Goal: Task Accomplishment & Management: Manage account settings

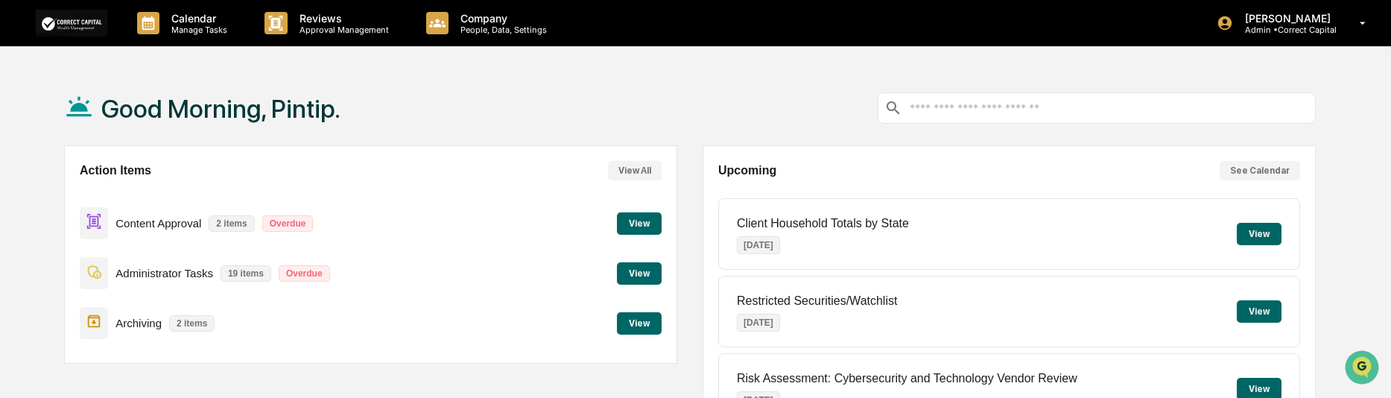
click at [629, 222] on button "View" at bounding box center [639, 223] width 45 height 22
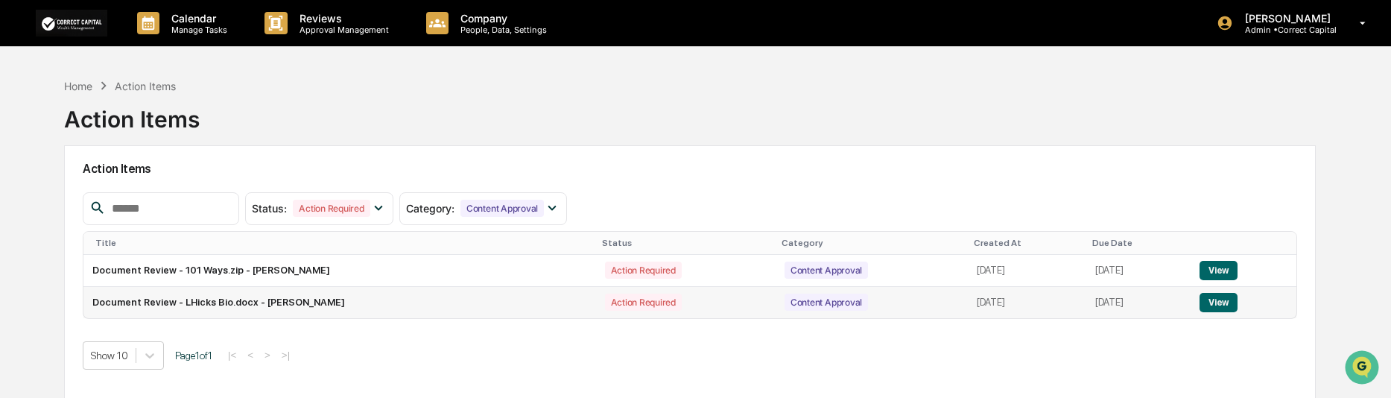
click at [1218, 299] on button "View" at bounding box center [1218, 302] width 38 height 19
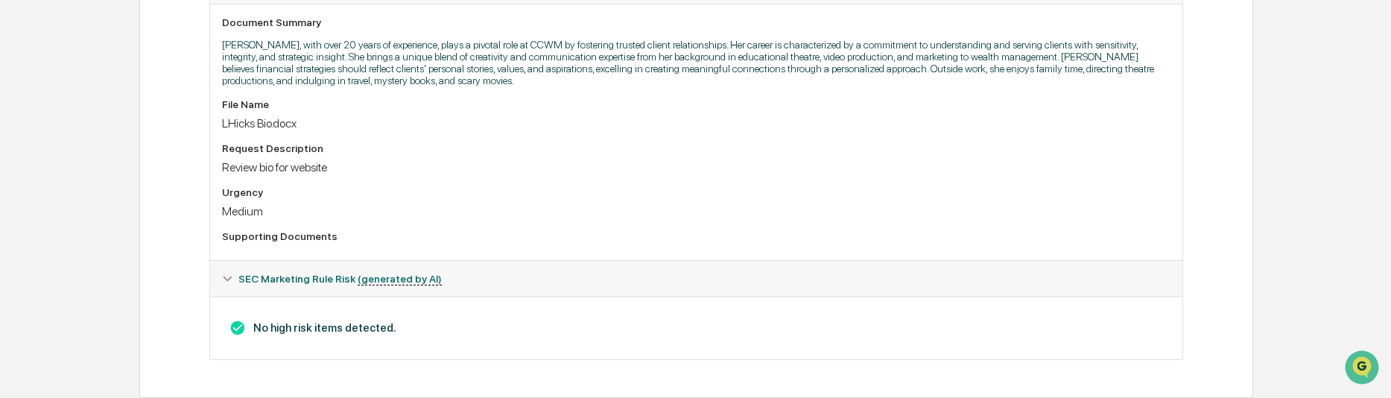
scroll to position [204, 0]
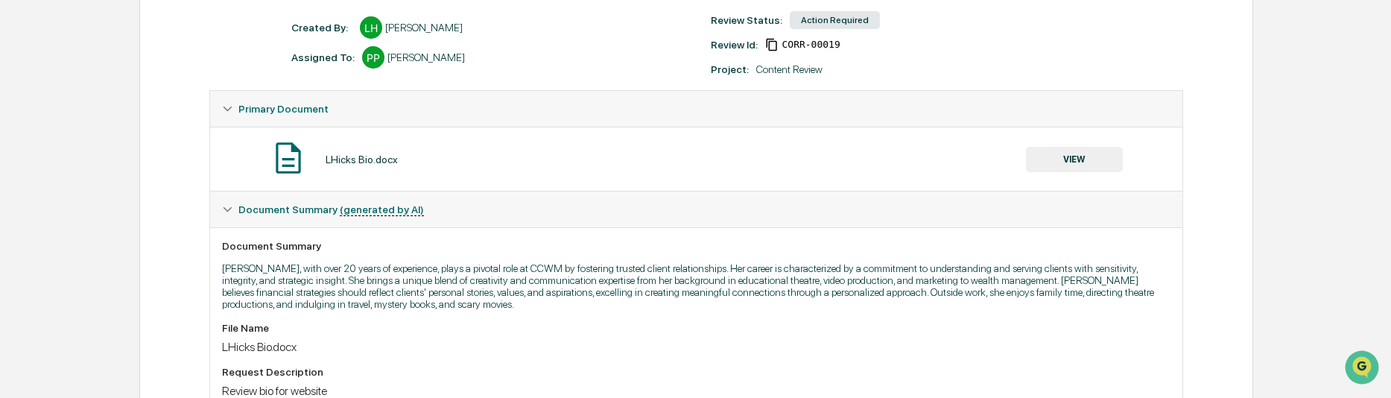
click at [1103, 159] on button "VIEW" at bounding box center [1074, 159] width 97 height 25
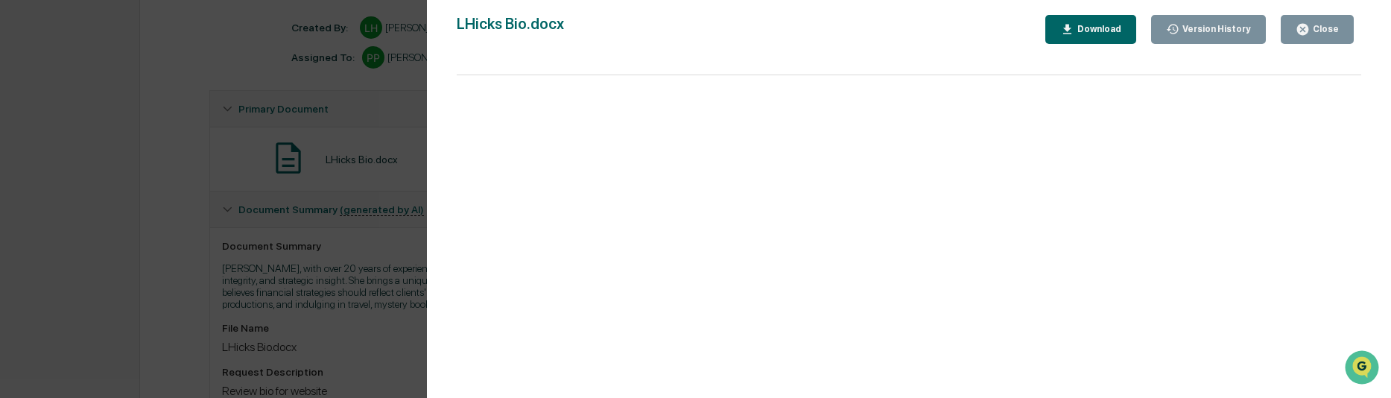
click at [1297, 33] on button "Close" at bounding box center [1317, 29] width 73 height 29
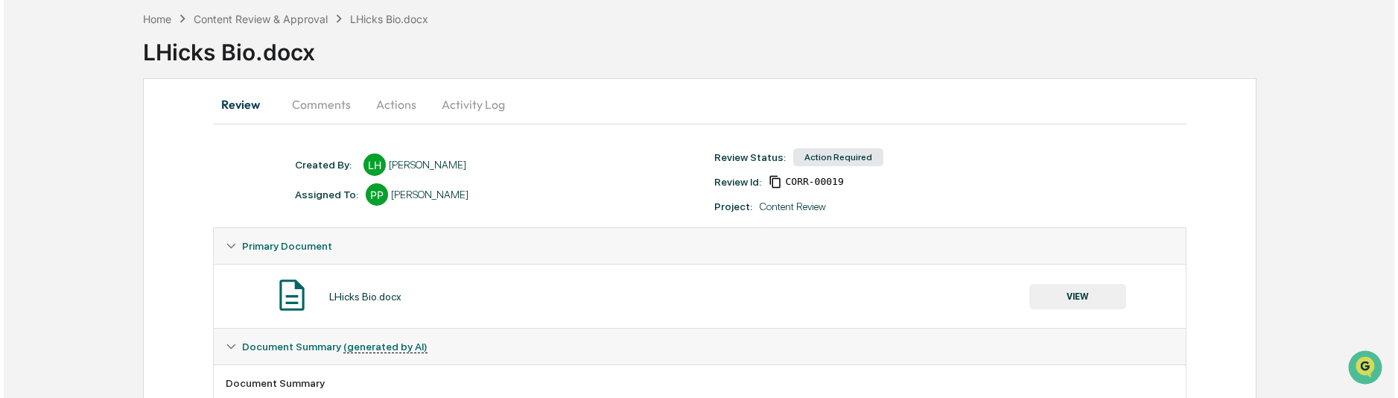
scroll to position [0, 0]
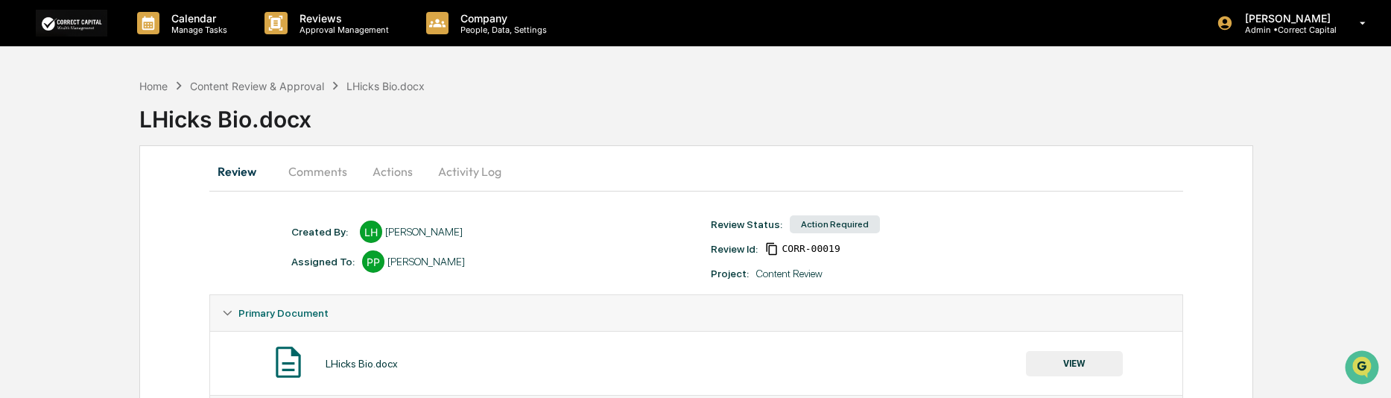
click at [393, 179] on button "Actions" at bounding box center [392, 171] width 67 height 36
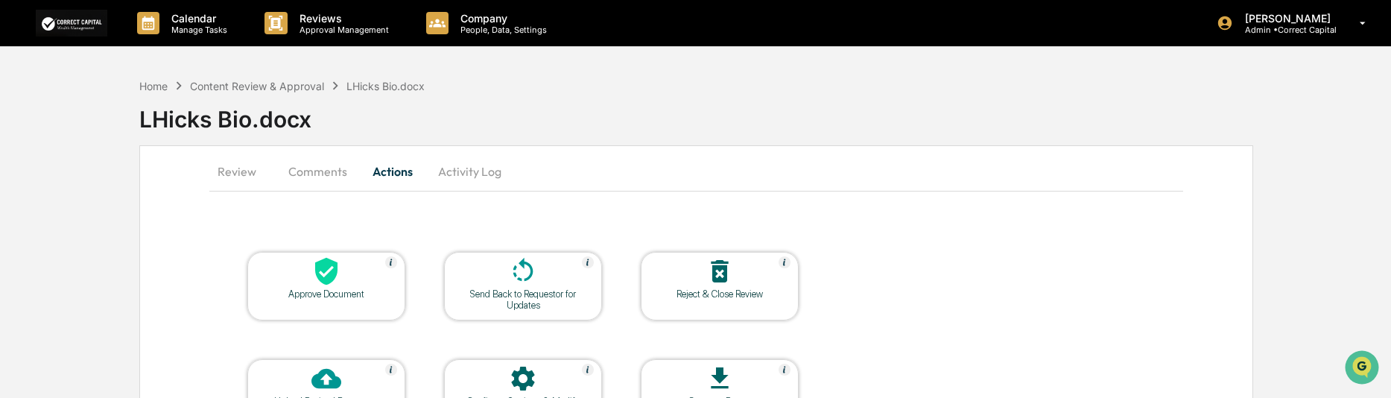
click at [526, 280] on icon at bounding box center [523, 270] width 20 height 24
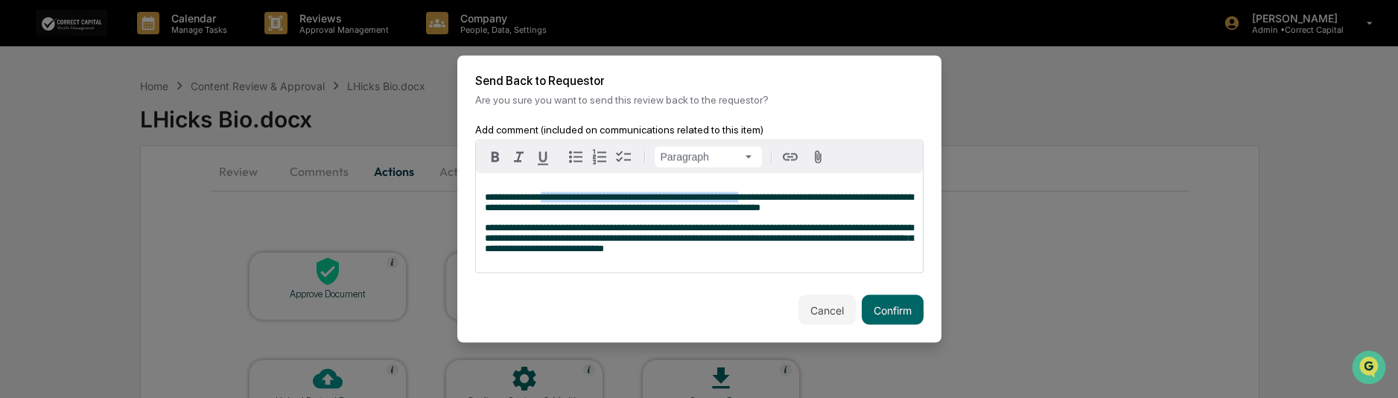
drag, startPoint x: 746, startPoint y: 191, endPoint x: 530, endPoint y: 206, distance: 216.6
click at [539, 197] on span "**********" at bounding box center [699, 202] width 428 height 20
click at [666, 209] on div "**********" at bounding box center [699, 223] width 447 height 99
click at [533, 194] on span "**********" at bounding box center [699, 202] width 428 height 20
click at [491, 192] on span "**********" at bounding box center [699, 202] width 428 height 20
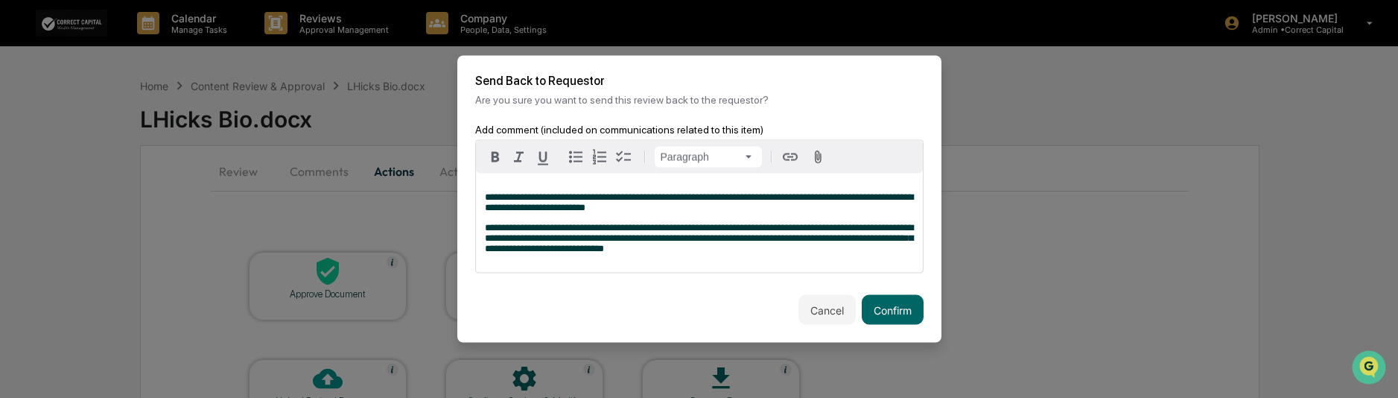
click at [565, 192] on span "**********" at bounding box center [699, 202] width 428 height 20
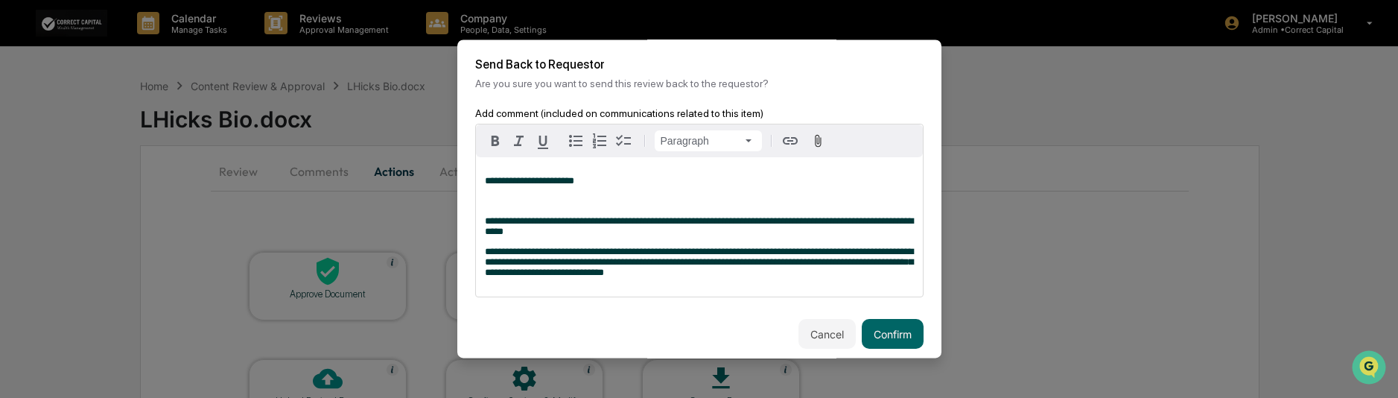
click at [602, 177] on p "**********" at bounding box center [699, 181] width 429 height 10
click at [490, 212] on div "**********" at bounding box center [699, 226] width 447 height 139
click at [481, 218] on div "**********" at bounding box center [699, 226] width 447 height 139
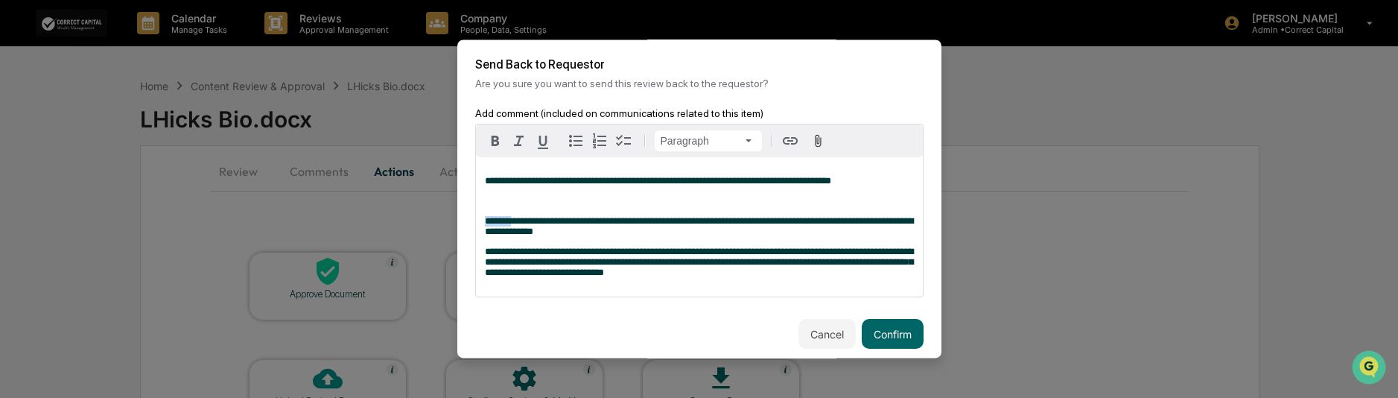
drag, startPoint x: 519, startPoint y: 224, endPoint x: 481, endPoint y: 224, distance: 38.7
click at [481, 224] on div "**********" at bounding box center [699, 226] width 447 height 139
click at [493, 139] on icon "button" at bounding box center [494, 141] width 7 height 10
click at [497, 204] on p at bounding box center [699, 201] width 429 height 10
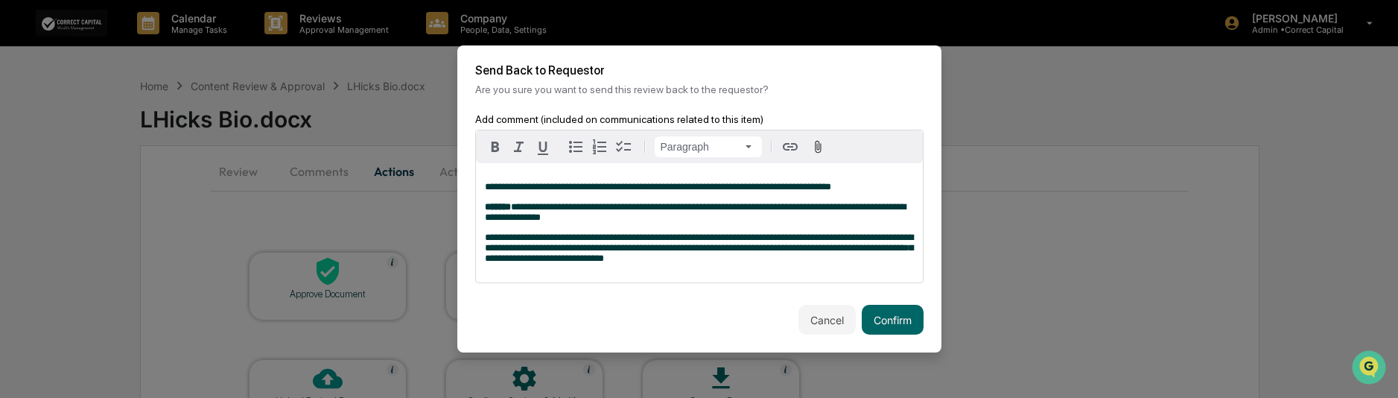
click at [695, 262] on p "**********" at bounding box center [699, 247] width 429 height 31
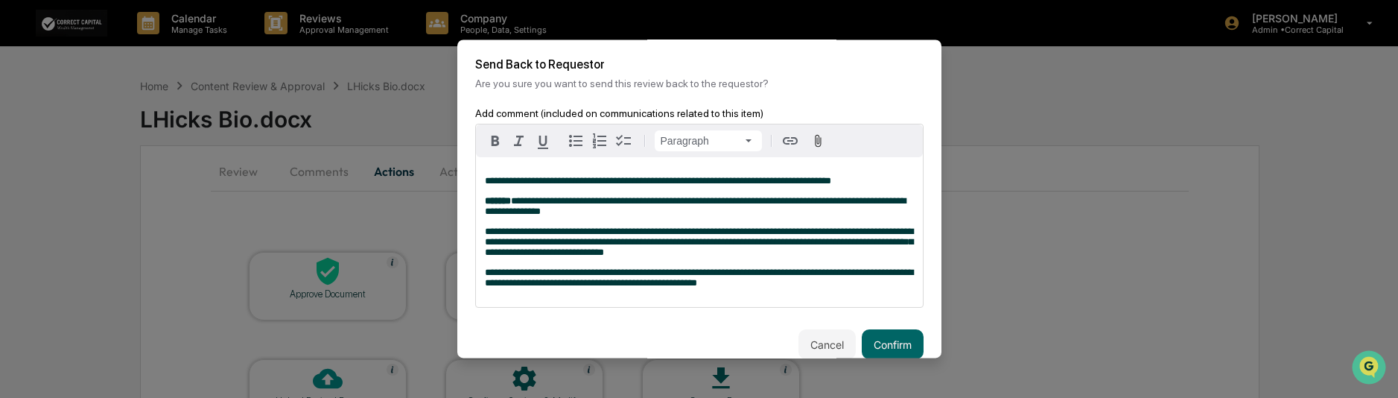
click at [741, 288] on p "**********" at bounding box center [699, 277] width 429 height 21
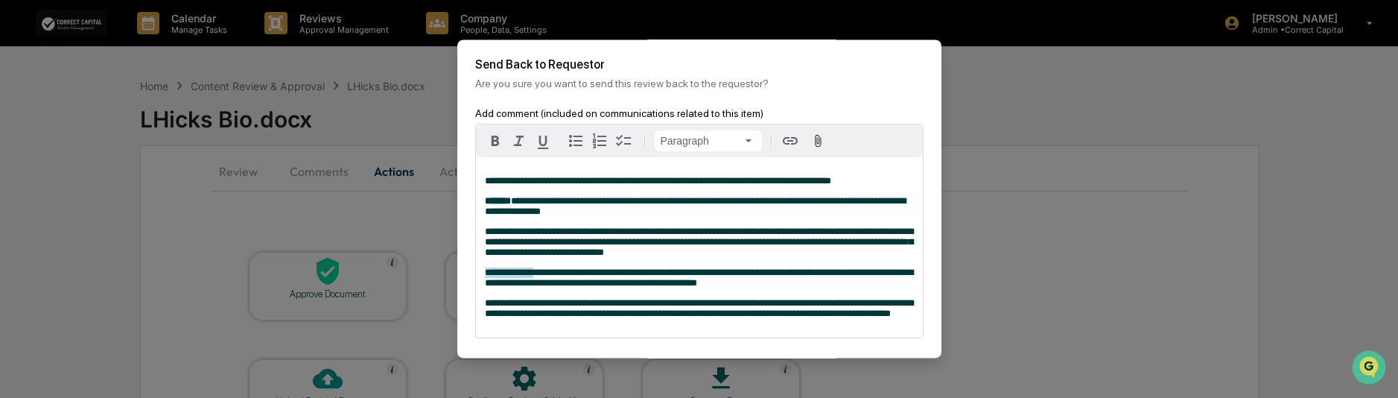
drag, startPoint x: 537, startPoint y: 276, endPoint x: 469, endPoint y: 277, distance: 68.6
click at [469, 277] on div "**********" at bounding box center [699, 233] width 484 height 253
click at [491, 142] on icon "button" at bounding box center [495, 141] width 18 height 18
click at [762, 265] on div "**********" at bounding box center [699, 247] width 447 height 180
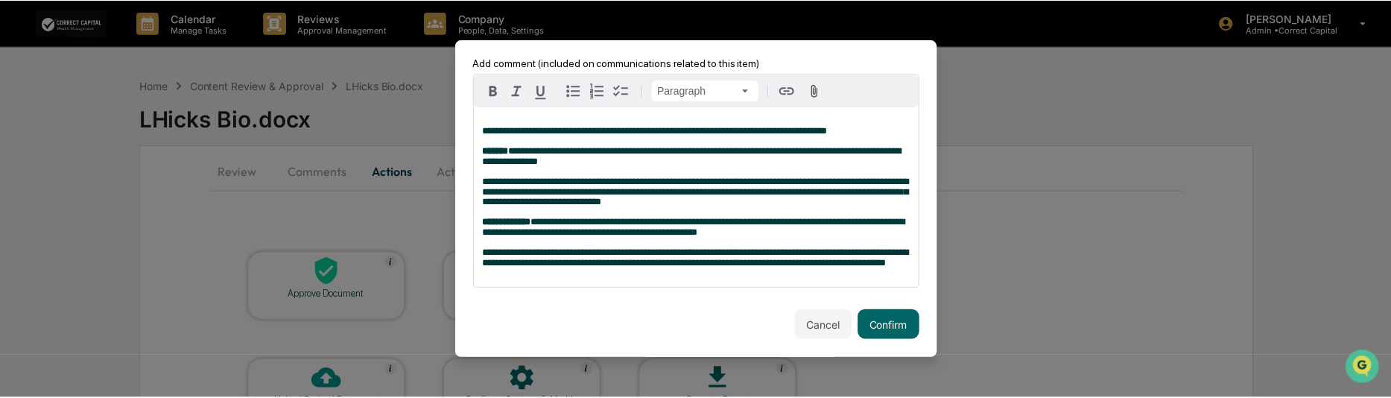
scroll to position [76, 0]
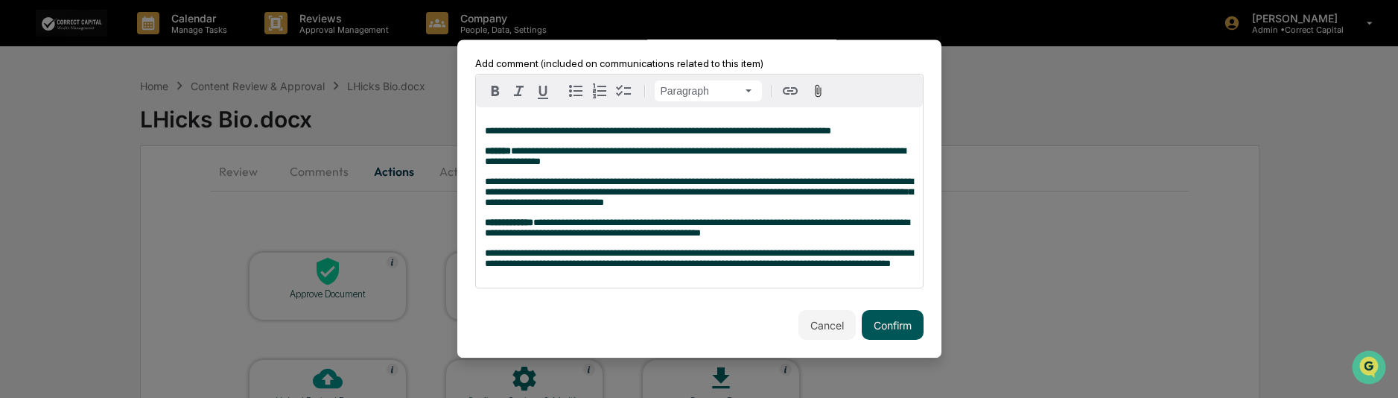
click at [896, 323] on button "Confirm" at bounding box center [893, 325] width 62 height 30
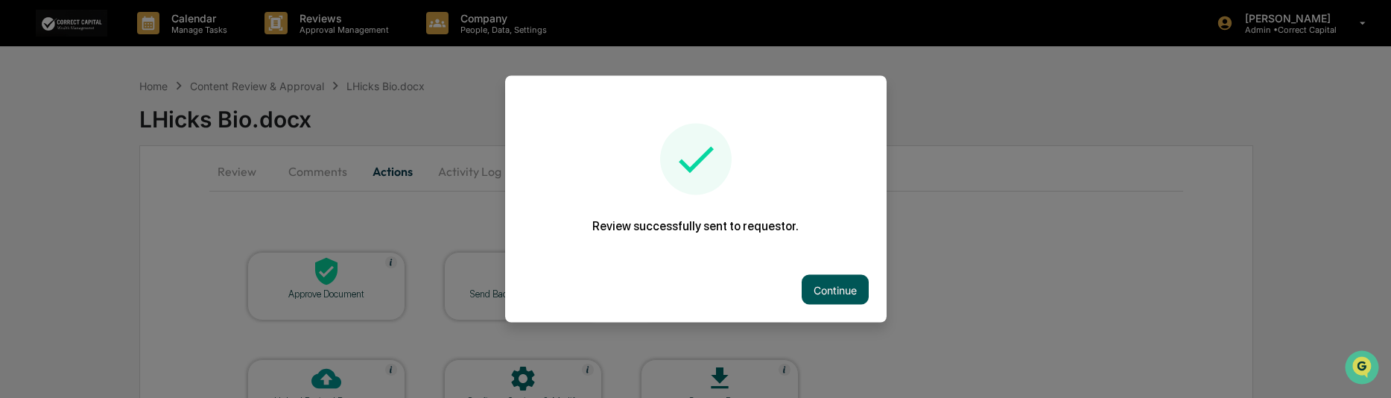
click at [849, 285] on button "Continue" at bounding box center [835, 290] width 67 height 30
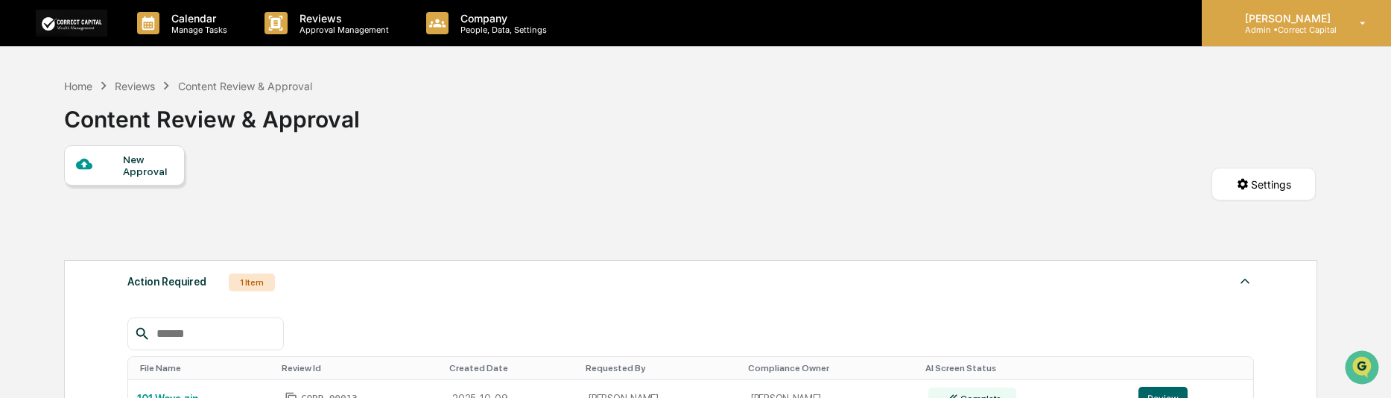
click at [1346, 33] on div "Pintip Perdun Admin • Correct Capital" at bounding box center [1296, 23] width 189 height 46
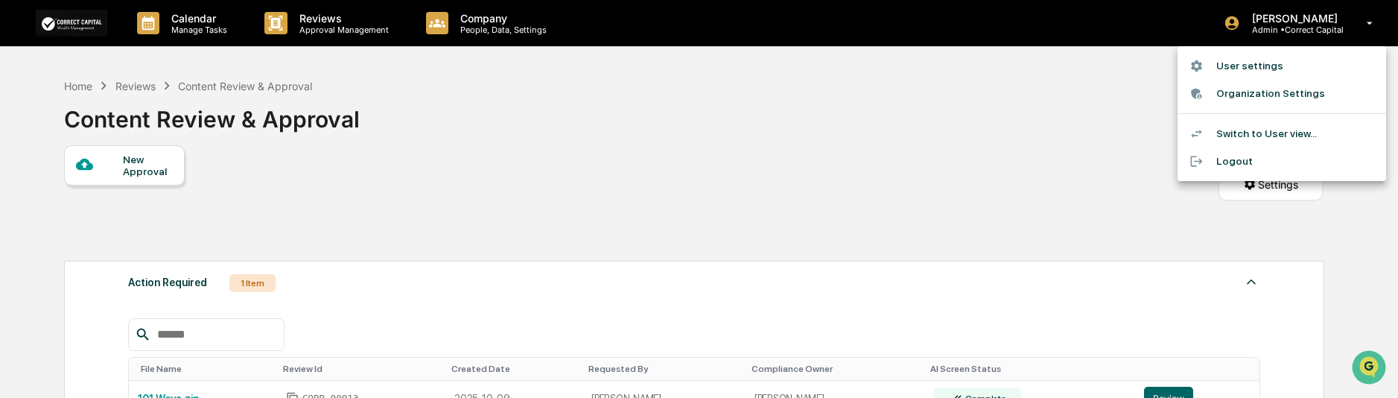
click at [1239, 133] on li "Switch to User view..." at bounding box center [1282, 134] width 209 height 28
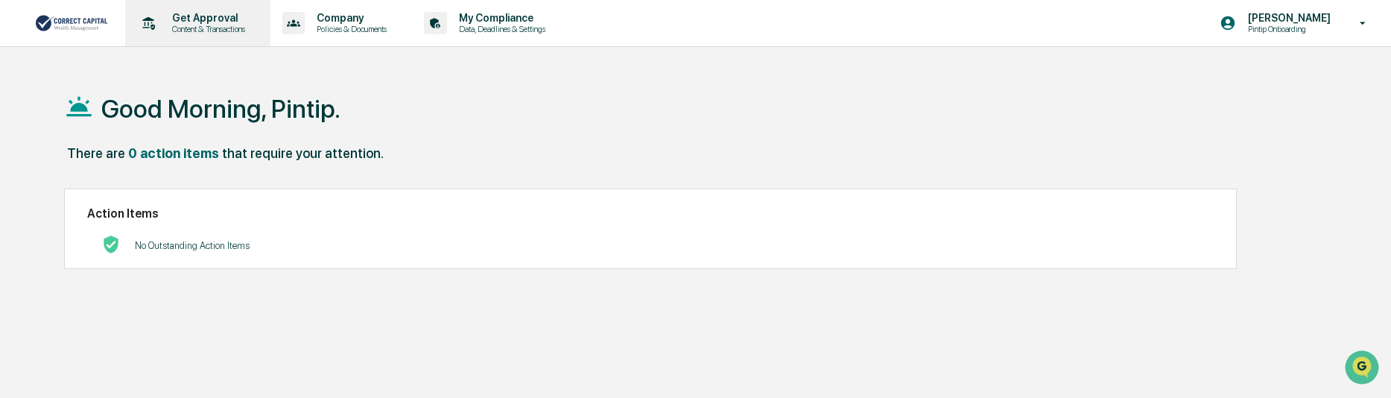
click at [183, 32] on p "Content & Transactions" at bounding box center [206, 29] width 92 height 10
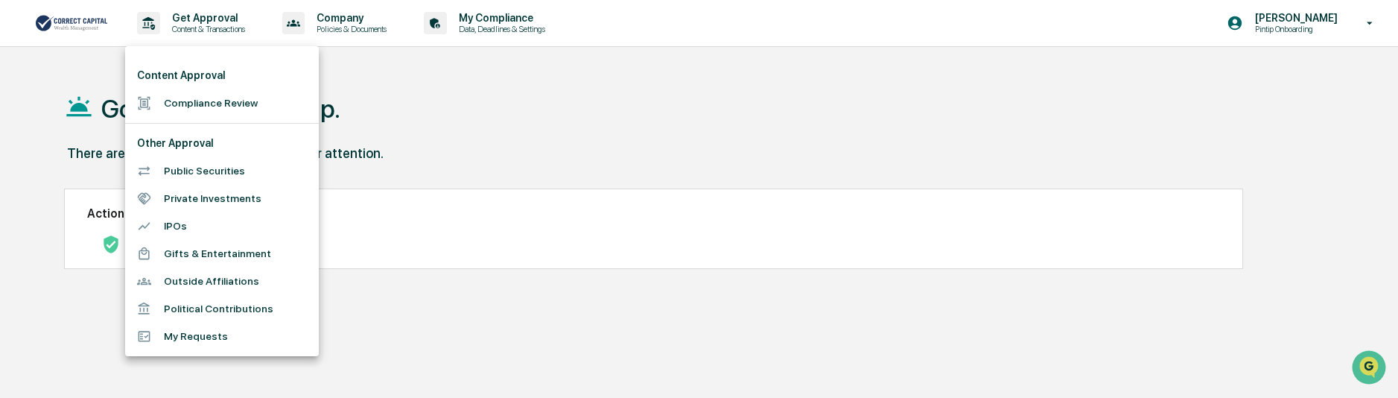
click at [264, 101] on li "Compliance Review" at bounding box center [222, 103] width 194 height 28
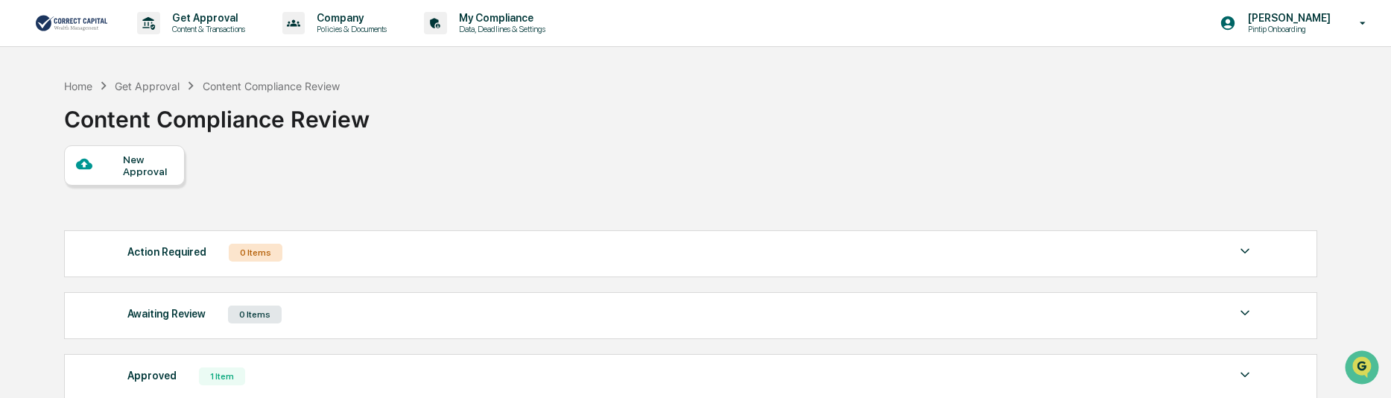
click at [139, 172] on div "New Approval" at bounding box center [148, 165] width 50 height 24
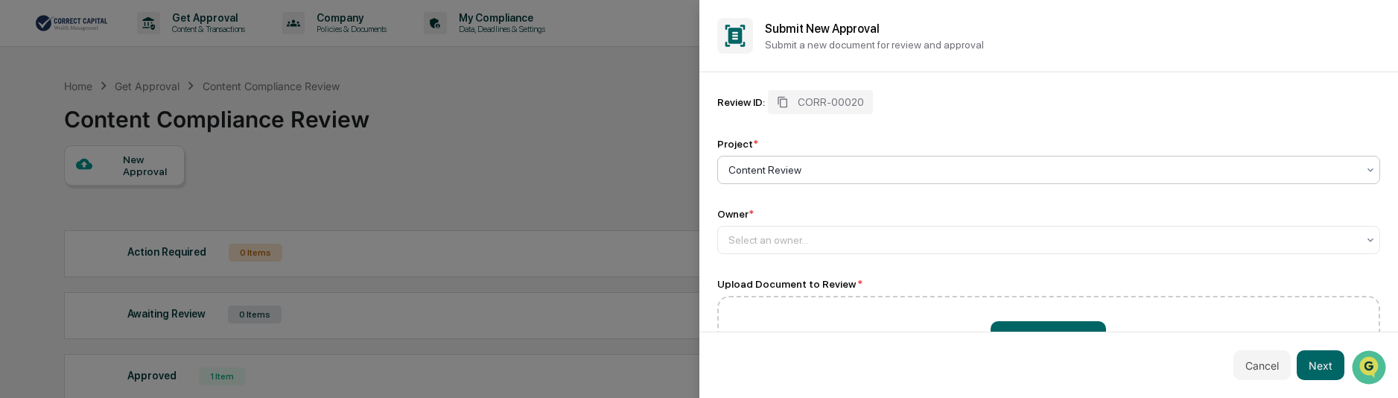
click at [828, 167] on div at bounding box center [1044, 169] width 630 height 15
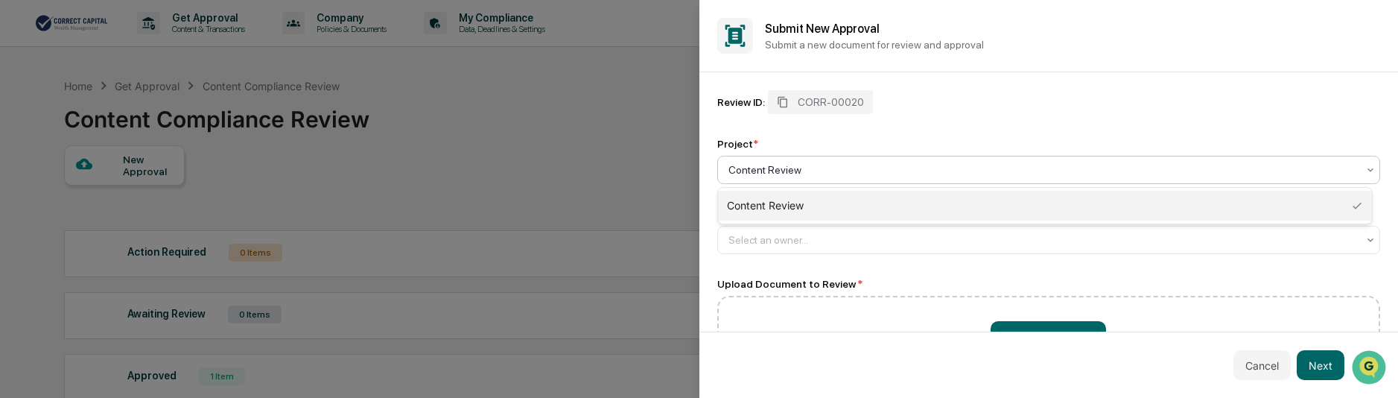
click at [828, 167] on div at bounding box center [1044, 169] width 630 height 15
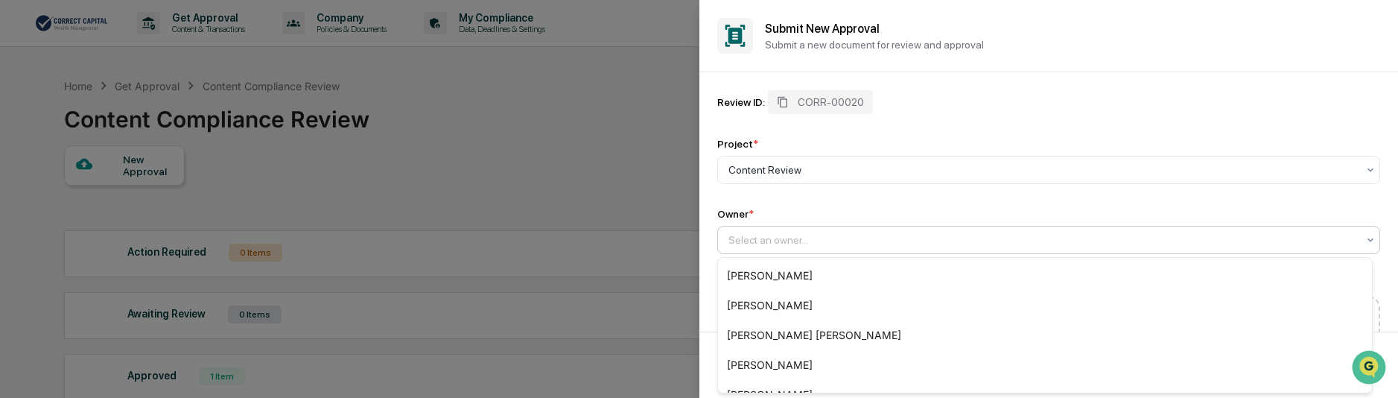
click at [820, 235] on div at bounding box center [1044, 239] width 630 height 15
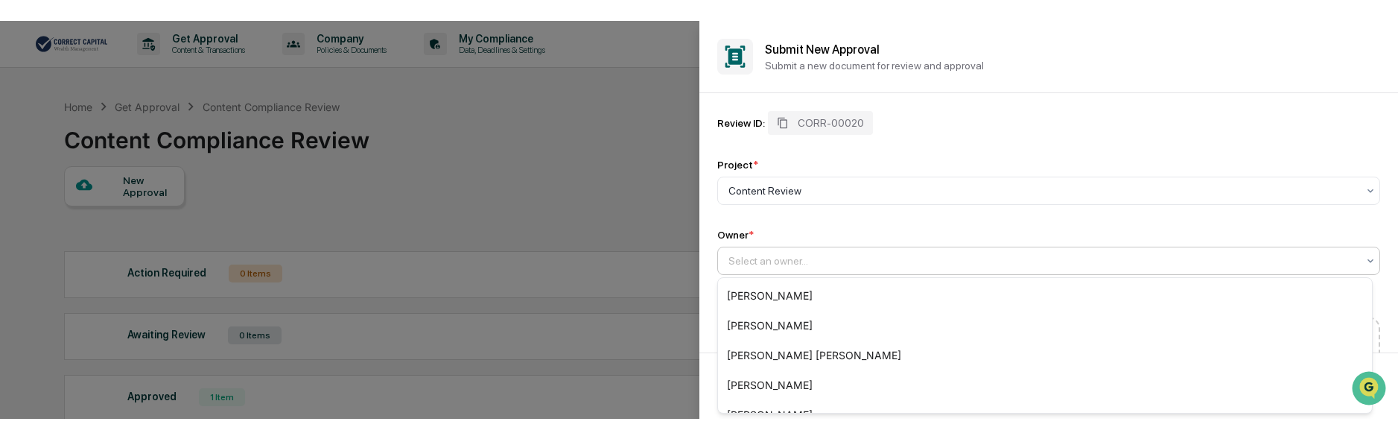
scroll to position [80, 0]
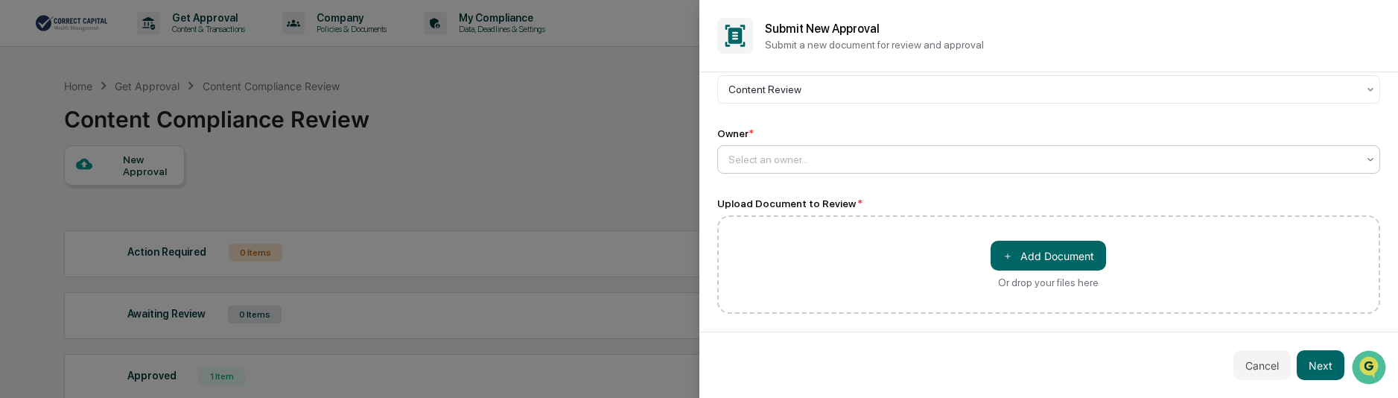
click at [869, 151] on div "Select an owner..." at bounding box center [1043, 159] width 644 height 21
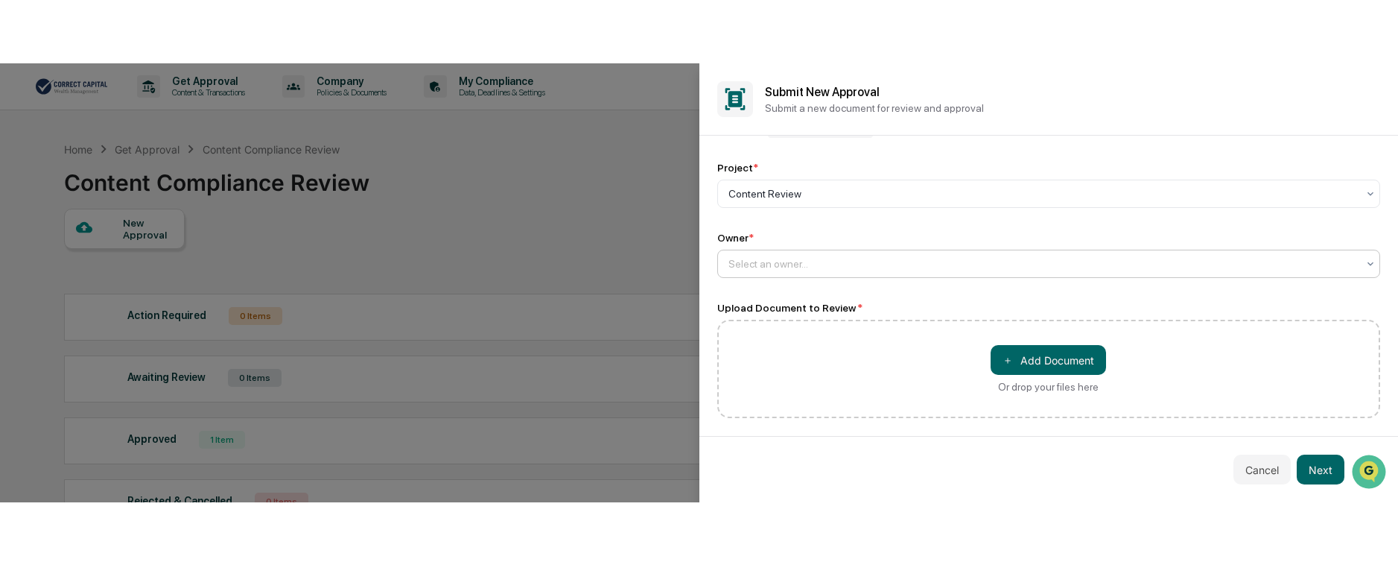
scroll to position [0, 0]
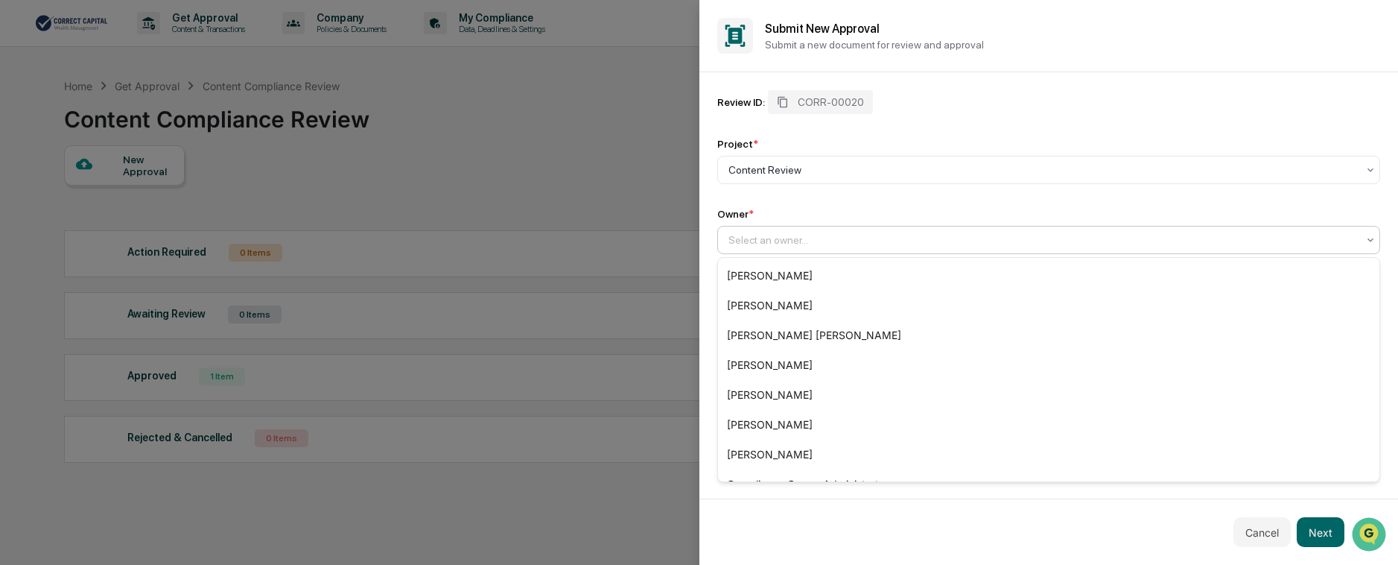
click at [821, 233] on div at bounding box center [1044, 239] width 630 height 15
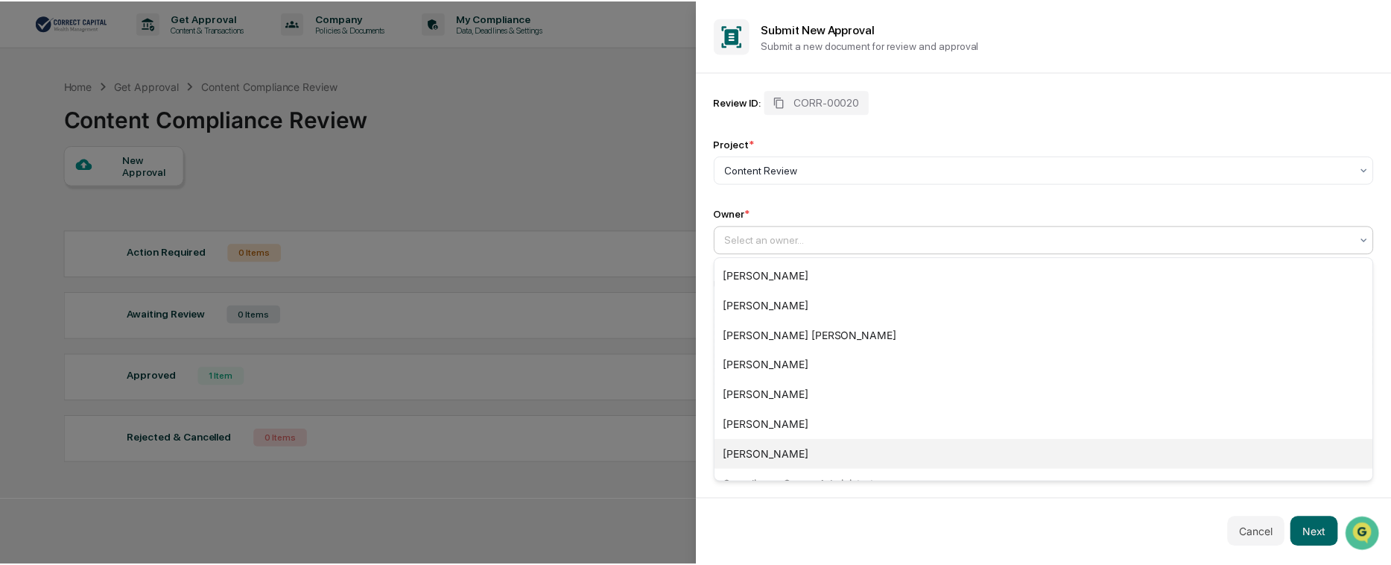
scroll to position [110, 0]
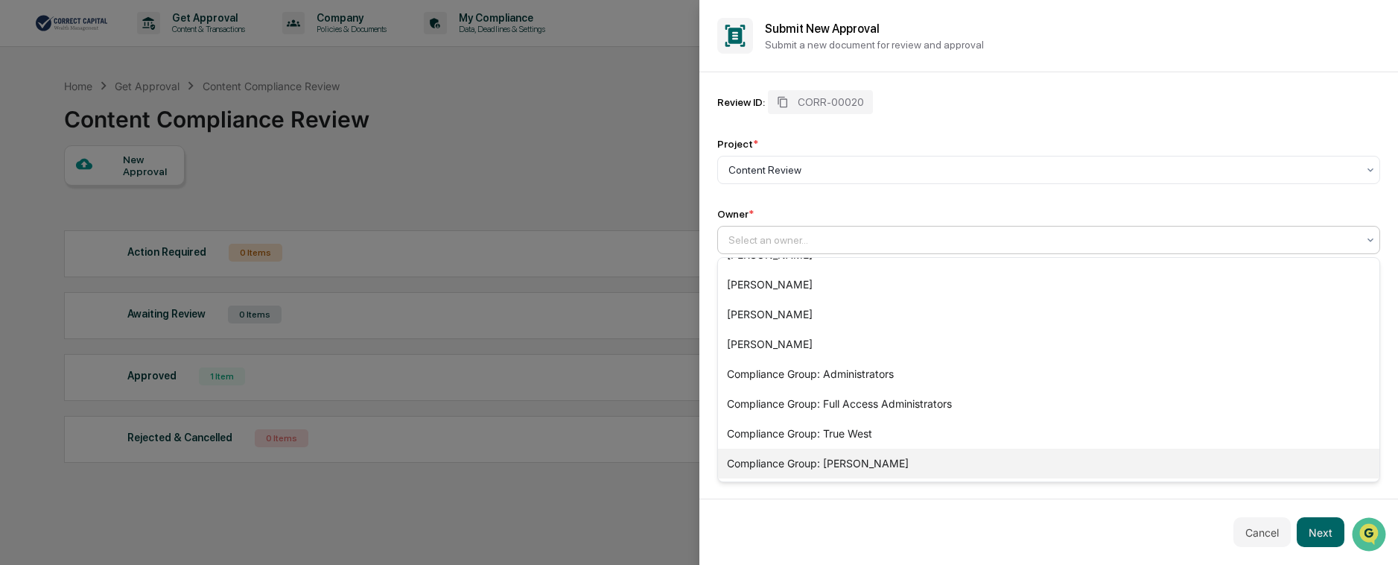
click at [968, 397] on div "Compliance Group: Pintip Perdun" at bounding box center [1049, 464] width 662 height 30
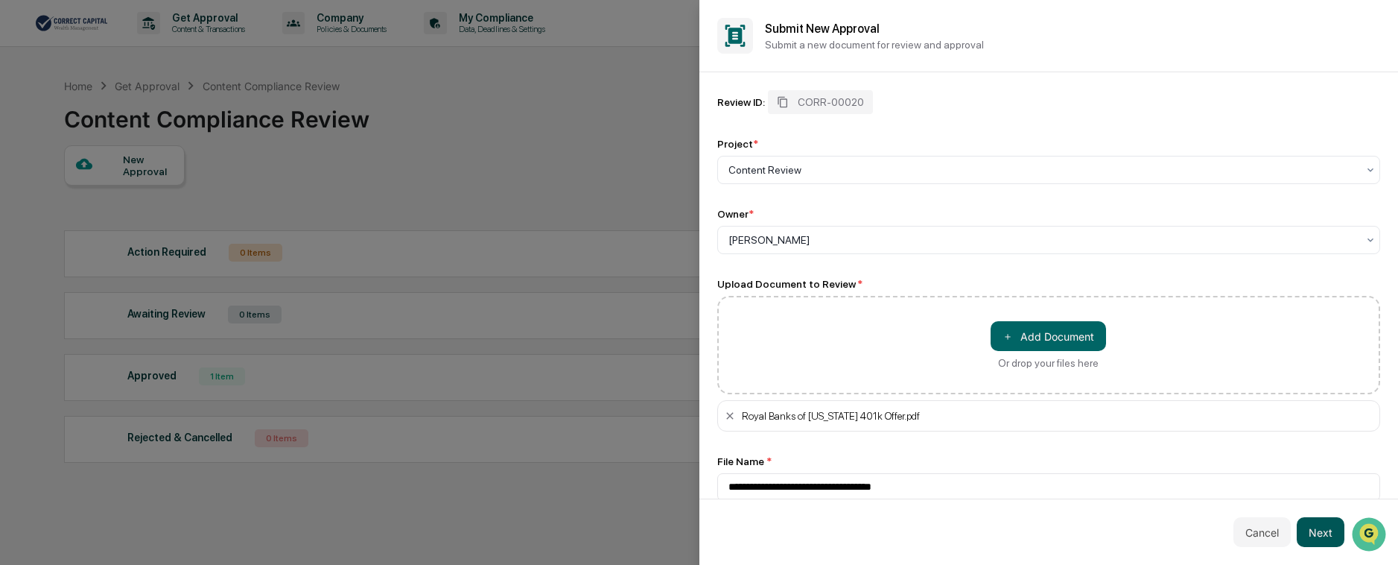
click at [1319, 397] on button "Next" at bounding box center [1321, 532] width 48 height 30
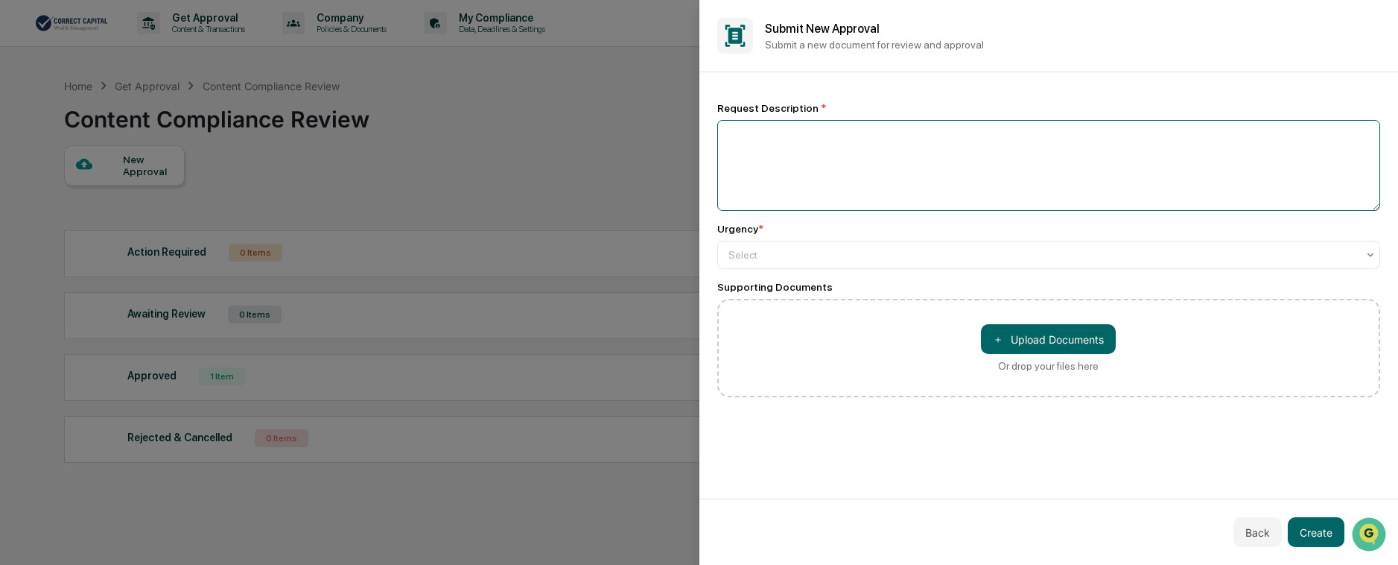
click at [830, 140] on textarea at bounding box center [1049, 165] width 664 height 91
type textarea "**********"
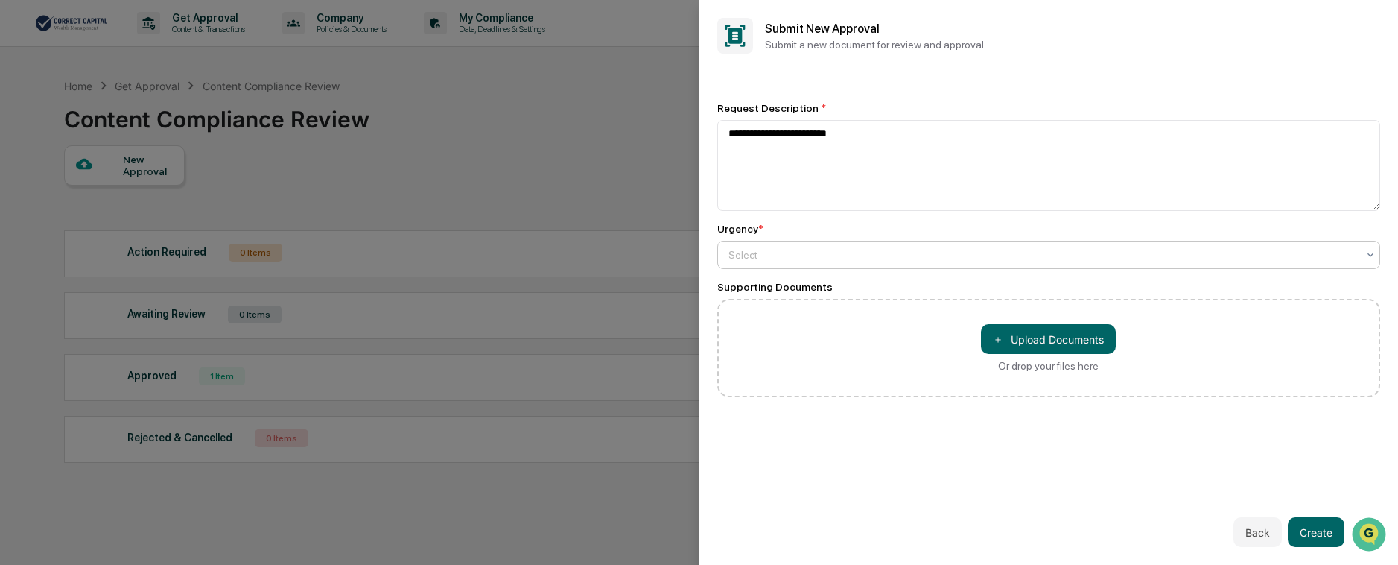
click at [879, 260] on div at bounding box center [1044, 254] width 630 height 15
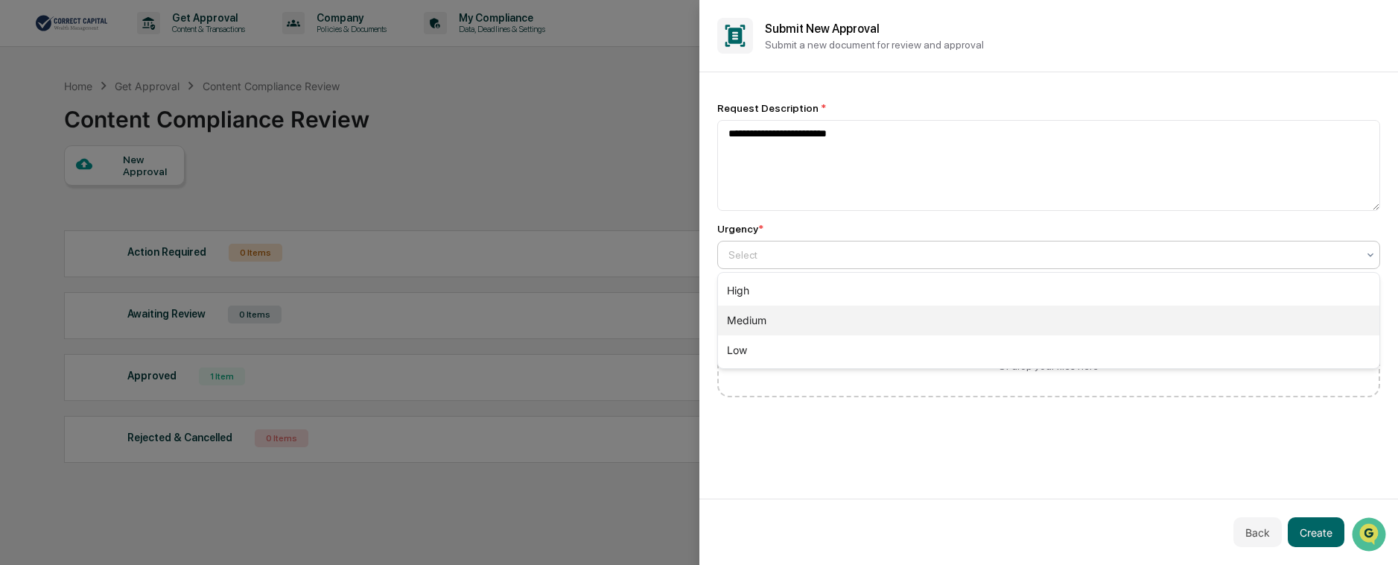
click at [876, 329] on div "Medium" at bounding box center [1049, 320] width 662 height 30
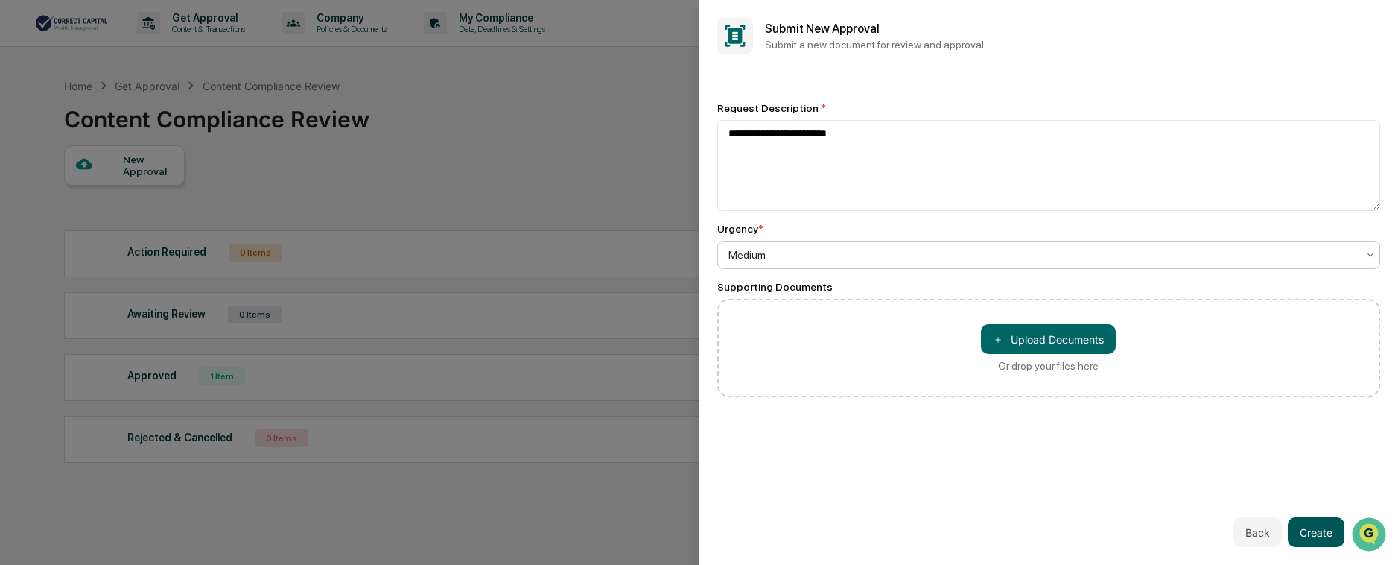
click at [1309, 397] on button "Create" at bounding box center [1316, 532] width 57 height 30
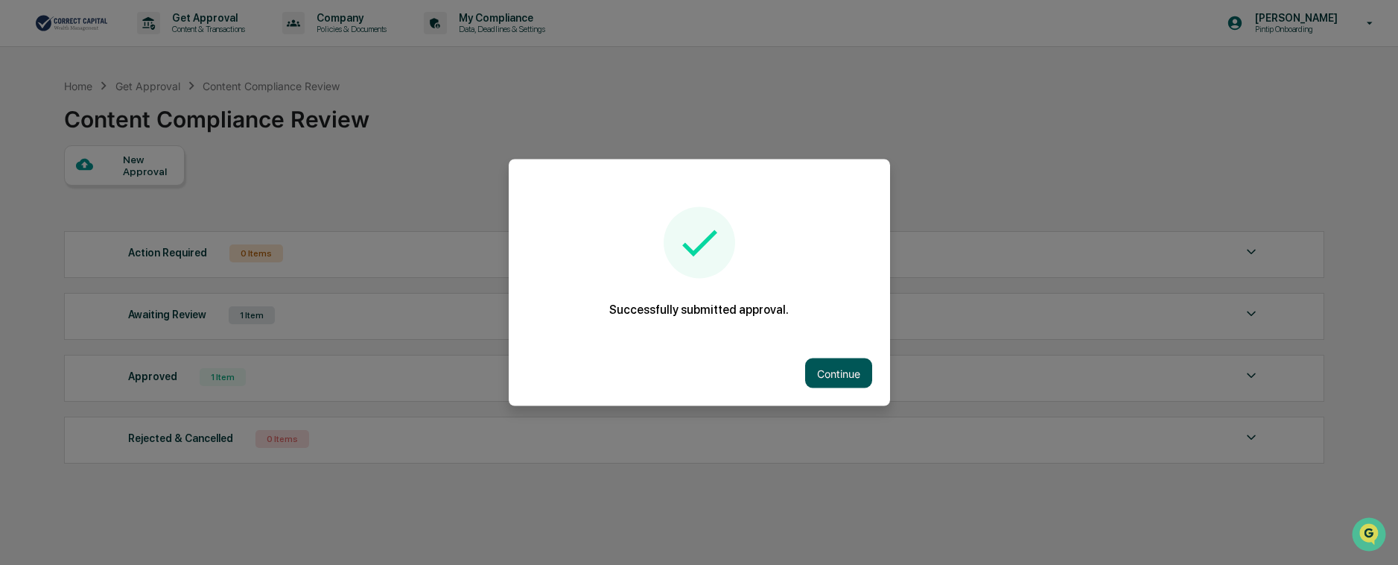
click at [852, 370] on button "Continue" at bounding box center [838, 373] width 67 height 30
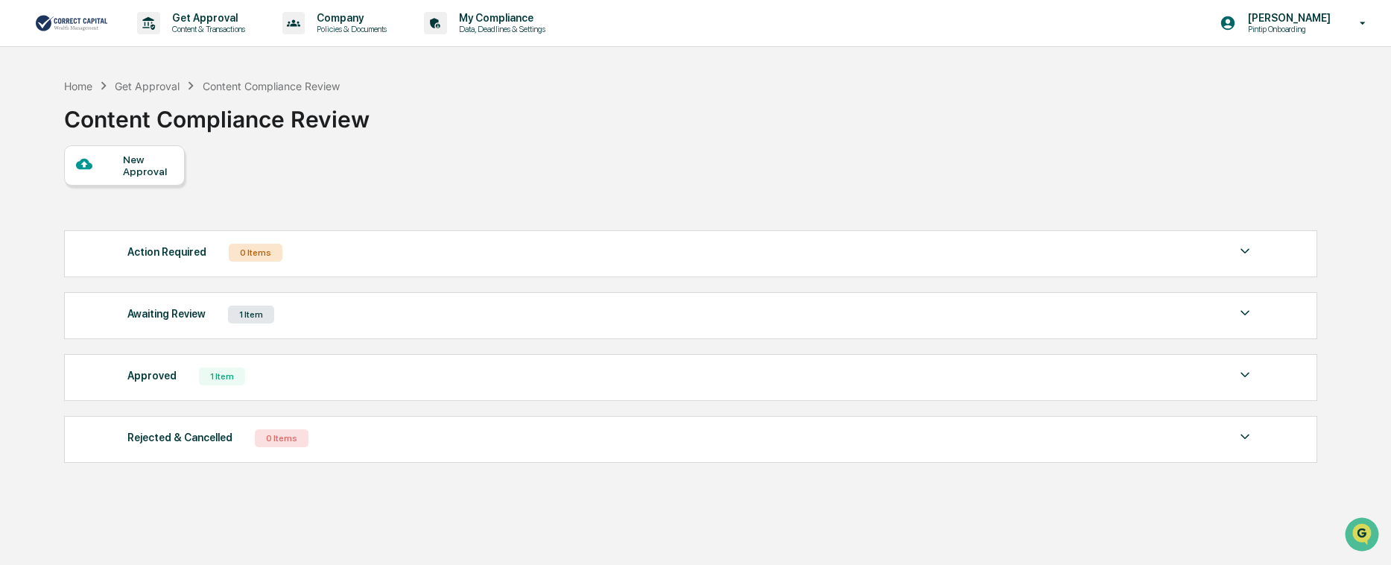
click at [1315, 16] on p "[PERSON_NAME]" at bounding box center [1287, 18] width 102 height 12
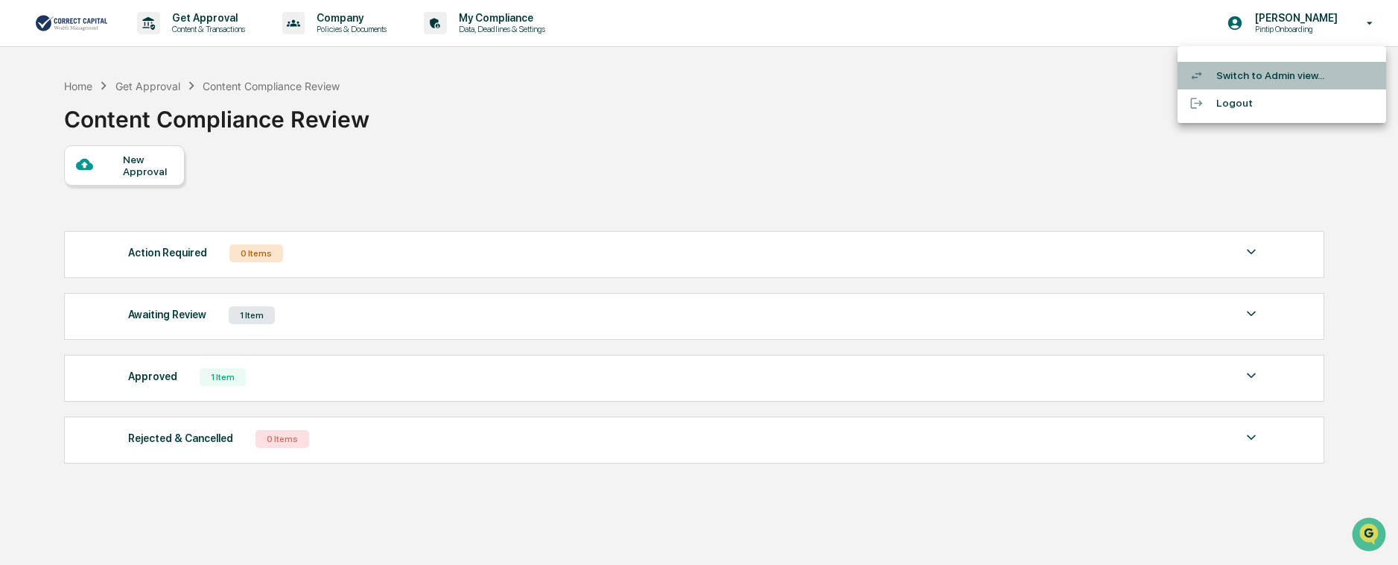
click at [1284, 82] on li "Switch to Admin view..." at bounding box center [1282, 76] width 209 height 28
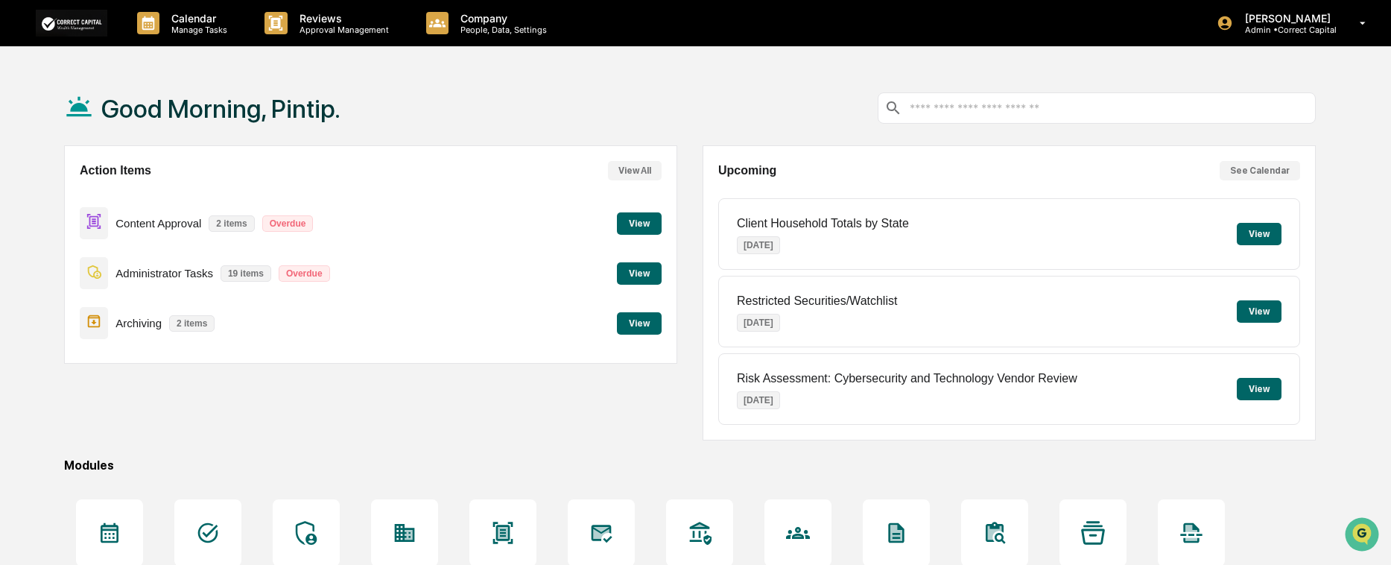
click at [633, 218] on button "View" at bounding box center [639, 223] width 45 height 22
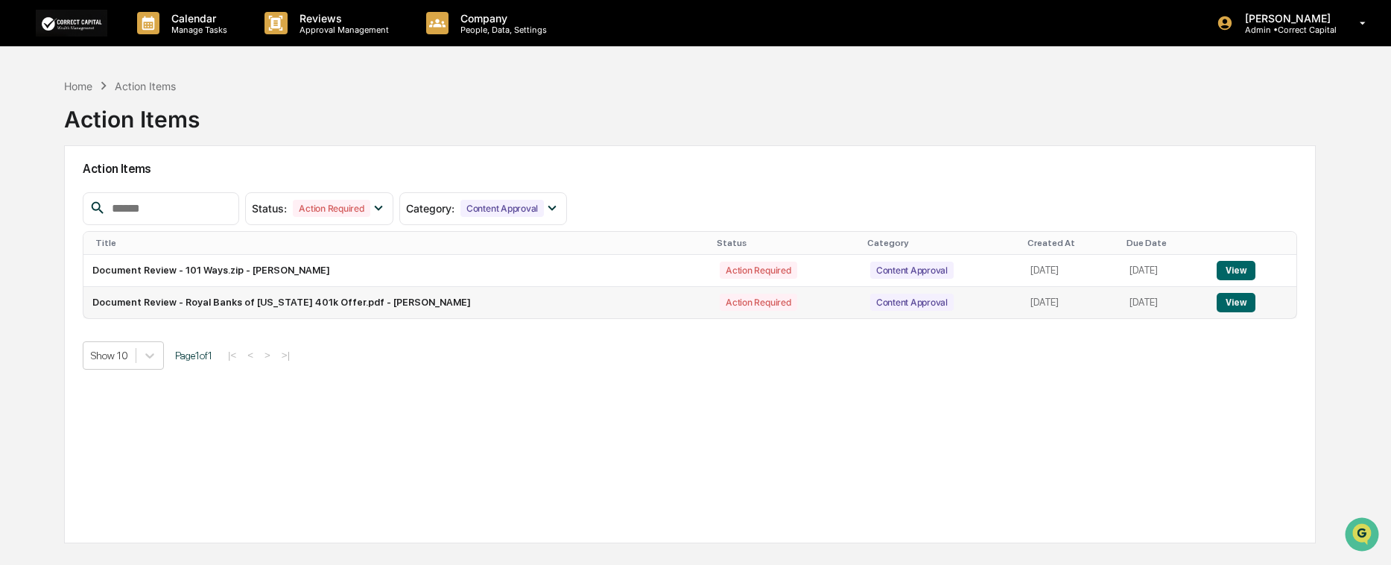
click at [1240, 304] on button "View" at bounding box center [1236, 302] width 38 height 19
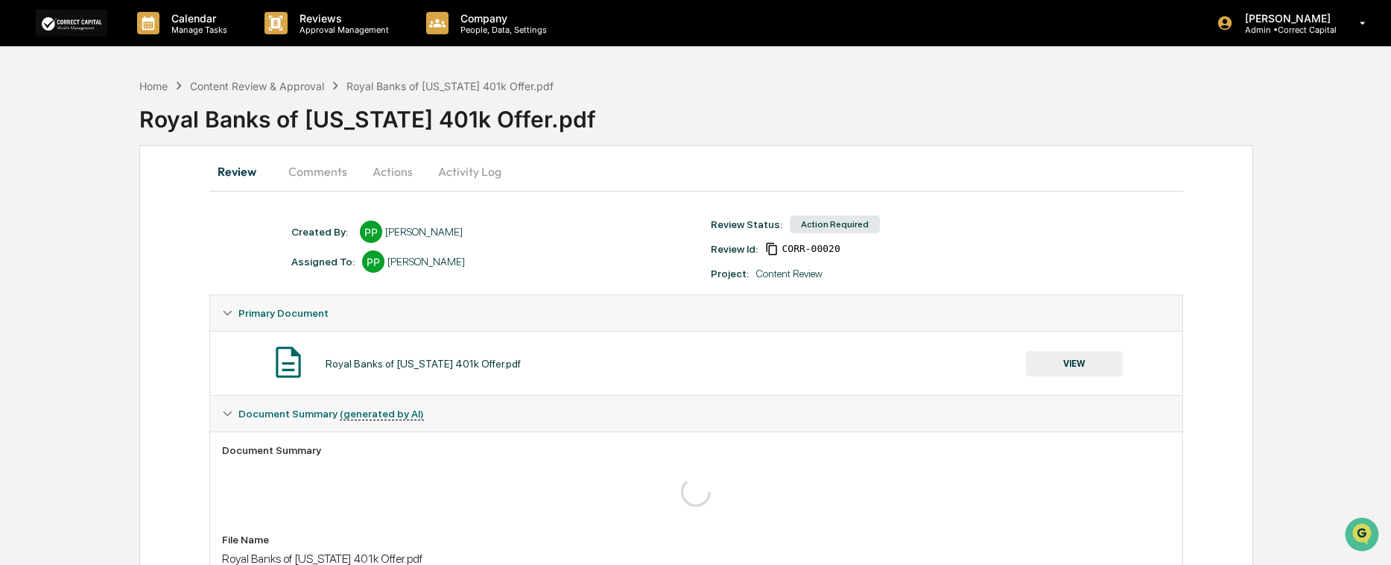
click at [677, 106] on div "Royal Banks of [US_STATE] 401k Offer.pdf" at bounding box center [765, 113] width 1252 height 39
click at [1244, 26] on p "Admin • Correct Capital" at bounding box center [1285, 30] width 105 height 10
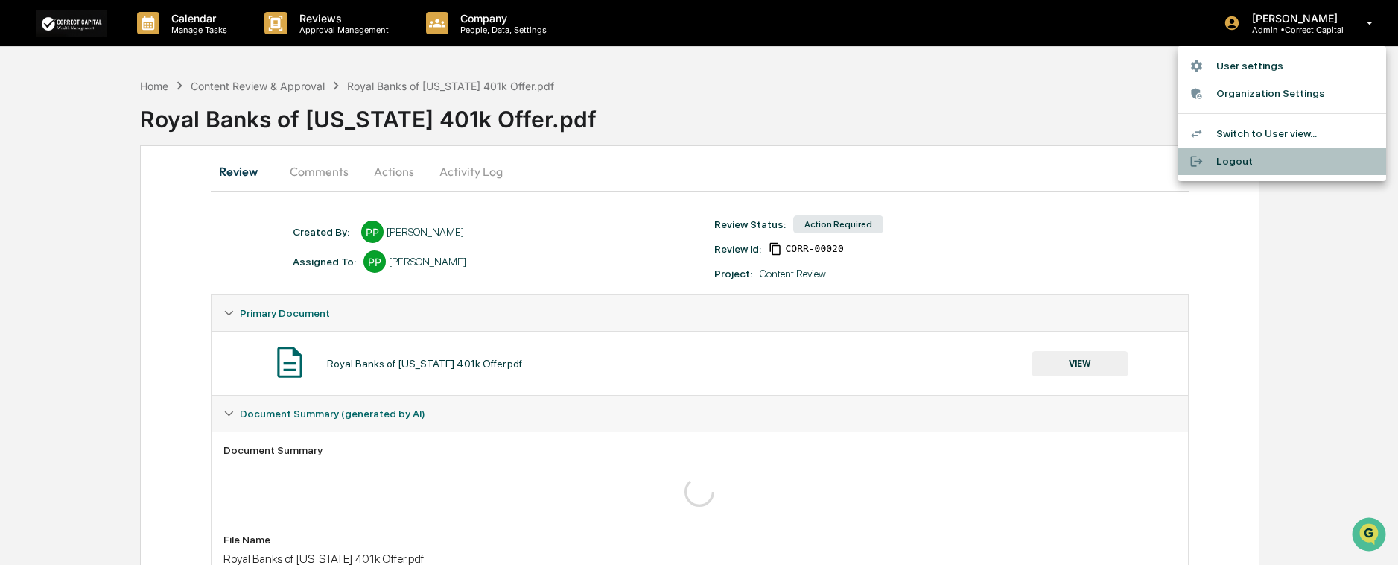
click at [1241, 169] on li "Logout" at bounding box center [1282, 162] width 209 height 28
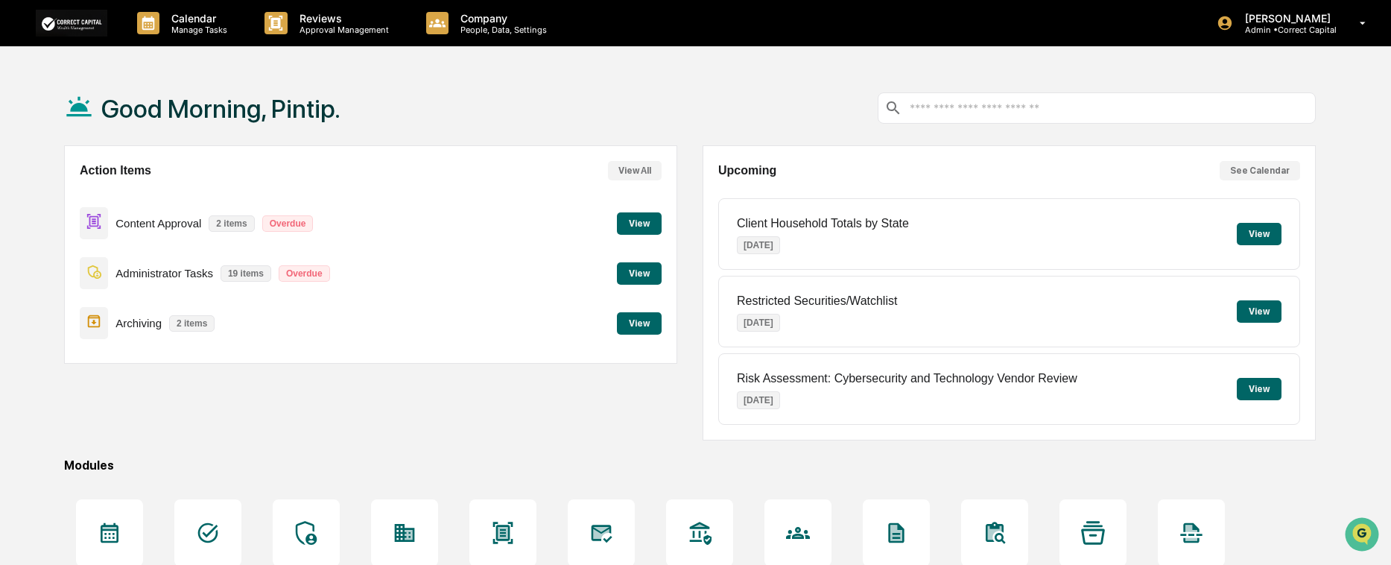
click at [657, 229] on button "View" at bounding box center [639, 223] width 45 height 22
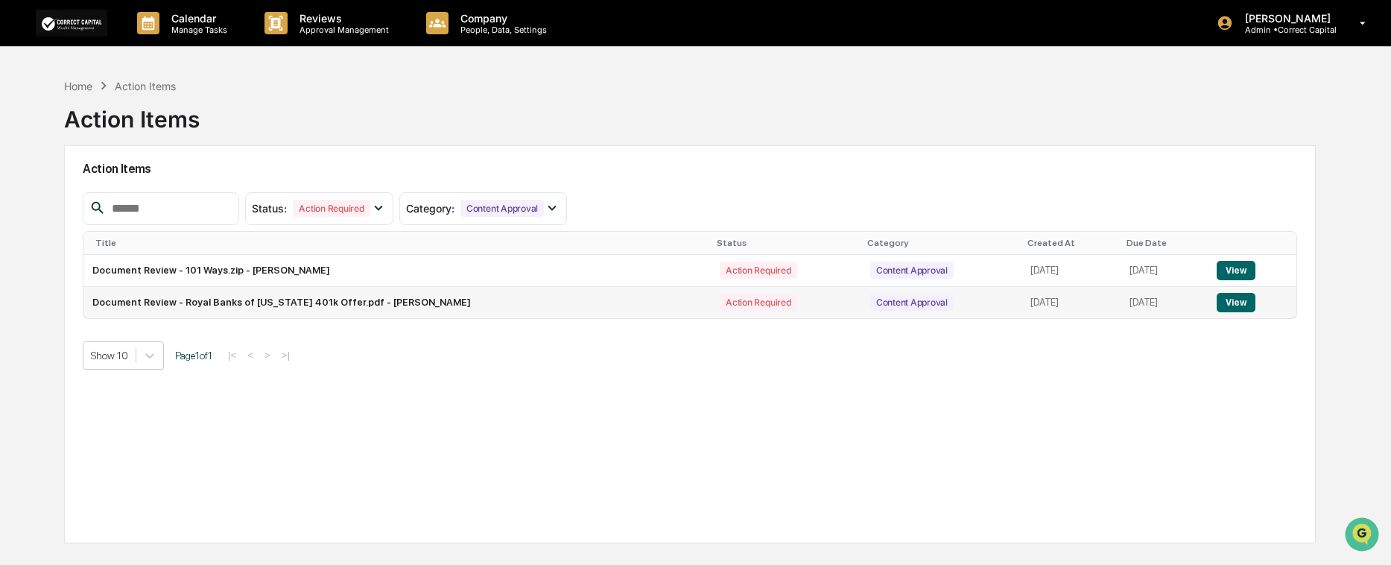
click at [1240, 297] on button "View" at bounding box center [1236, 302] width 38 height 19
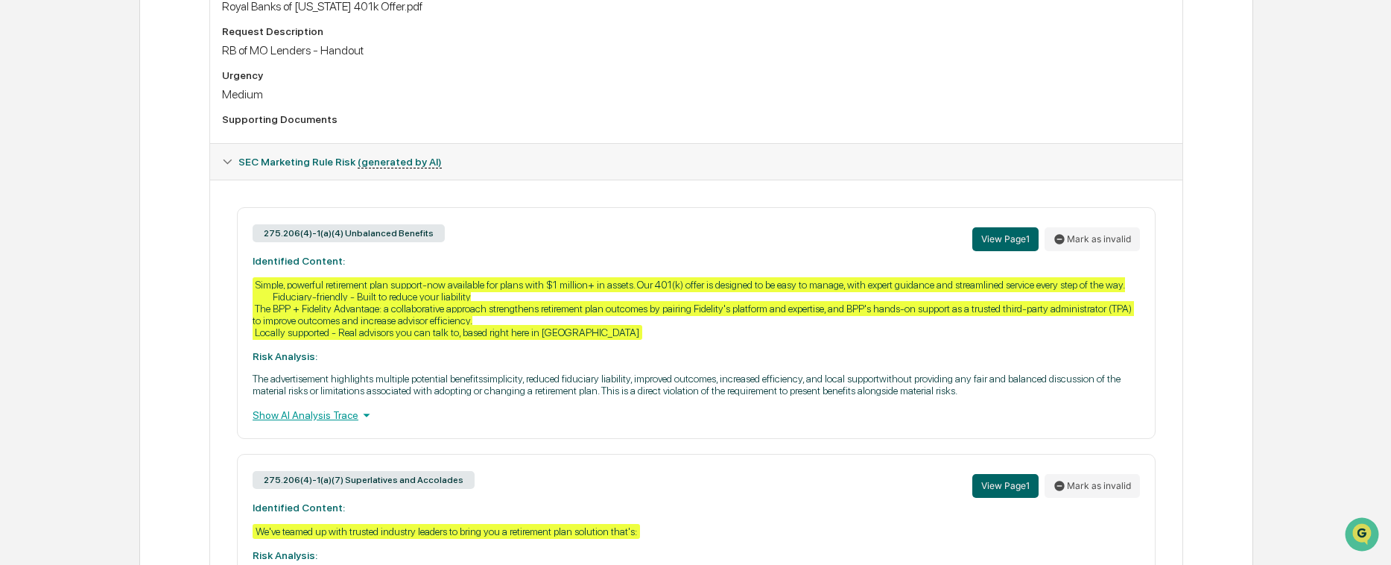
scroll to position [535, 0]
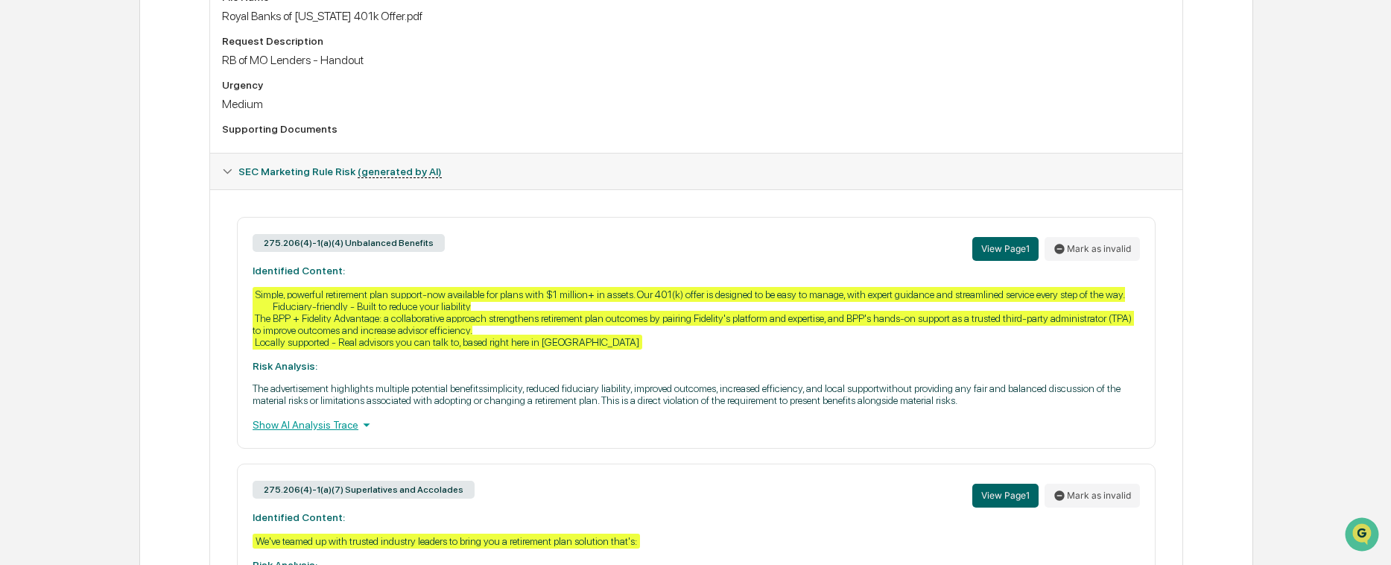
click at [318, 421] on div "Show AI Analysis Trace" at bounding box center [696, 424] width 887 height 16
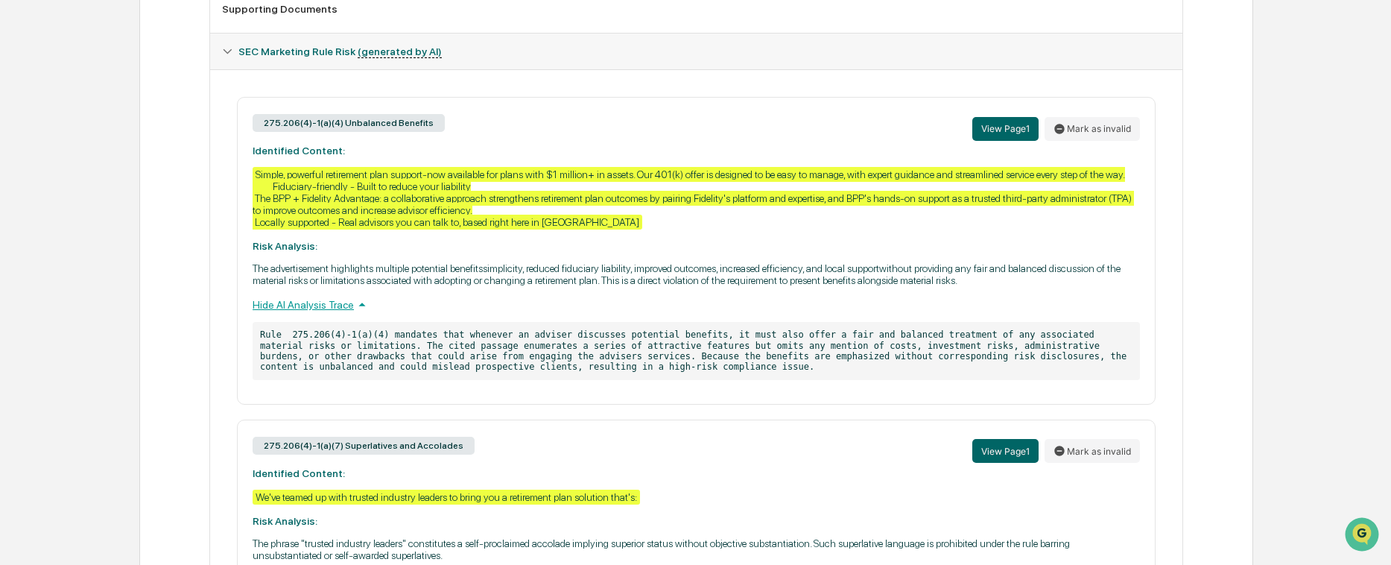
scroll to position [759, 0]
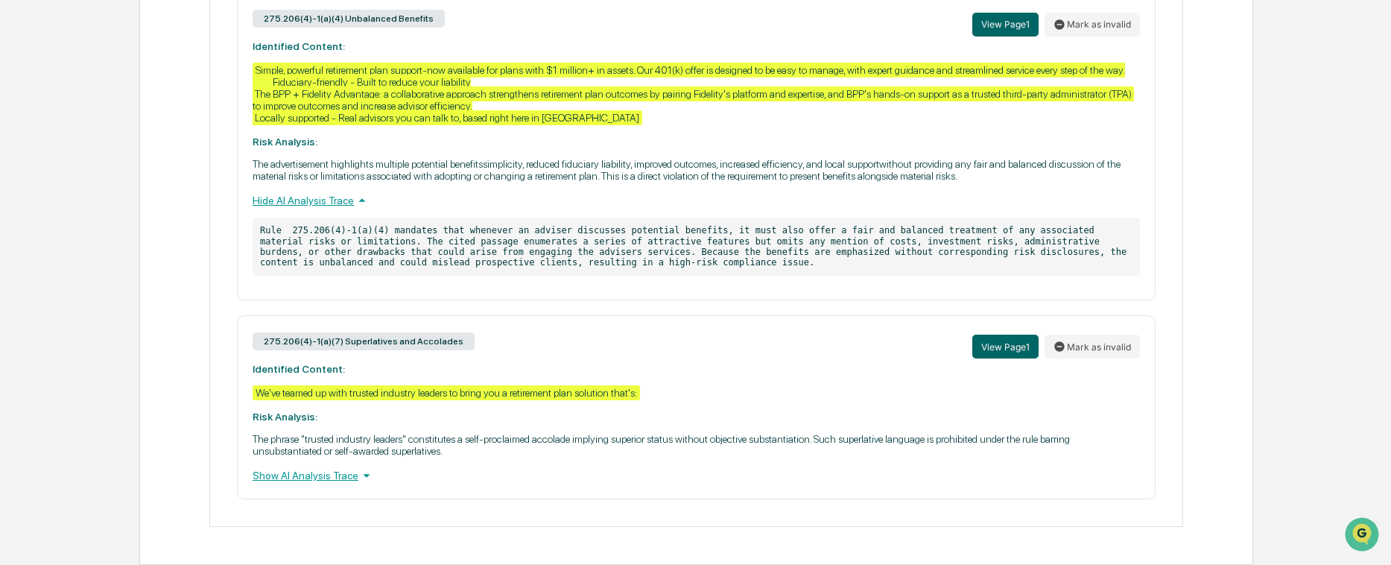
click at [313, 478] on div "Show AI Analysis Trace" at bounding box center [696, 475] width 887 height 16
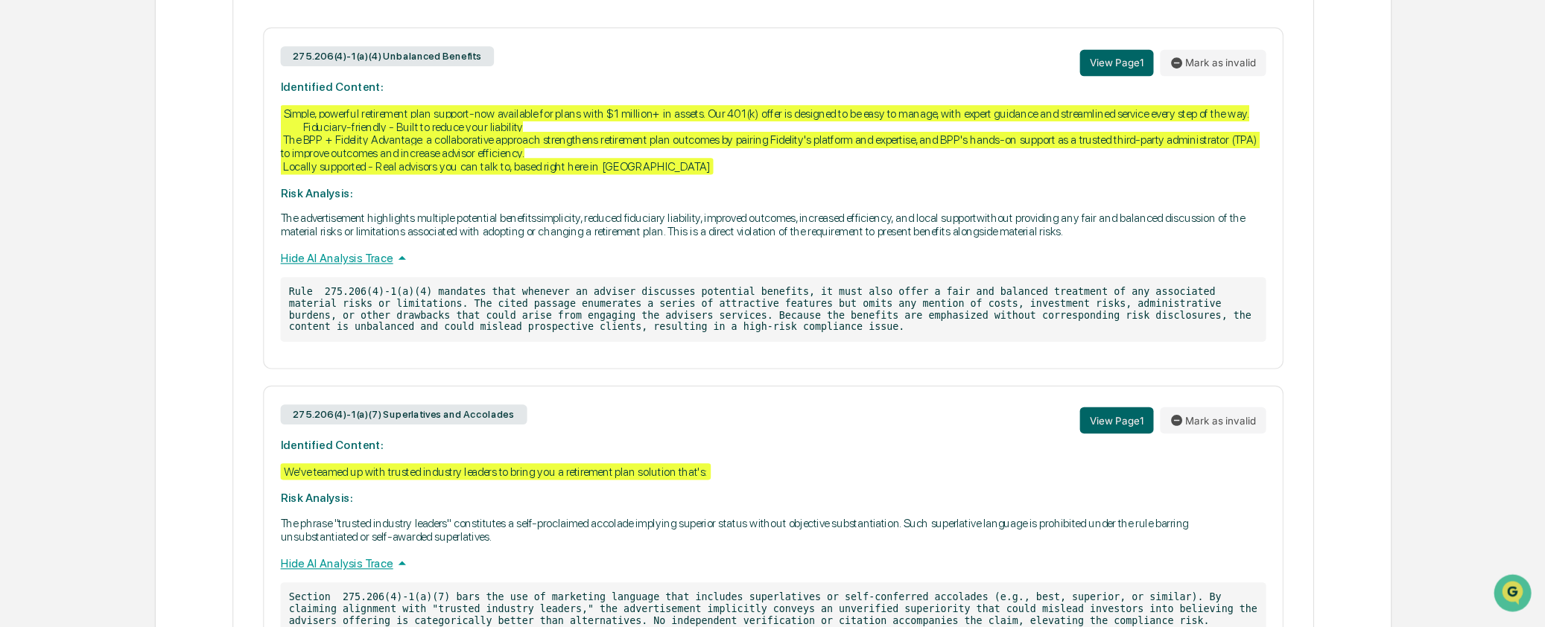
scroll to position [726, 0]
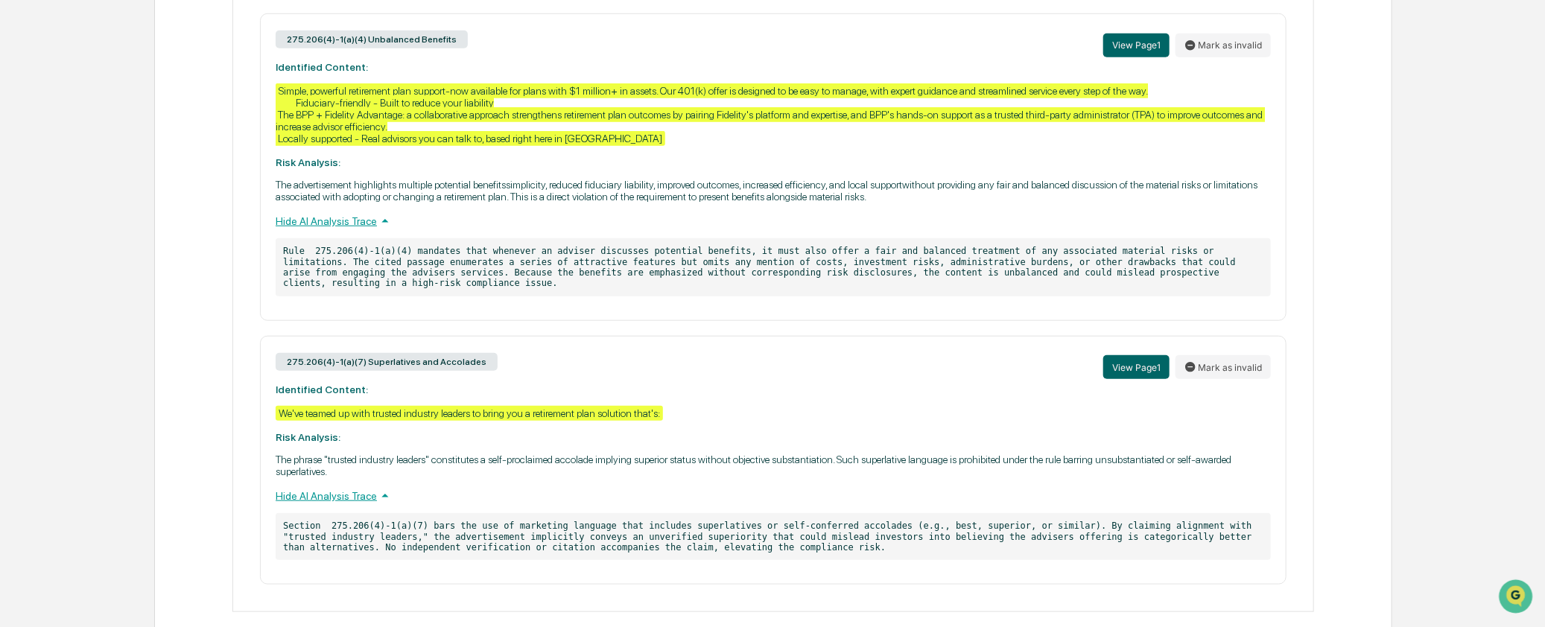
drag, startPoint x: 493, startPoint y: 14, endPoint x: 978, endPoint y: 321, distance: 574.0
click at [978, 321] on div "275.206(4)-1(a)(4) Unbalanced Benefits View Page 1 Mark as invalid Identified C…" at bounding box center [773, 298] width 1056 height 571
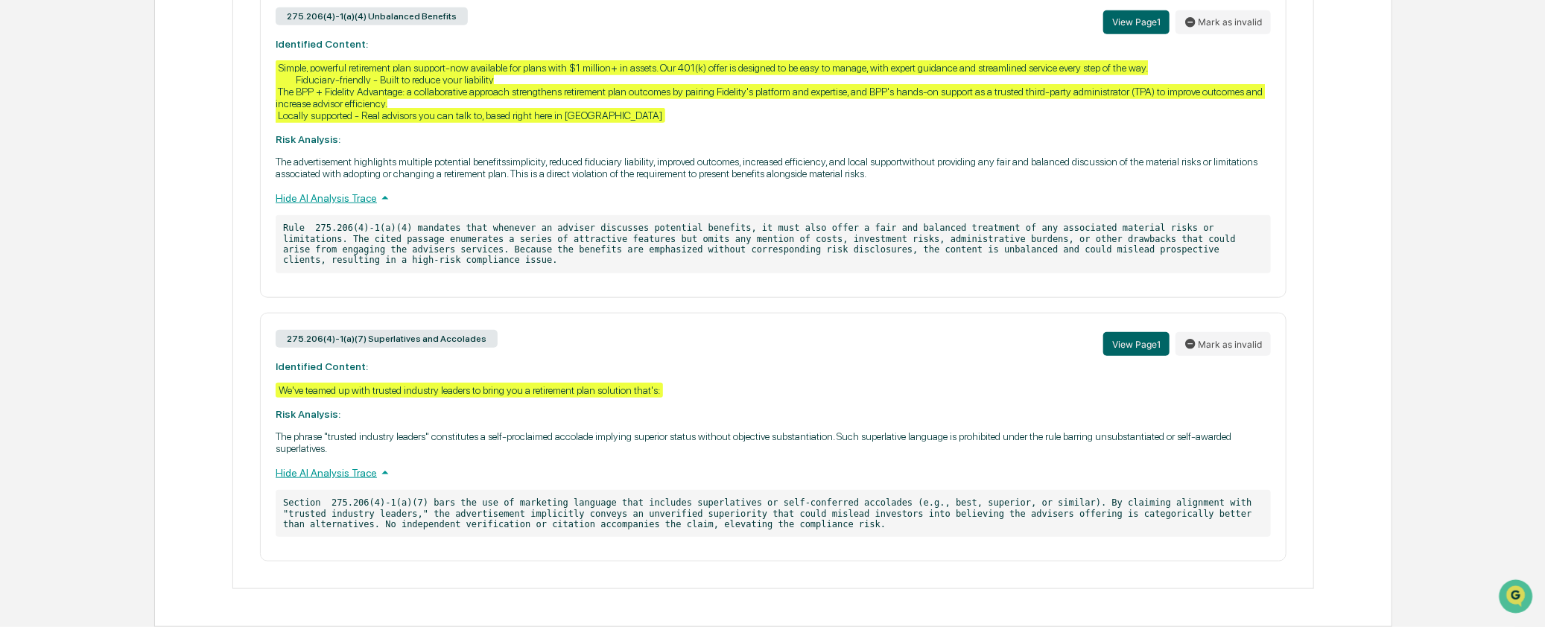
click at [698, 250] on p "Rule 275.206(4)-1(a)(4) mandates that whenever an adviser discusses potential b…" at bounding box center [773, 244] width 995 height 58
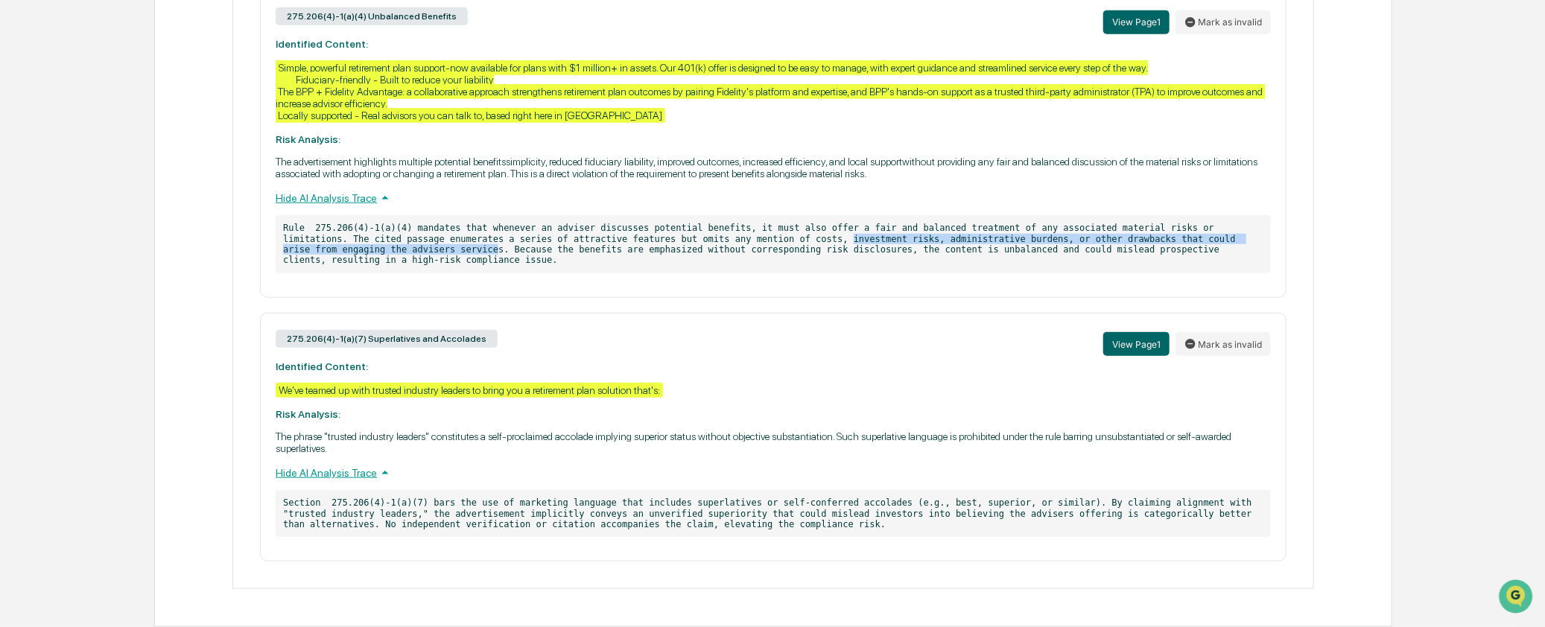
drag, startPoint x: 688, startPoint y: 247, endPoint x: 1240, endPoint y: 250, distance: 552.1
click at [1240, 250] on p "Rule 275.206(4)-1(a)(4) mandates that whenever an adviser discusses potential b…" at bounding box center [773, 244] width 995 height 58
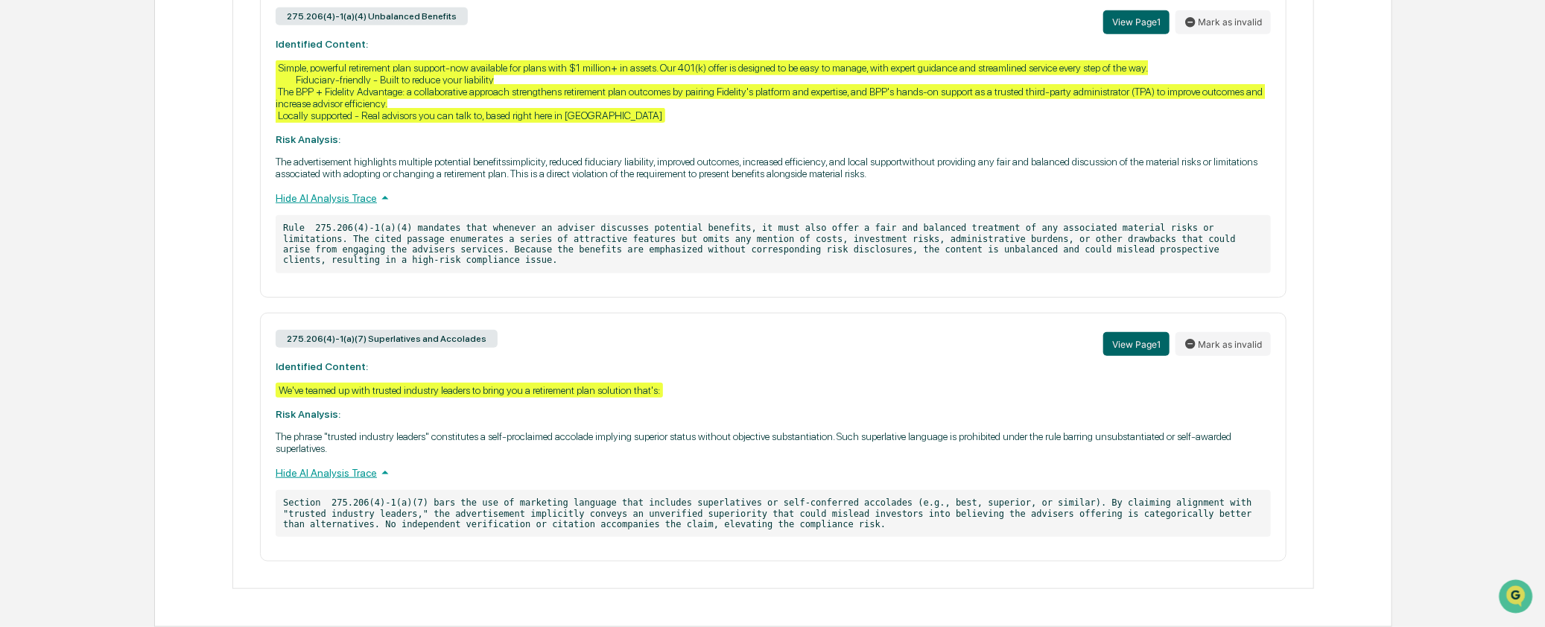
click at [1085, 274] on div "275.206(4)-1(a)(4) Unbalanced Benefits View Page 1 Mark as invalid Identified C…" at bounding box center [773, 144] width 1027 height 308
click at [1108, 115] on div "275.206(4)-1(a)(4) Unbalanced Benefits View Page 1 Mark as invalid Identified C…" at bounding box center [773, 144] width 1027 height 308
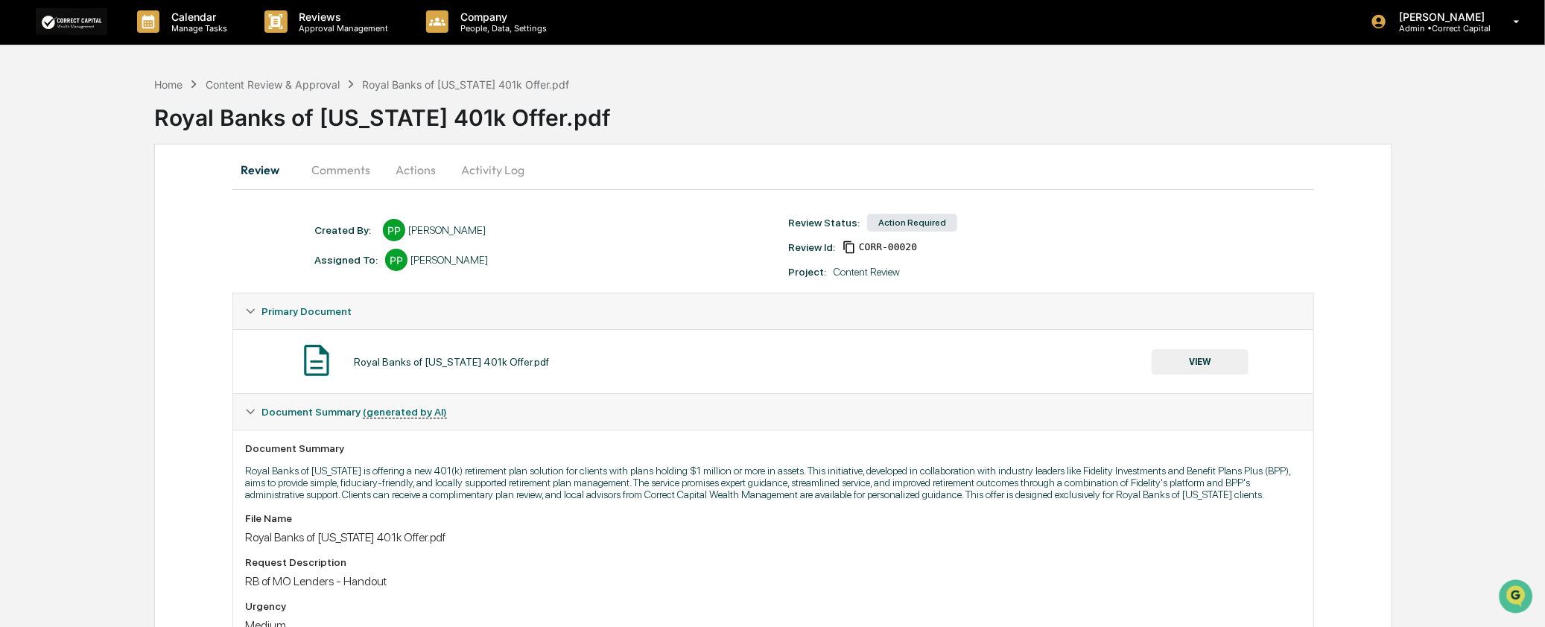
scroll to position [0, 0]
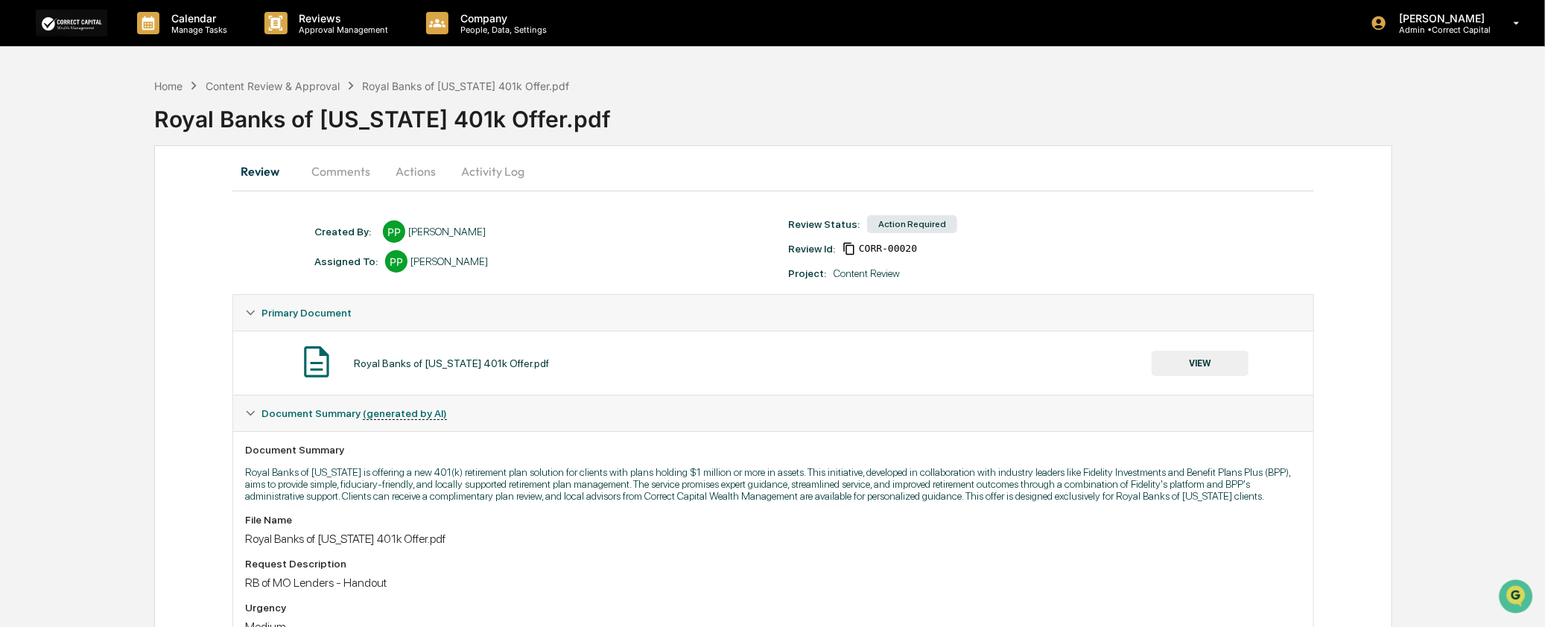
click at [426, 170] on button "Actions" at bounding box center [415, 171] width 67 height 36
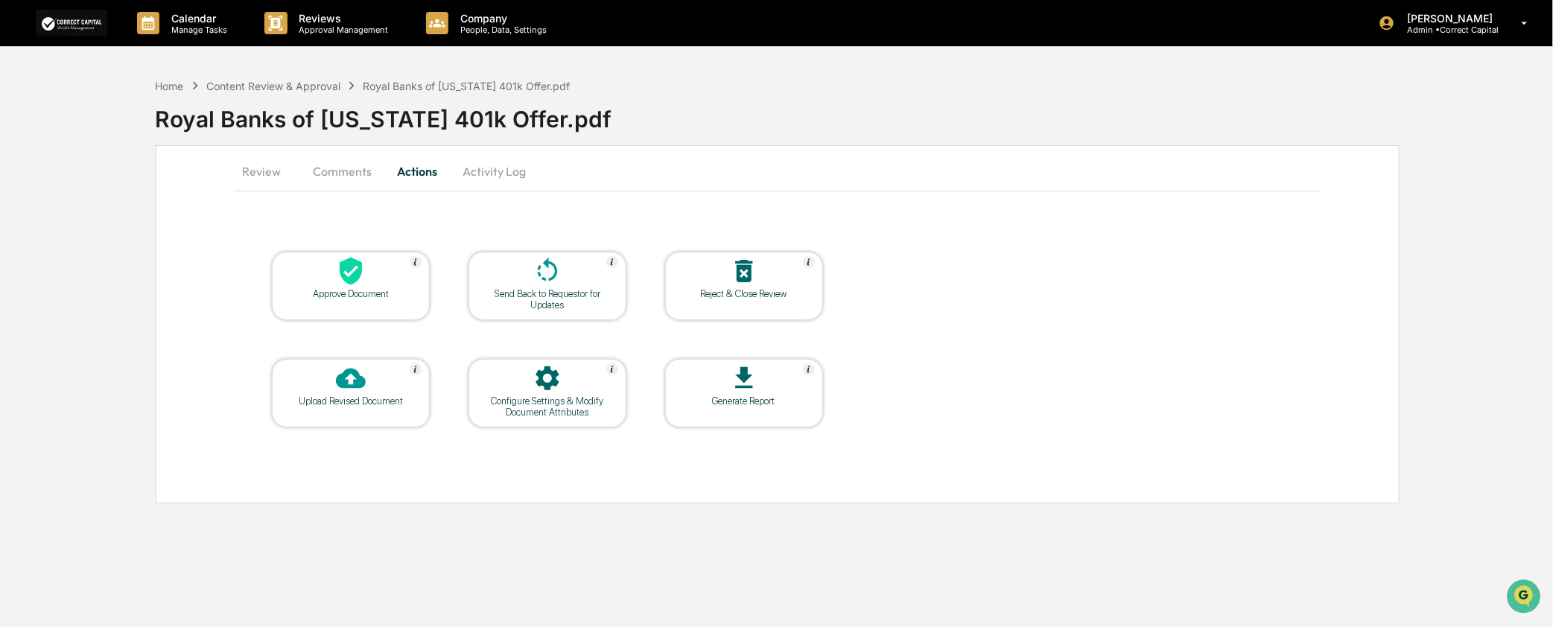
click at [586, 317] on div "Send Back to Requestor for Updates" at bounding box center [548, 286] width 158 height 69
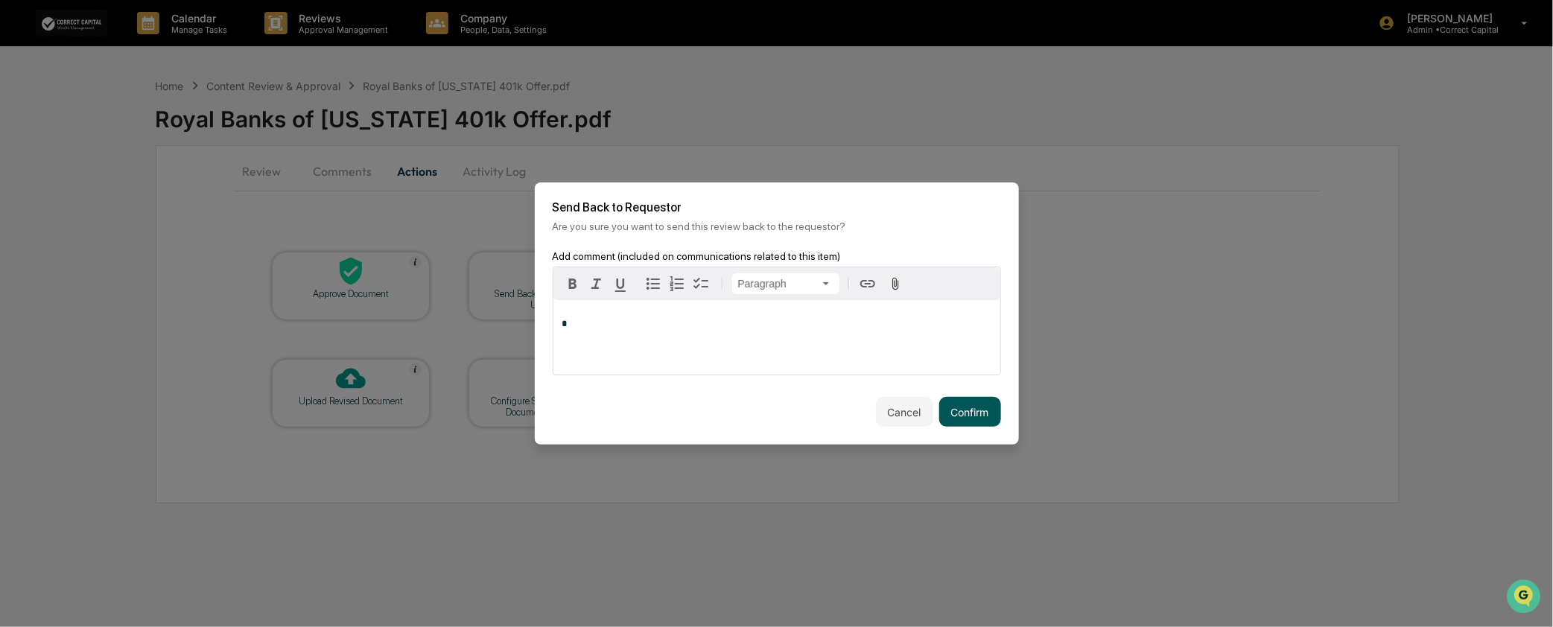
click at [977, 407] on button "Confirm" at bounding box center [970, 412] width 62 height 30
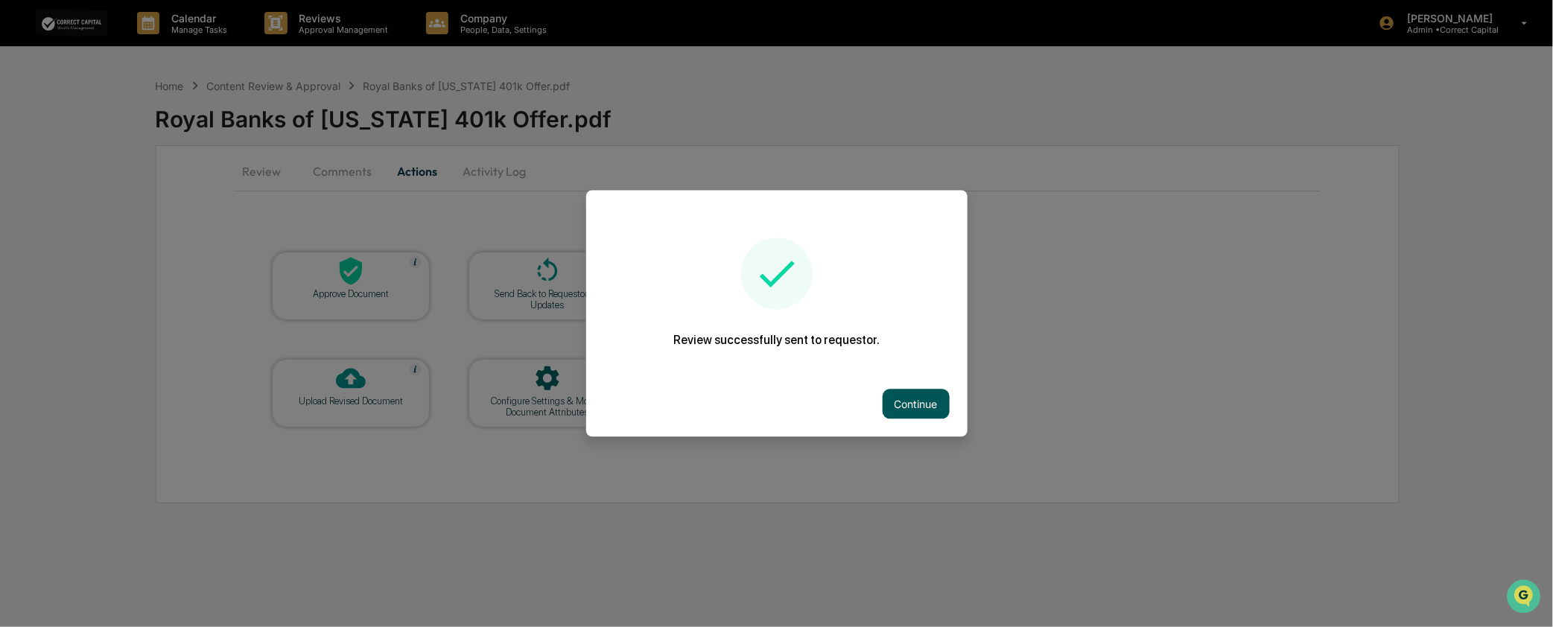
click at [905, 397] on button "Continue" at bounding box center [916, 405] width 67 height 30
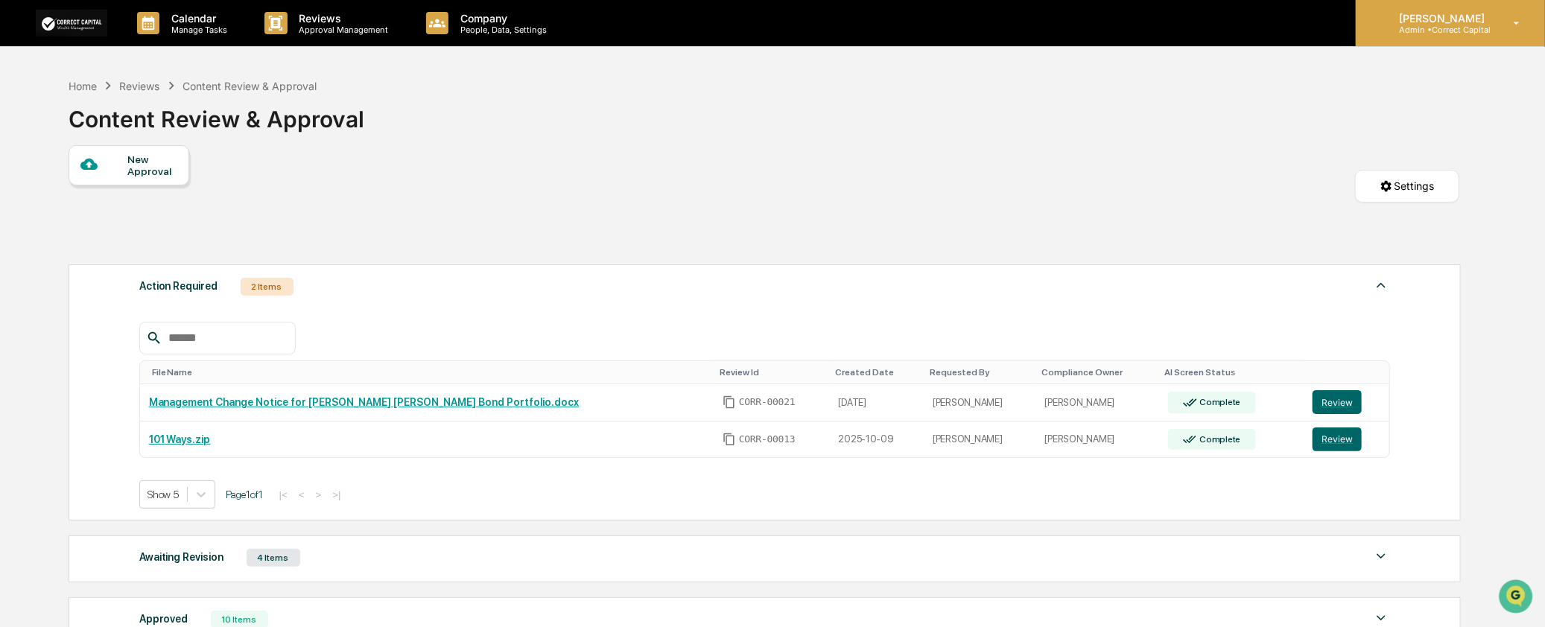
click at [1390, 13] on p "[PERSON_NAME]" at bounding box center [1439, 18] width 105 height 13
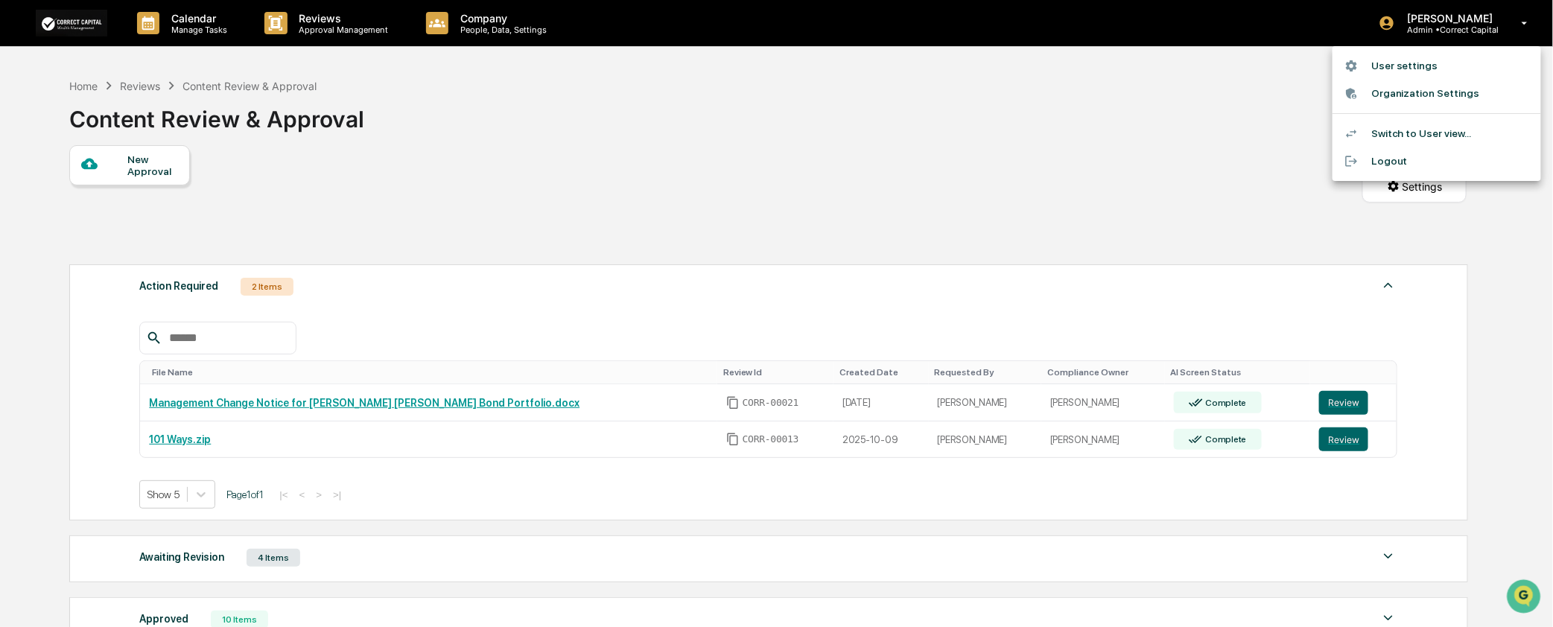
click at [1390, 134] on li "Switch to User view..." at bounding box center [1437, 134] width 209 height 28
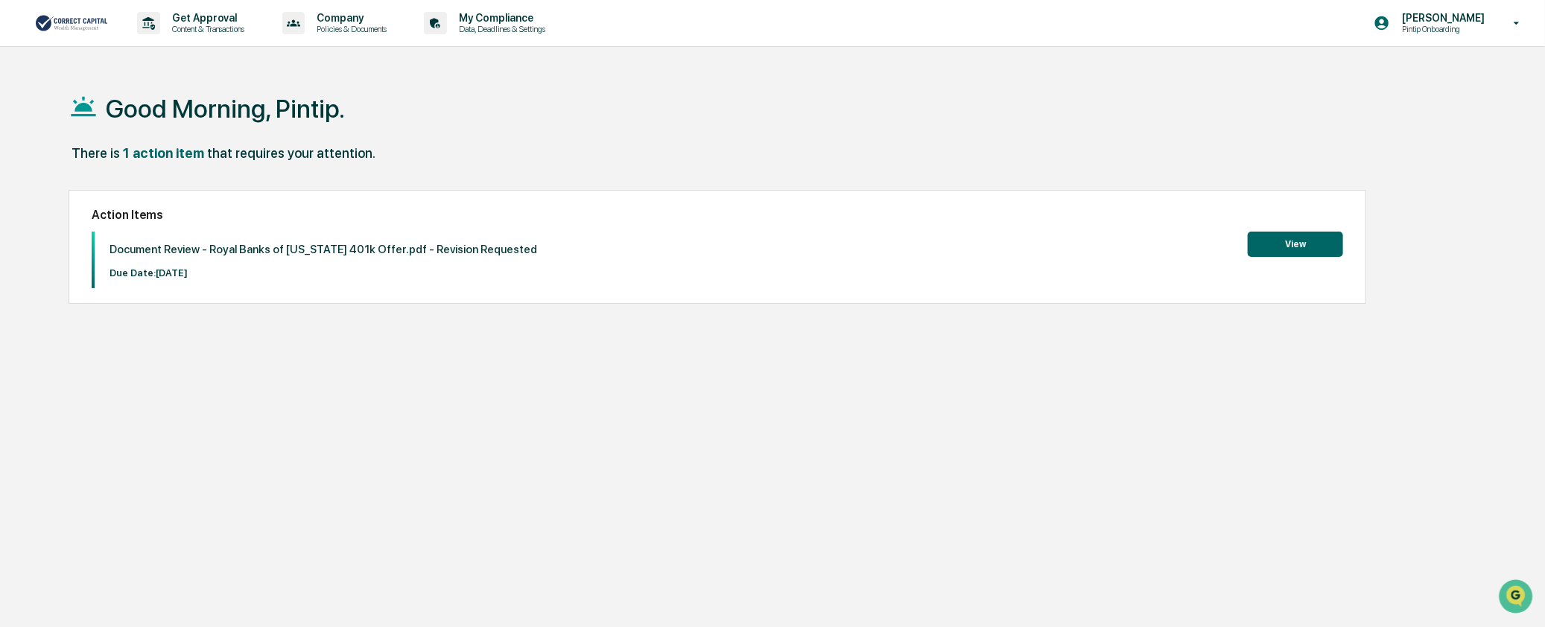
click at [1277, 242] on button "View" at bounding box center [1295, 244] width 95 height 25
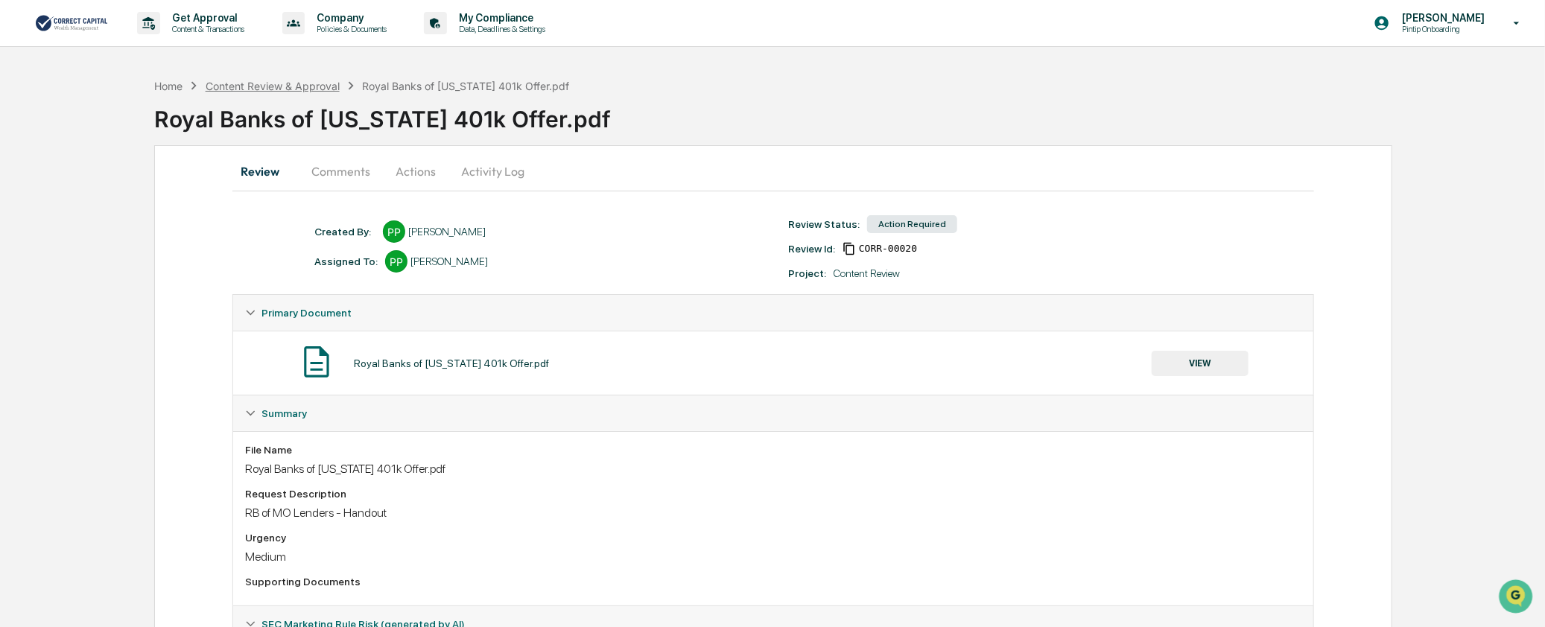
click at [235, 80] on div "Content Review & Approval" at bounding box center [273, 86] width 134 height 13
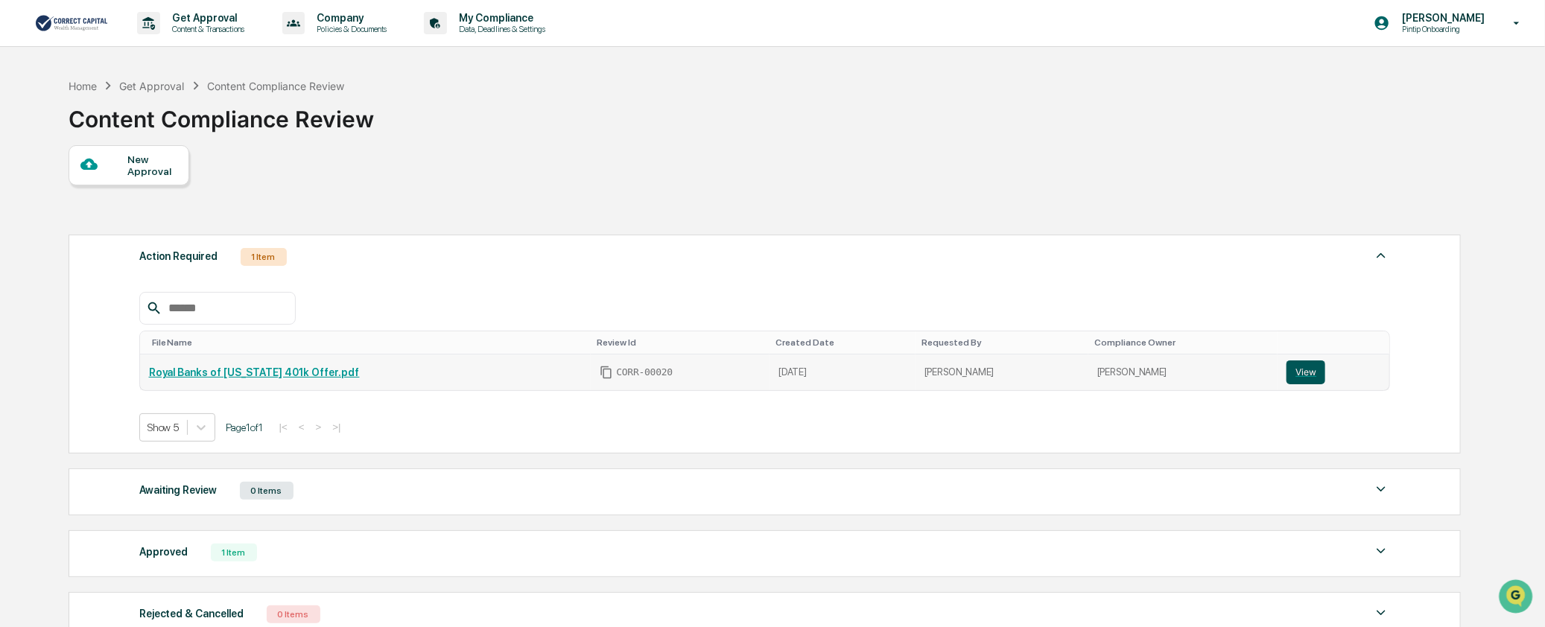
click at [1297, 375] on button "View" at bounding box center [1306, 373] width 39 height 24
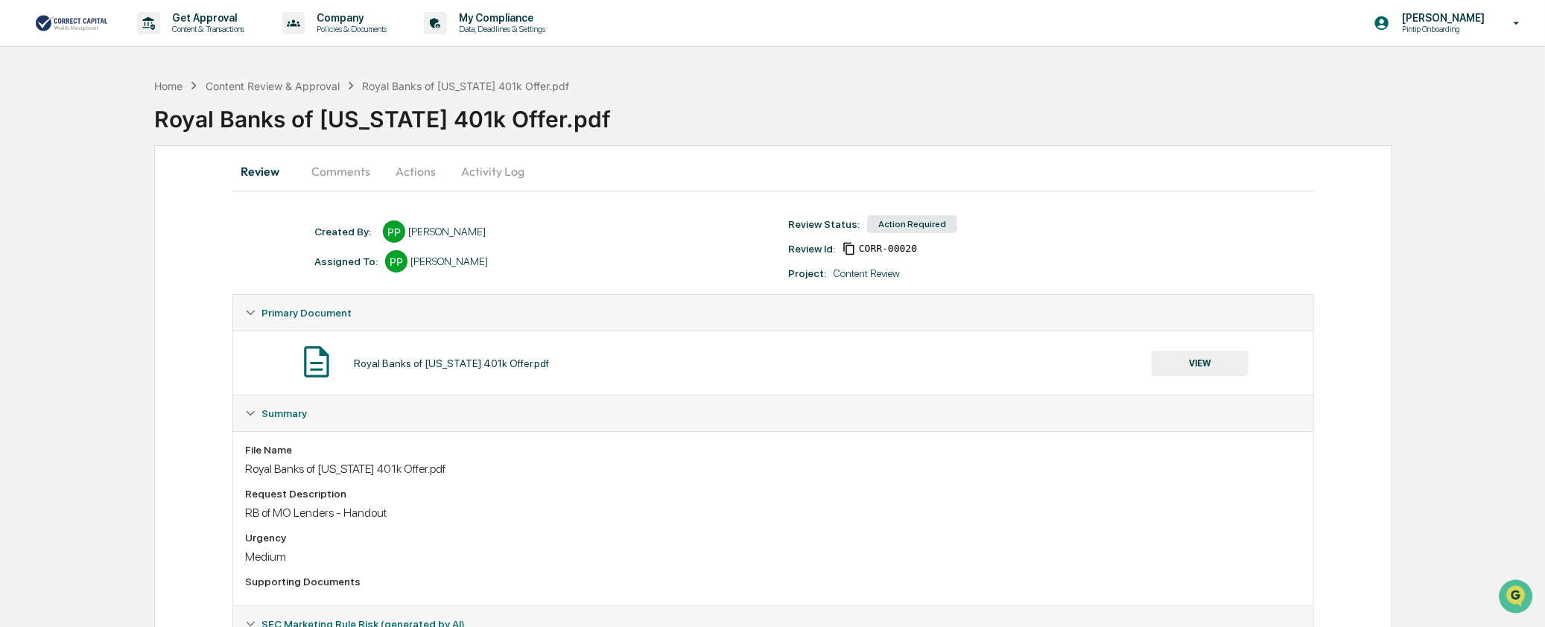
click at [428, 175] on button "Actions" at bounding box center [415, 171] width 67 height 36
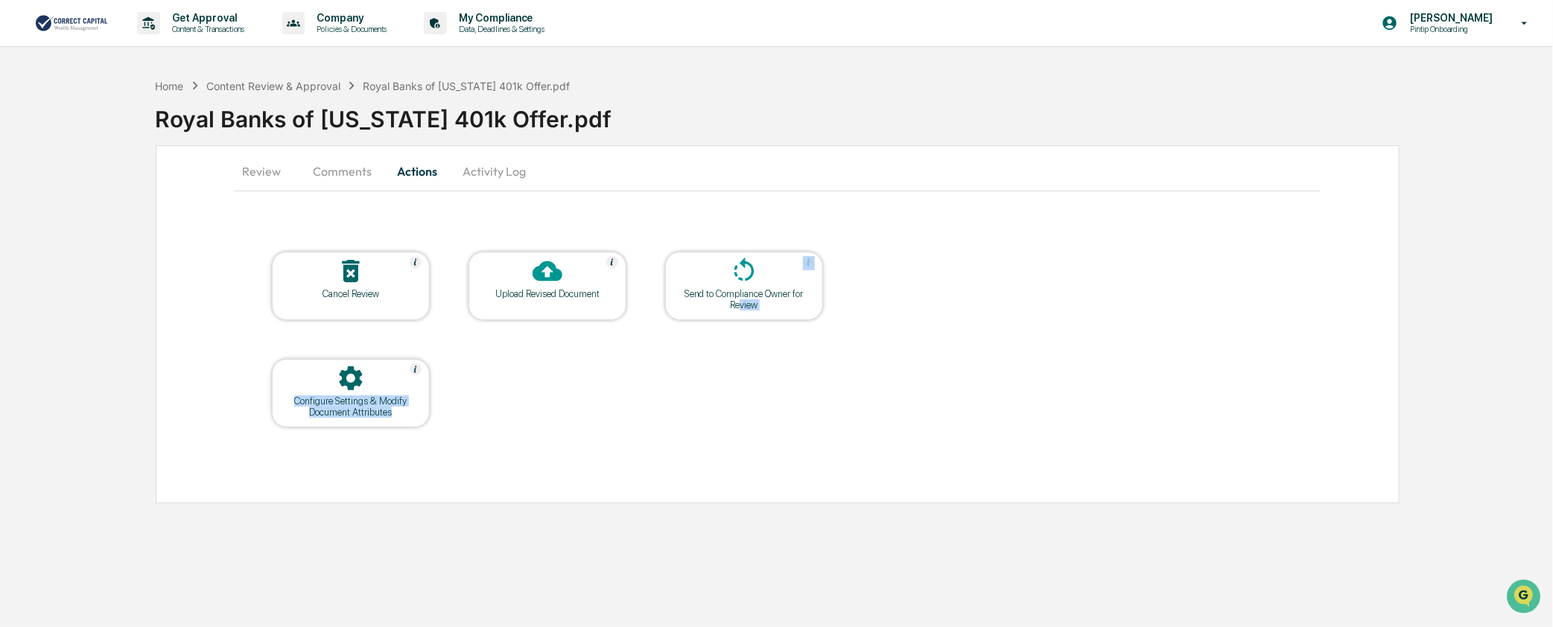
drag, startPoint x: 739, startPoint y: 302, endPoint x: 694, endPoint y: 429, distance: 134.6
click at [694, 429] on table "Cancel Review Upload Revised Document Send to Compliance Owner for Review Confi…" at bounding box center [547, 340] width 627 height 252
click at [581, 294] on div "Upload Revised Document" at bounding box center [548, 293] width 134 height 11
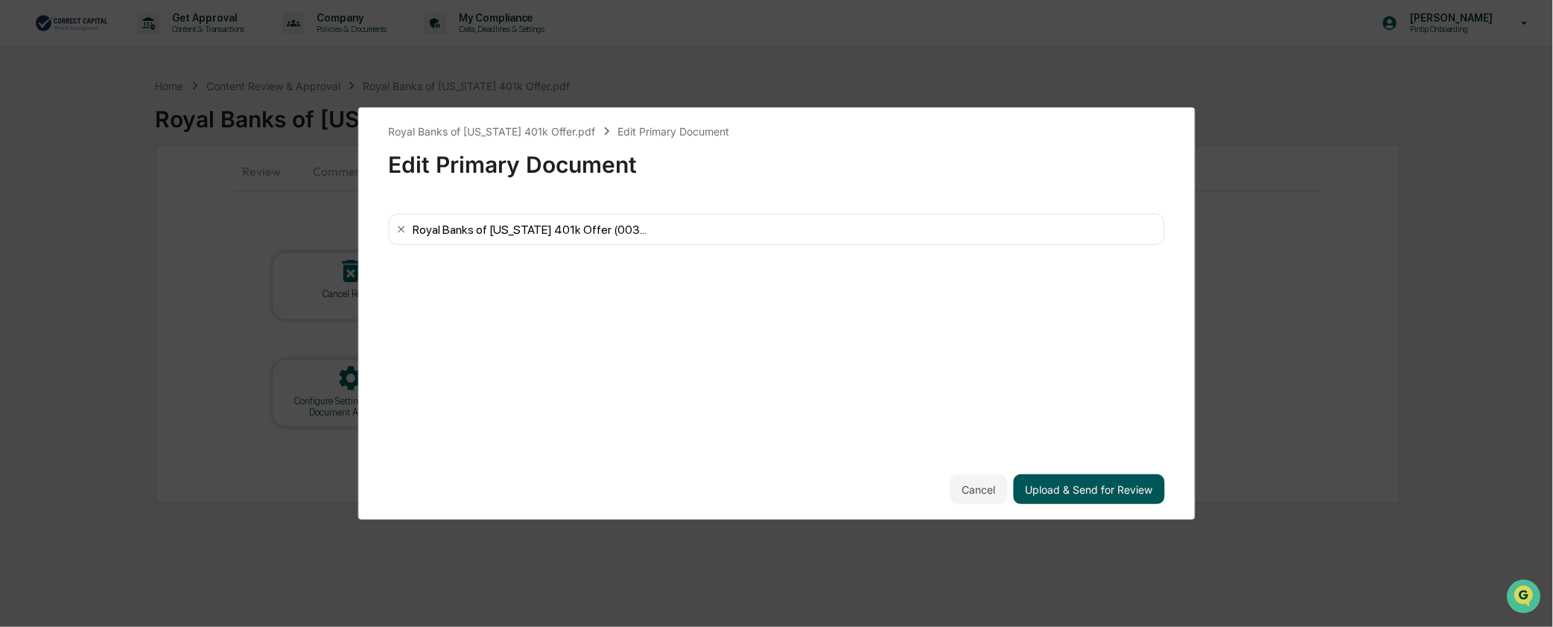
click at [1129, 485] on button "Upload & Send for Review" at bounding box center [1089, 490] width 151 height 30
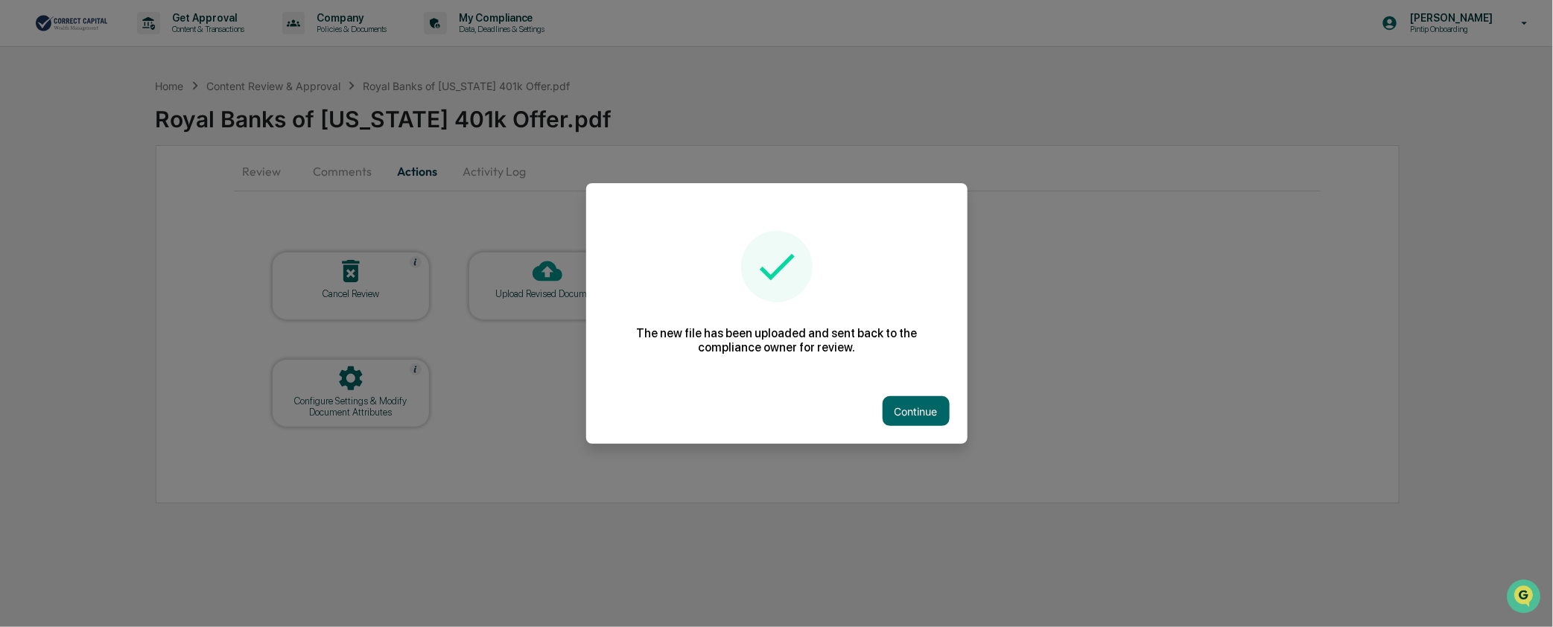
click at [926, 408] on button "Continue" at bounding box center [916, 411] width 67 height 30
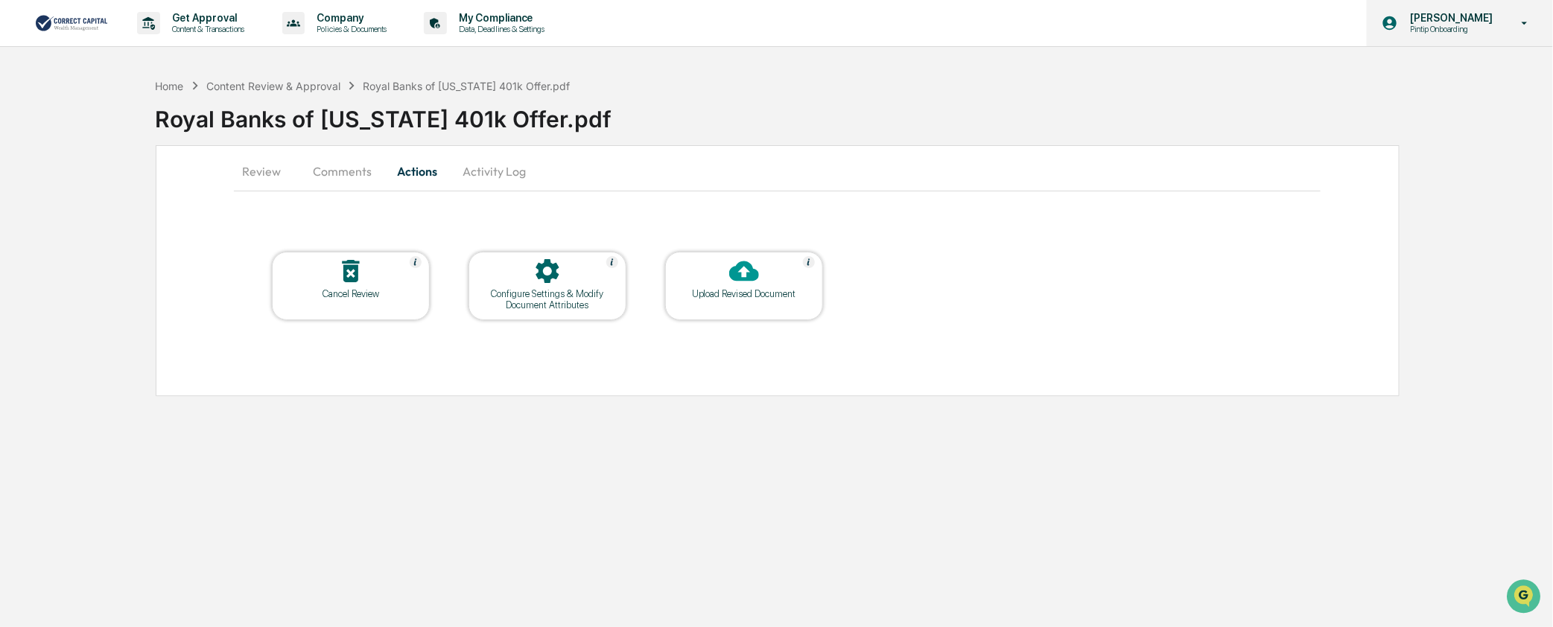
click at [1470, 10] on div "[PERSON_NAME] Pintip Onboarding" at bounding box center [1460, 23] width 186 height 46
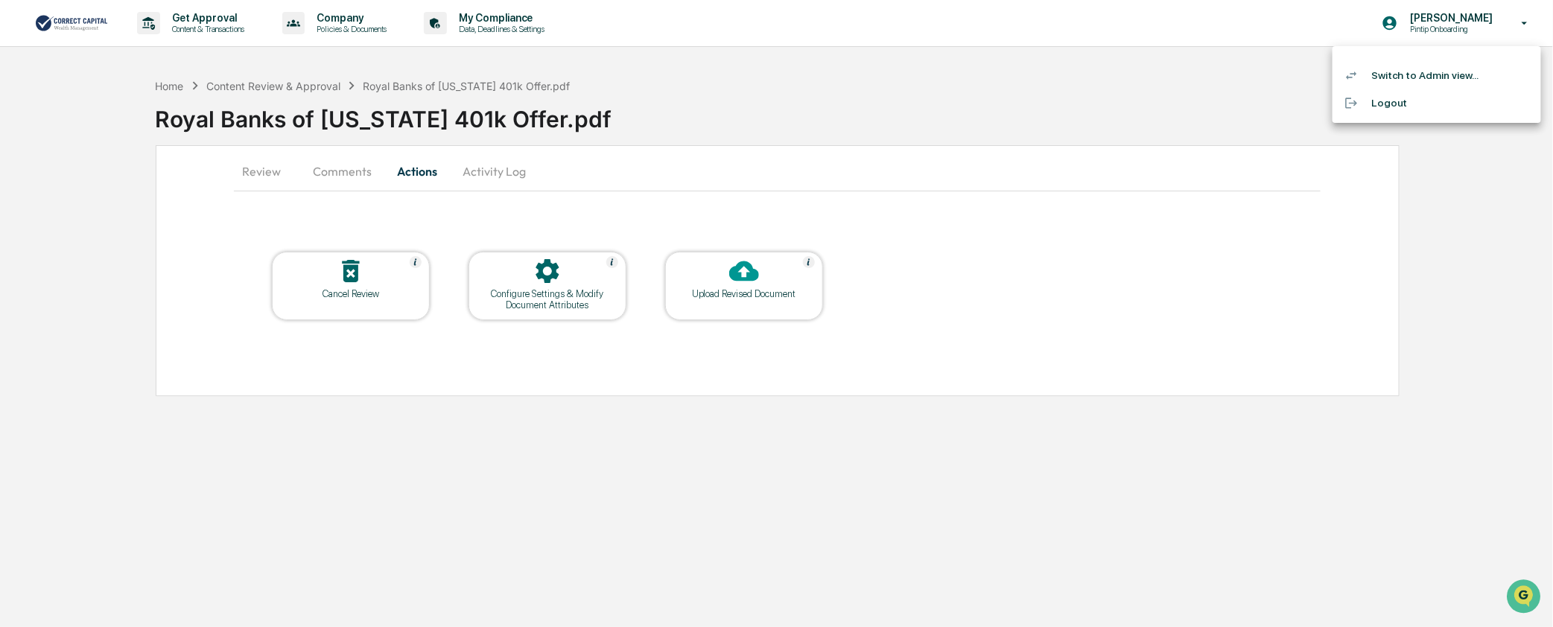
click at [1450, 79] on li "Switch to Admin view..." at bounding box center [1437, 76] width 209 height 28
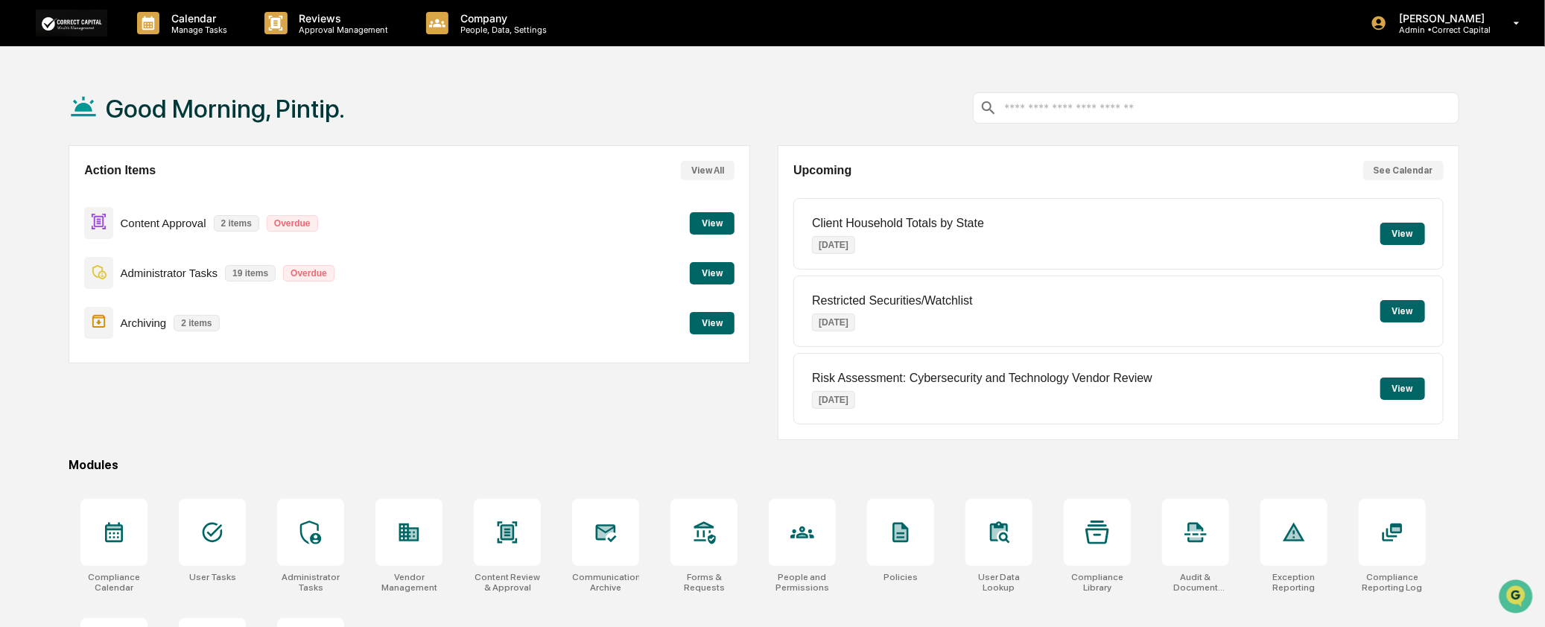
click at [703, 221] on button "View" at bounding box center [712, 223] width 45 height 22
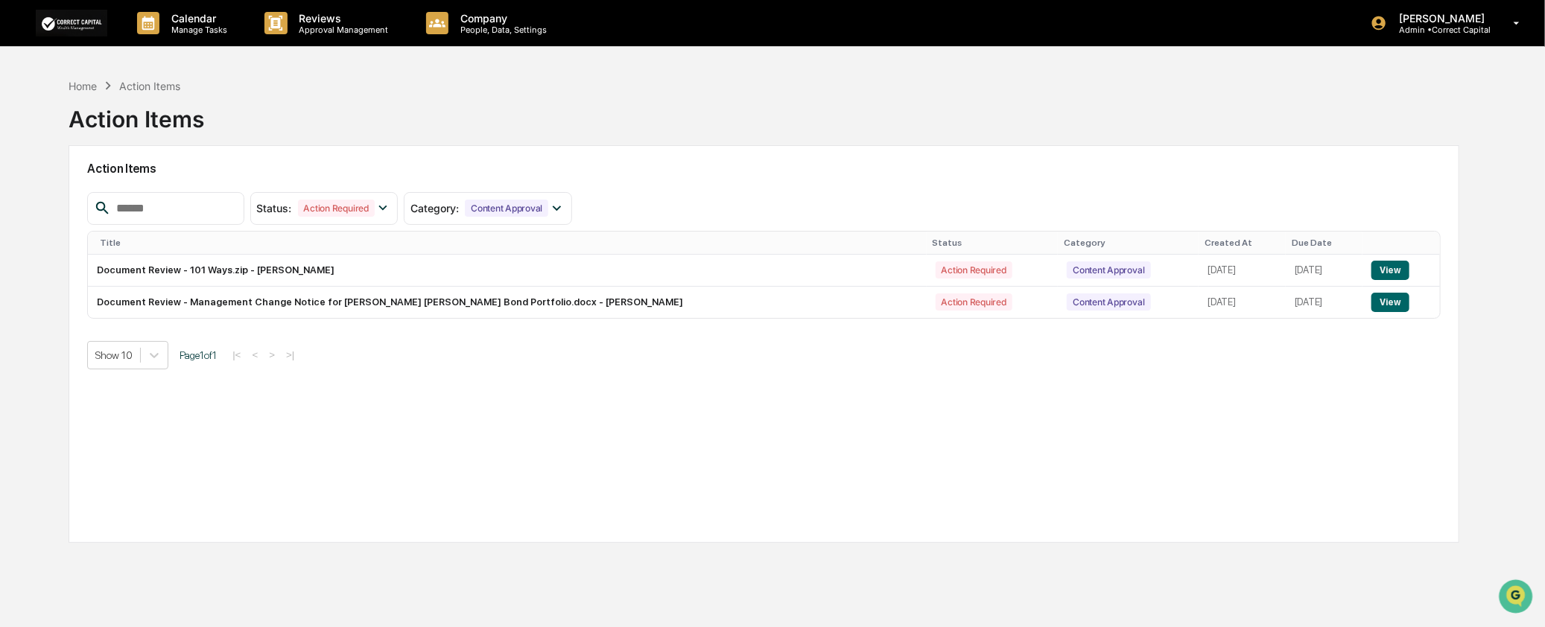
click at [145, 85] on div "Action Items" at bounding box center [150, 86] width 61 height 13
click at [75, 80] on div "Home" at bounding box center [83, 86] width 28 height 13
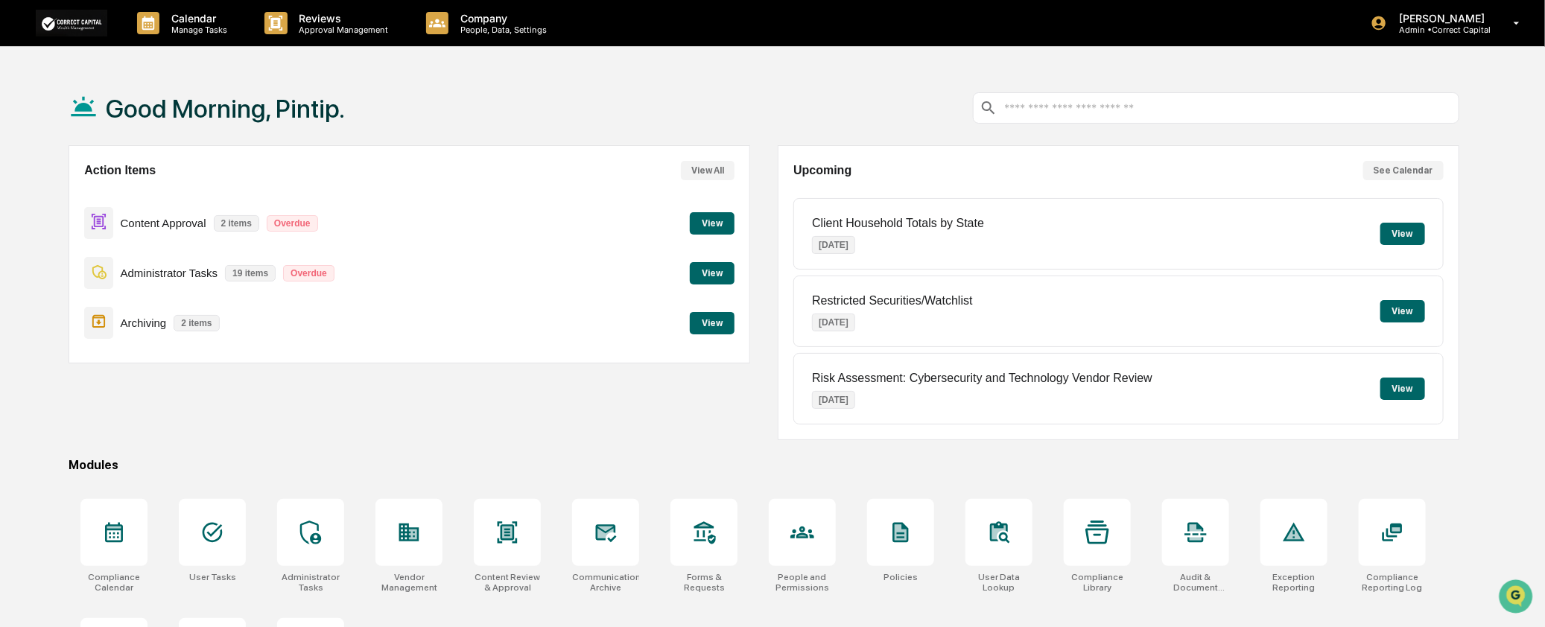
click at [713, 218] on button "View" at bounding box center [712, 223] width 45 height 22
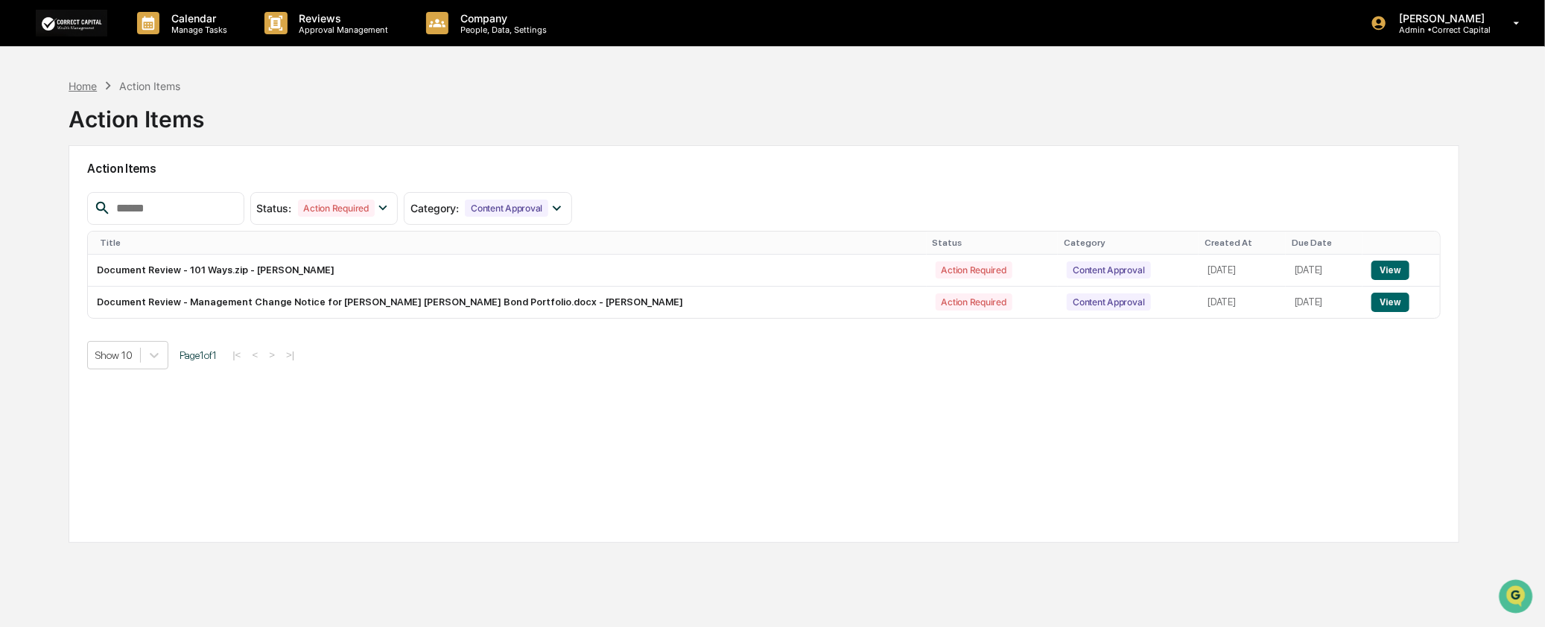
click at [89, 80] on div "Home" at bounding box center [83, 86] width 28 height 13
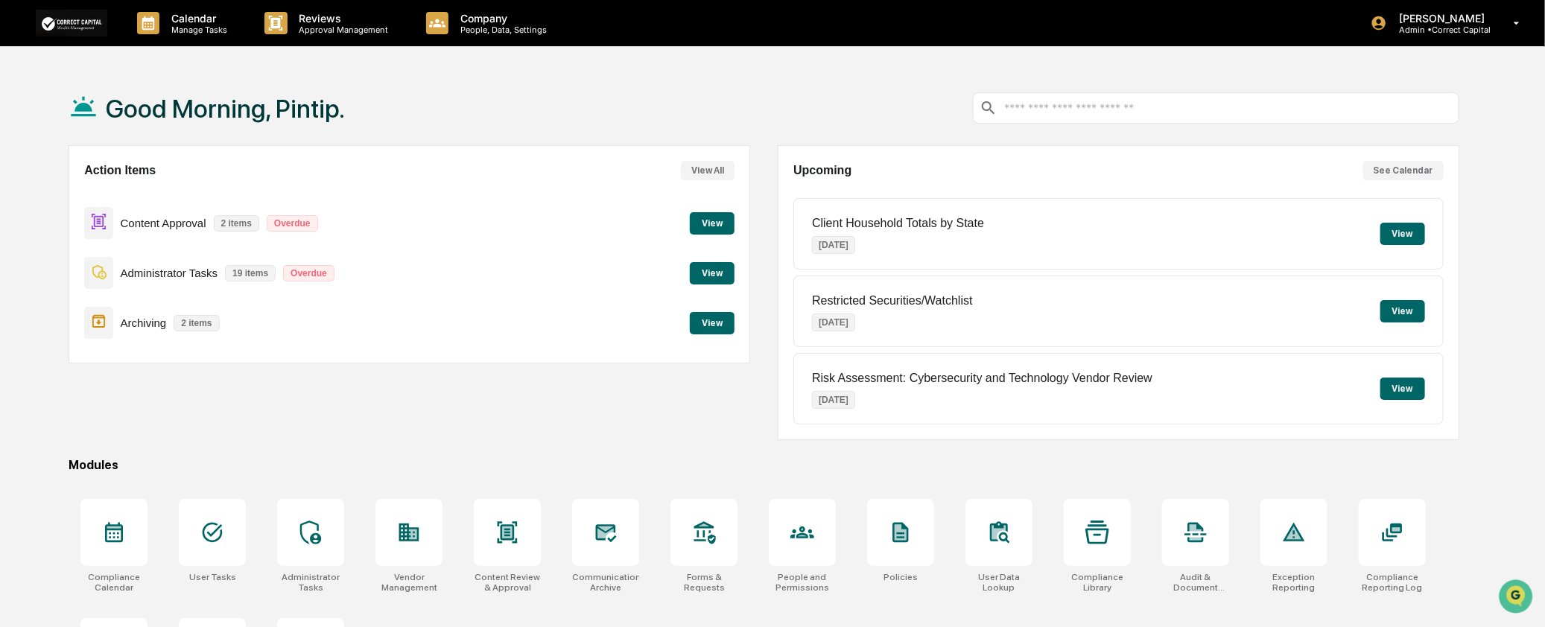
click at [714, 226] on button "View" at bounding box center [712, 223] width 45 height 22
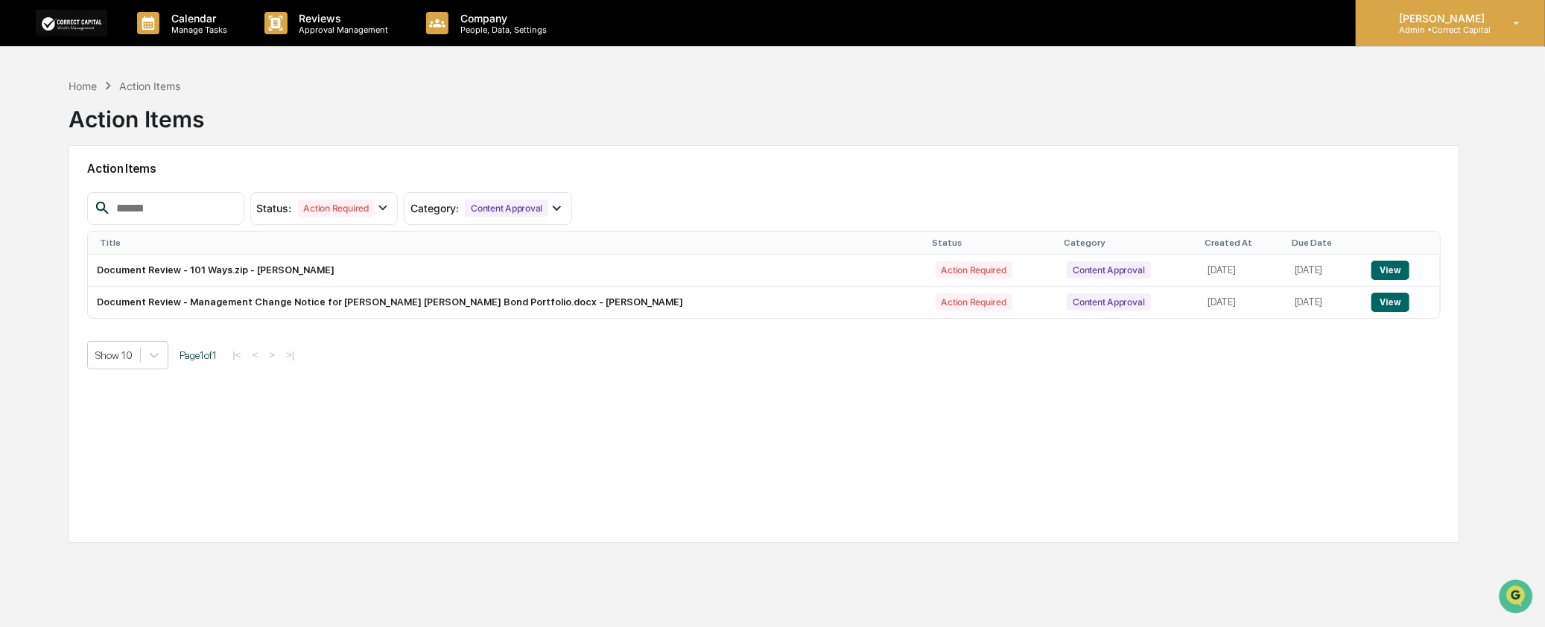
click at [1433, 16] on p "[PERSON_NAME]" at bounding box center [1439, 18] width 105 height 13
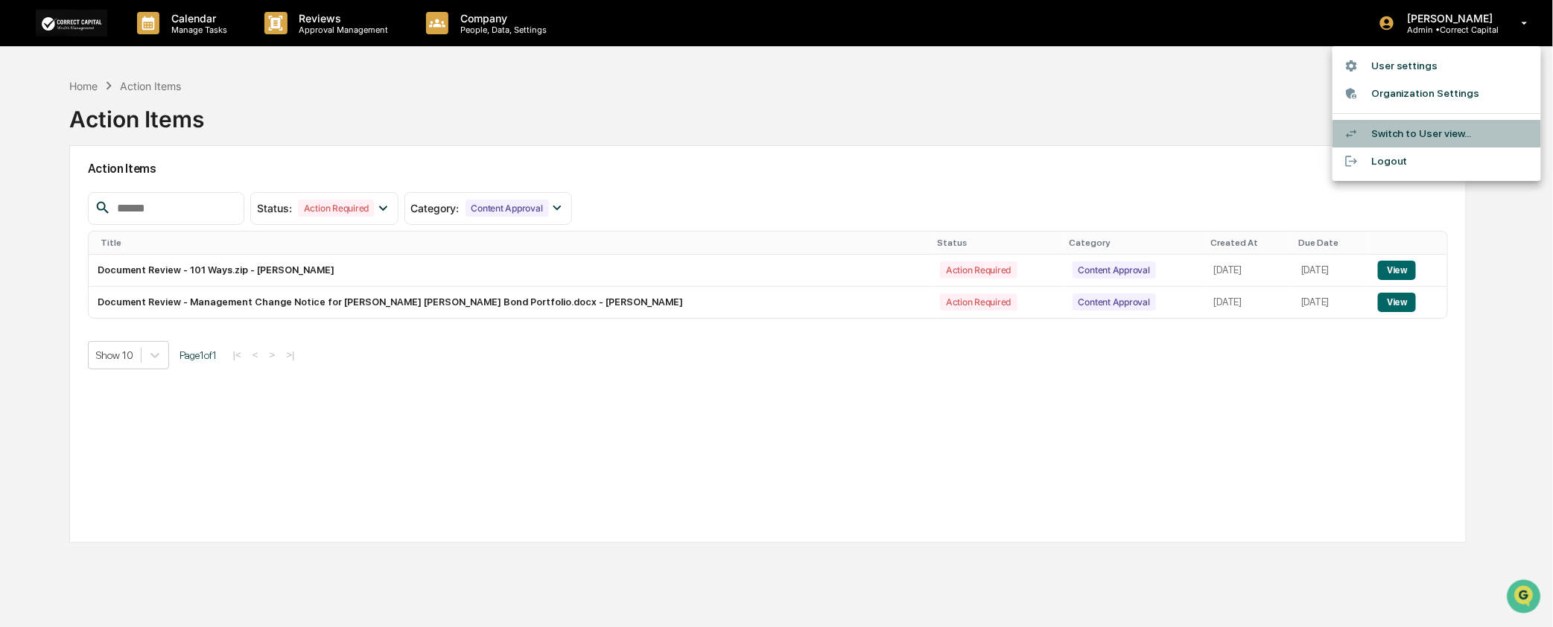
click at [1435, 131] on li "Switch to User view..." at bounding box center [1437, 134] width 209 height 28
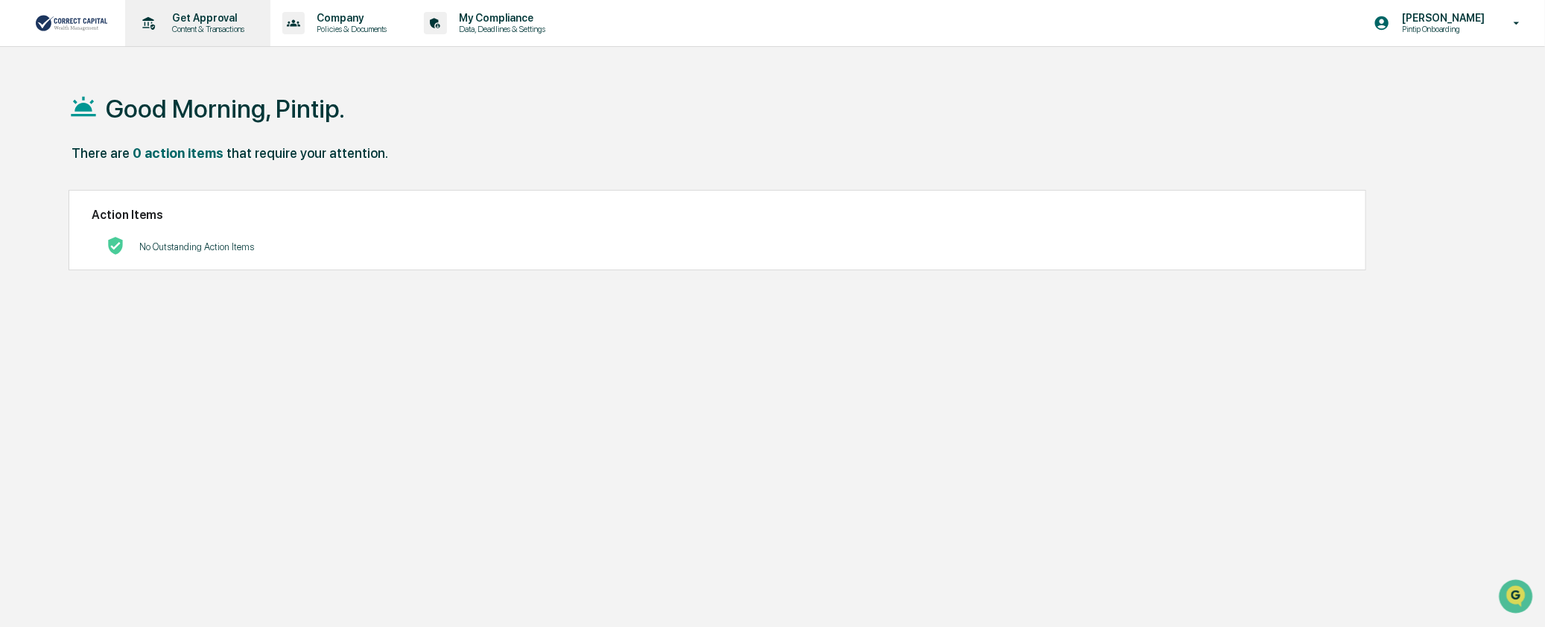
click at [186, 32] on p "Content & Transactions" at bounding box center [206, 29] width 92 height 10
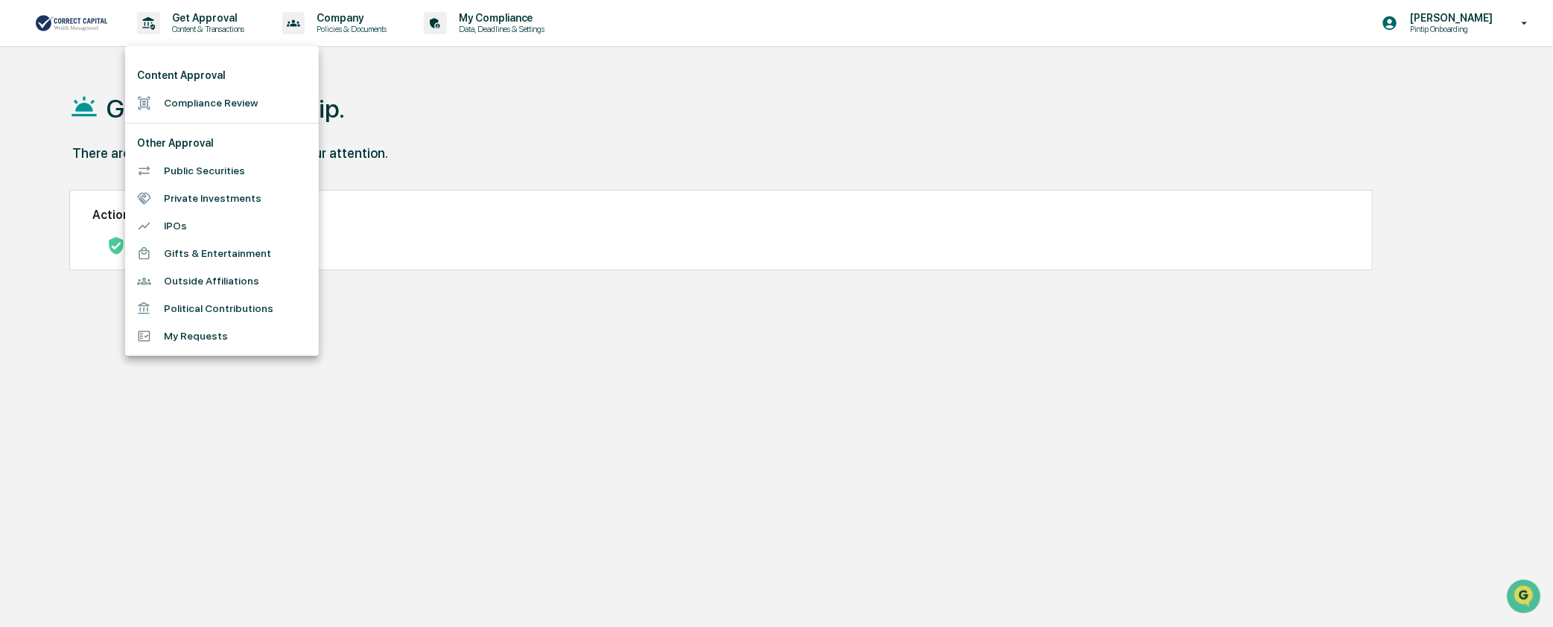
click at [194, 95] on li "Compliance Review" at bounding box center [222, 103] width 194 height 28
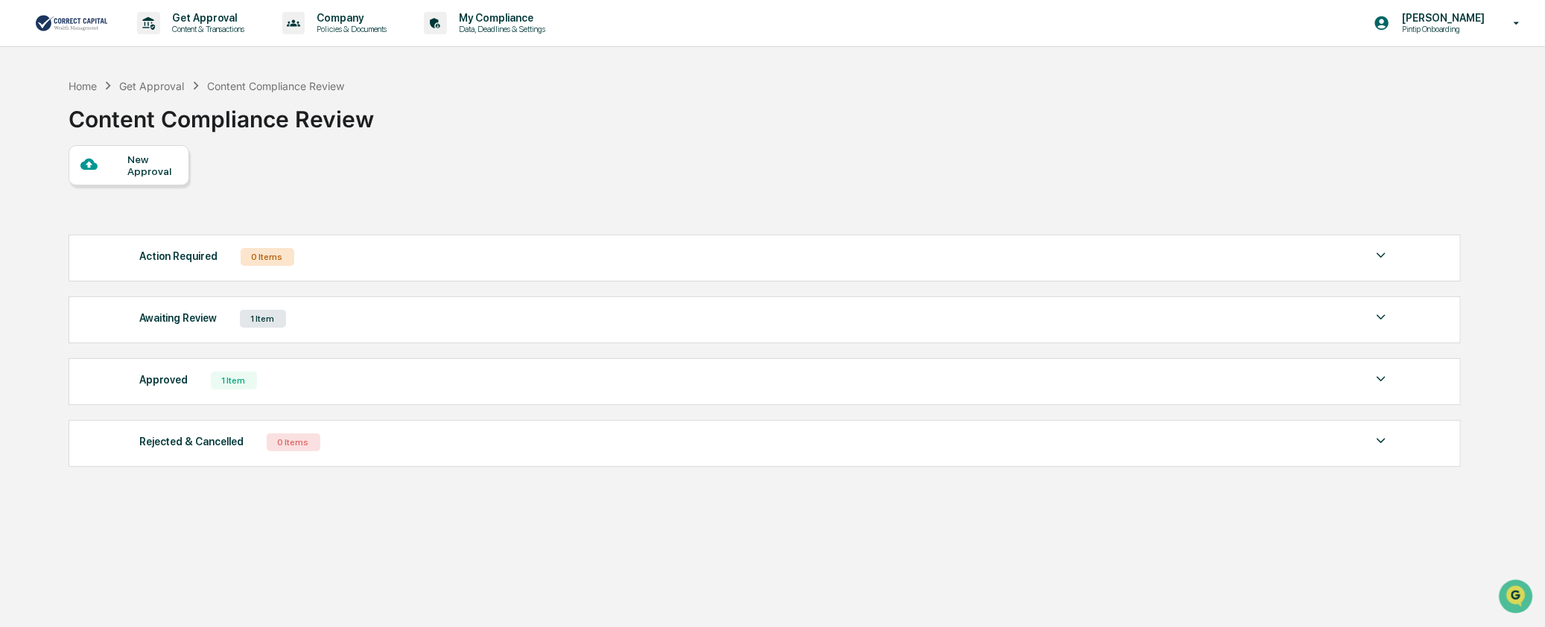
click at [390, 328] on div "Awaiting Review 1 Item" at bounding box center [765, 318] width 1252 height 21
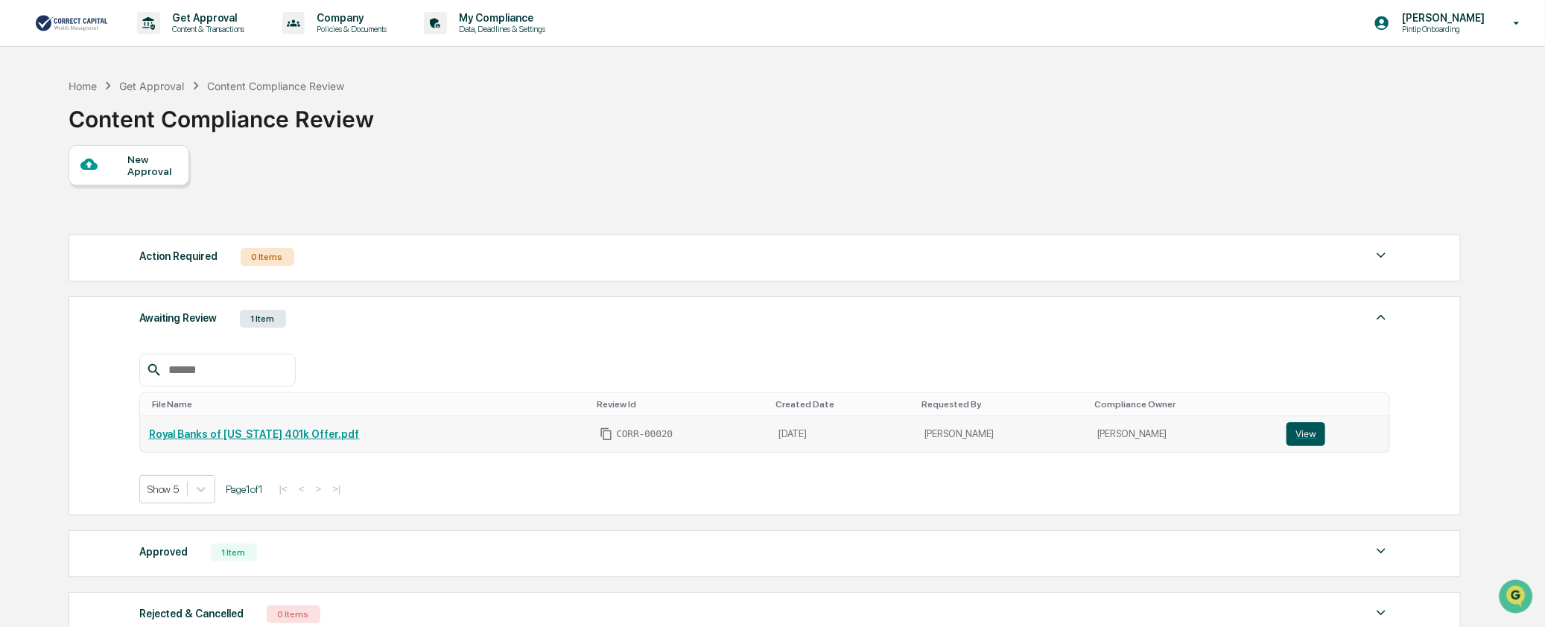
click at [1287, 437] on button "View" at bounding box center [1306, 434] width 39 height 24
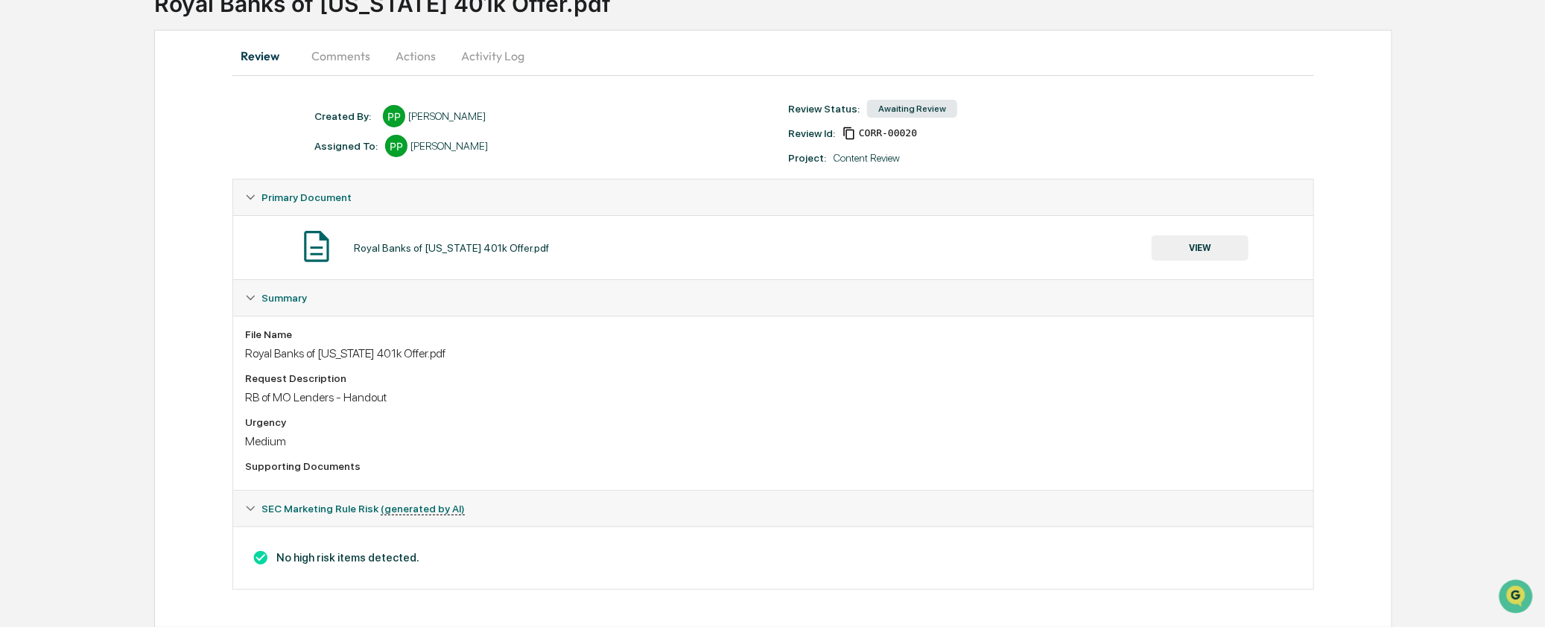
scroll to position [120, 0]
click at [411, 50] on button "Actions" at bounding box center [415, 55] width 67 height 36
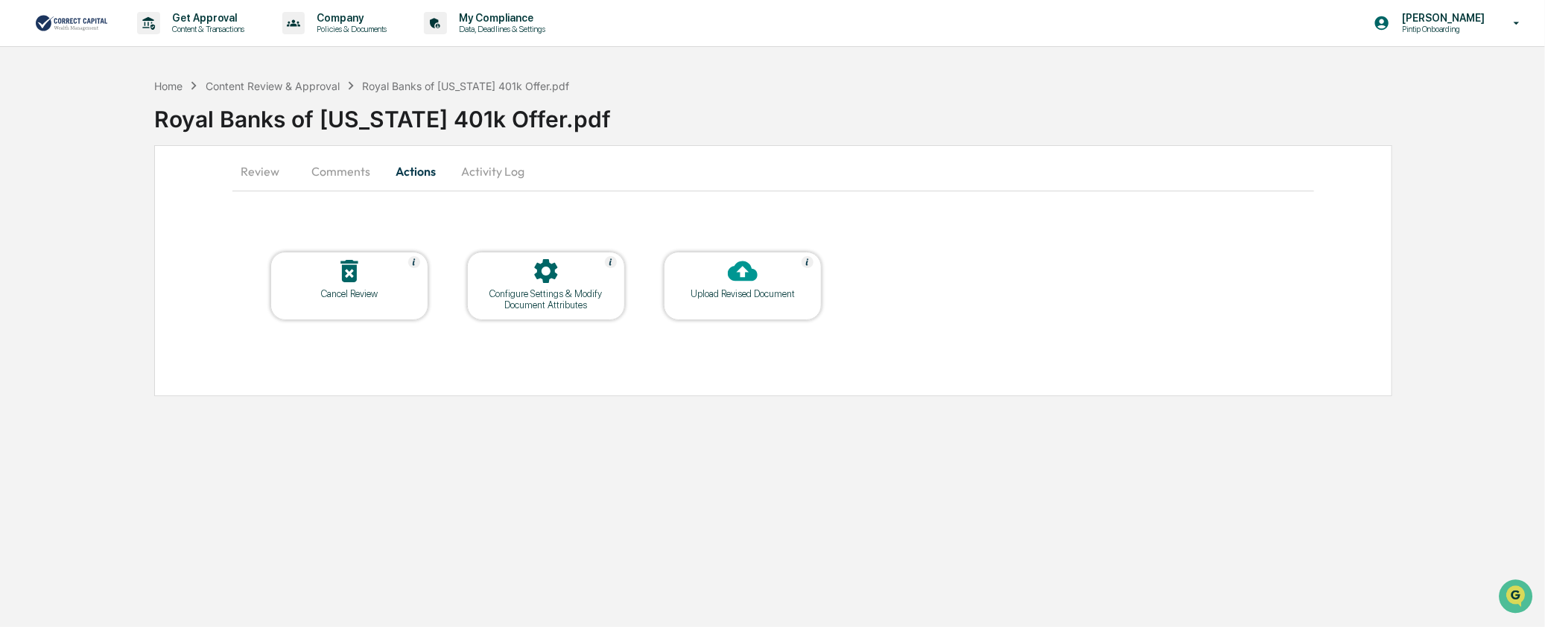
scroll to position [0, 0]
click at [337, 170] on button "Comments" at bounding box center [342, 171] width 83 height 36
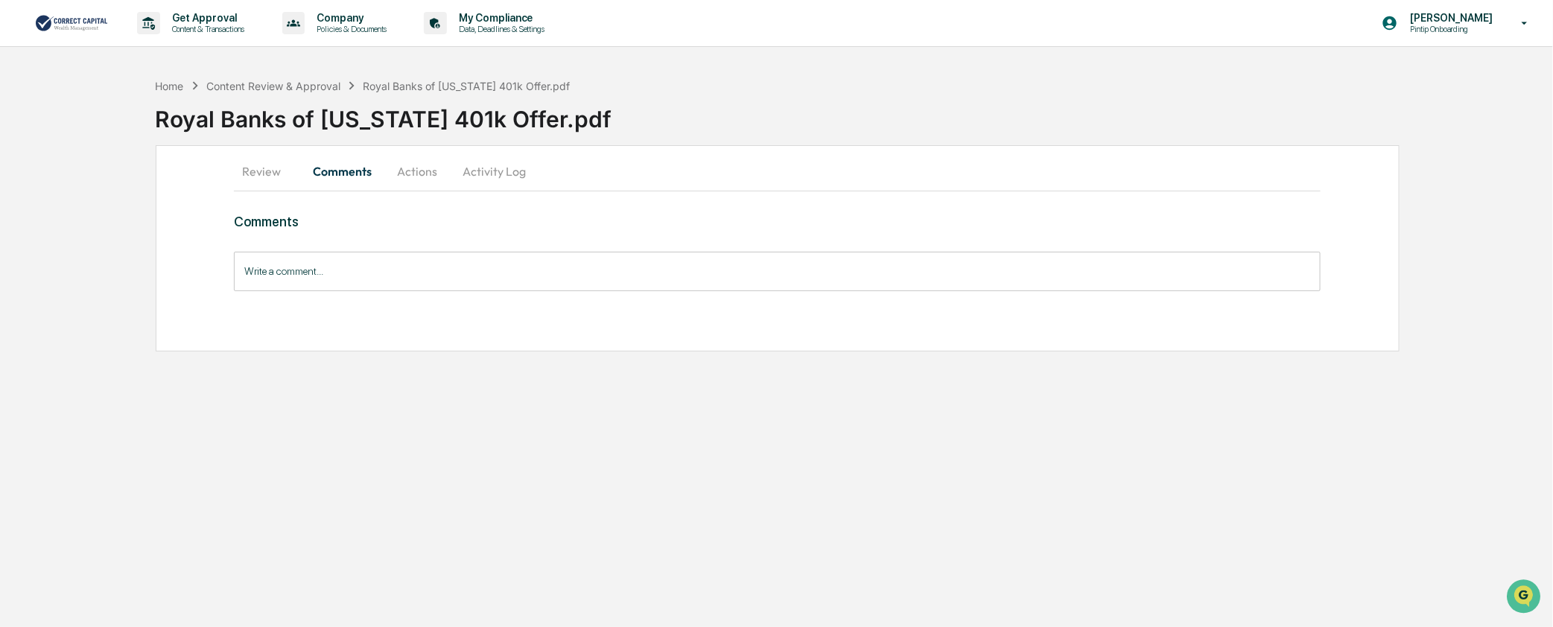
click at [271, 173] on button "Review" at bounding box center [267, 171] width 67 height 36
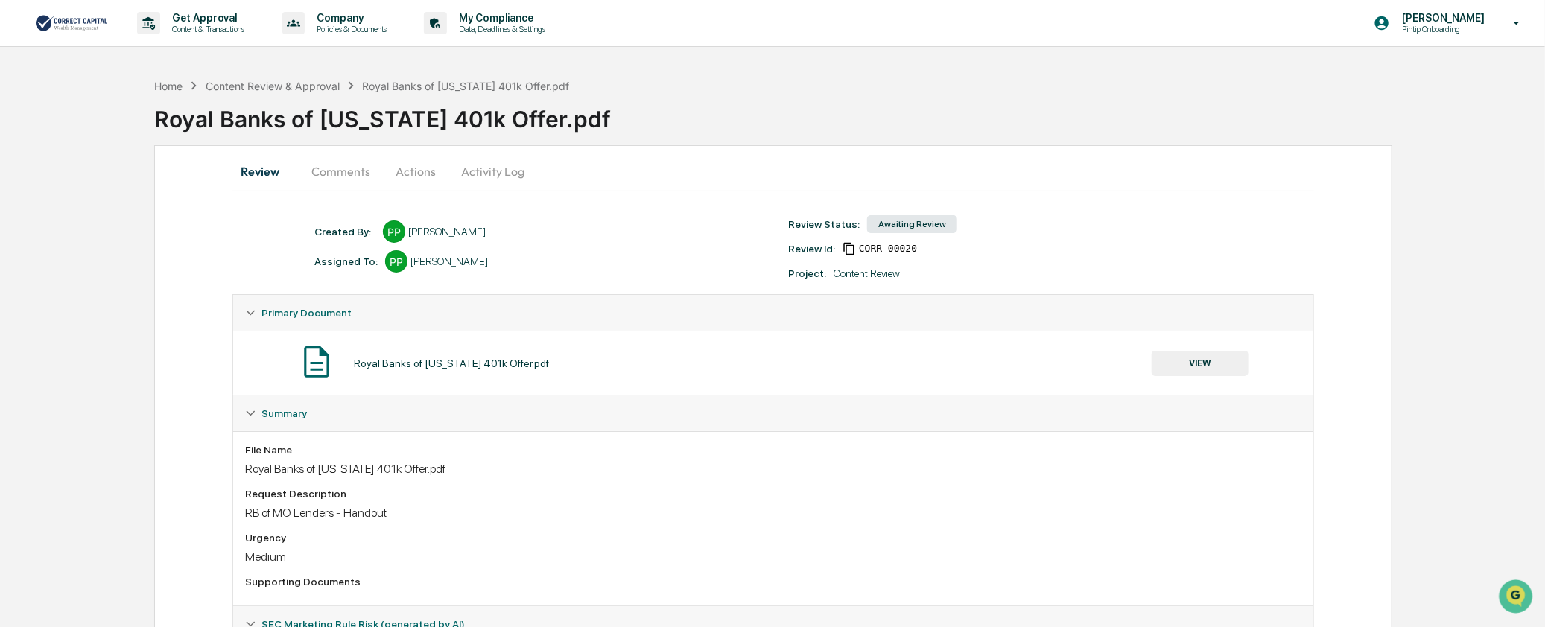
click at [1220, 367] on button "VIEW" at bounding box center [1200, 363] width 97 height 25
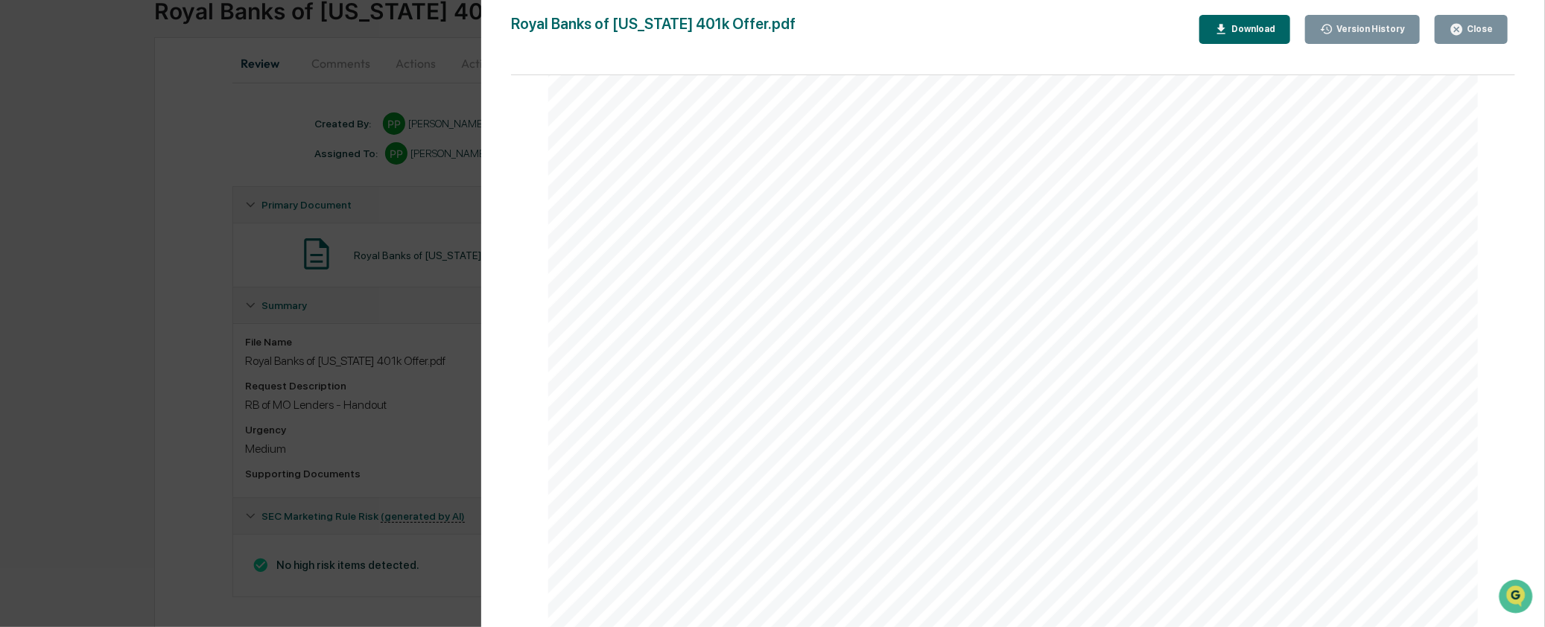
scroll to position [120, 0]
click at [1464, 33] on icon "button" at bounding box center [1457, 29] width 14 height 14
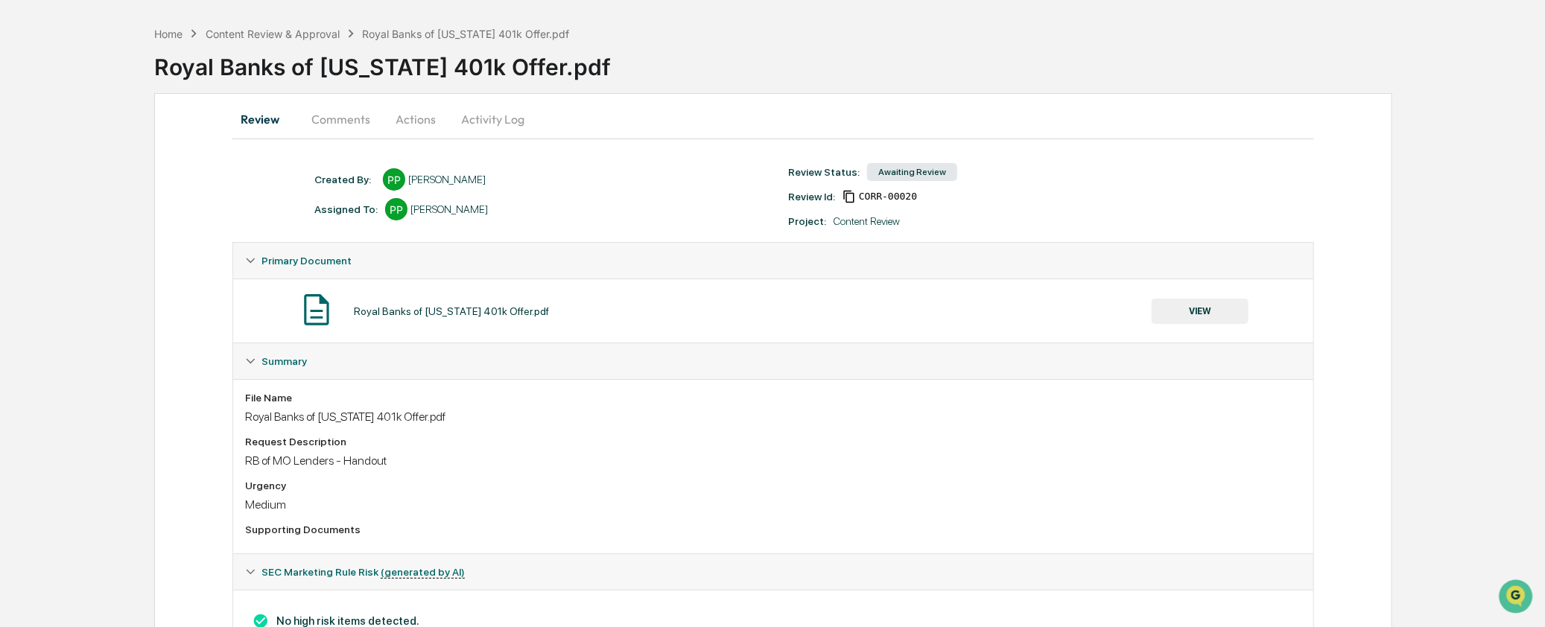
scroll to position [0, 0]
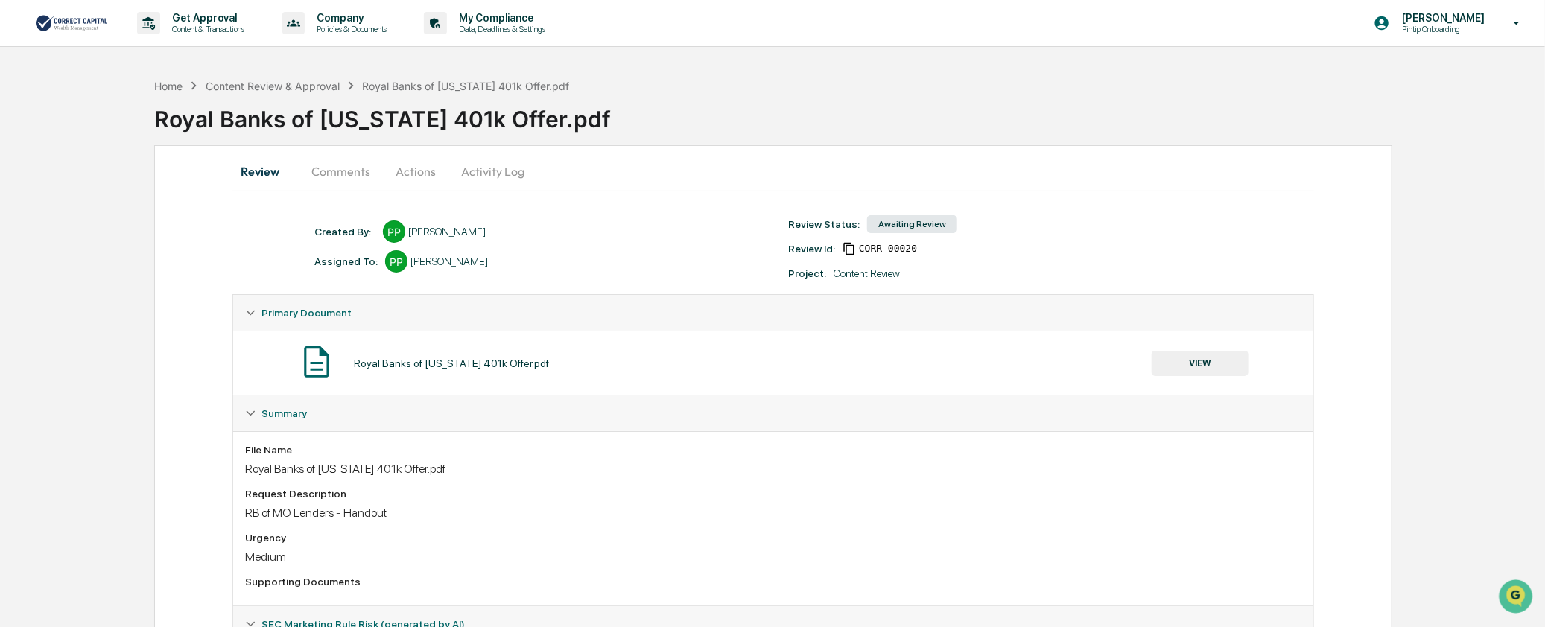
click at [425, 170] on button "Actions" at bounding box center [415, 171] width 67 height 36
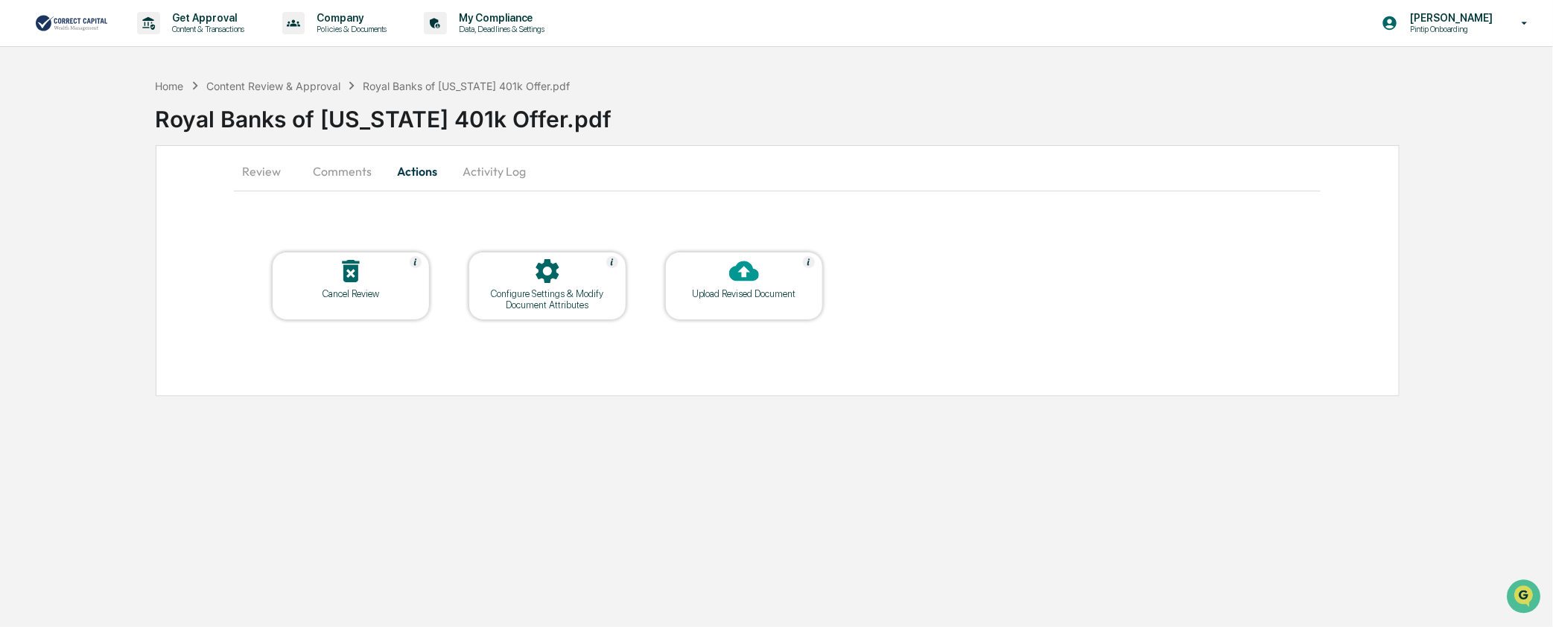
click at [274, 173] on button "Review" at bounding box center [267, 171] width 67 height 36
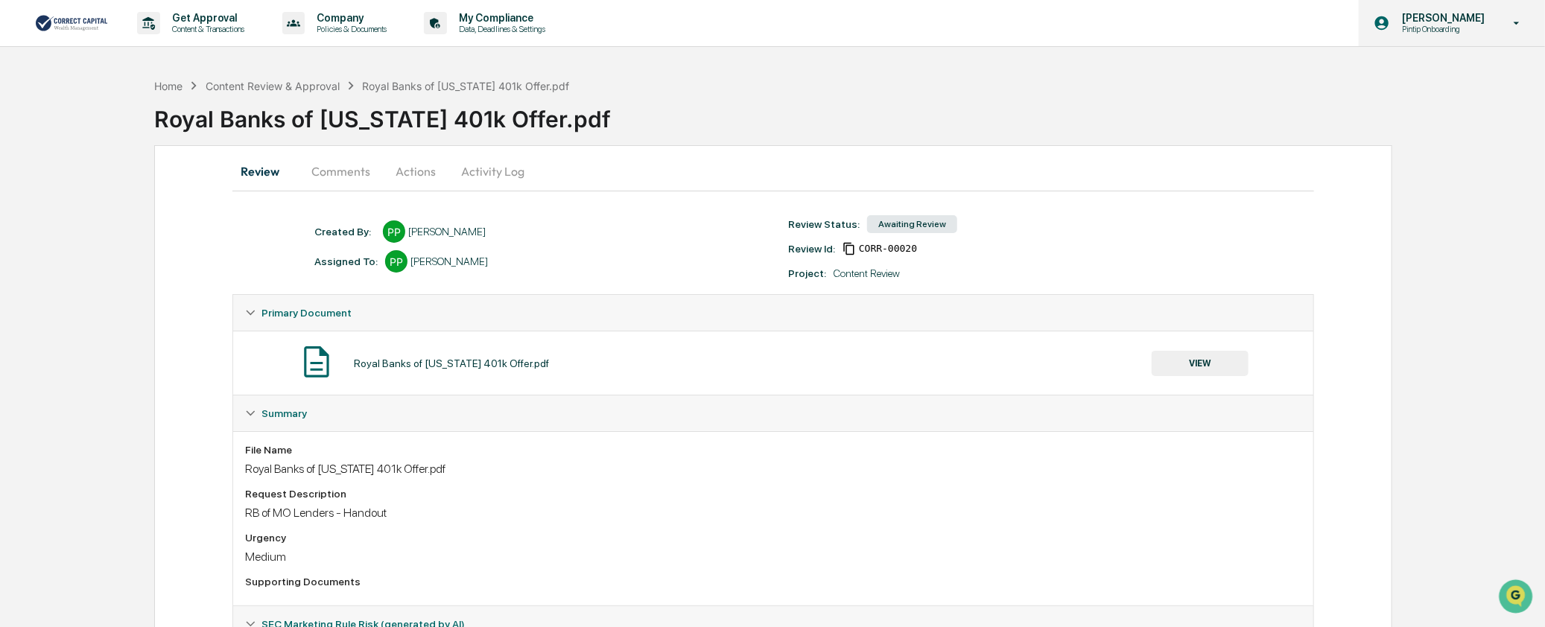
click at [1477, 19] on p "[PERSON_NAME]" at bounding box center [1441, 18] width 102 height 12
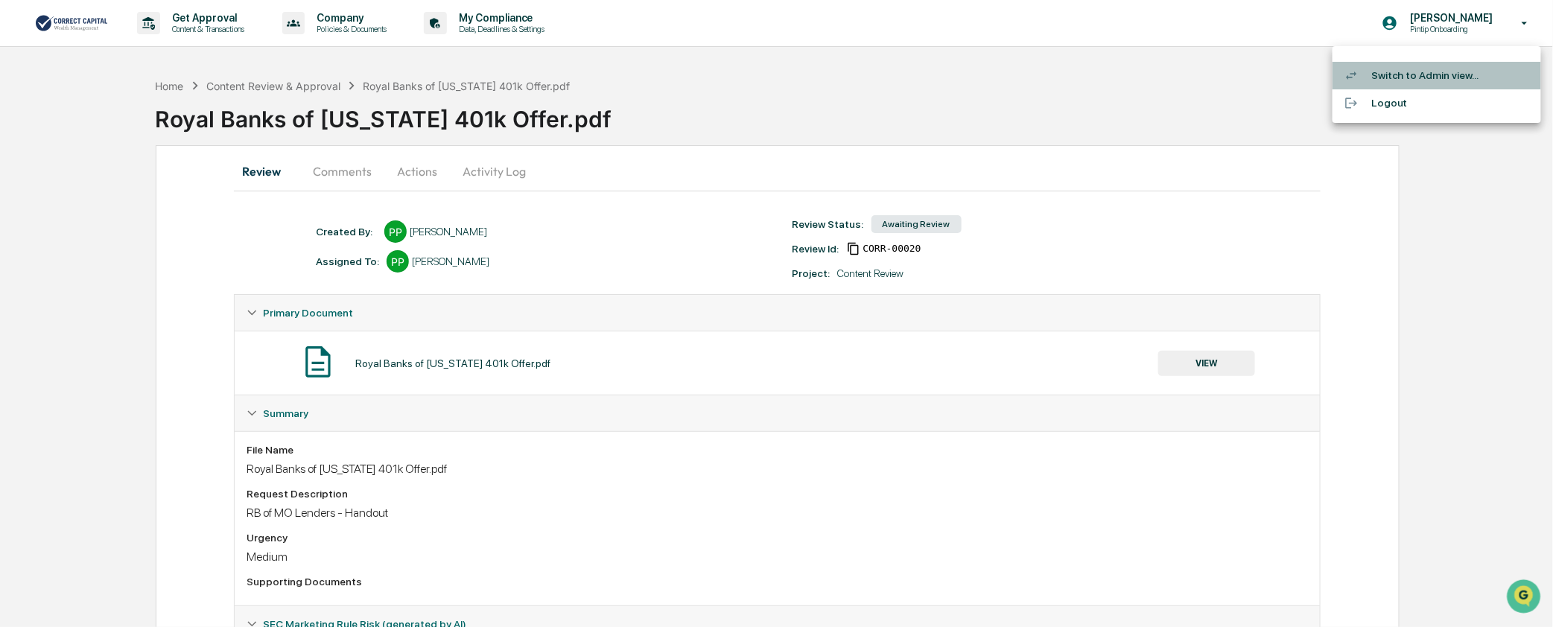
click at [1429, 76] on li "Switch to Admin view..." at bounding box center [1437, 76] width 209 height 28
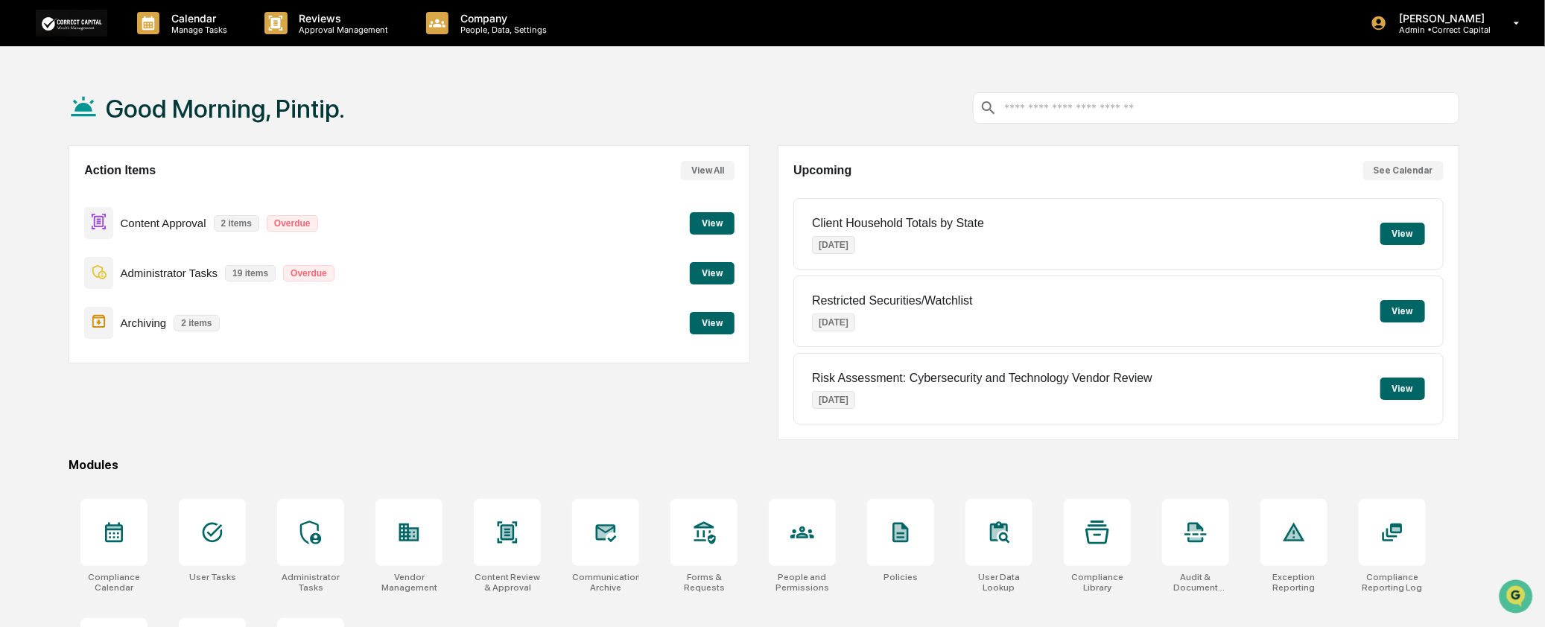
click at [718, 321] on button "View" at bounding box center [712, 323] width 45 height 22
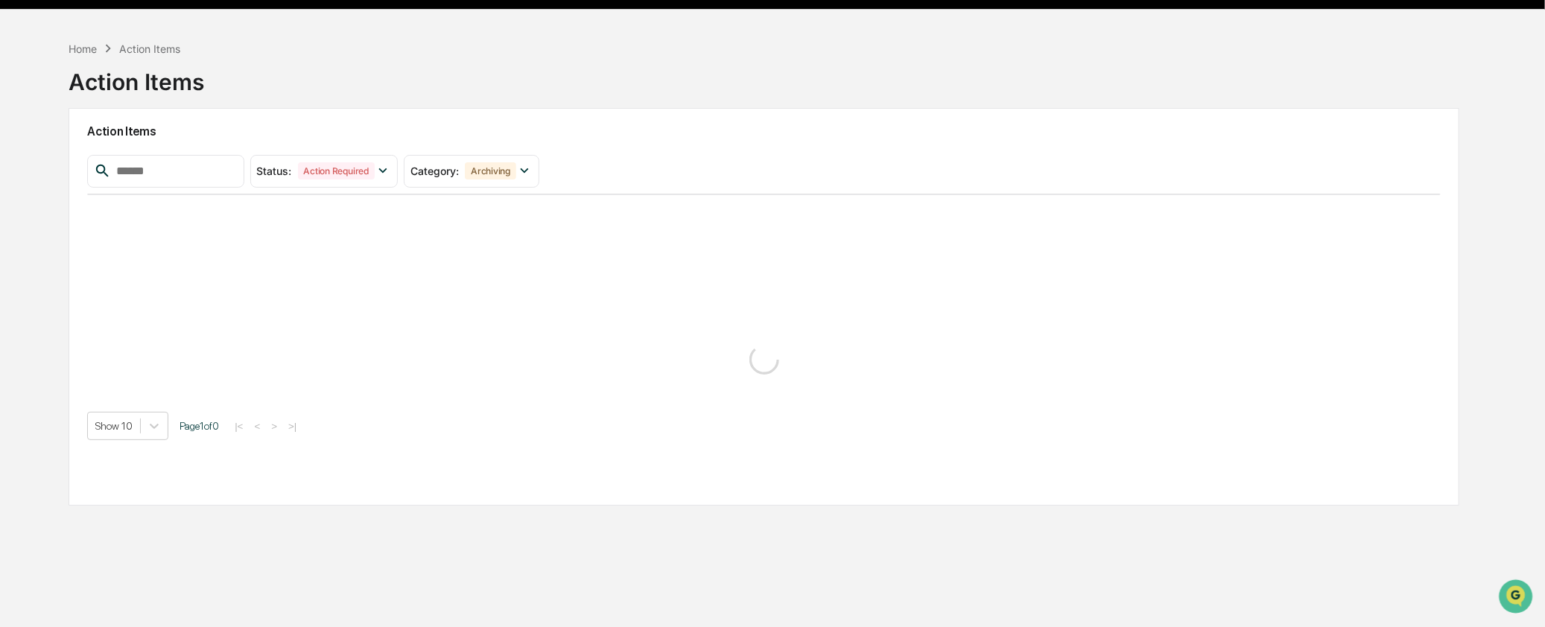
scroll to position [71, 0]
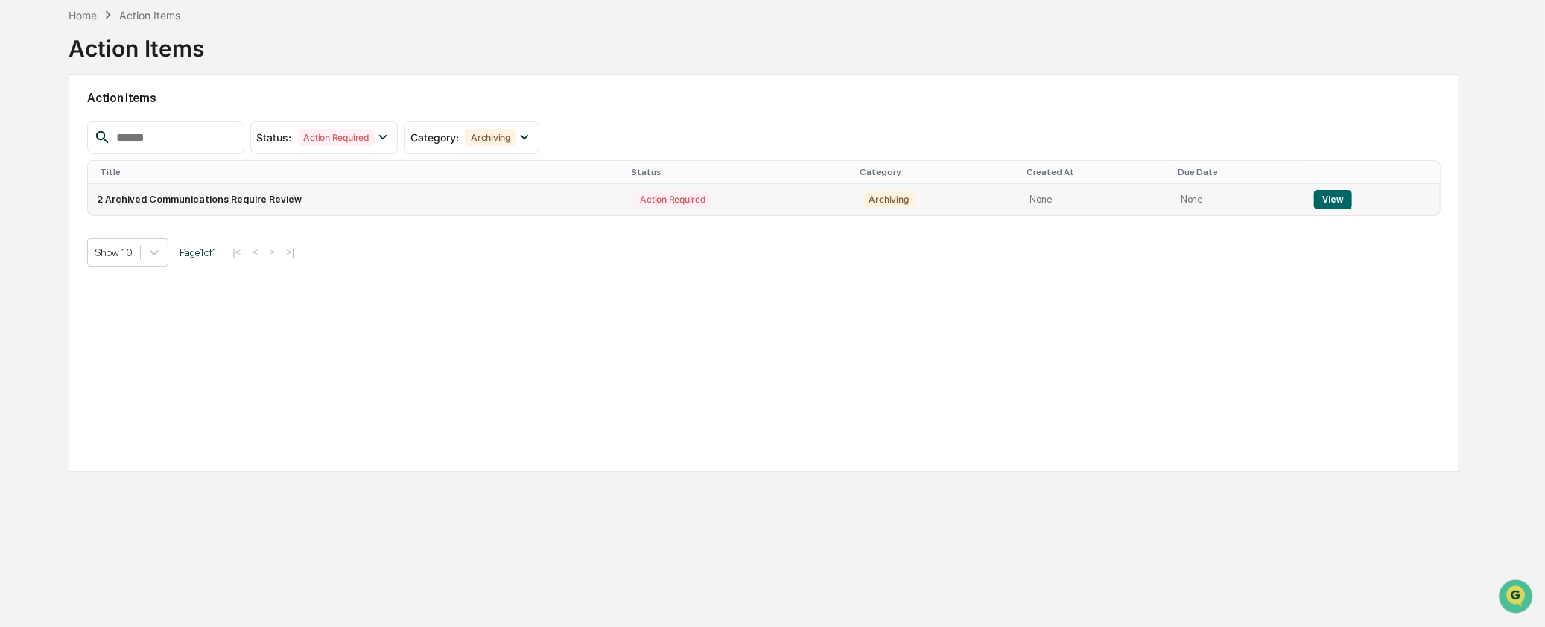
click at [1327, 201] on button "View" at bounding box center [1333, 199] width 38 height 19
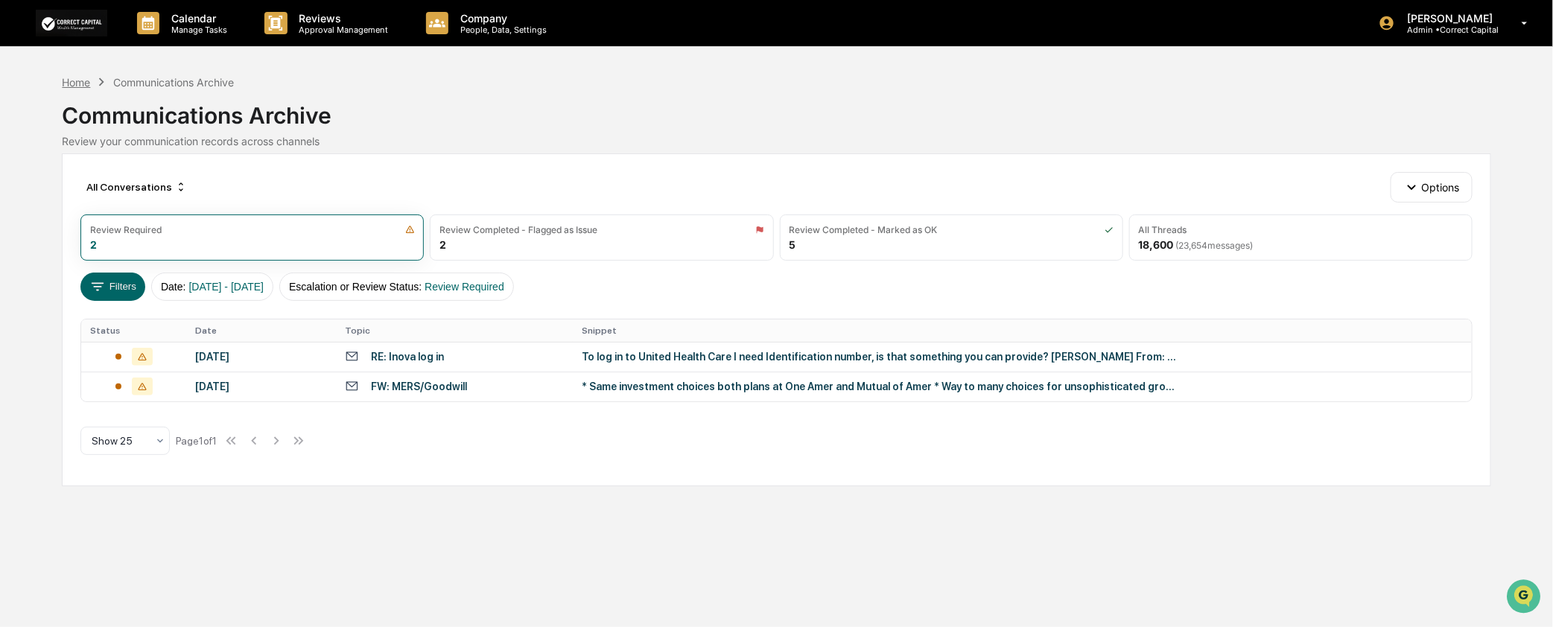
click at [88, 84] on div "Home" at bounding box center [76, 82] width 28 height 13
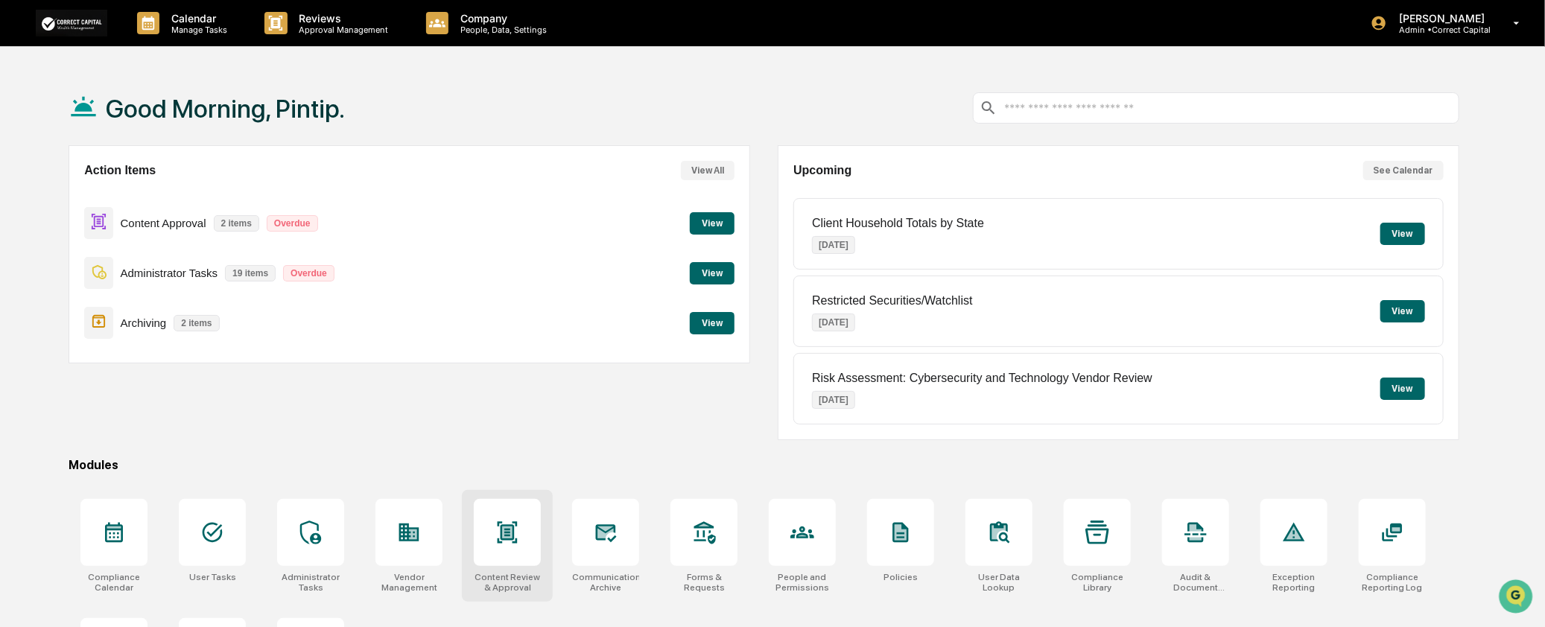
click at [502, 549] on div at bounding box center [507, 532] width 67 height 67
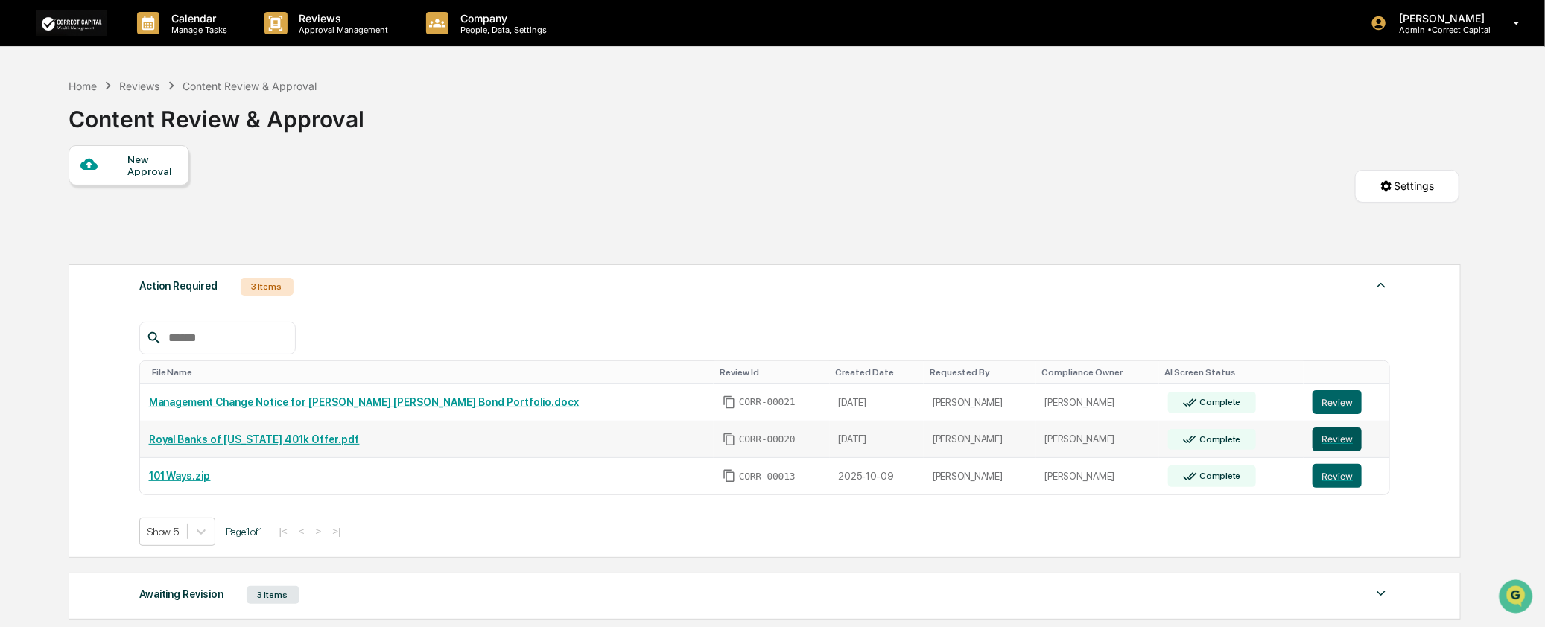
click at [1316, 442] on button "Review" at bounding box center [1337, 440] width 49 height 24
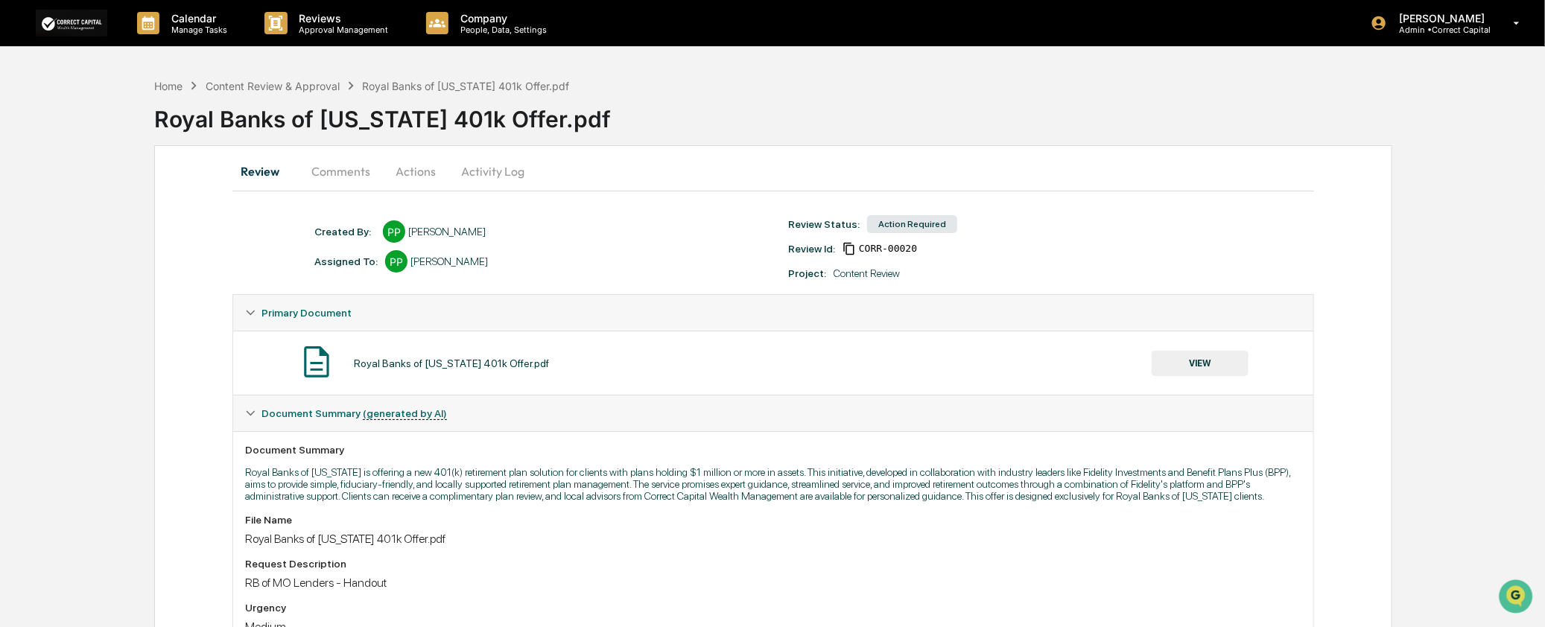
click at [1209, 370] on button "VIEW" at bounding box center [1200, 363] width 97 height 25
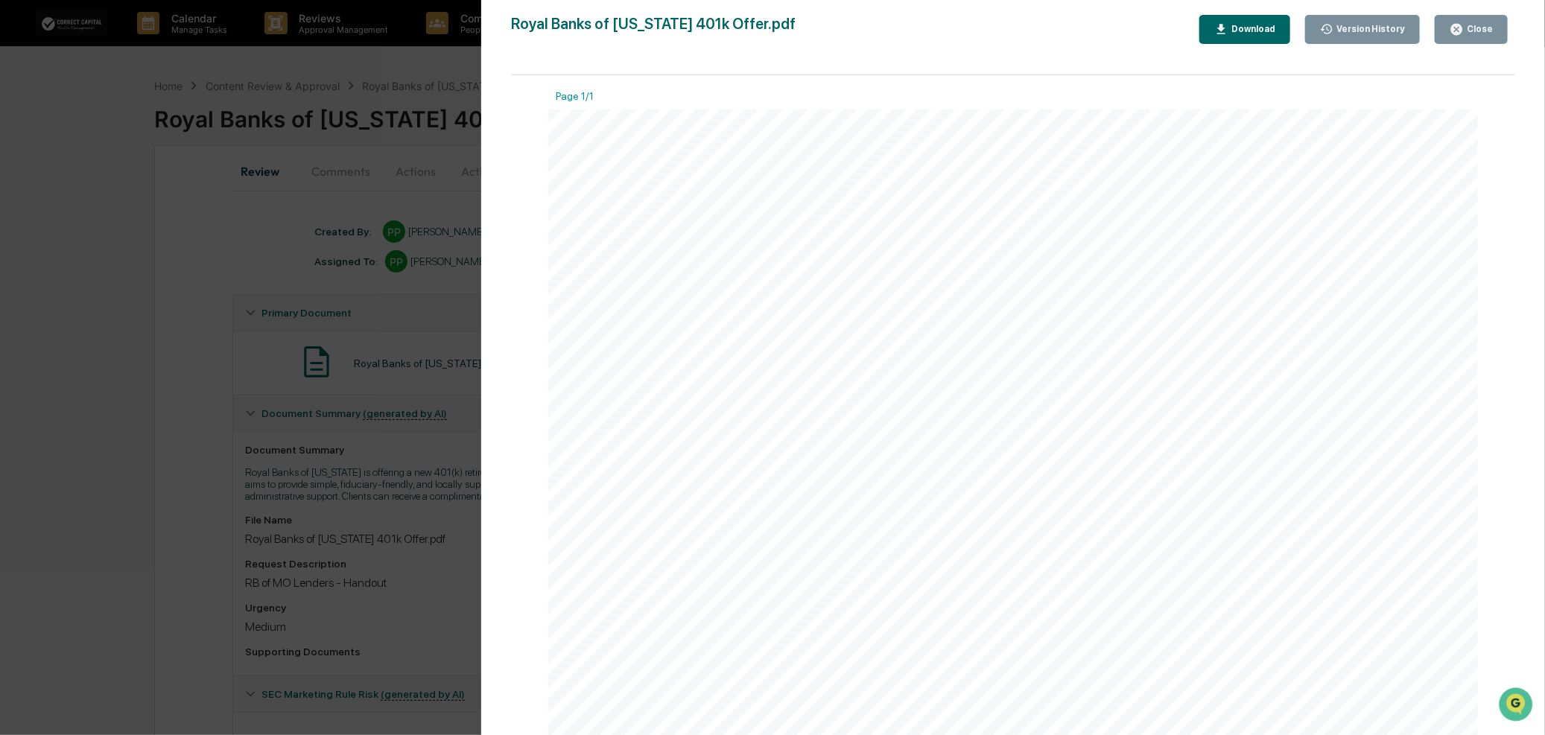
drag, startPoint x: 1491, startPoint y: 18, endPoint x: 1233, endPoint y: 243, distance: 342.2
click at [1491, 18] on button "Close" at bounding box center [1471, 29] width 73 height 29
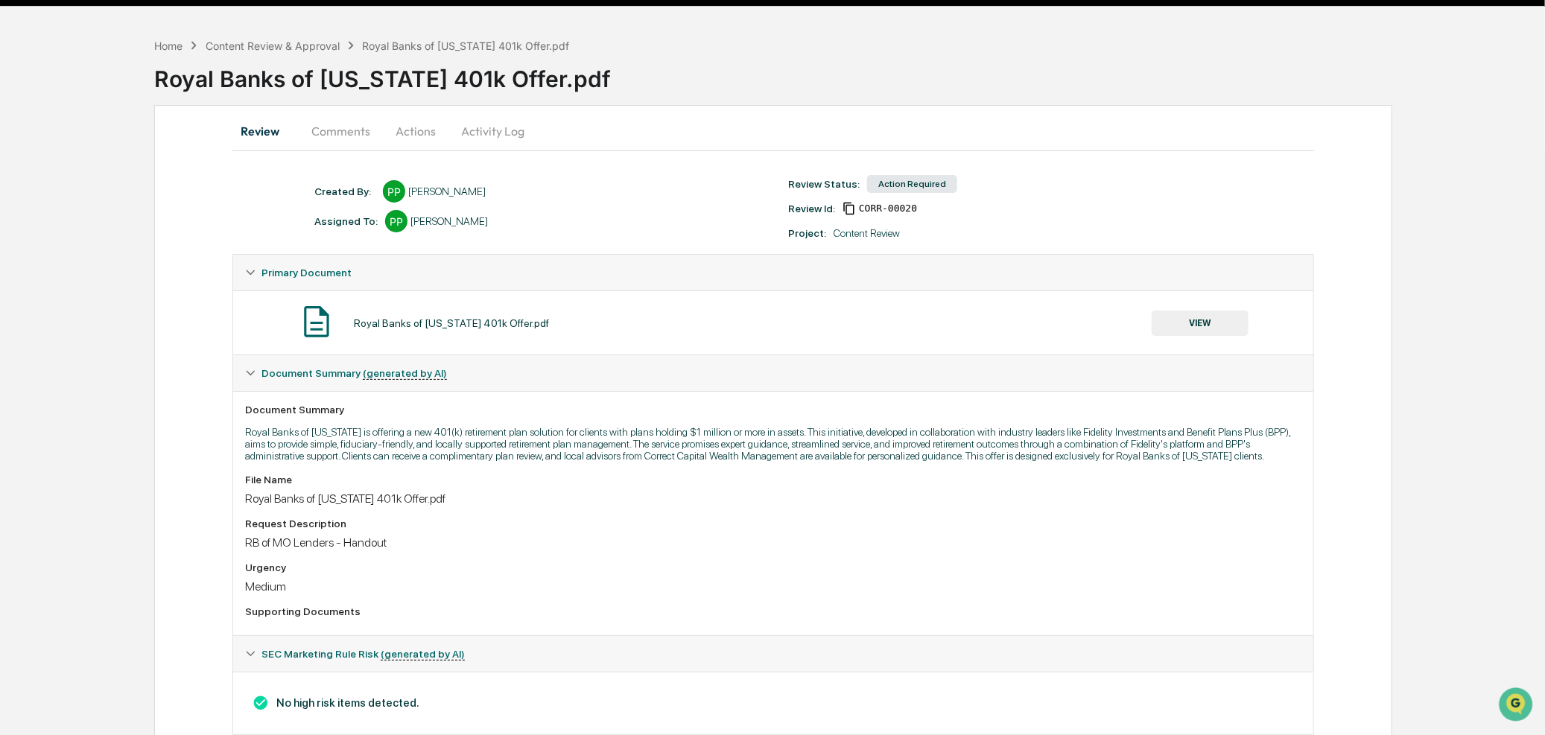
scroll to position [1, 0]
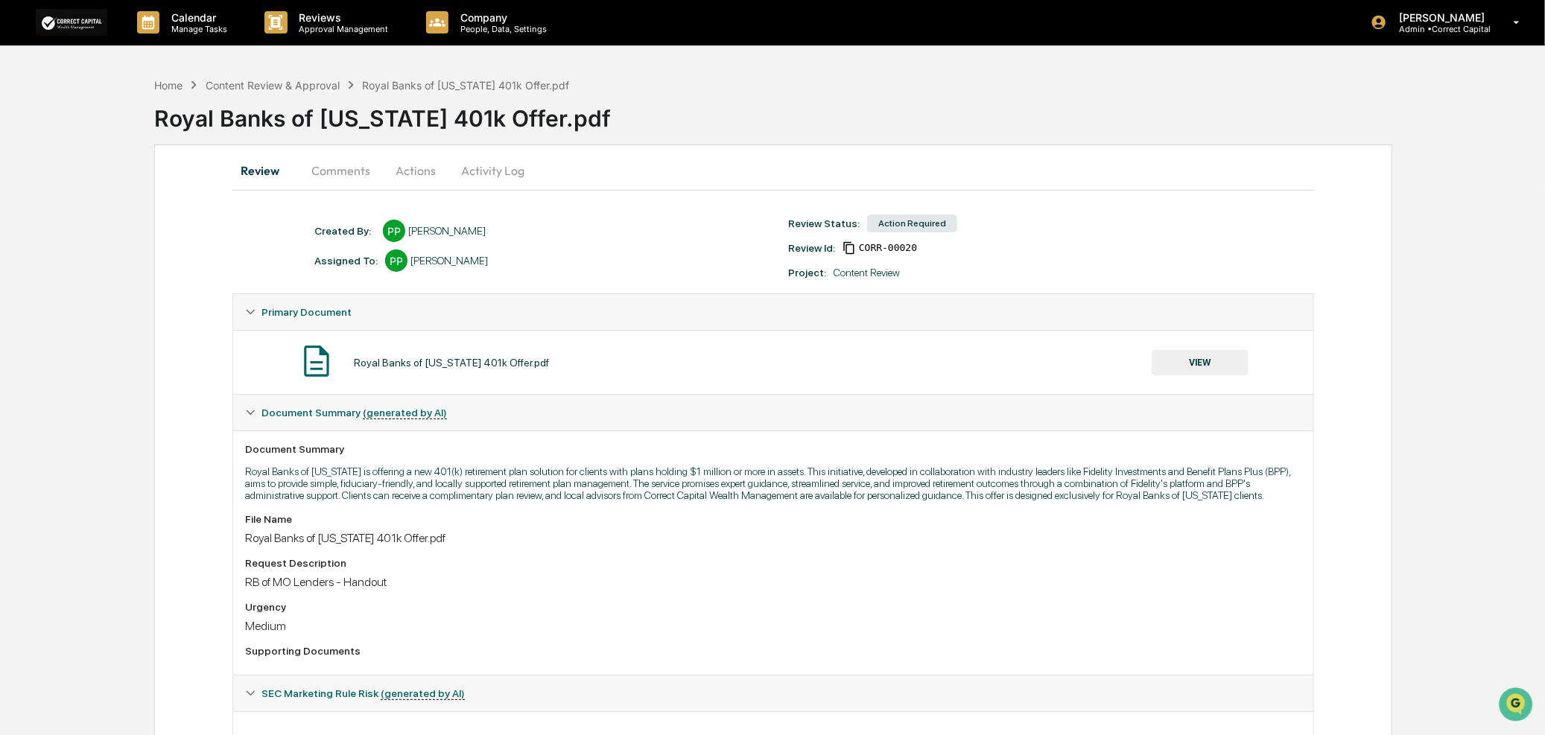
drag, startPoint x: 340, startPoint y: 168, endPoint x: 348, endPoint y: 168, distance: 8.2
click at [340, 168] on button "Comments" at bounding box center [340, 171] width 83 height 36
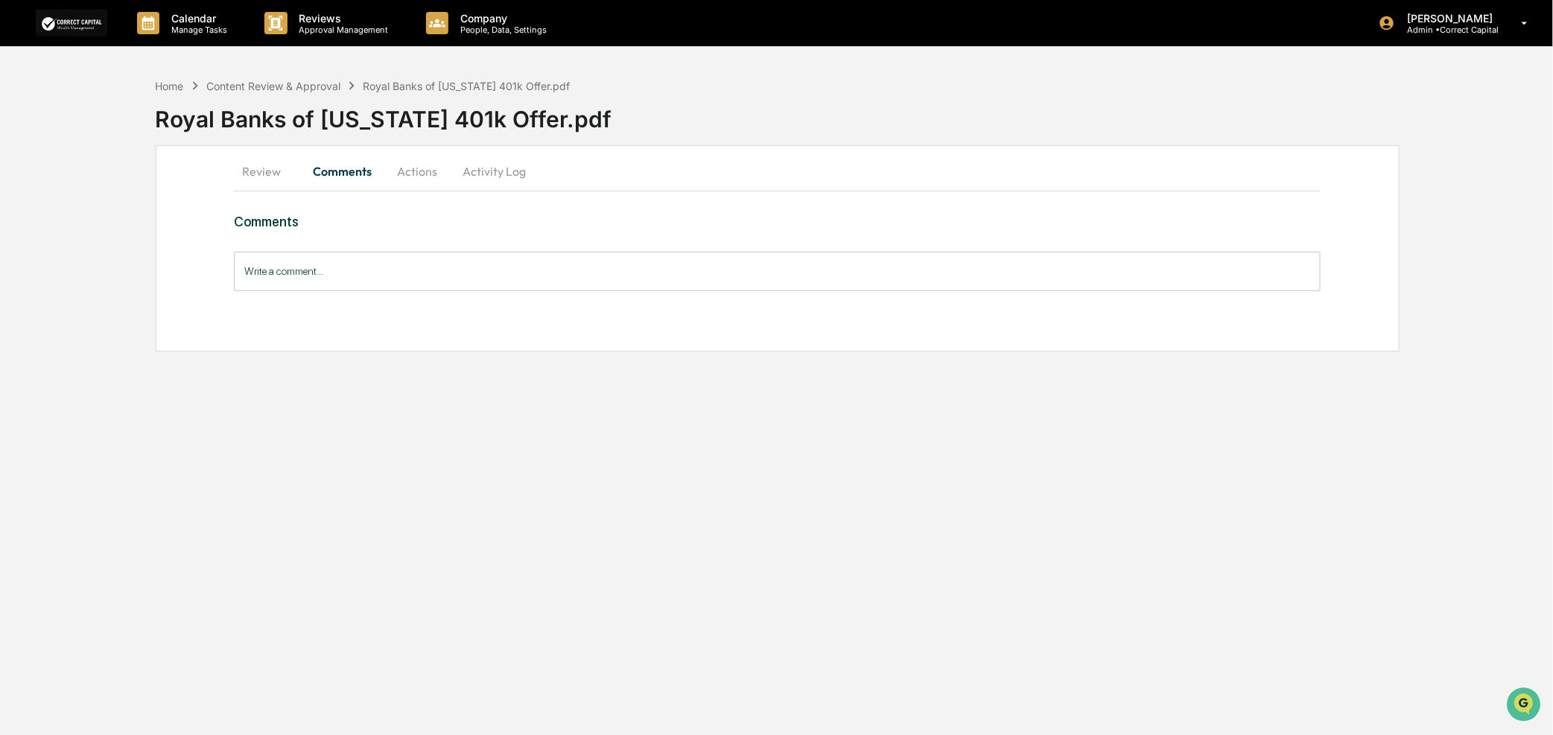
click at [428, 170] on button "Actions" at bounding box center [417, 171] width 67 height 36
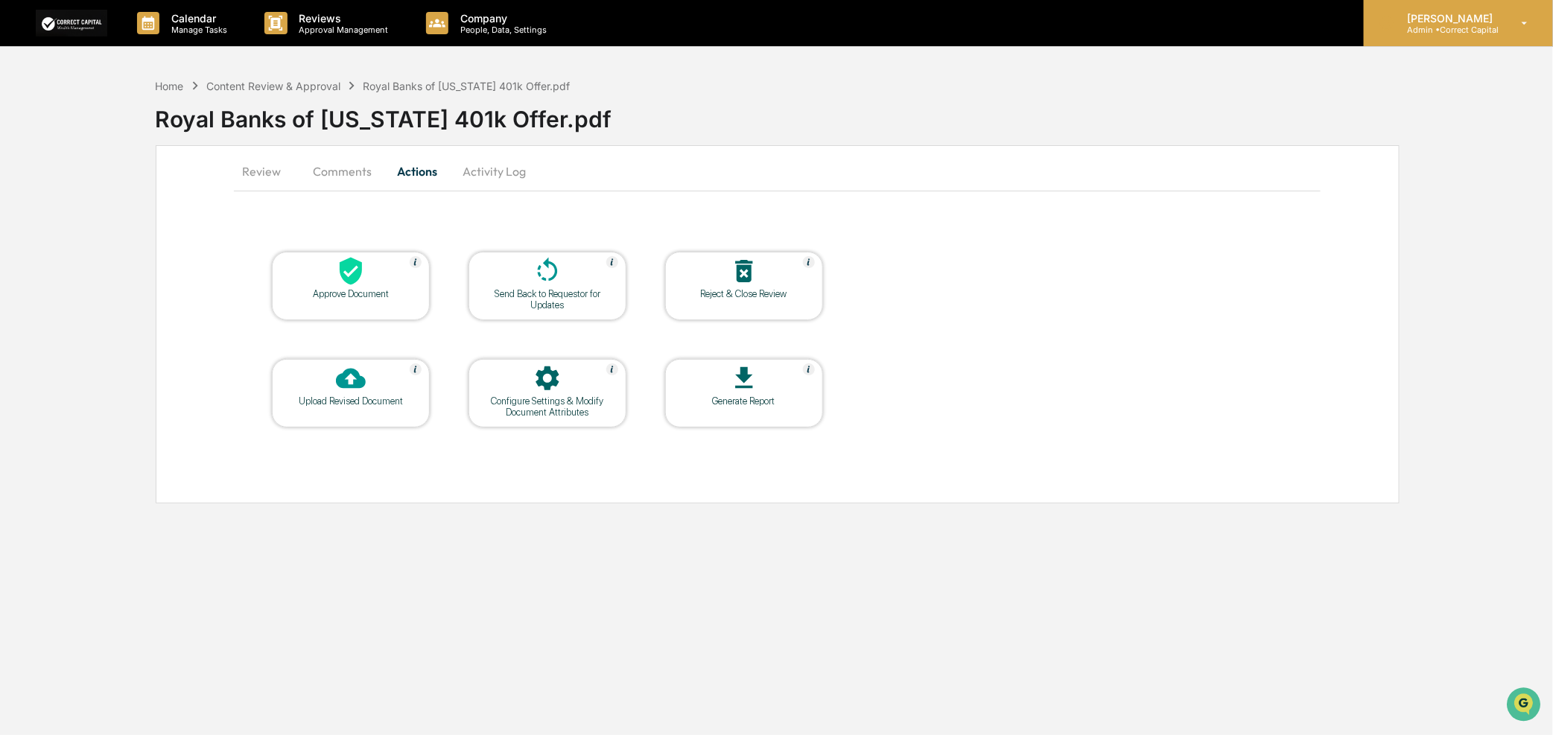
click at [1424, 31] on p "Admin • Correct Capital" at bounding box center [1447, 30] width 105 height 10
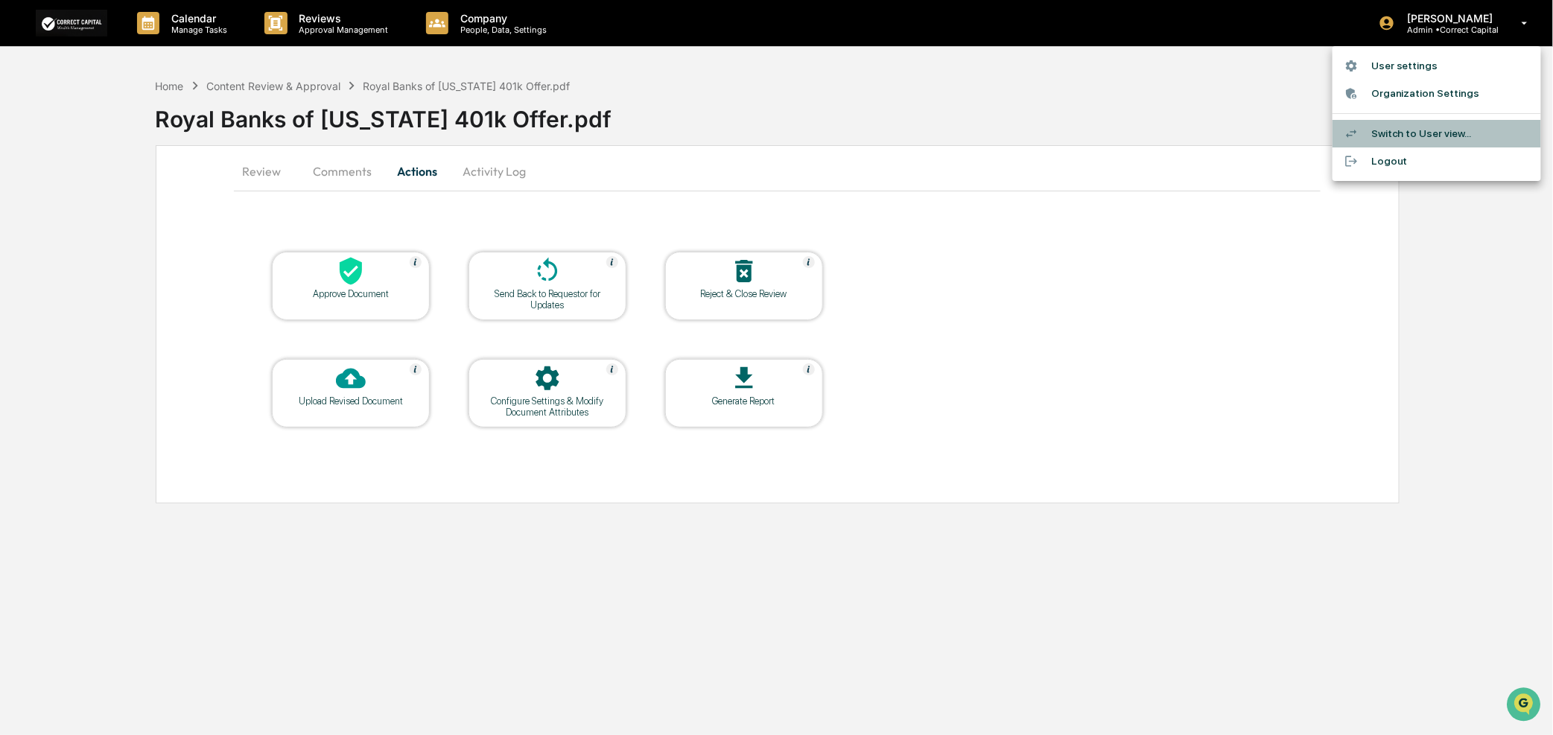
click at [1402, 132] on li "Switch to User view..." at bounding box center [1437, 134] width 209 height 28
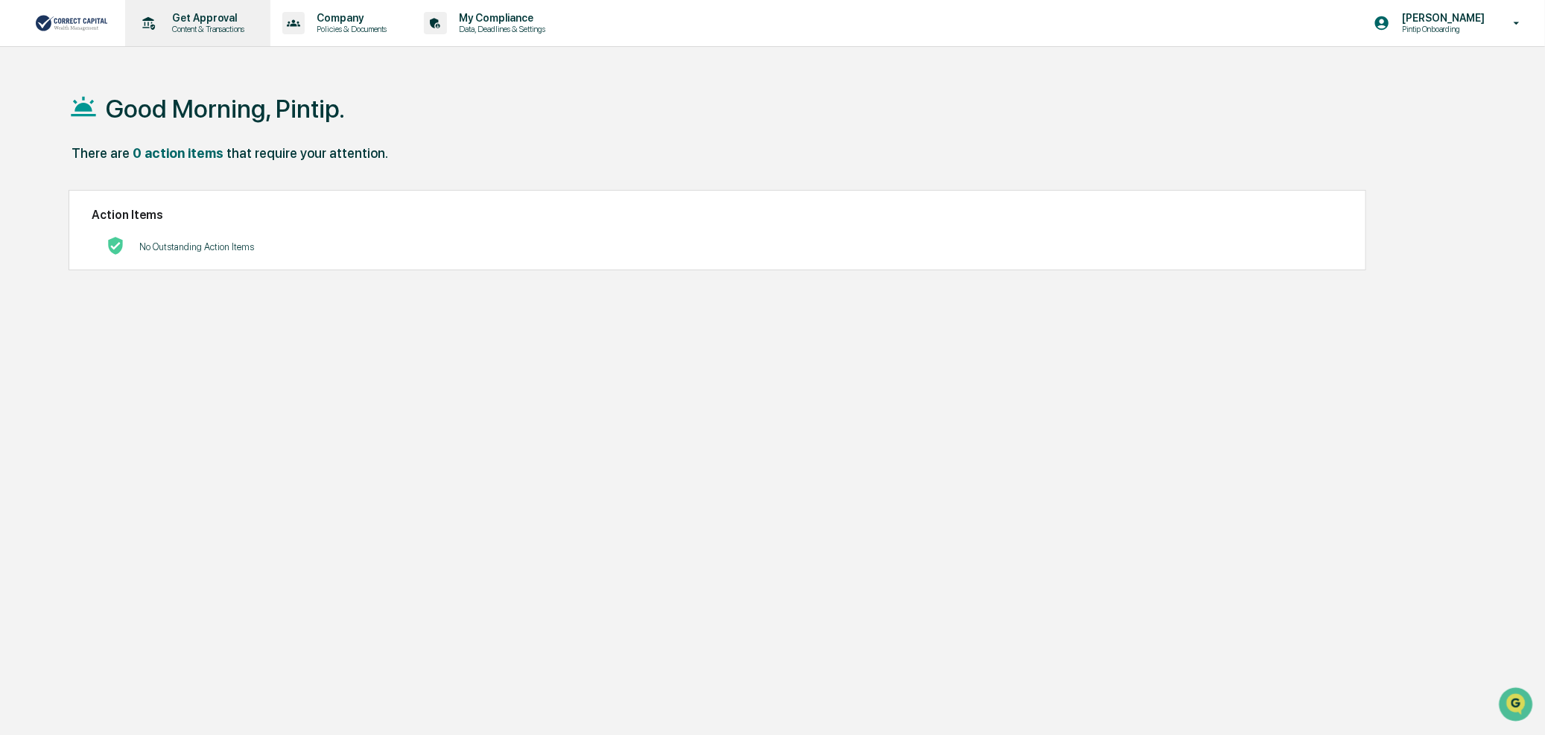
click at [226, 31] on p "Content & Transactions" at bounding box center [206, 29] width 92 height 10
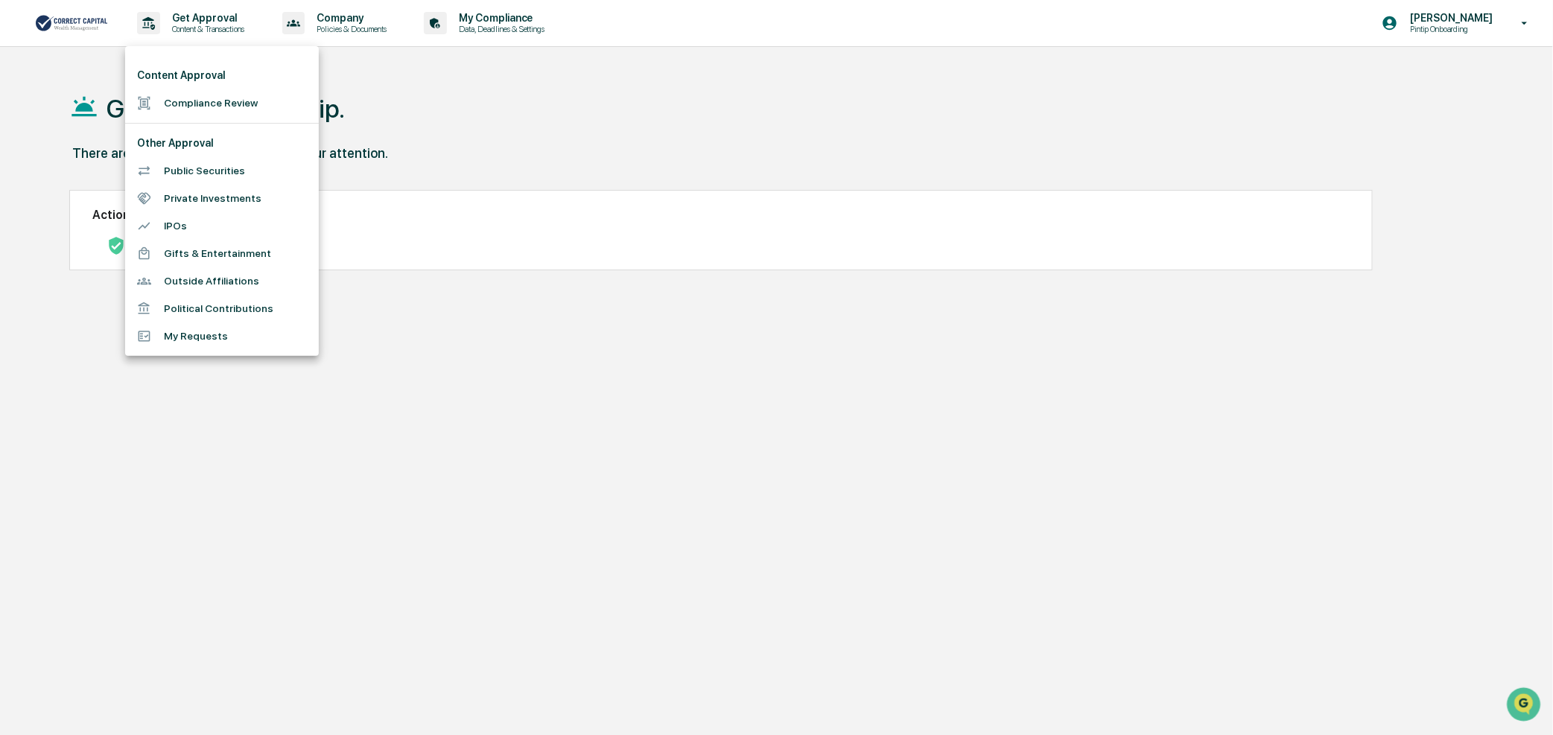
click at [194, 104] on li "Compliance Review" at bounding box center [222, 103] width 194 height 28
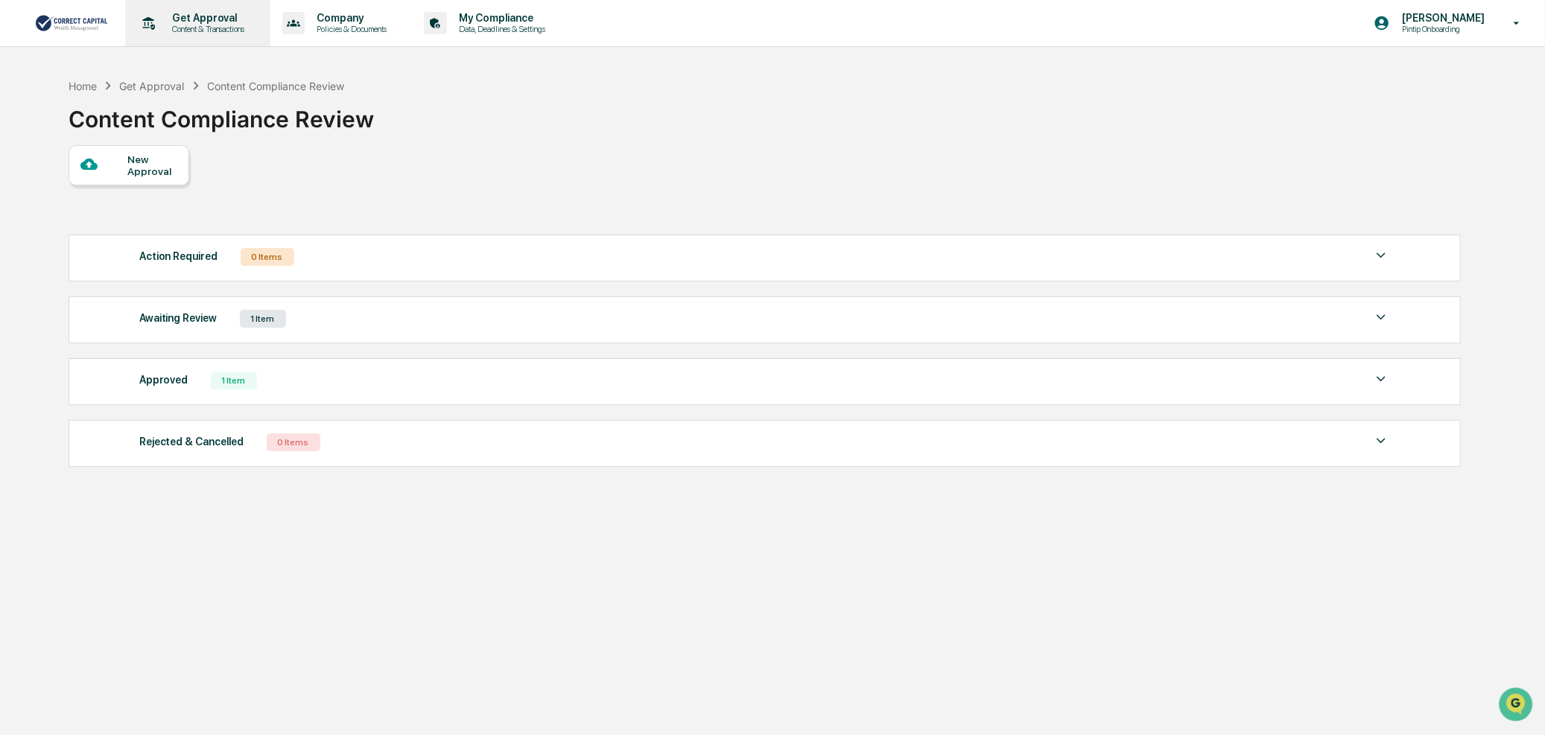
click at [233, 19] on p "Get Approval" at bounding box center [206, 18] width 92 height 12
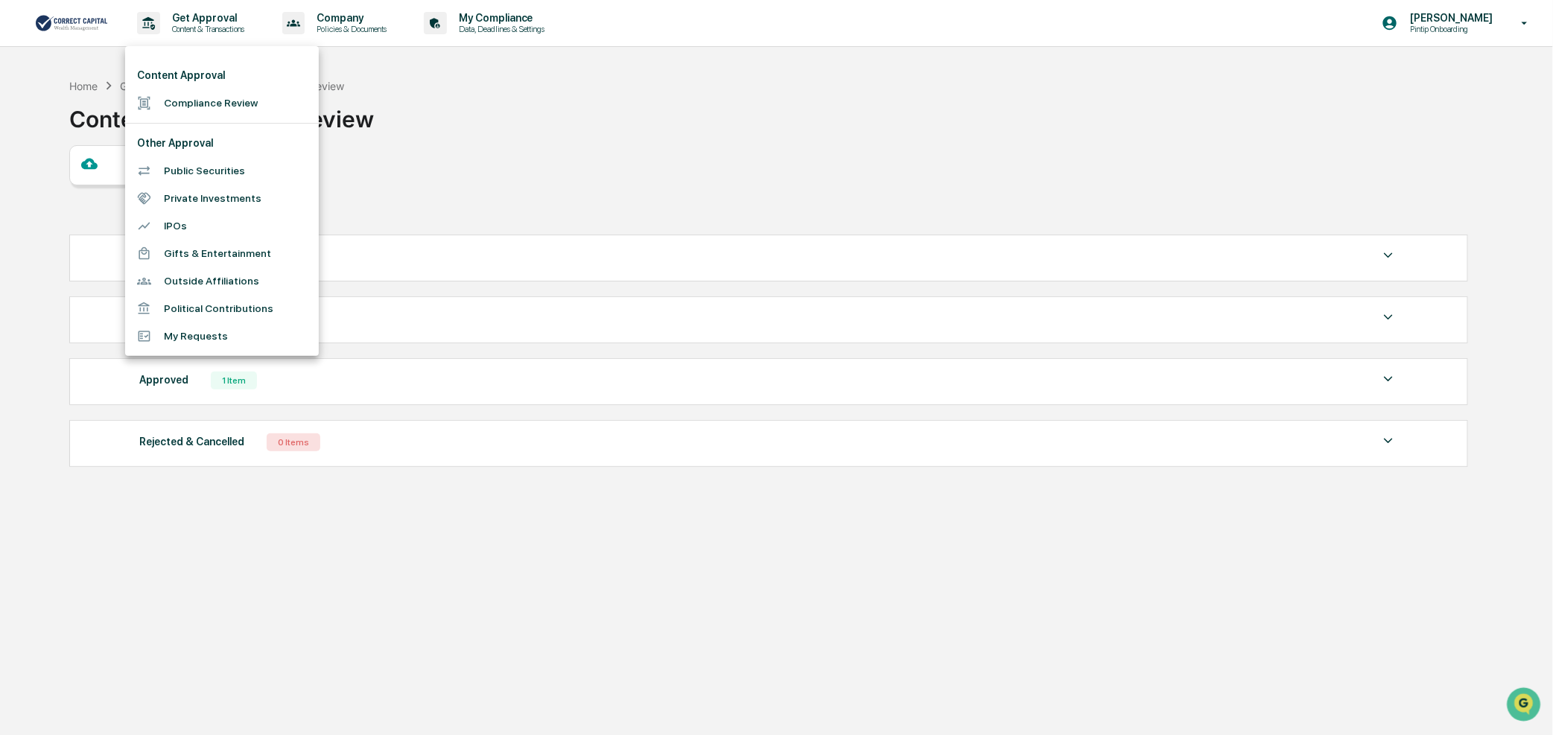
click at [207, 339] on li "My Requests" at bounding box center [222, 337] width 194 height 28
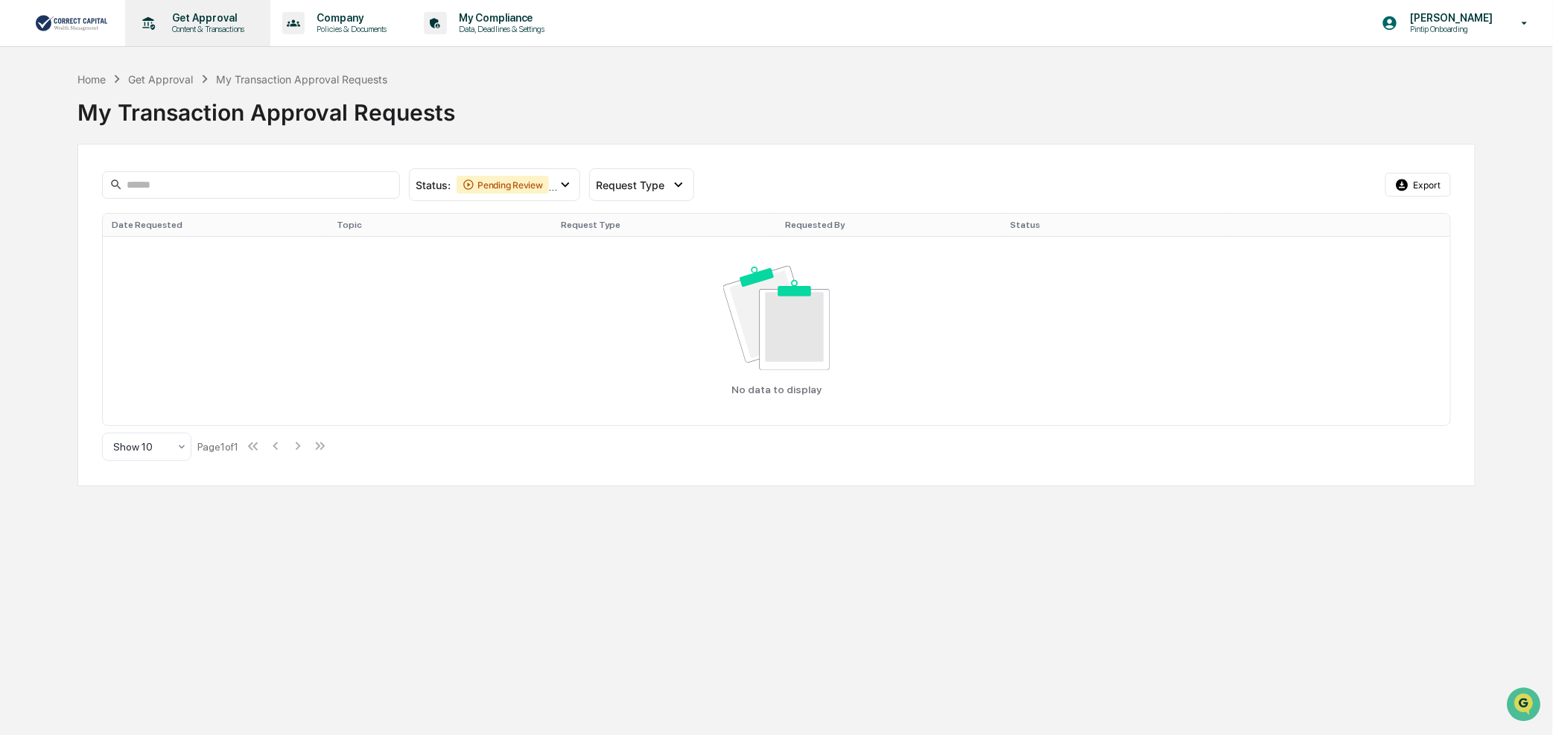
click at [218, 20] on p "Get Approval" at bounding box center [206, 18] width 92 height 12
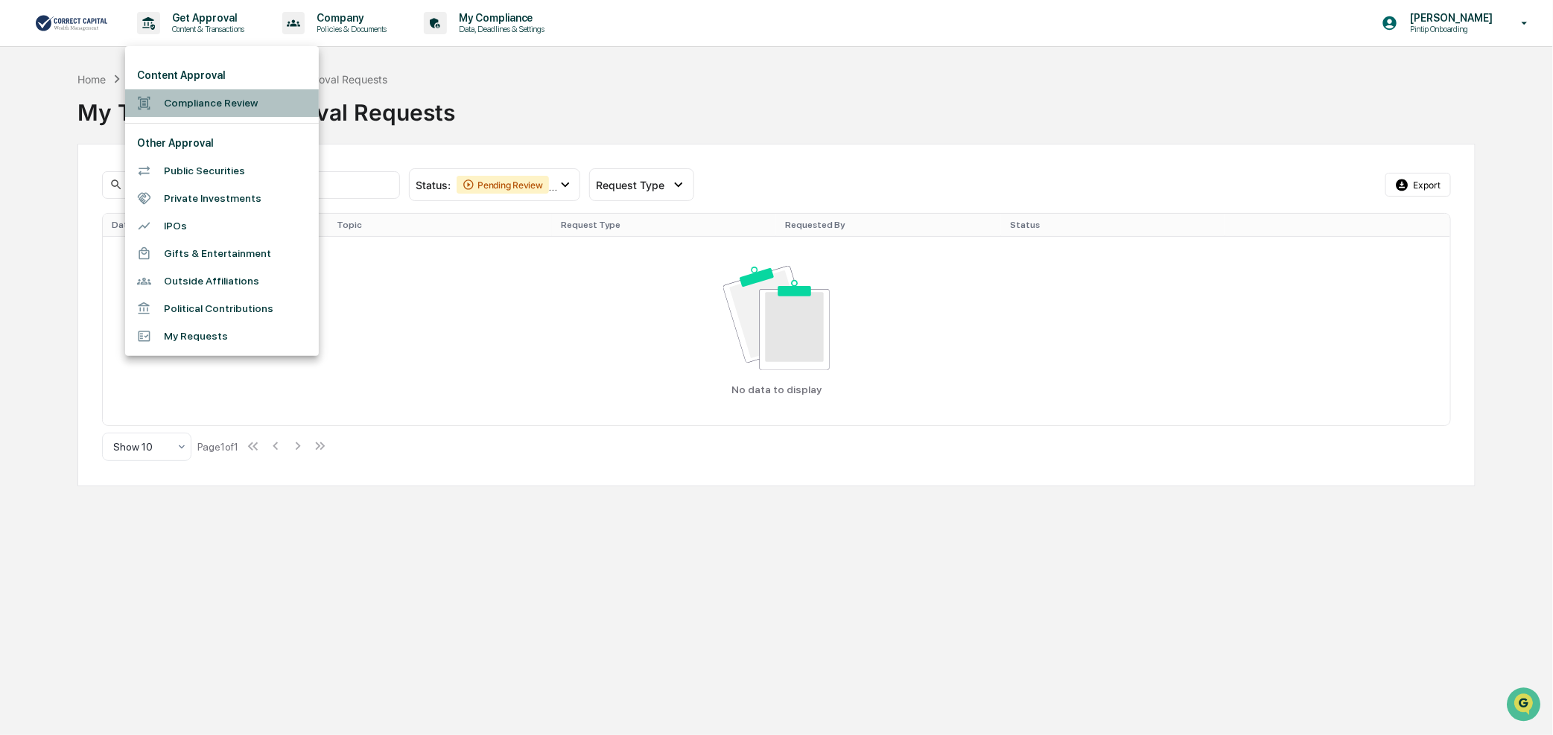
click at [206, 94] on li "Compliance Review" at bounding box center [222, 103] width 194 height 28
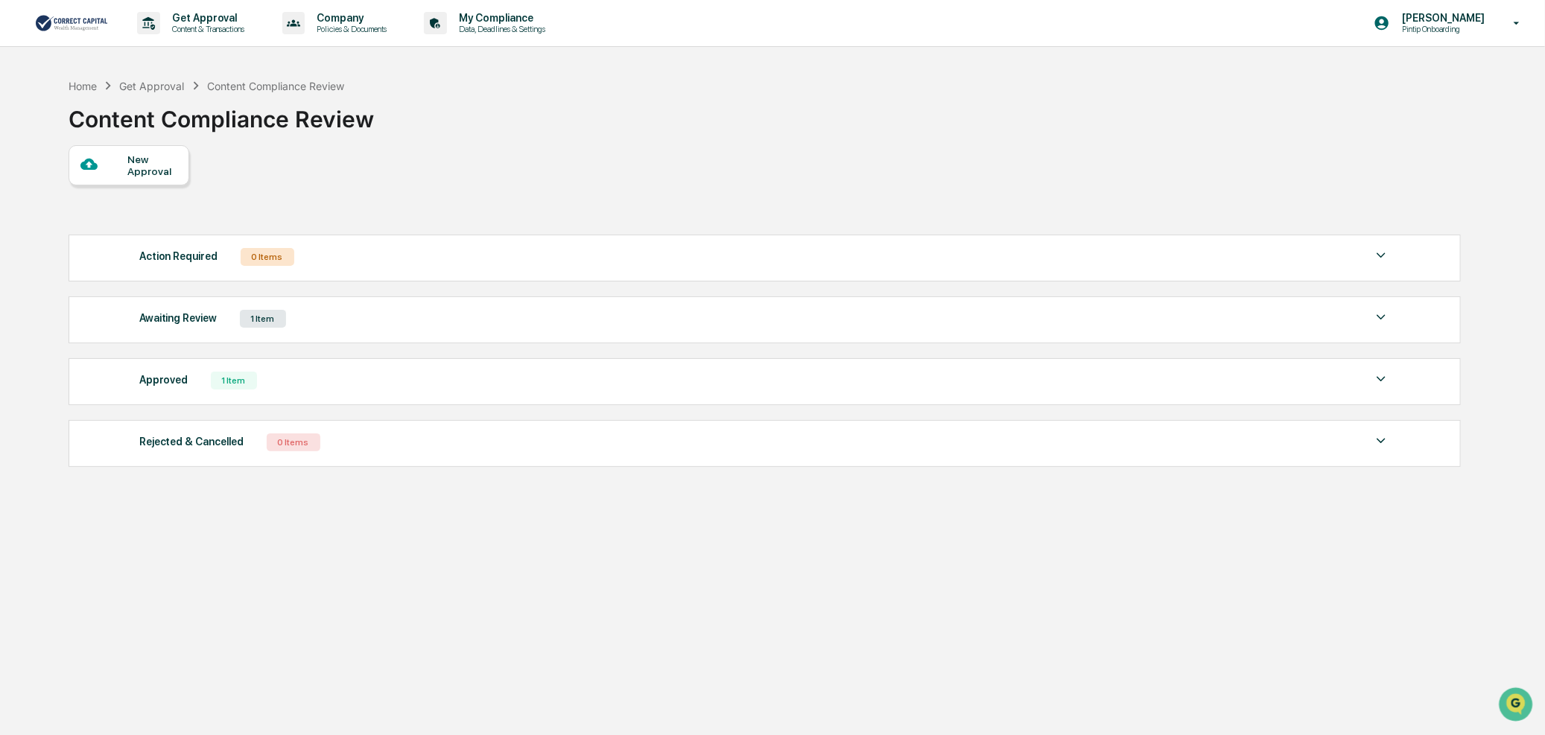
drag, startPoint x: 483, startPoint y: 323, endPoint x: 1331, endPoint y: 266, distance: 850.5
click at [483, 323] on div "Awaiting Review 1 Item" at bounding box center [765, 318] width 1252 height 21
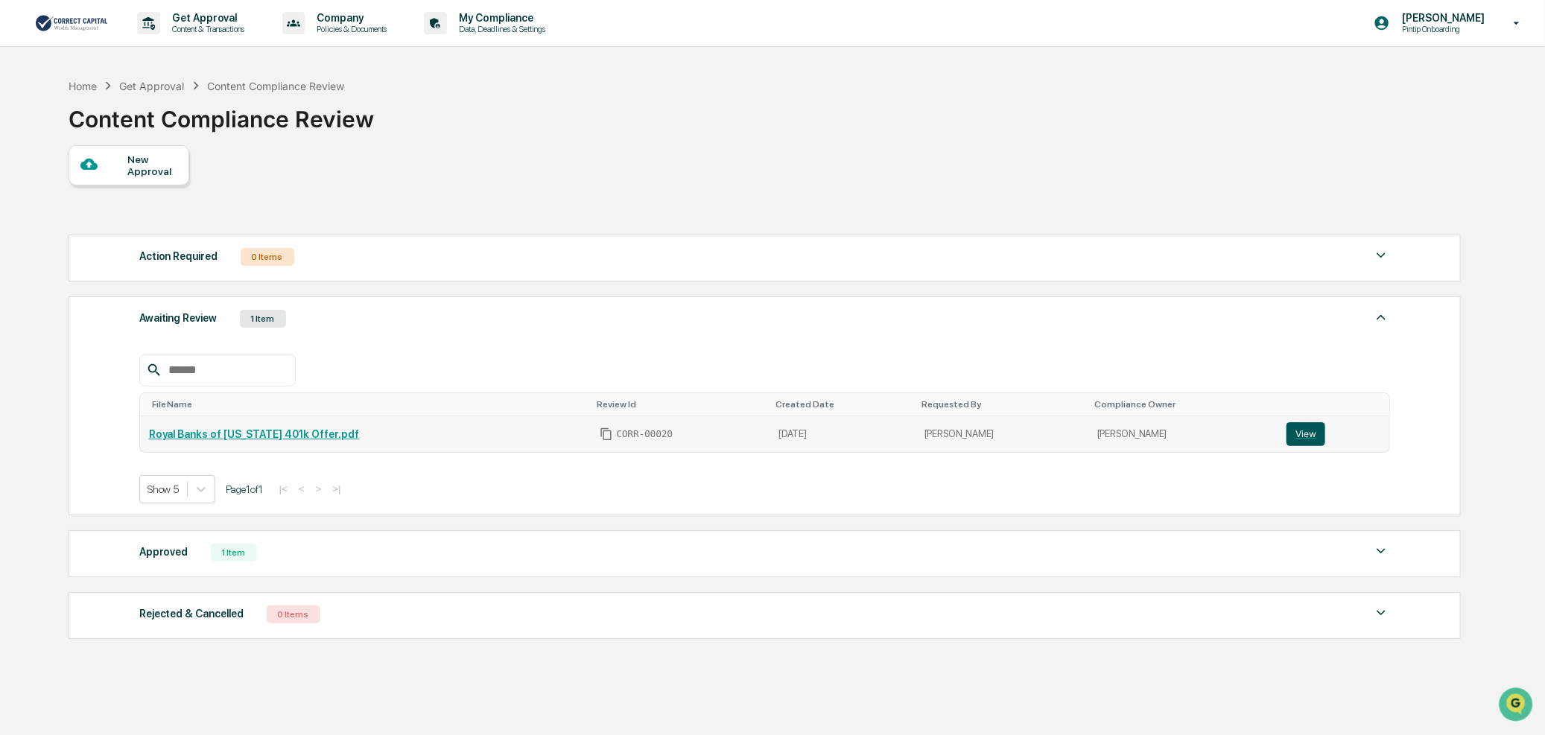
click at [1287, 442] on button "View" at bounding box center [1306, 434] width 39 height 24
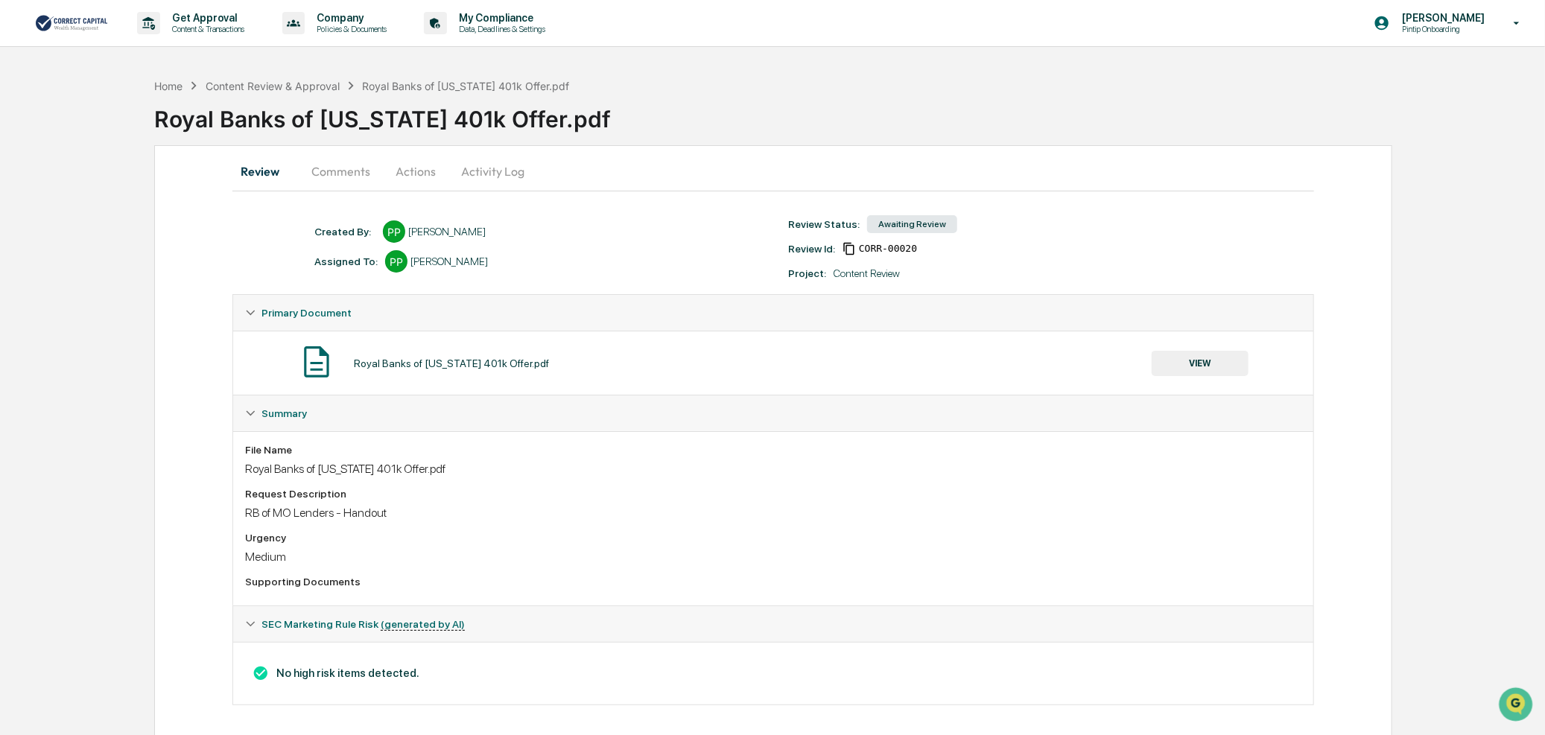
click at [433, 175] on button "Actions" at bounding box center [415, 171] width 67 height 36
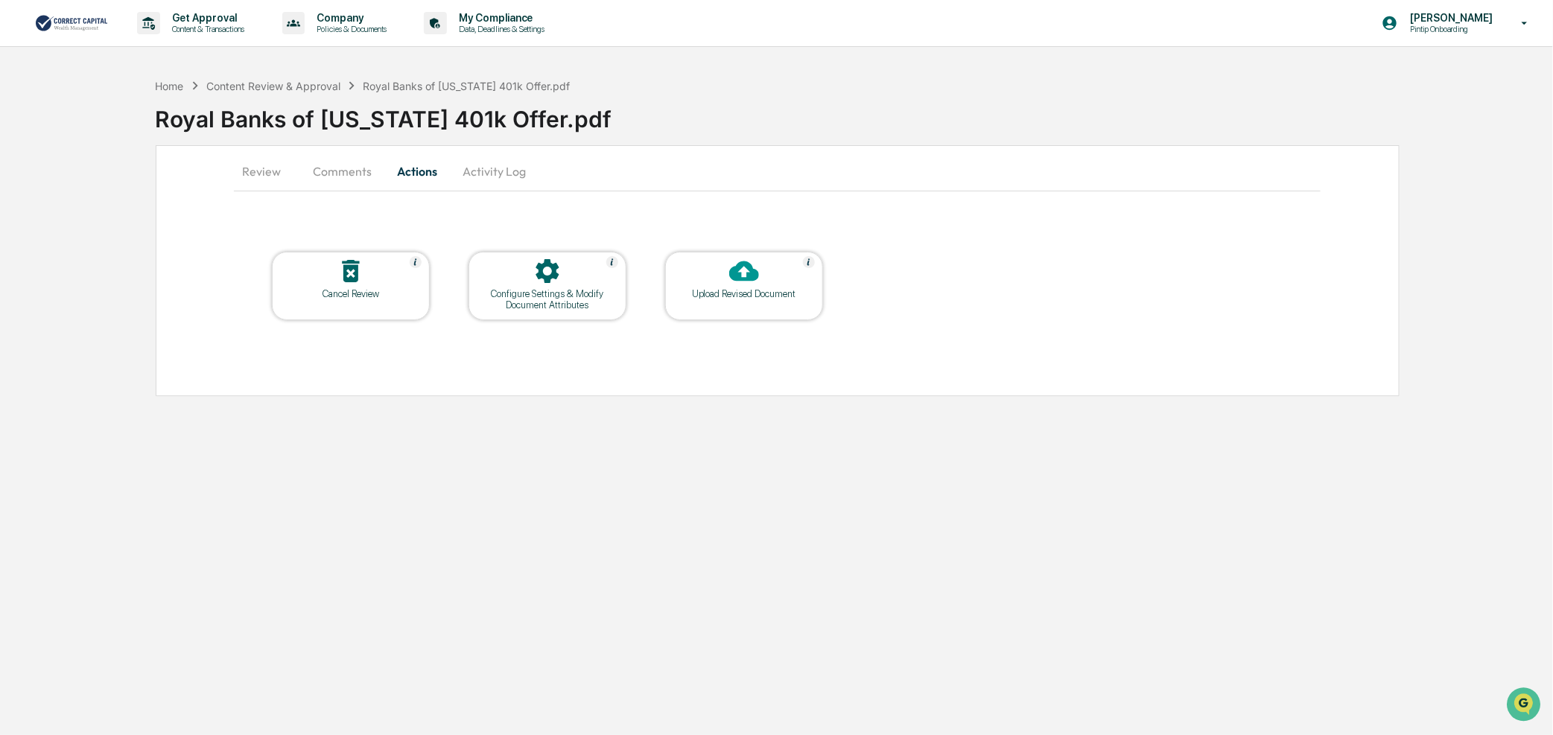
click at [747, 279] on icon at bounding box center [744, 272] width 30 height 20
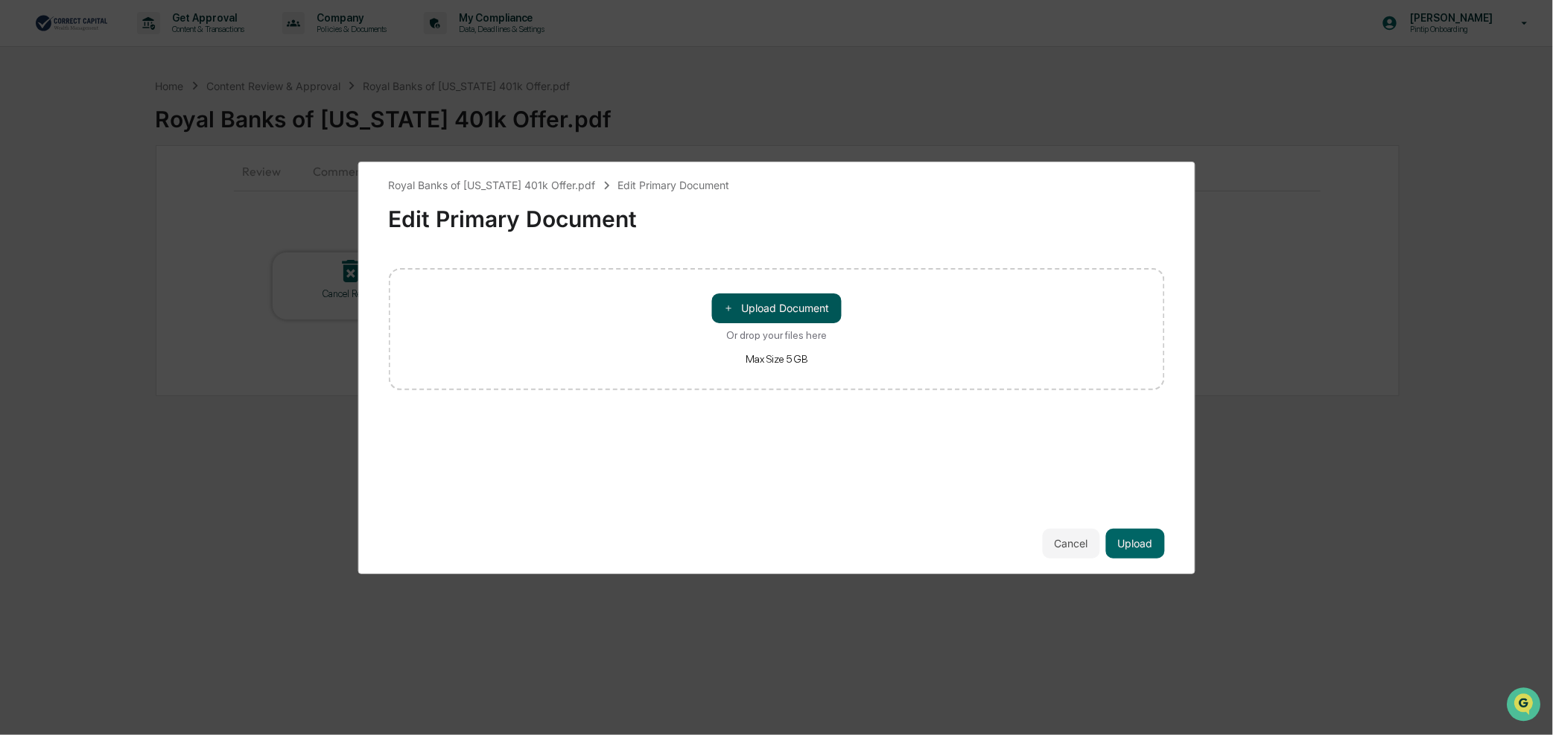
click at [755, 311] on button "＋ Upload Document" at bounding box center [777, 309] width 130 height 30
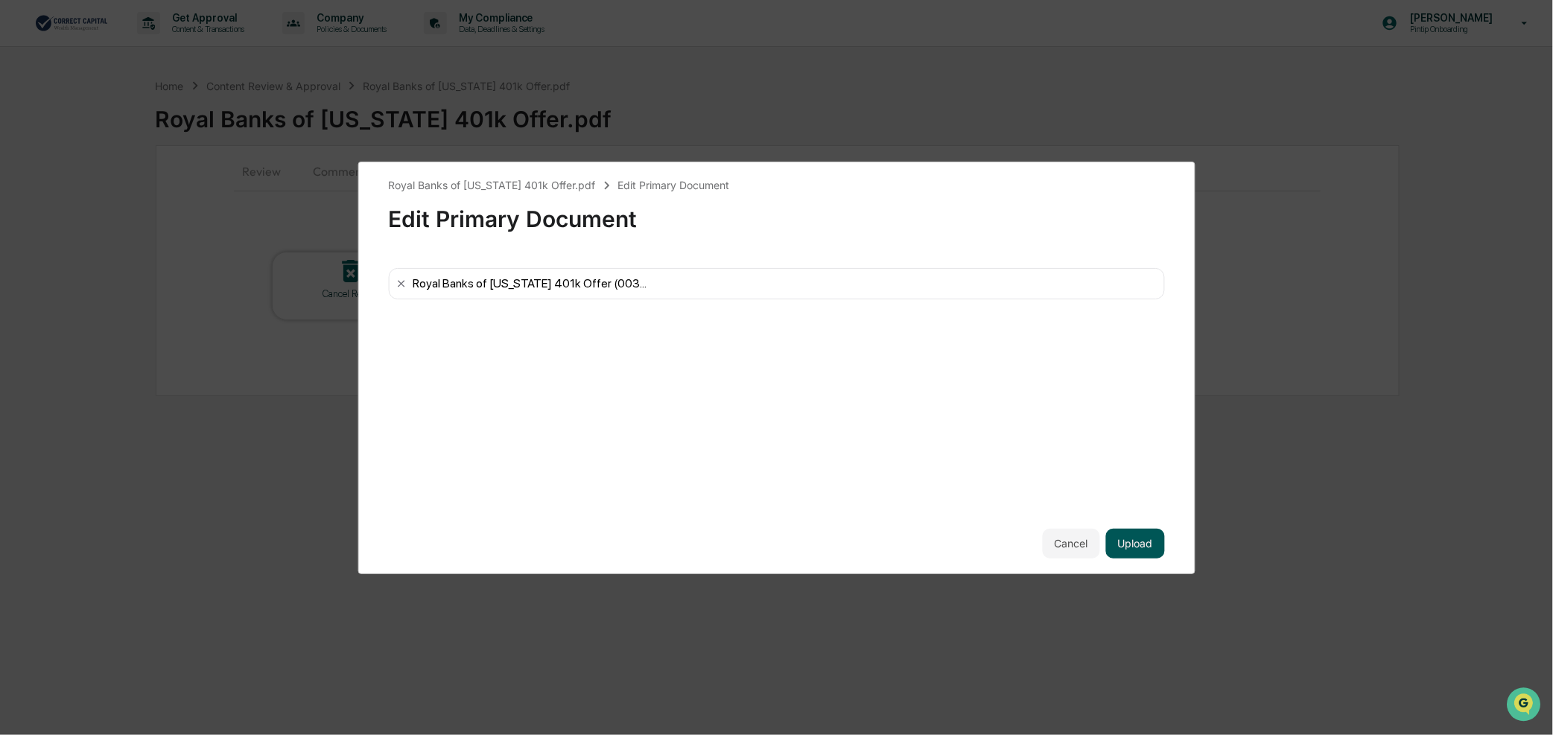
click at [1144, 544] on button "Upload" at bounding box center [1135, 544] width 59 height 30
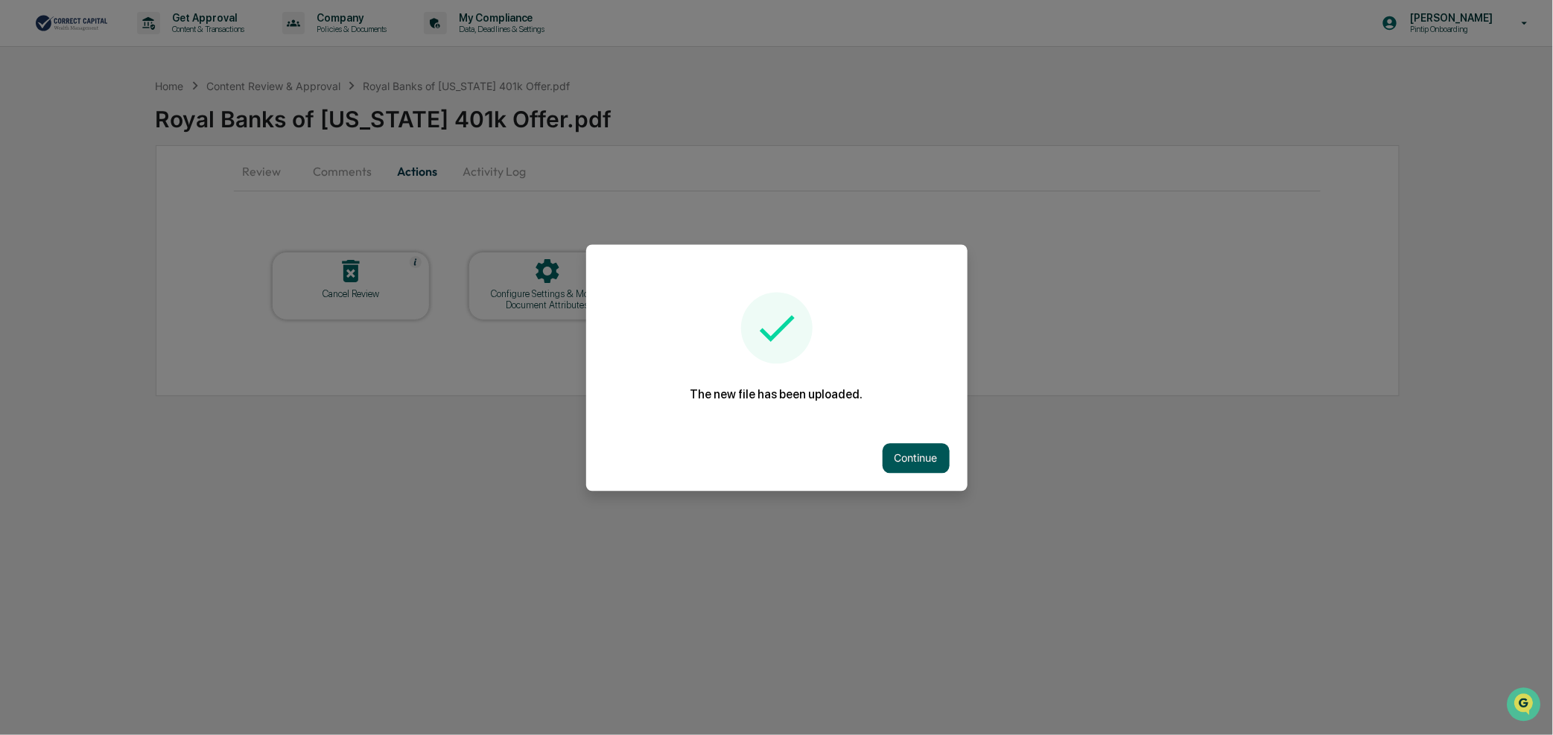
click at [911, 457] on button "Continue" at bounding box center [916, 458] width 67 height 30
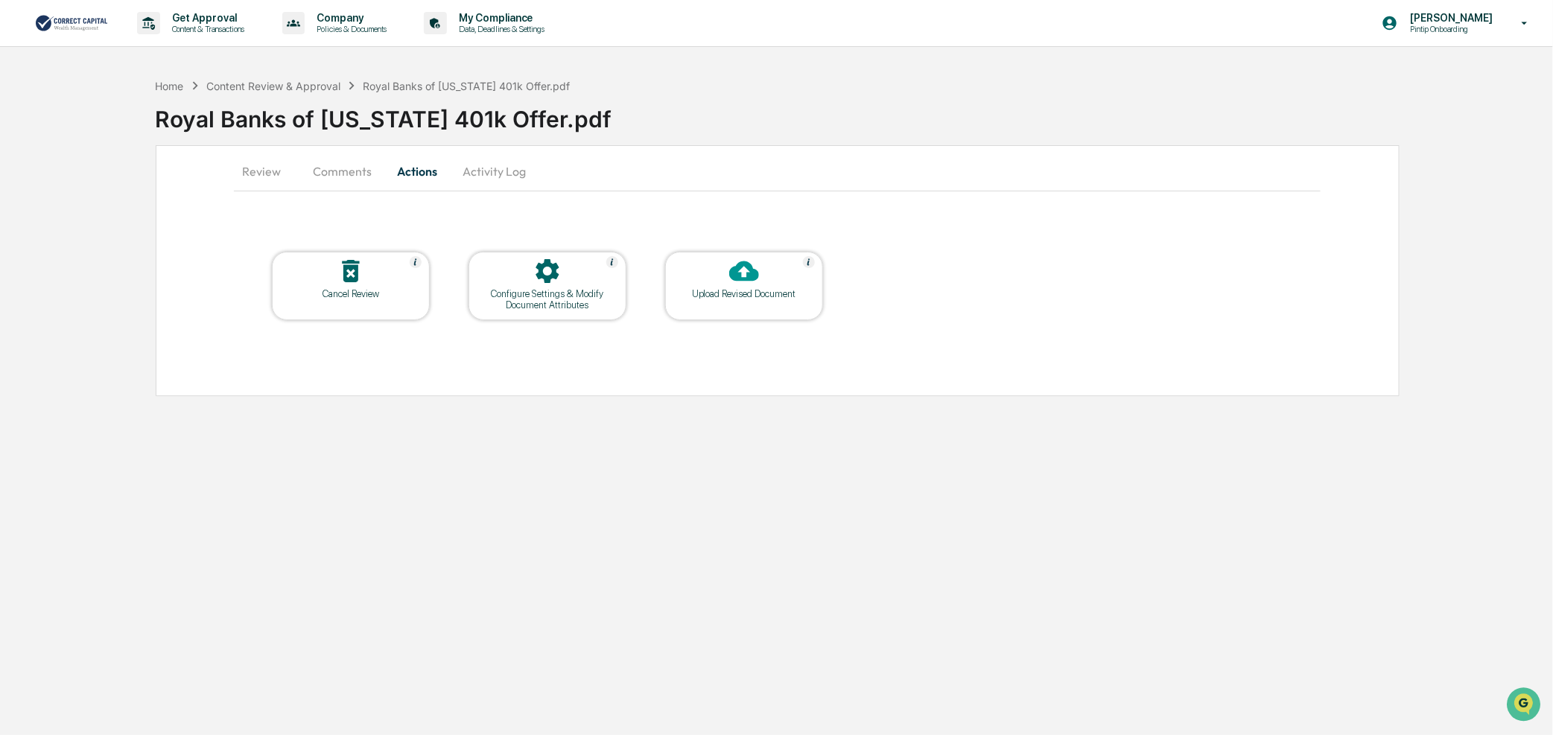
click at [487, 177] on button "Activity Log" at bounding box center [494, 171] width 87 height 36
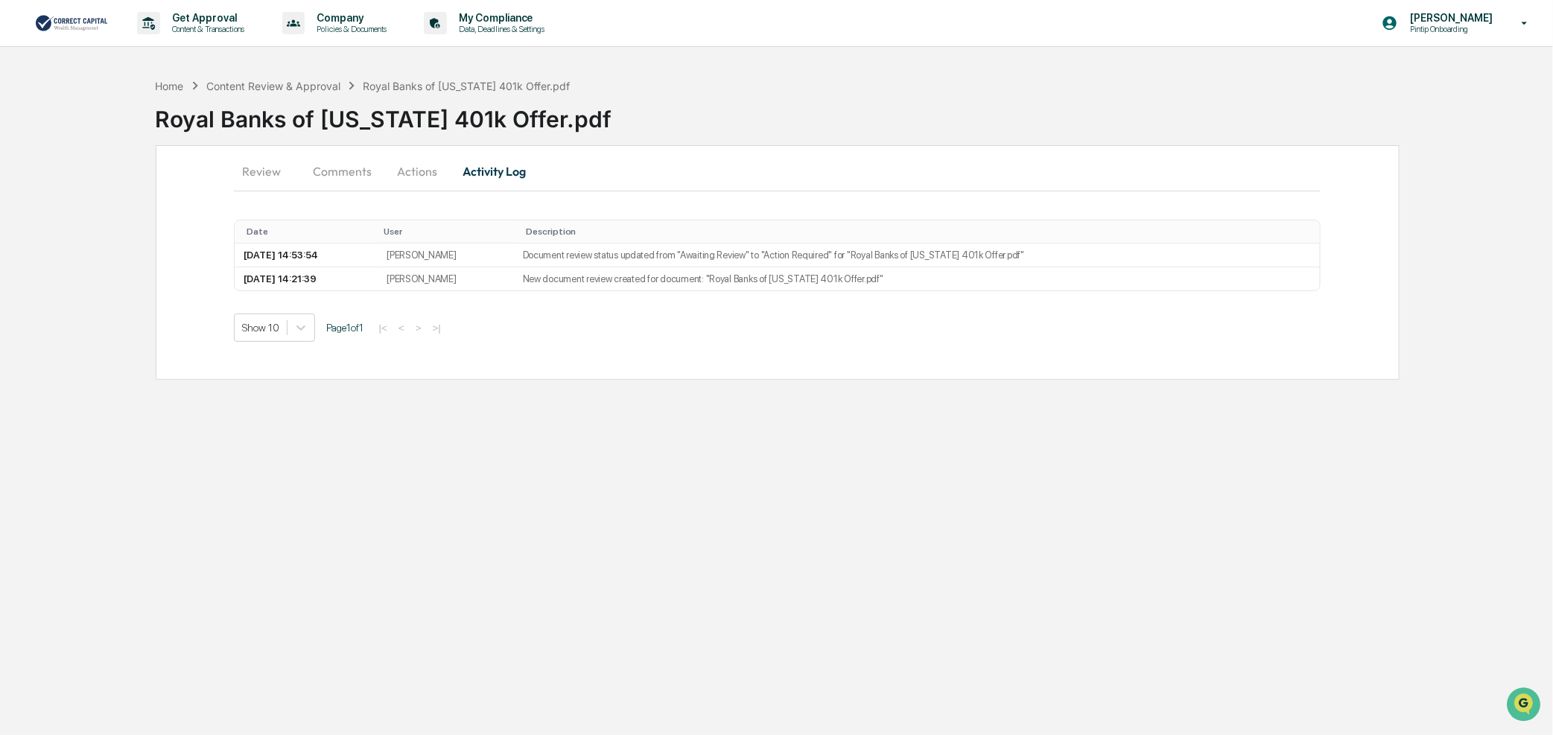
click at [407, 173] on button "Actions" at bounding box center [417, 171] width 67 height 36
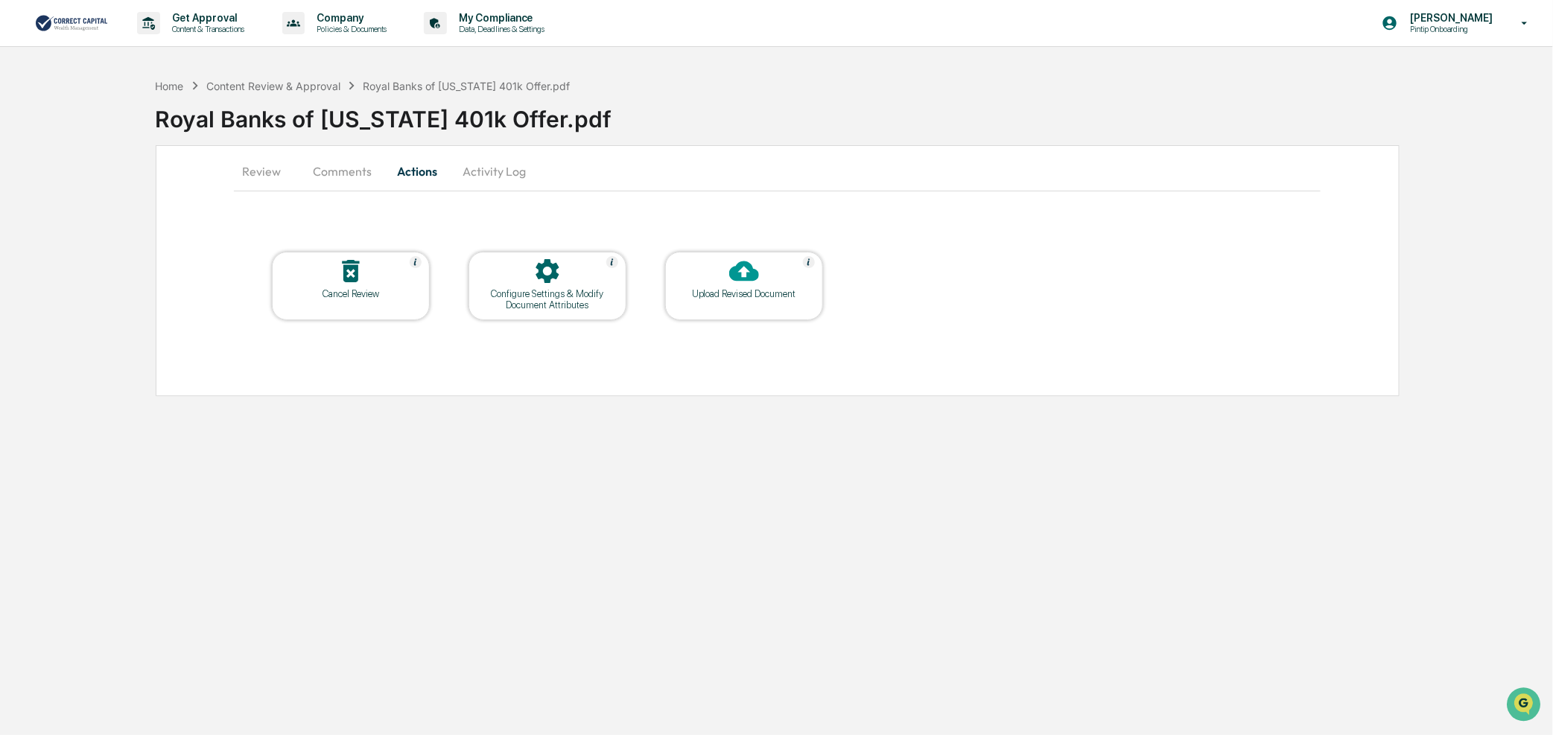
click at [325, 173] on button "Comments" at bounding box center [342, 171] width 83 height 36
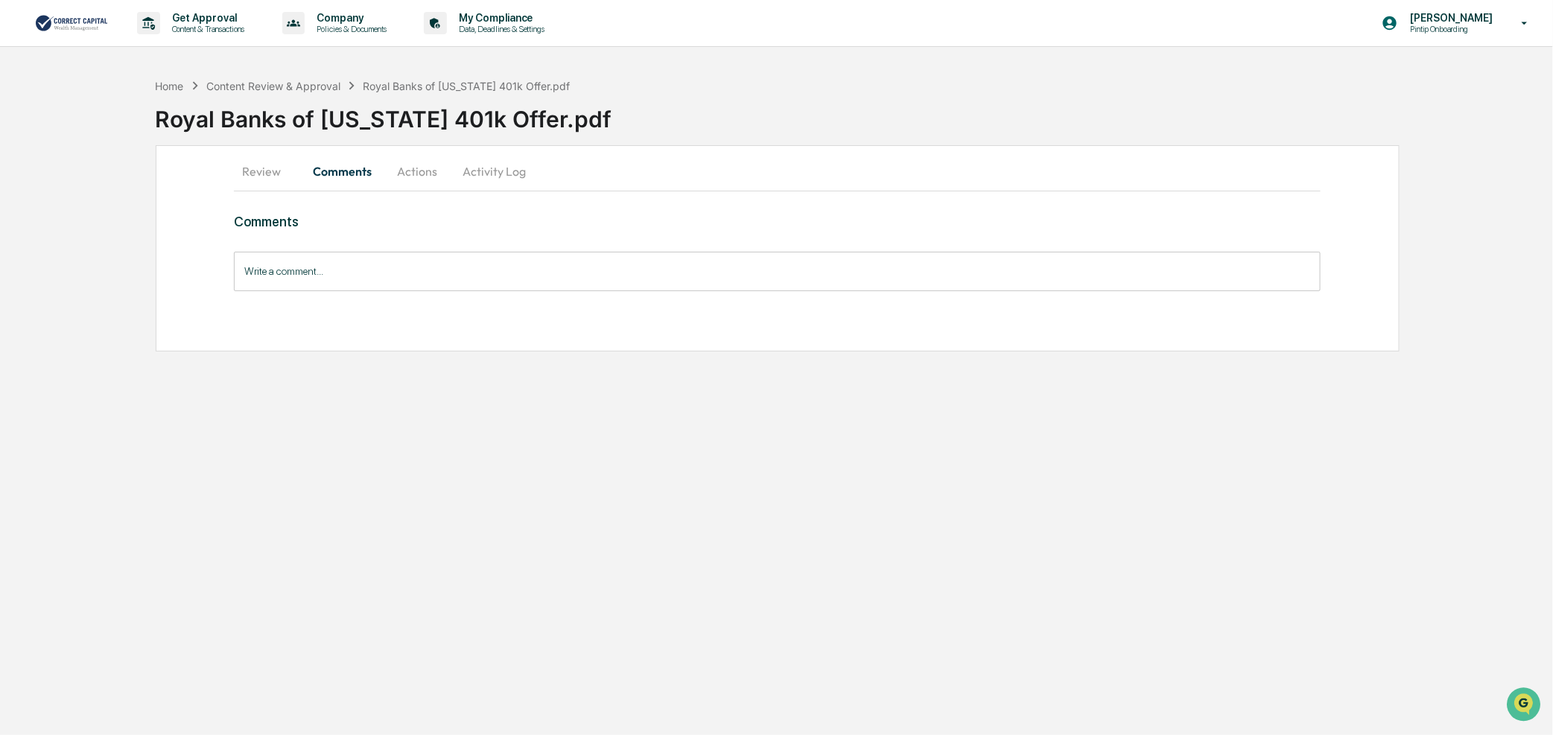
click at [263, 176] on button "Review" at bounding box center [267, 171] width 67 height 36
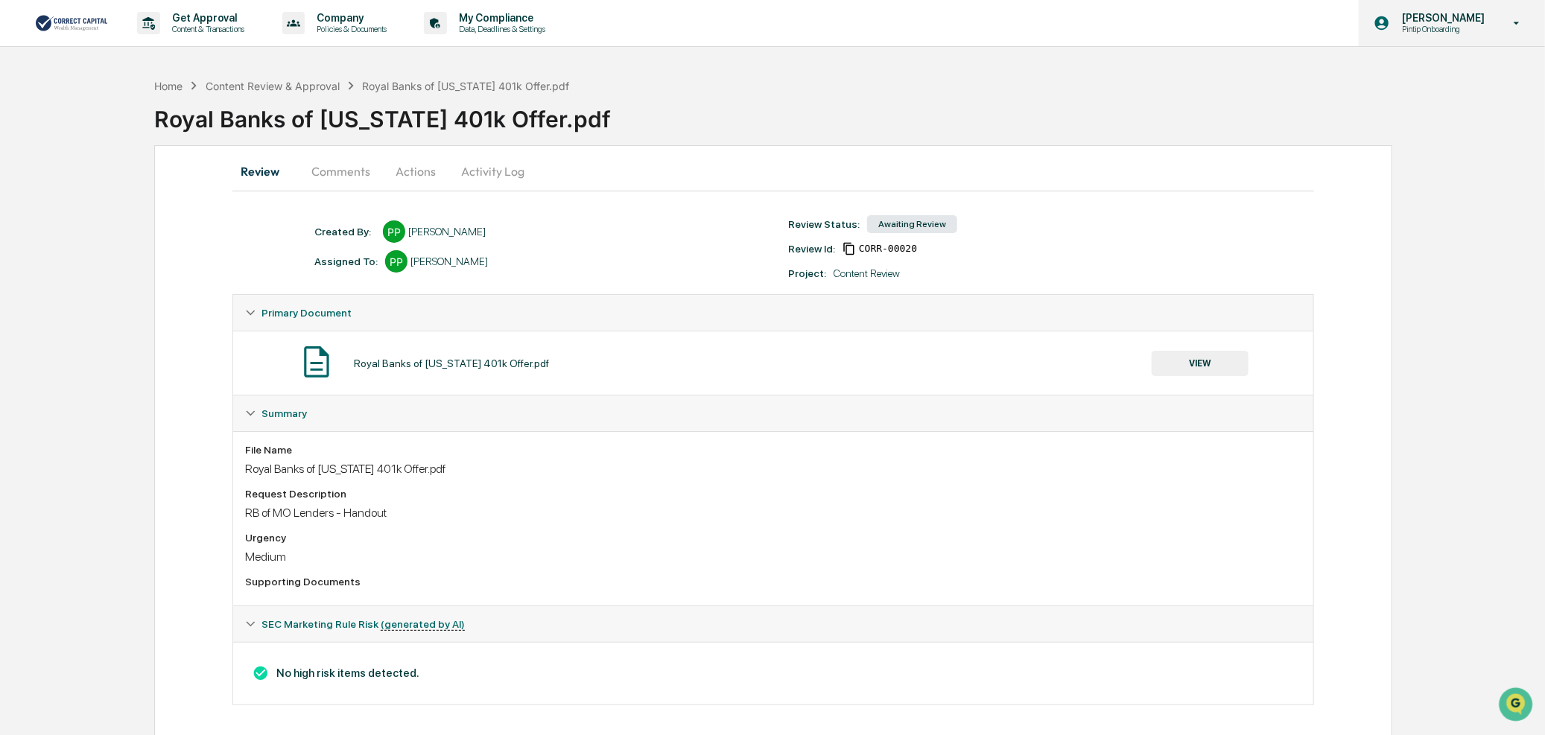
click at [1470, 13] on p "[PERSON_NAME]" at bounding box center [1441, 18] width 102 height 12
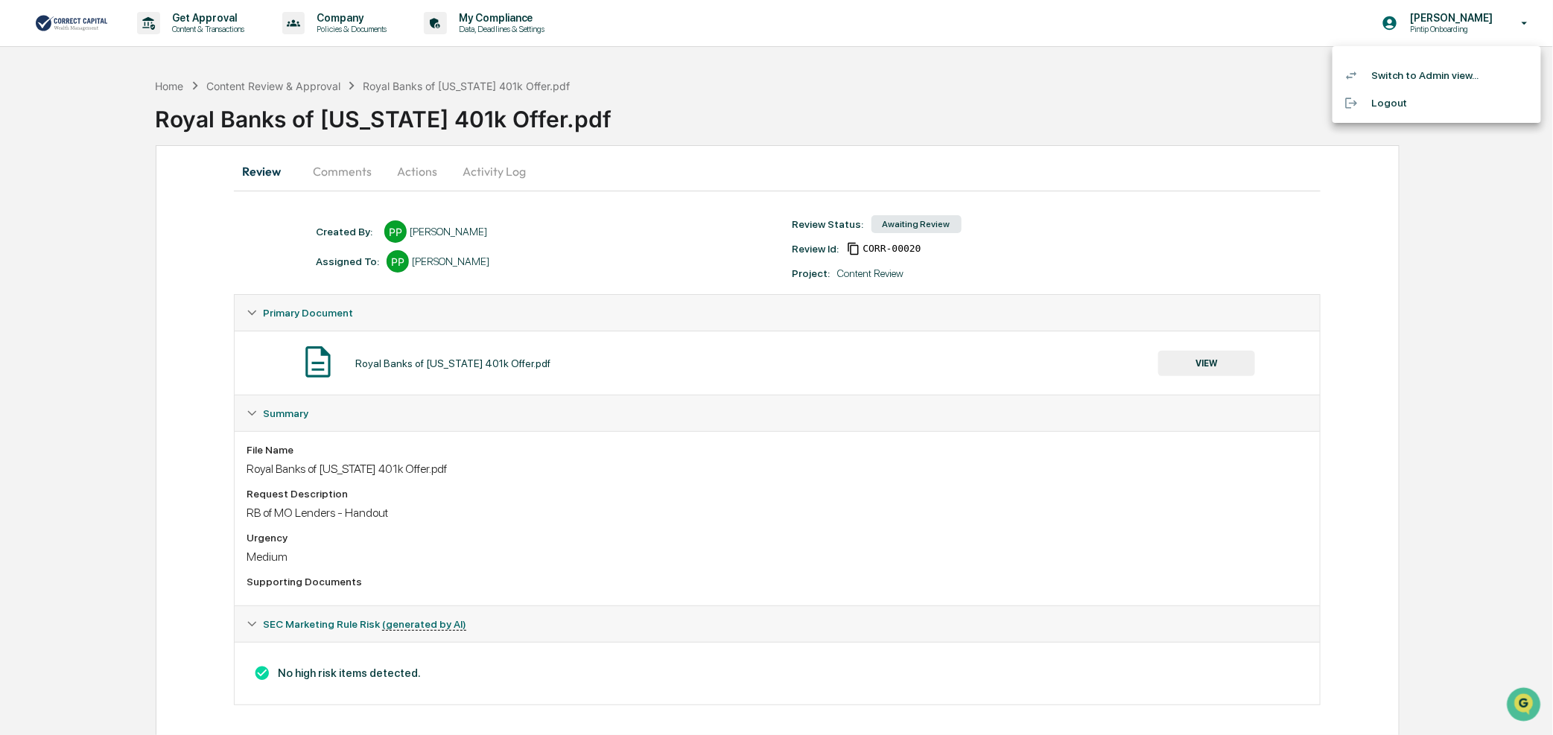
click at [1433, 70] on li "Switch to Admin view..." at bounding box center [1437, 76] width 209 height 28
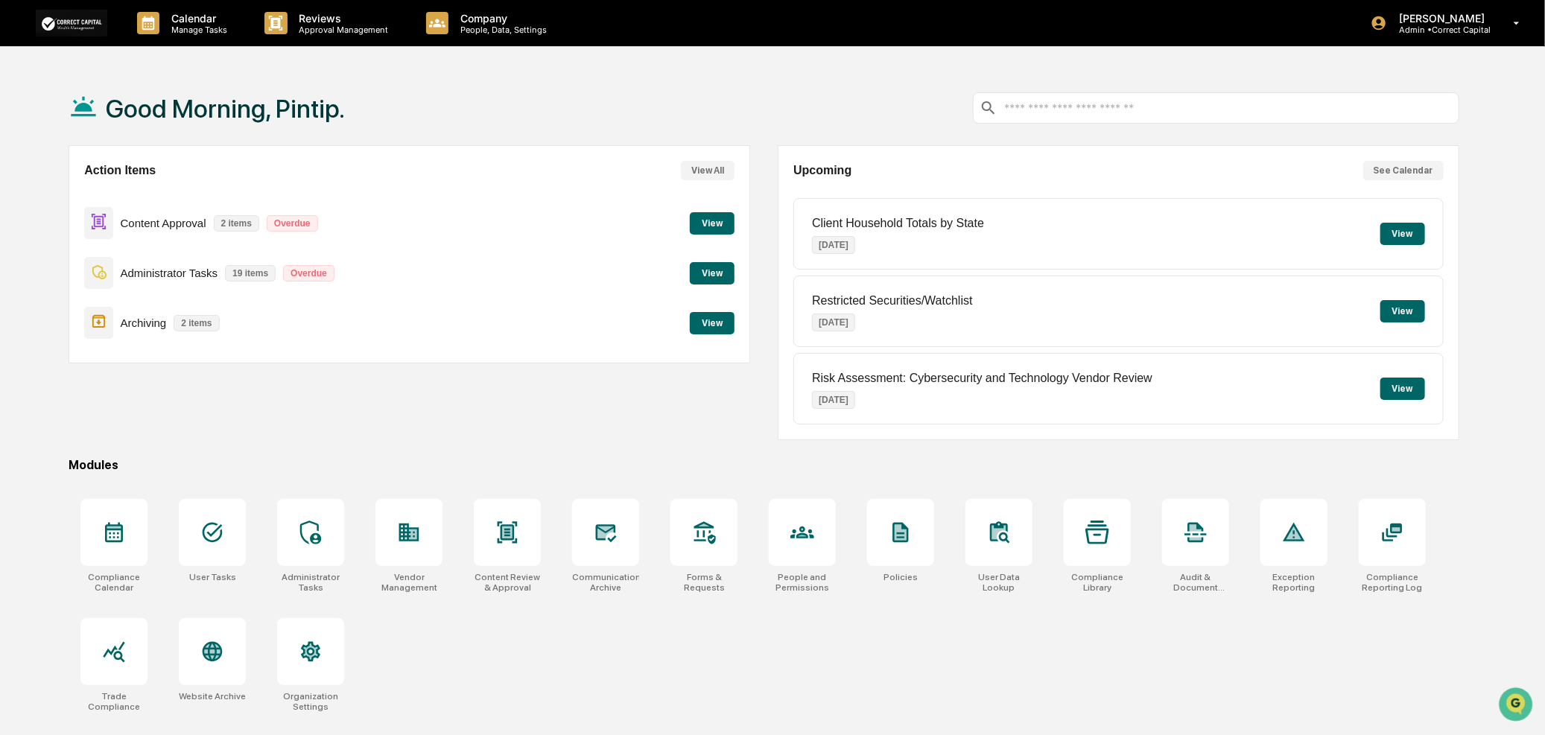
click at [725, 218] on button "View" at bounding box center [712, 223] width 45 height 22
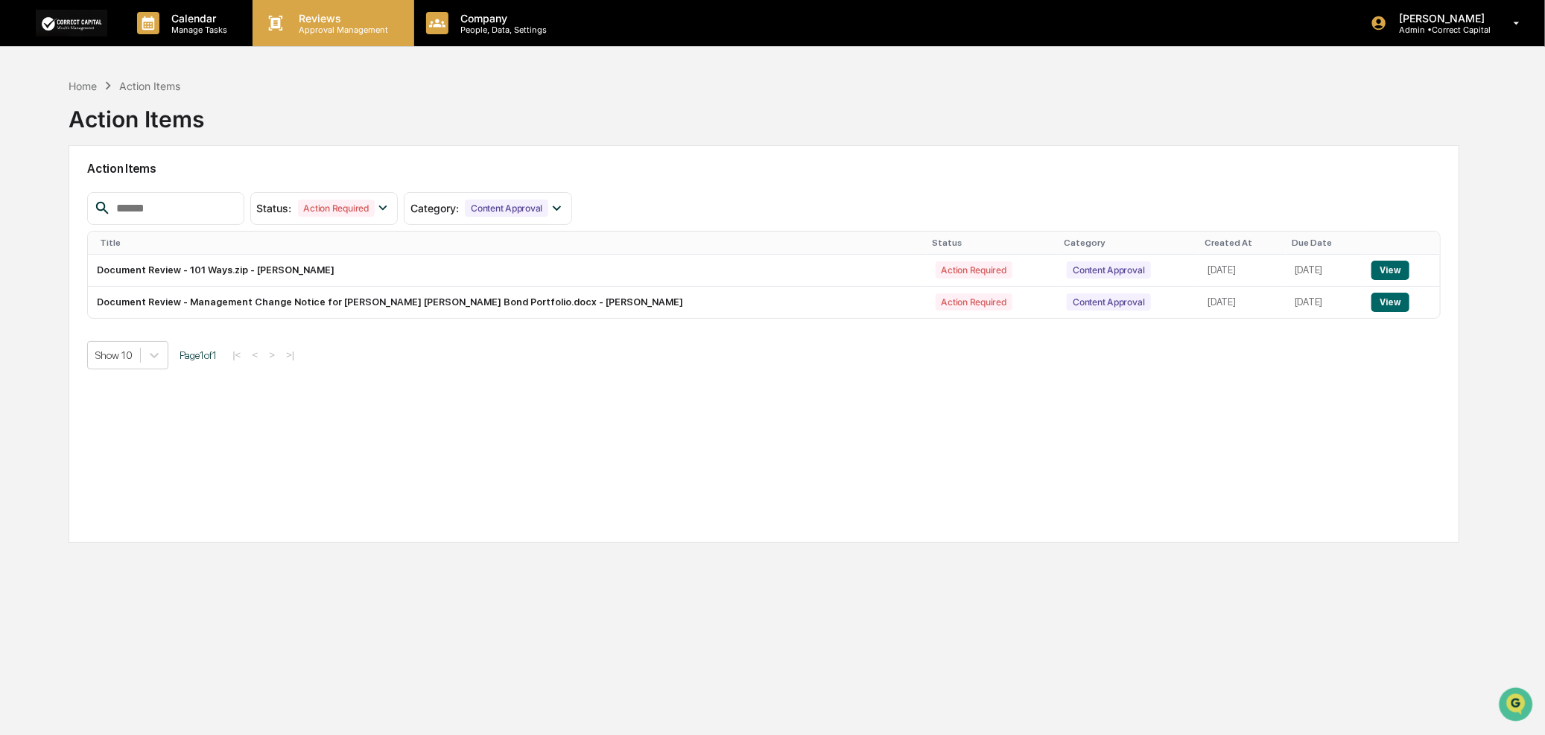
click at [331, 16] on p "Reviews" at bounding box center [342, 18] width 109 height 13
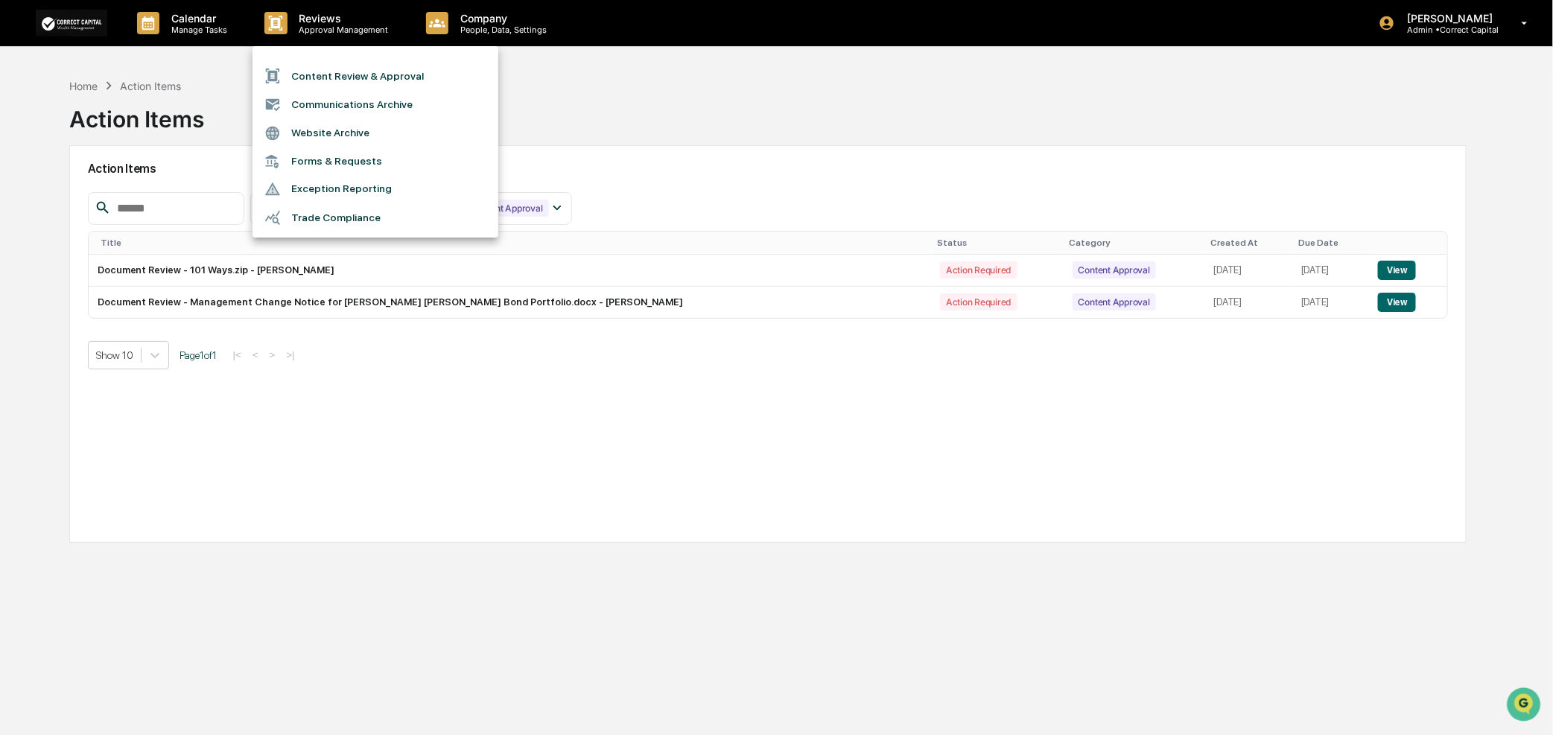
click at [404, 76] on li "Content Review & Approval" at bounding box center [376, 76] width 246 height 28
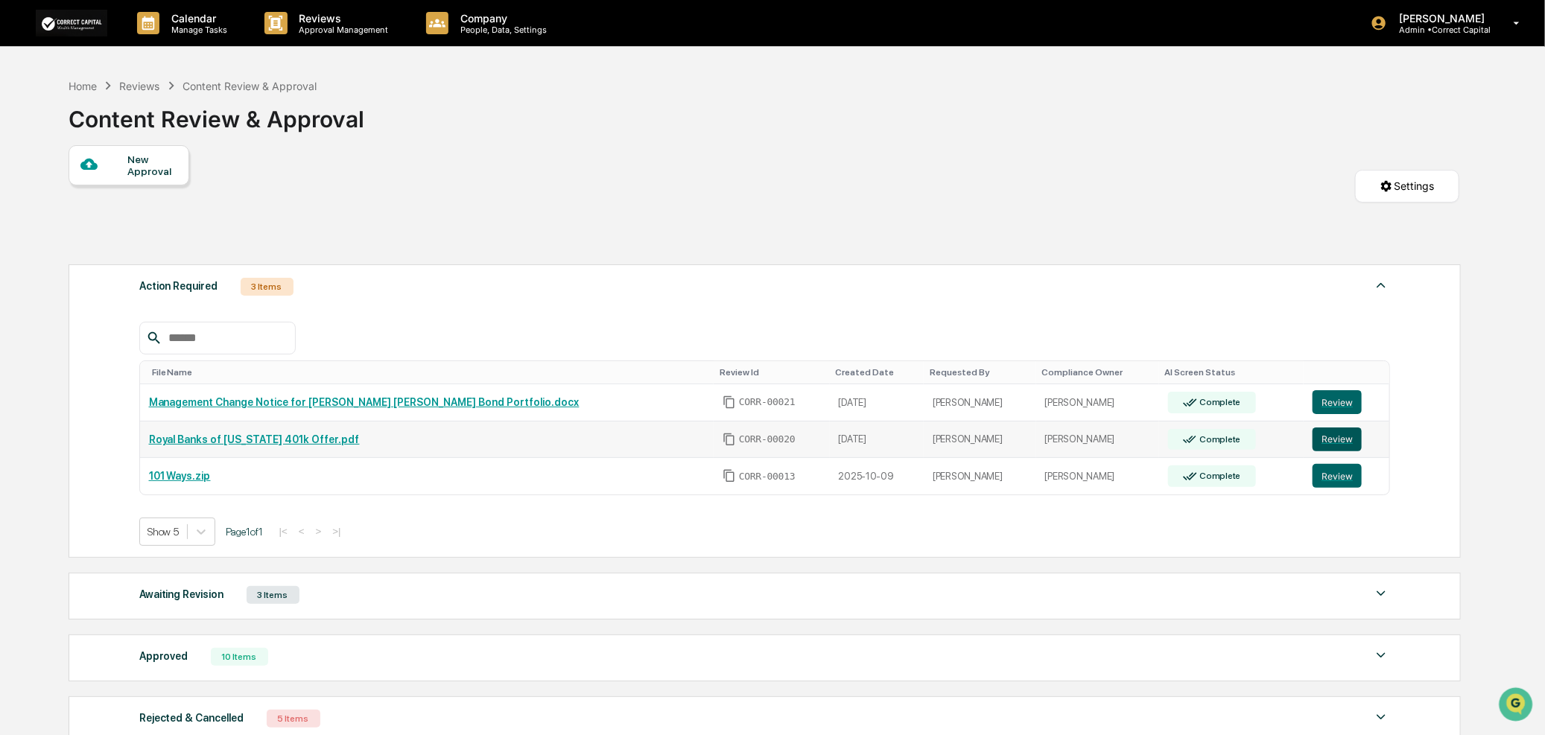
click at [1337, 441] on button "Review" at bounding box center [1337, 440] width 49 height 24
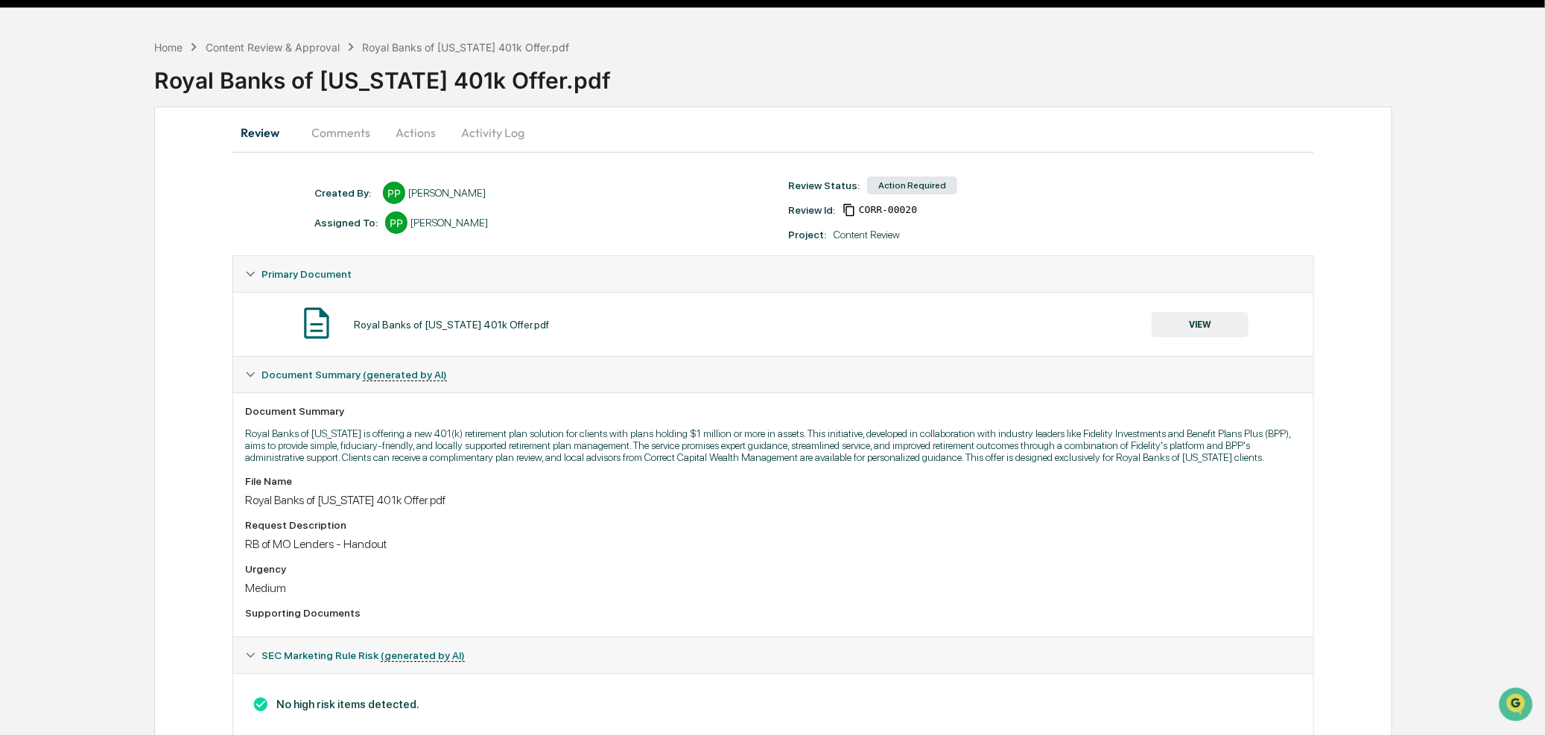
scroll to position [1, 0]
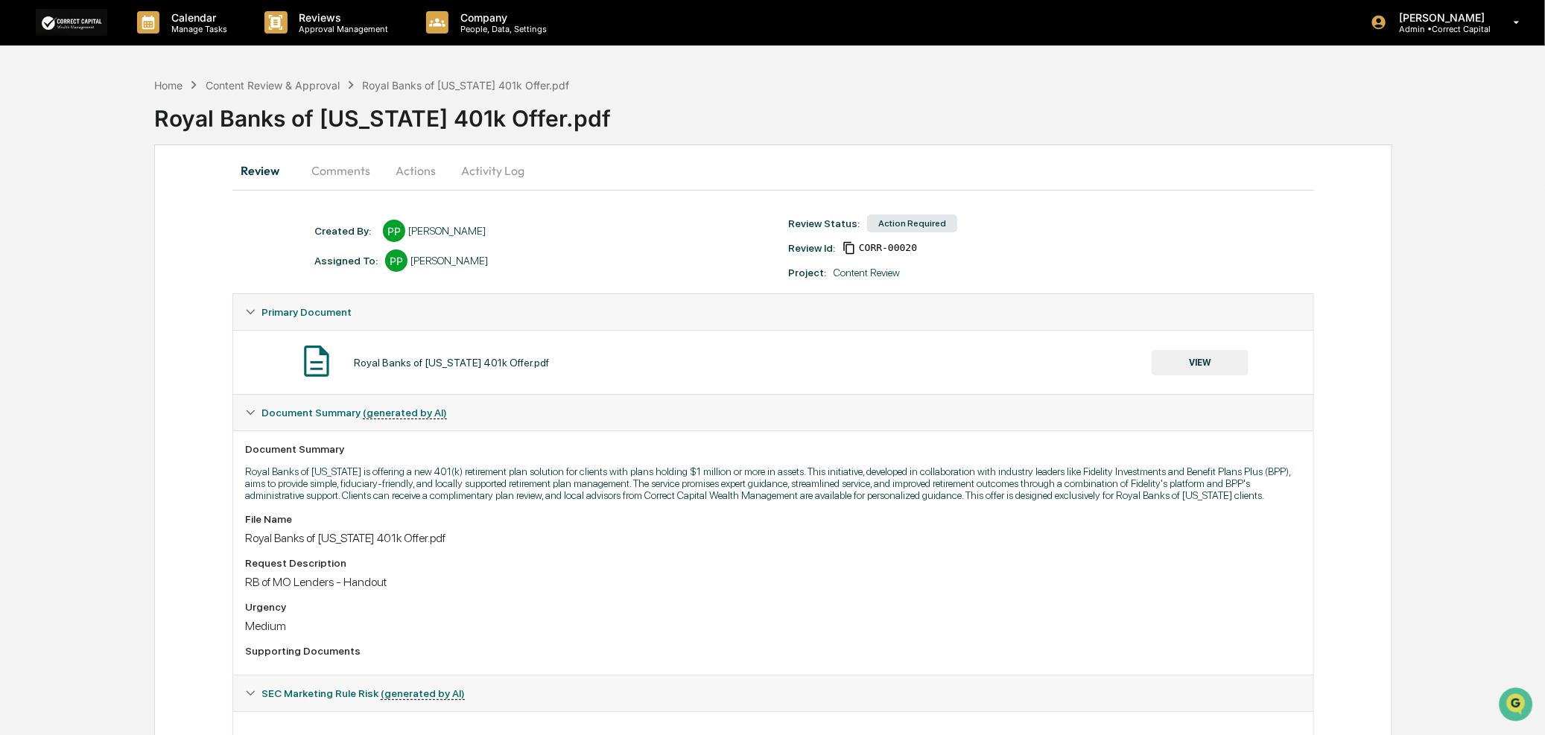
click at [1194, 358] on button "VIEW" at bounding box center [1200, 362] width 97 height 25
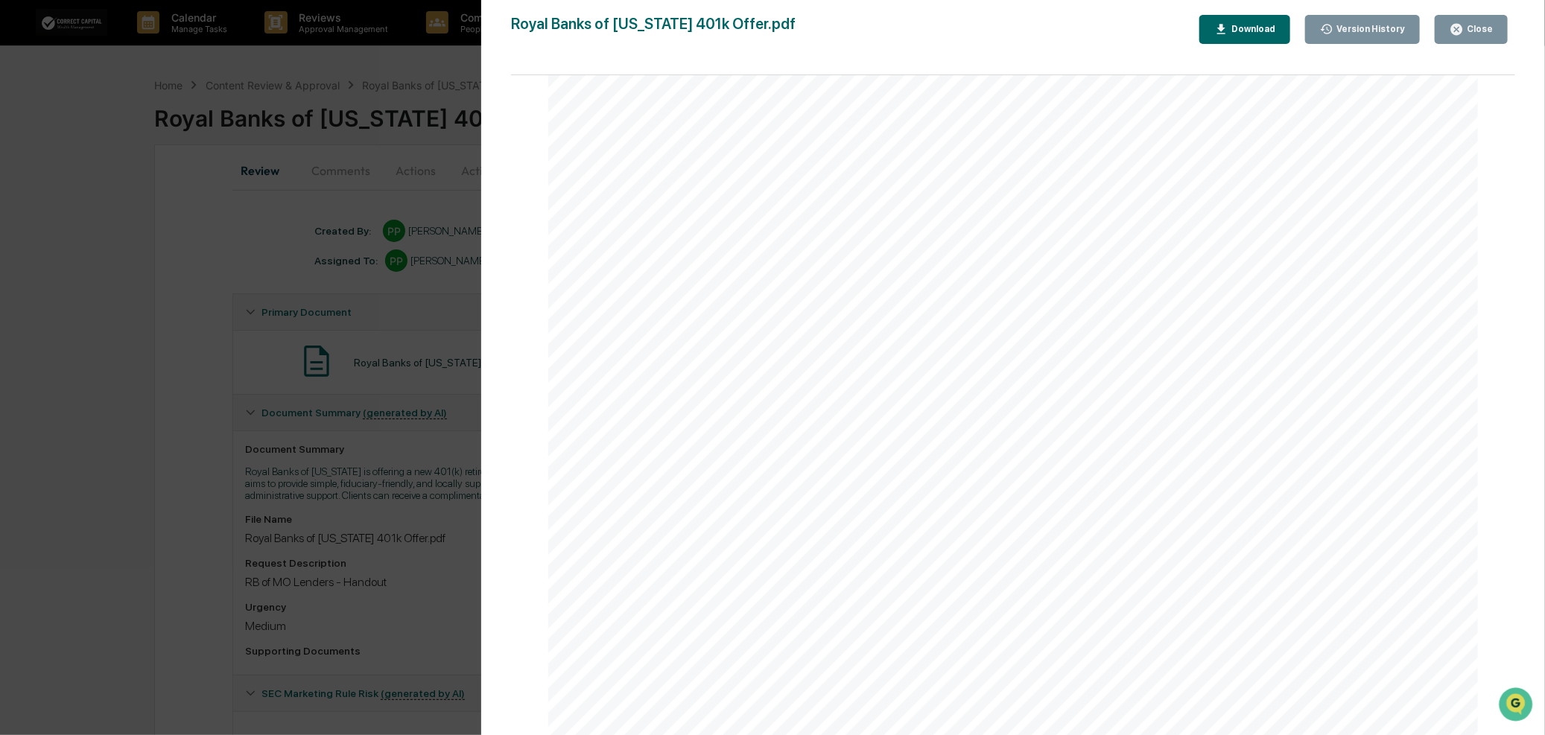
scroll to position [0, 0]
click at [1390, 28] on div "Version History" at bounding box center [1370, 29] width 72 height 10
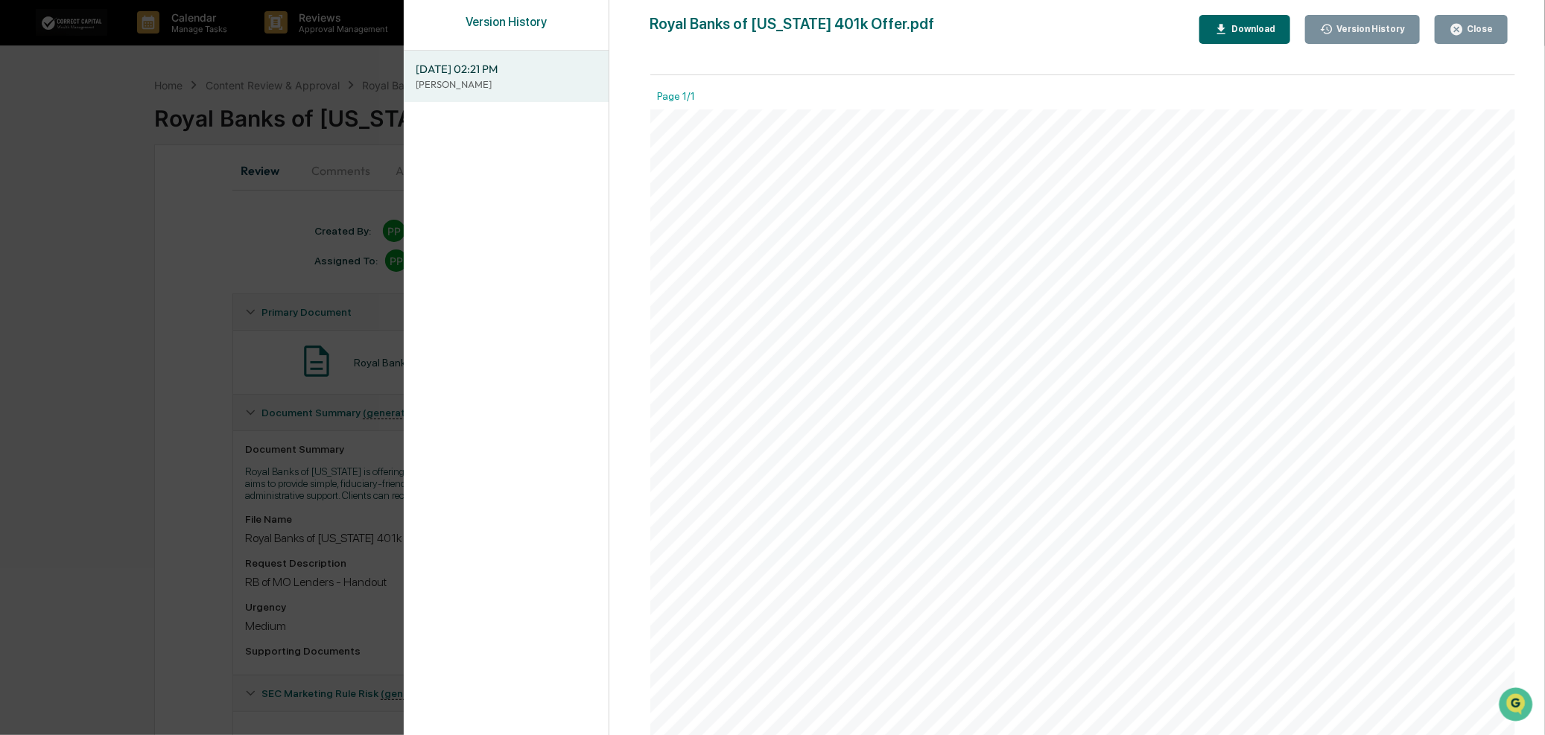
click at [1476, 39] on button "Close" at bounding box center [1471, 29] width 73 height 29
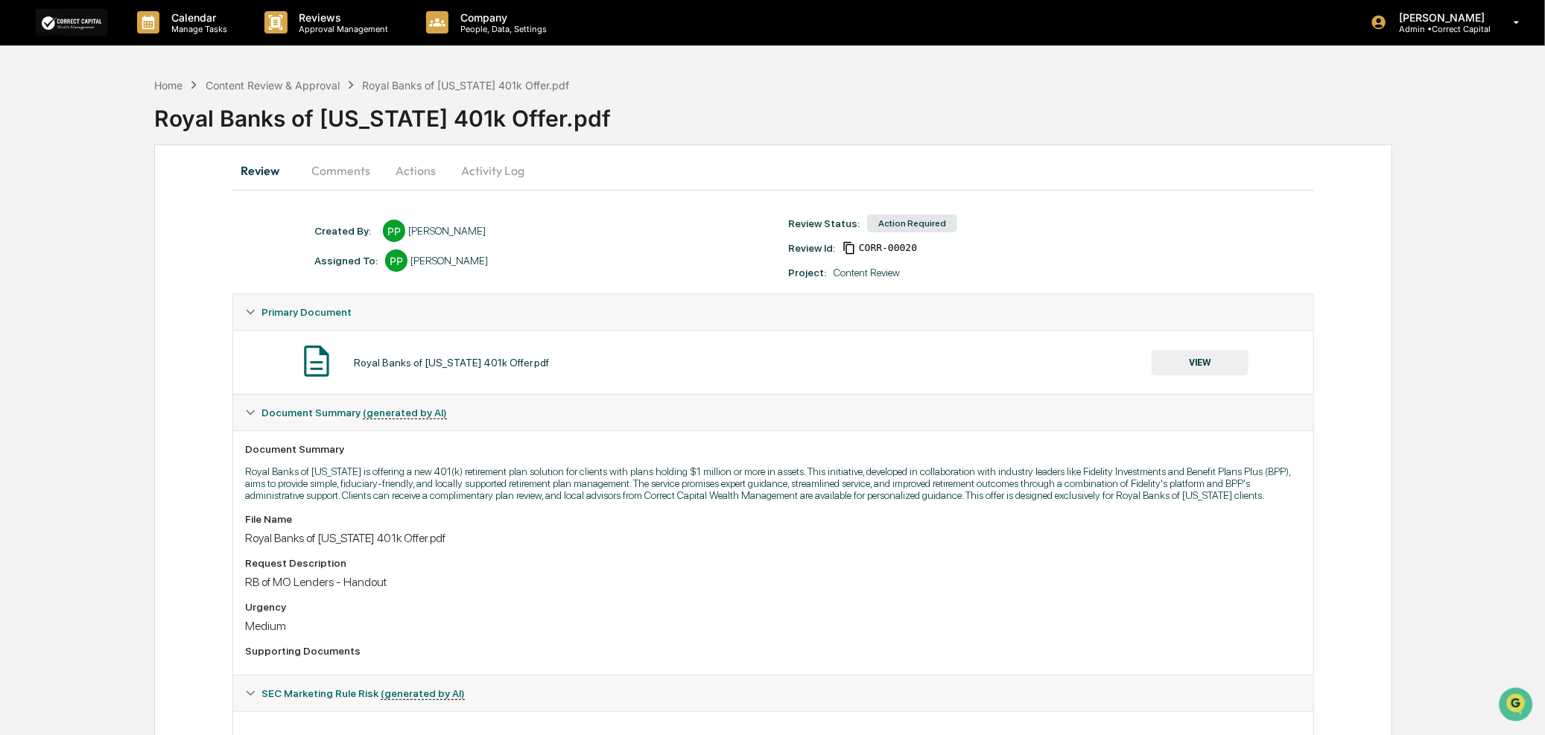
click at [420, 177] on button "Actions" at bounding box center [415, 171] width 67 height 36
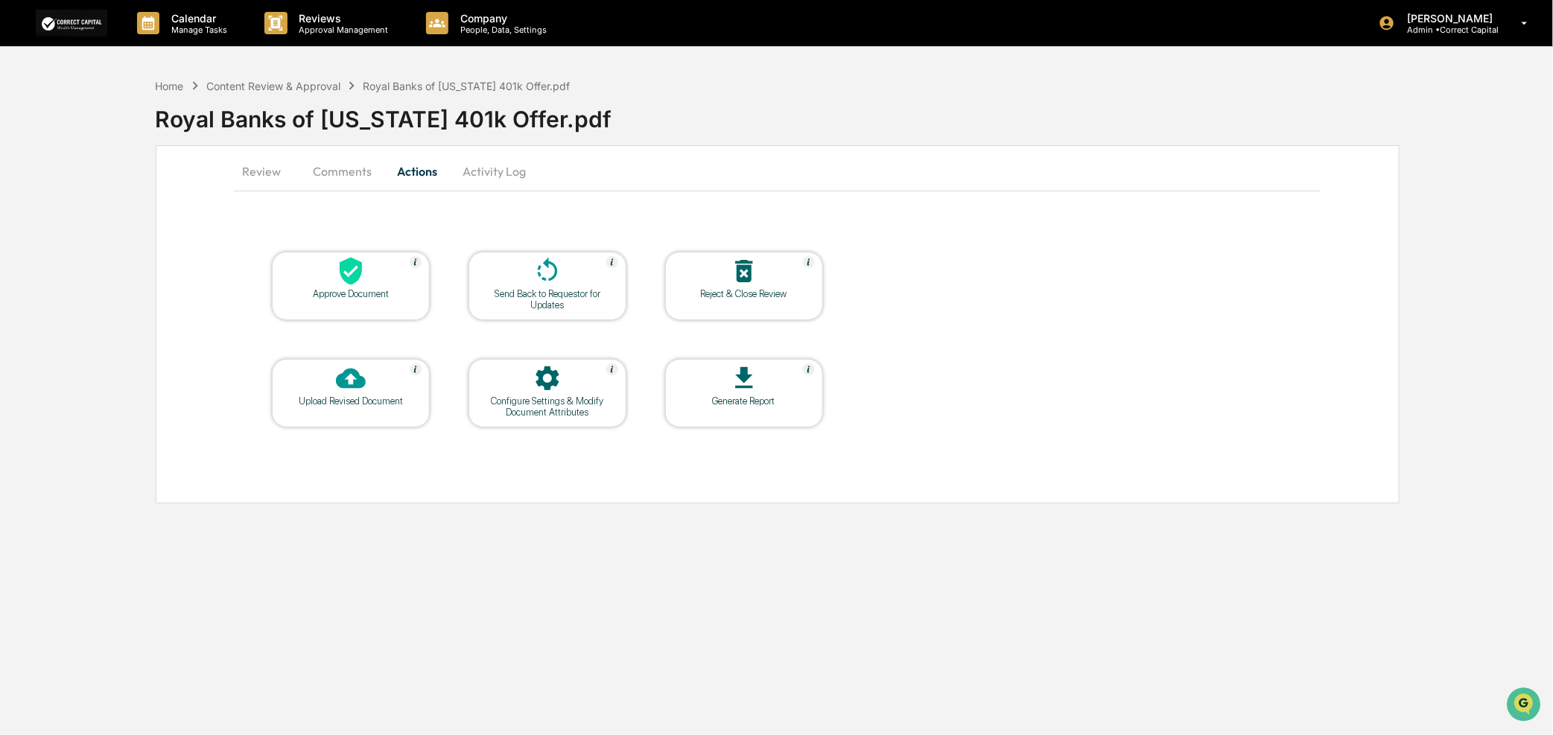
click at [405, 381] on div at bounding box center [350, 380] width 149 height 32
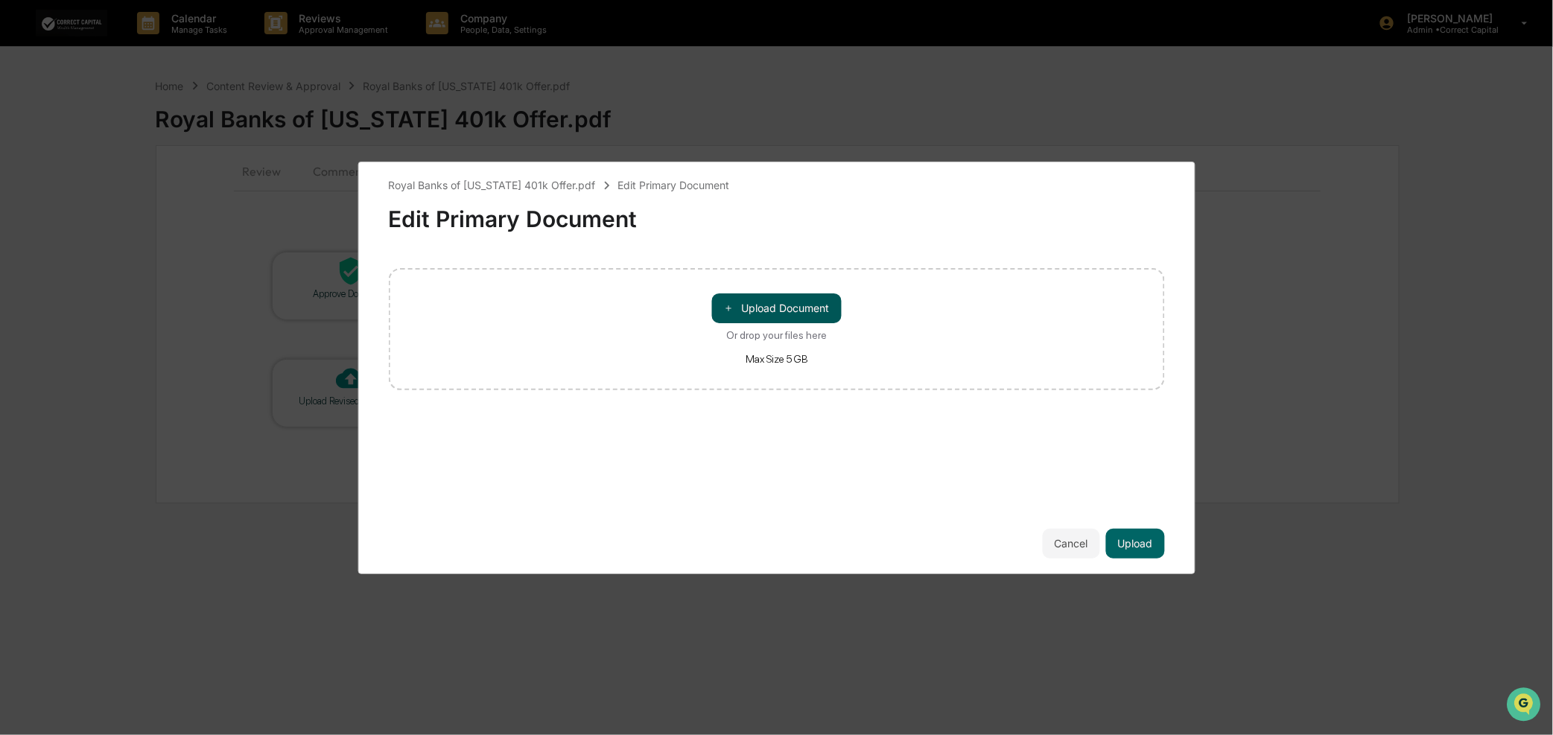
click at [787, 302] on button "＋ Upload Document" at bounding box center [777, 309] width 130 height 30
click at [688, 291] on div "Royal Banks of [US_STATE] 401k Offer (003..." at bounding box center [776, 283] width 777 height 31
click at [489, 221] on div "Edit Primary Document" at bounding box center [776, 213] width 777 height 39
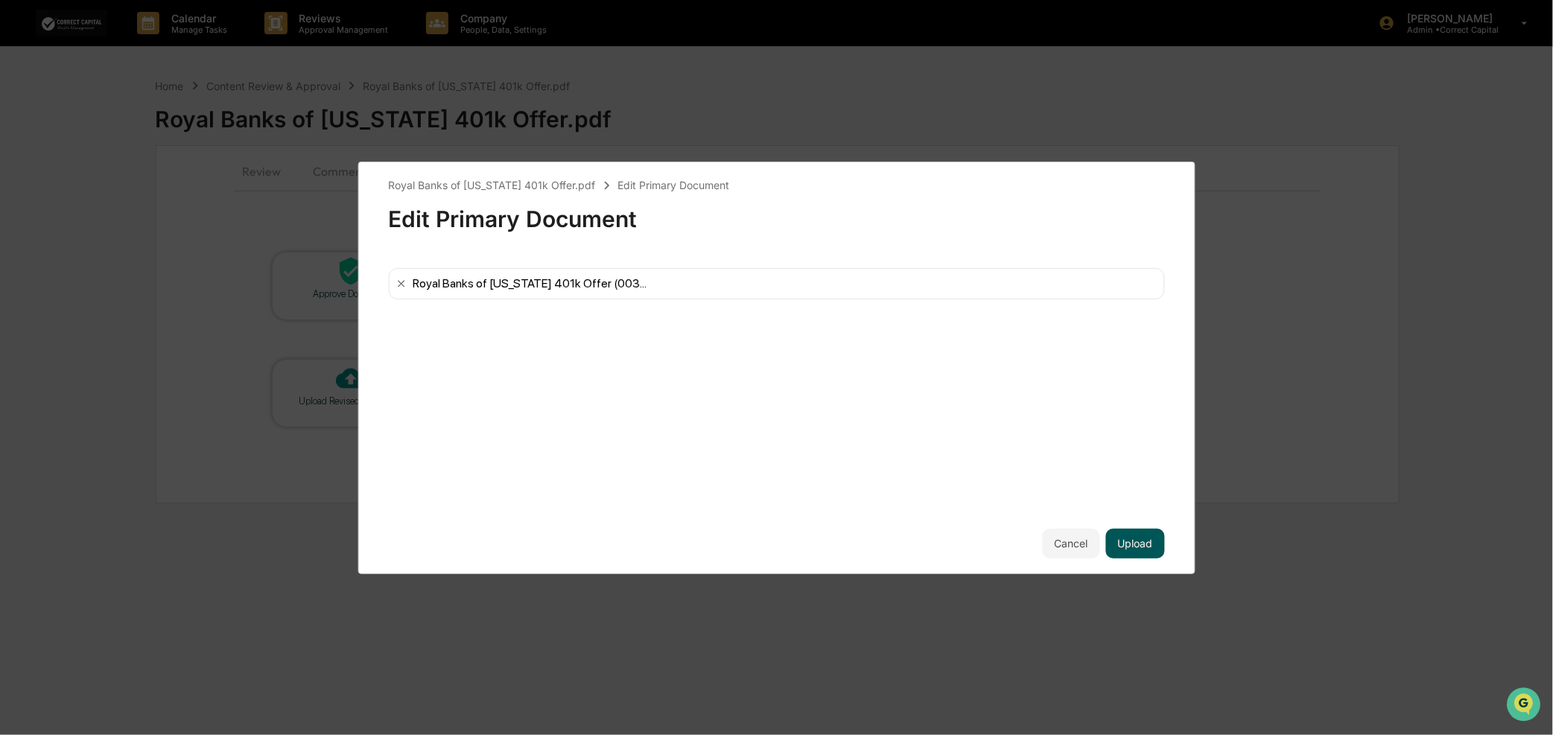
click at [1141, 548] on button "Upload" at bounding box center [1135, 544] width 59 height 30
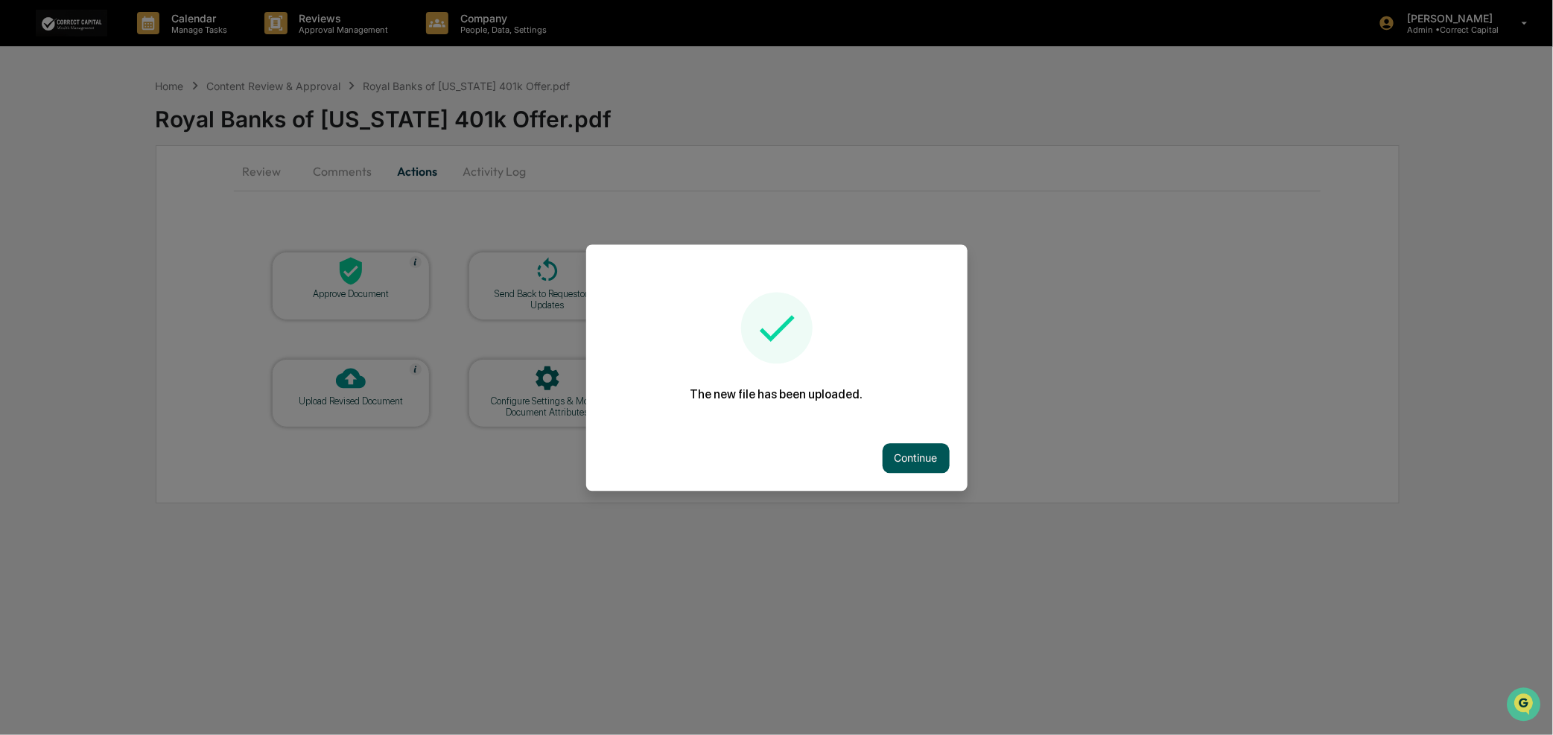
click at [891, 446] on button "Continue" at bounding box center [916, 458] width 67 height 30
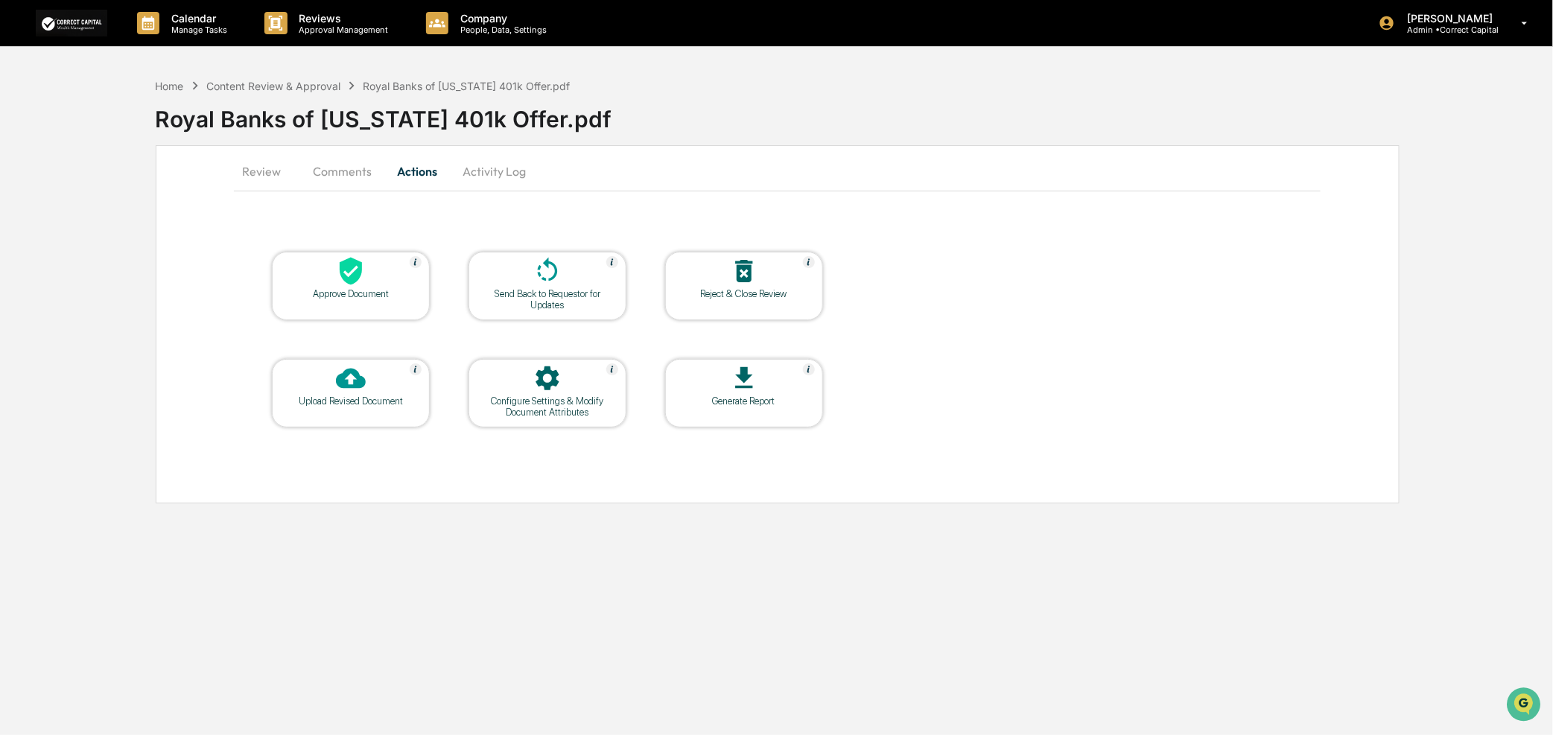
click at [276, 169] on button "Review" at bounding box center [267, 171] width 67 height 36
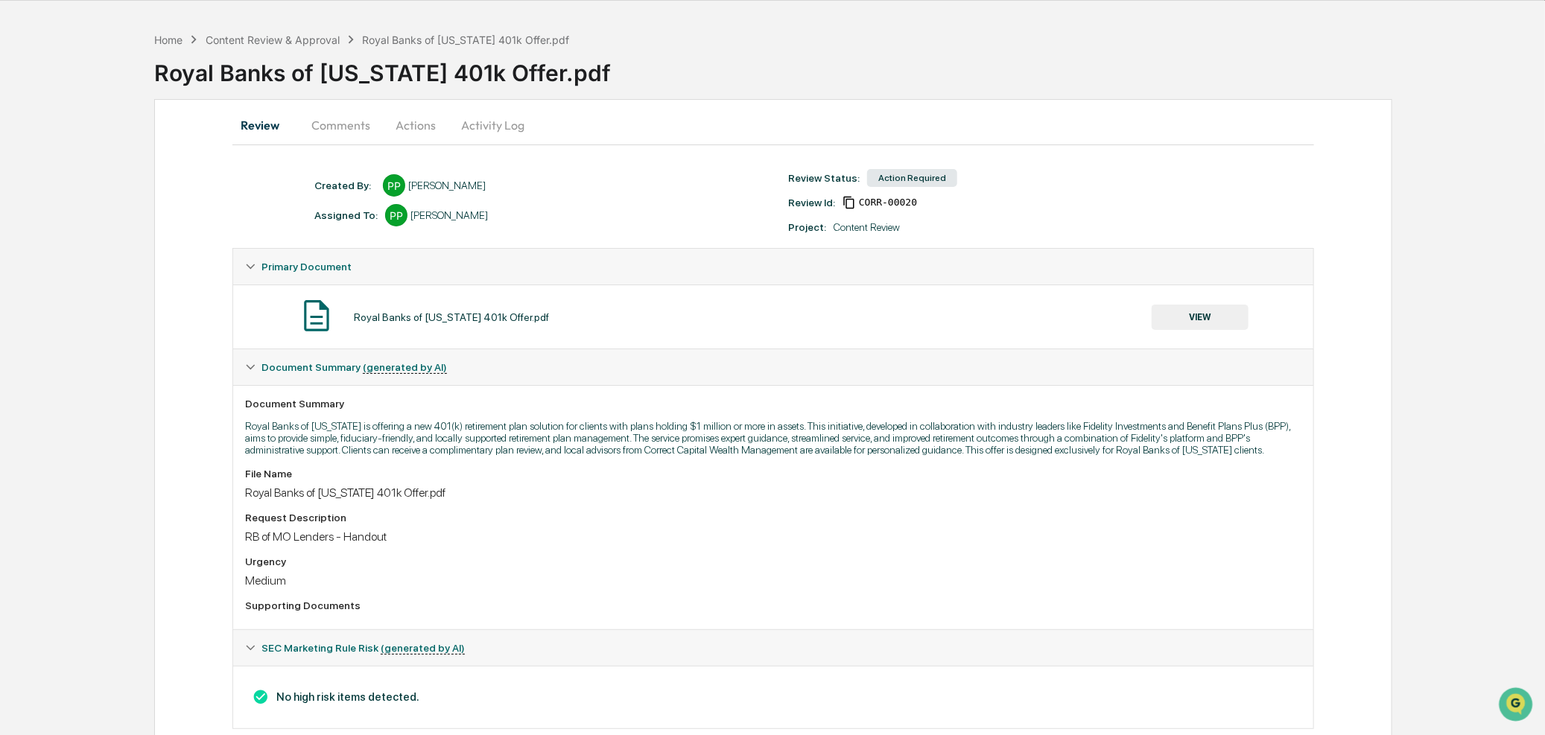
scroll to position [83, 0]
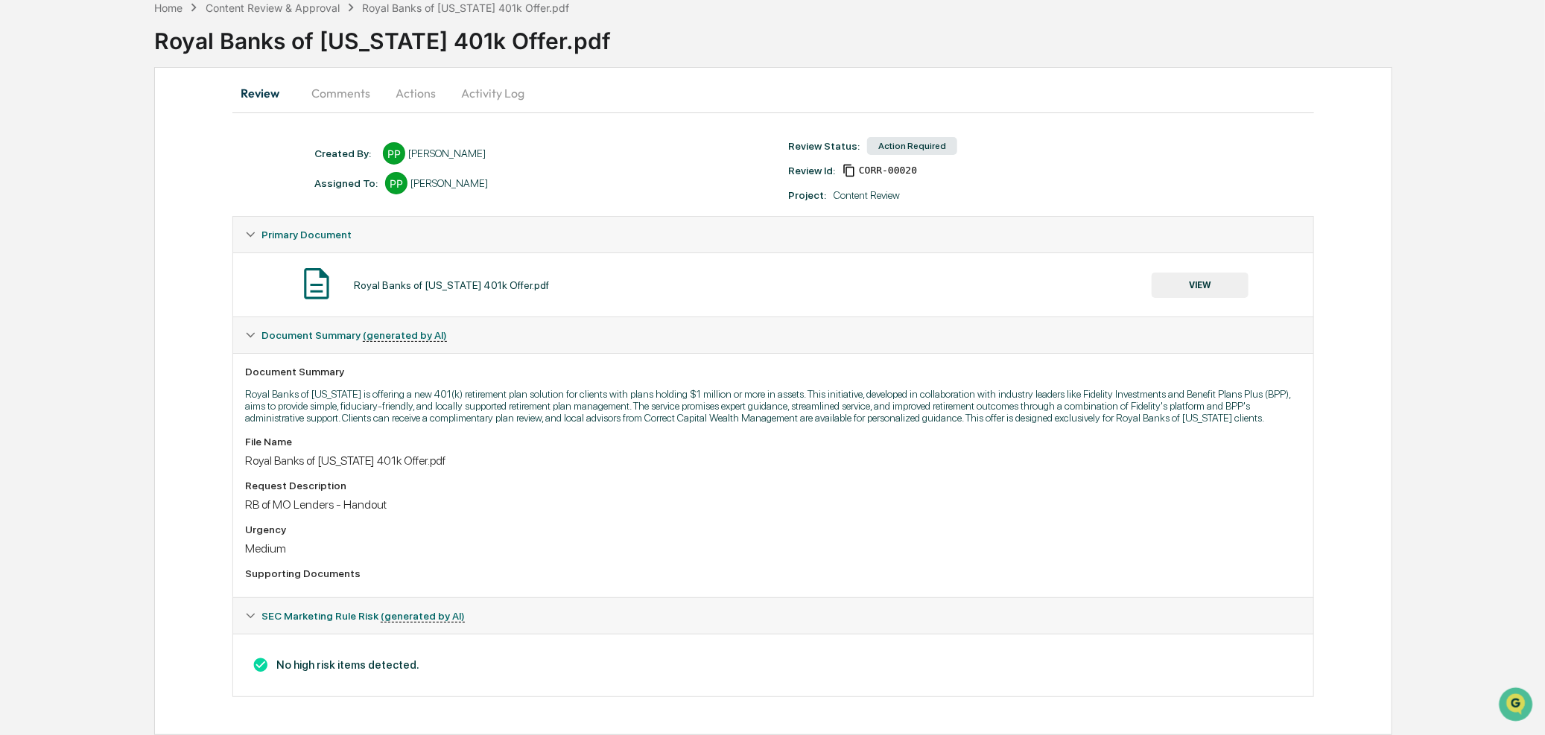
click at [333, 82] on button "Comments" at bounding box center [340, 93] width 83 height 36
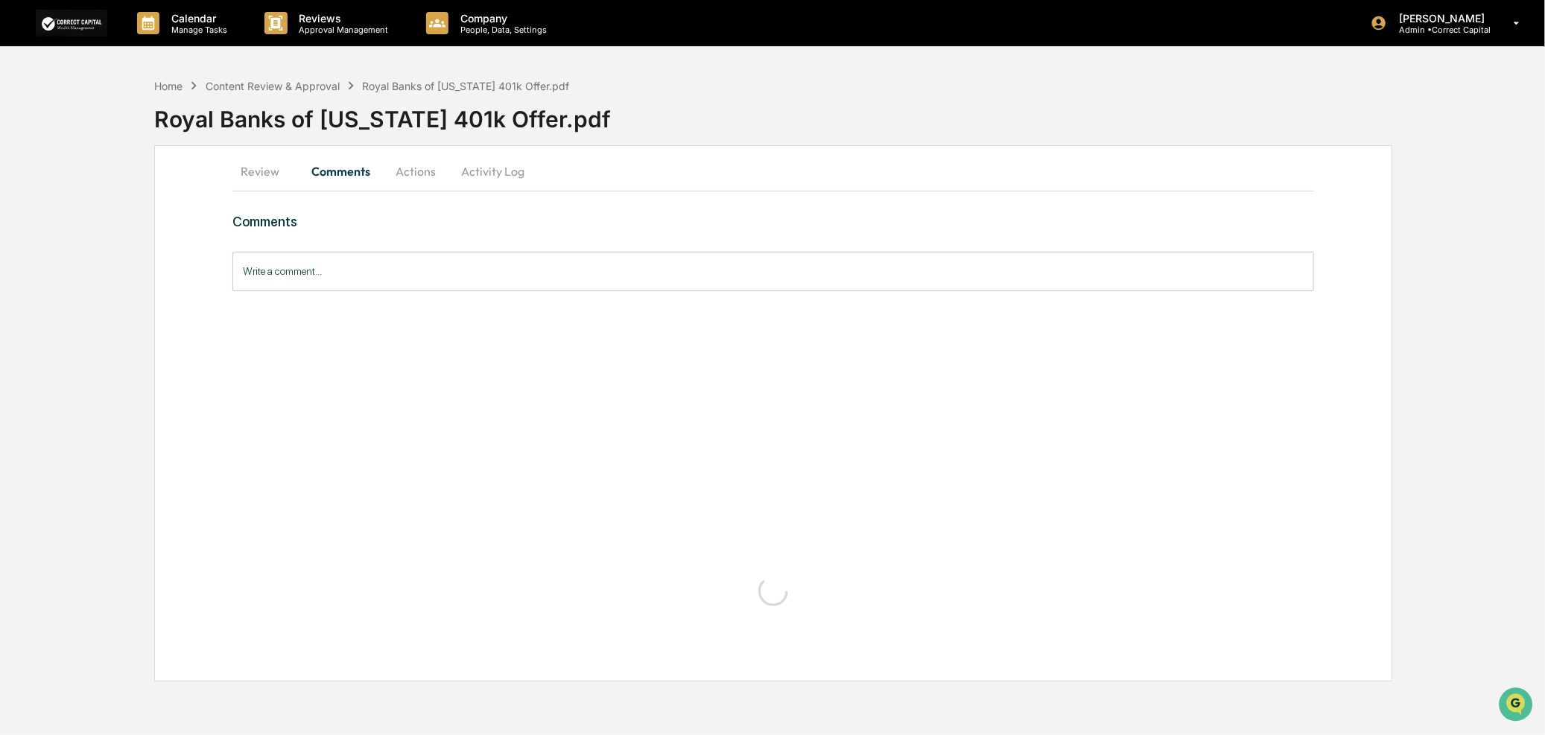
scroll to position [0, 0]
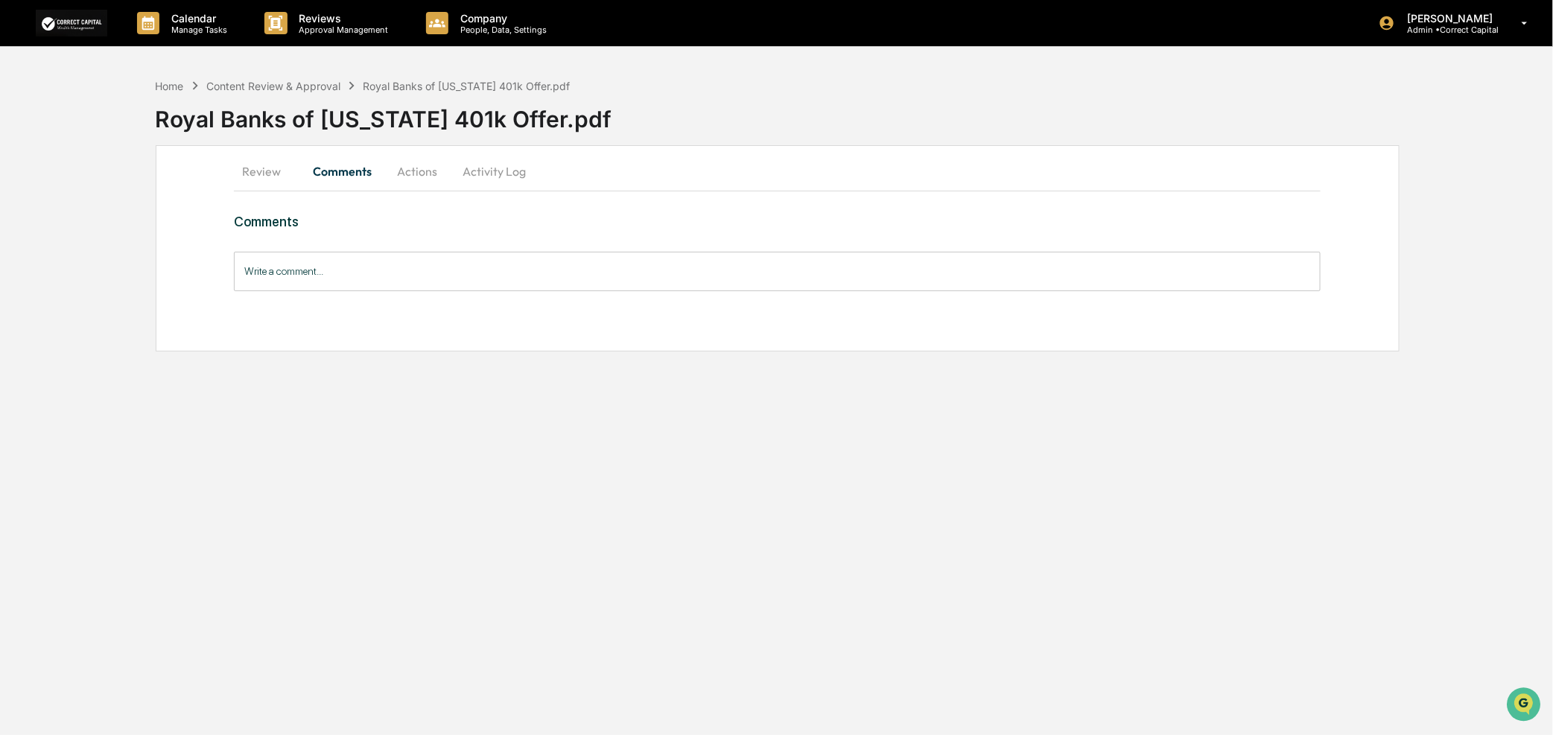
click at [425, 172] on button "Actions" at bounding box center [417, 171] width 67 height 36
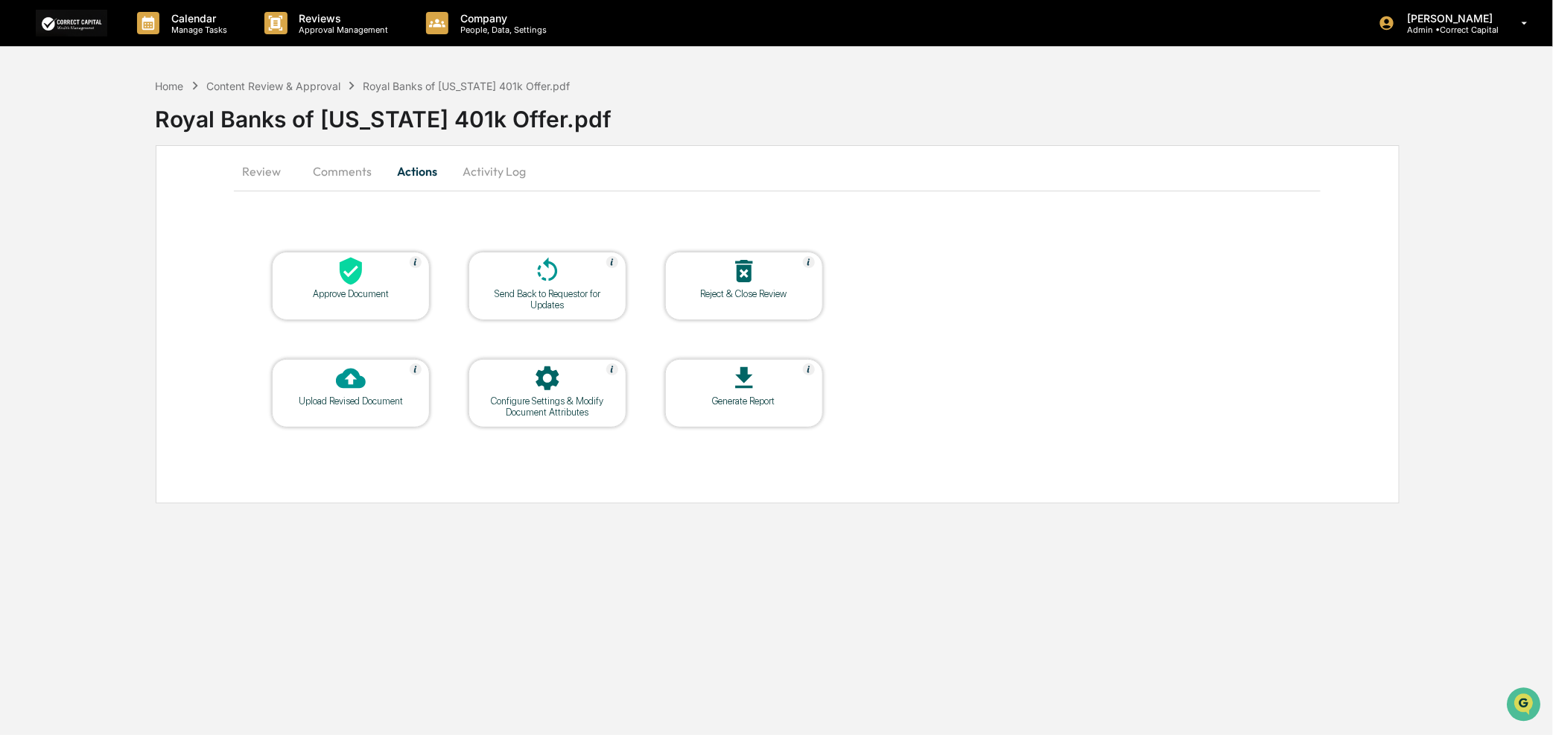
click at [780, 398] on div "Generate Report" at bounding box center [744, 401] width 134 height 11
click at [519, 285] on div at bounding box center [547, 272] width 149 height 32
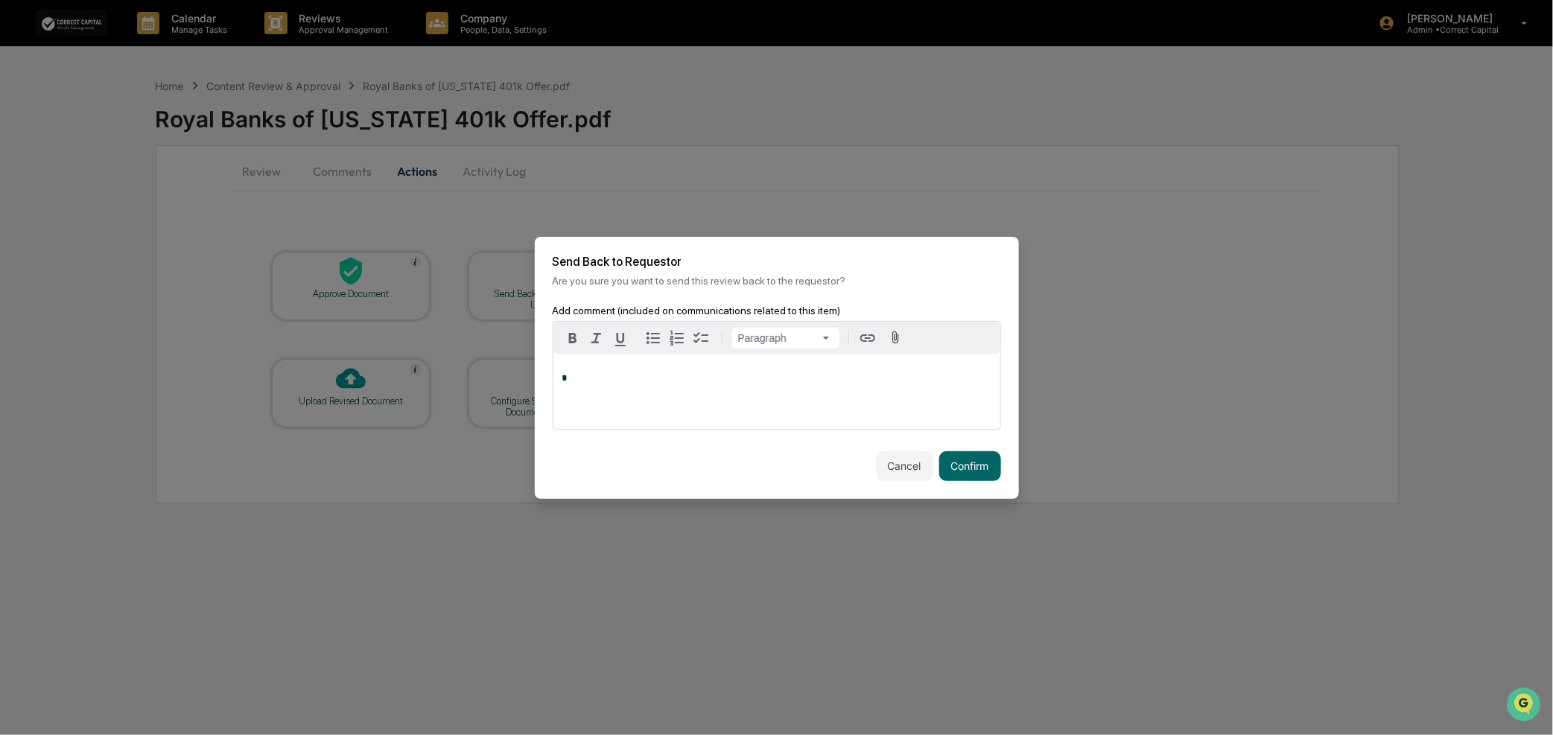
click at [881, 462] on button "Cancel" at bounding box center [904, 466] width 57 height 30
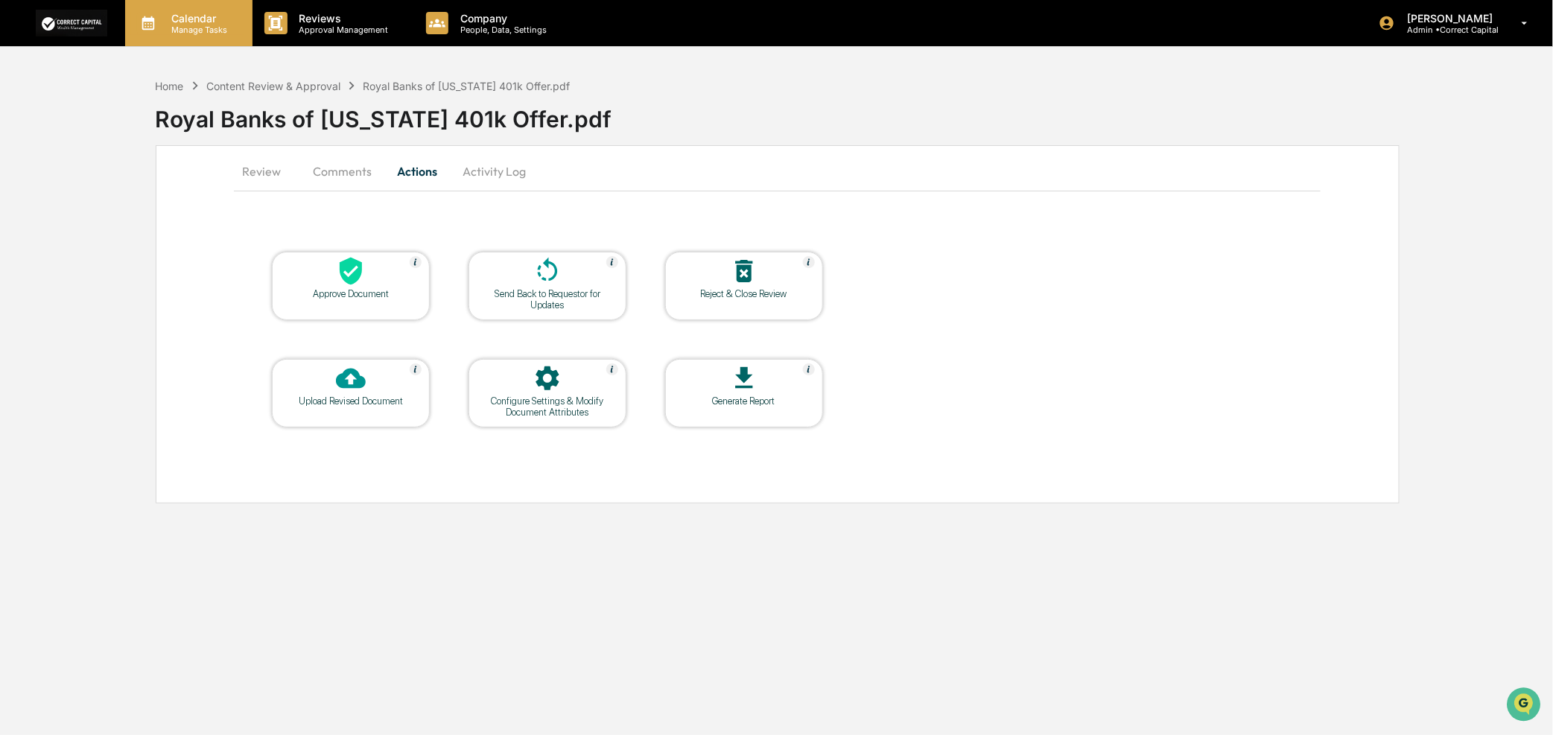
click at [218, 25] on p "Manage Tasks" at bounding box center [196, 30] width 75 height 10
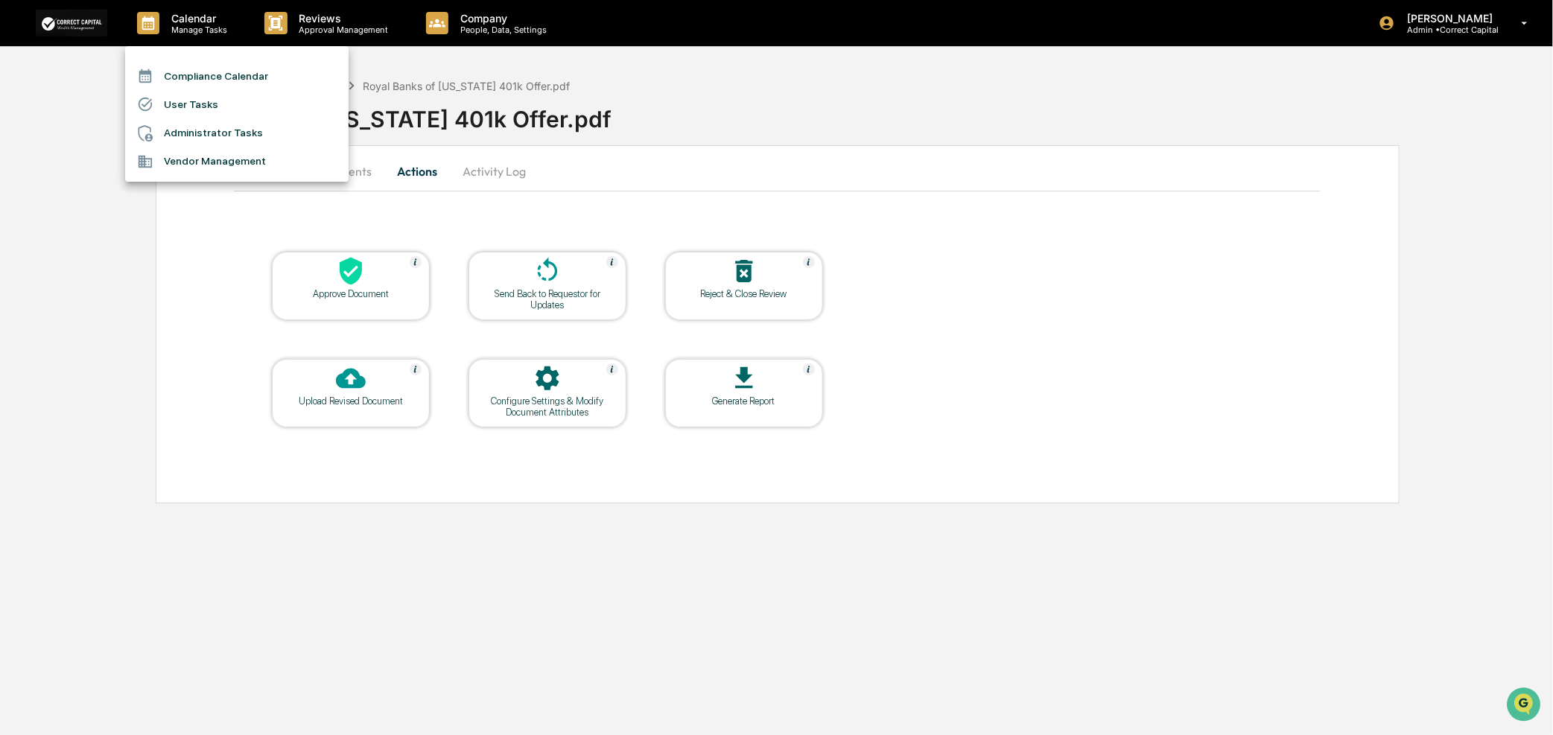
click at [297, 21] on div at bounding box center [776, 367] width 1553 height 735
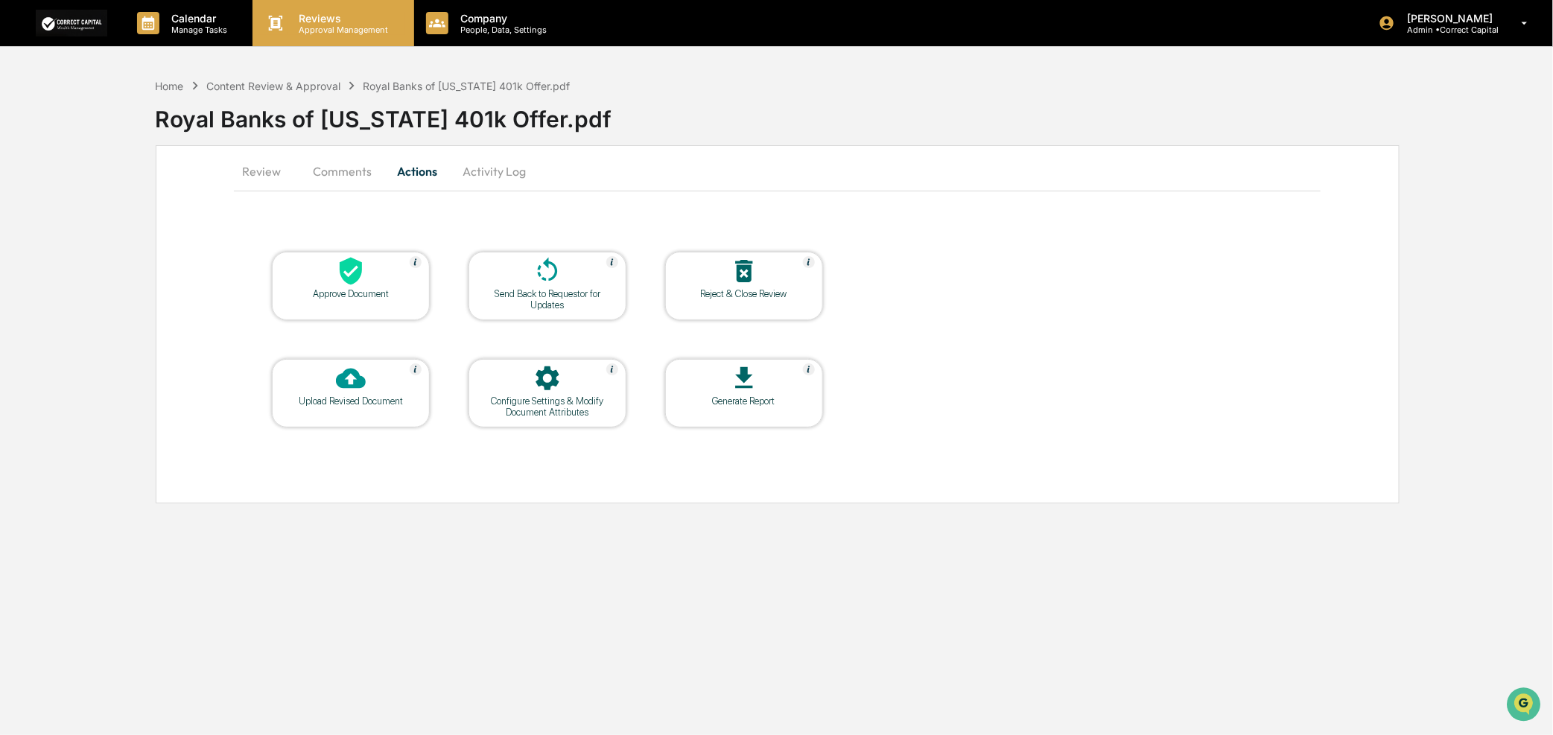
click at [311, 22] on p "Reviews" at bounding box center [342, 18] width 109 height 13
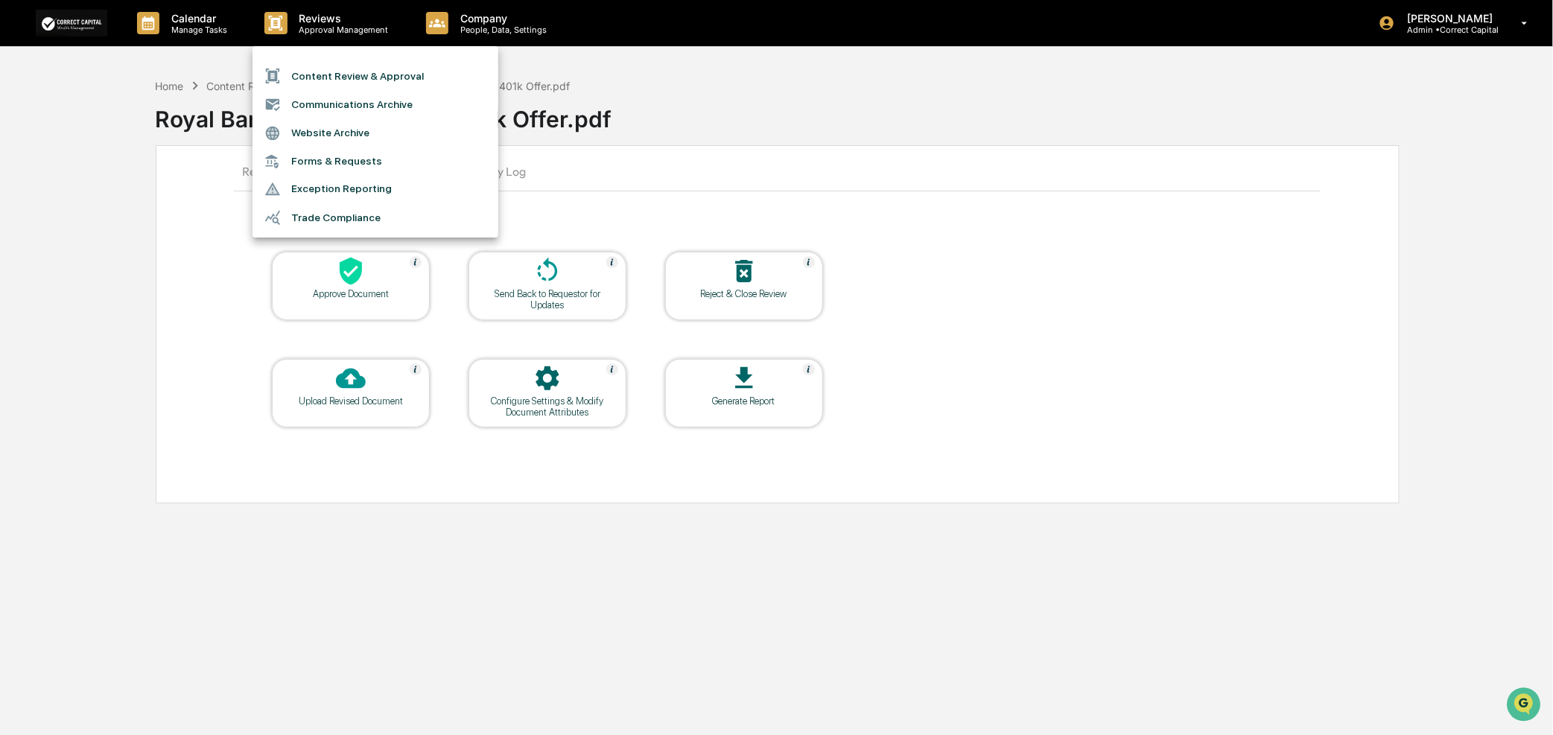
click at [421, 79] on li "Content Review & Approval" at bounding box center [376, 76] width 246 height 28
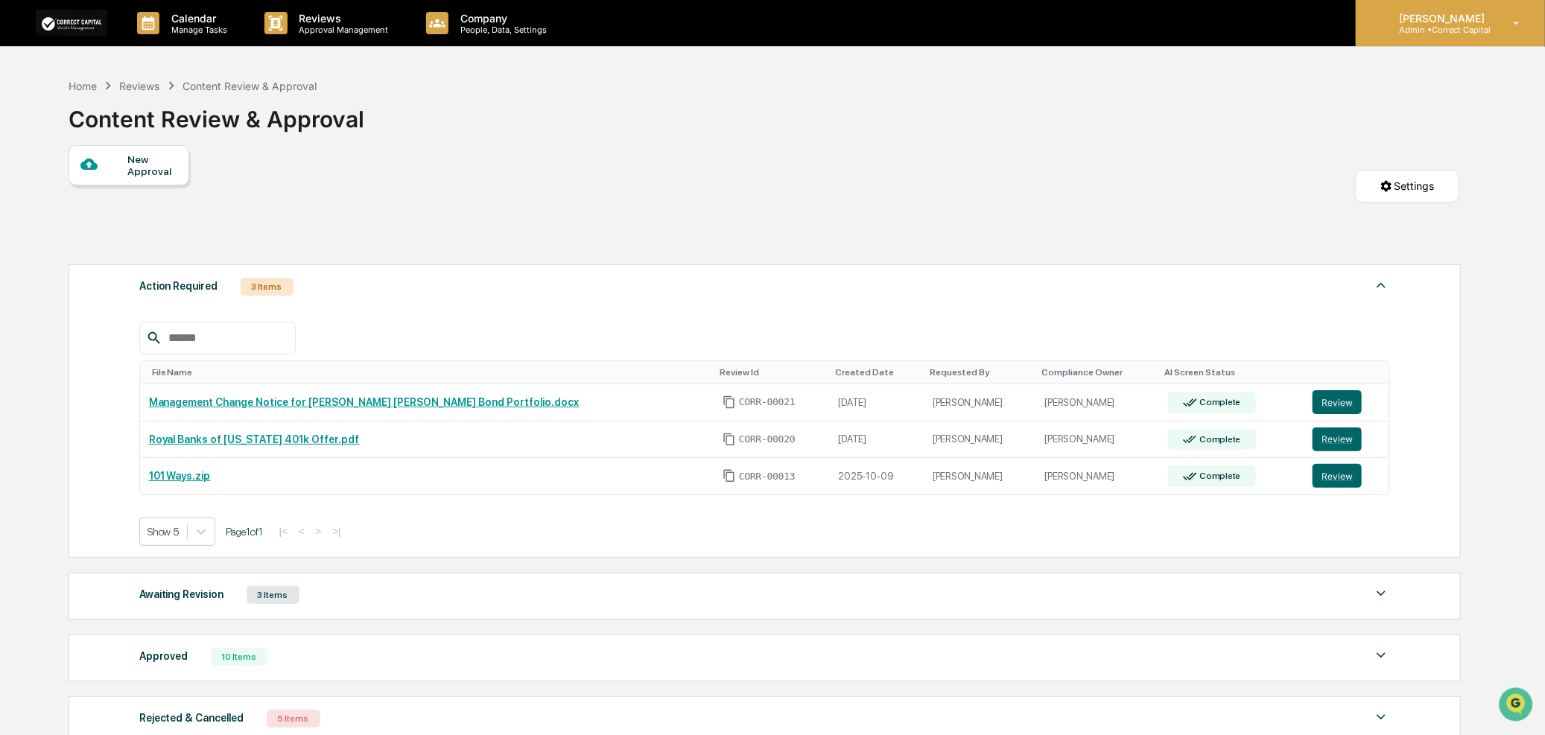
click at [1430, 6] on div "Pintip Perdun Admin • Correct Capital" at bounding box center [1450, 23] width 189 height 46
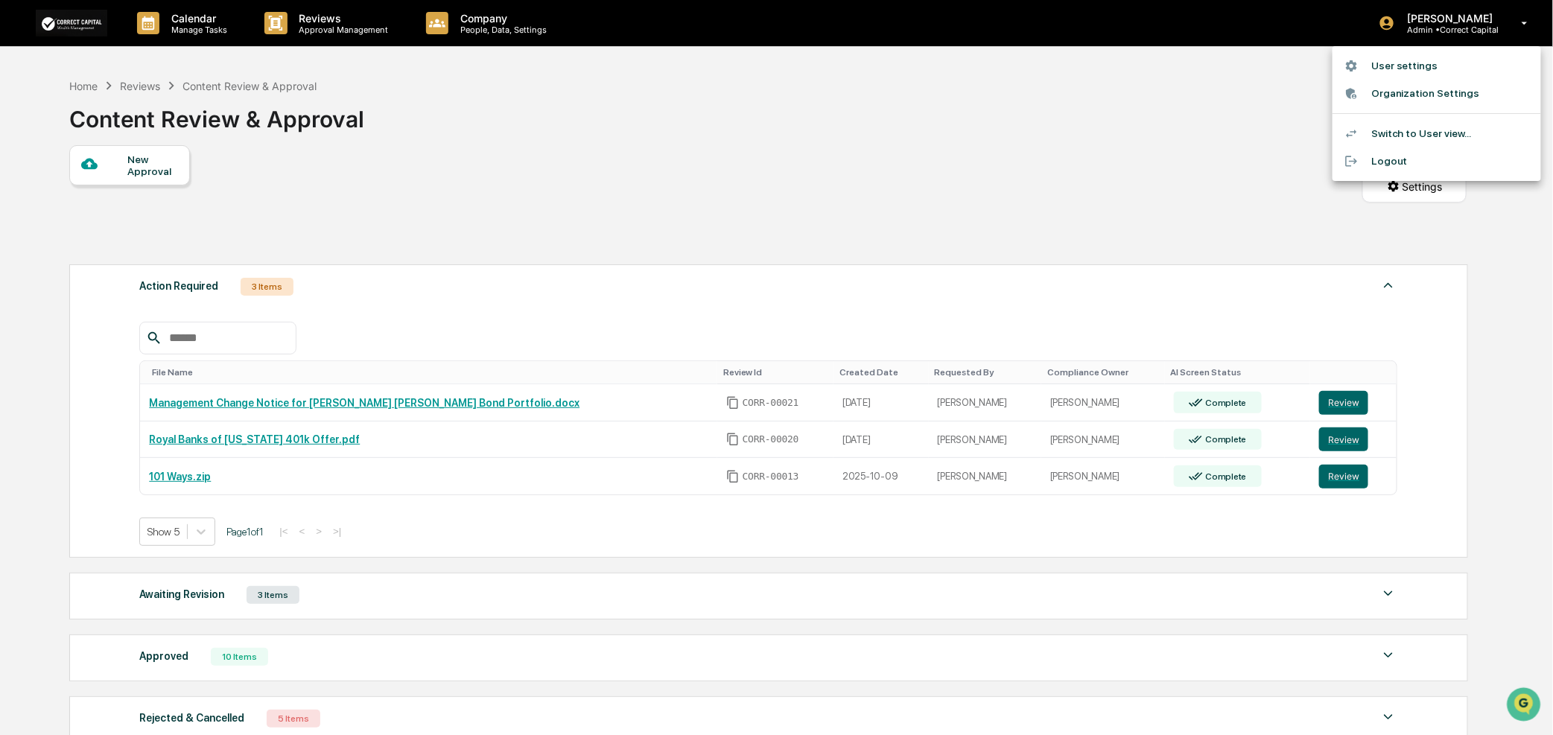
click at [1416, 136] on li "Switch to User view..." at bounding box center [1437, 134] width 209 height 28
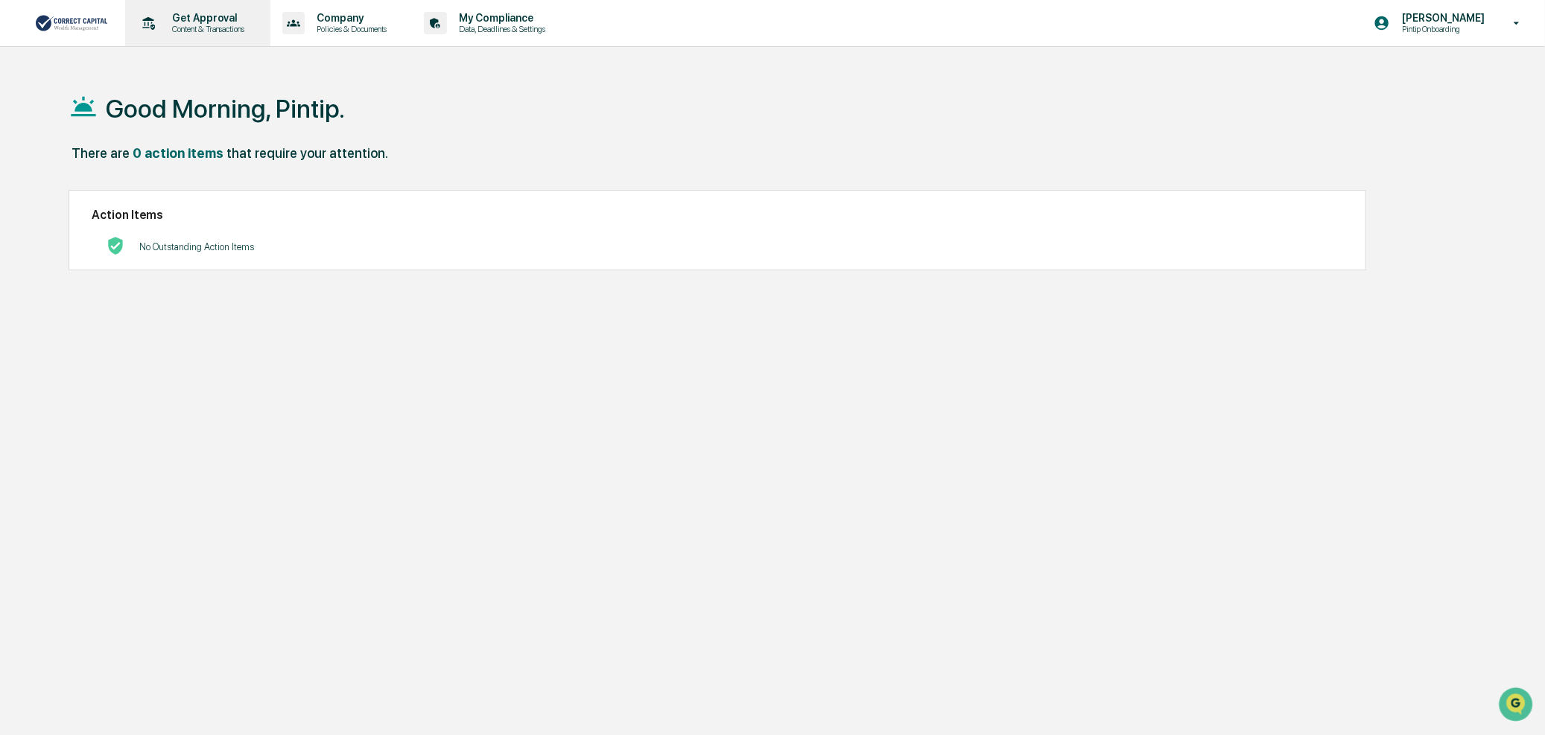
click at [228, 27] on p "Content & Transactions" at bounding box center [206, 29] width 92 height 10
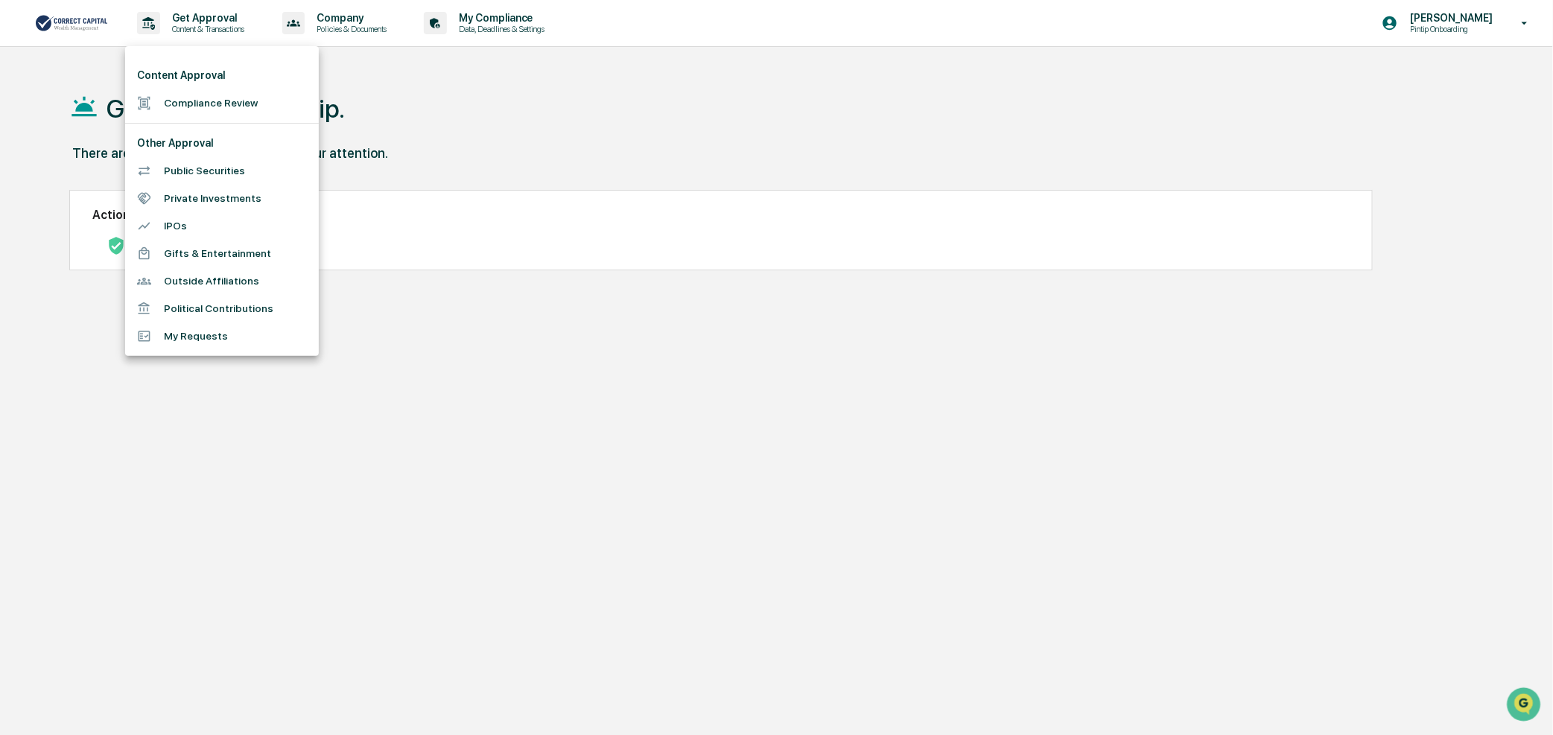
click at [212, 97] on li "Compliance Review" at bounding box center [222, 103] width 194 height 28
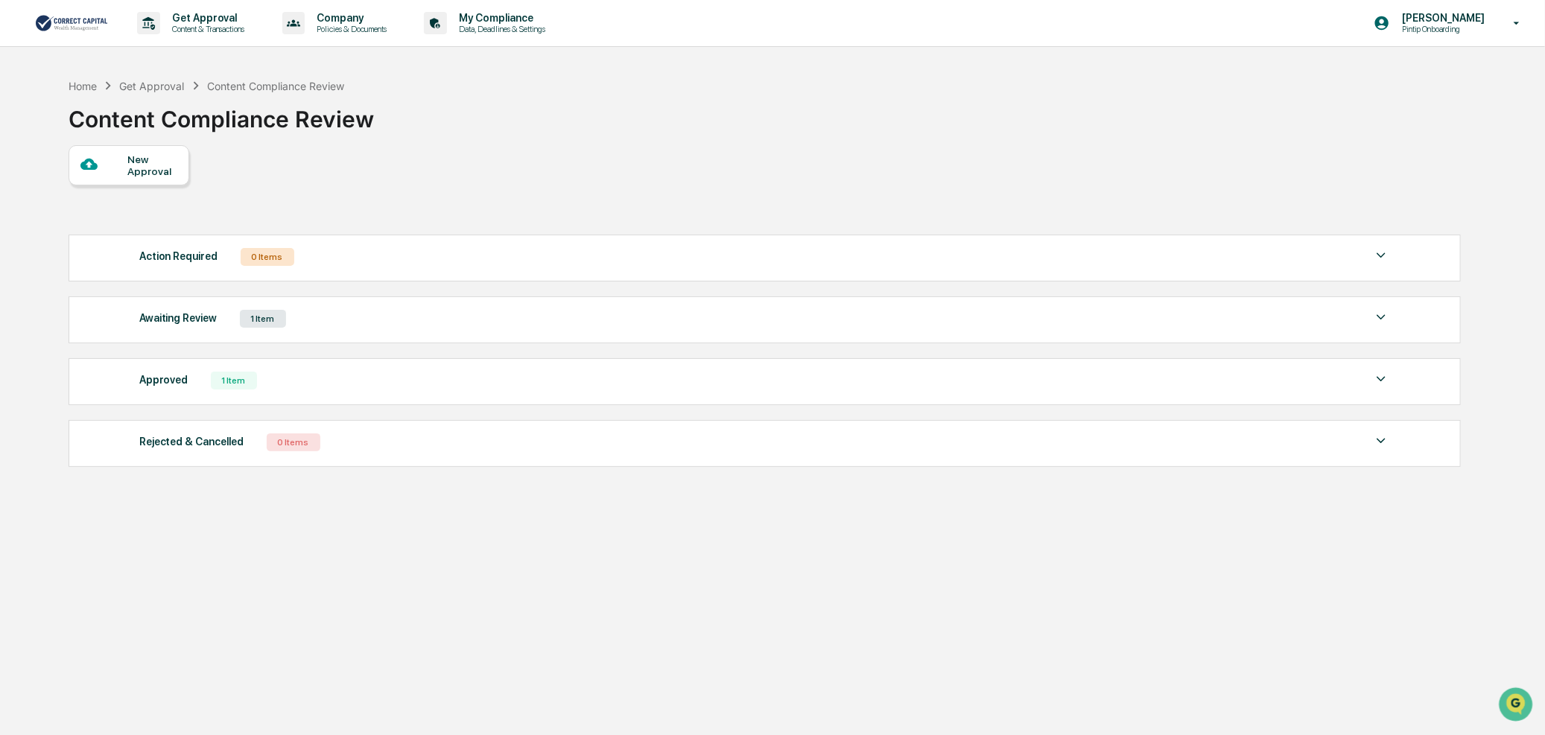
click at [303, 262] on div "Action Required 0 Items" at bounding box center [765, 257] width 1252 height 21
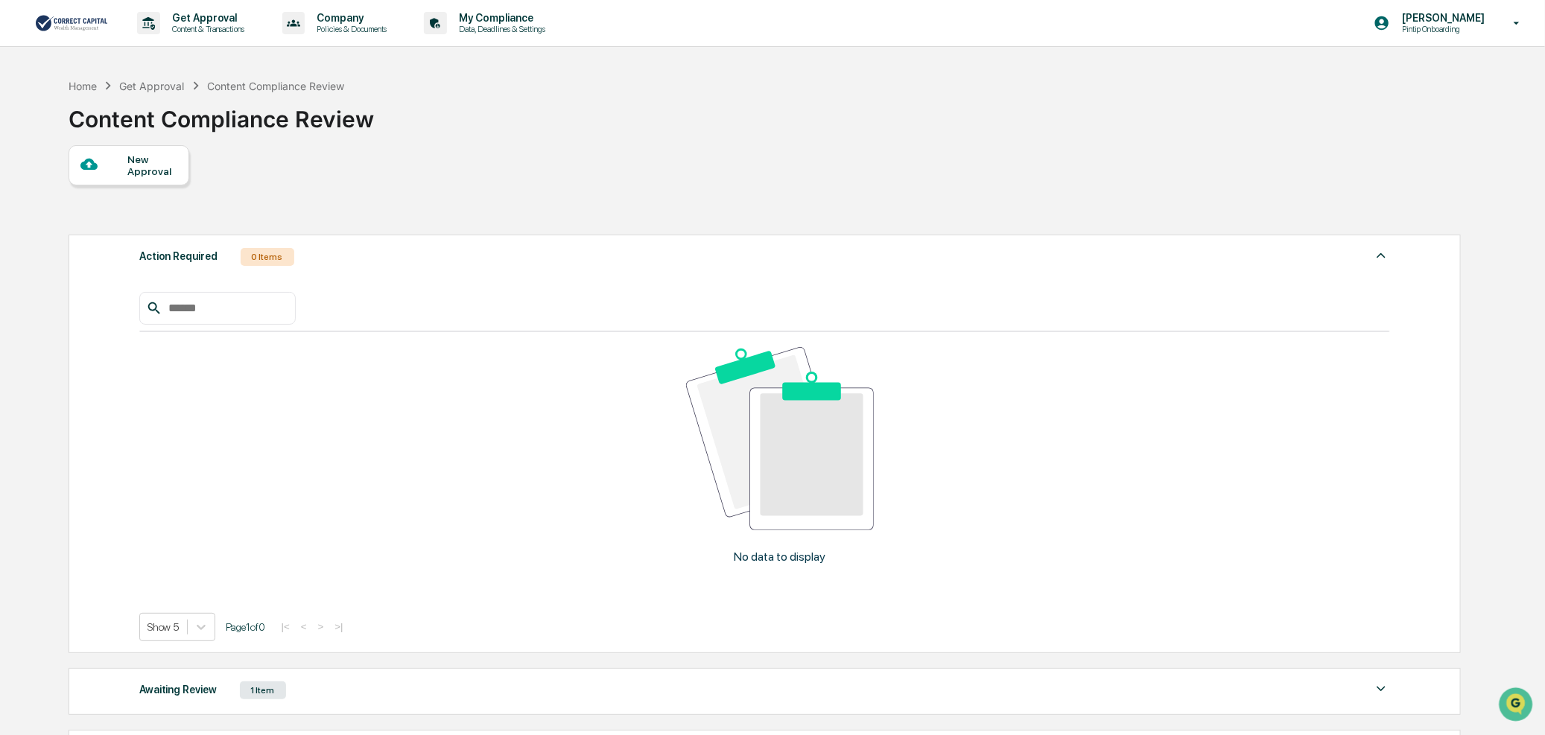
click at [303, 262] on div "Action Required 0 Items" at bounding box center [765, 257] width 1252 height 21
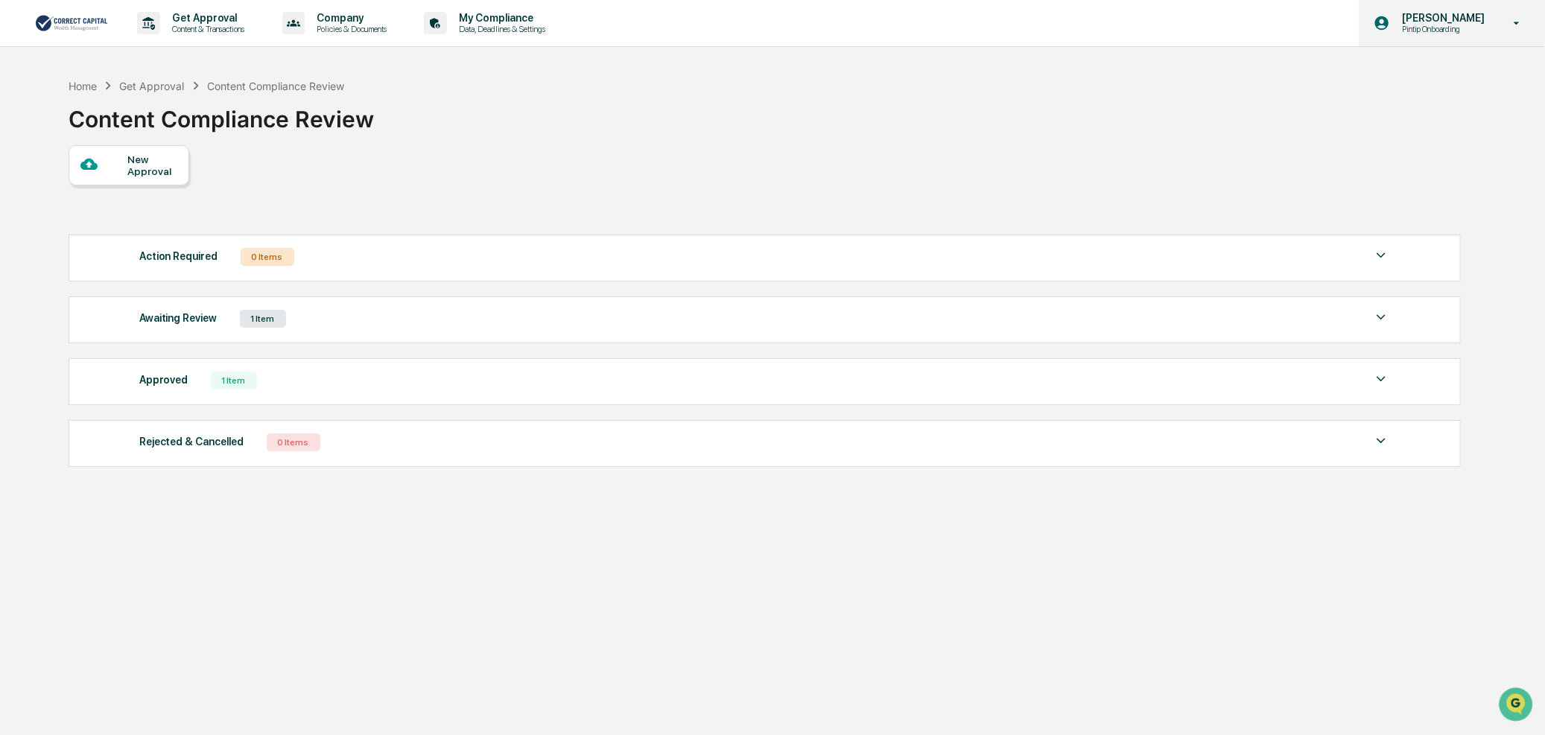
click at [1469, 32] on p "Pintip Onboarding" at bounding box center [1441, 29] width 102 height 10
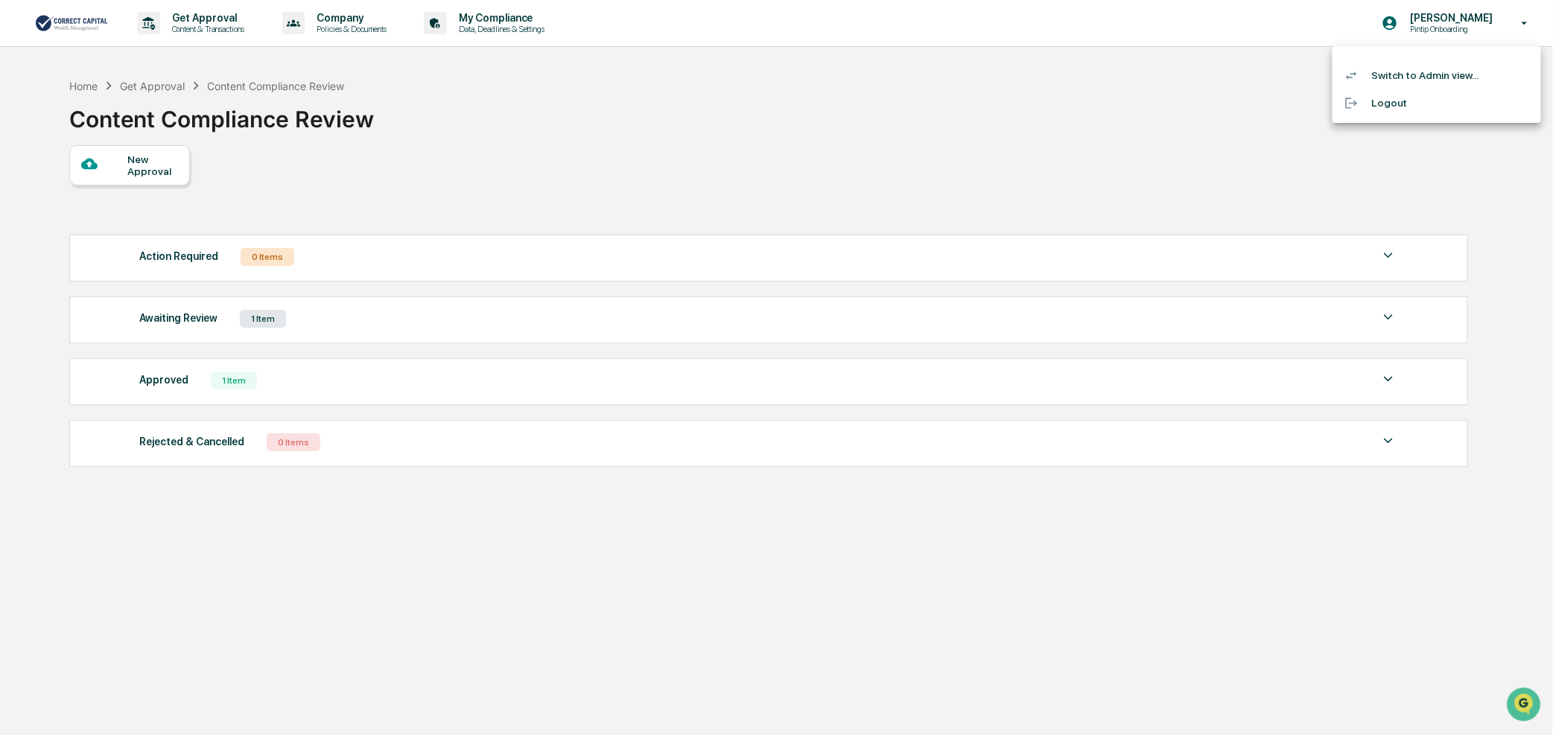
click at [1413, 75] on li "Switch to Admin view..." at bounding box center [1437, 76] width 209 height 28
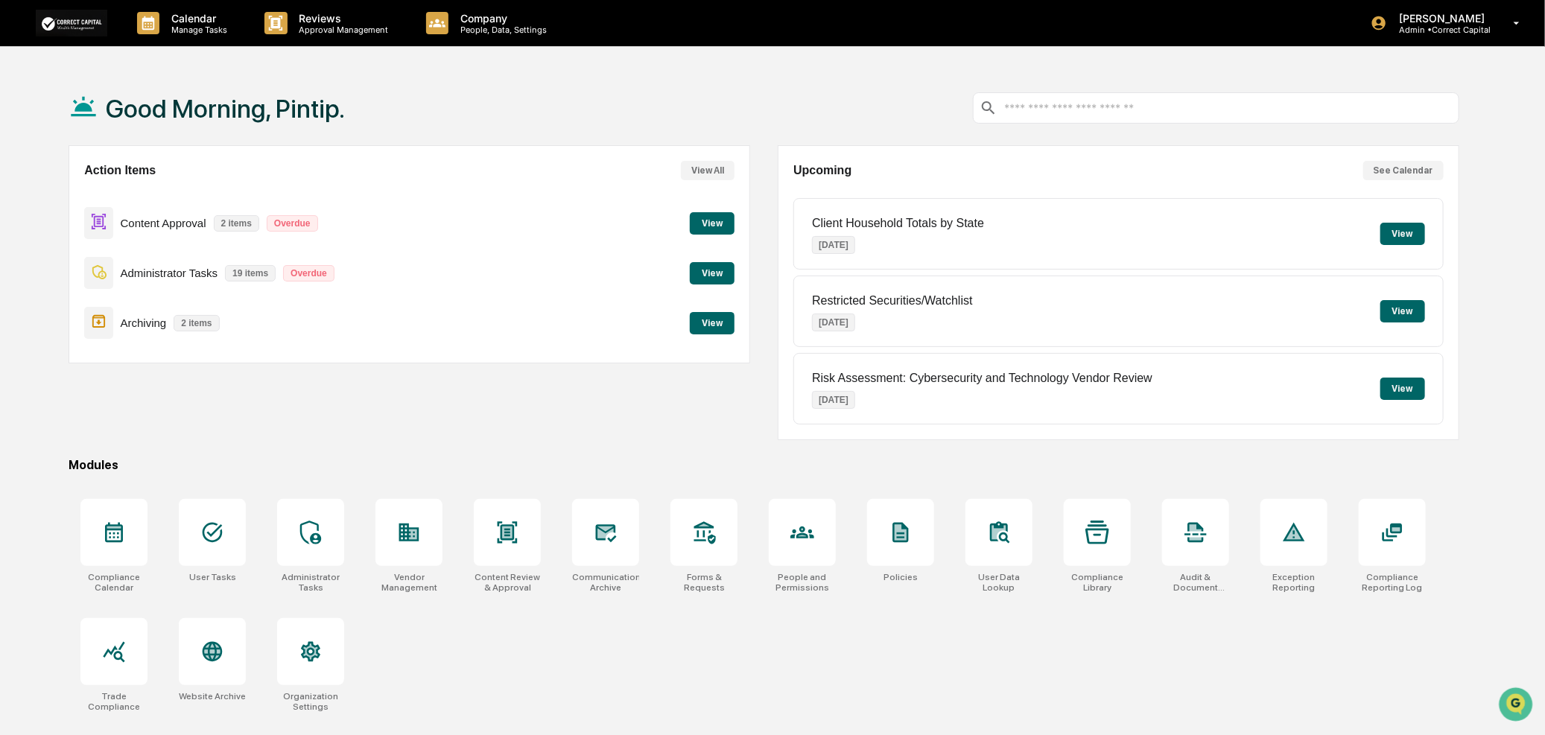
click at [715, 229] on button "View" at bounding box center [712, 223] width 45 height 22
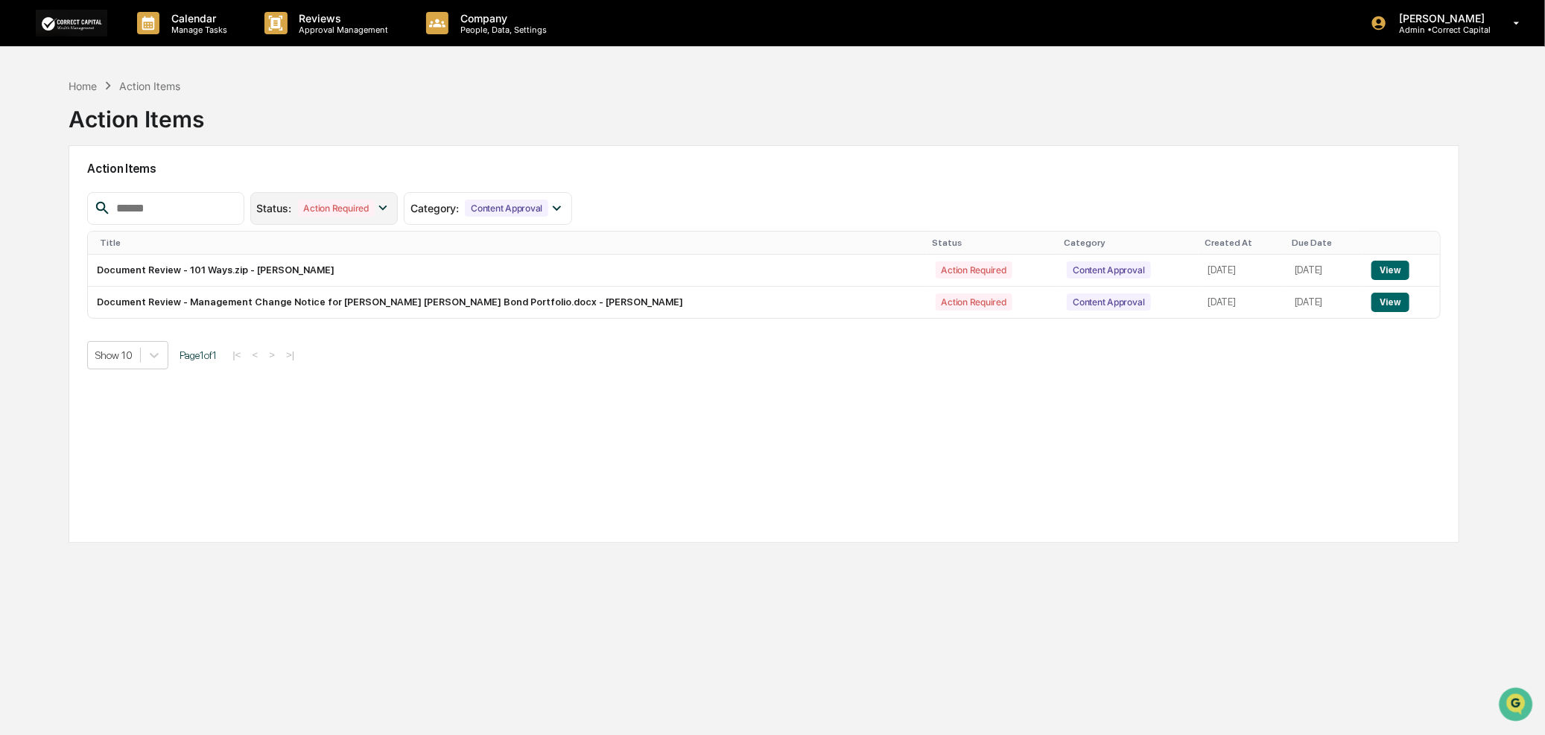
click at [548, 211] on div "Content Approval" at bounding box center [506, 208] width 83 height 17
click at [391, 207] on icon at bounding box center [383, 208] width 16 height 16
drag, startPoint x: 408, startPoint y: 207, endPoint x: 397, endPoint y: 200, distance: 12.8
click at [391, 207] on icon at bounding box center [383, 208] width 16 height 16
click at [391, 206] on icon at bounding box center [383, 208] width 16 height 16
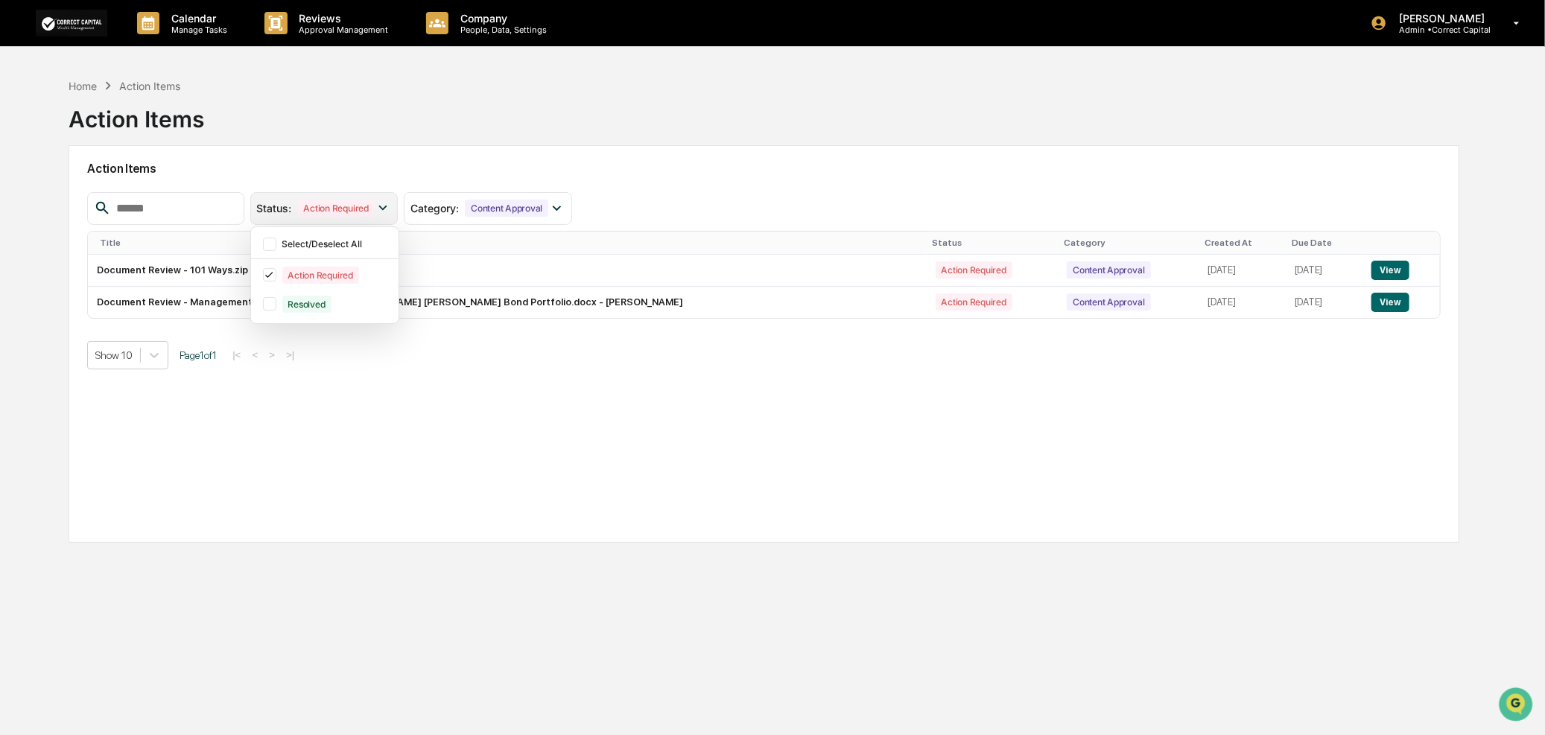
click at [375, 206] on div "Action Required" at bounding box center [336, 208] width 77 height 17
drag, startPoint x: 449, startPoint y: 150, endPoint x: 469, endPoint y: 153, distance: 21.1
click at [449, 150] on div "Action Items Status : Action Required Select/Deselect All Action Required Resol…" at bounding box center [764, 344] width 1391 height 398
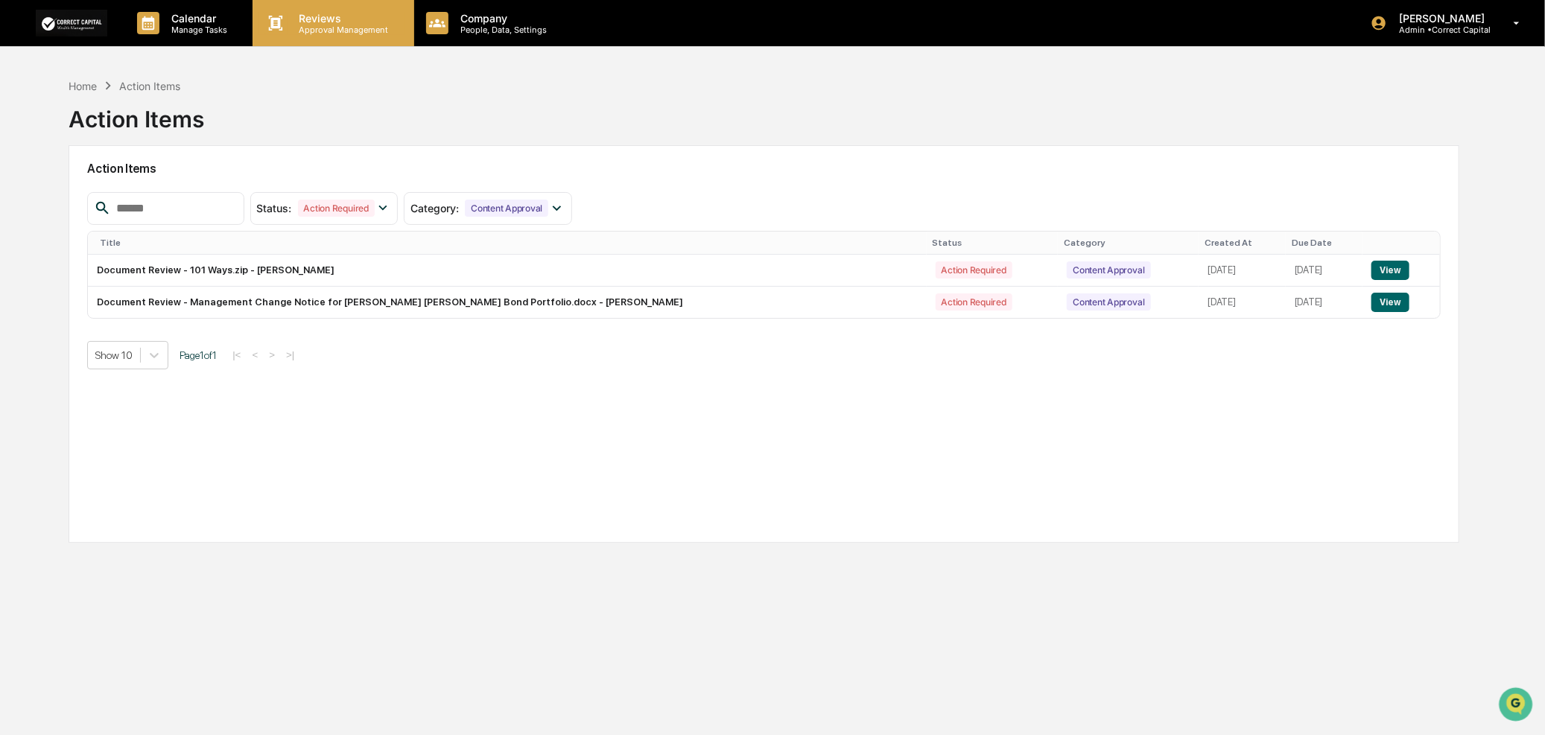
click at [360, 20] on p "Reviews" at bounding box center [342, 18] width 109 height 13
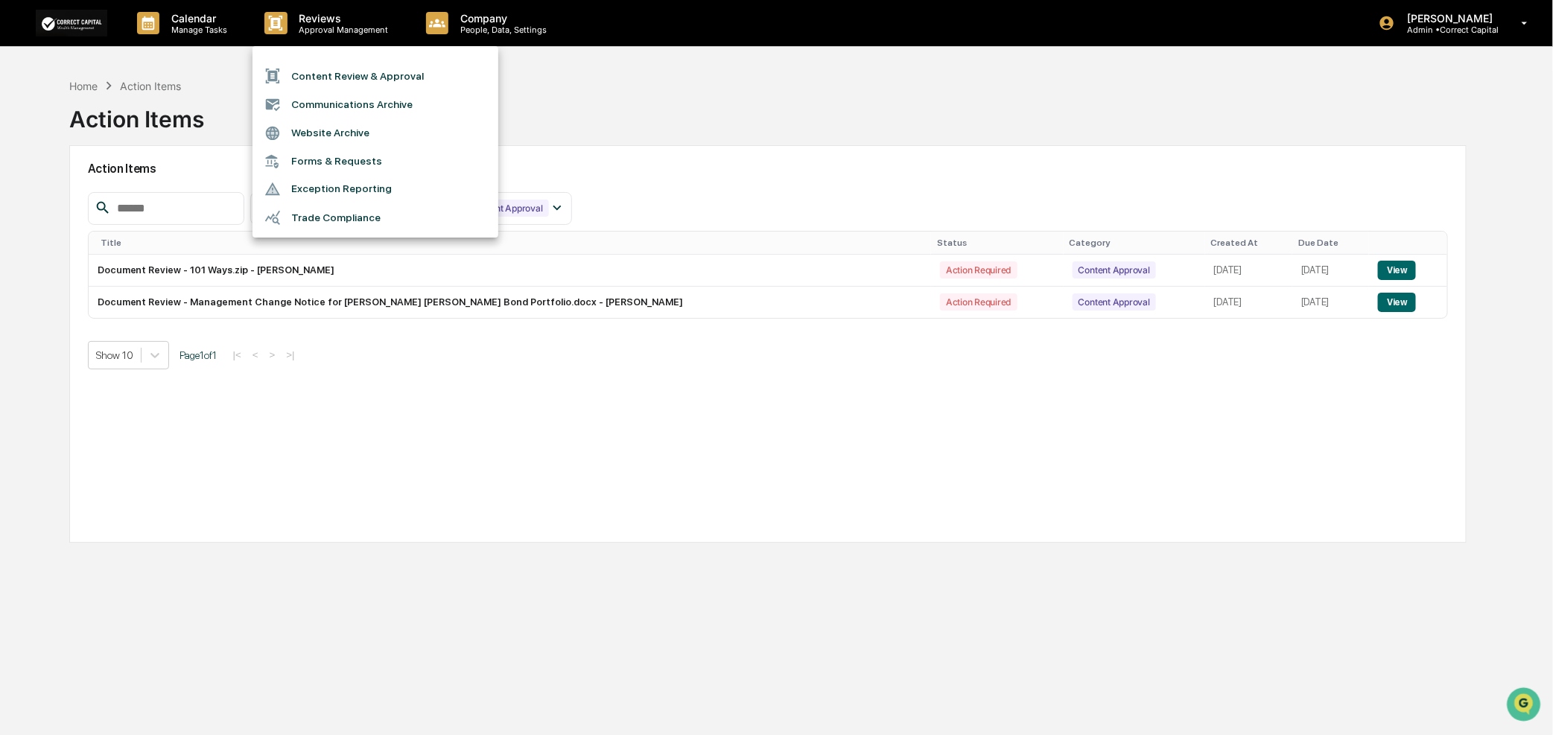
click at [341, 72] on li "Content Review & Approval" at bounding box center [376, 76] width 246 height 28
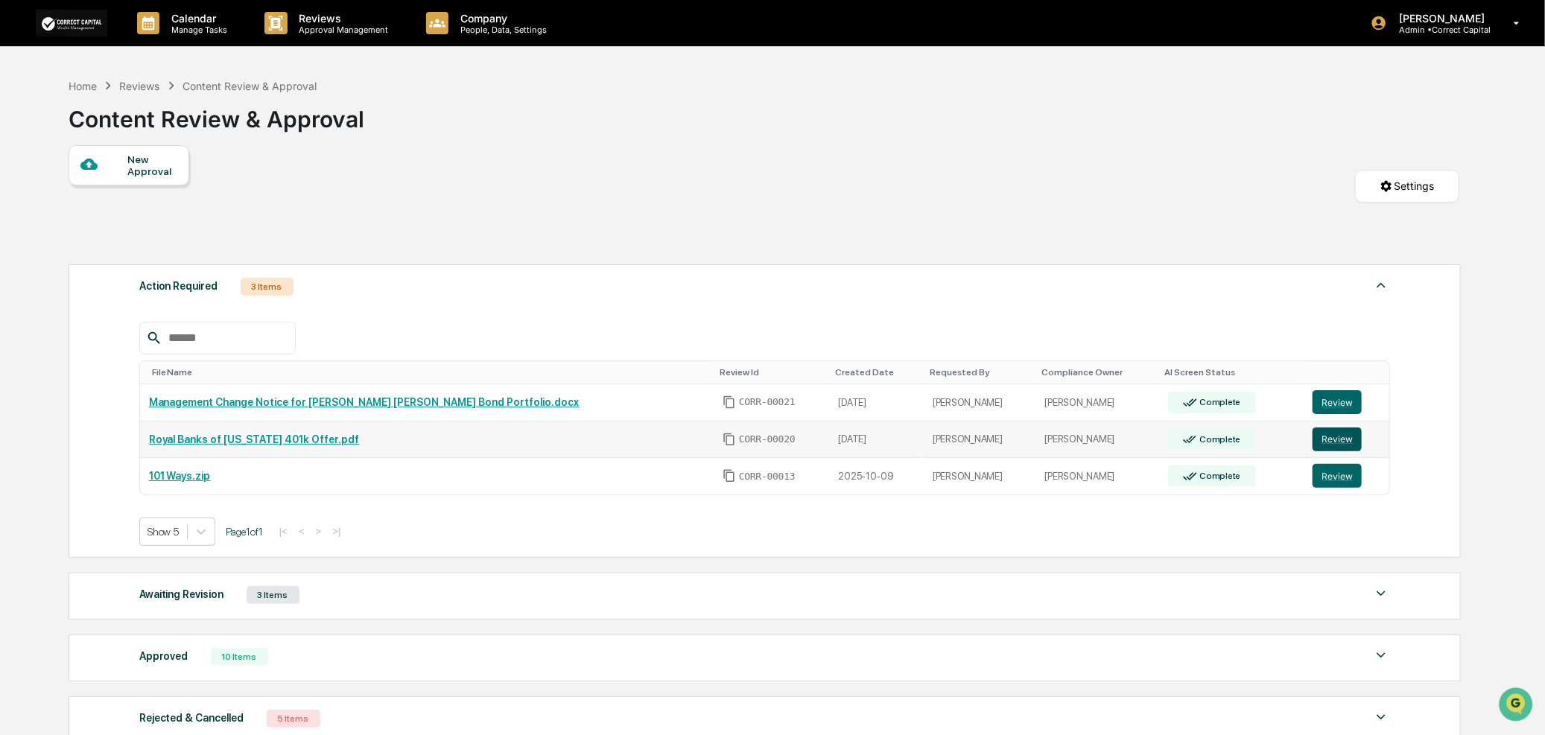
click at [1313, 434] on button "Review" at bounding box center [1337, 440] width 49 height 24
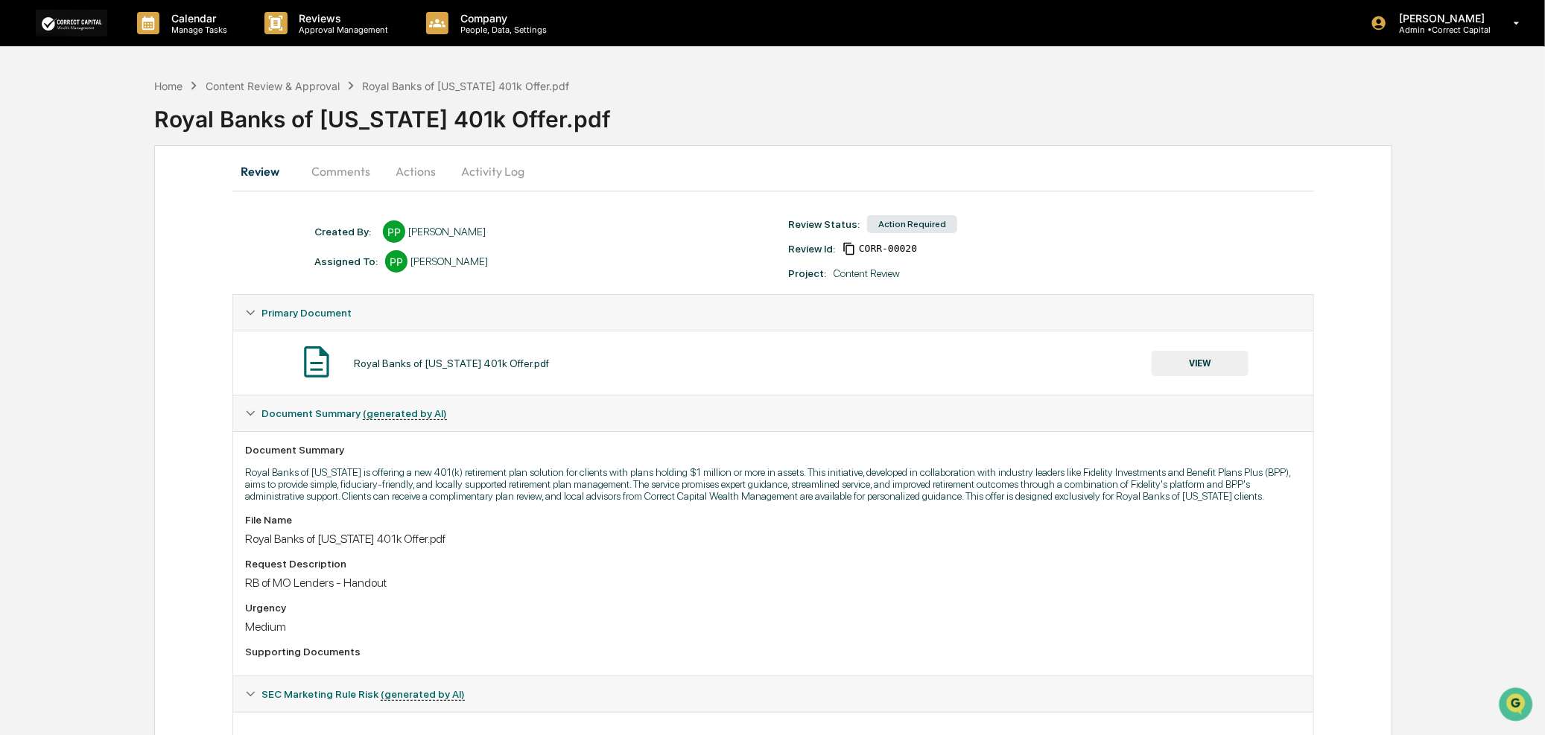
click at [415, 174] on button "Actions" at bounding box center [415, 171] width 67 height 36
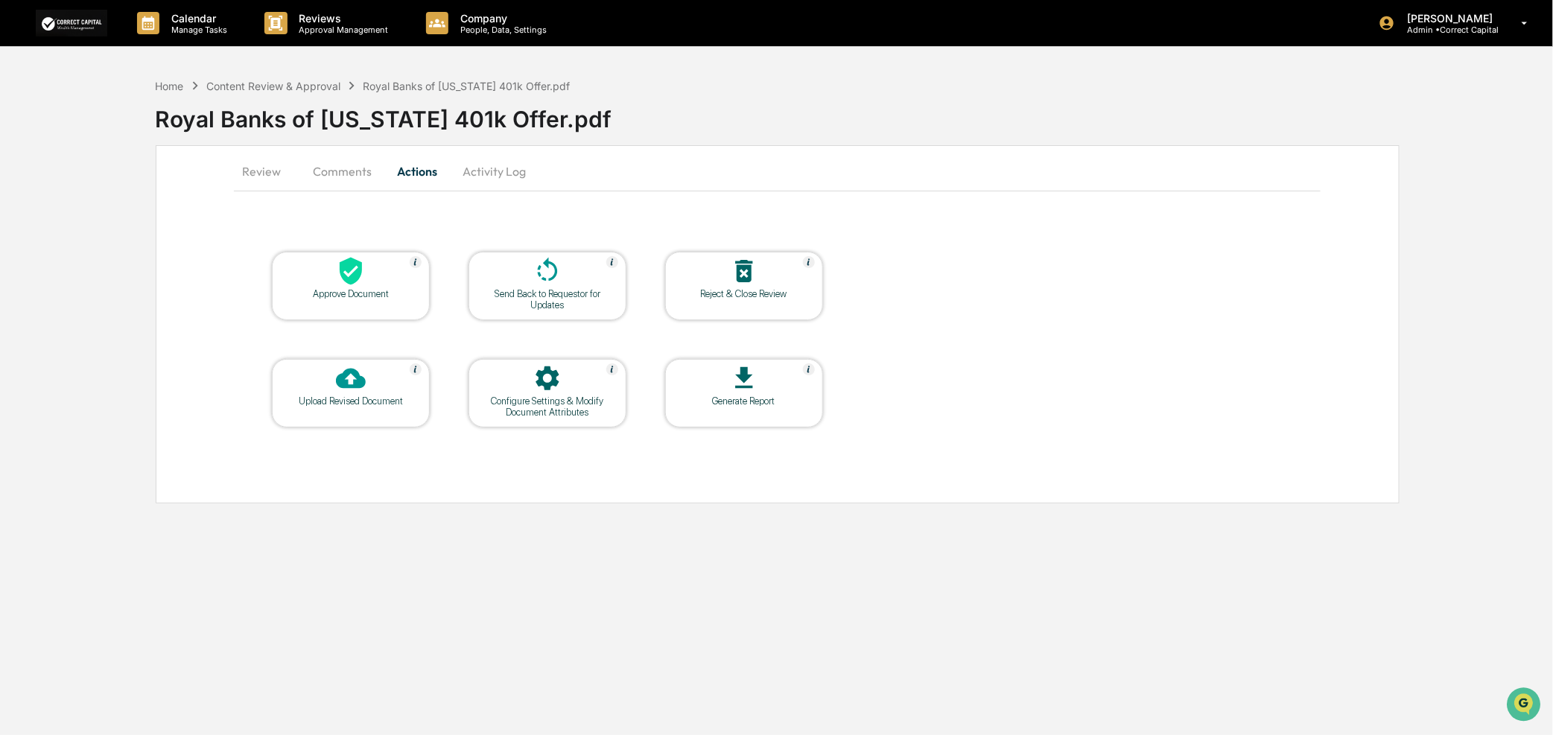
click at [568, 293] on div "Send Back to Requestor for Updates" at bounding box center [548, 299] width 134 height 22
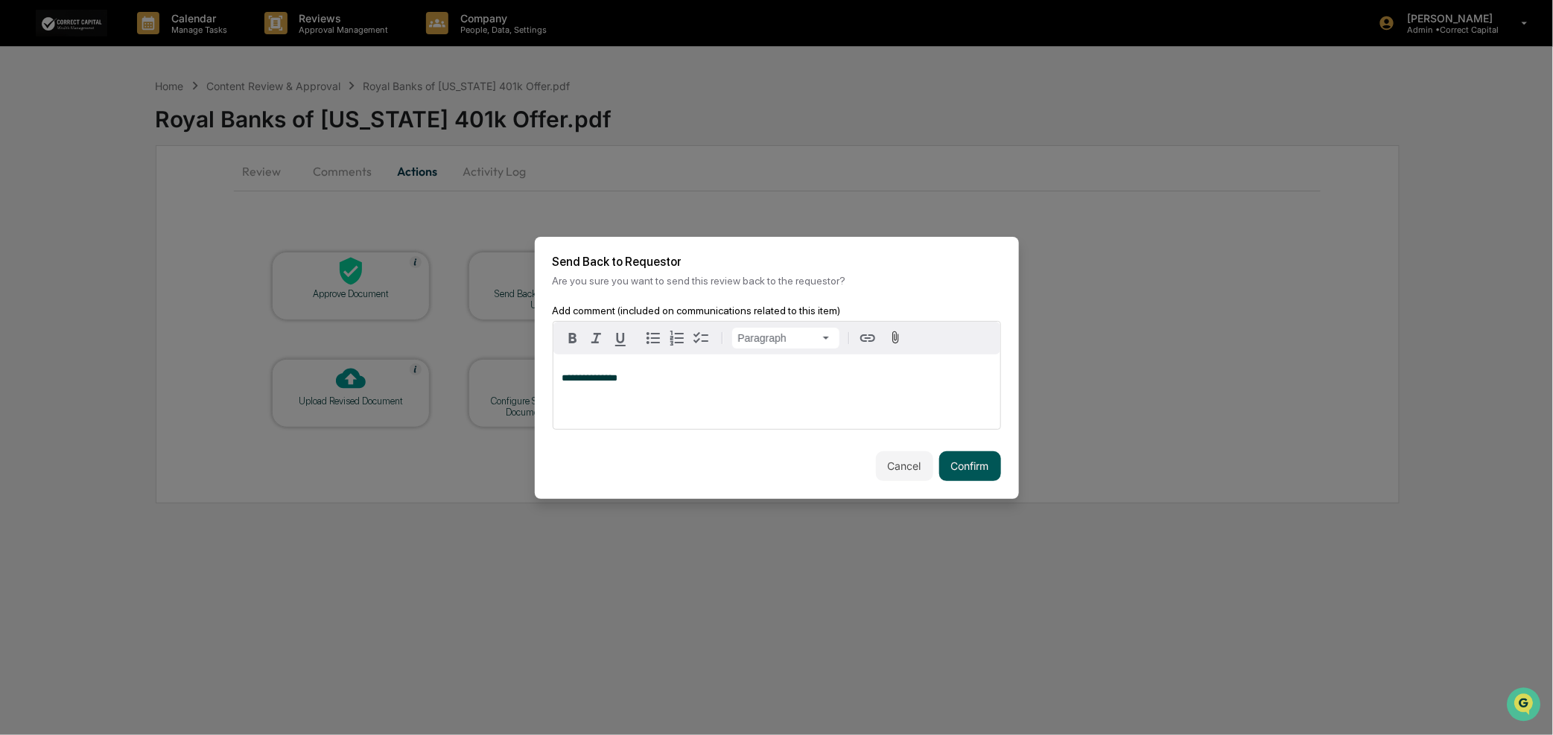
click at [966, 457] on button "Confirm" at bounding box center [970, 466] width 62 height 30
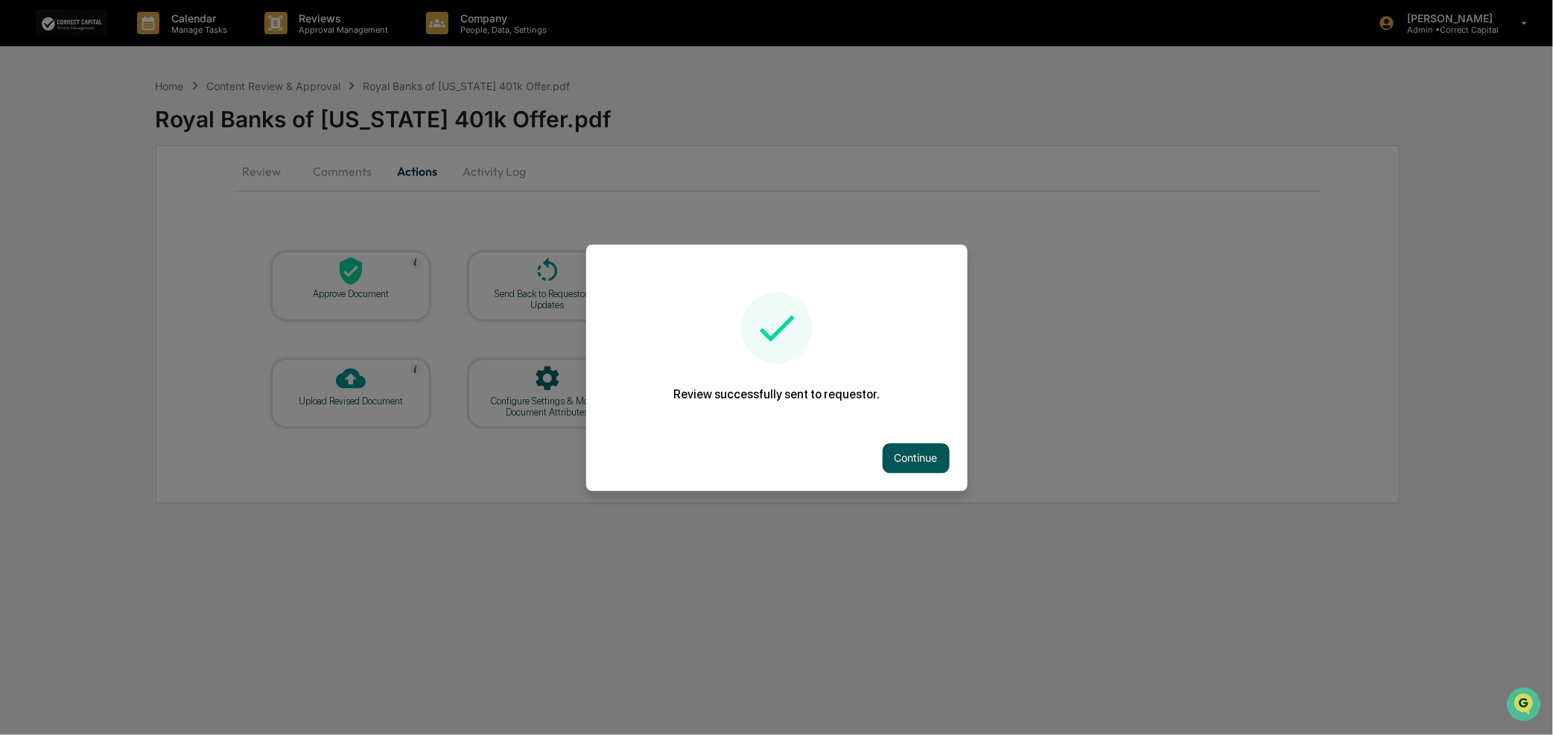
click at [930, 453] on button "Continue" at bounding box center [916, 458] width 67 height 30
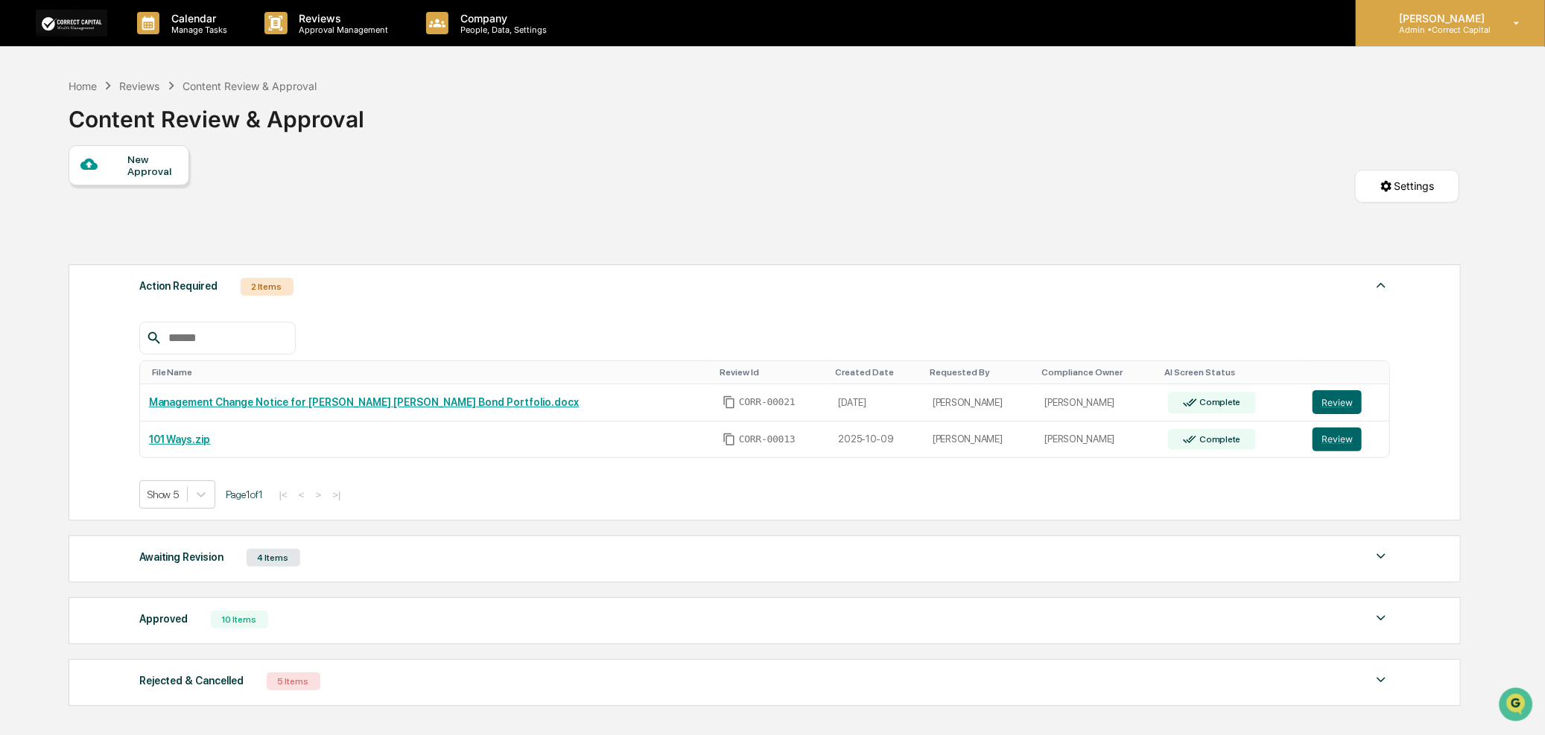
click at [1475, 40] on div "[PERSON_NAME] Admin • Correct Capital" at bounding box center [1450, 23] width 189 height 46
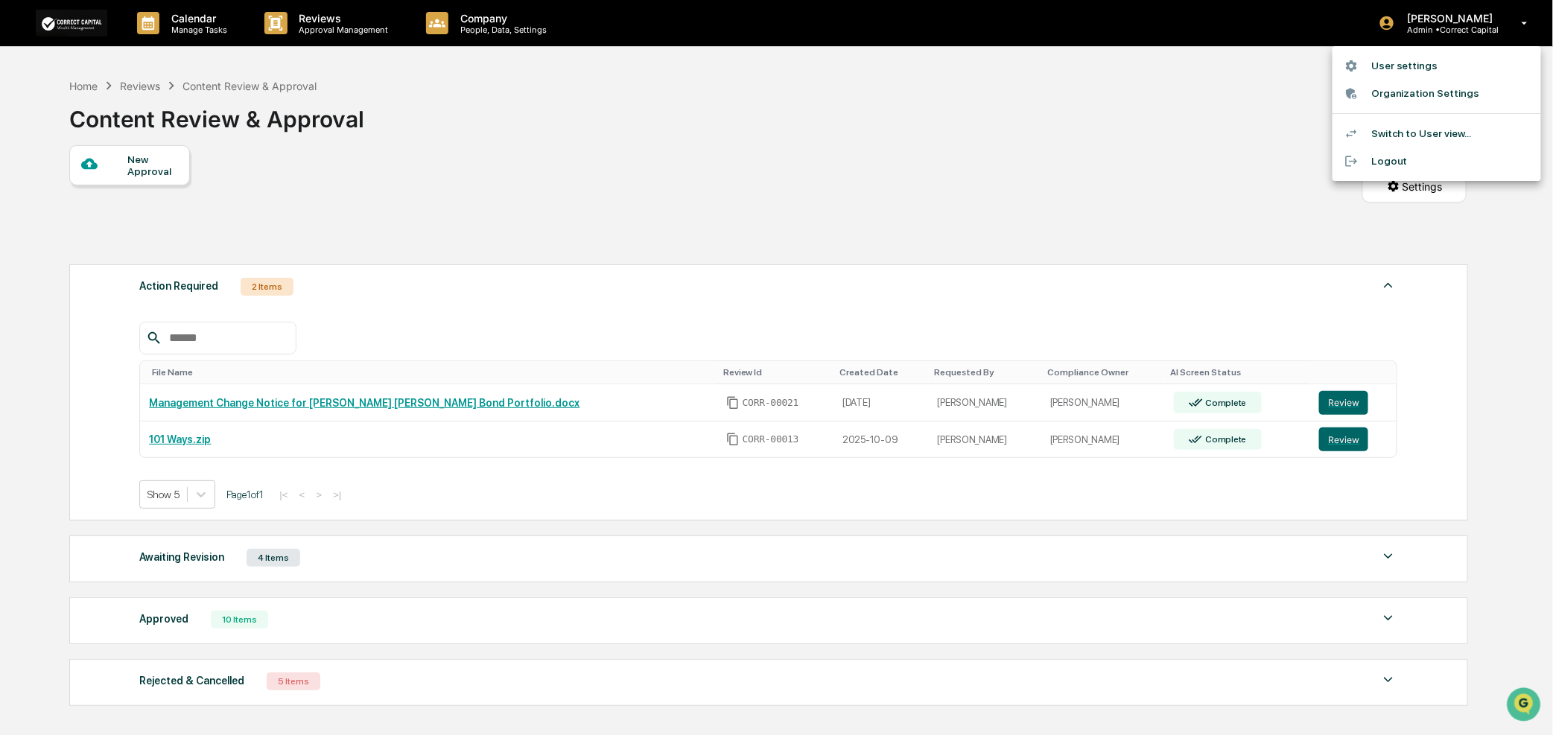
click at [1423, 136] on li "Switch to User view..." at bounding box center [1437, 134] width 209 height 28
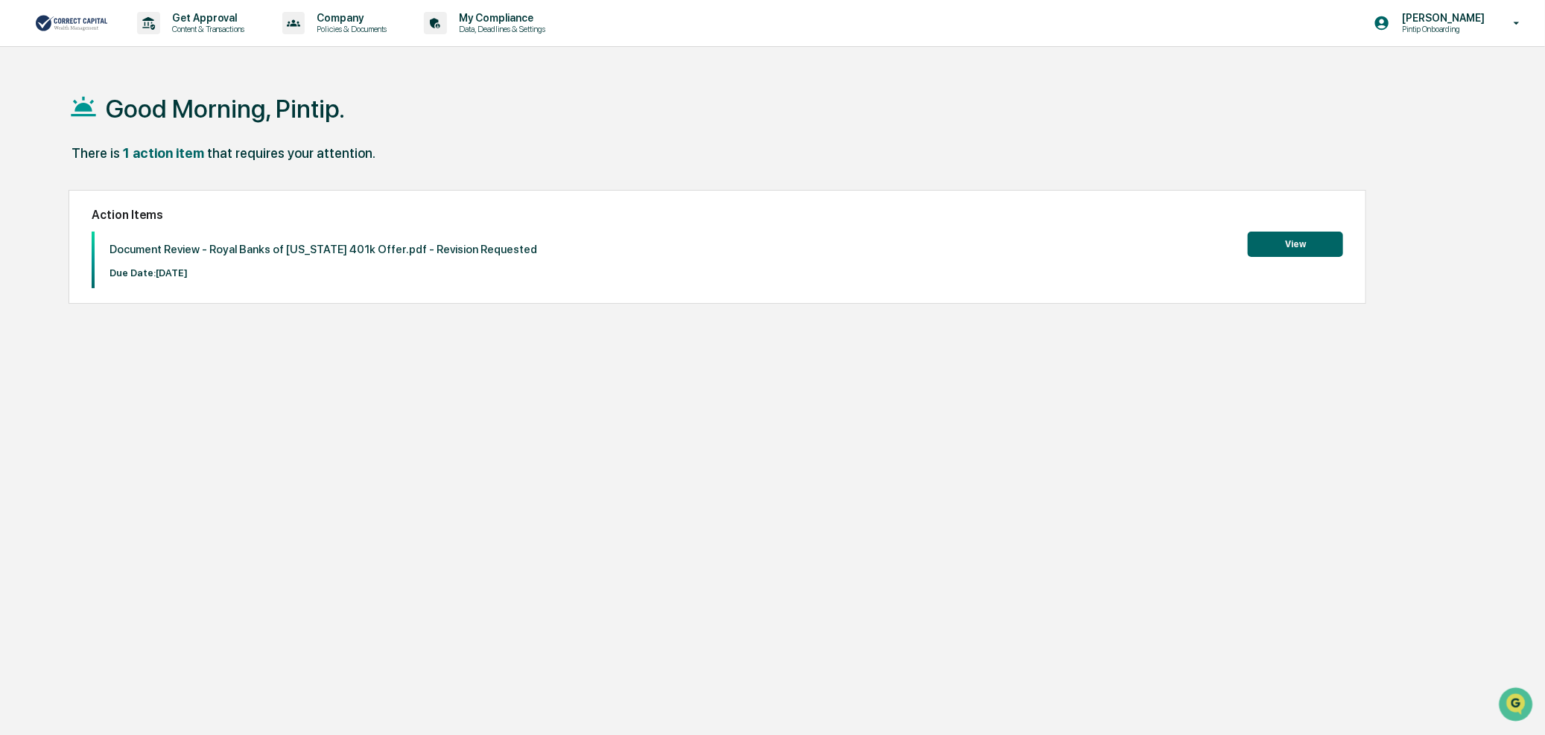
click at [1279, 242] on button "View" at bounding box center [1295, 244] width 95 height 25
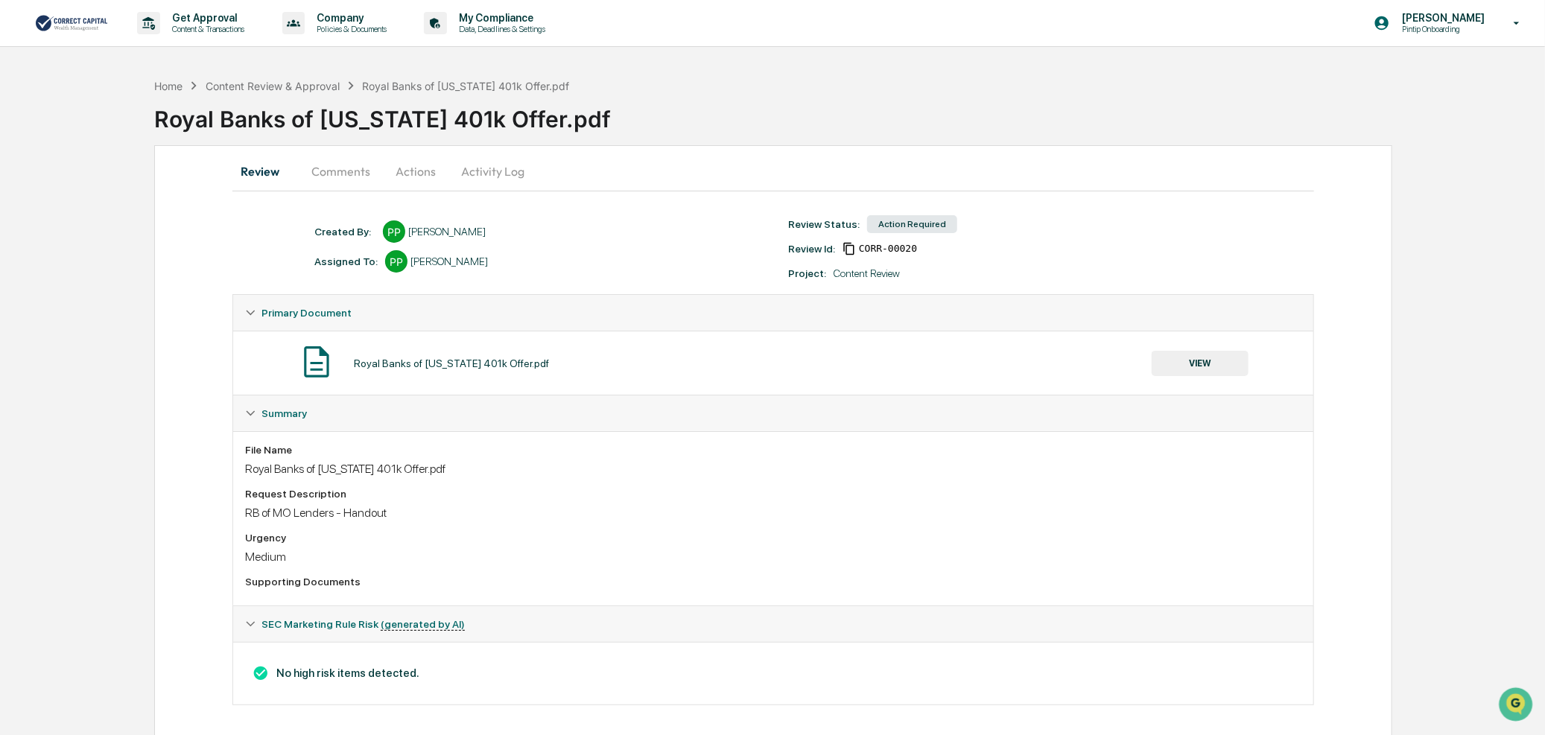
click at [415, 165] on button "Actions" at bounding box center [415, 171] width 67 height 36
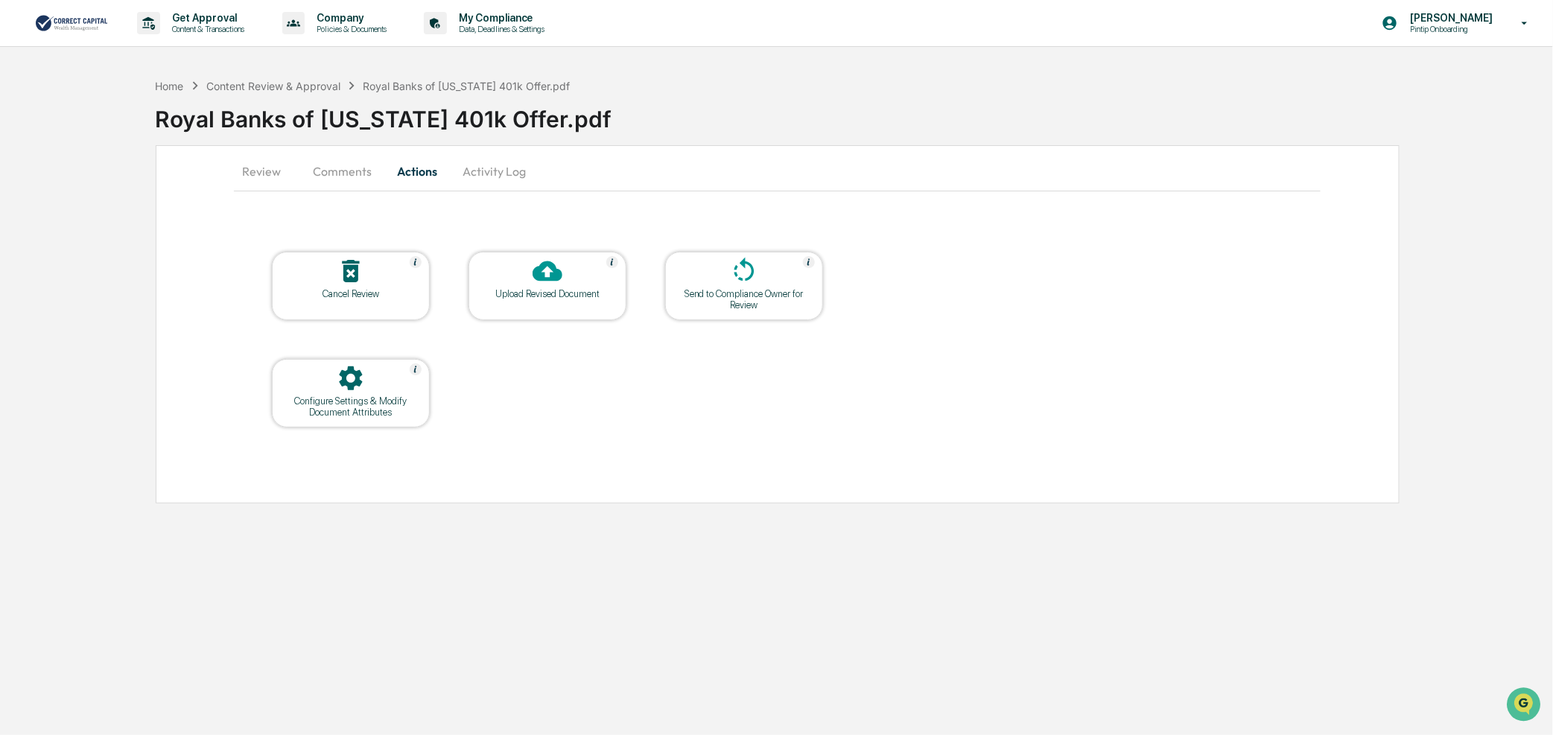
click at [592, 285] on div at bounding box center [547, 272] width 149 height 32
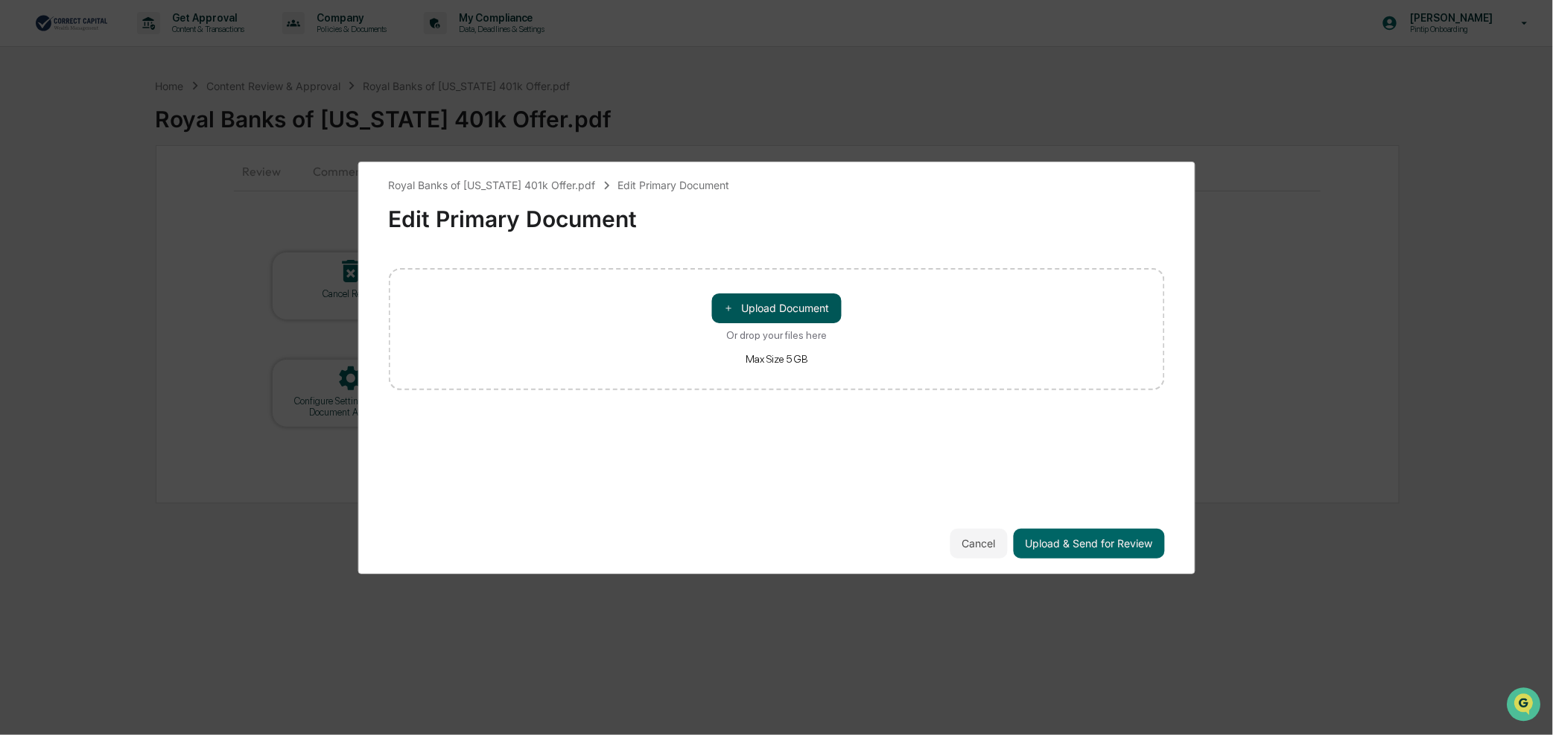
click at [805, 315] on button "＋ Upload Document" at bounding box center [777, 309] width 130 height 30
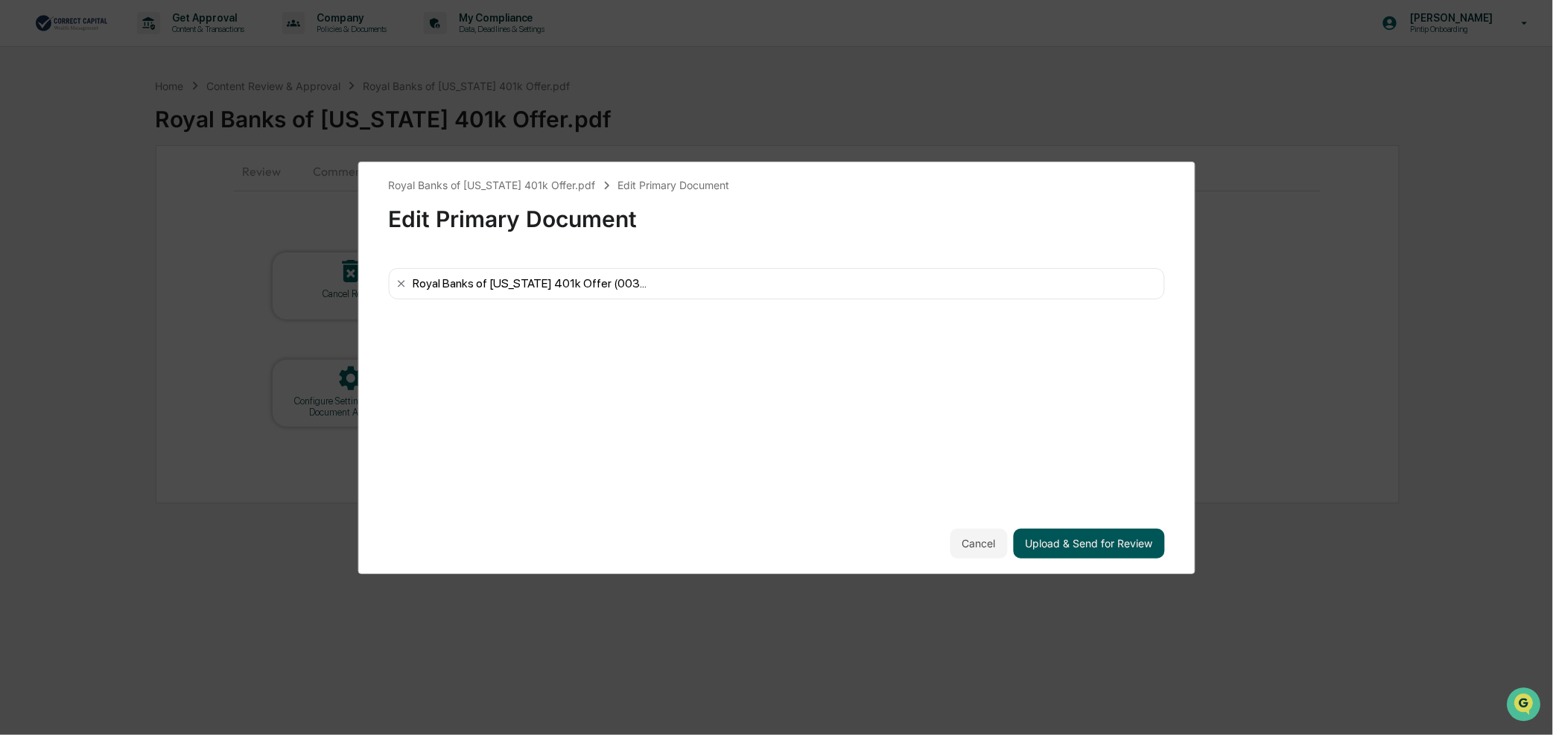
click at [1052, 535] on button "Upload & Send for Review" at bounding box center [1089, 544] width 151 height 30
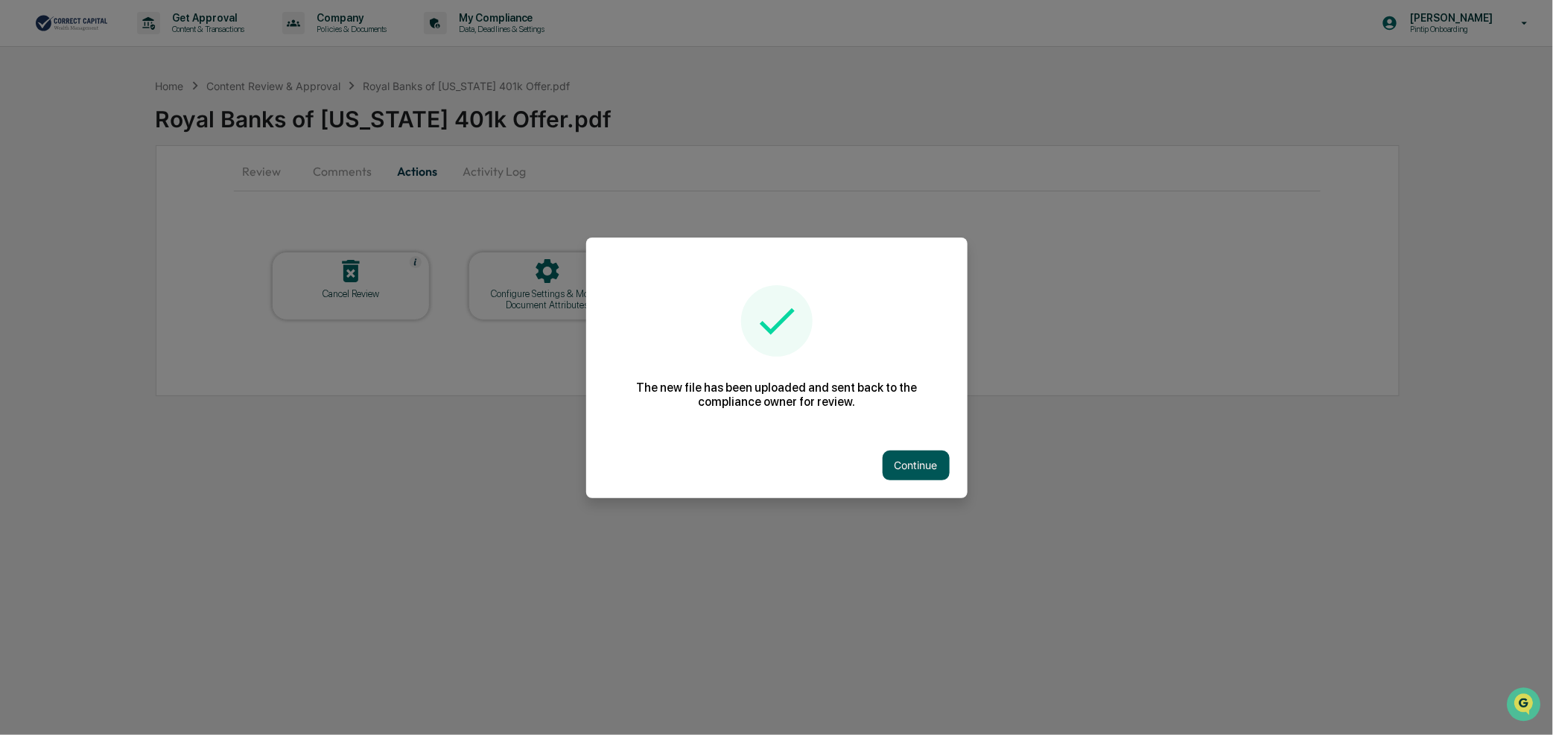
click at [913, 457] on button "Continue" at bounding box center [916, 466] width 67 height 30
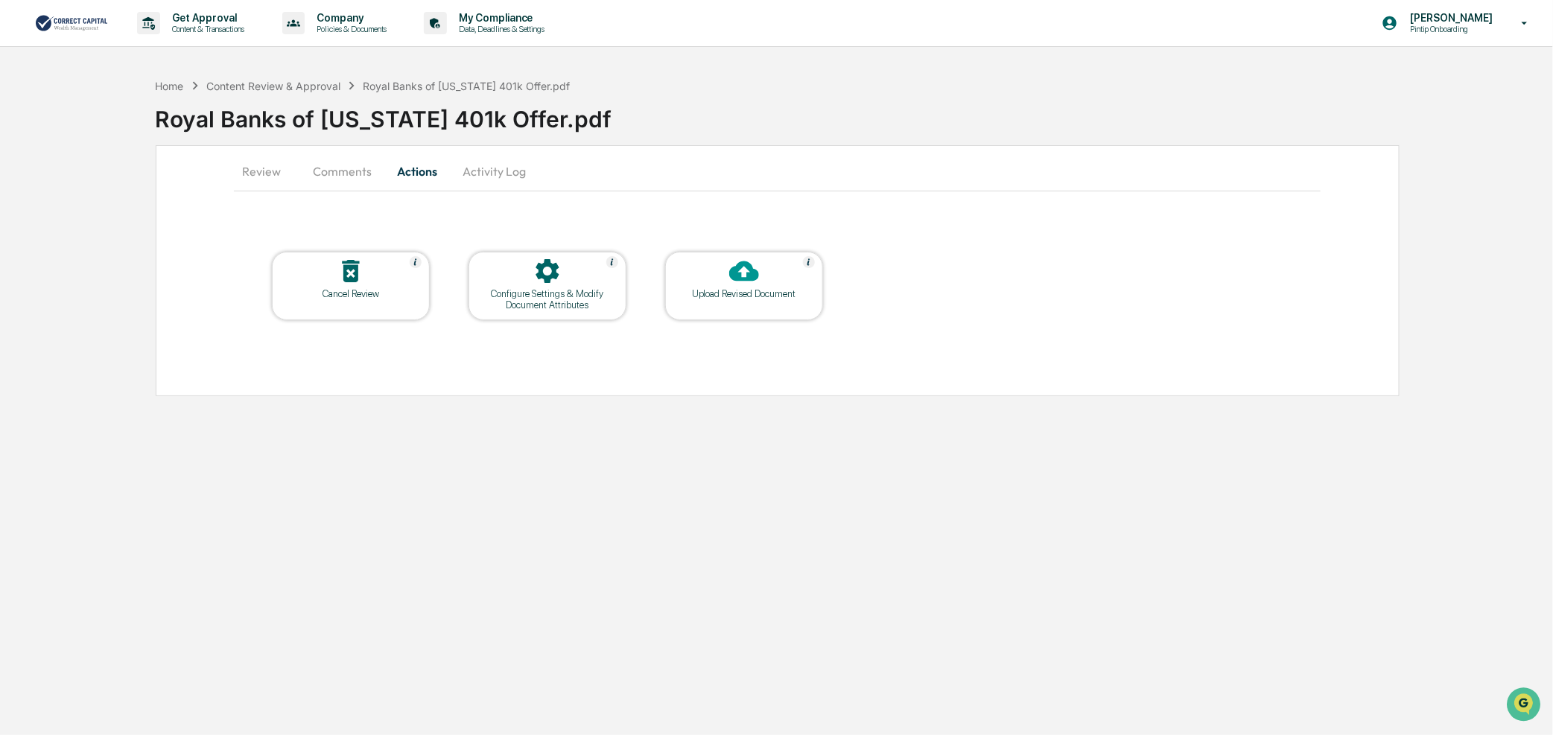
click at [241, 168] on button "Review" at bounding box center [267, 171] width 67 height 36
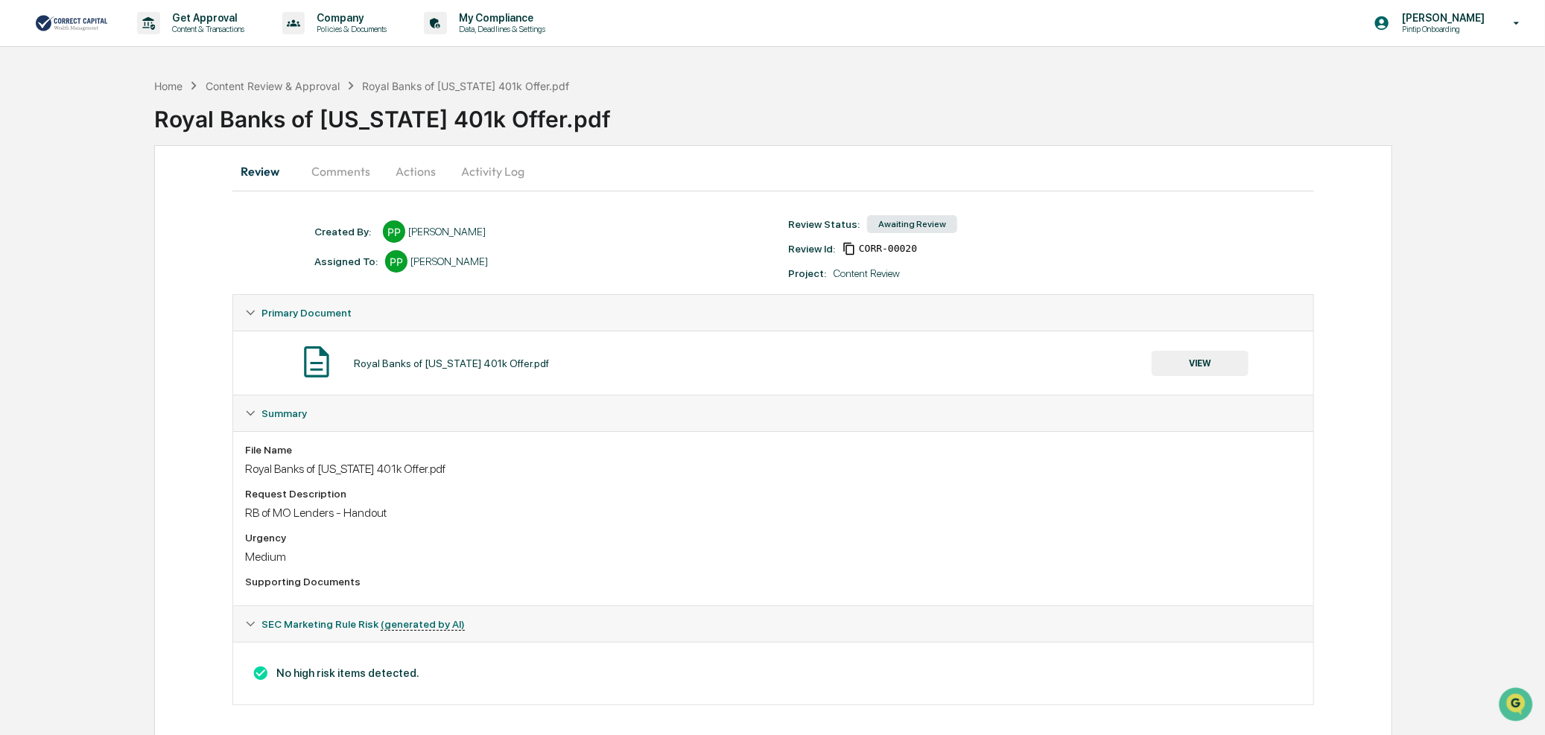
click at [351, 174] on button "Comments" at bounding box center [340, 171] width 83 height 36
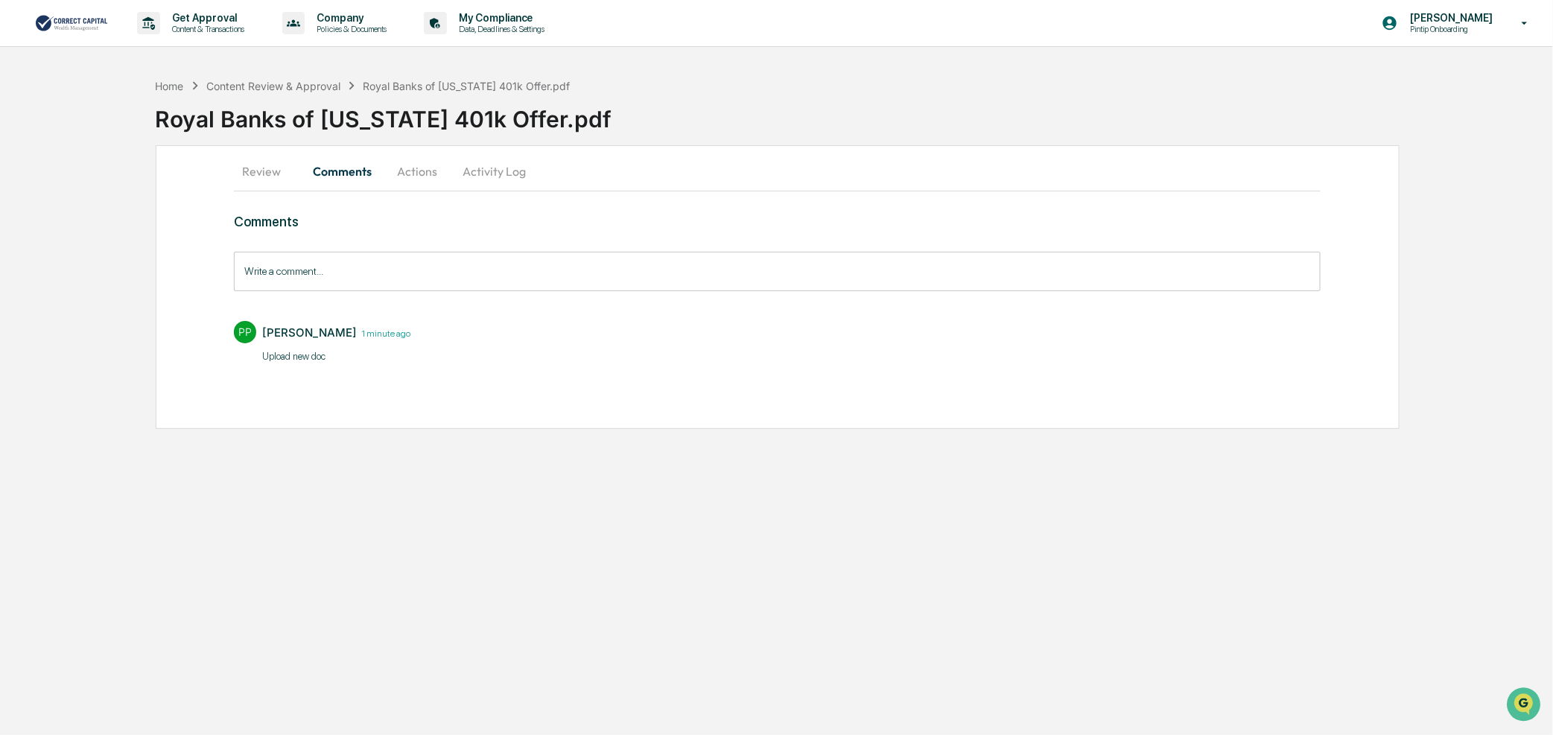
click at [413, 173] on button "Actions" at bounding box center [417, 171] width 67 height 36
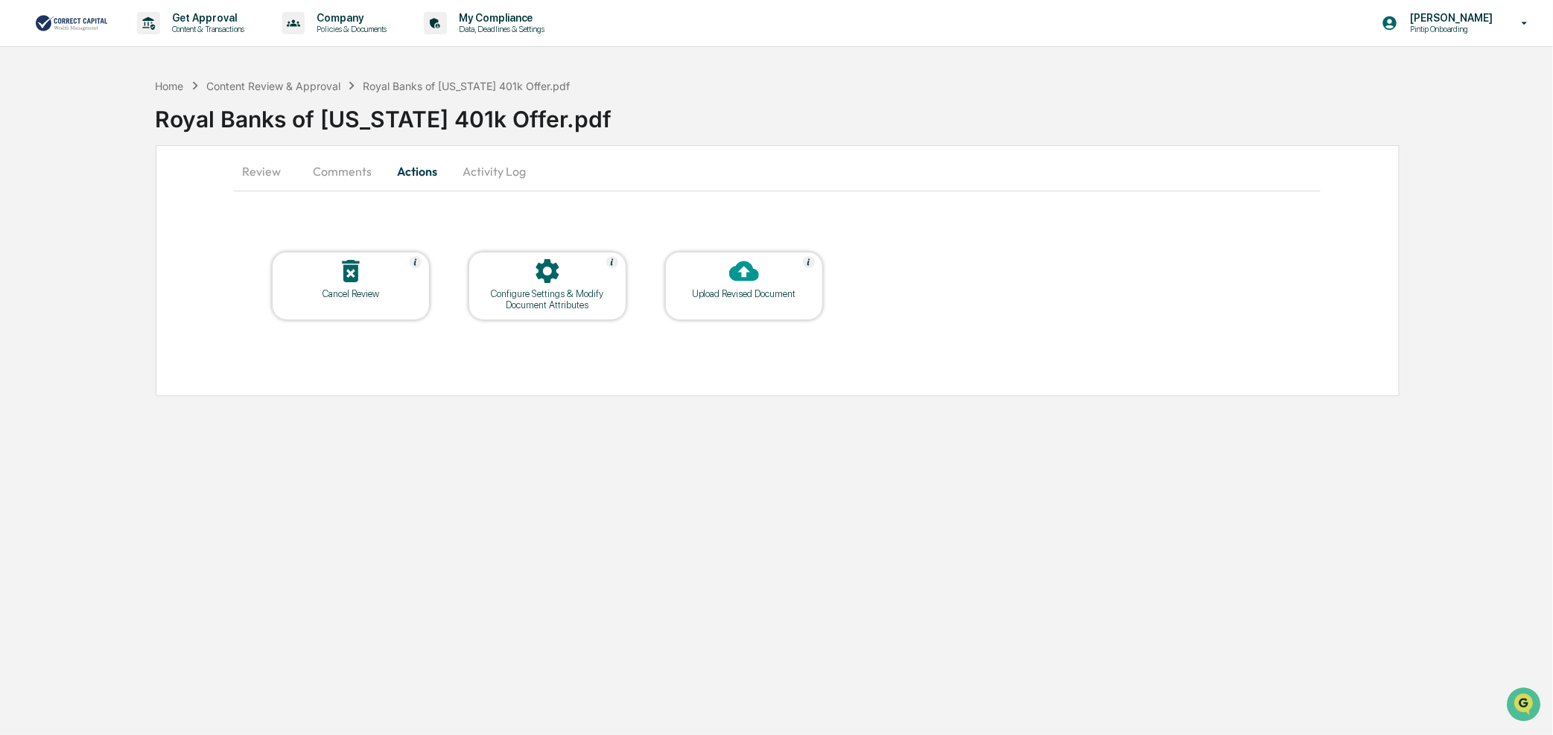
click at [510, 173] on button "Activity Log" at bounding box center [494, 171] width 87 height 36
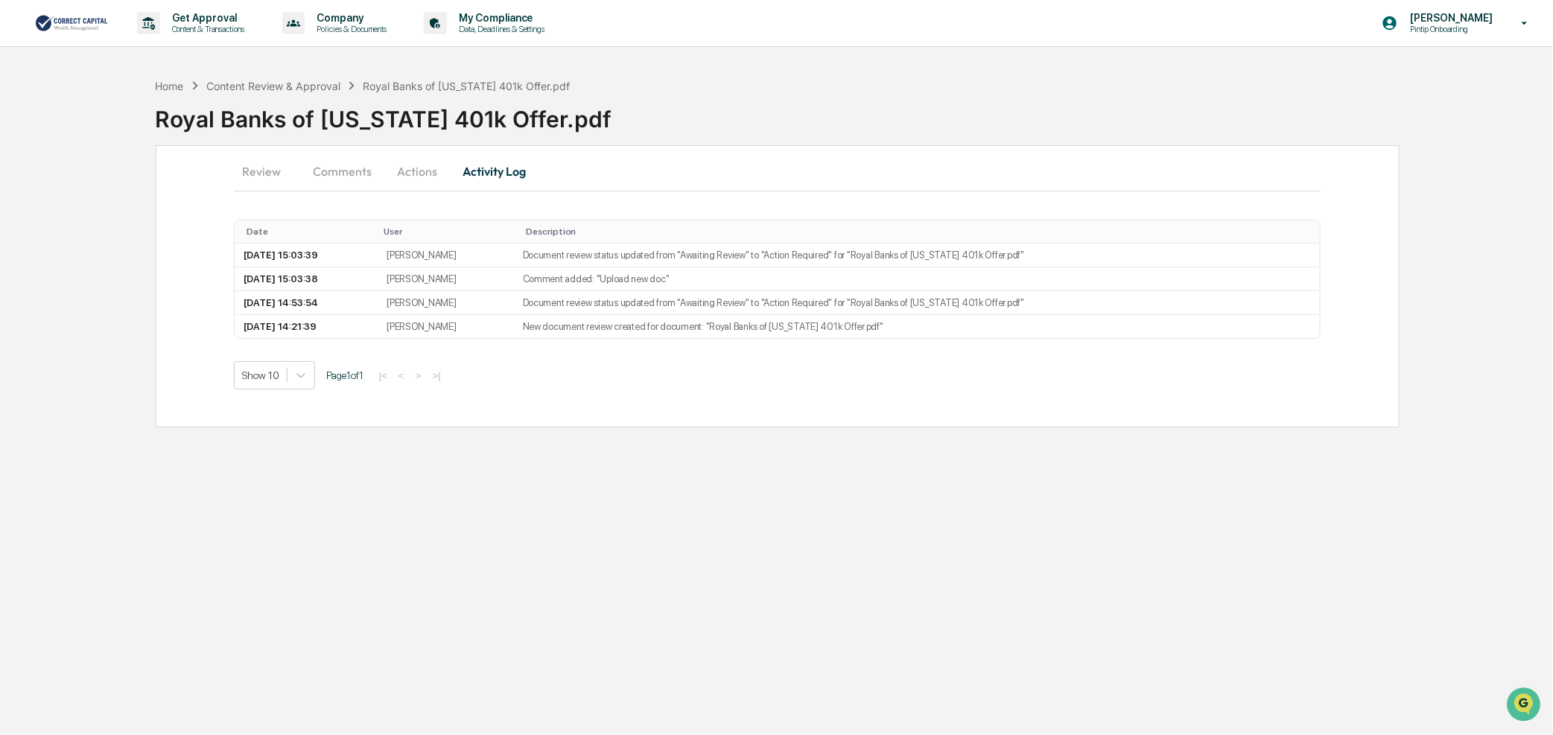
click at [261, 168] on button "Review" at bounding box center [267, 171] width 67 height 36
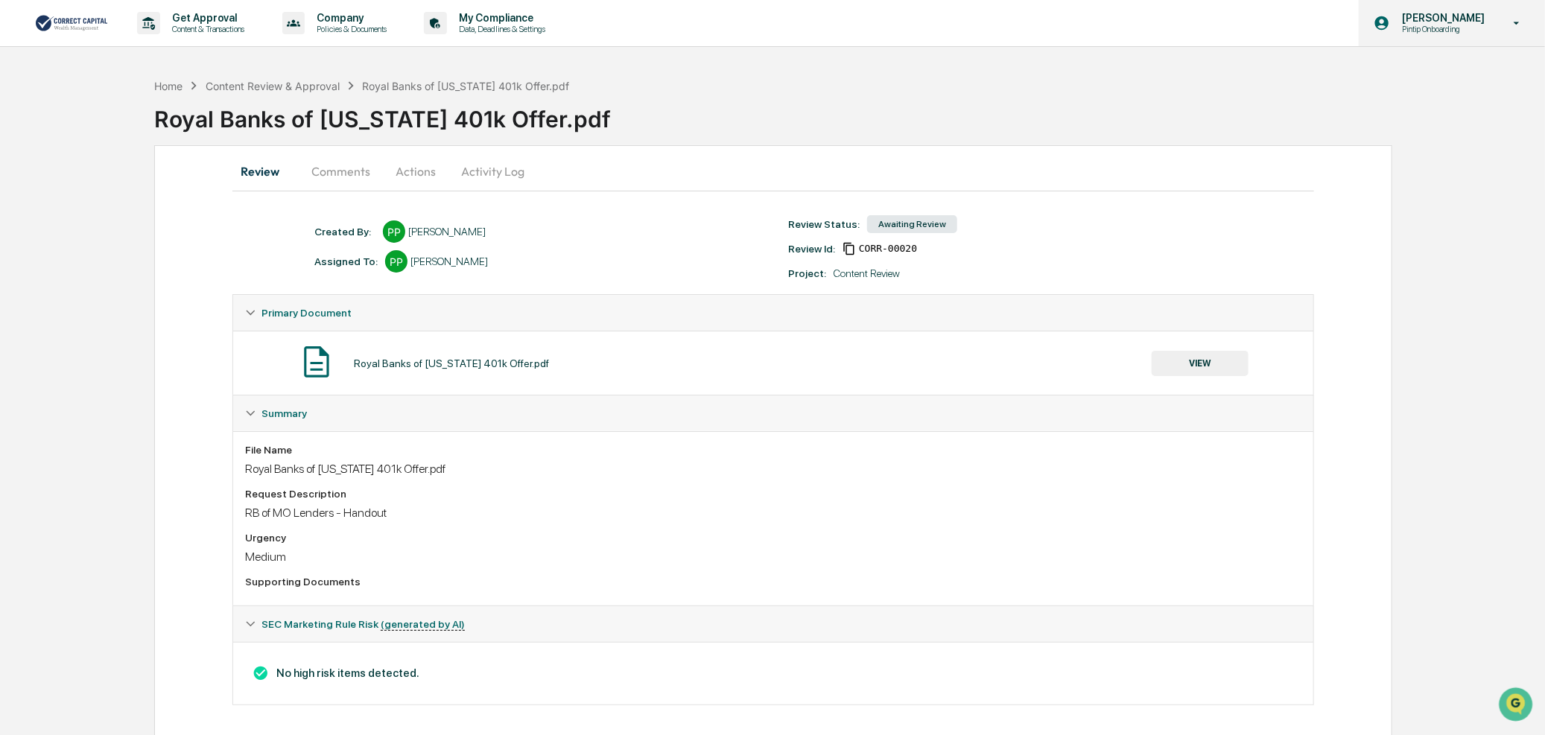
click at [1465, 15] on p "[PERSON_NAME]" at bounding box center [1441, 18] width 102 height 12
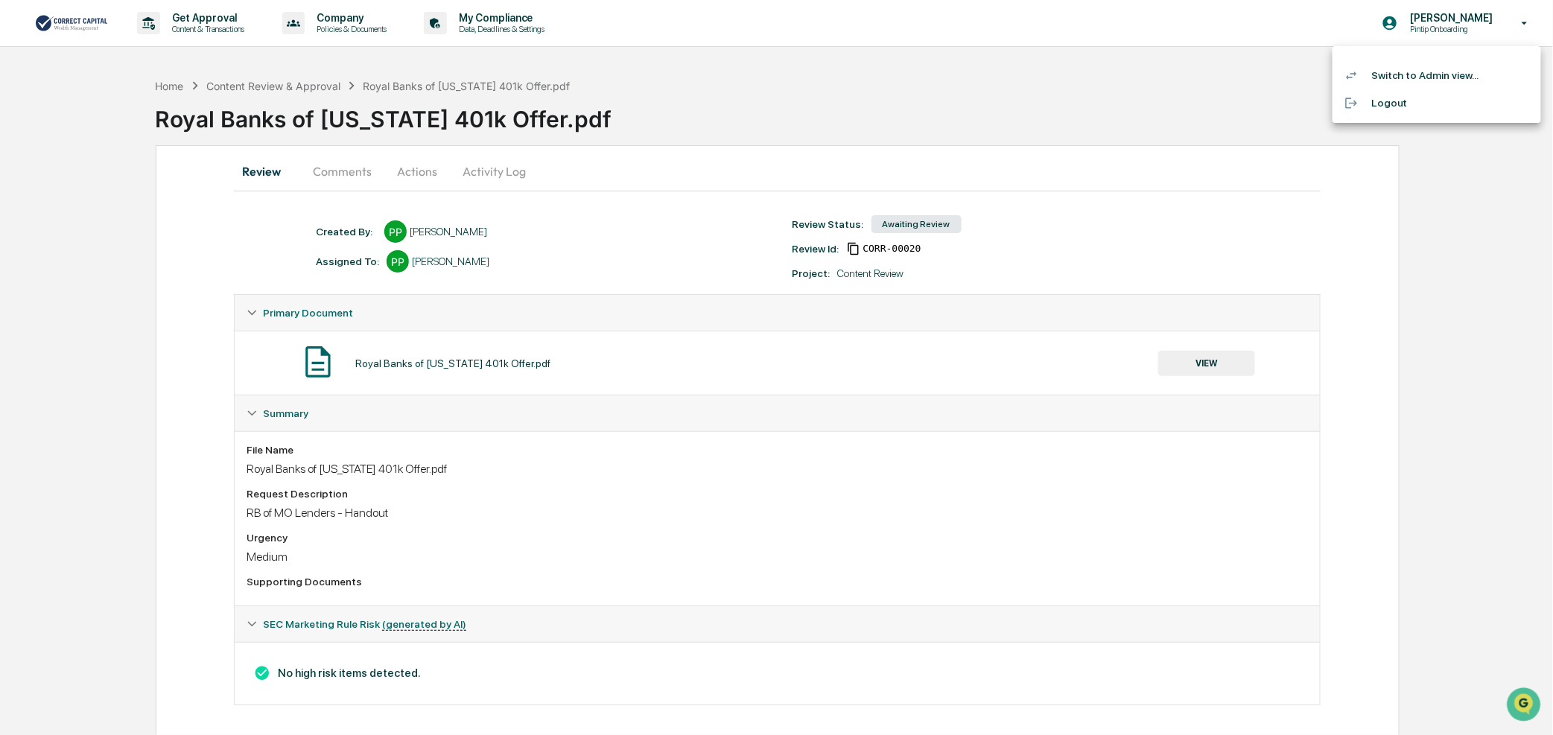
click at [1457, 72] on li "Switch to Admin view..." at bounding box center [1437, 76] width 209 height 28
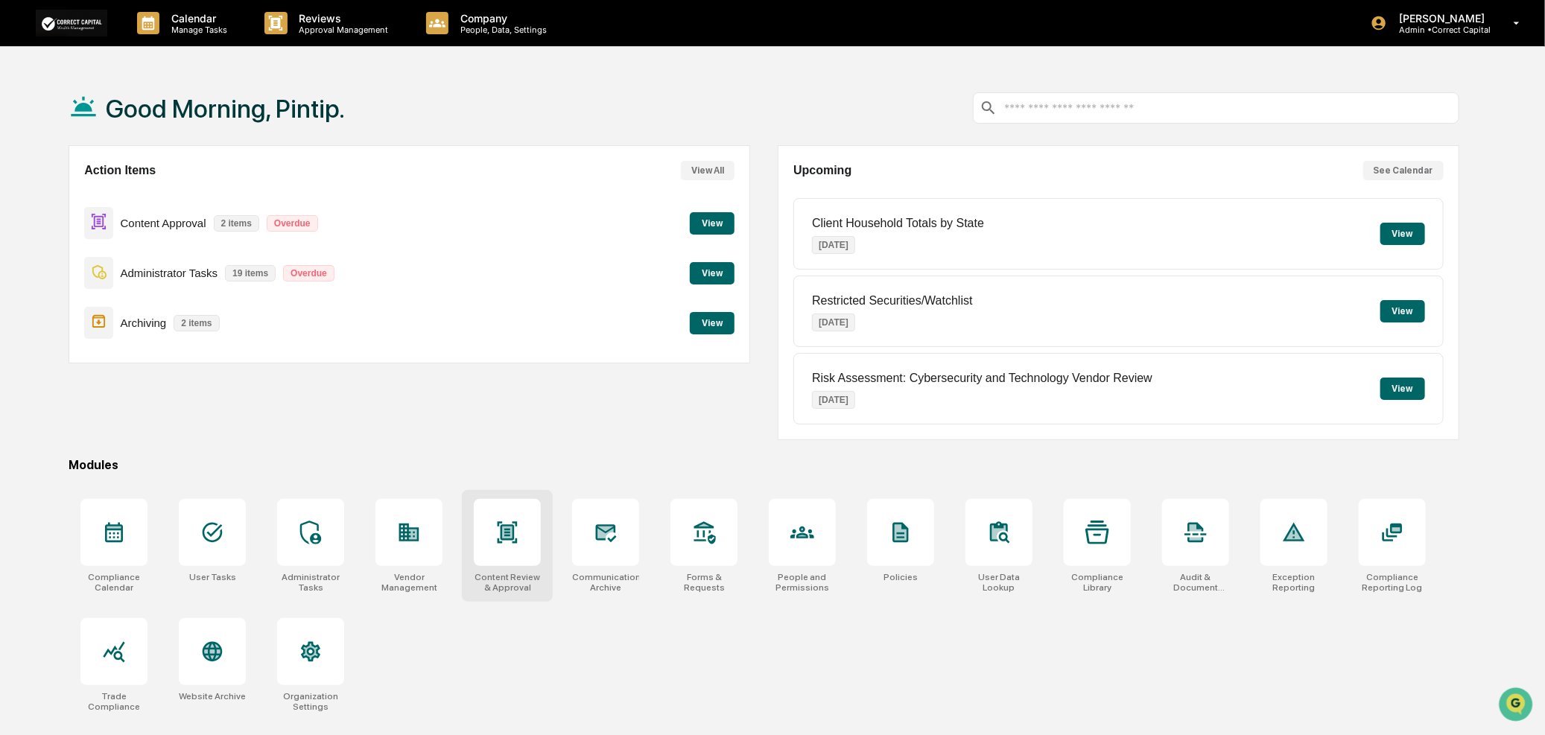
click at [514, 555] on div at bounding box center [507, 532] width 67 height 67
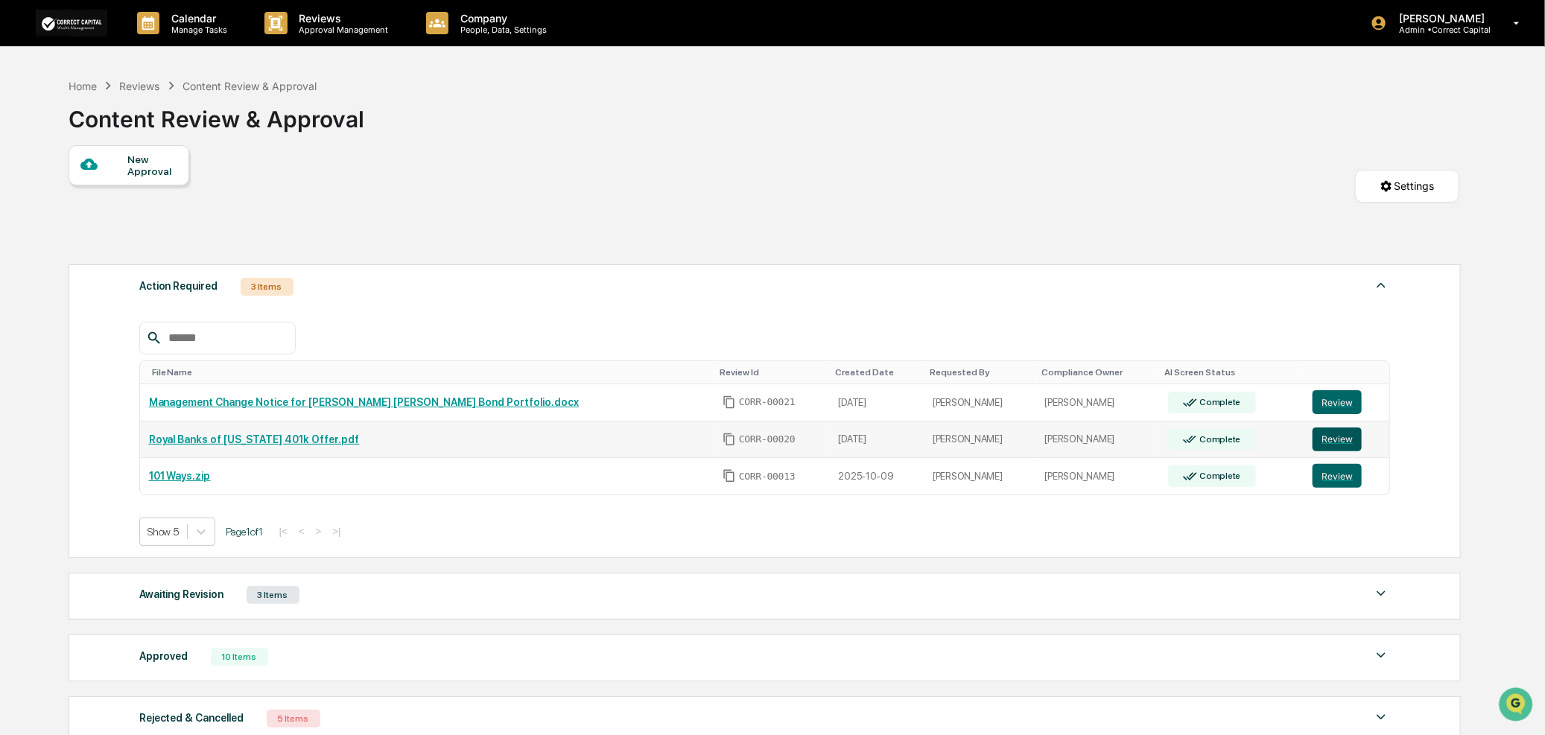
click at [1320, 429] on button "Review" at bounding box center [1337, 440] width 49 height 24
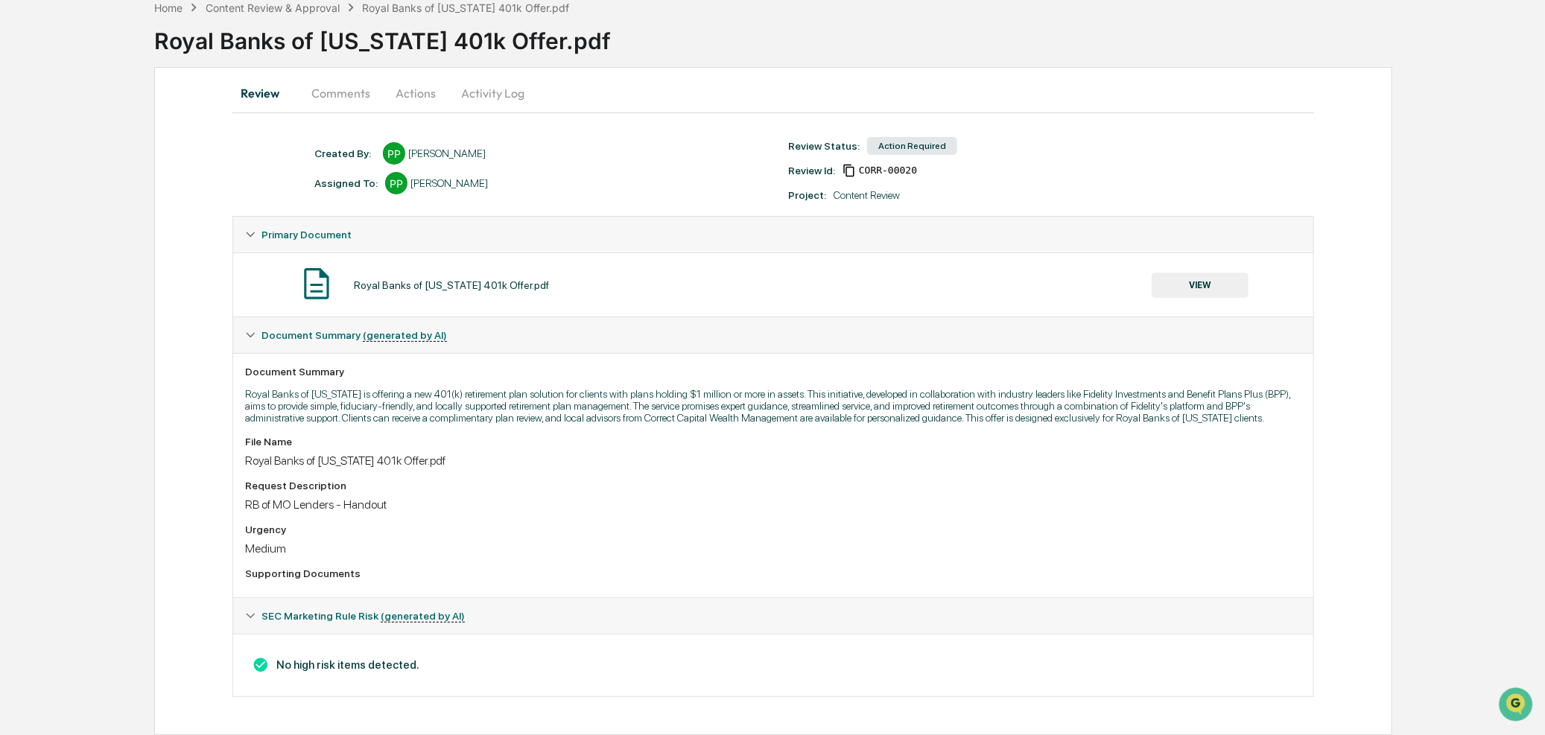
scroll to position [83, 0]
click at [1202, 276] on button "VIEW" at bounding box center [1200, 285] width 97 height 25
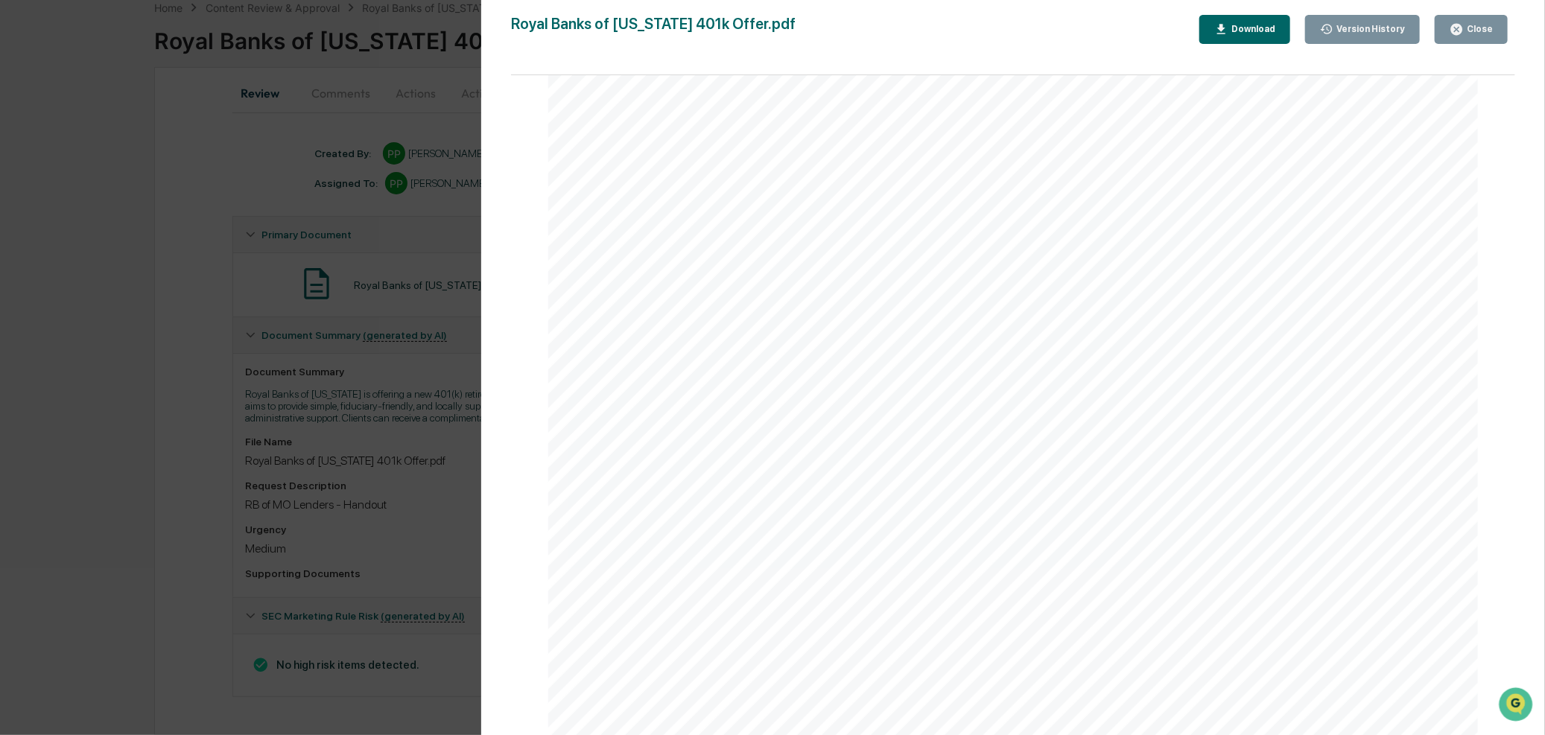
scroll to position [0, 0]
click at [1449, 24] on button "Close" at bounding box center [1471, 29] width 73 height 29
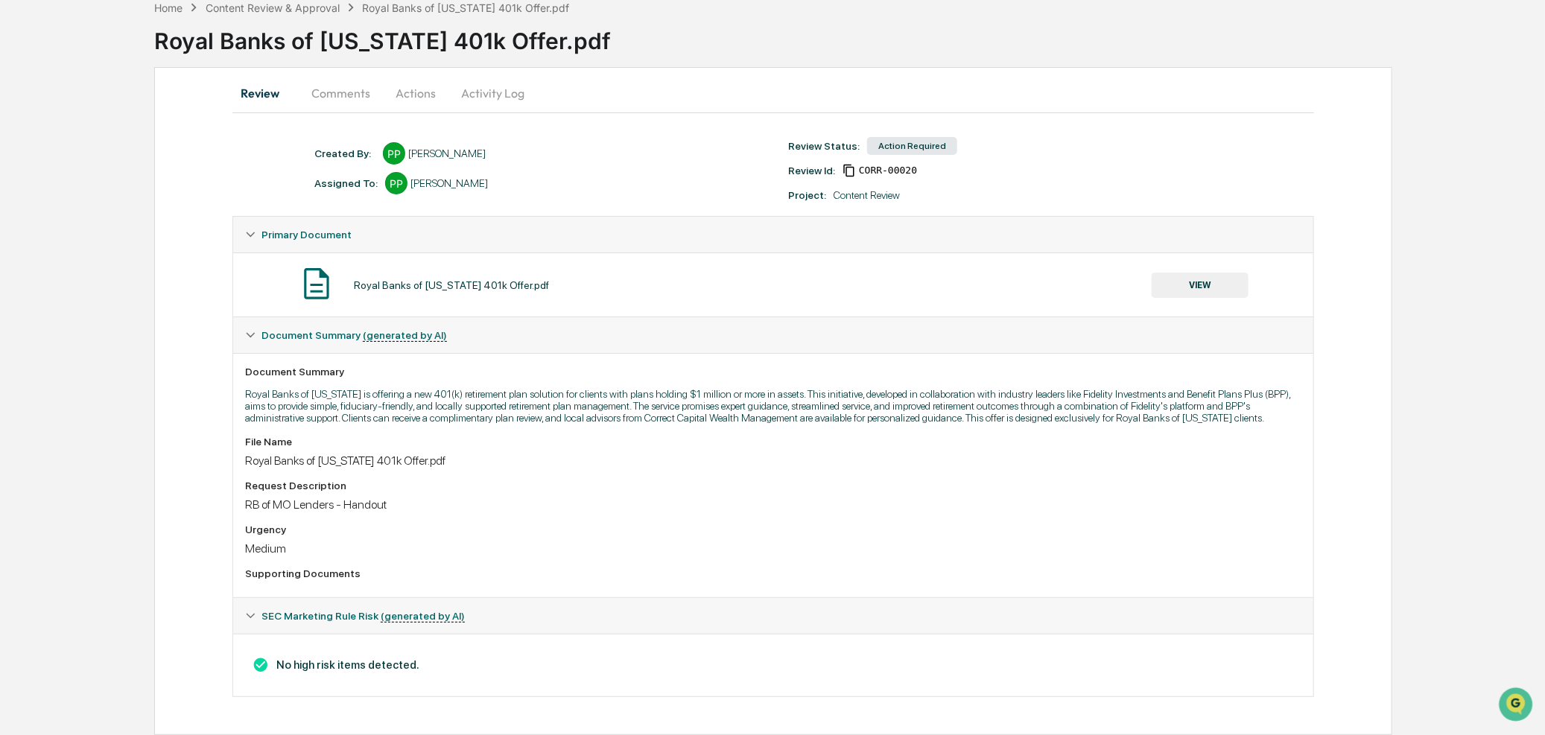
click at [416, 89] on button "Actions" at bounding box center [415, 93] width 67 height 36
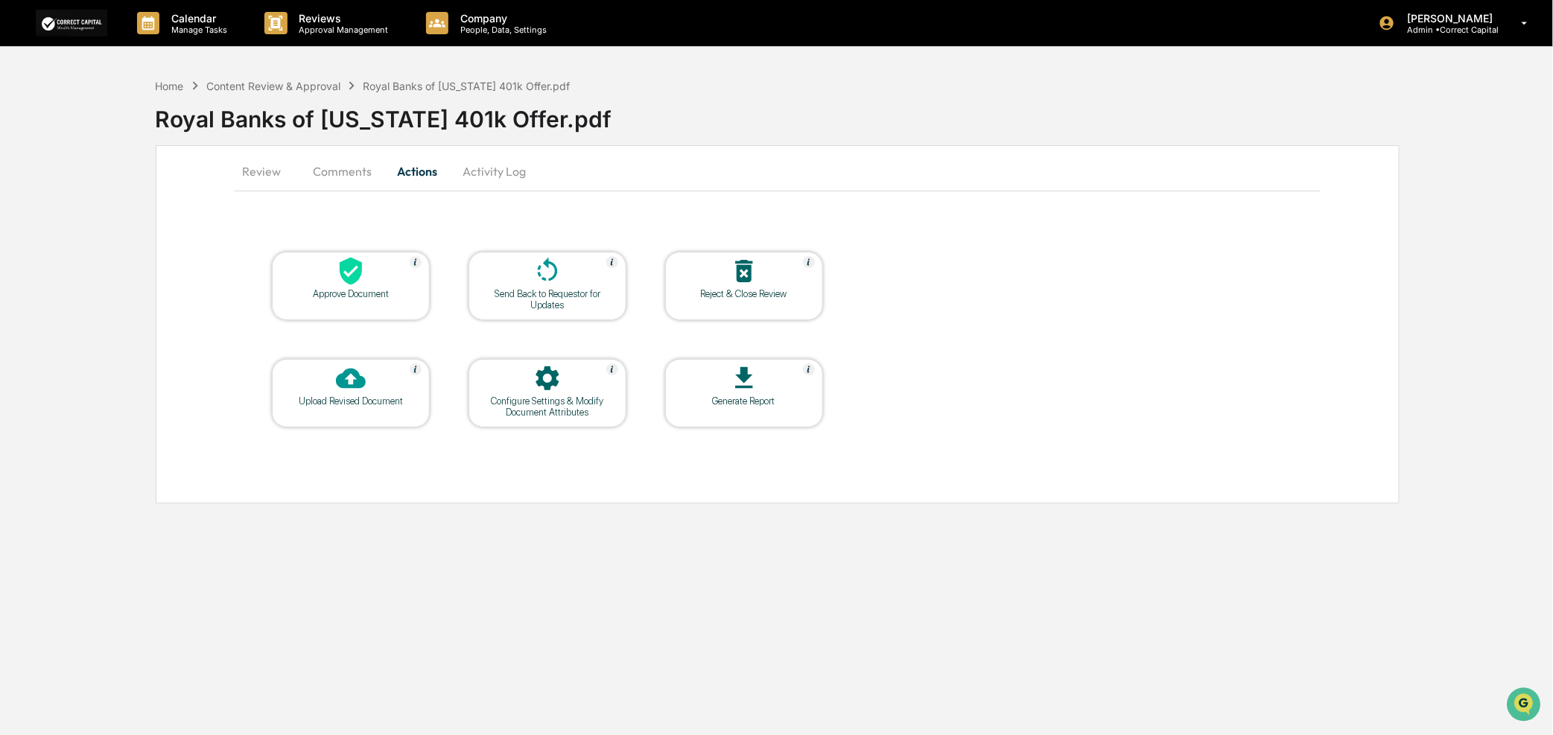
click at [493, 162] on button "Activity Log" at bounding box center [494, 171] width 87 height 36
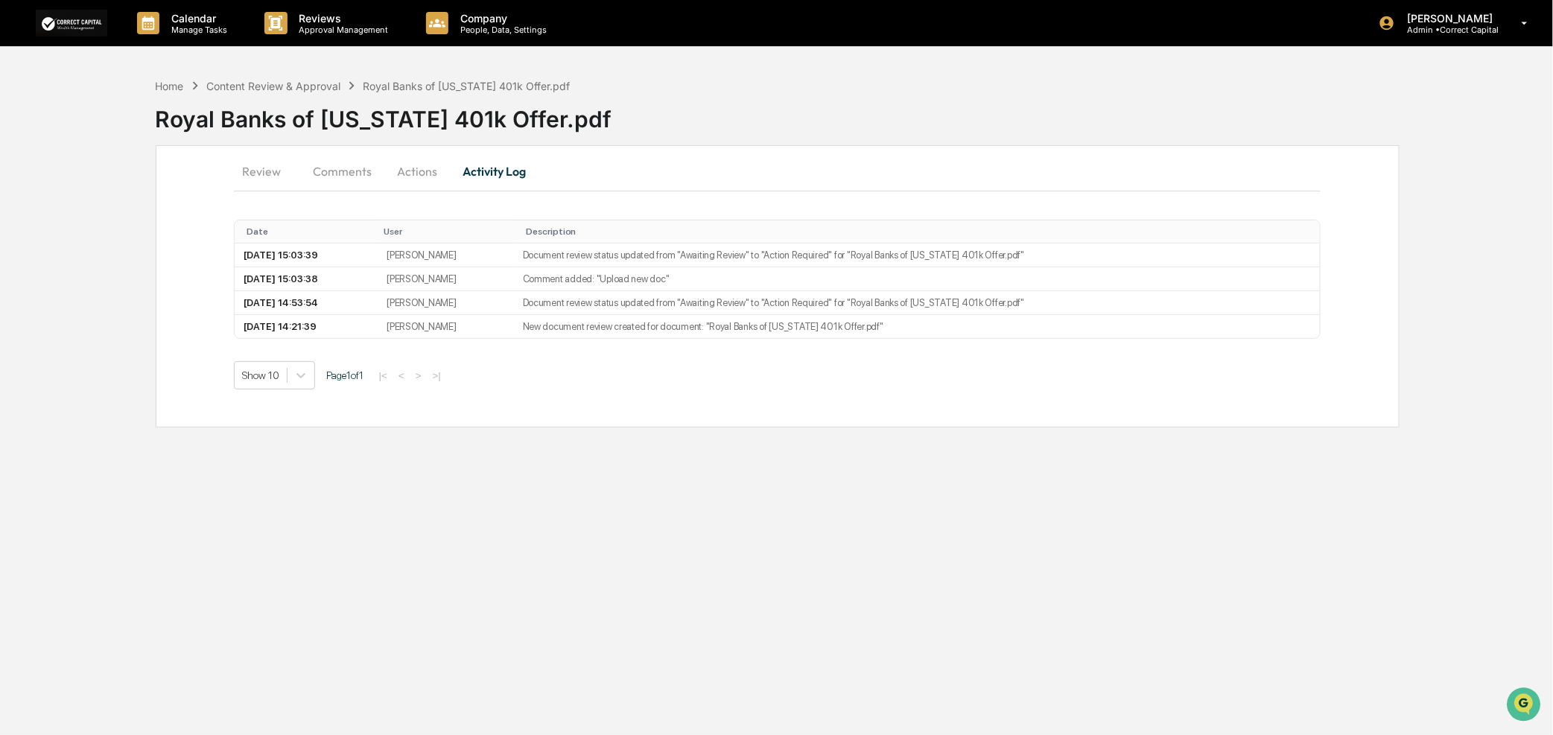
click at [410, 177] on button "Actions" at bounding box center [417, 171] width 67 height 36
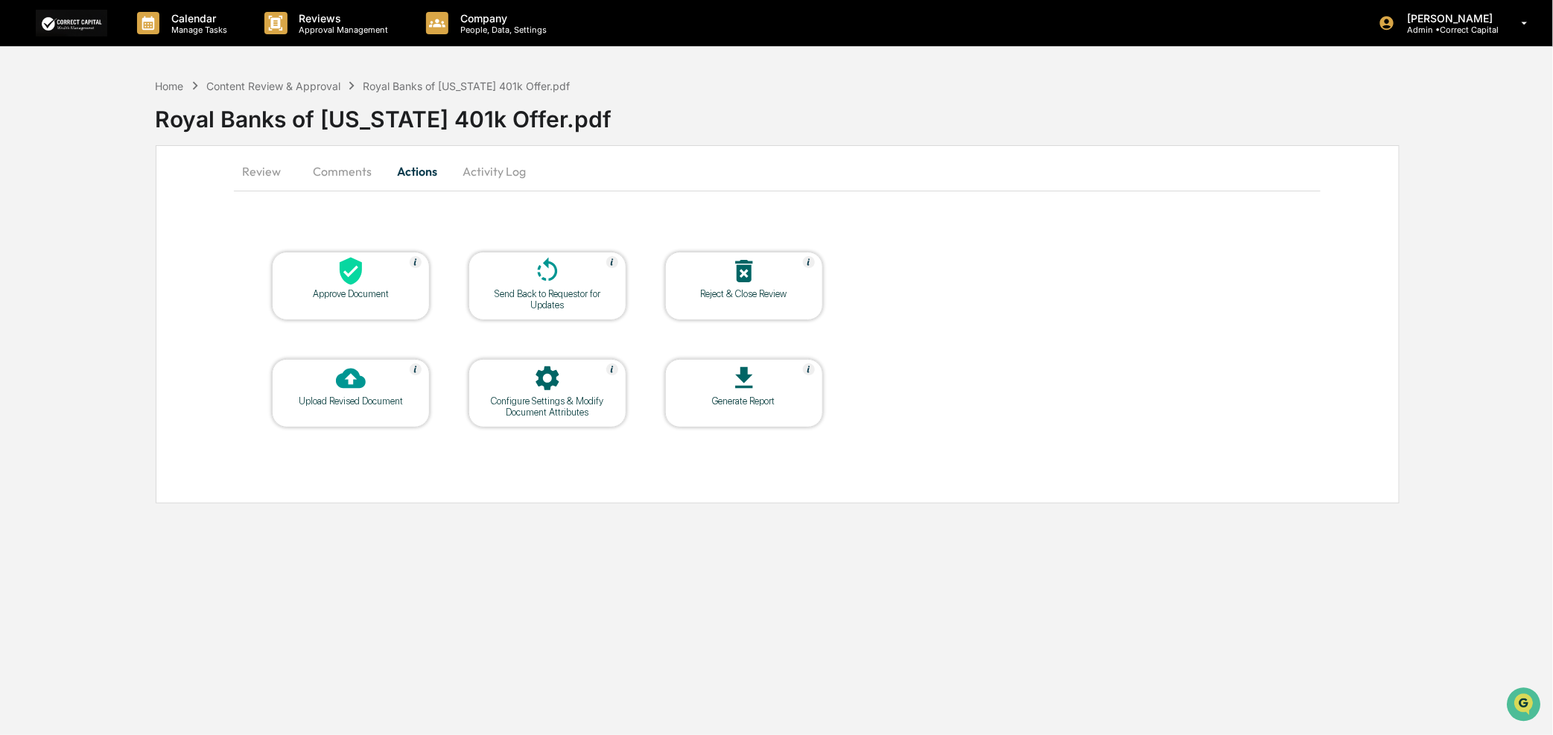
click at [348, 384] on icon at bounding box center [351, 379] width 30 height 30
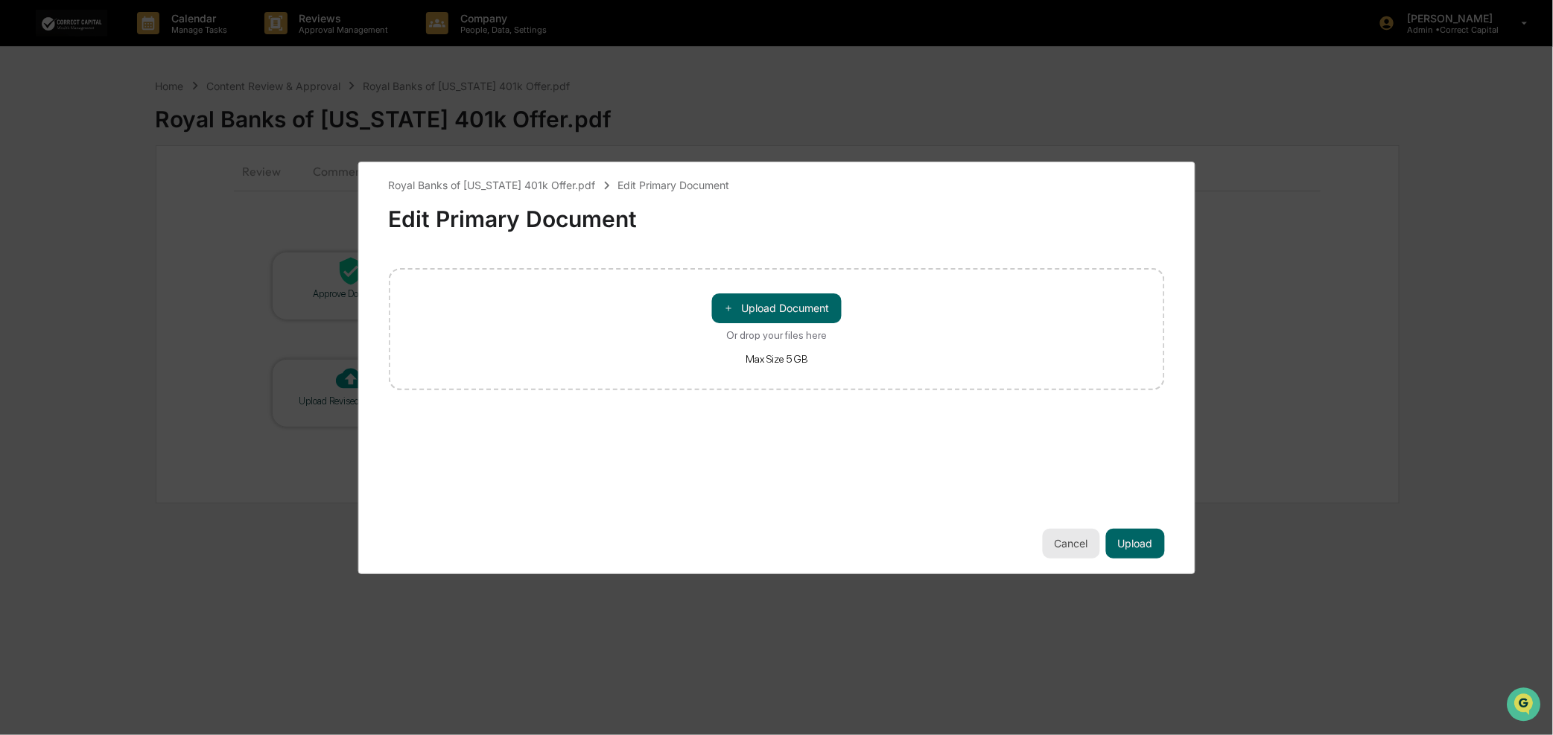
click at [1061, 539] on button "Cancel" at bounding box center [1071, 544] width 57 height 30
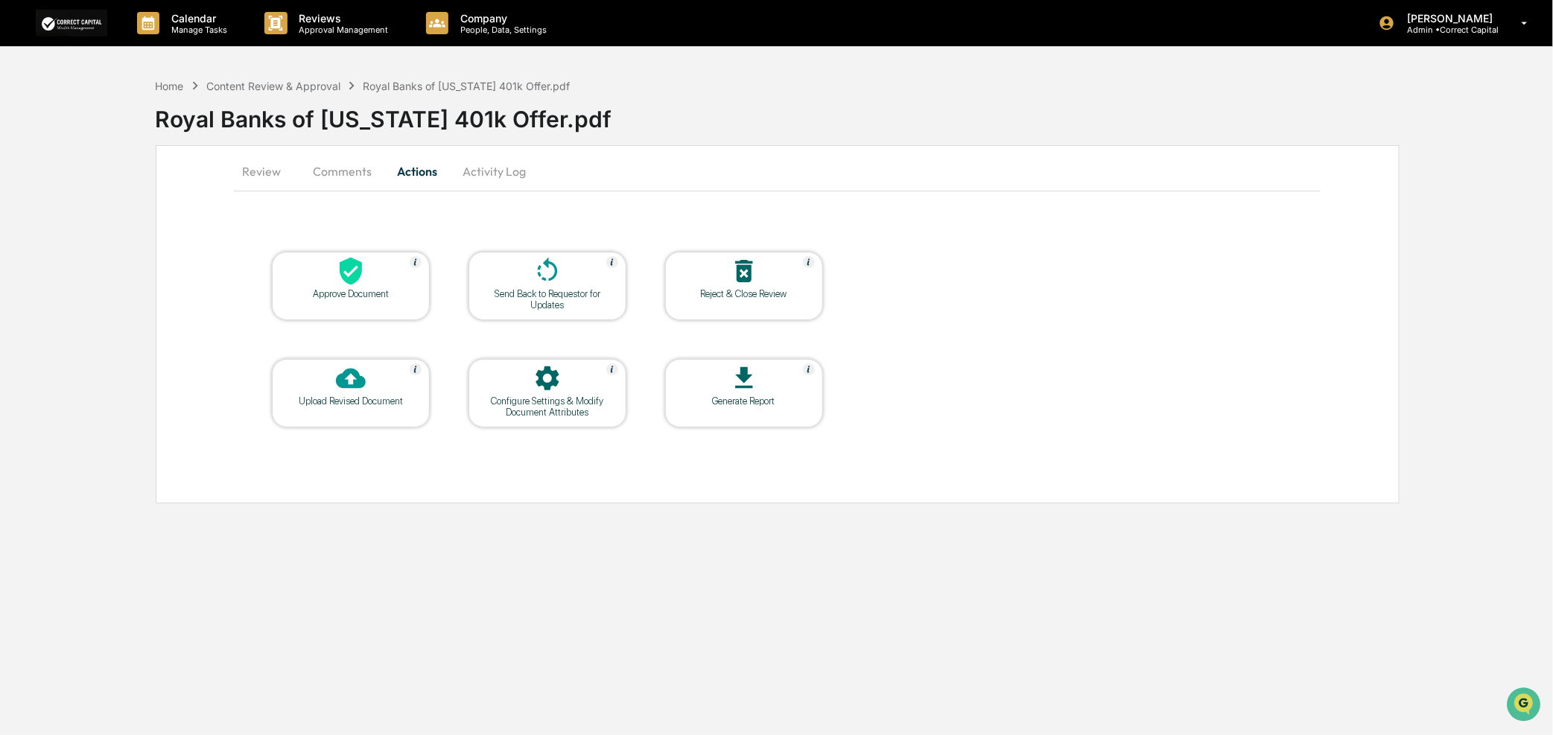
click at [554, 390] on icon at bounding box center [548, 379] width 30 height 30
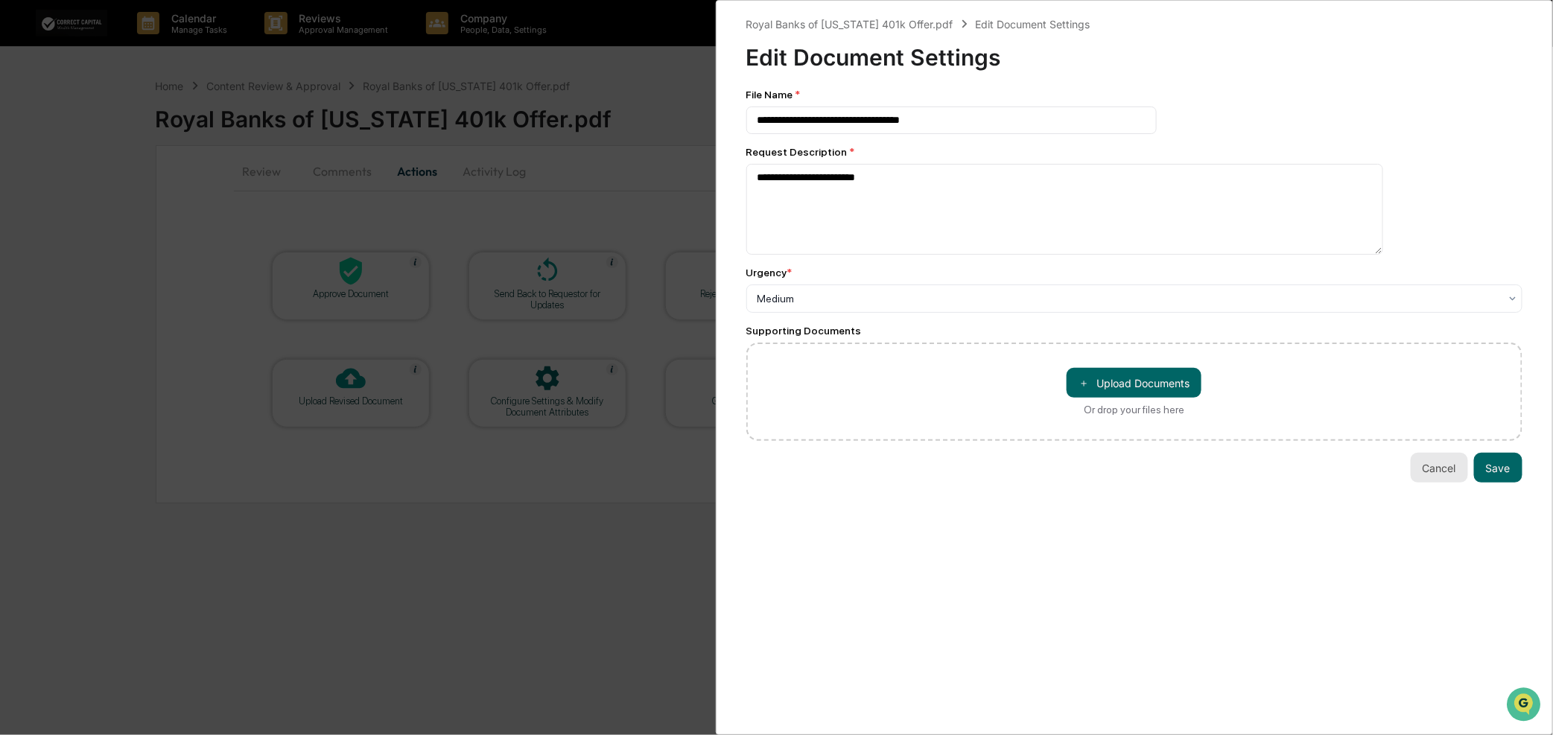
click at [1436, 481] on button "Cancel" at bounding box center [1439, 468] width 57 height 30
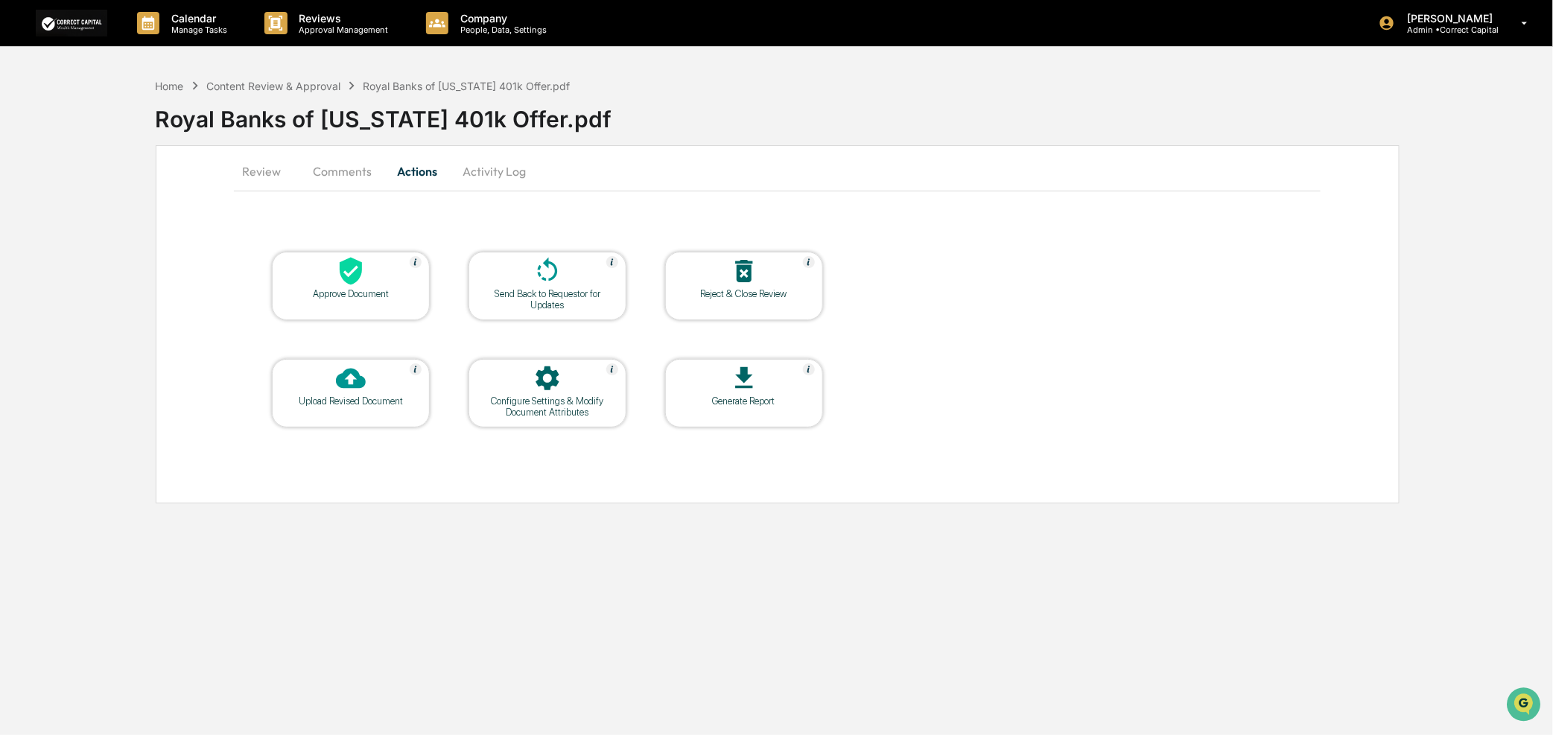
click at [314, 166] on button "Comments" at bounding box center [342, 171] width 83 height 36
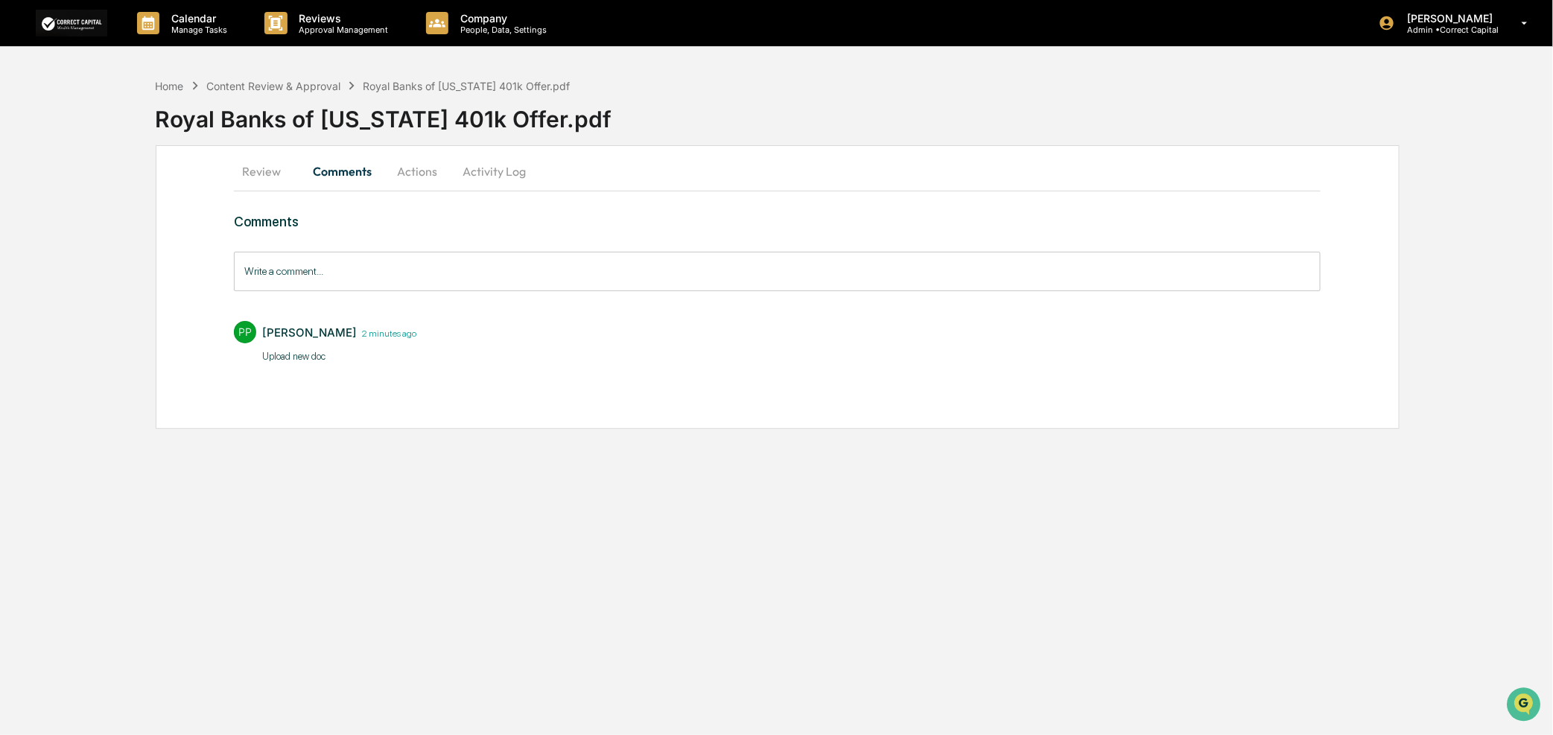
click at [259, 171] on button "Review" at bounding box center [267, 171] width 67 height 36
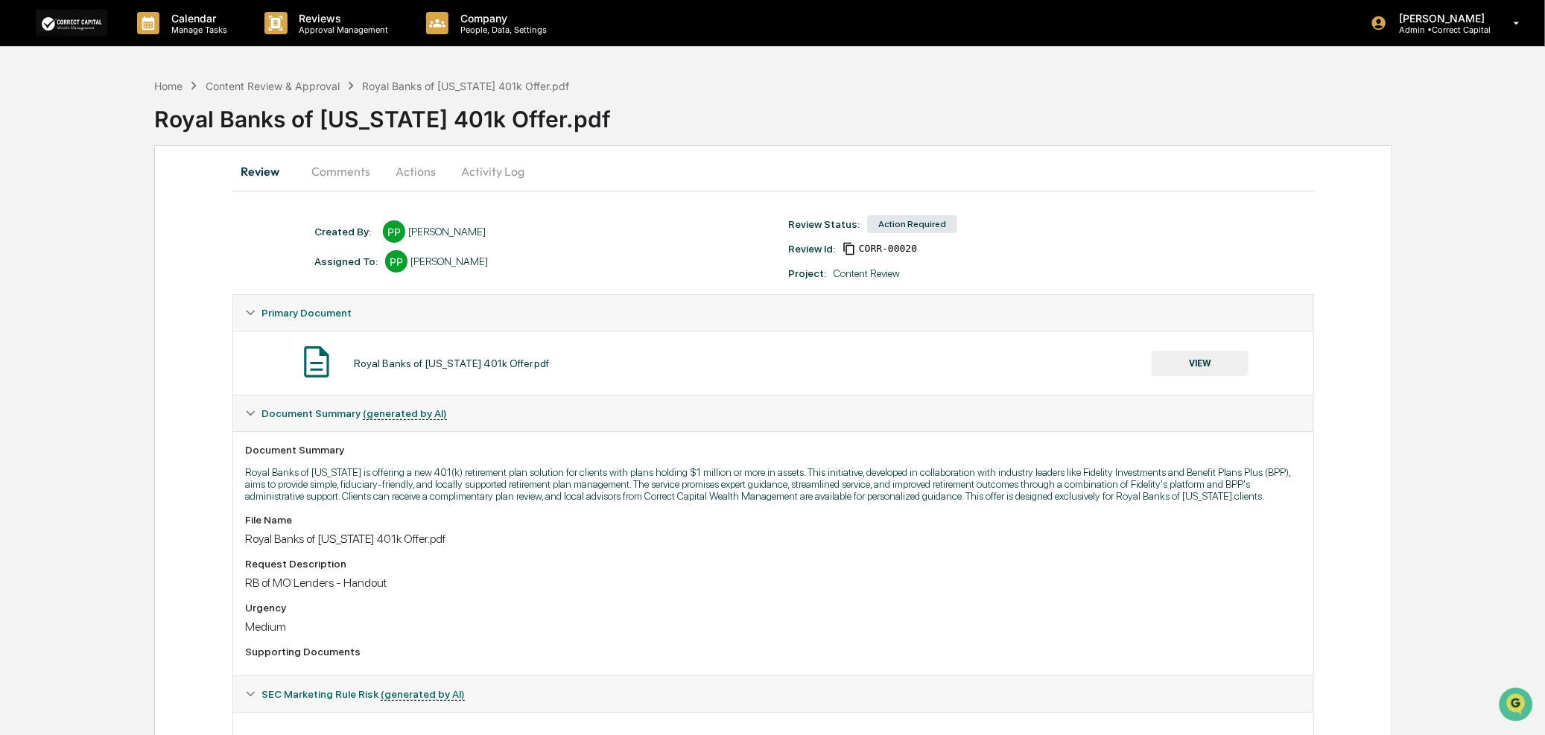
click at [922, 229] on div "Action Required" at bounding box center [912, 224] width 90 height 18
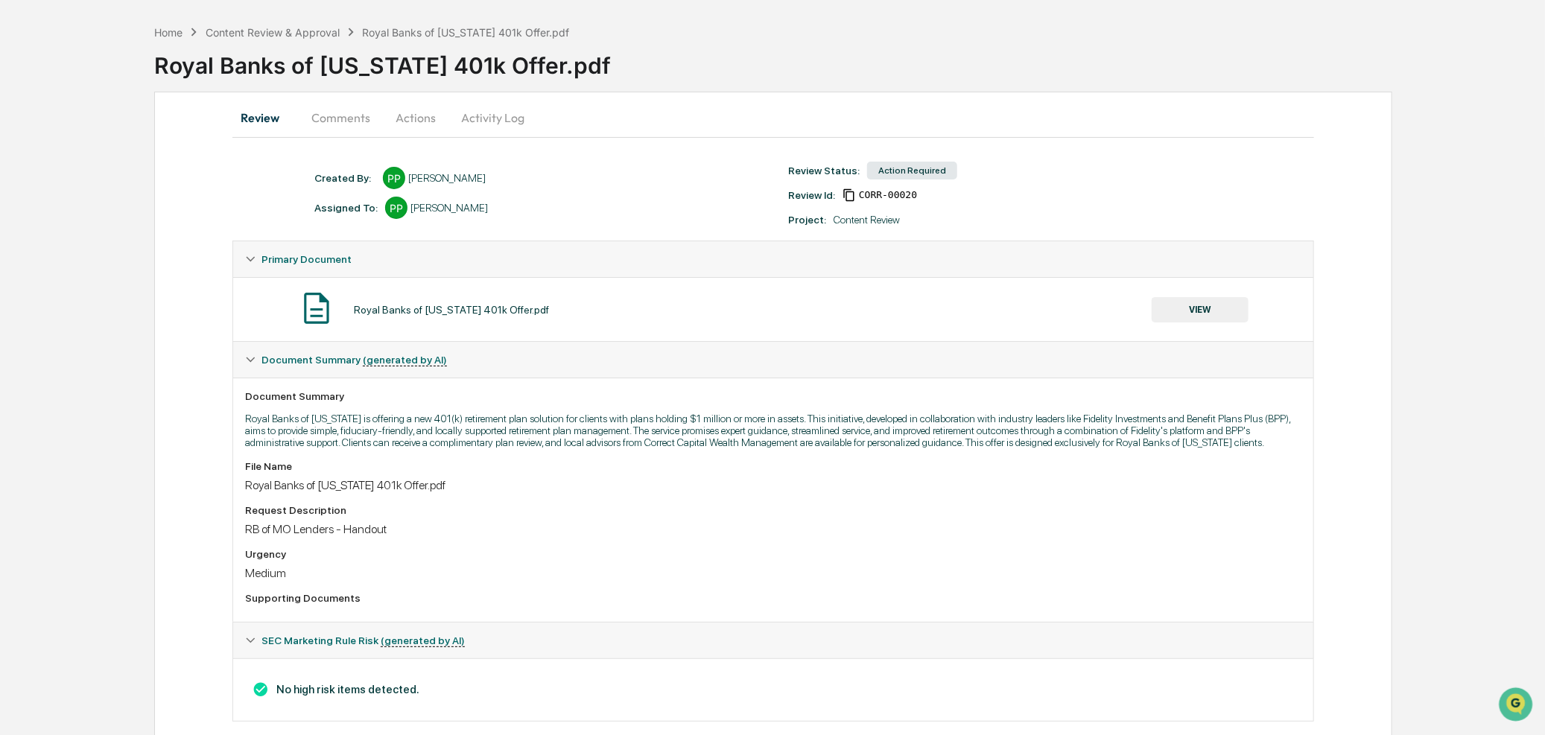
scroll to position [83, 0]
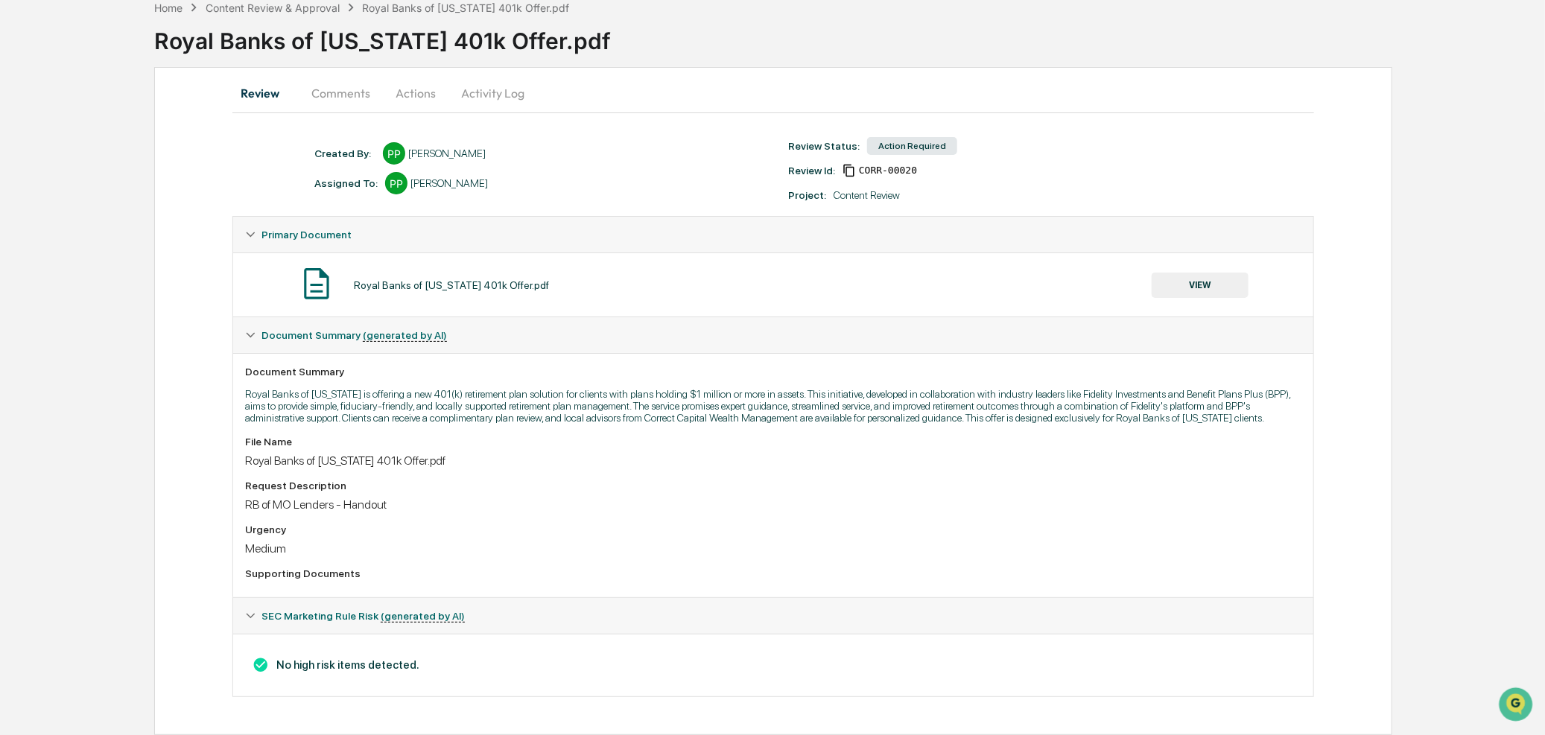
click at [1202, 277] on button "VIEW" at bounding box center [1200, 285] width 97 height 25
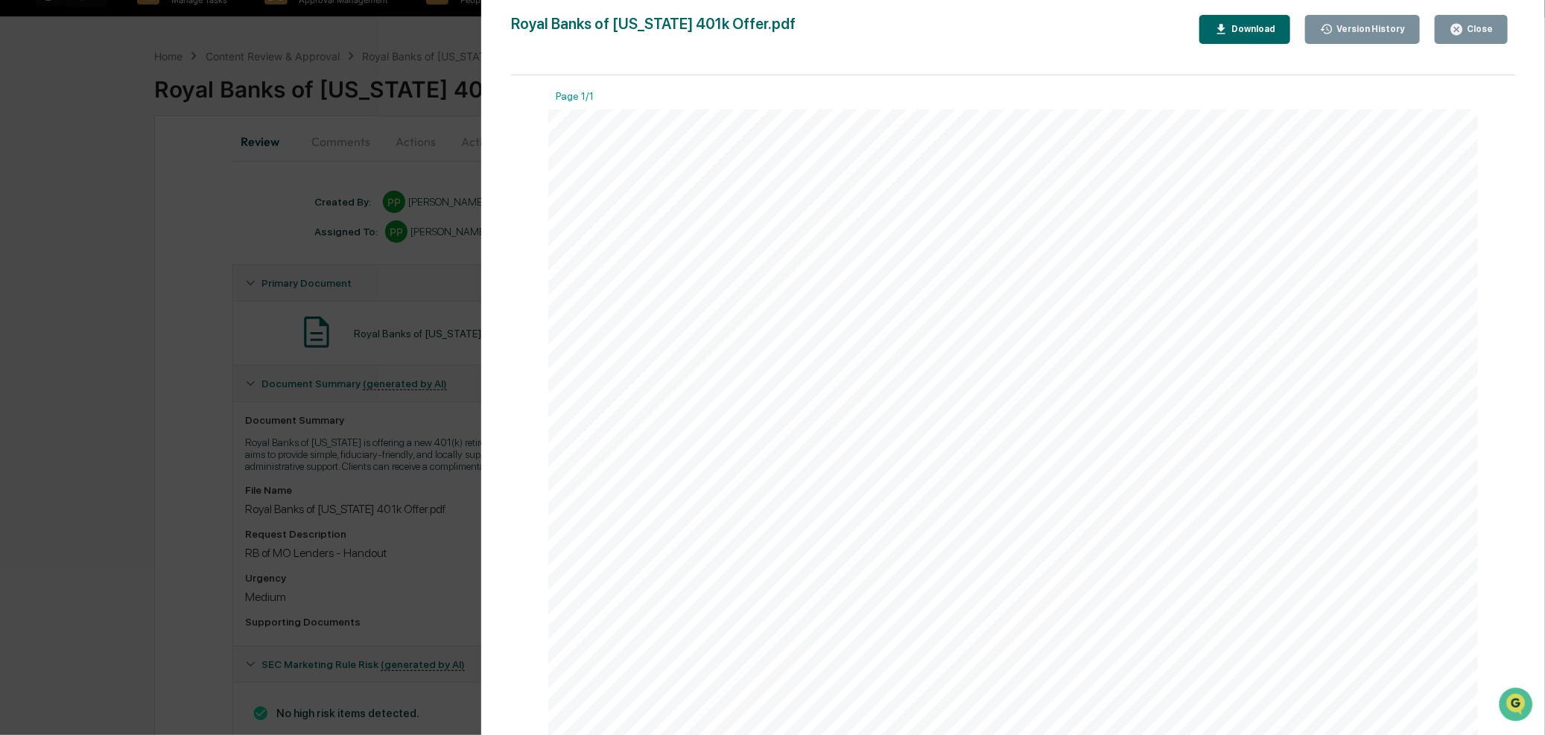
scroll to position [0, 0]
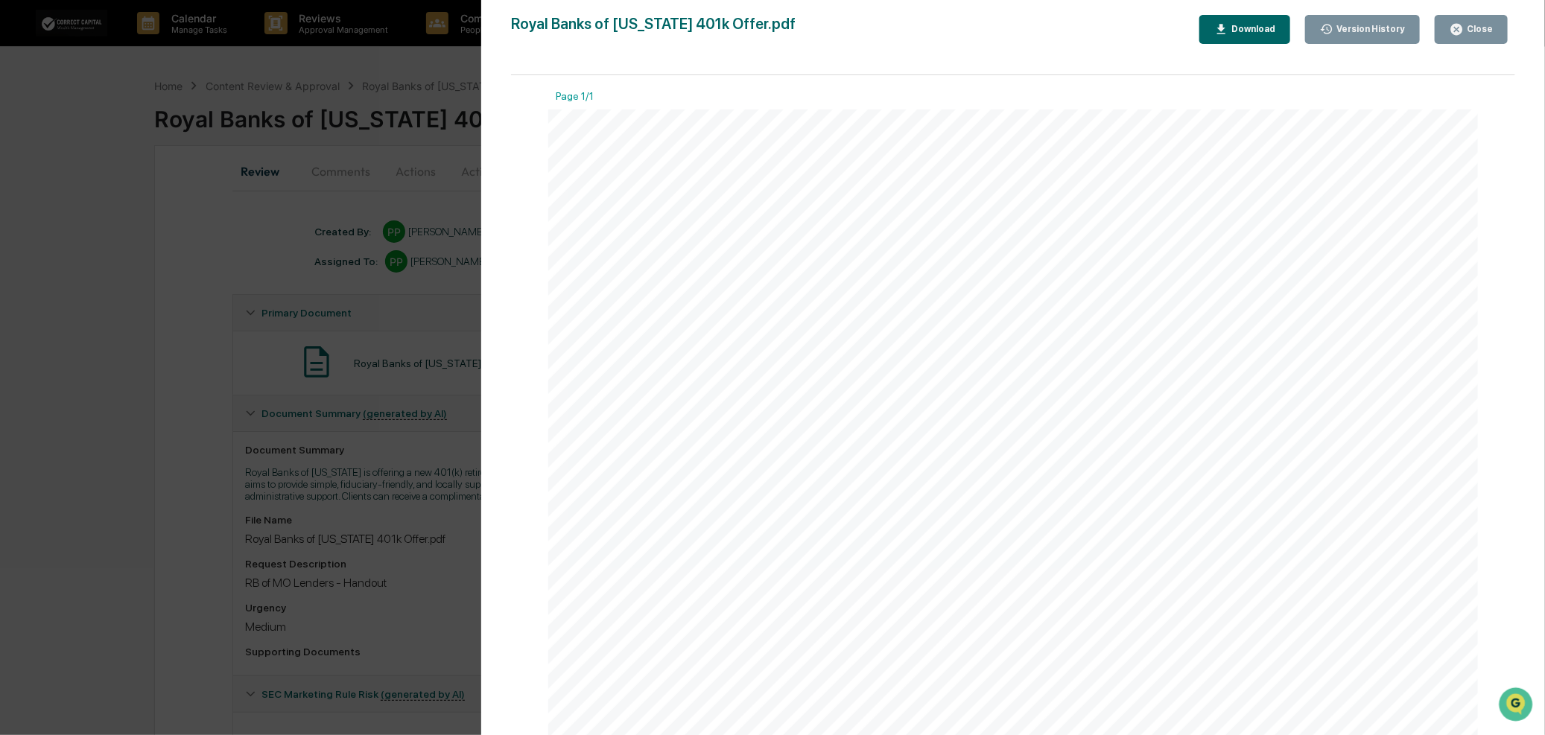
click at [1354, 32] on div "Version History" at bounding box center [1370, 29] width 72 height 10
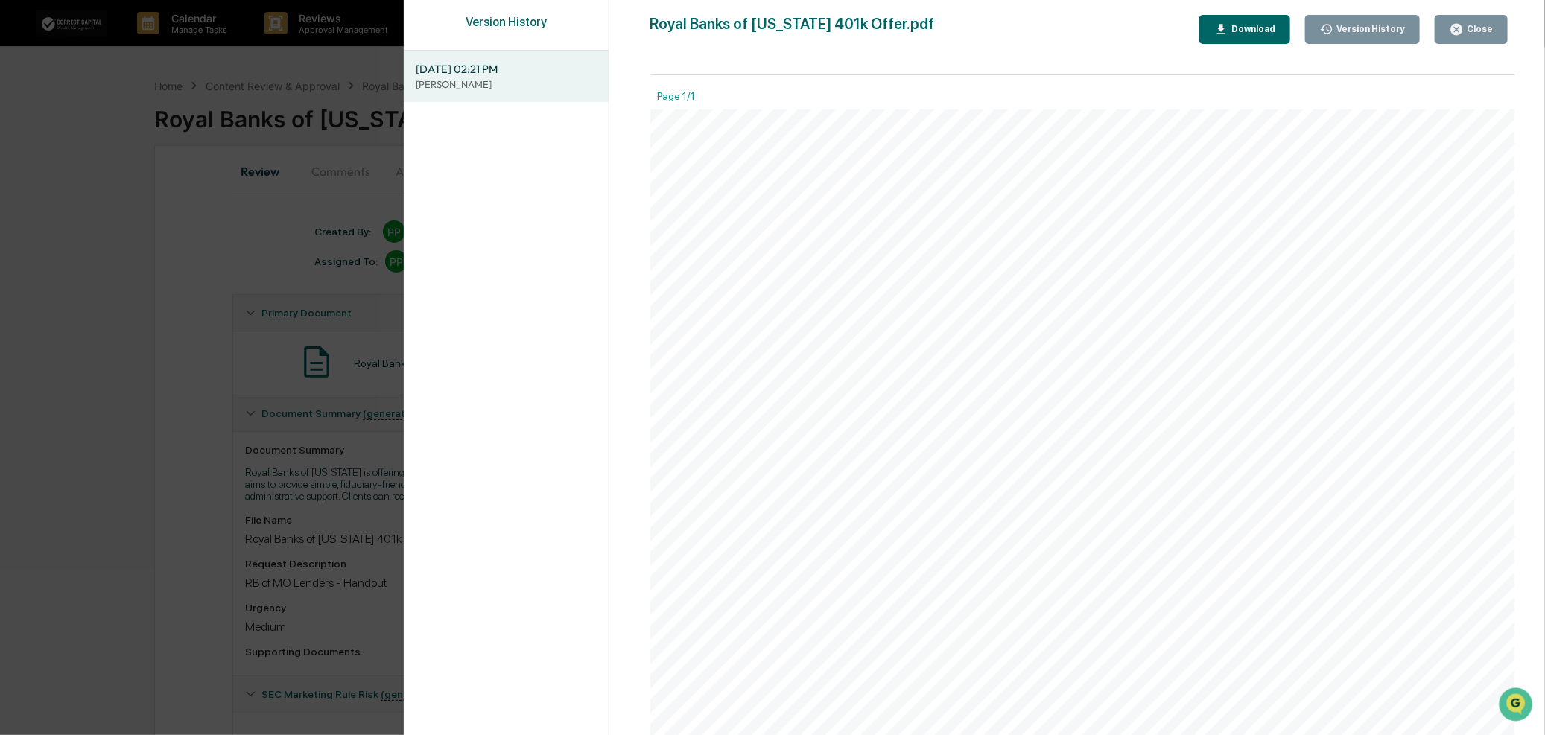
click at [1464, 25] on icon "button" at bounding box center [1457, 29] width 14 height 14
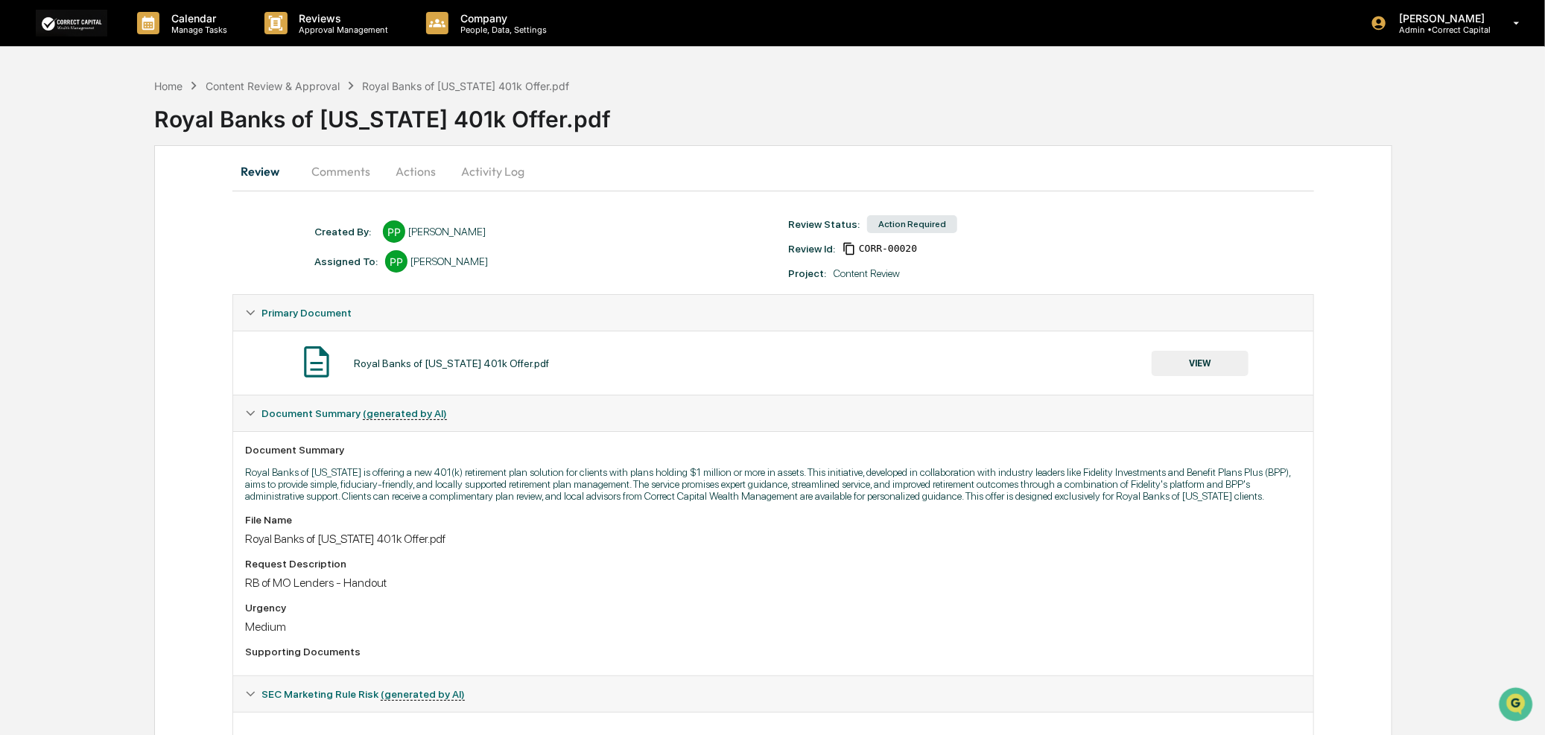
click at [859, 248] on span "CORR-00020" at bounding box center [888, 249] width 58 height 12
click at [850, 254] on icon at bounding box center [849, 248] width 13 height 13
click at [850, 250] on icon at bounding box center [849, 248] width 13 height 13
click at [877, 248] on span "CORR-00020" at bounding box center [888, 249] width 58 height 12
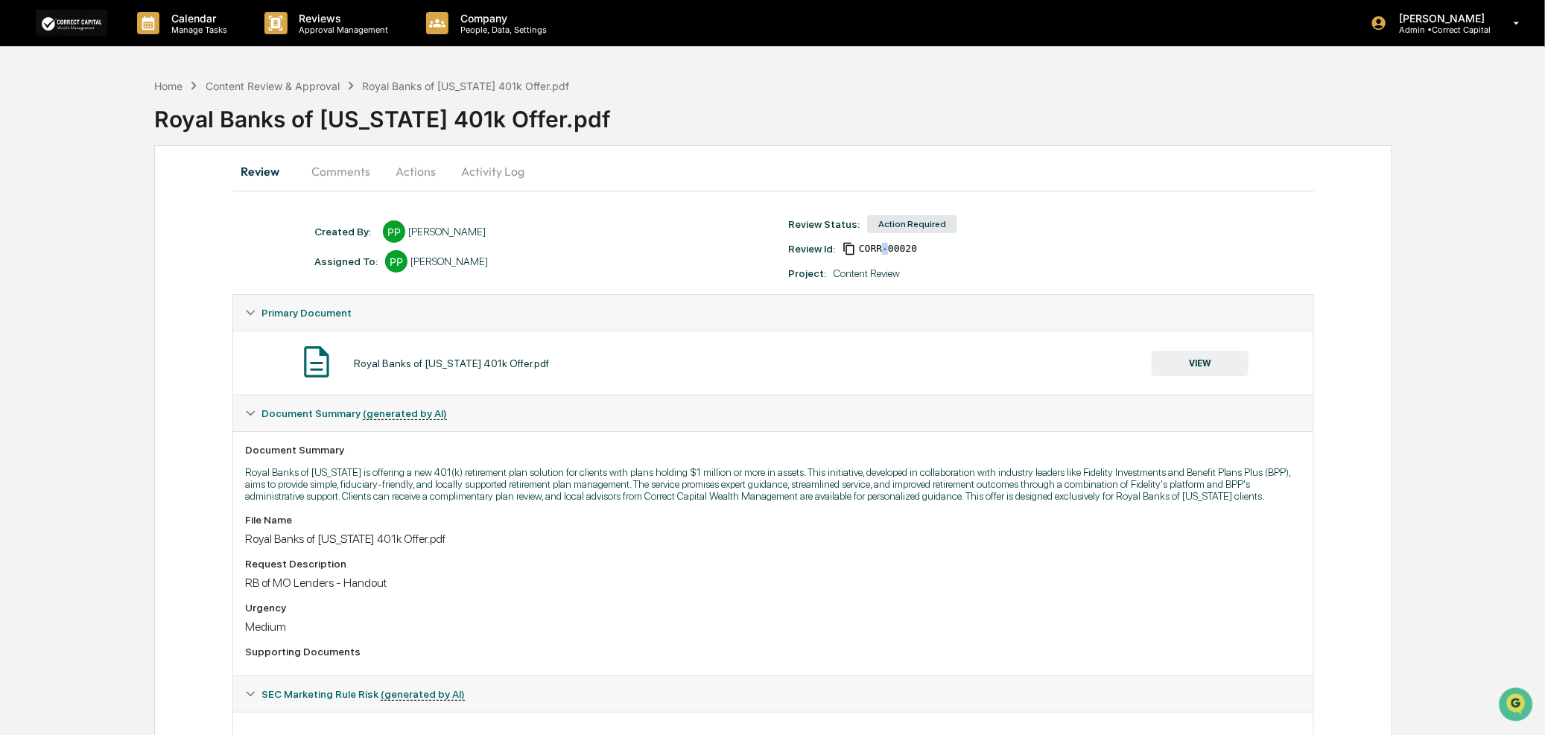
scroll to position [83, 0]
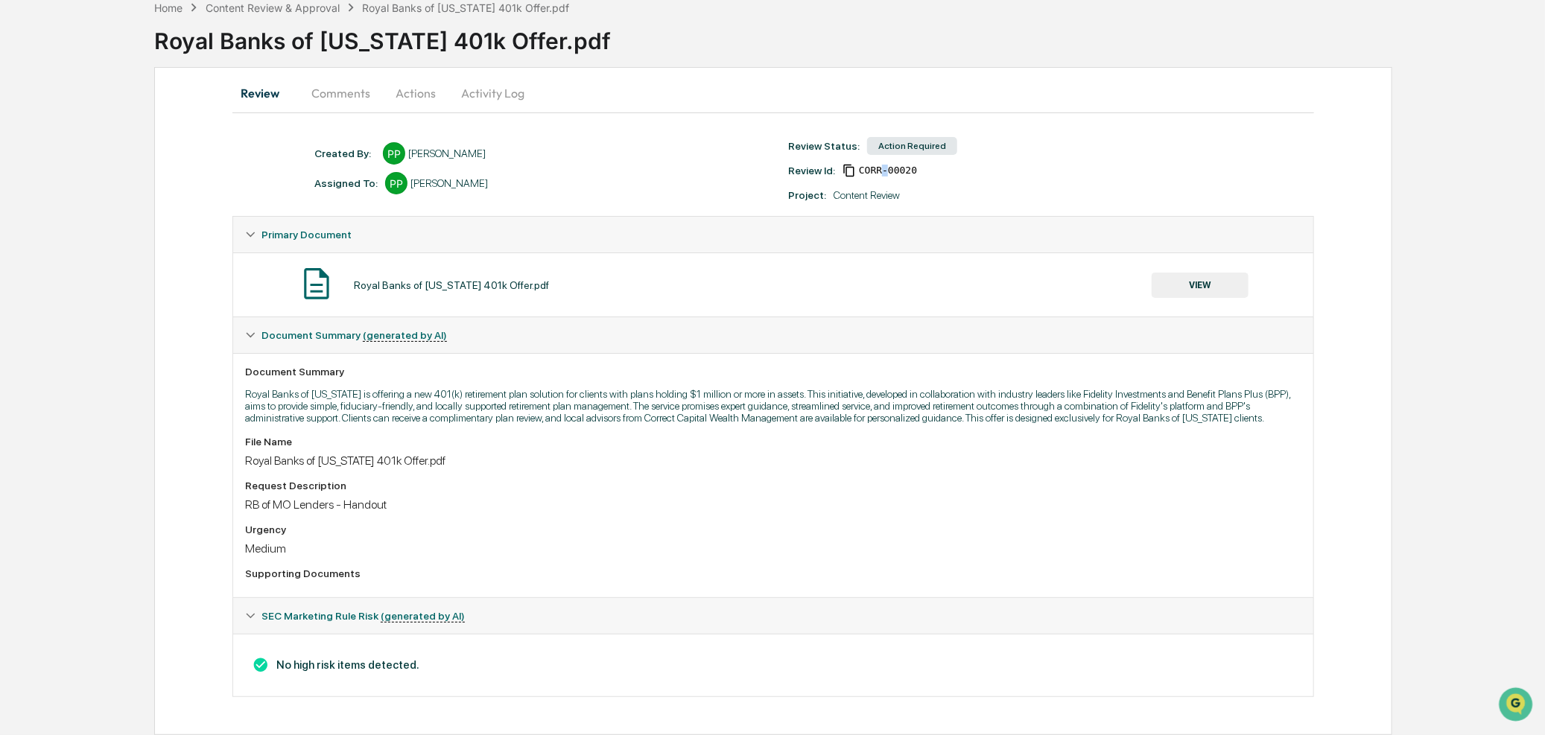
click at [253, 617] on icon at bounding box center [250, 616] width 10 height 10
click at [253, 612] on icon at bounding box center [250, 616] width 10 height 10
click at [264, 612] on span "SEC Marketing Rule Risk (generated by AI)" at bounding box center [363, 616] width 203 height 12
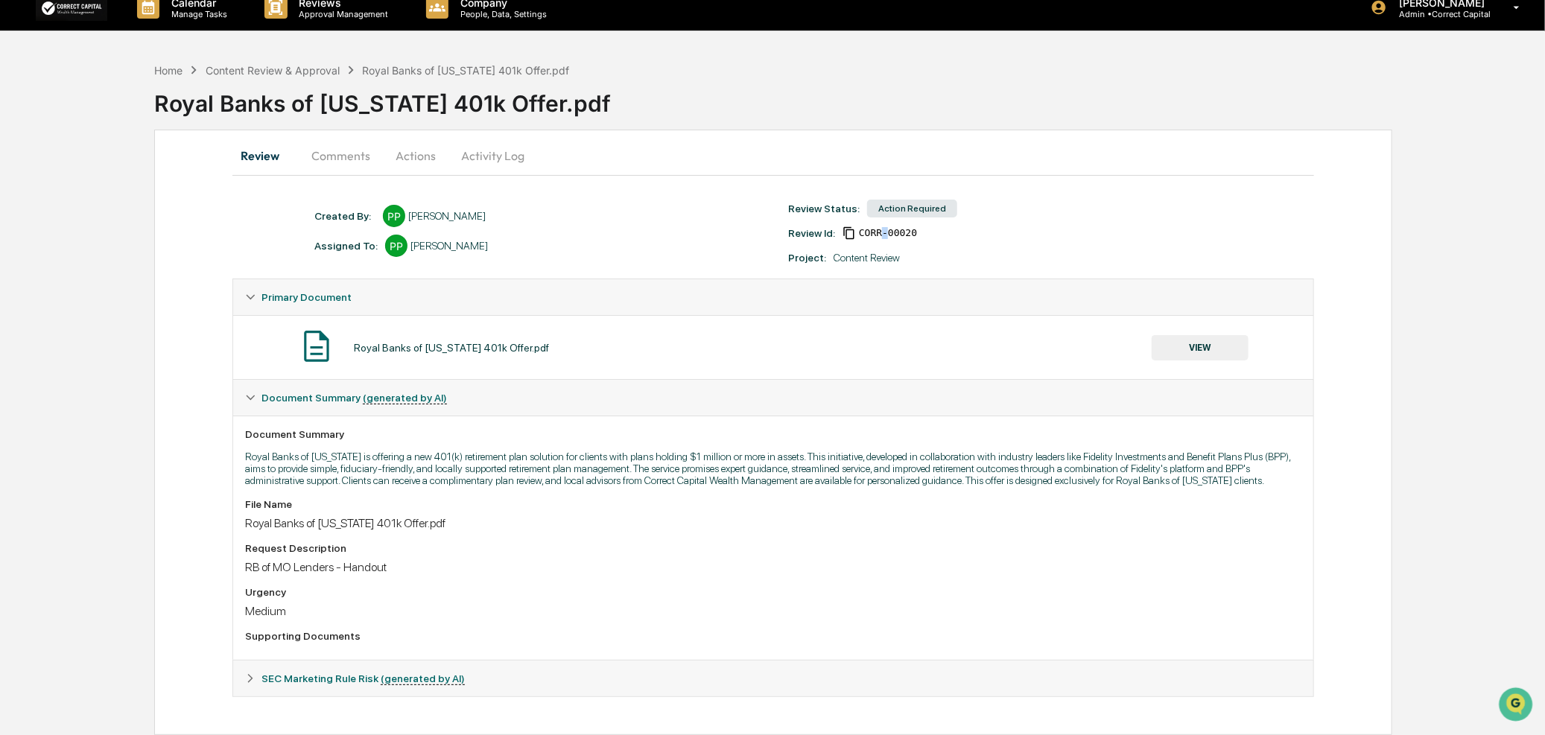
scroll to position [20, 0]
click at [360, 138] on button "Comments" at bounding box center [340, 156] width 83 height 36
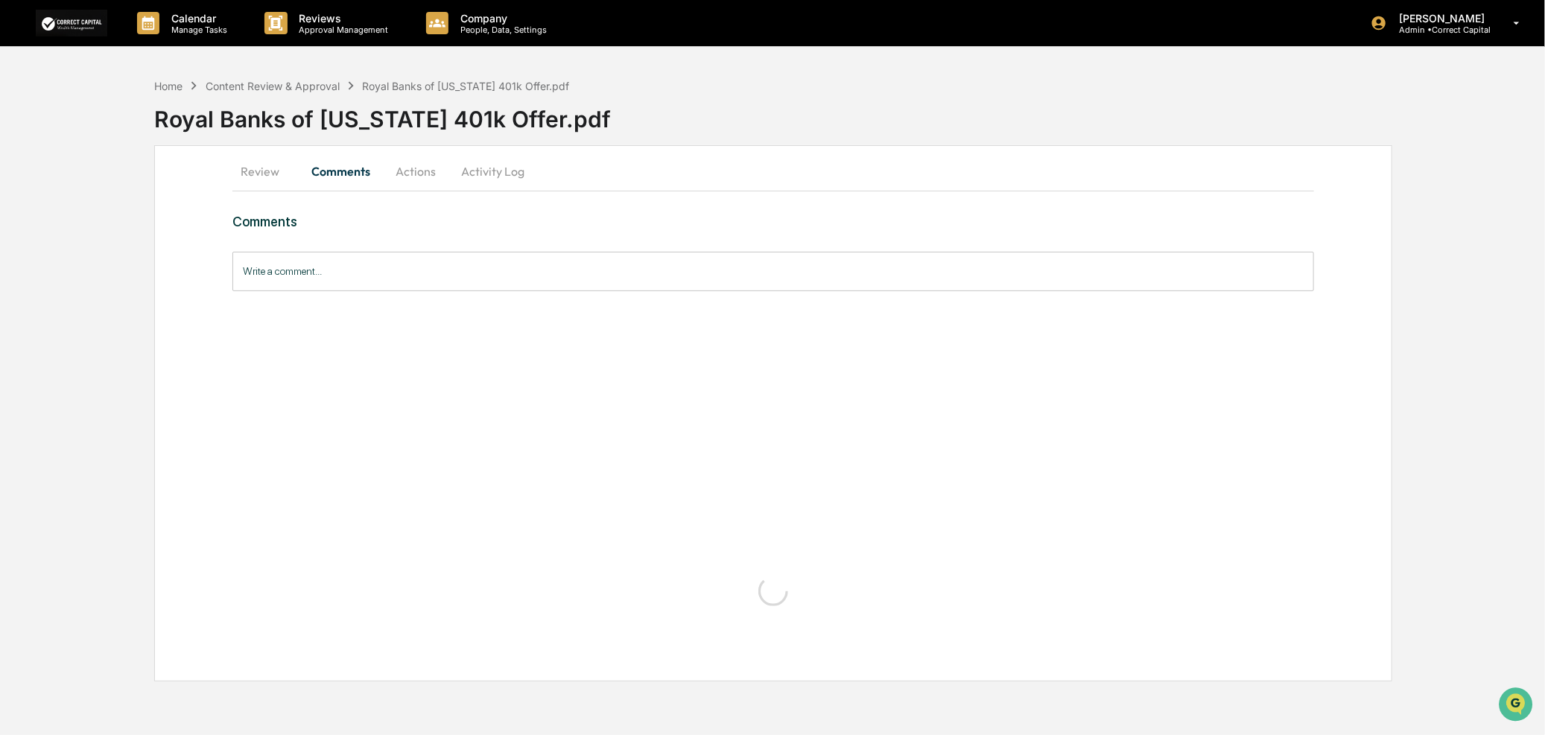
scroll to position [0, 0]
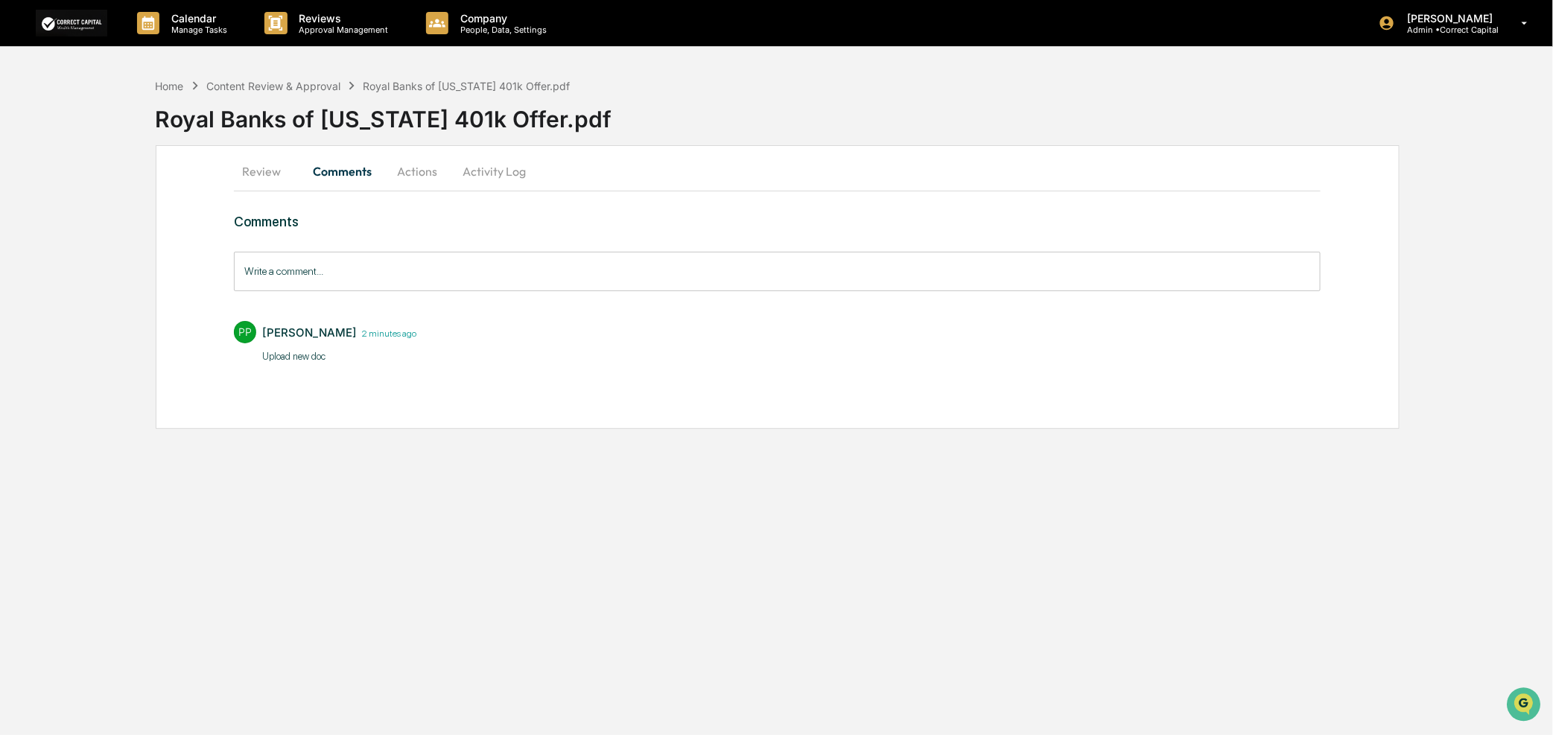
click at [420, 174] on button "Actions" at bounding box center [417, 171] width 67 height 36
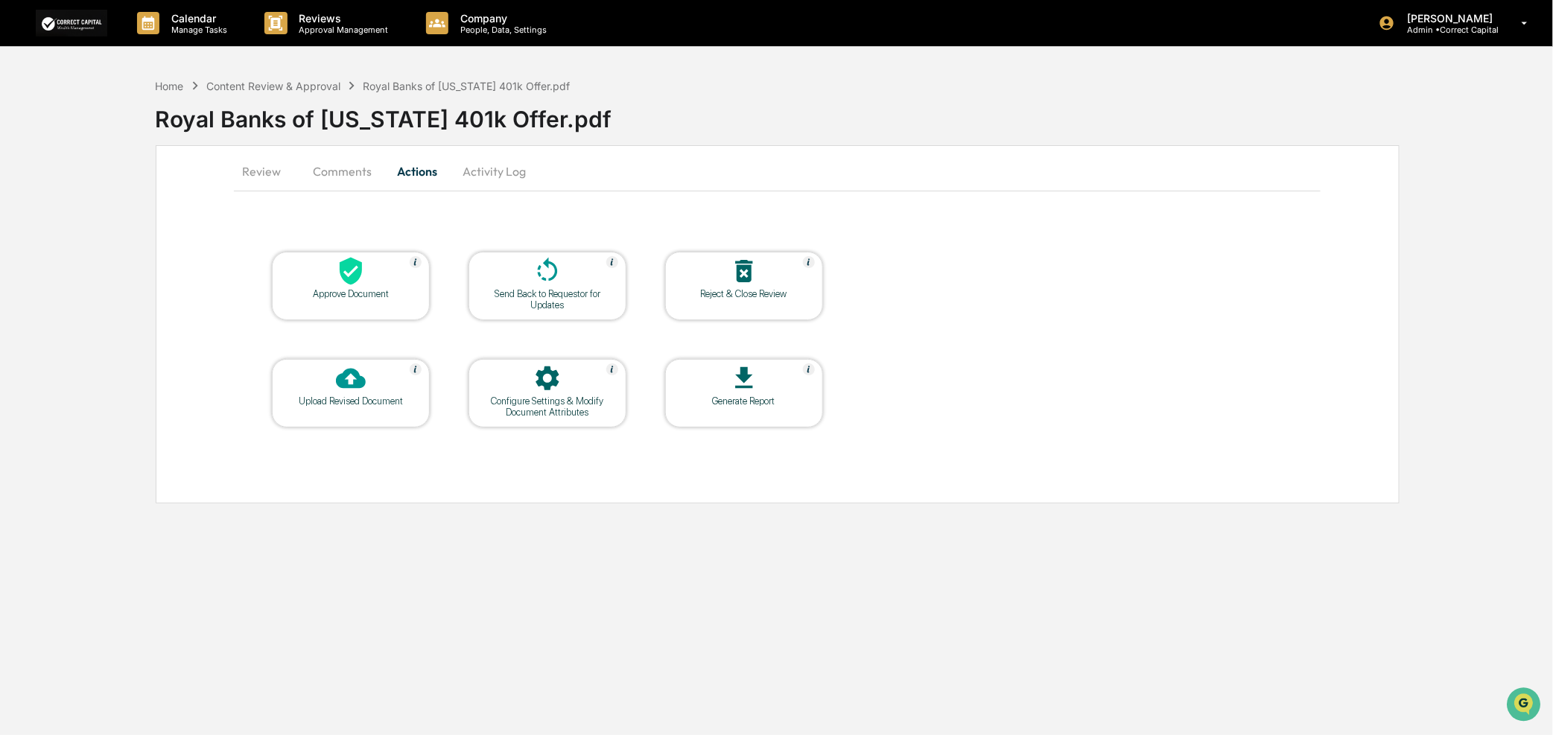
click at [510, 167] on button "Activity Log" at bounding box center [494, 171] width 87 height 36
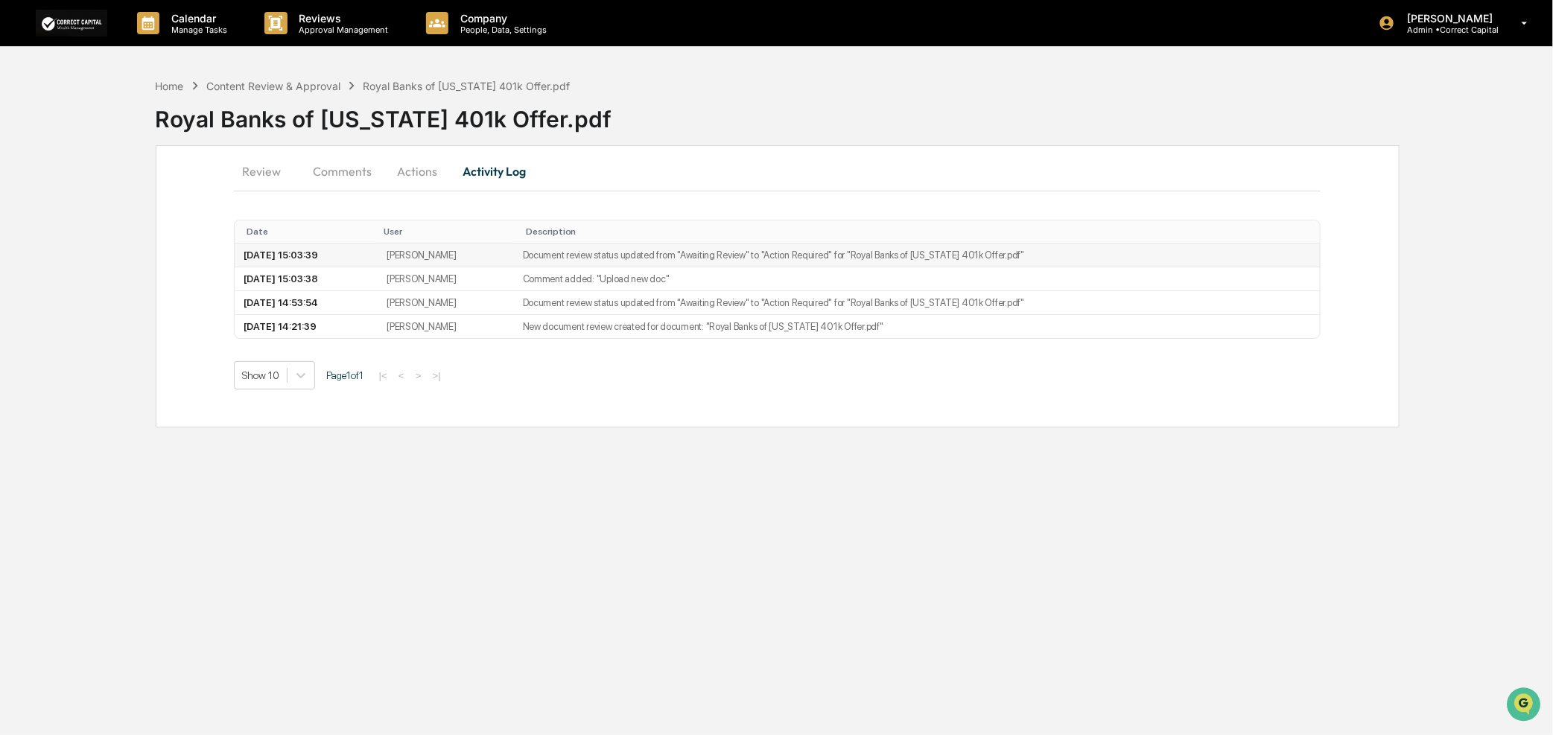
click at [720, 249] on td "Document review status updated from "Awaiting Review" to "Action Required" for …" at bounding box center [917, 256] width 807 height 24
click at [336, 168] on button "Comments" at bounding box center [342, 171] width 83 height 36
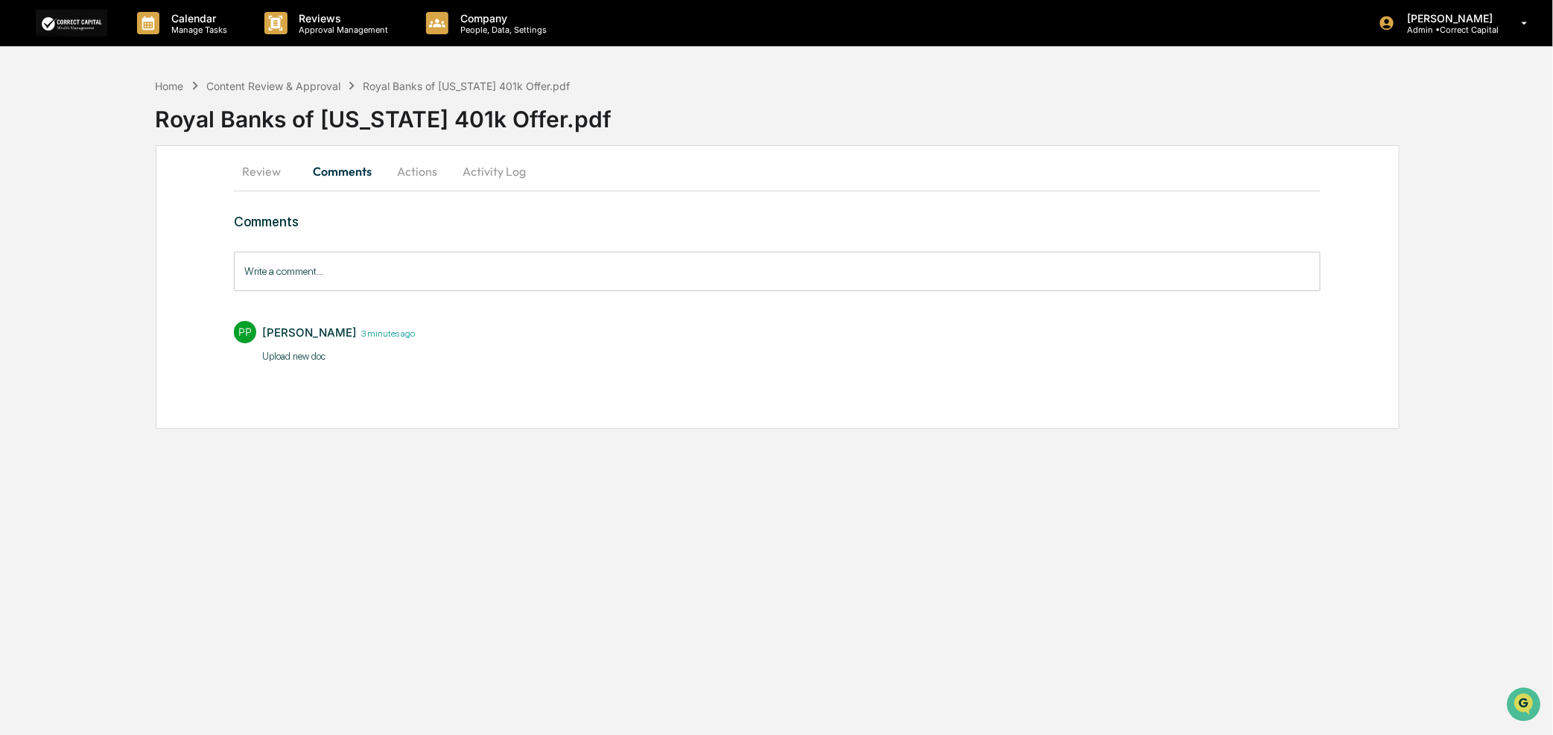
click at [262, 171] on button "Review" at bounding box center [267, 171] width 67 height 36
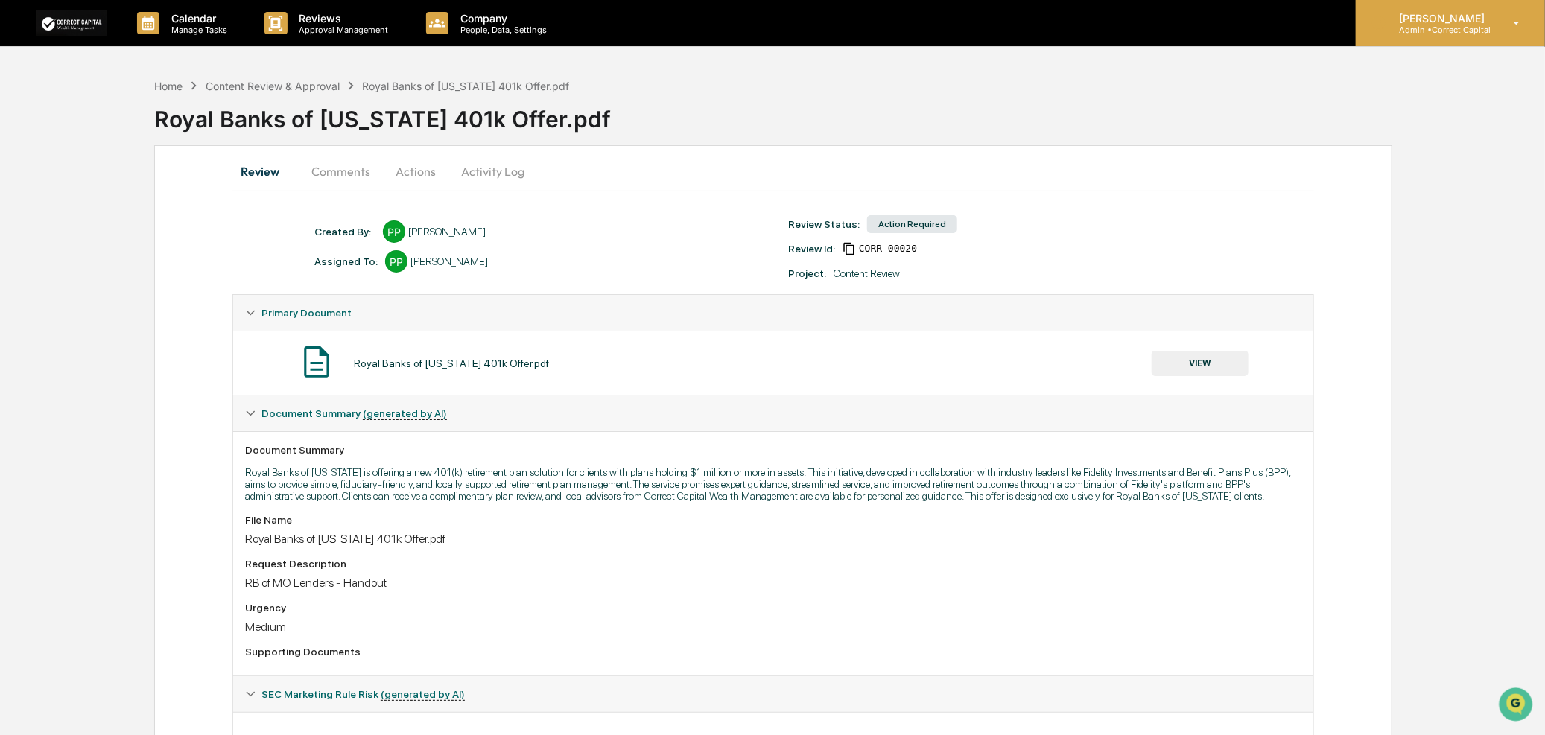
click at [1520, 22] on icon at bounding box center [1518, 23] width 6 height 3
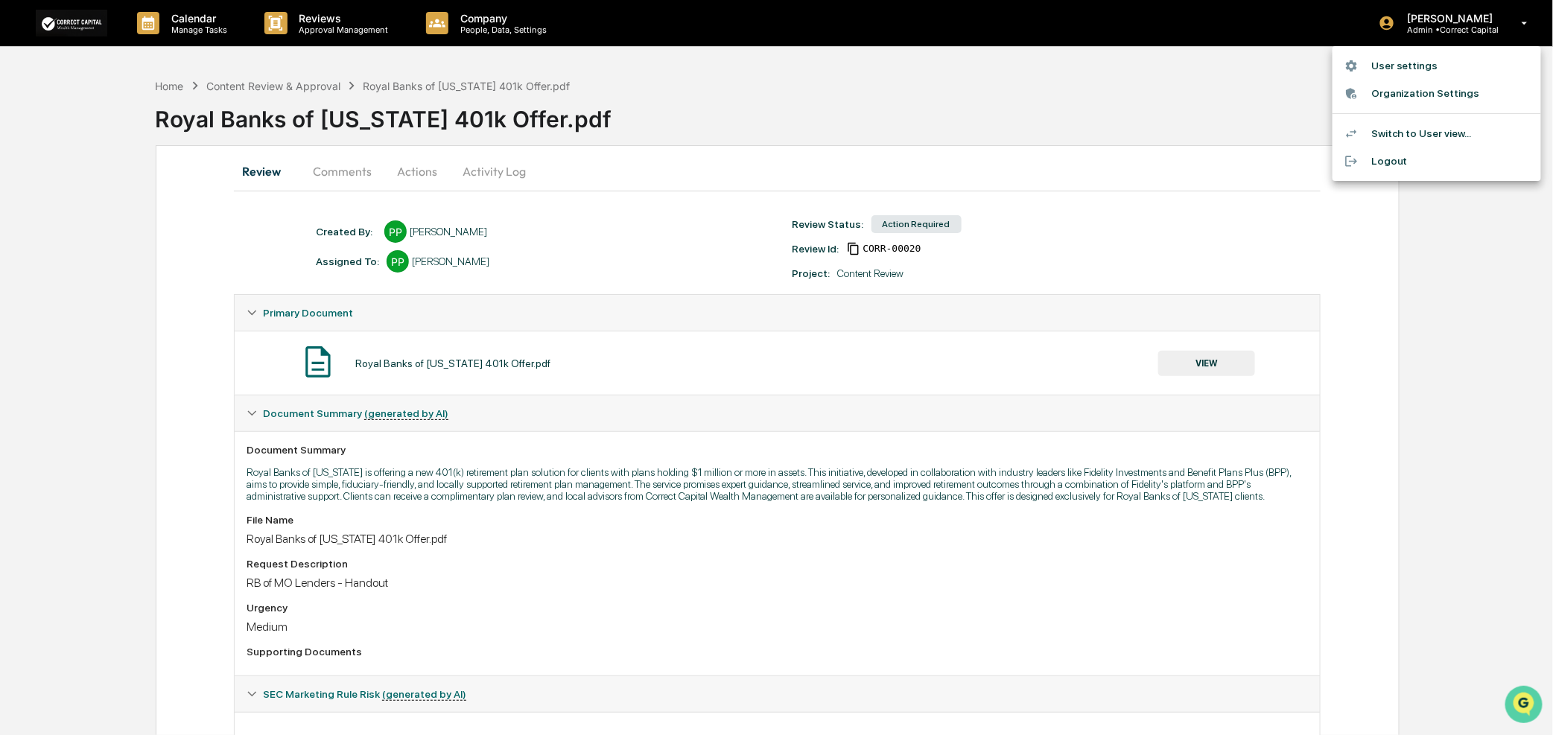
click at [1518, 699] on img "Open customer support" at bounding box center [1523, 704] width 37 height 30
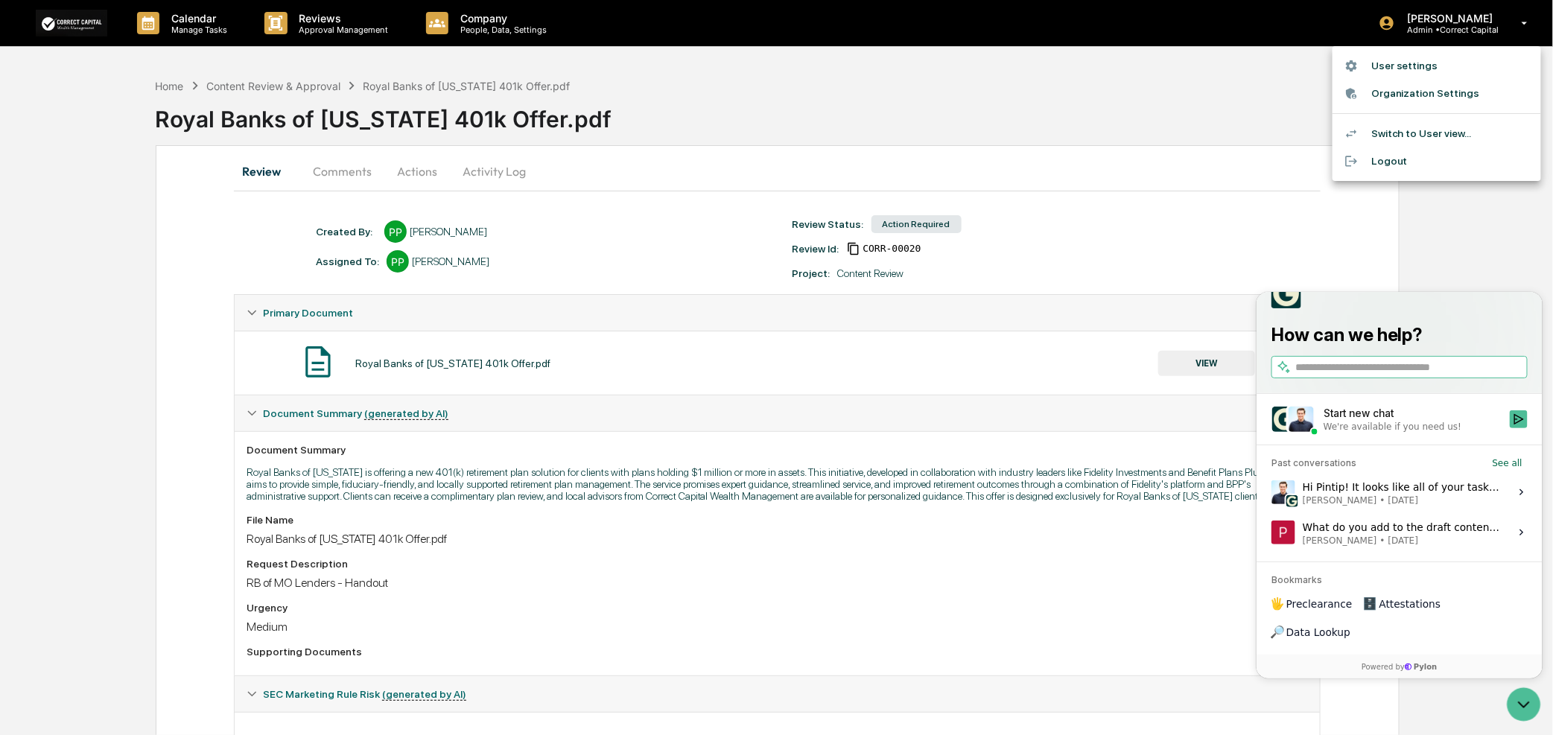
click at [1458, 506] on span "Jack Rasmussen • Oct 1" at bounding box center [1401, 500] width 198 height 12
click at [1271, 492] on button "View issue" at bounding box center [1270, 492] width 1 height 1
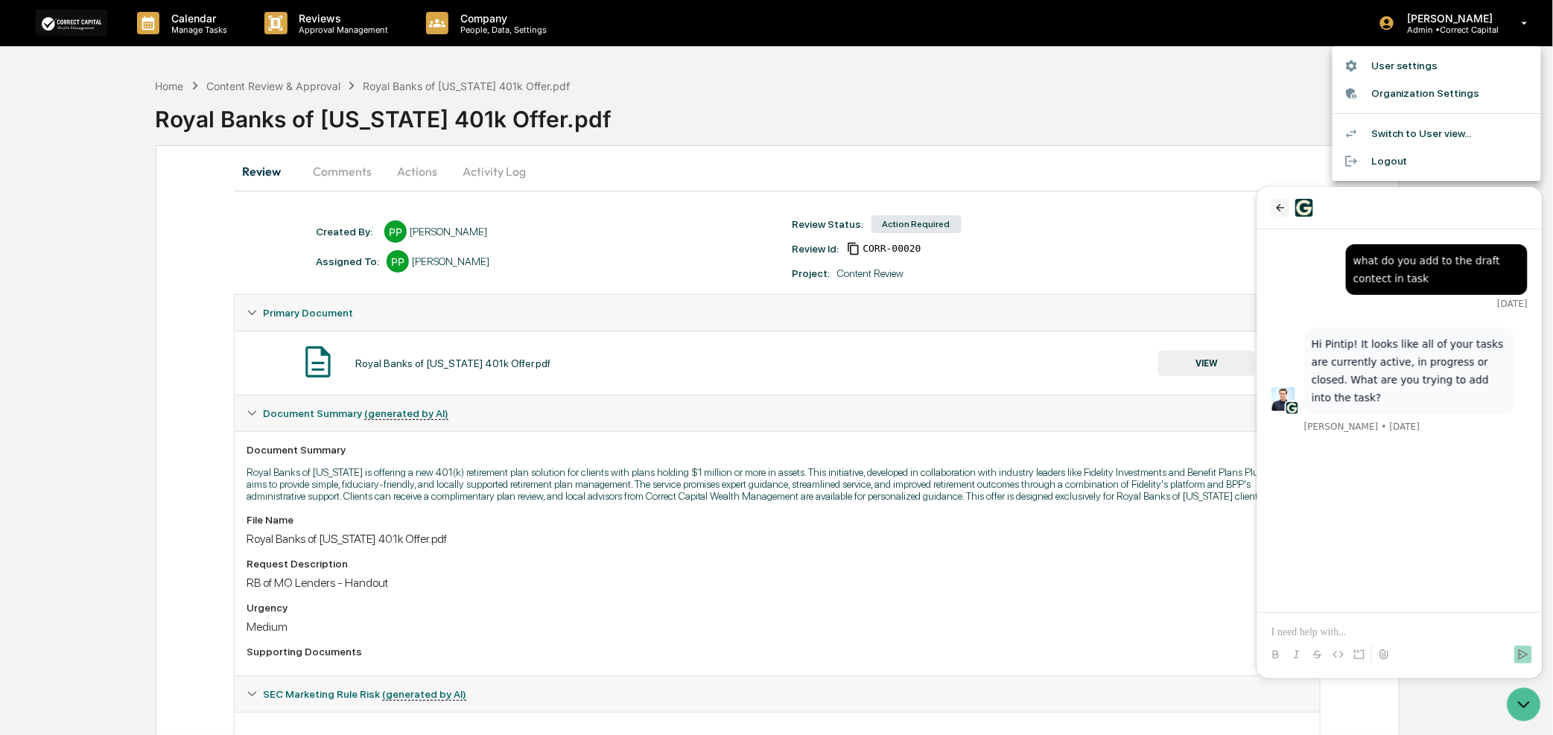
click at [1279, 211] on icon "back" at bounding box center [1280, 207] width 12 height 12
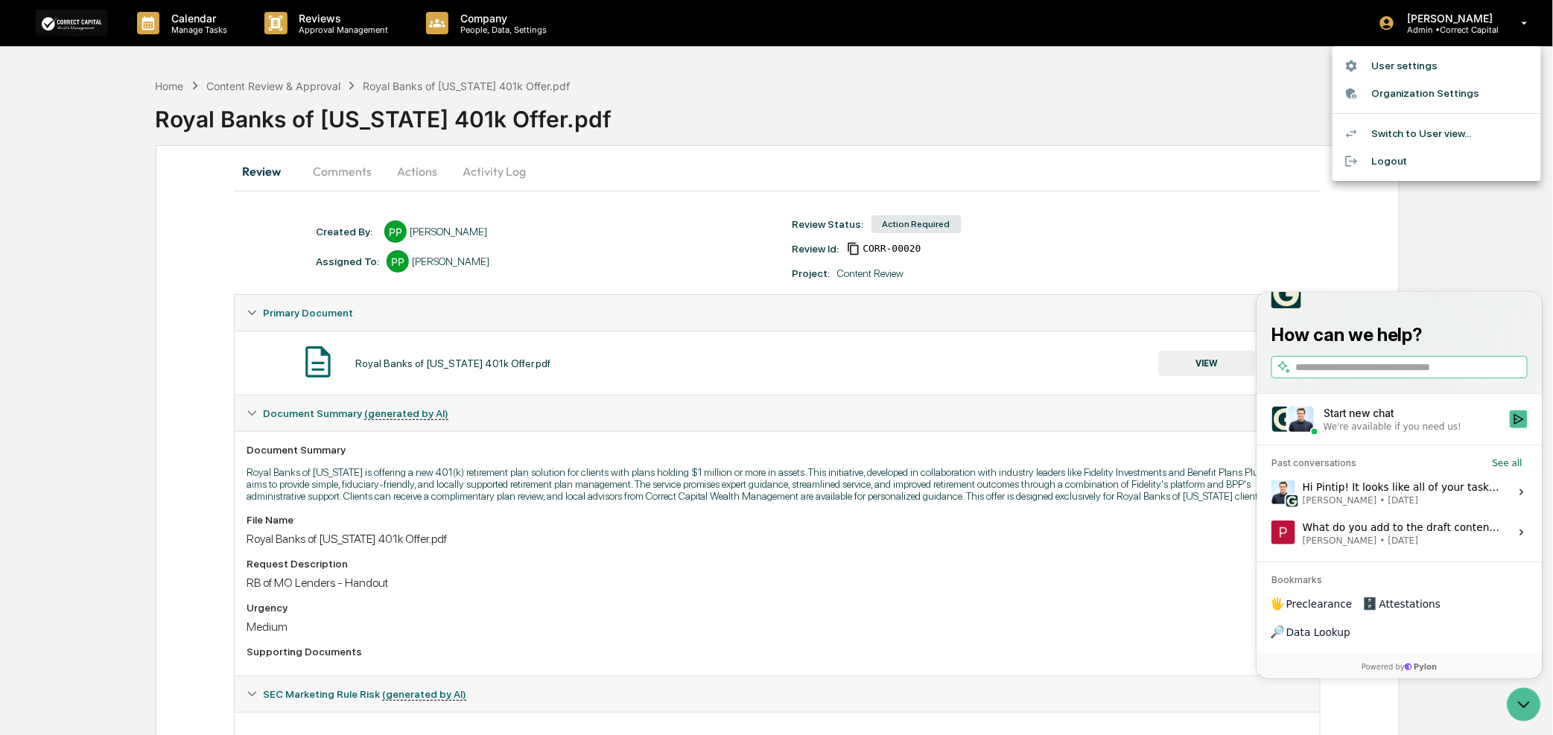
click at [1327, 375] on input "search" at bounding box center [1409, 367] width 229 height 16
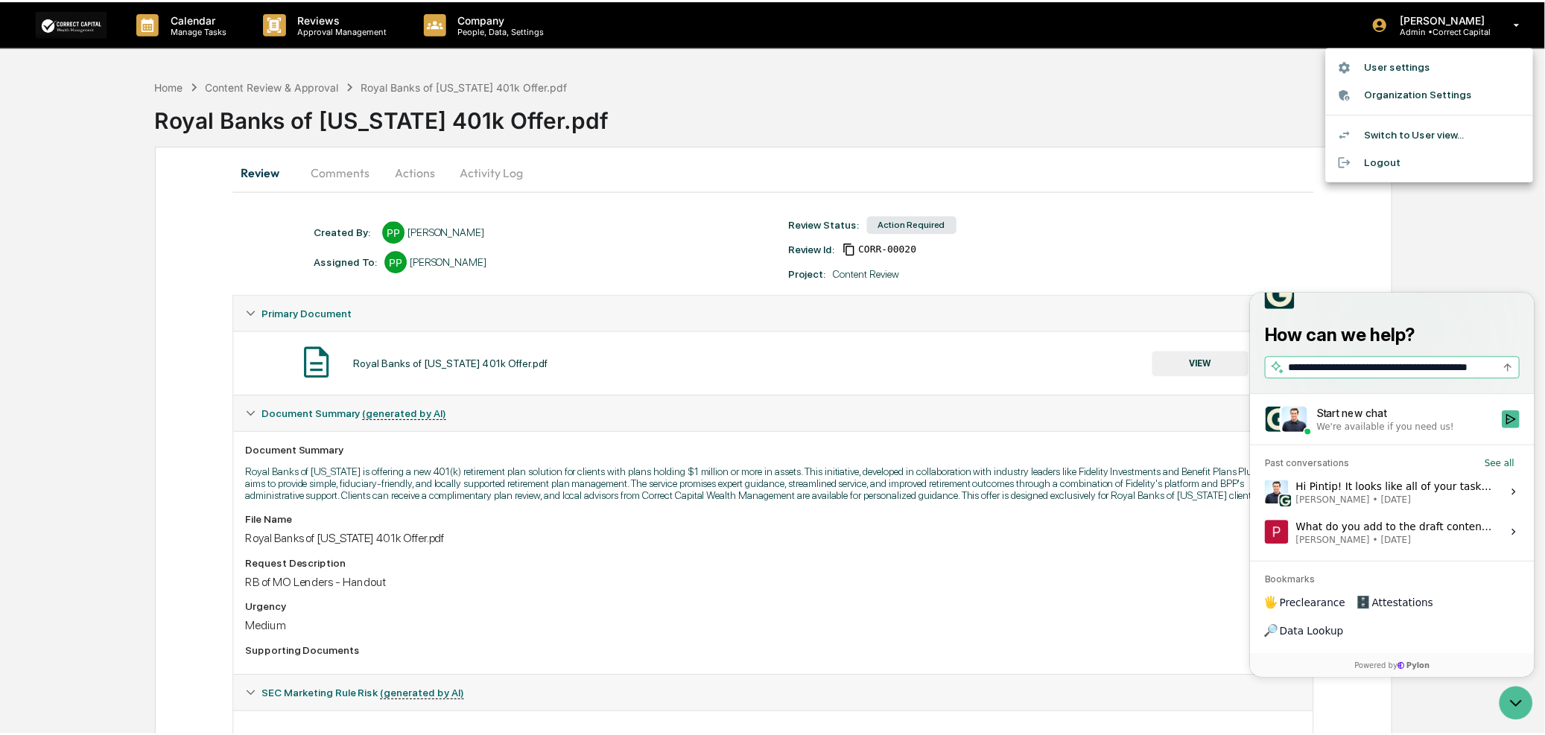
scroll to position [0, 30]
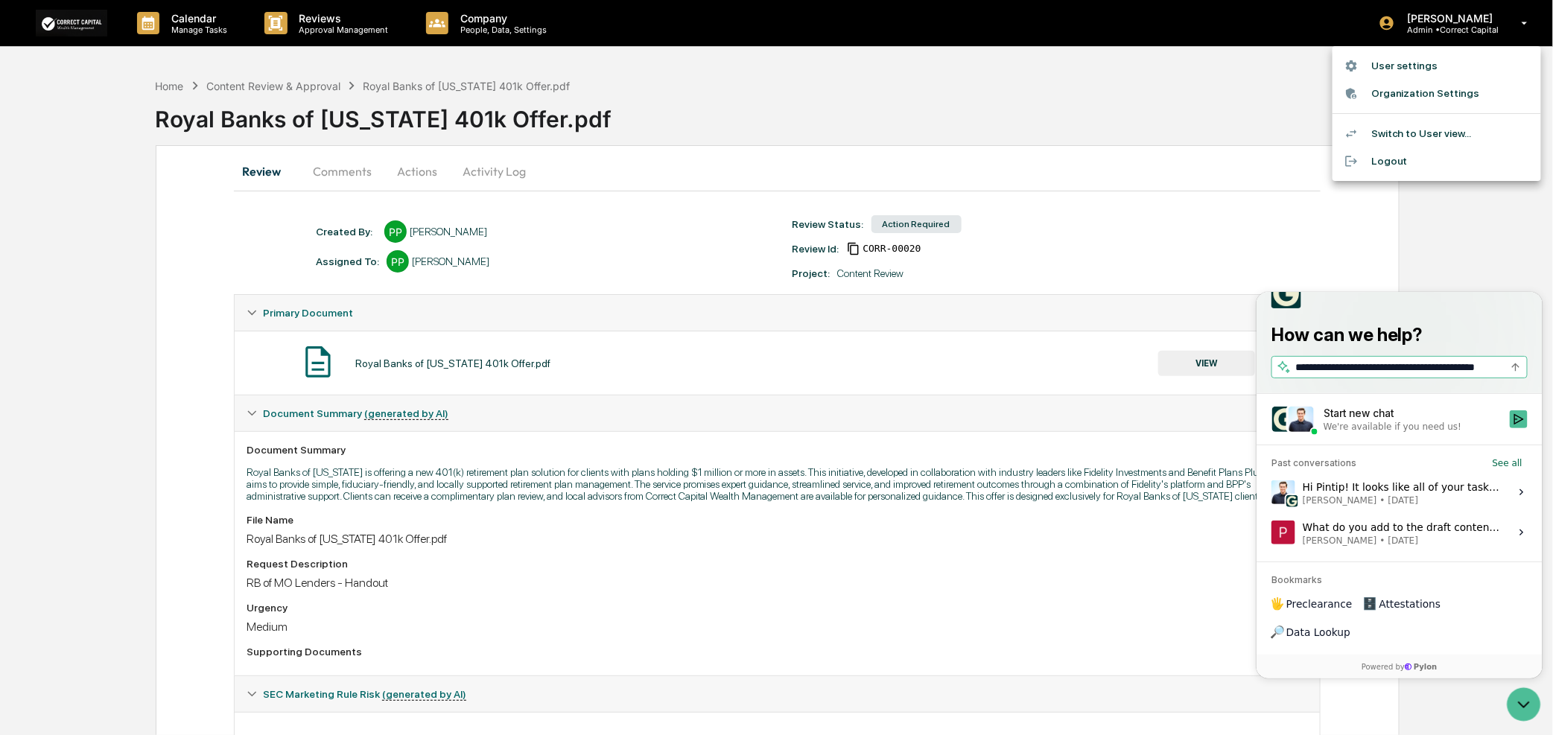
type input "**********"
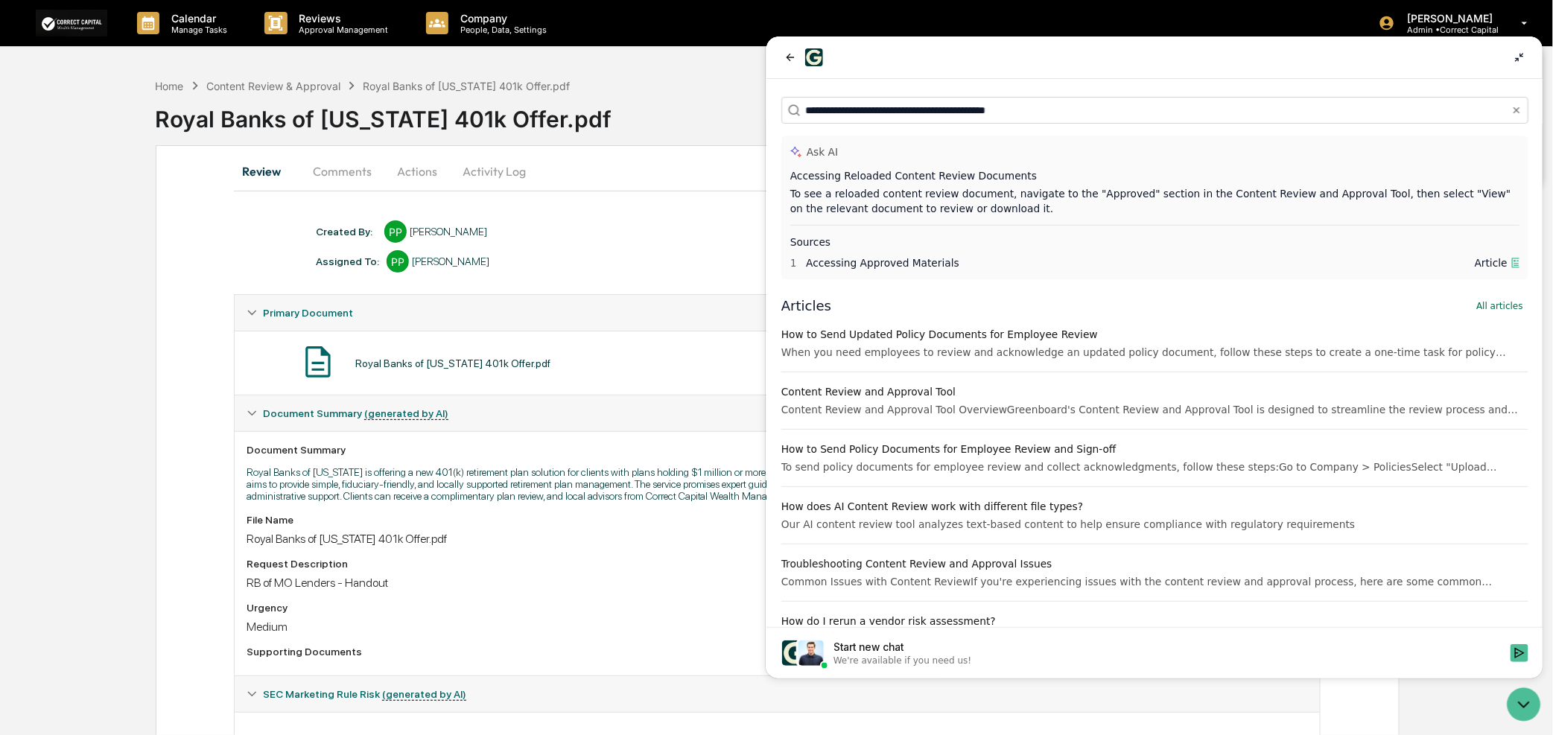
click at [335, 171] on div at bounding box center [776, 367] width 1553 height 735
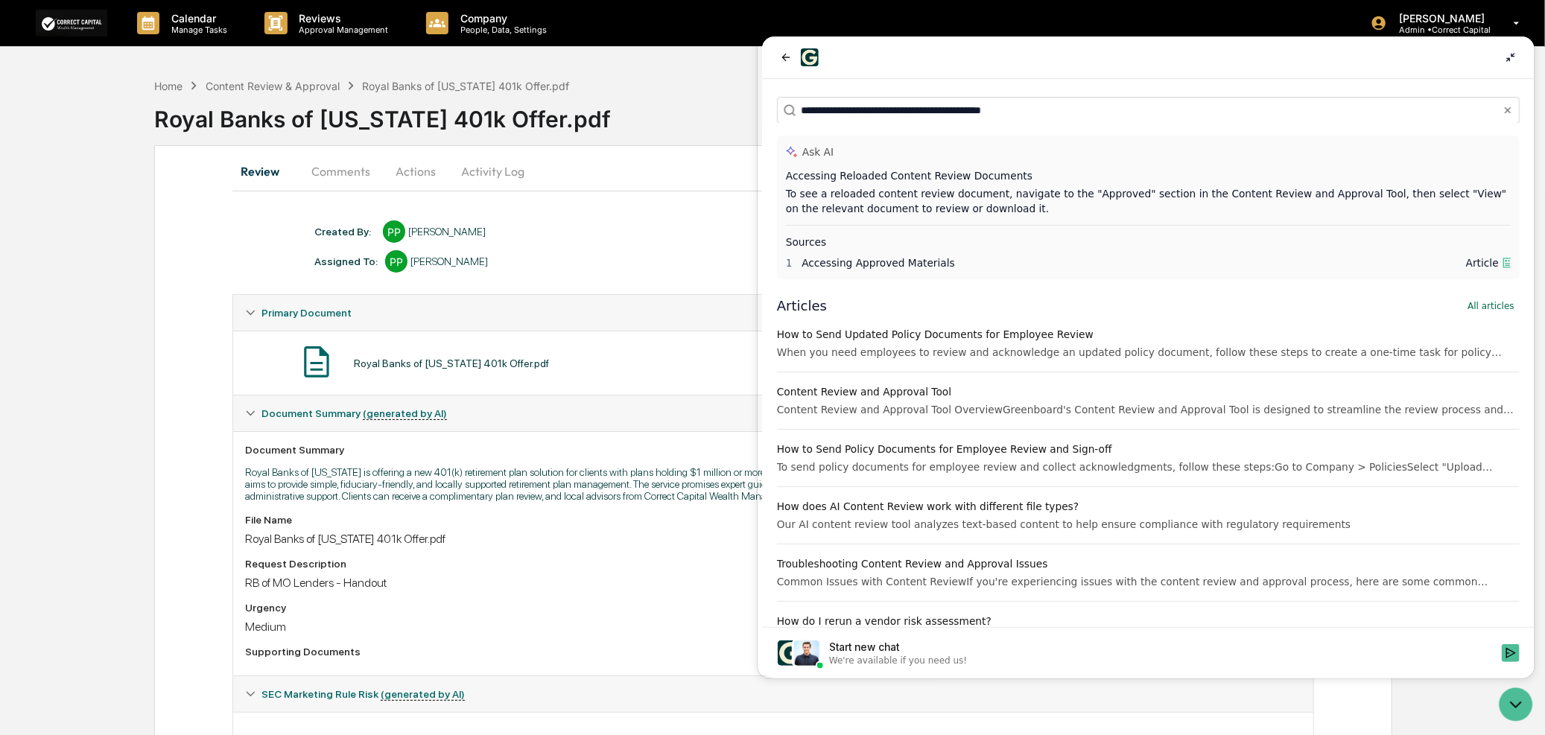
click at [530, 204] on div "Review Comments Actions Activity Log Created By: ‎ ‎ PP Pintip Perdun Assigned …" at bounding box center [772, 479] width 1237 height 668
click at [787, 56] on icon "back" at bounding box center [786, 56] width 8 height 7
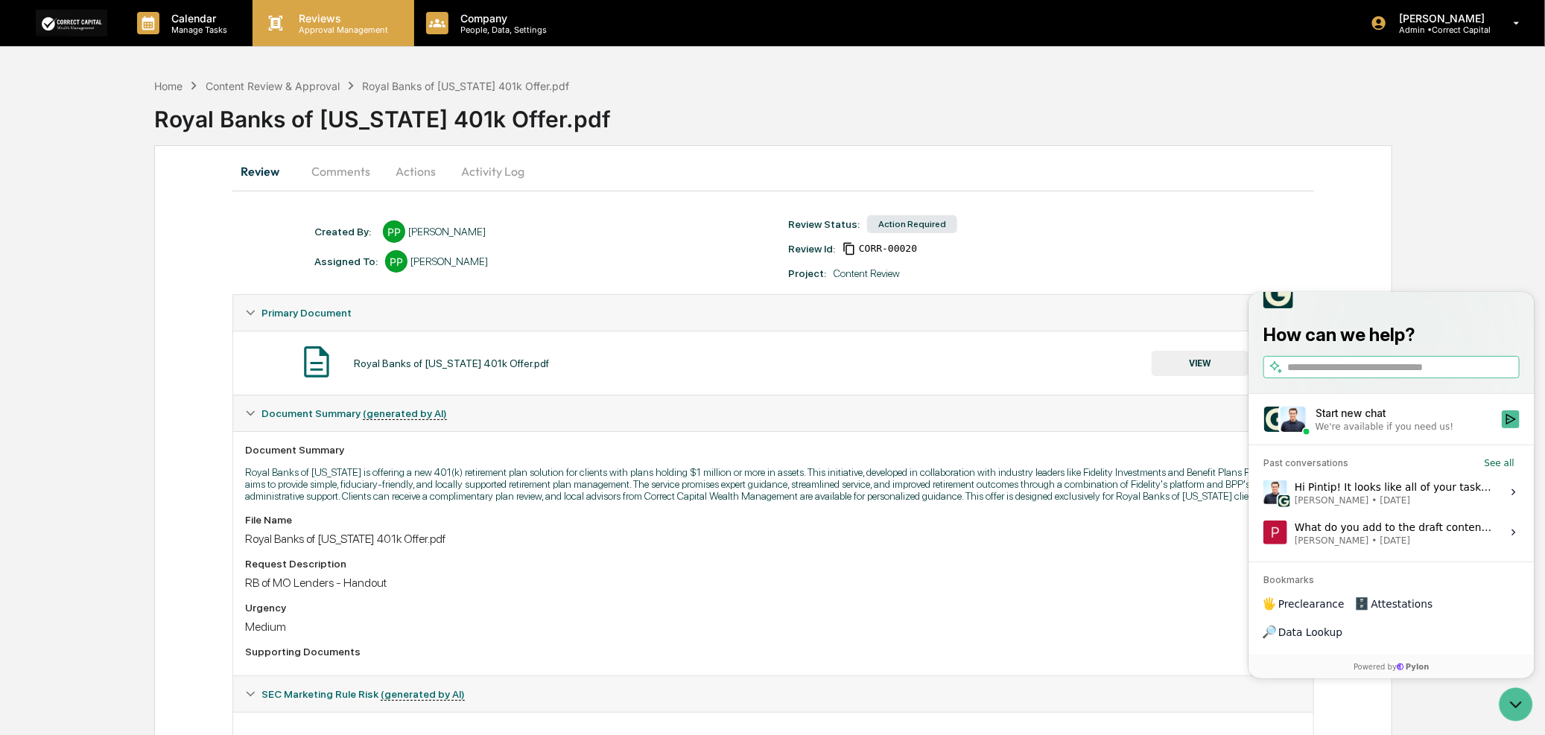
click at [332, 18] on p "Reviews" at bounding box center [342, 18] width 109 height 13
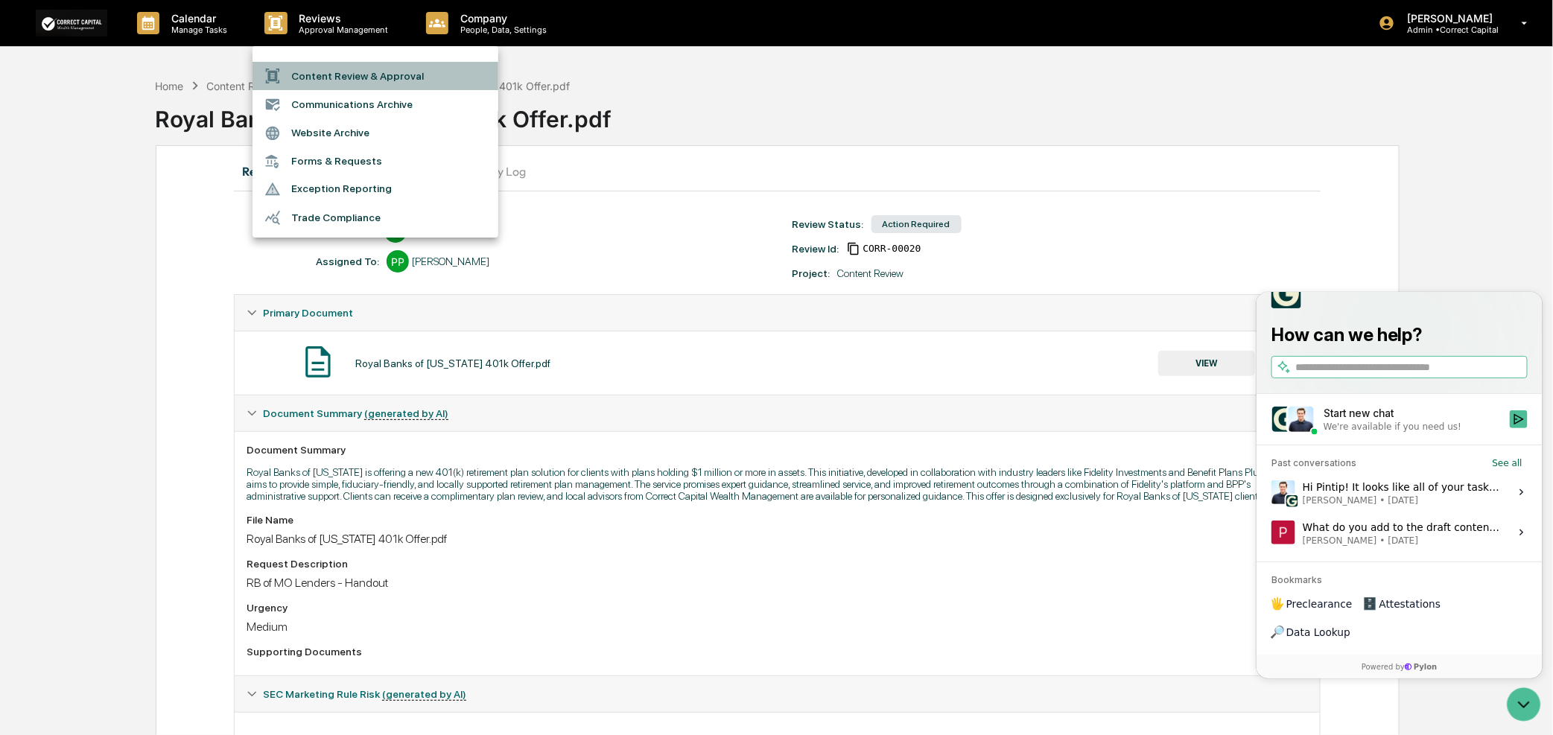
click at [363, 80] on li "Content Review & Approval" at bounding box center [376, 76] width 246 height 28
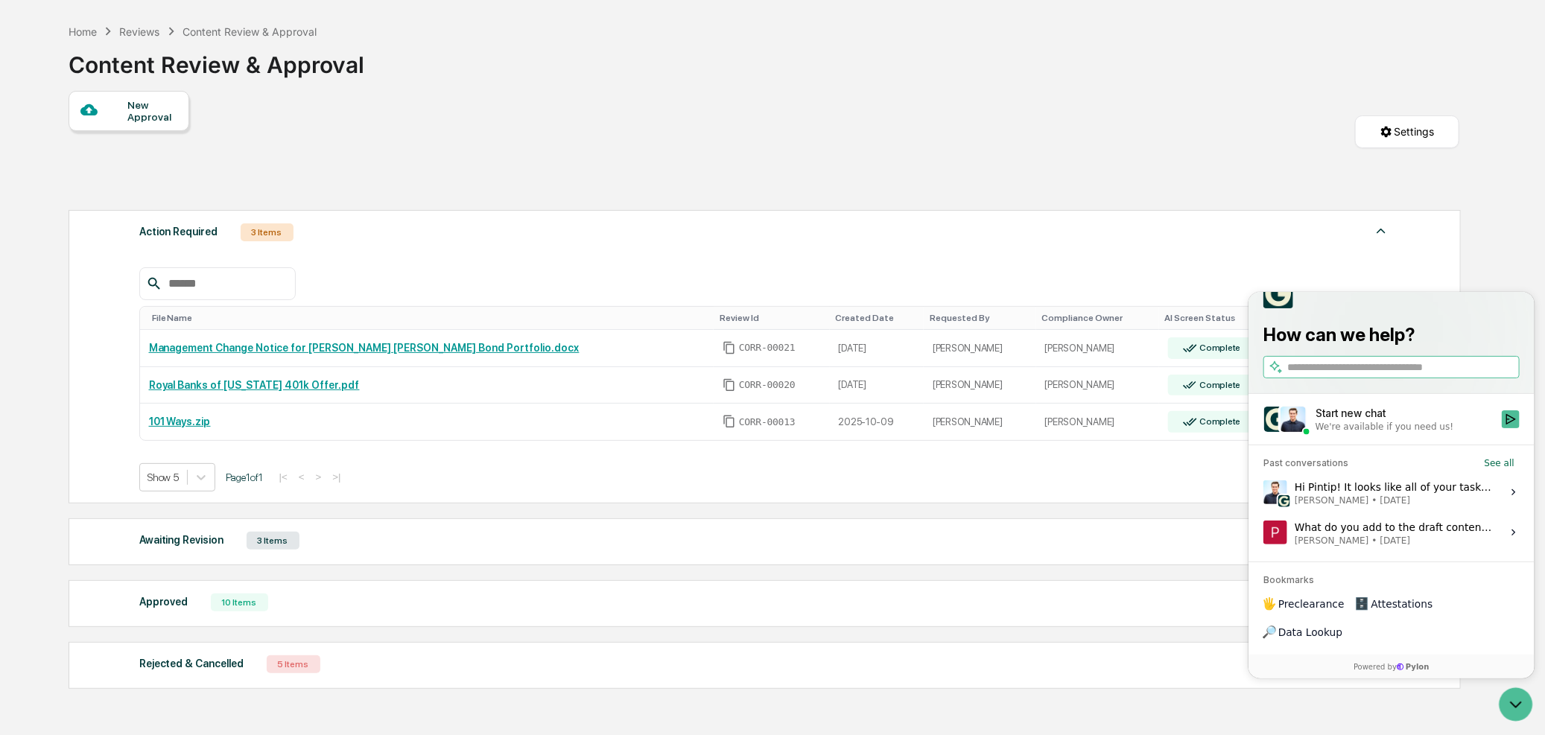
scroll to position [71, 0]
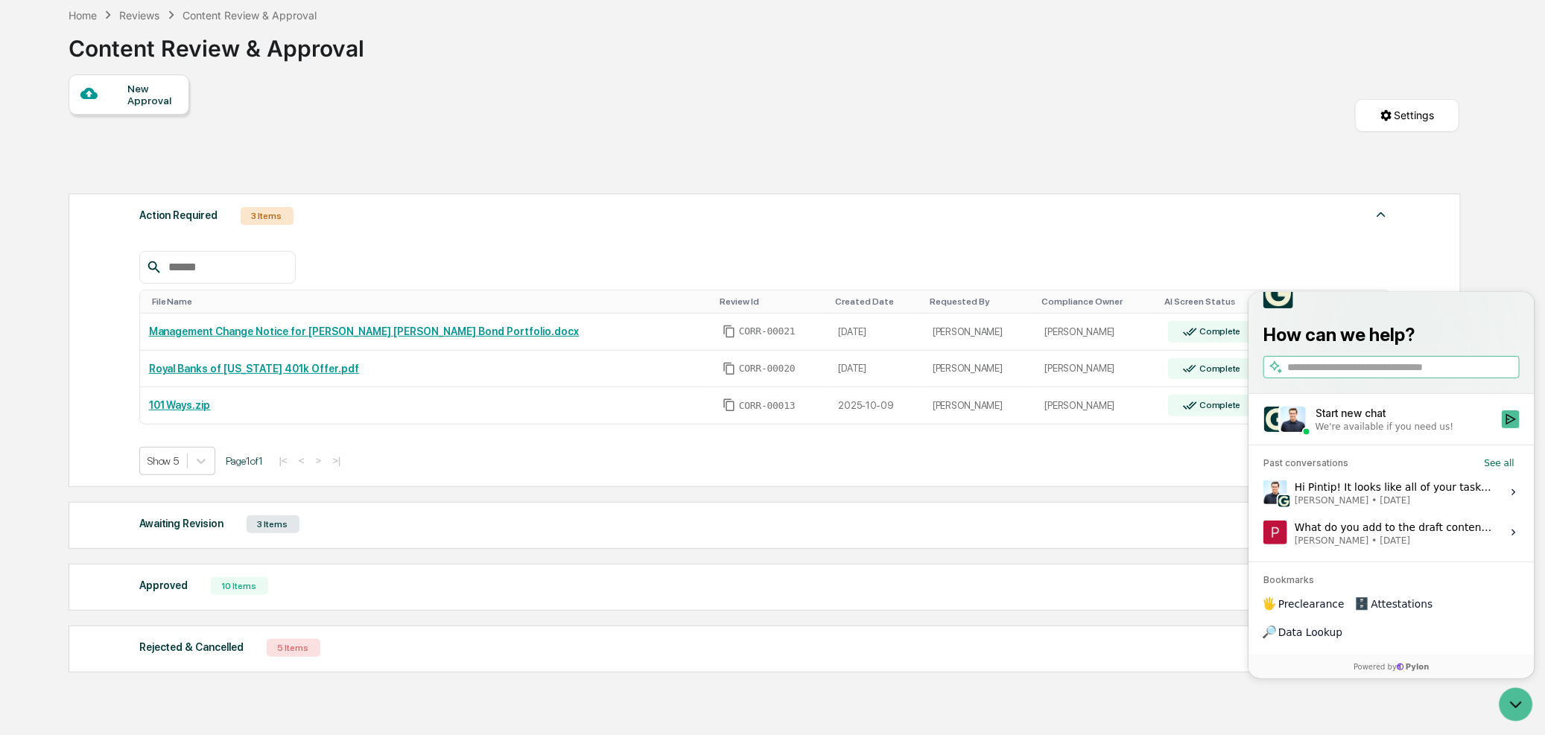
click at [294, 600] on div "Approved 10 Items File Name Review Id Created Date Requested By Compliance Owne…" at bounding box center [765, 587] width 1392 height 47
click at [1380, 291] on html "How can we help? Start new chat We're available if you need us! Past conversati…" at bounding box center [1391, 484] width 286 height 387
click at [1362, 308] on div at bounding box center [1391, 293] width 256 height 30
click at [840, 590] on div "Approved 10 Items" at bounding box center [765, 586] width 1252 height 21
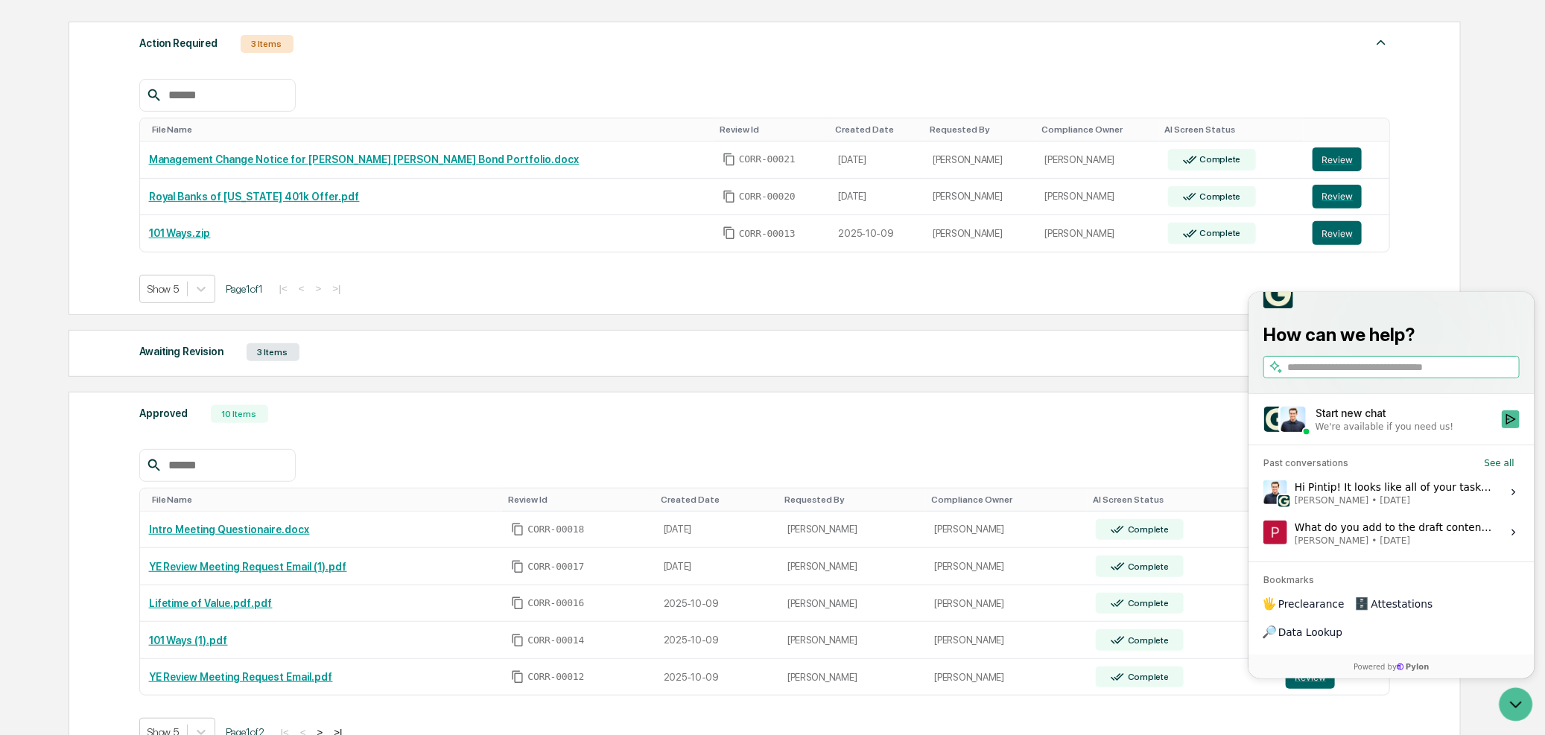
scroll to position [480, 0]
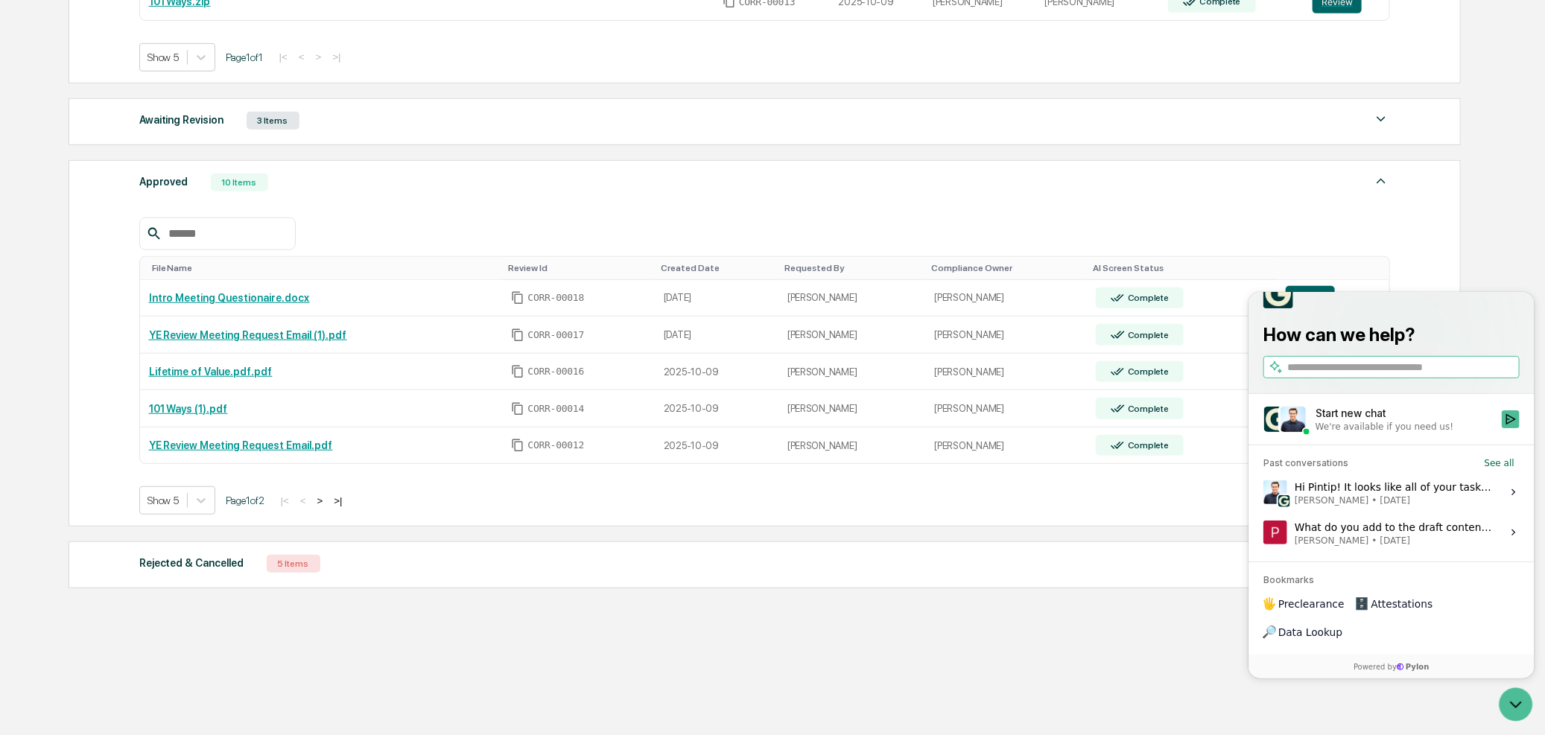
click at [437, 120] on div "Awaiting Revision 3 Items" at bounding box center [765, 120] width 1252 height 21
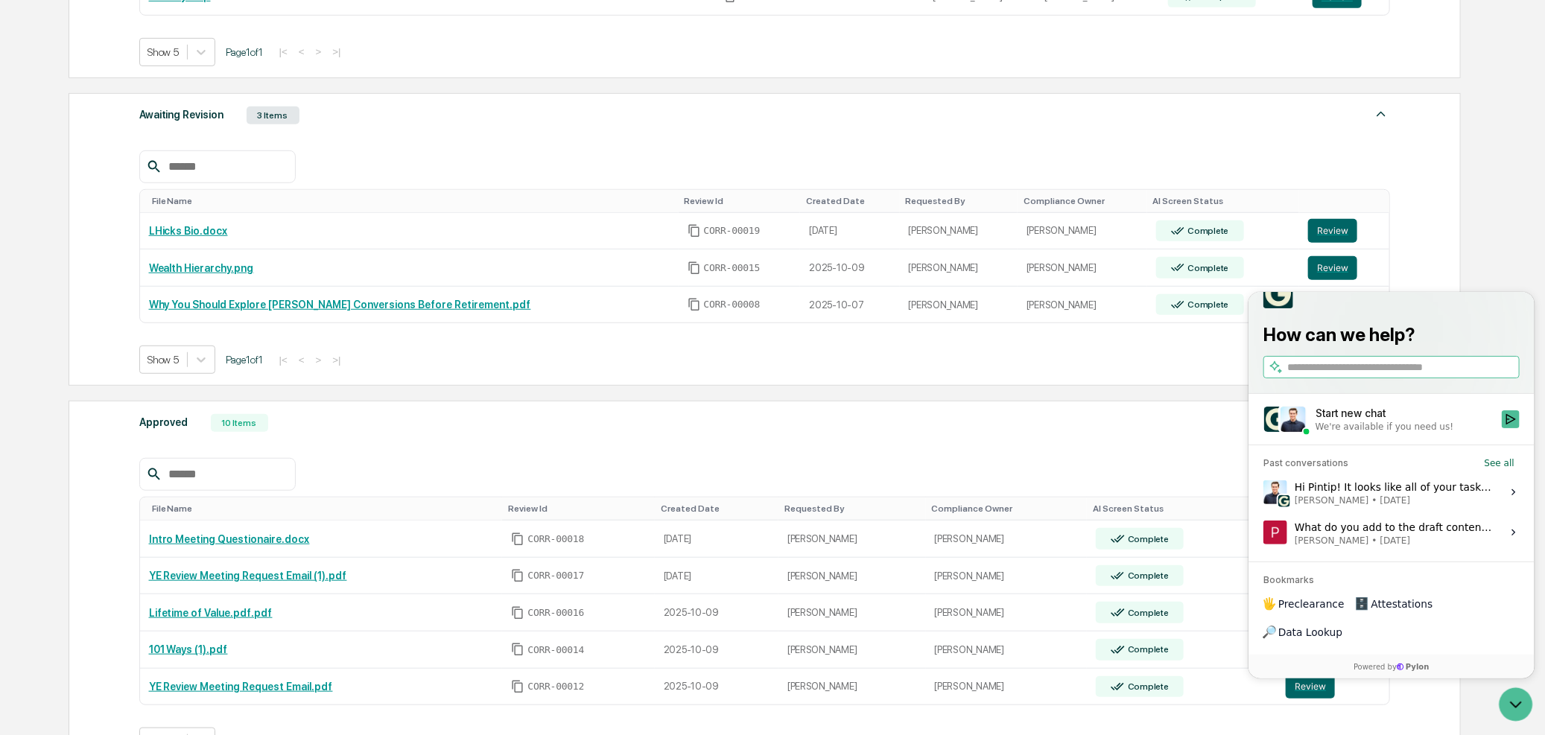
click at [1337, 375] on input "search" at bounding box center [1401, 367] width 229 height 16
click at [1248, 291] on button "FAQ's - Administrators" at bounding box center [1248, 291] width 0 height 0
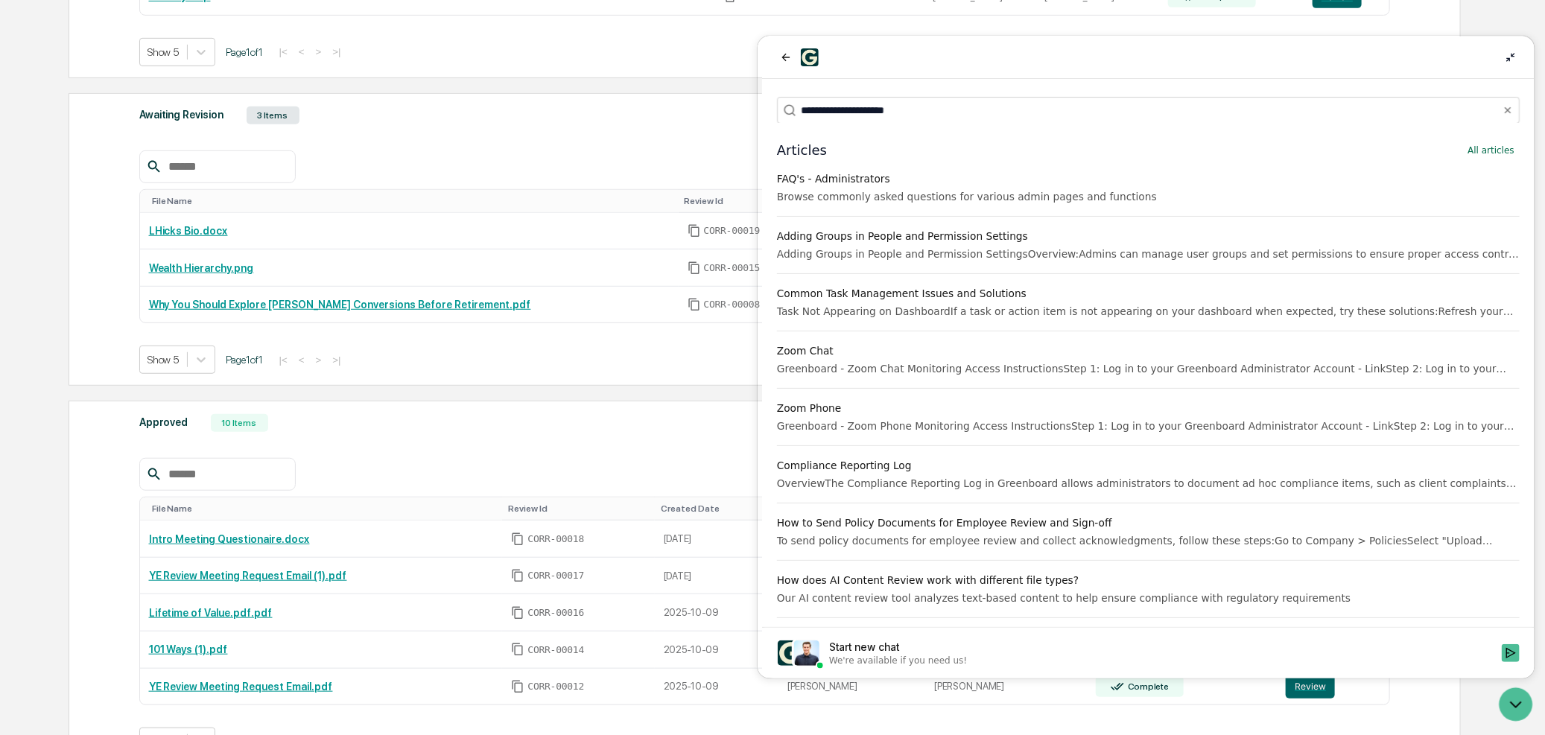
click at [861, 174] on div "FAQ's - Administrators" at bounding box center [1147, 178] width 743 height 15
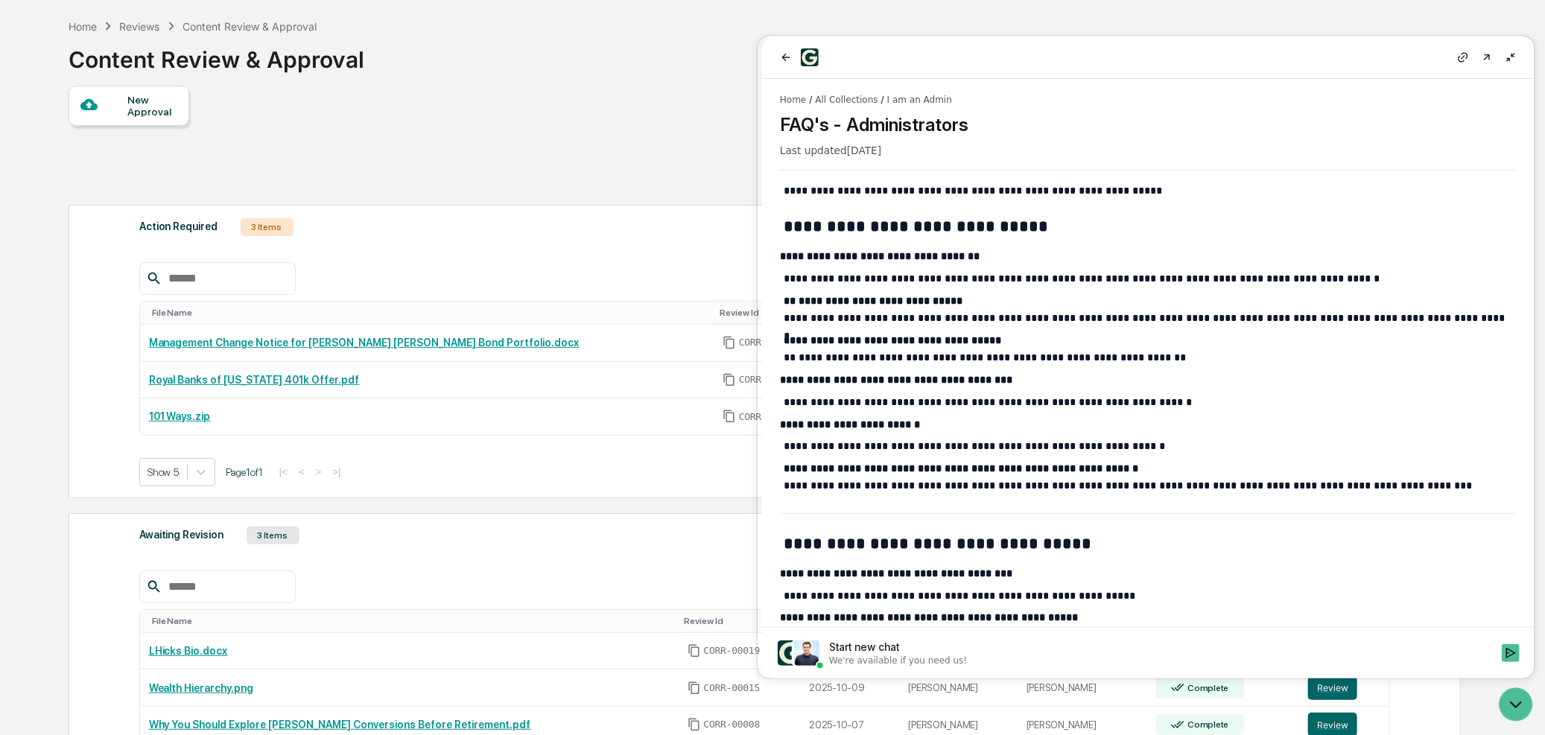
scroll to position [0, 0]
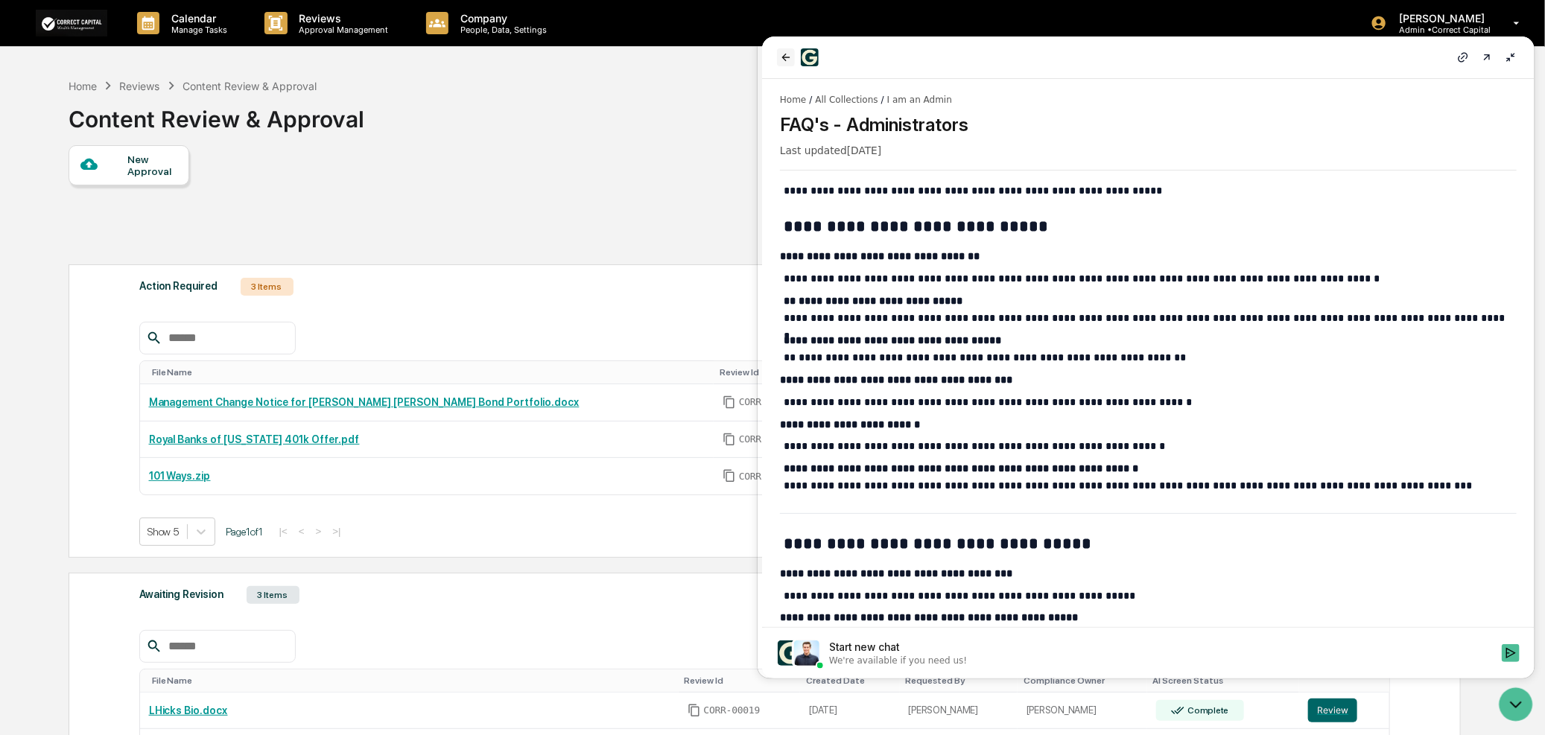
click at [788, 61] on icon "back" at bounding box center [785, 57] width 12 height 12
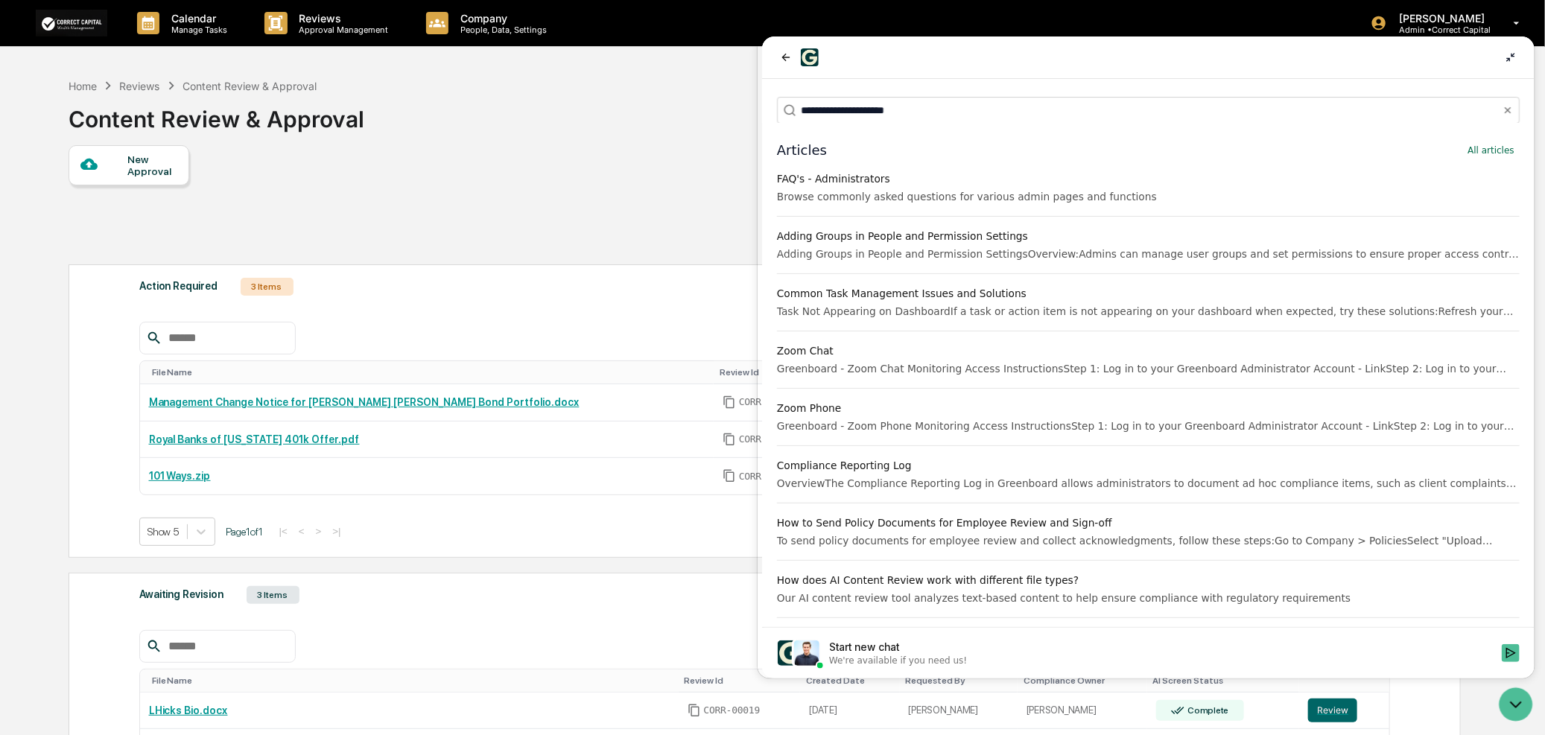
click at [923, 287] on div "Common Task Management Issues and Solutions" at bounding box center [1147, 292] width 743 height 15
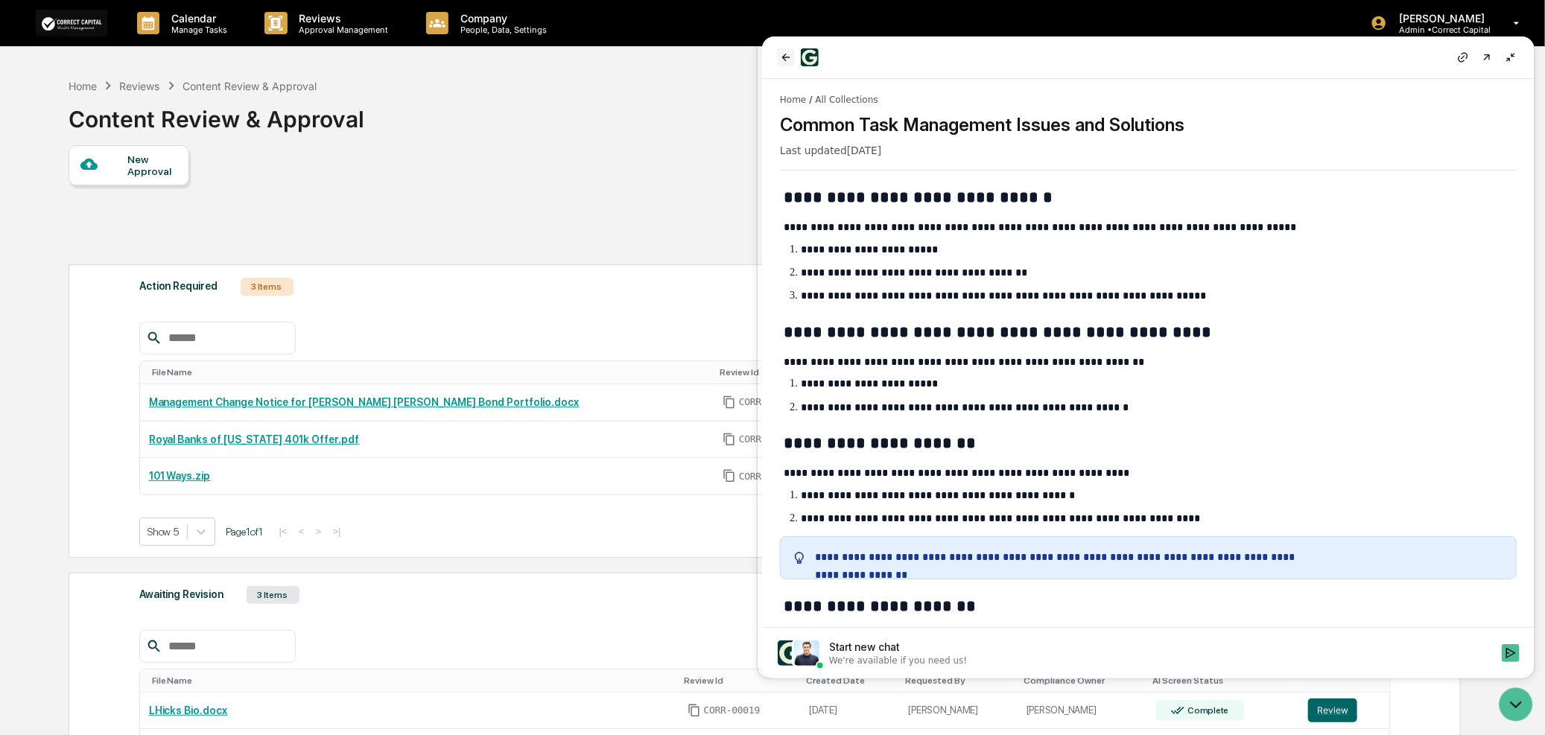
click at [785, 56] on icon "back" at bounding box center [786, 56] width 8 height 7
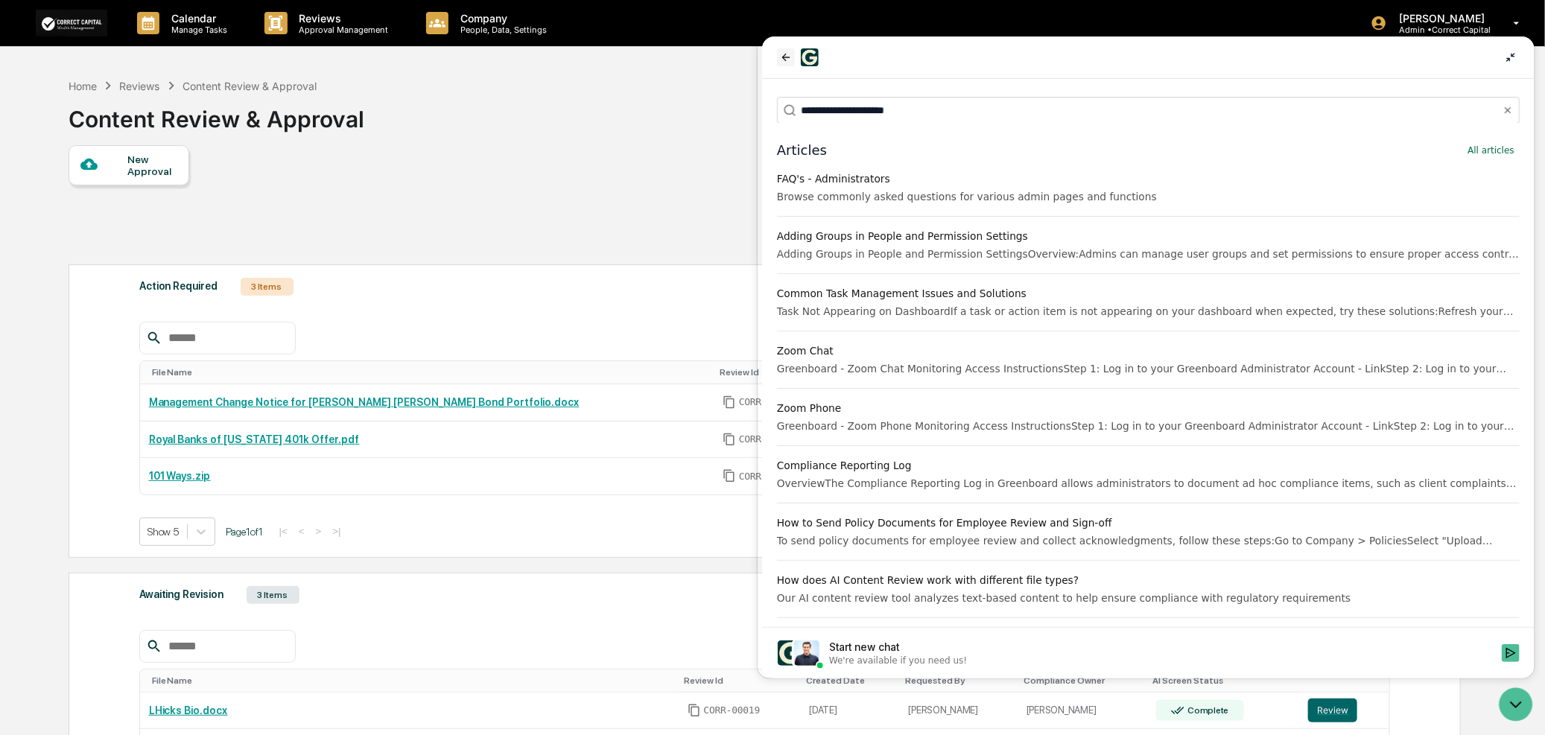
click at [779, 54] on icon "back" at bounding box center [785, 57] width 12 height 12
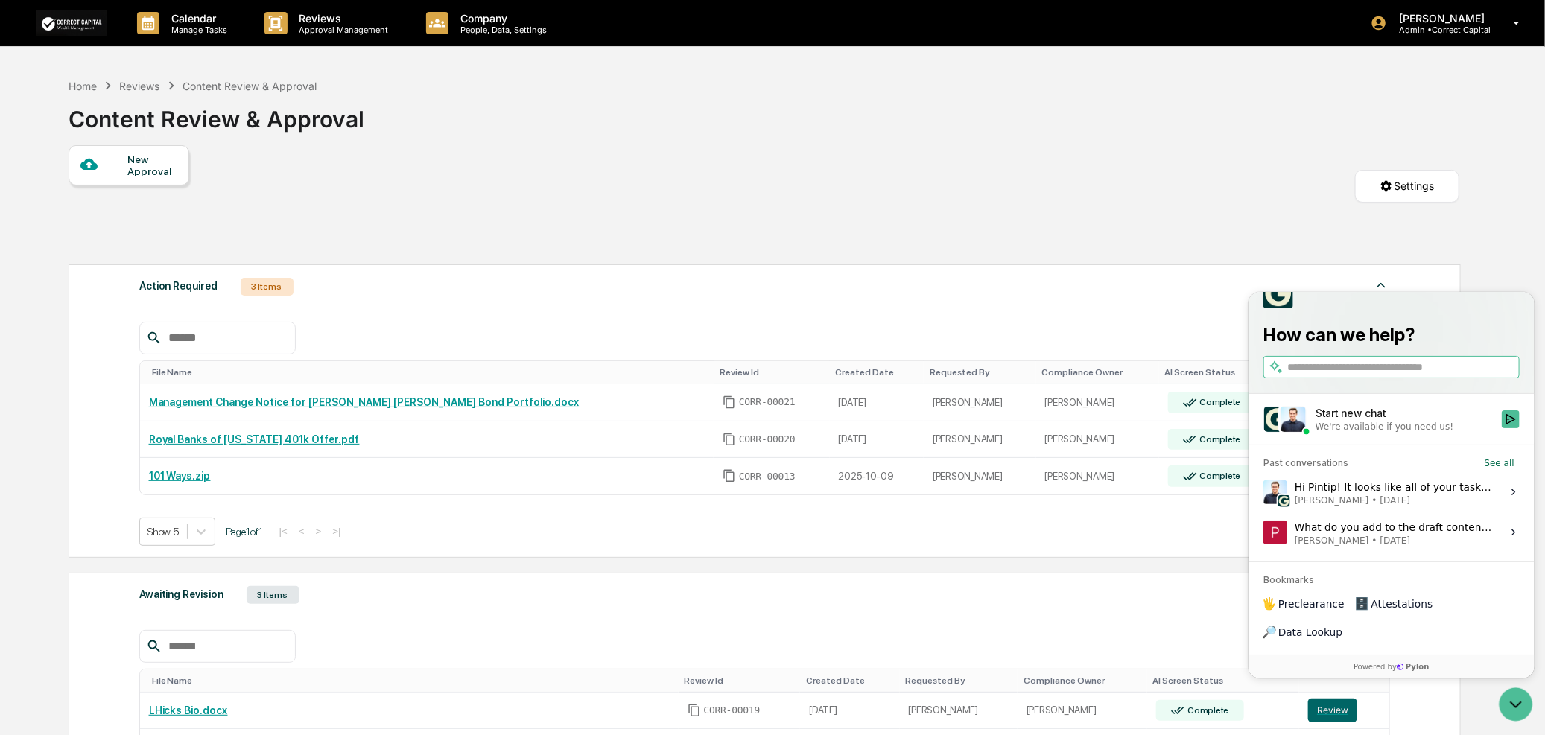
click at [632, 317] on div "File Name Review Id Created Date Requested By Compliance Owner AI Screen Status…" at bounding box center [765, 422] width 1252 height 247
click at [1322, 213] on div "New Approval Settings" at bounding box center [764, 201] width 1391 height 112
click at [1278, 308] on img at bounding box center [1278, 293] width 30 height 30
click at [1513, 428] on button "Start new chat We're available if you need us!" at bounding box center [1510, 419] width 18 height 18
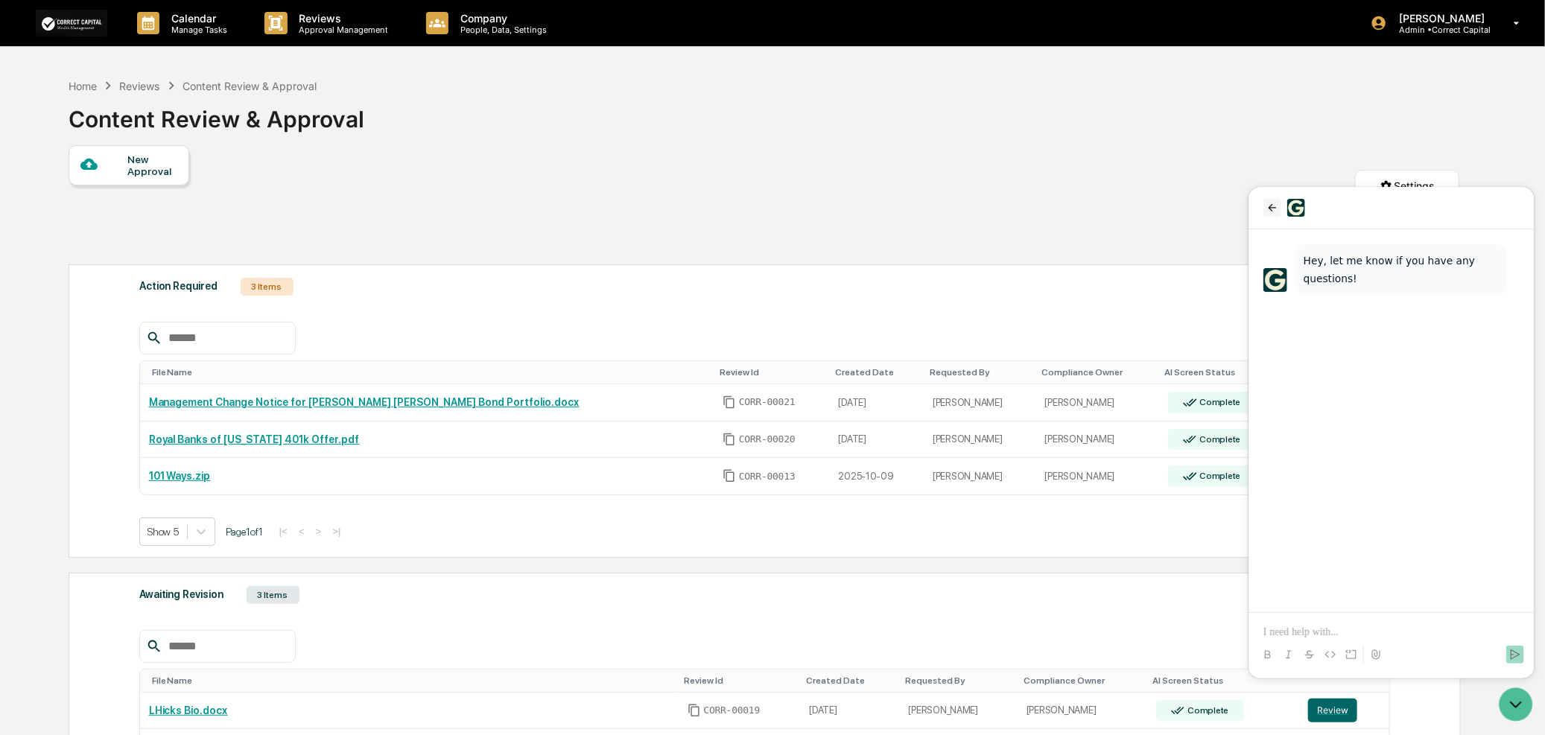
click at [1272, 212] on button "back" at bounding box center [1272, 207] width 18 height 18
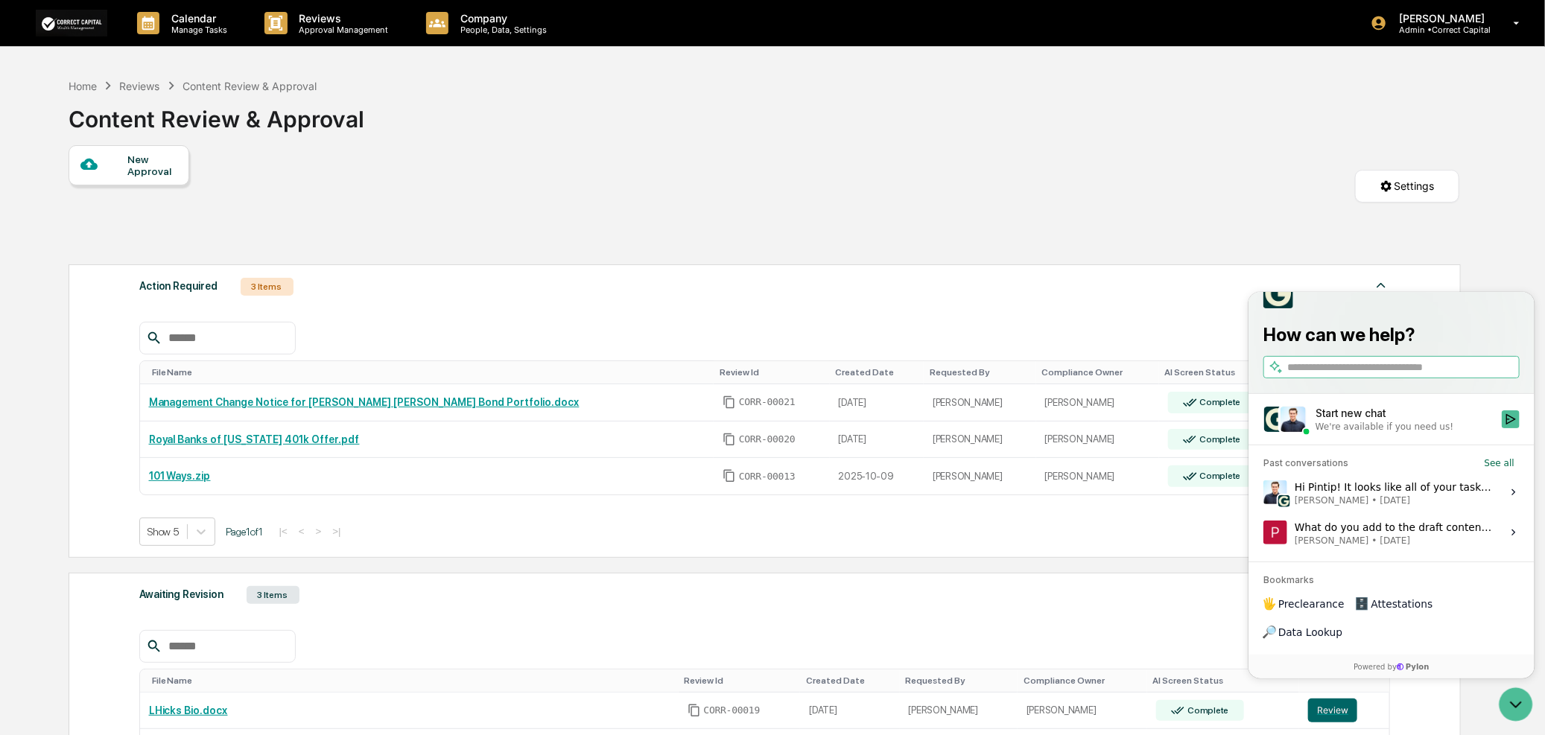
click at [1462, 308] on div at bounding box center [1391, 293] width 256 height 30
click at [1342, 632] on span "Data Lookup" at bounding box center [1310, 631] width 64 height 15
click at [1397, 188] on html "Calendar Manage Tasks Reviews Approval Management Company People, Data, Setting…" at bounding box center [772, 367] width 1545 height 735
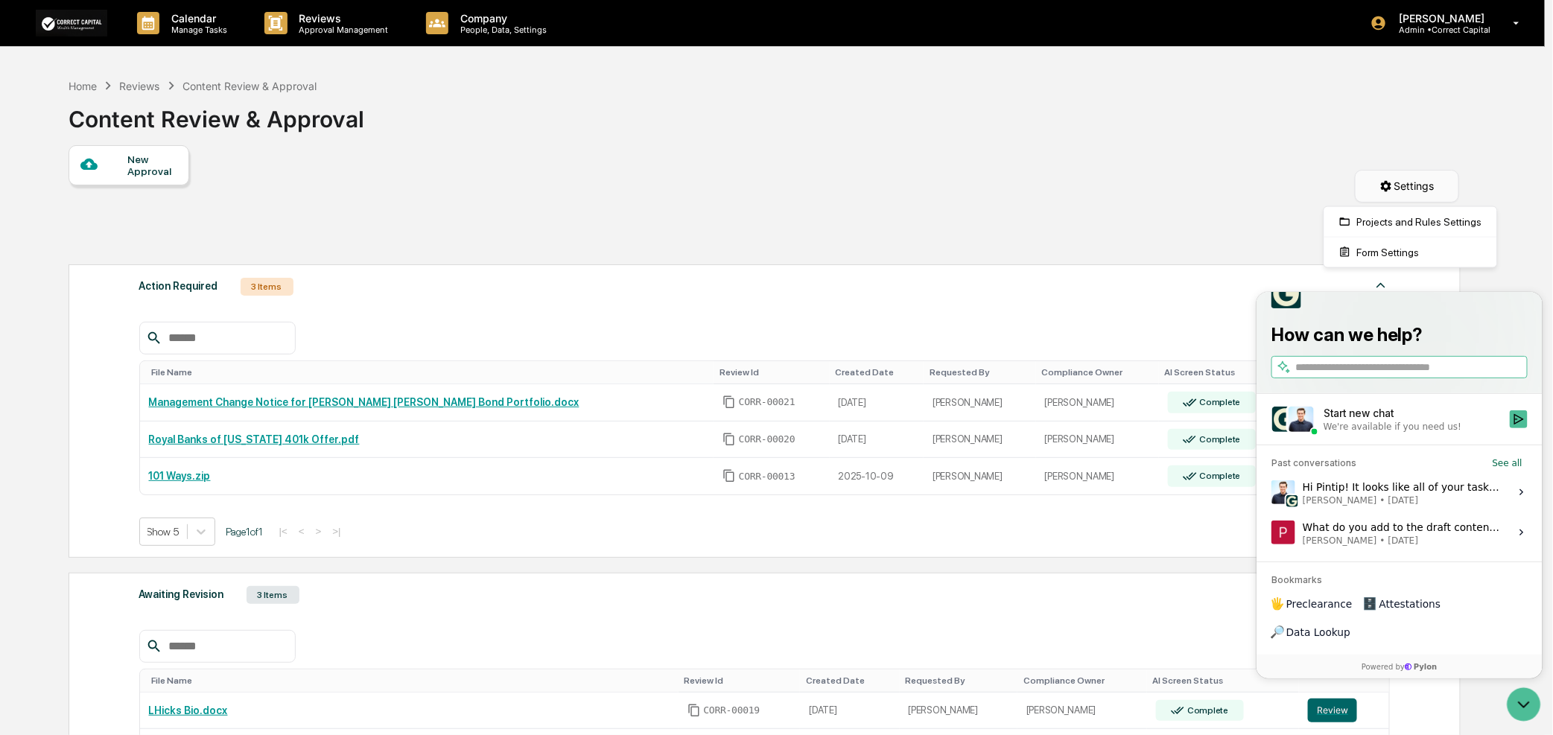
click at [1401, 184] on html "Calendar Manage Tasks Reviews Approval Management Company People, Data, Setting…" at bounding box center [776, 367] width 1553 height 735
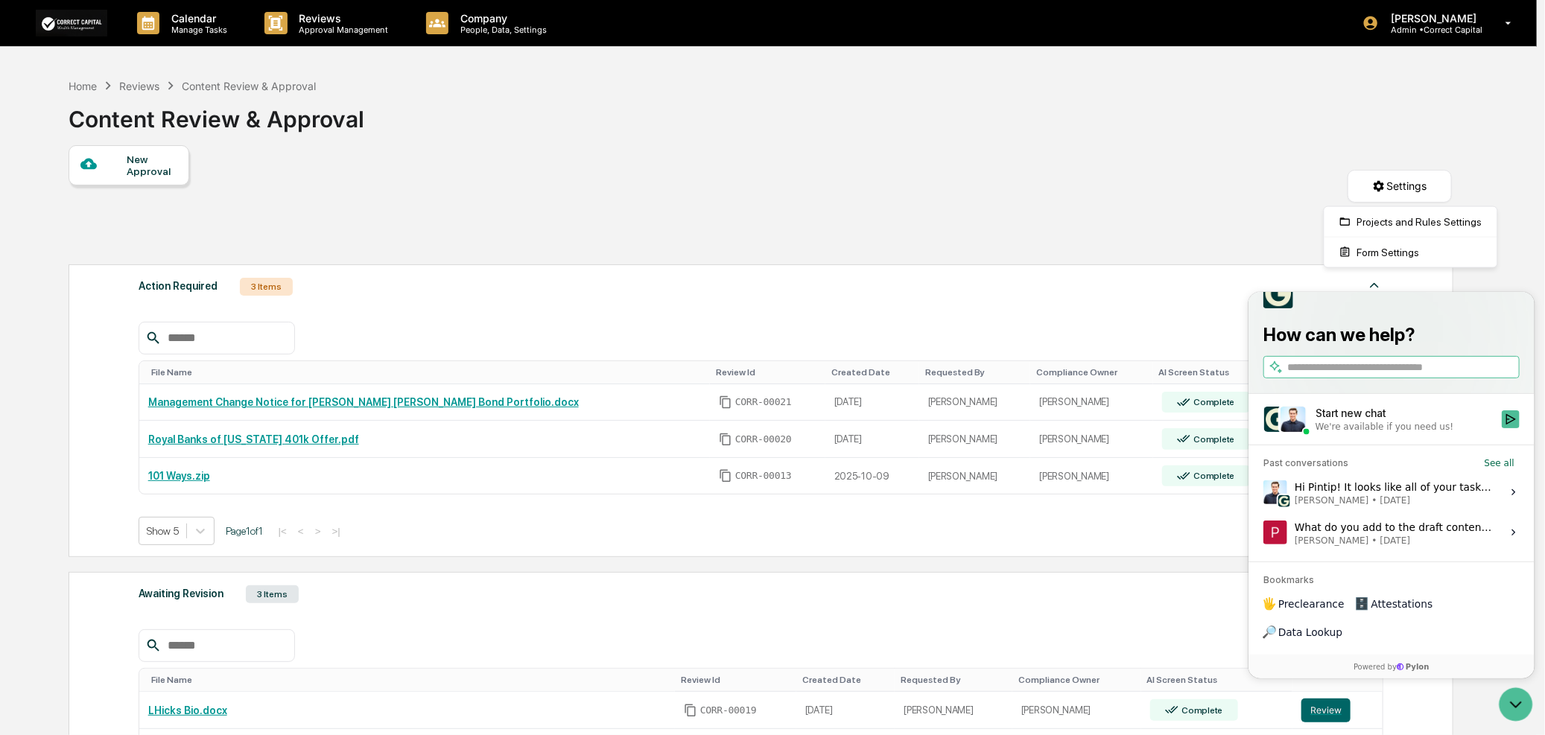
click at [1002, 177] on html "Calendar Manage Tasks Reviews Approval Management Company People, Data, Setting…" at bounding box center [772, 367] width 1545 height 735
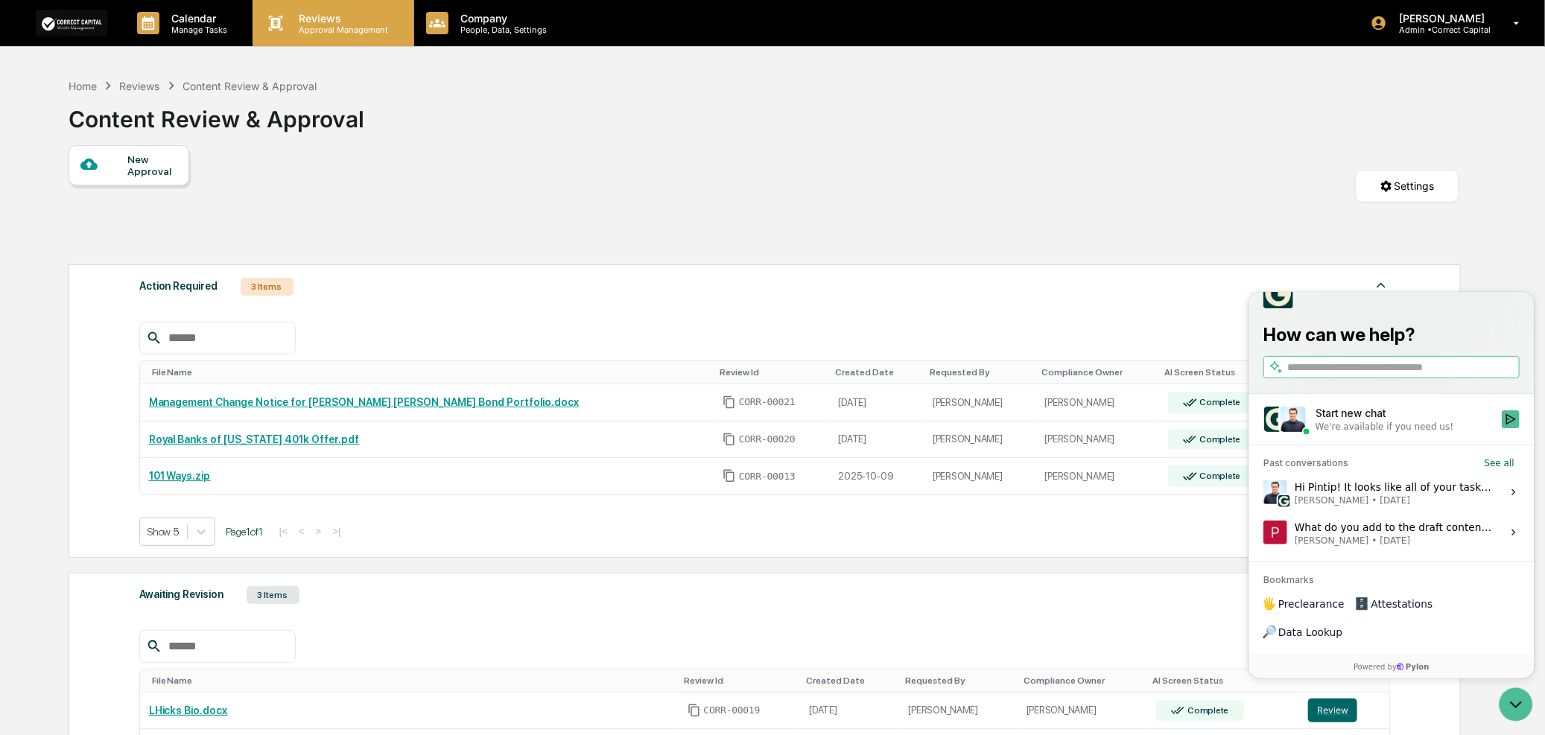
click at [341, 21] on p "Reviews" at bounding box center [342, 18] width 109 height 13
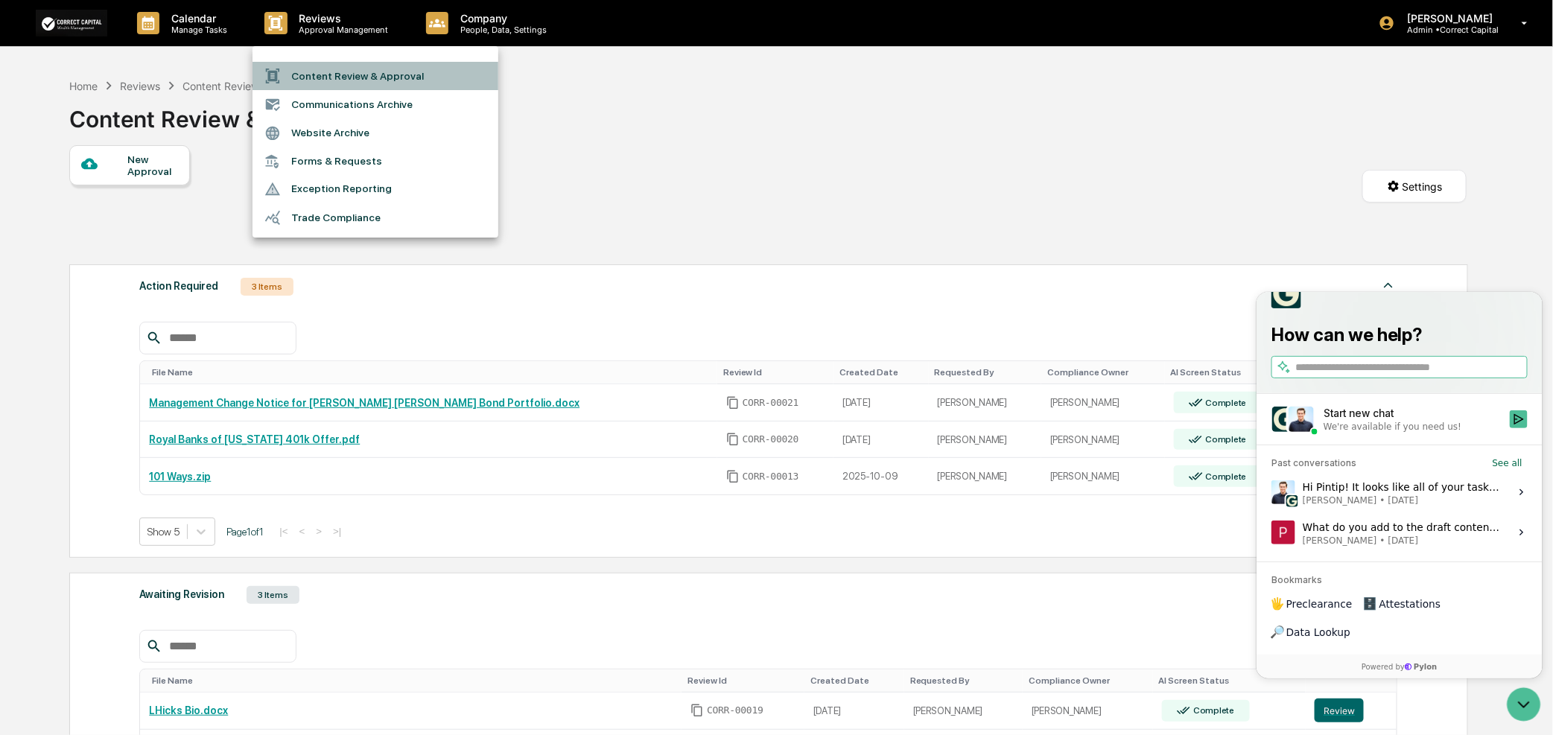
click at [350, 80] on li "Content Review & Approval" at bounding box center [376, 76] width 246 height 28
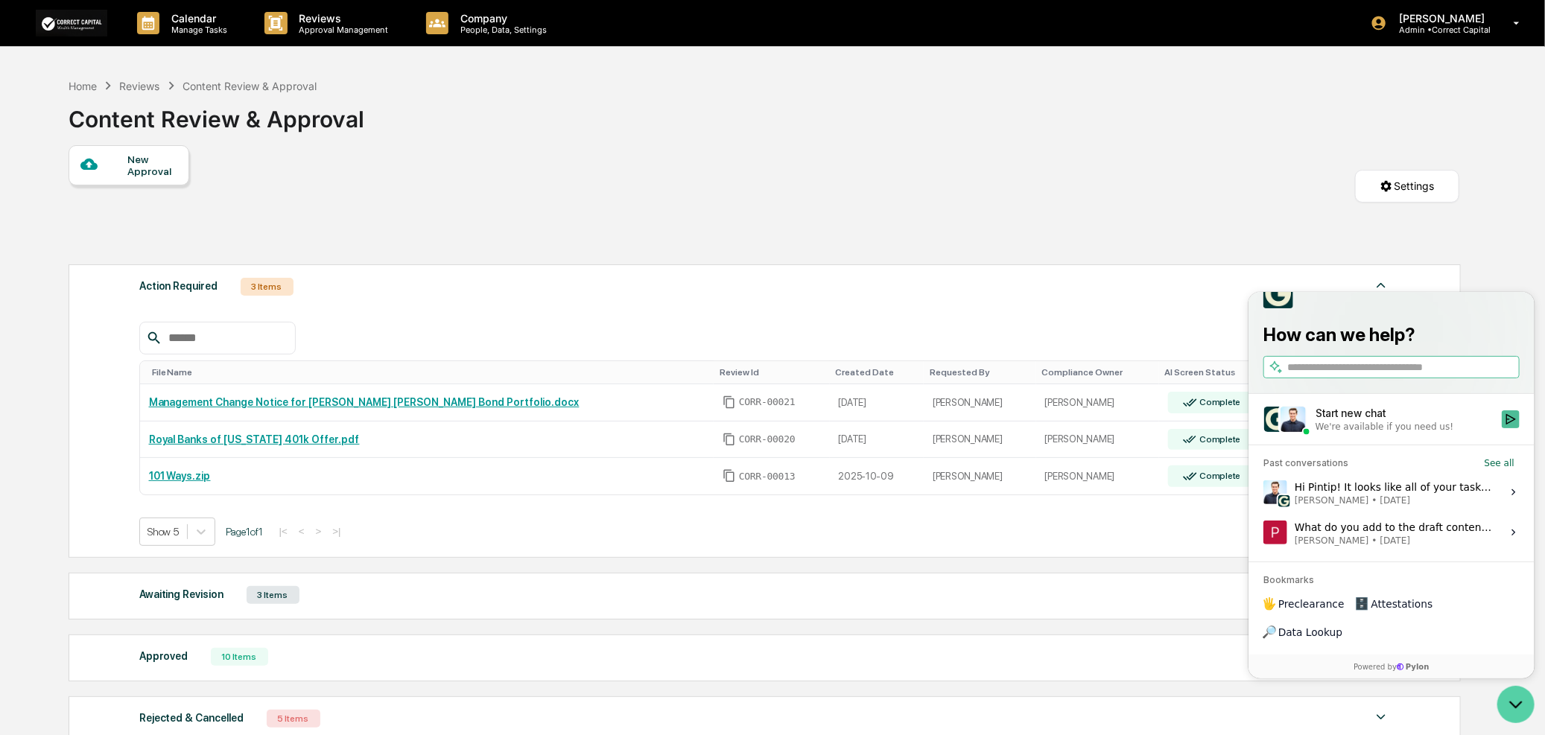
click at [1506, 701] on icon "Open customer support" at bounding box center [1515, 703] width 37 height 37
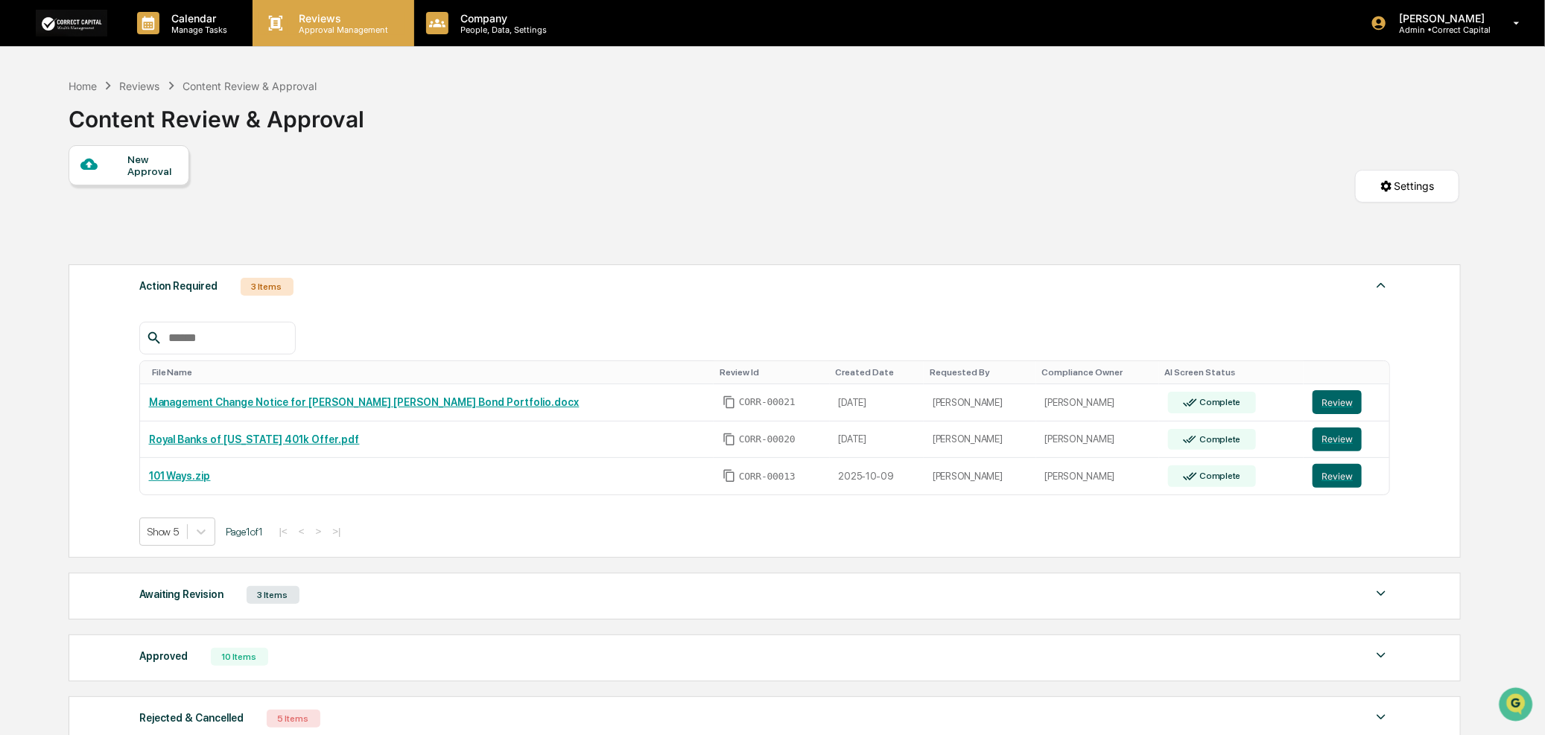
click at [328, 23] on p "Reviews" at bounding box center [342, 18] width 109 height 13
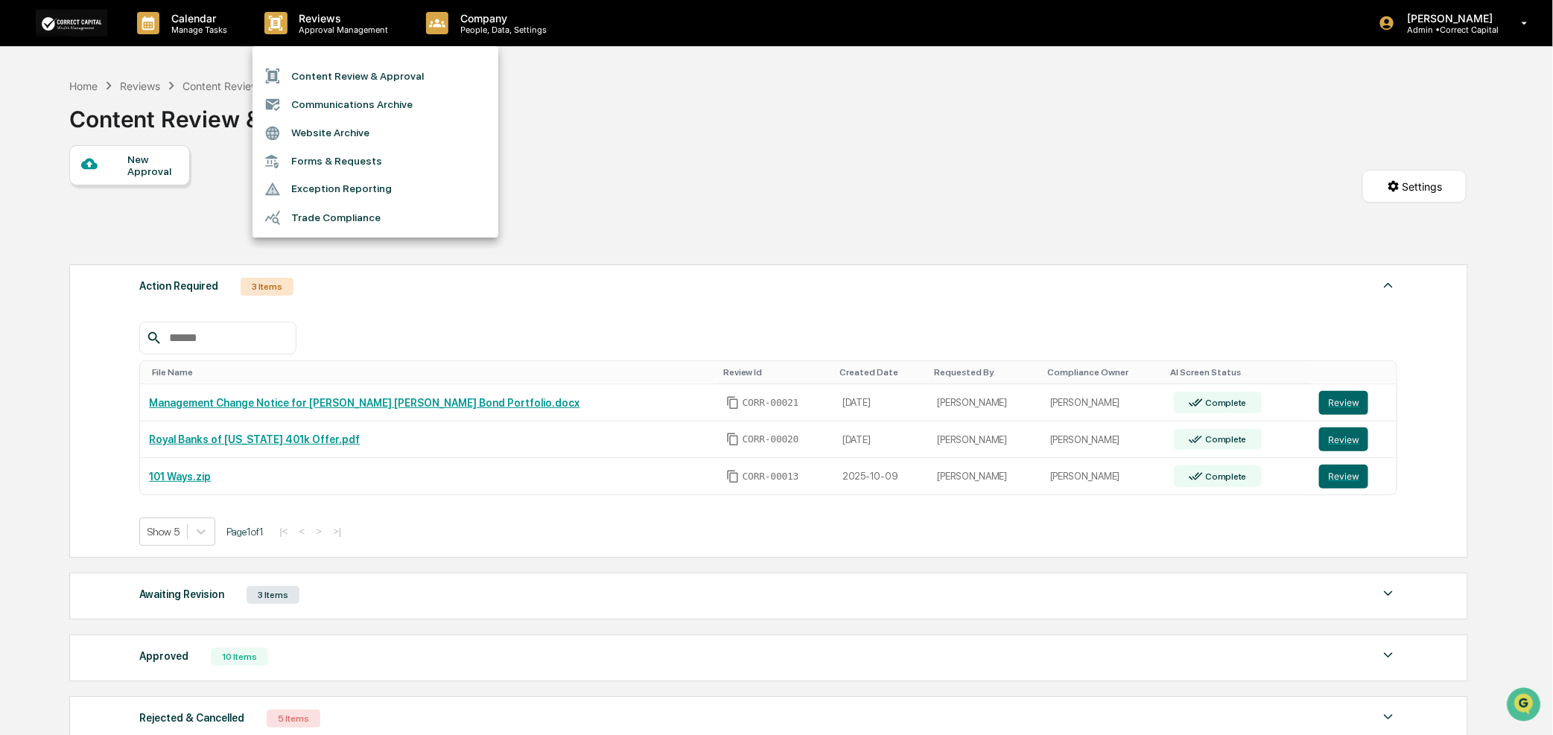
click at [345, 70] on li "Content Review & Approval" at bounding box center [376, 76] width 246 height 28
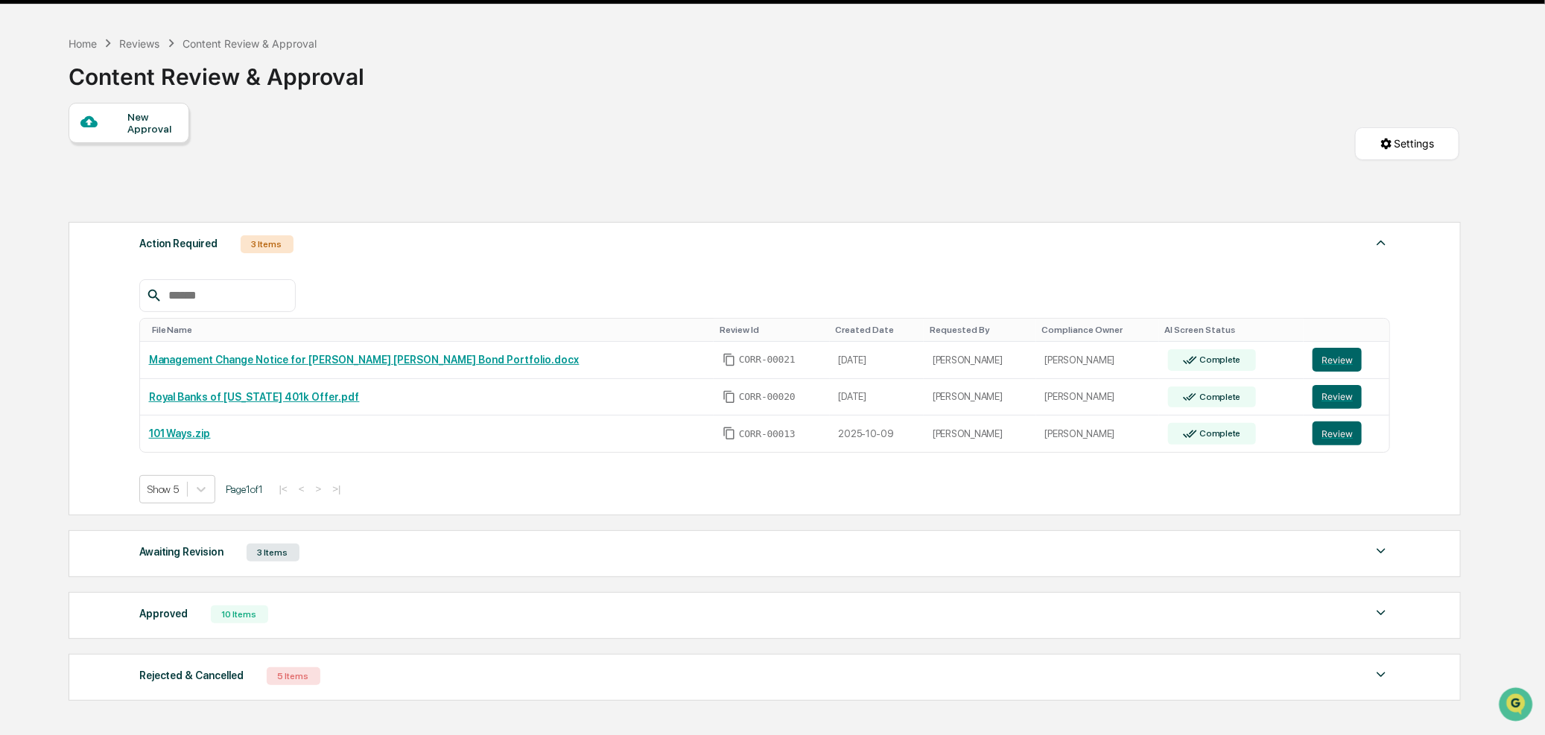
scroll to position [83, 0]
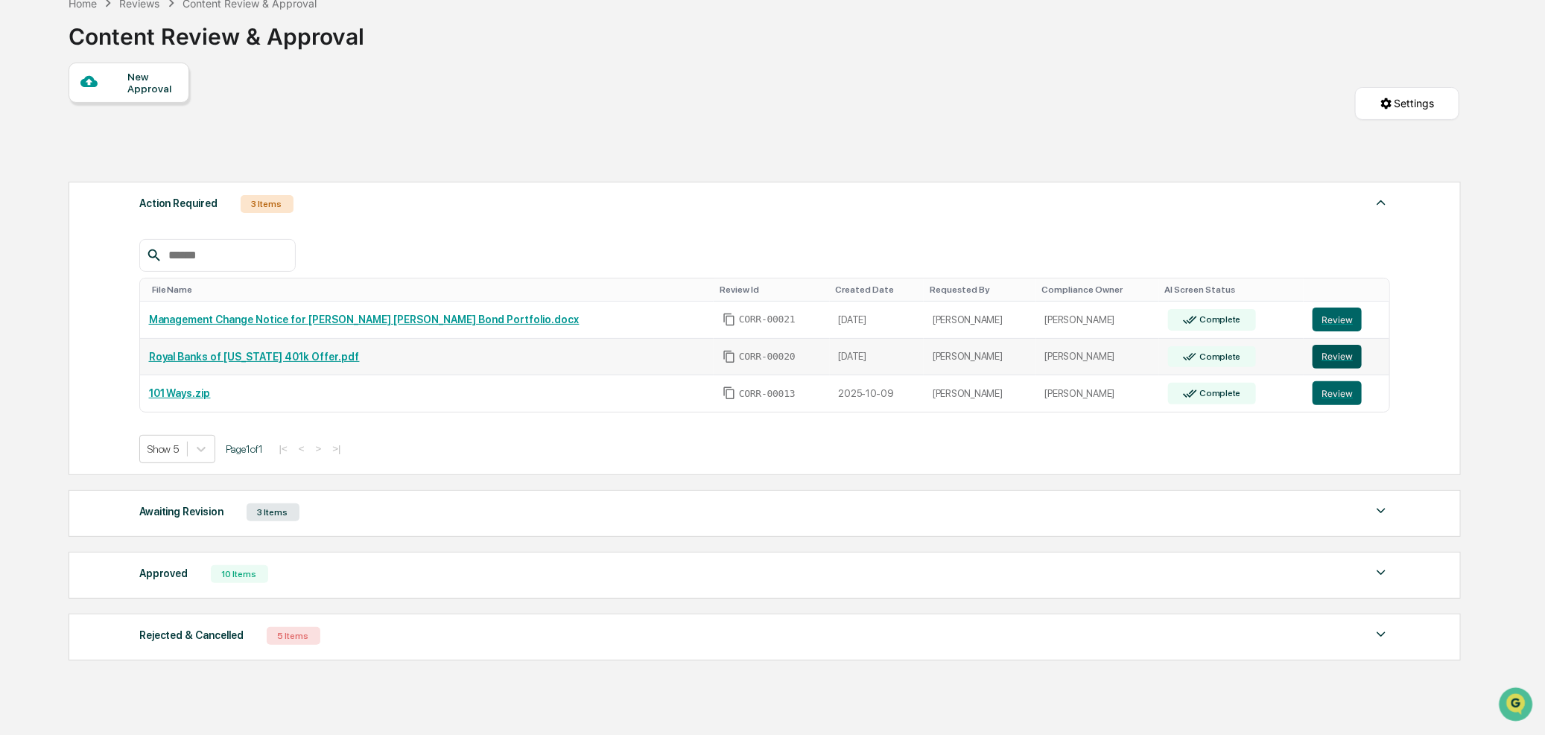
click at [1313, 361] on button "Review" at bounding box center [1337, 357] width 49 height 24
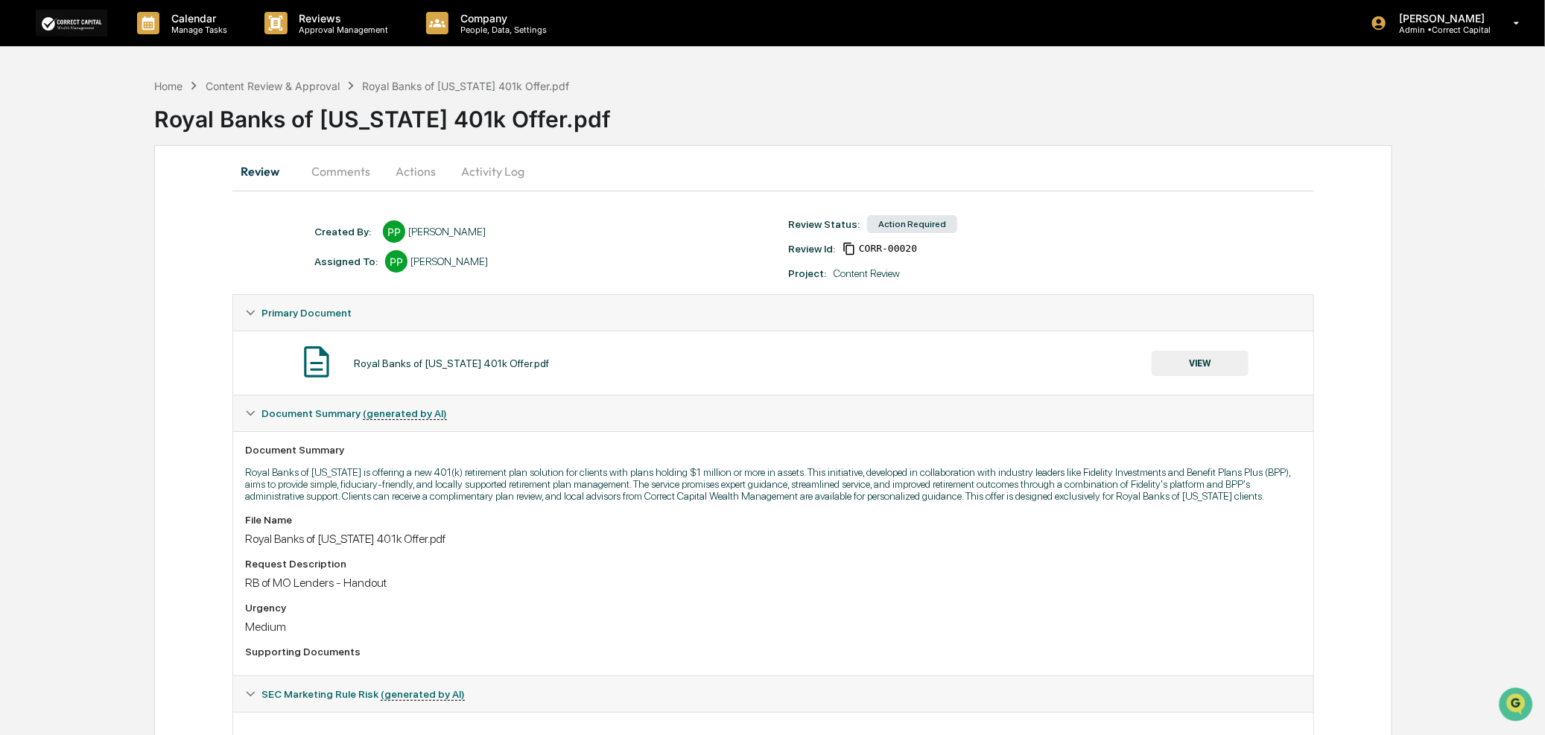
scroll to position [83, 0]
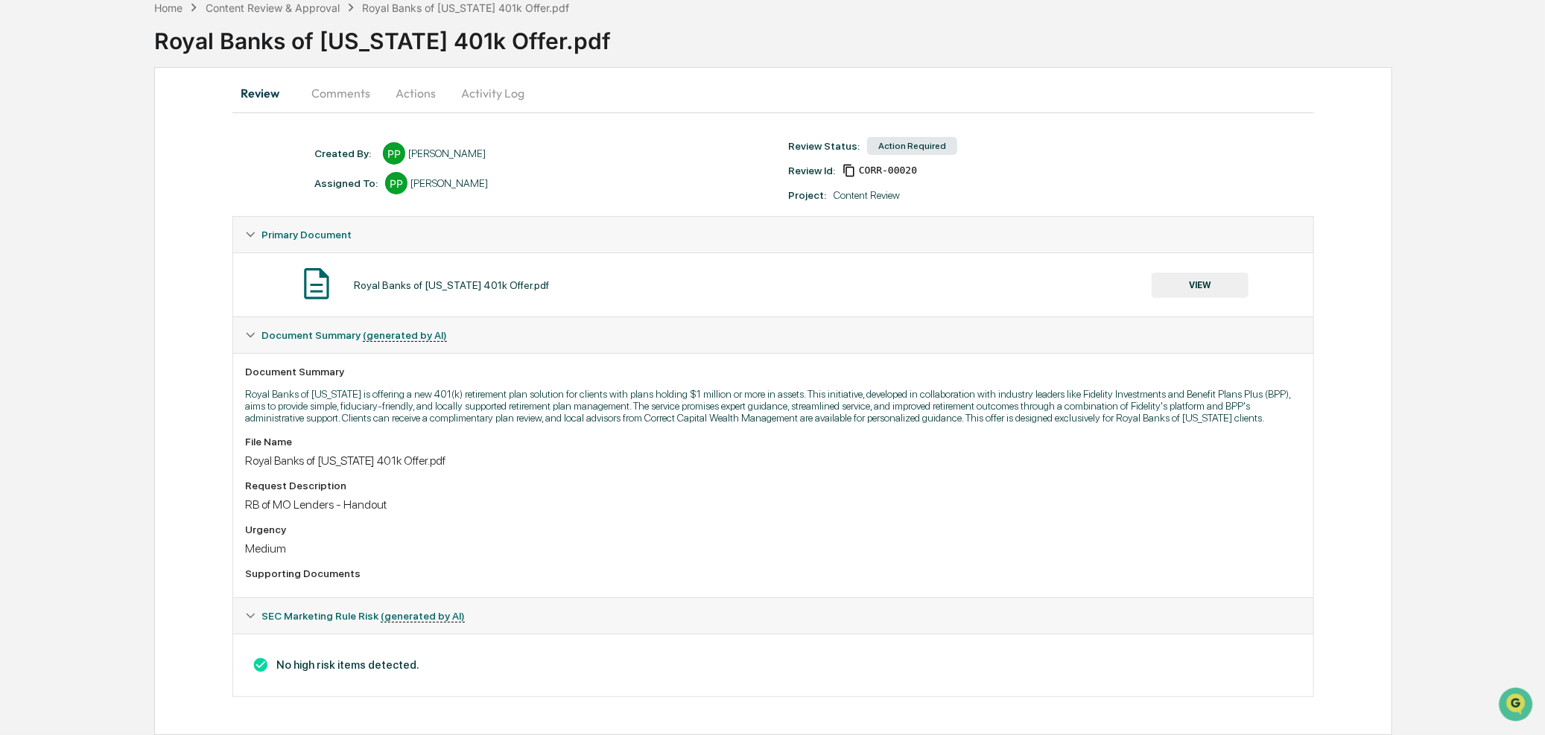
click at [1198, 286] on button "VIEW" at bounding box center [1200, 285] width 97 height 25
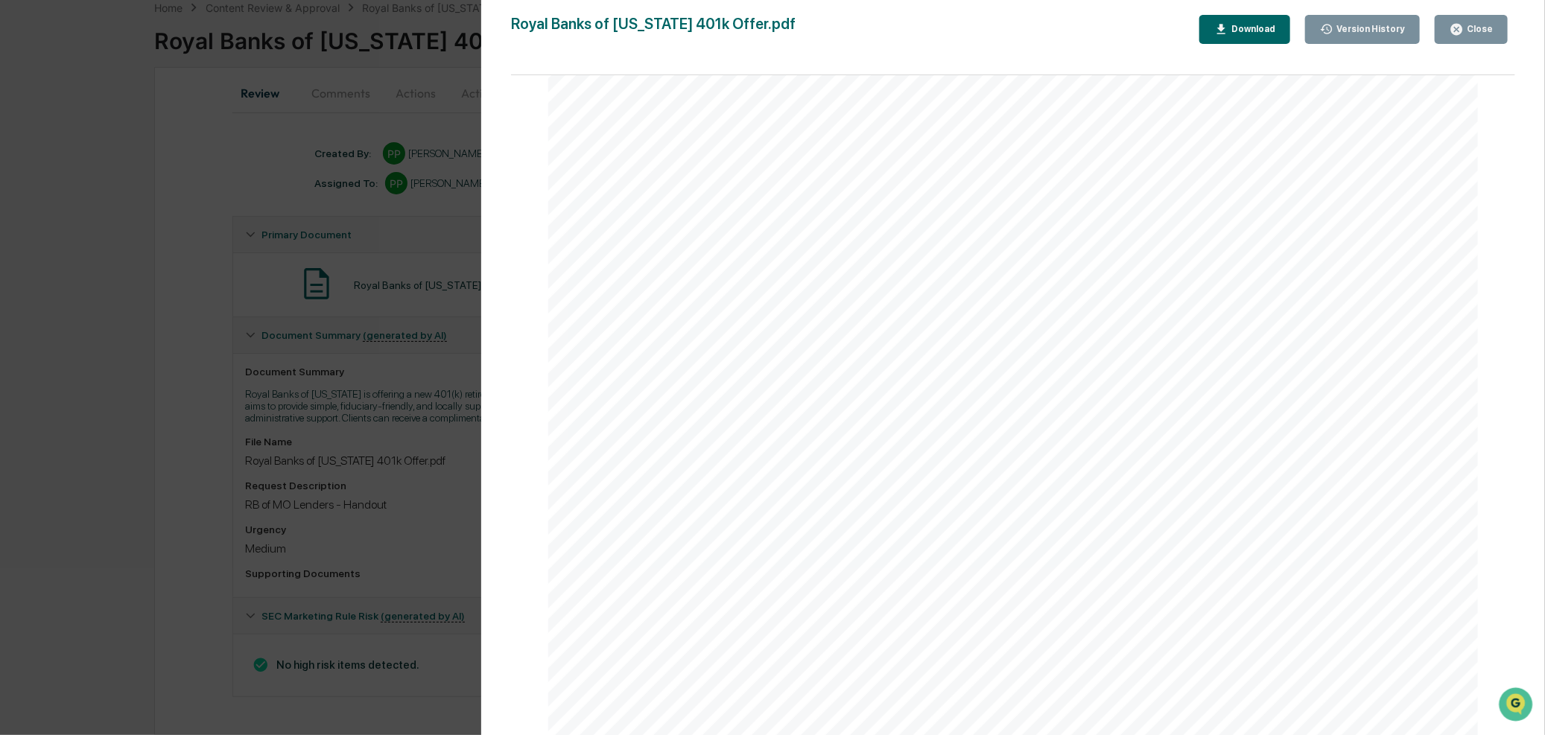
scroll to position [0, 0]
drag, startPoint x: 1469, startPoint y: 31, endPoint x: 474, endPoint y: 103, distance: 998.0
click at [1469, 31] on div "Close" at bounding box center [1478, 29] width 29 height 10
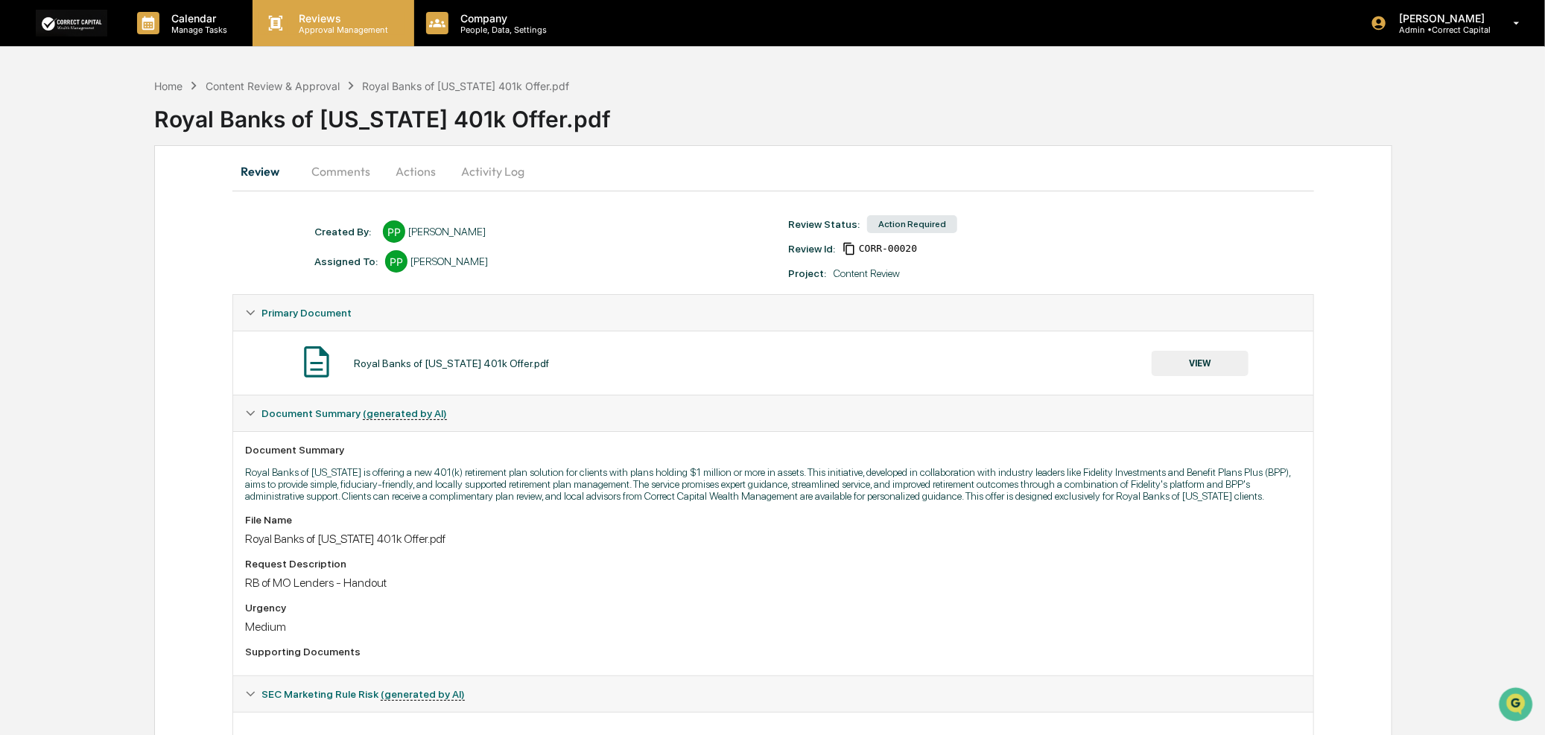
click at [288, 20] on p "Reviews" at bounding box center [342, 18] width 109 height 13
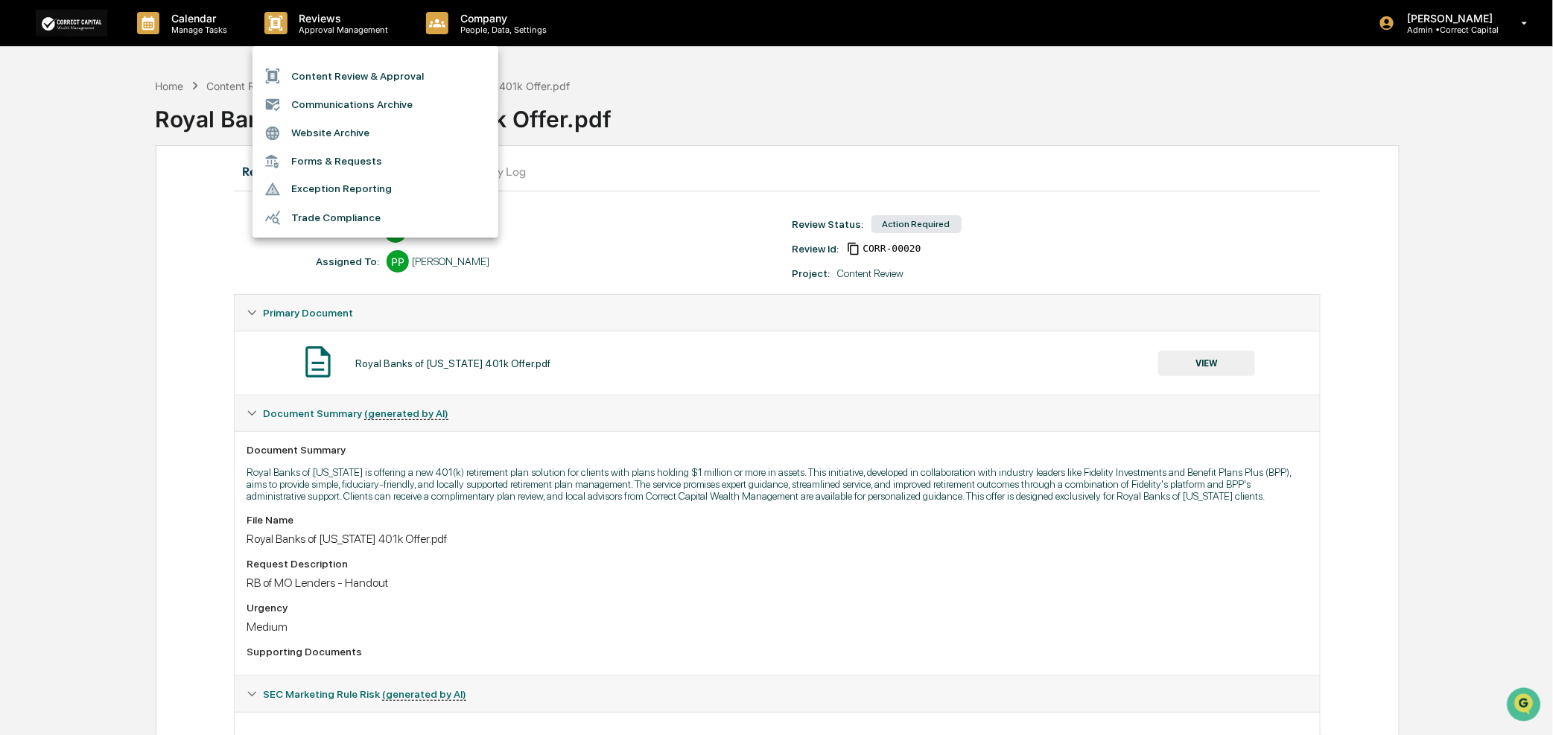
click at [399, 77] on li "Content Review & Approval" at bounding box center [376, 76] width 246 height 28
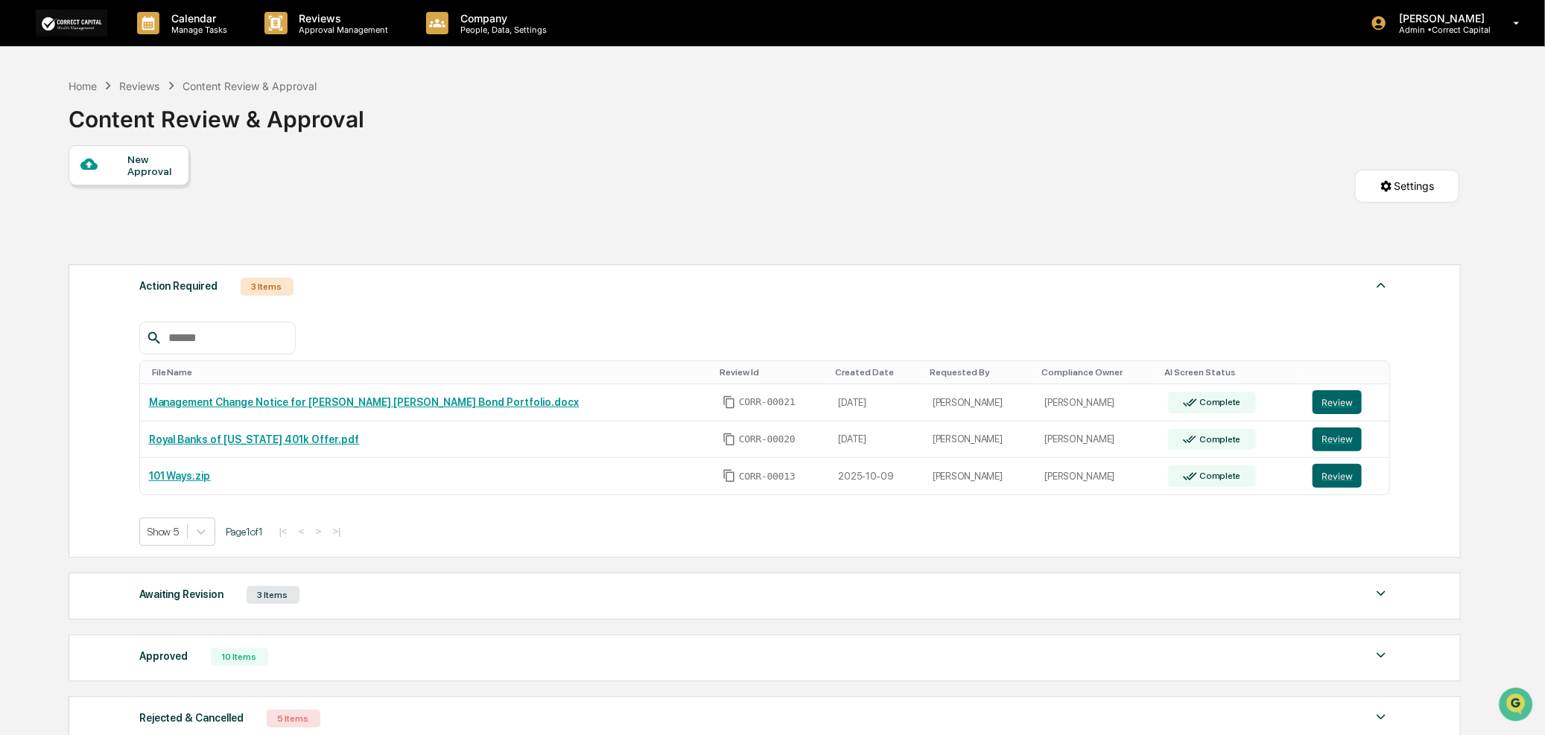
click at [114, 174] on div at bounding box center [103, 165] width 47 height 19
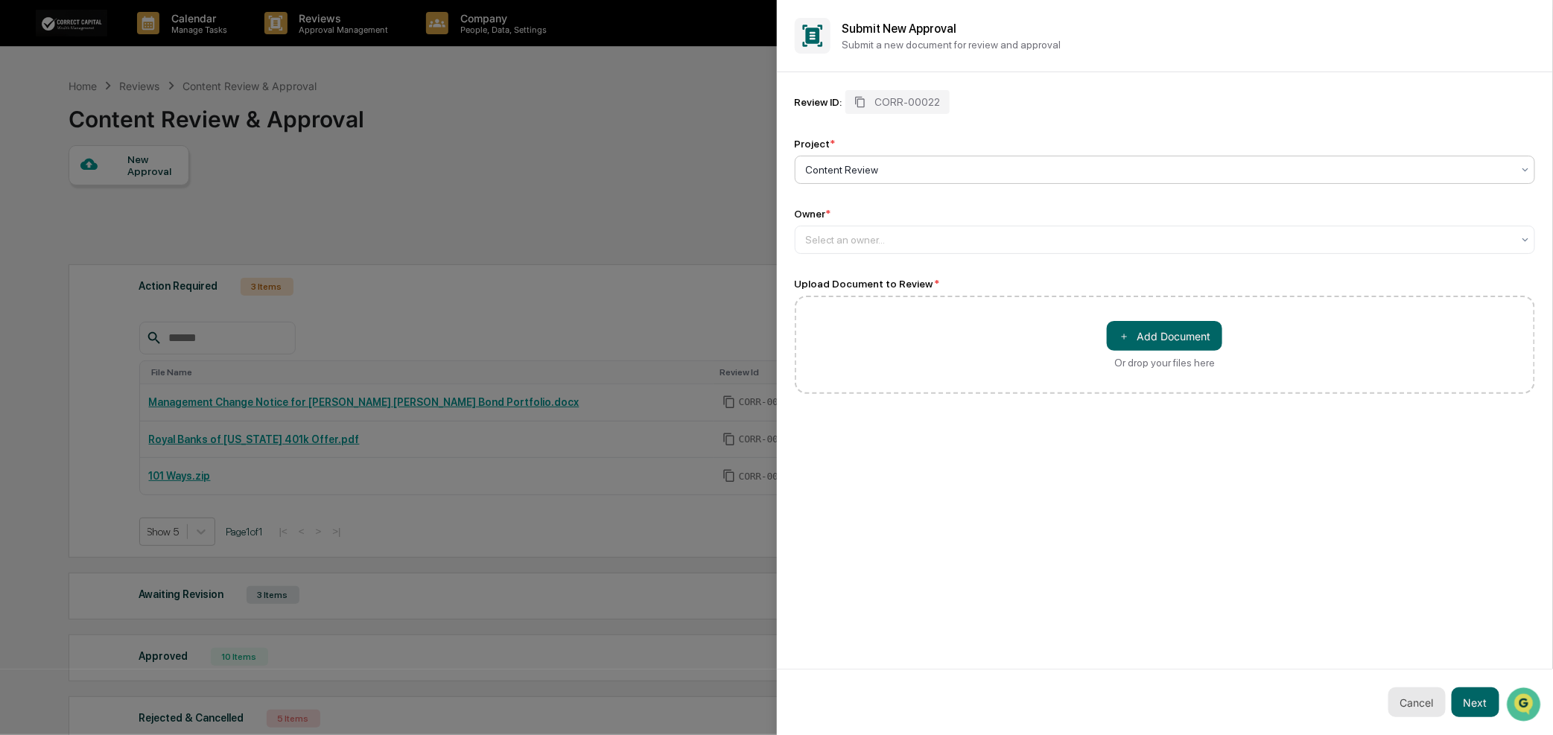
click at [1433, 704] on button "Cancel" at bounding box center [1417, 703] width 57 height 30
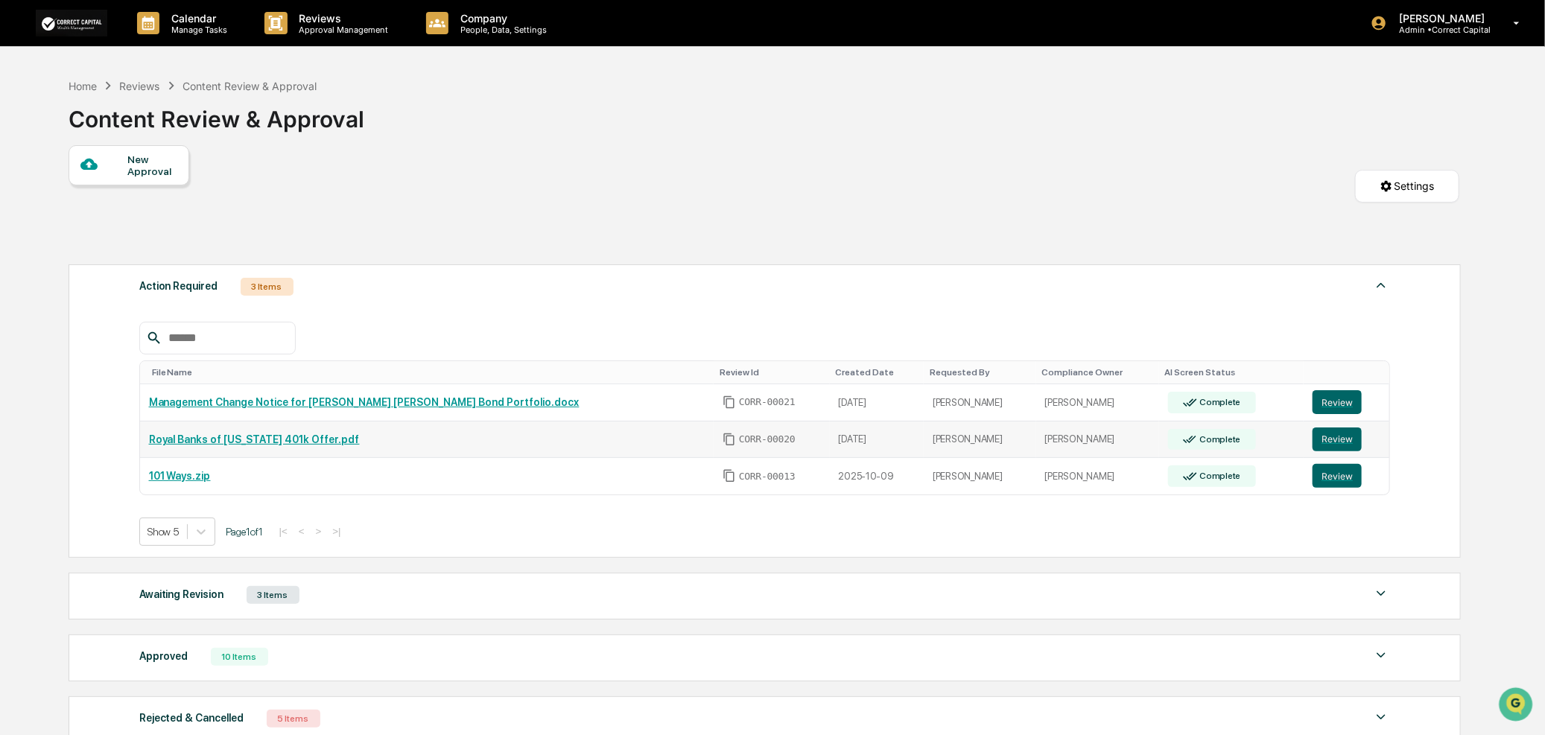
click at [284, 443] on link "Royal Banks of [US_STATE] 401k Offer.pdf" at bounding box center [254, 440] width 211 height 12
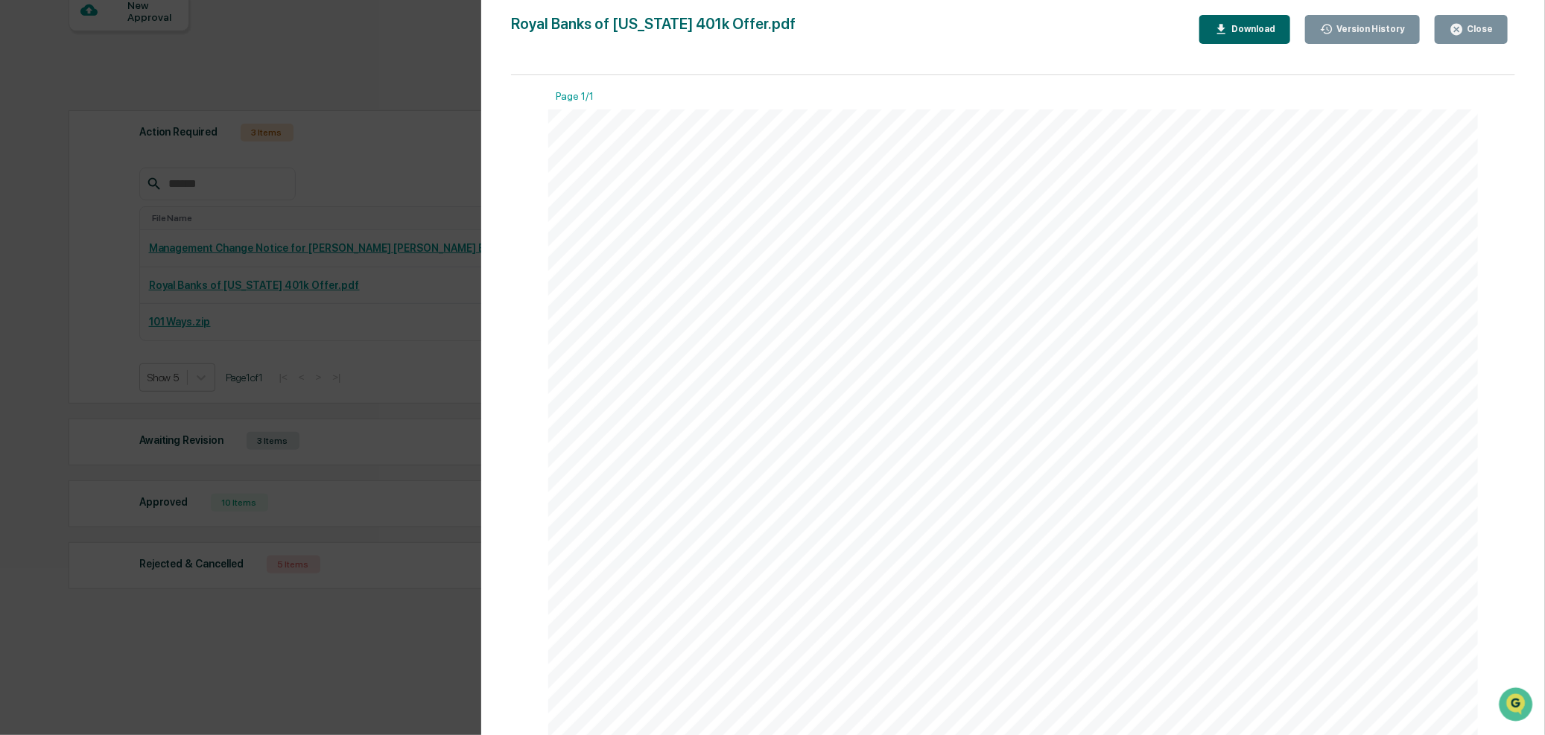
scroll to position [76, 0]
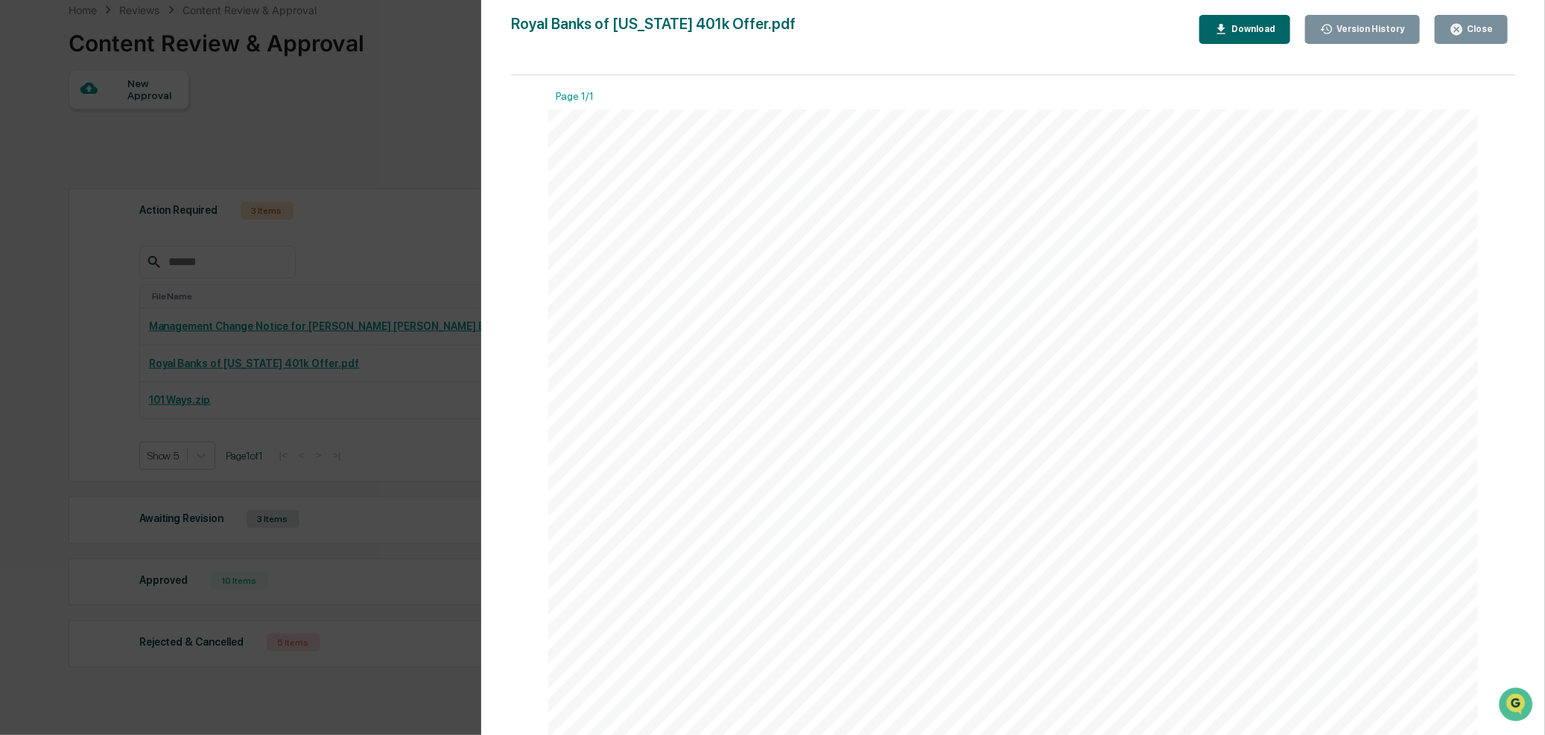
click at [1383, 36] on button "Version History" at bounding box center [1362, 29] width 115 height 29
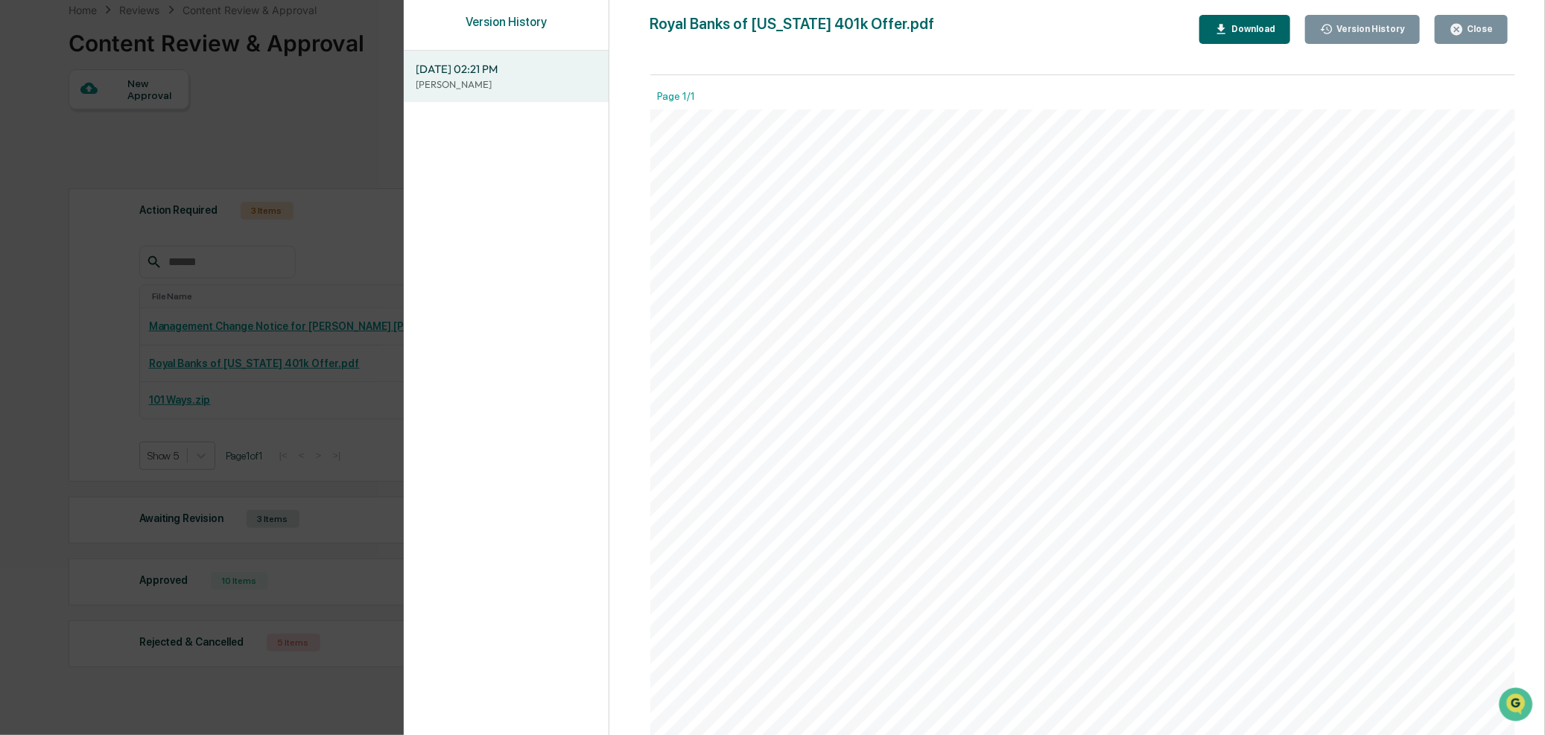
click at [478, 73] on span "[DATE] 02:21 PM" at bounding box center [506, 69] width 181 height 16
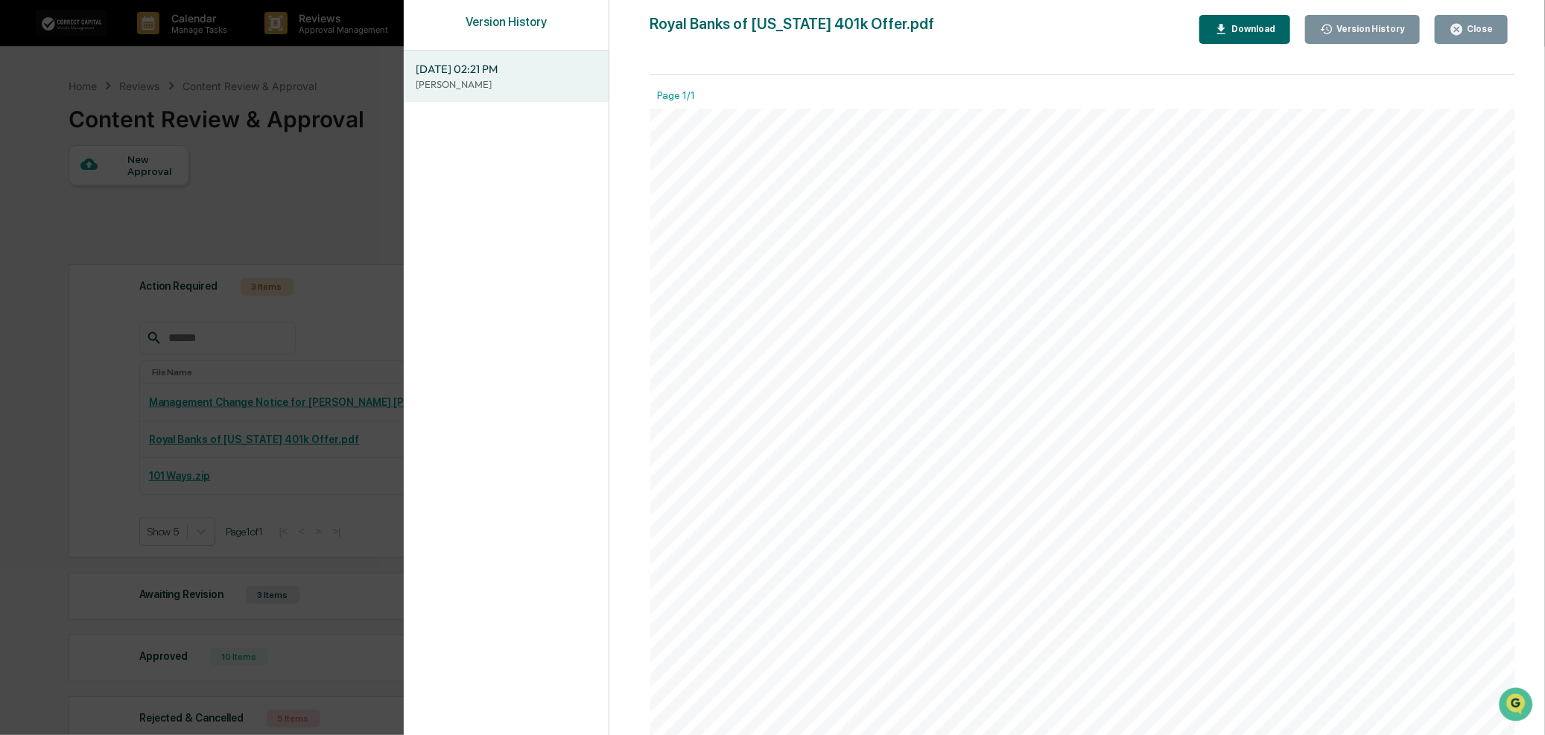
scroll to position [0, 0]
click at [1470, 31] on div "Close" at bounding box center [1478, 29] width 29 height 10
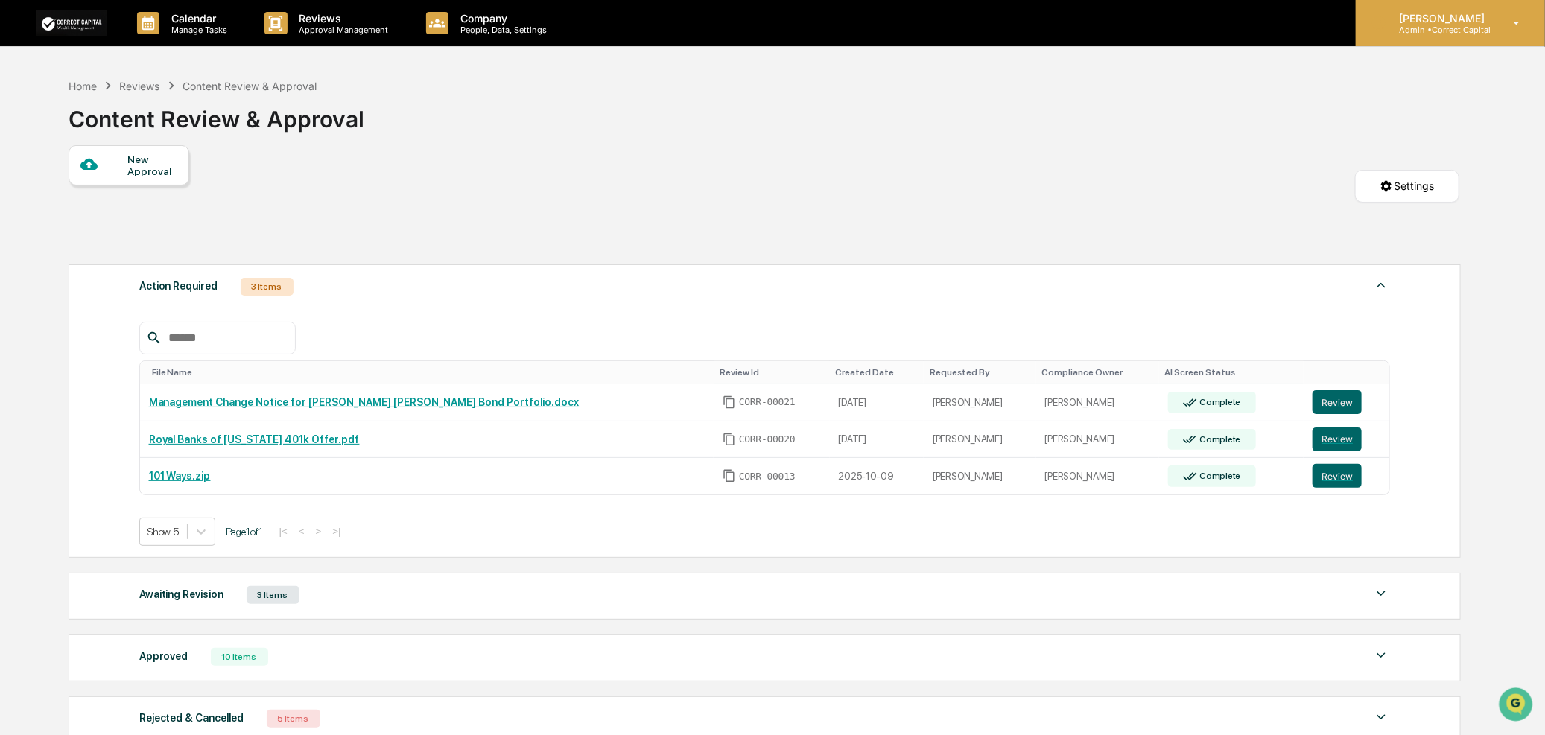
click at [1481, 19] on p "[PERSON_NAME]" at bounding box center [1439, 18] width 105 height 13
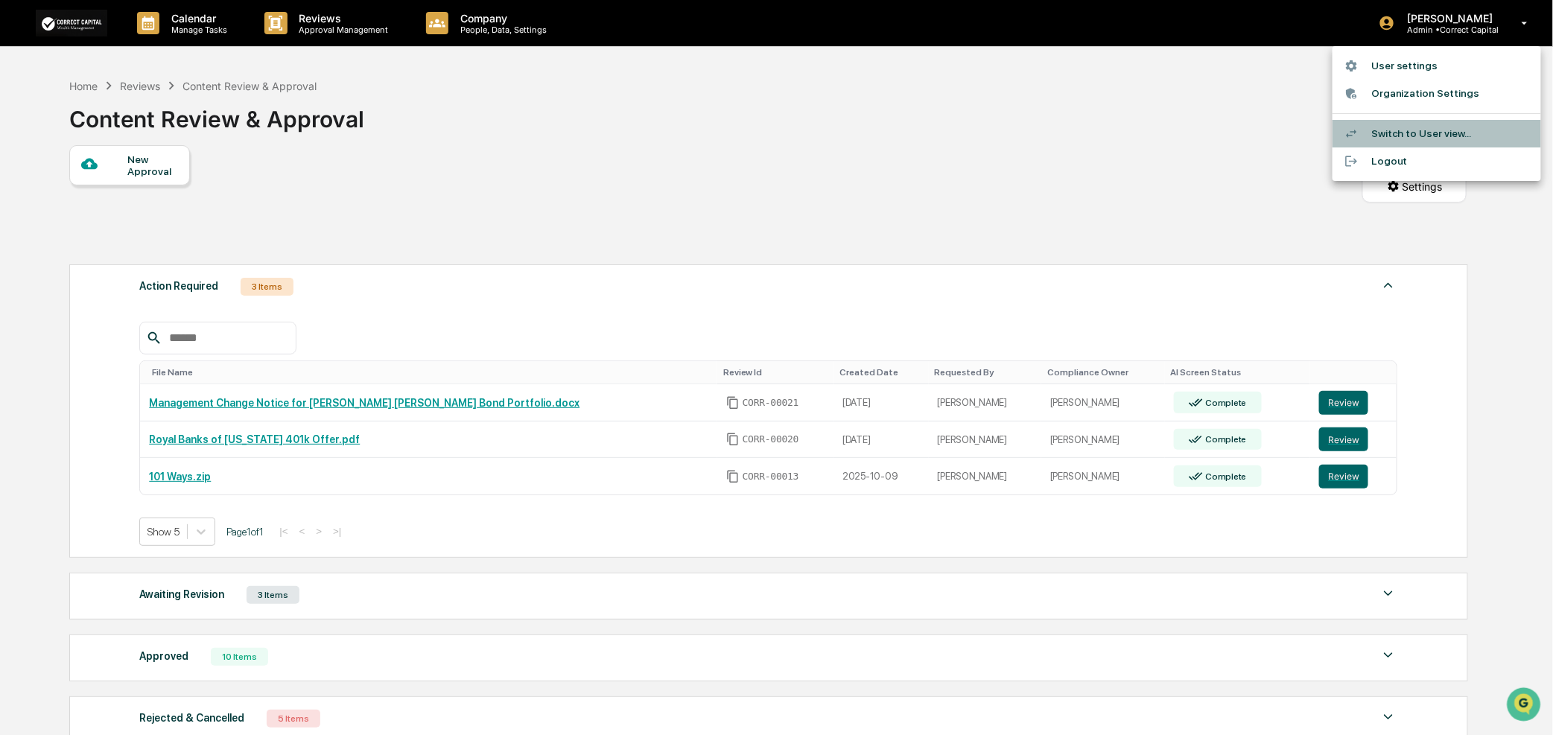
click at [1406, 135] on li "Switch to User view..." at bounding box center [1437, 134] width 209 height 28
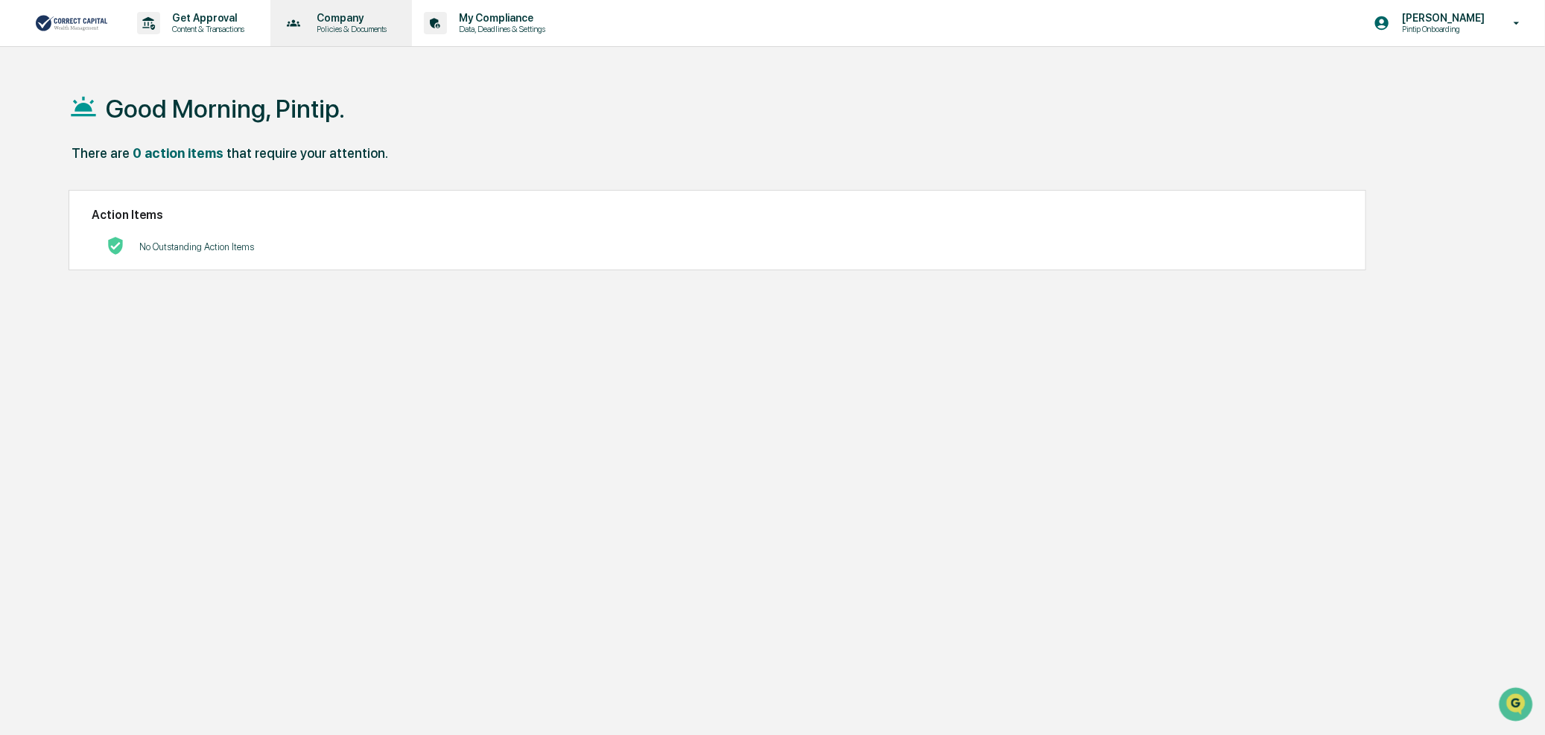
click at [332, 28] on p "Policies & Documents" at bounding box center [349, 29] width 89 height 10
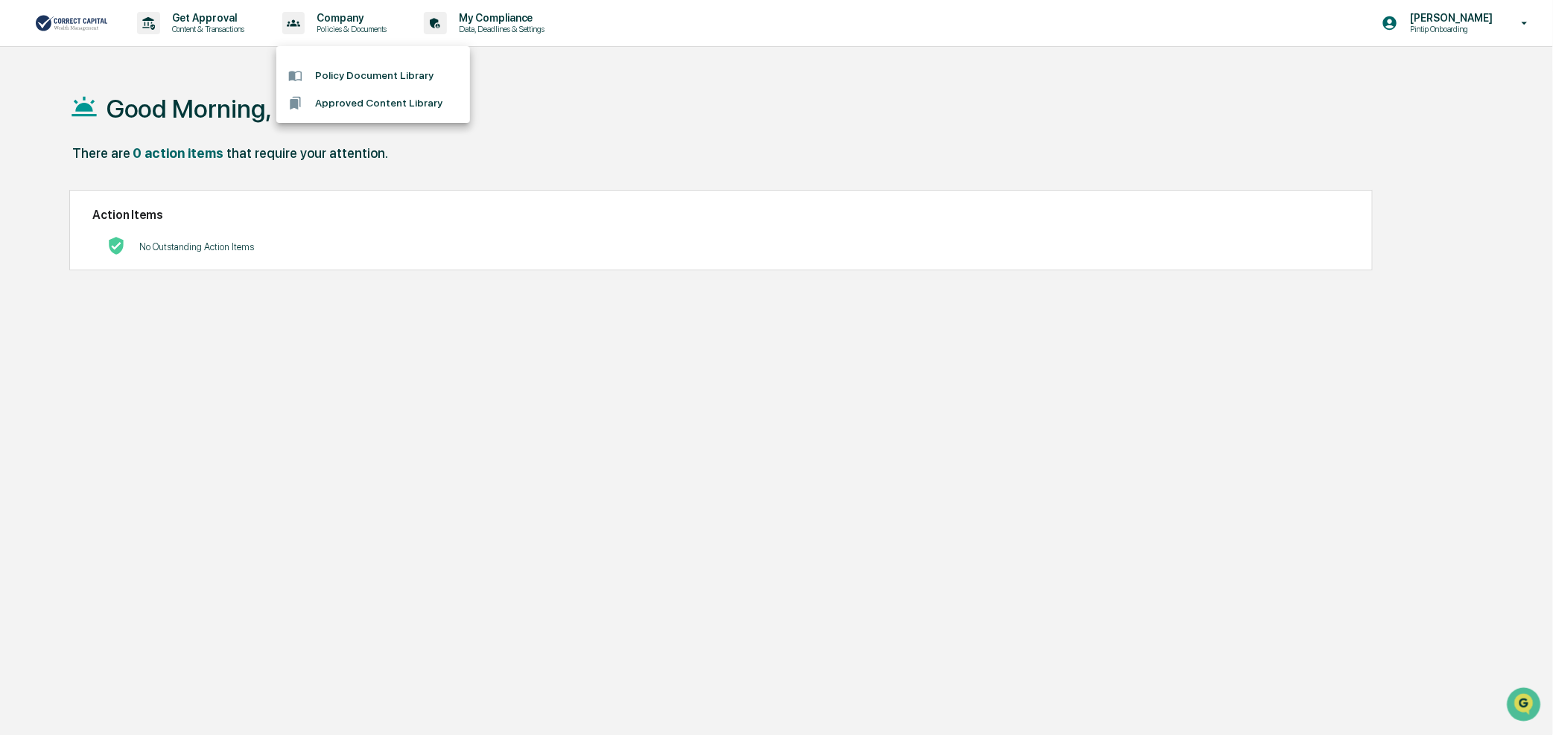
click at [324, 68] on li "Policy Document Library" at bounding box center [373, 76] width 194 height 28
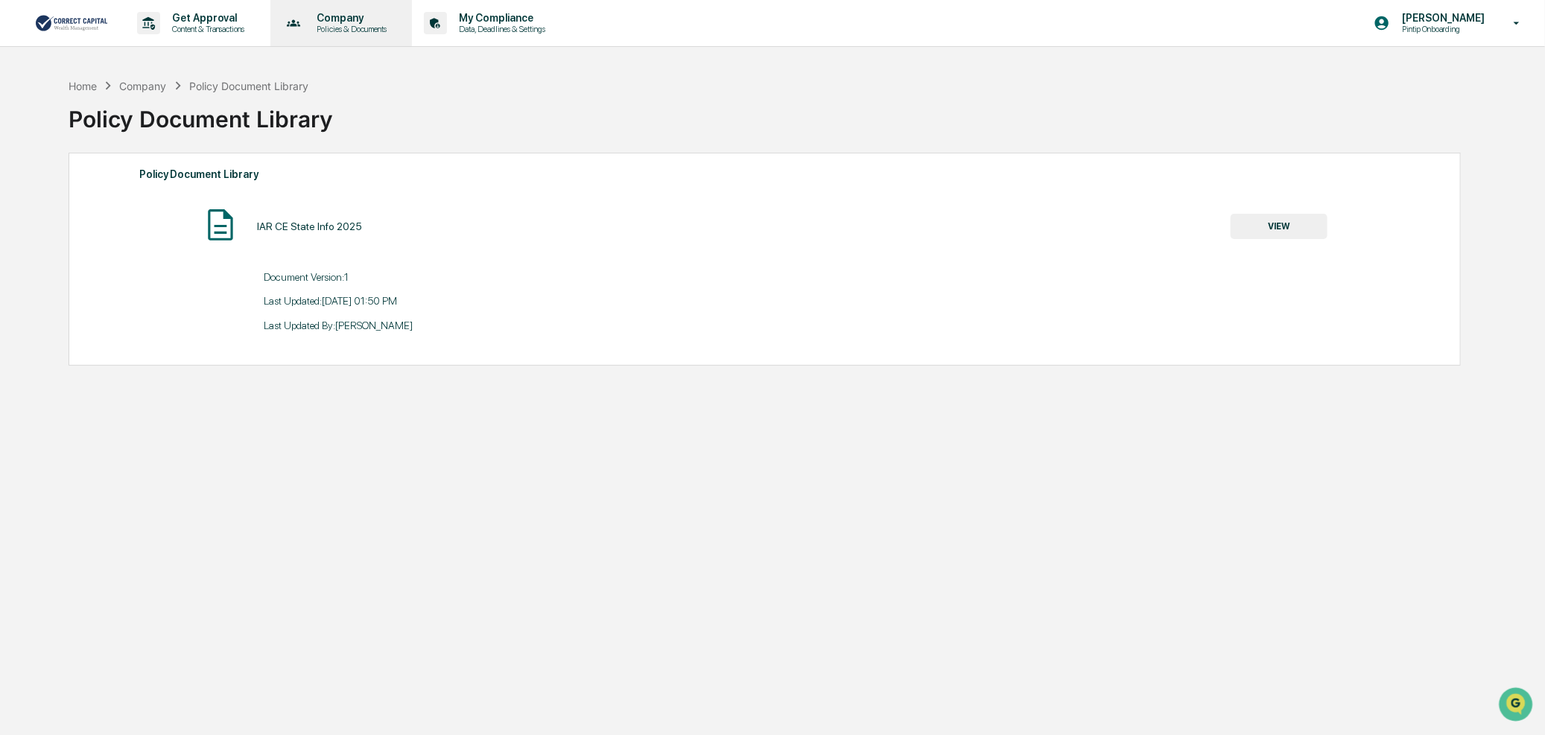
click at [339, 13] on p "Company" at bounding box center [349, 18] width 89 height 12
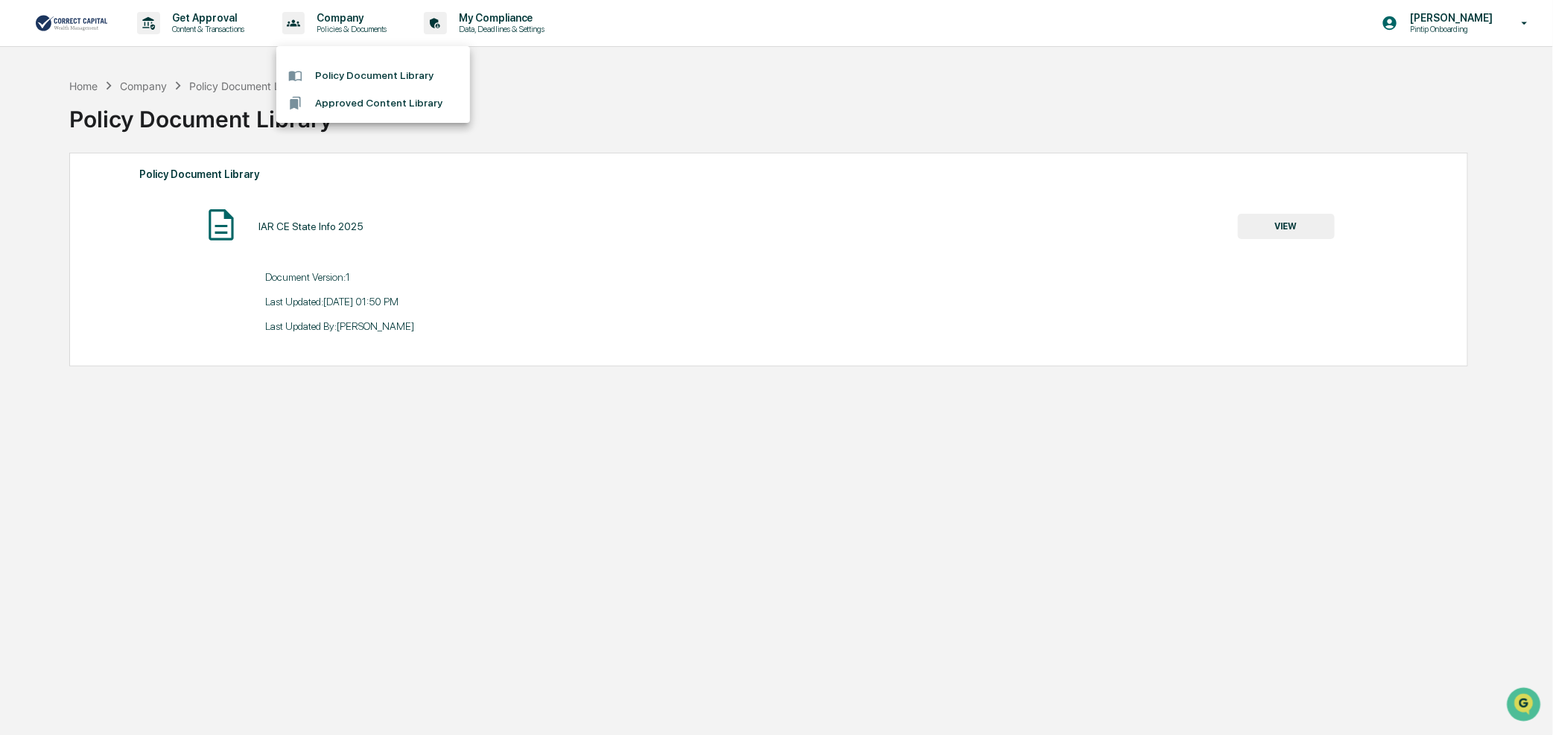
click at [197, 17] on div at bounding box center [776, 367] width 1553 height 735
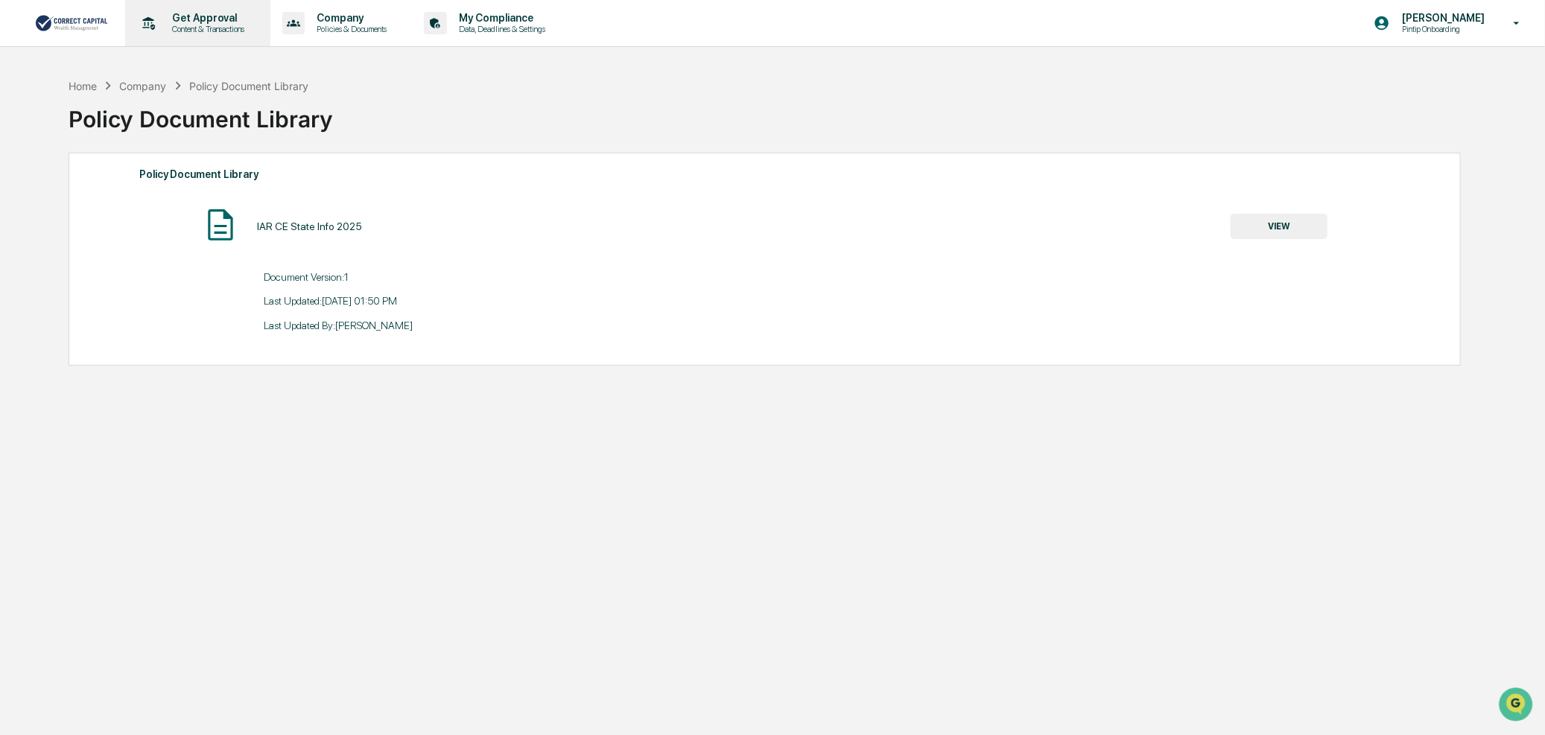
click at [197, 17] on p "Get Approval" at bounding box center [206, 18] width 92 height 12
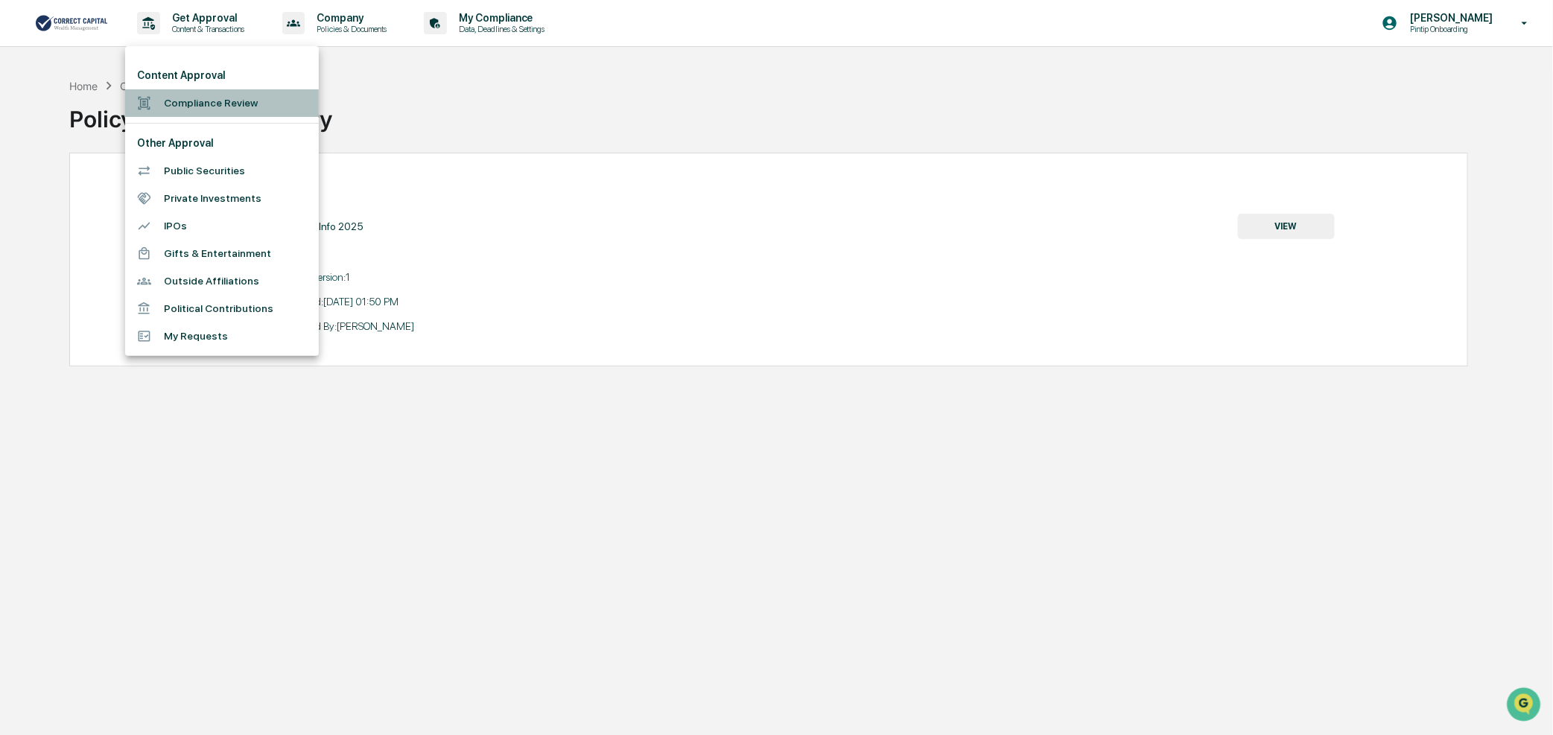
click at [197, 98] on li "Compliance Review" at bounding box center [222, 103] width 194 height 28
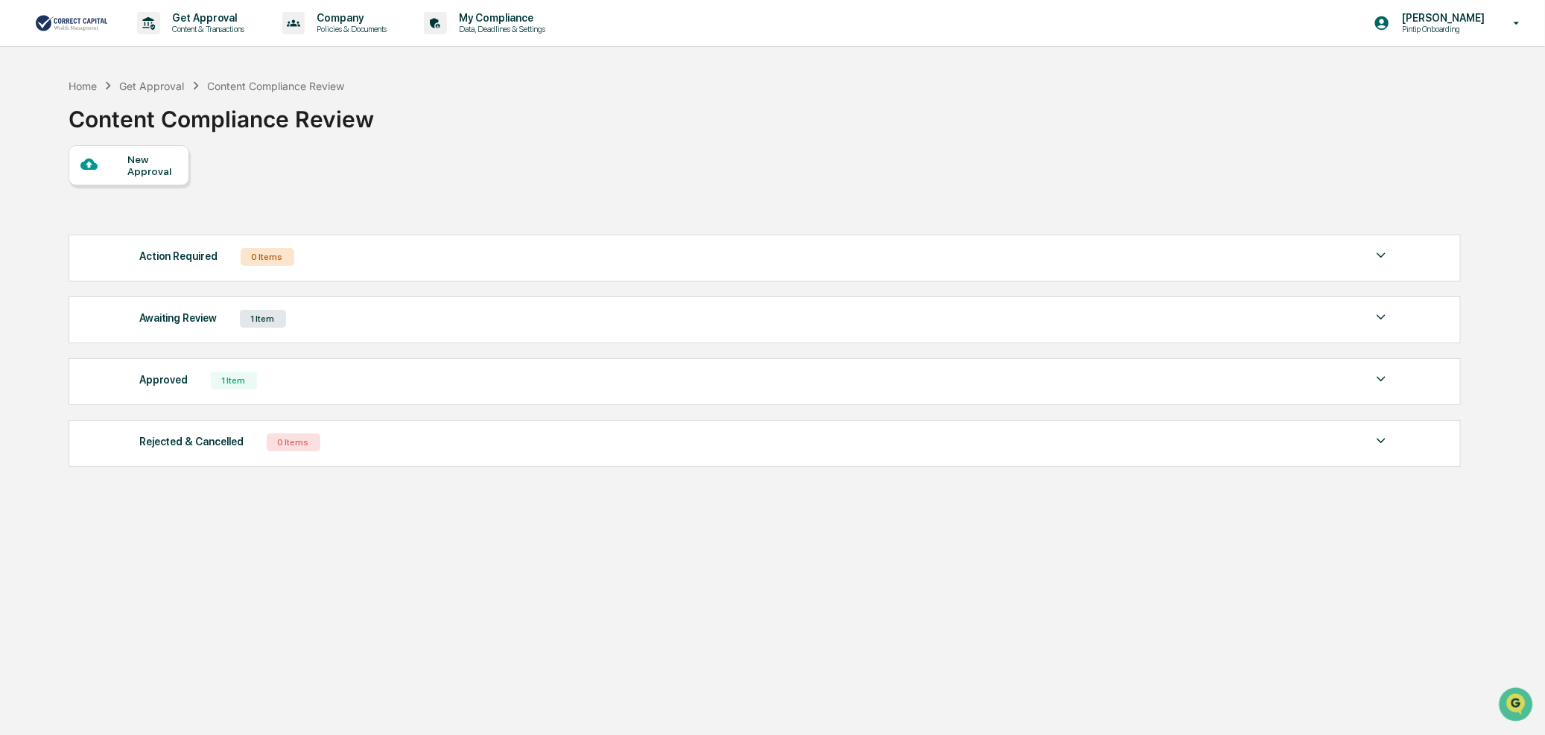
click at [454, 329] on div "Awaiting Review 1 Item" at bounding box center [765, 318] width 1252 height 21
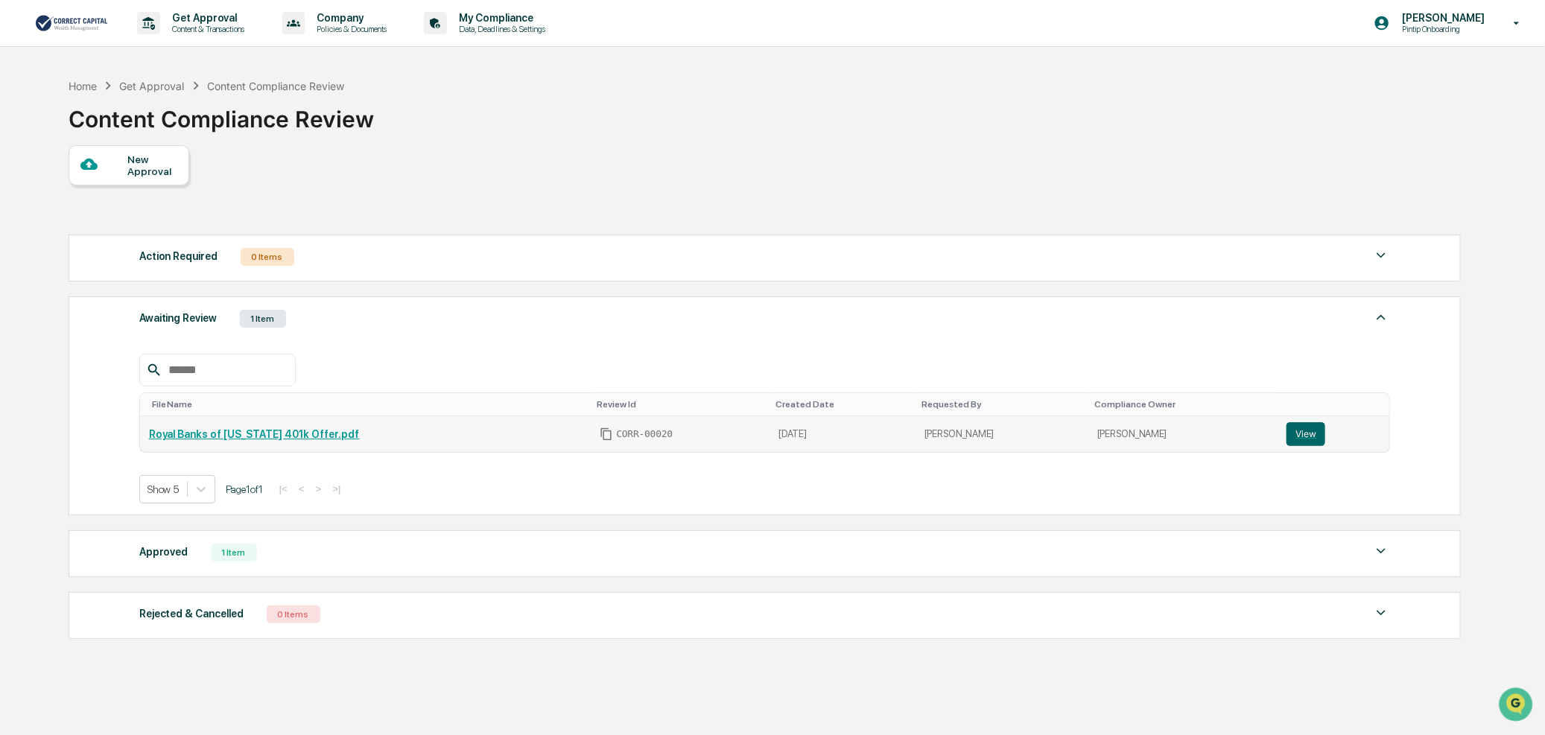
click at [262, 440] on link "Royal Banks of [US_STATE] 401k Offer.pdf" at bounding box center [254, 434] width 211 height 12
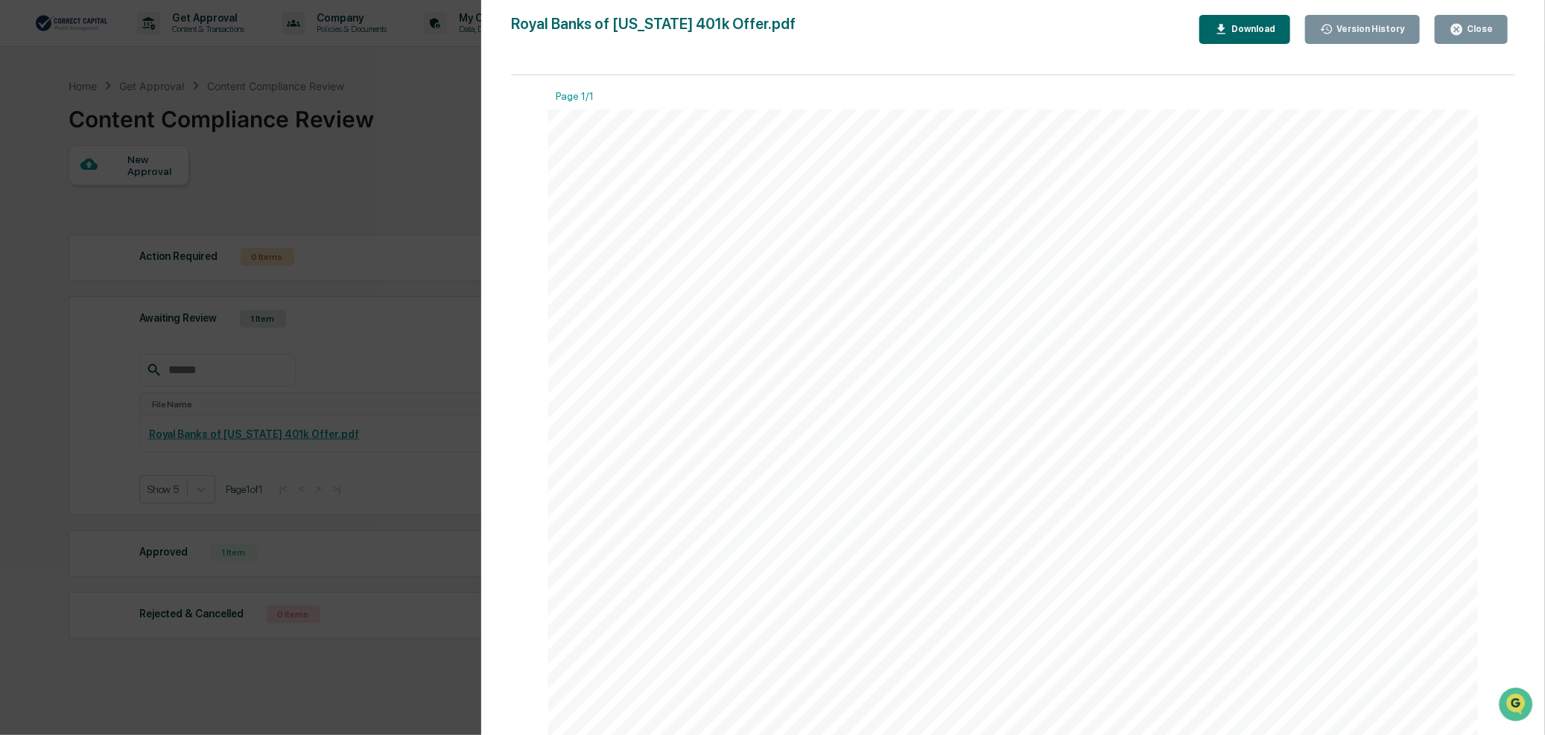
drag, startPoint x: 1486, startPoint y: 24, endPoint x: 1380, endPoint y: 101, distance: 131.3
click at [1486, 24] on div "Close" at bounding box center [1478, 29] width 29 height 10
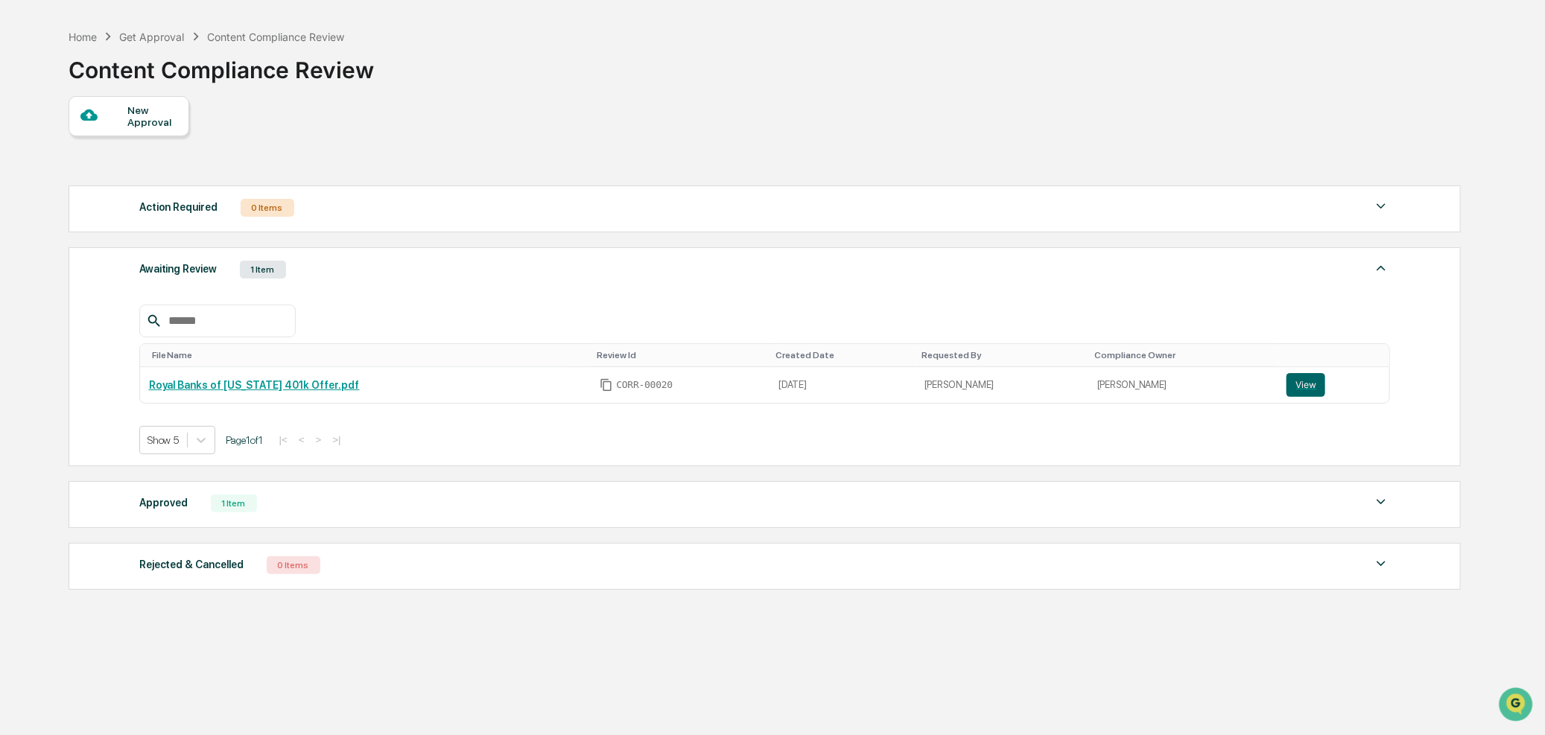
scroll to position [71, 0]
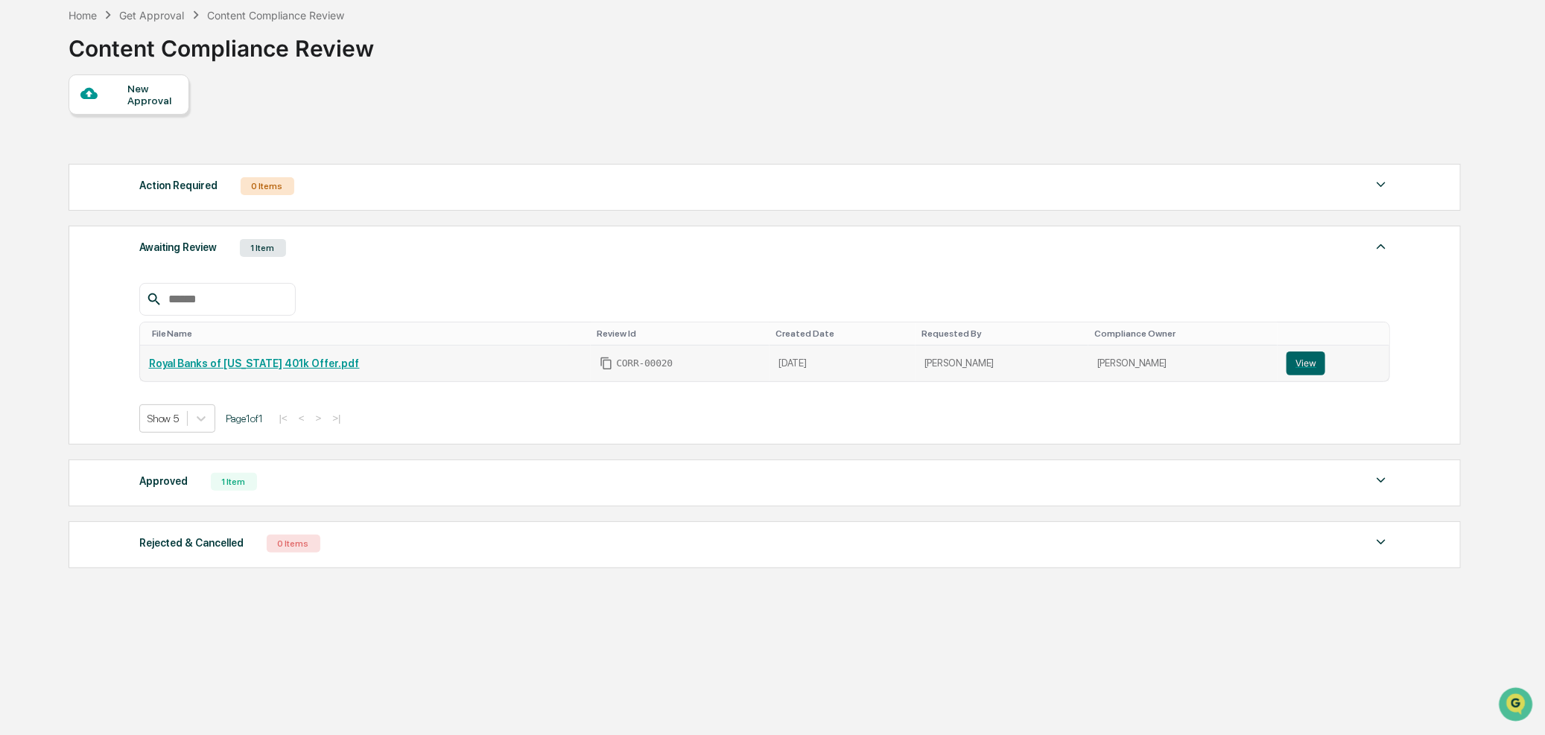
click at [268, 361] on link "Royal Banks of [US_STATE] 401k Offer.pdf" at bounding box center [254, 364] width 211 height 12
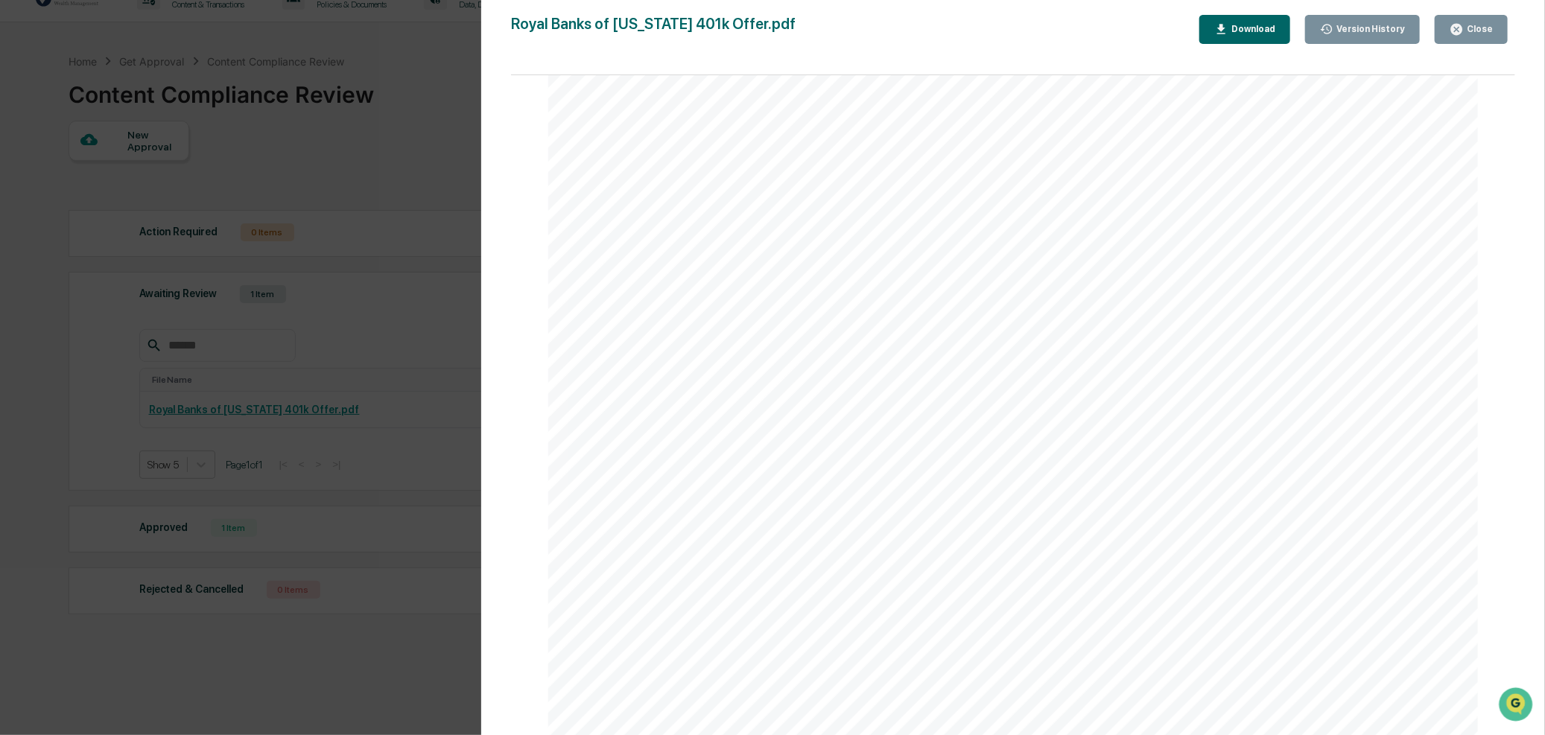
scroll to position [0, 0]
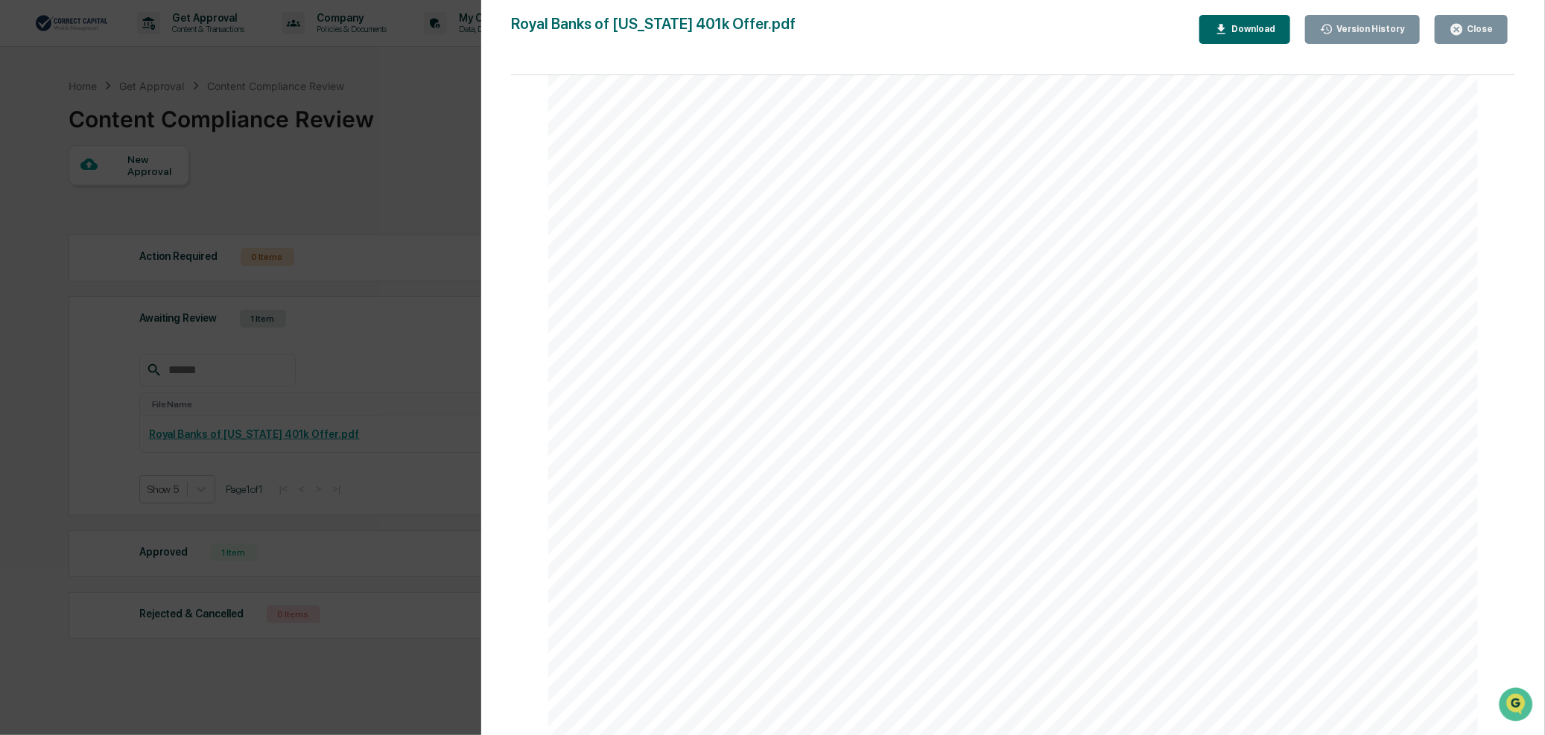
drag, startPoint x: 1464, startPoint y: 25, endPoint x: 1449, endPoint y: 45, distance: 25.6
click at [1464, 25] on icon "button" at bounding box center [1457, 29] width 14 height 14
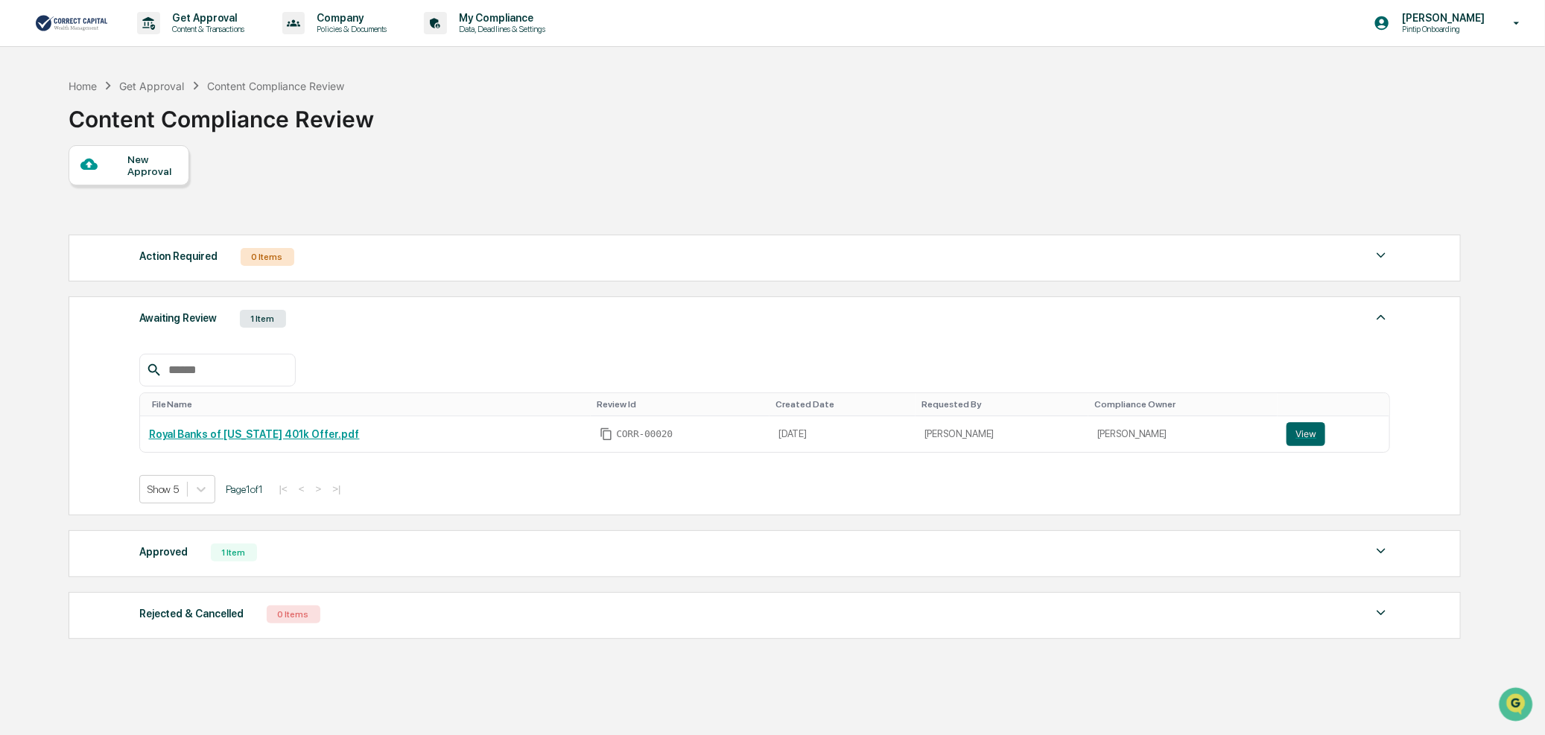
click at [204, 270] on div "Action Required 0 Items No data to display Show 5 Page 1 of 0 |< < > >|" at bounding box center [765, 258] width 1392 height 47
click at [510, 12] on p "My Compliance" at bounding box center [500, 18] width 106 height 12
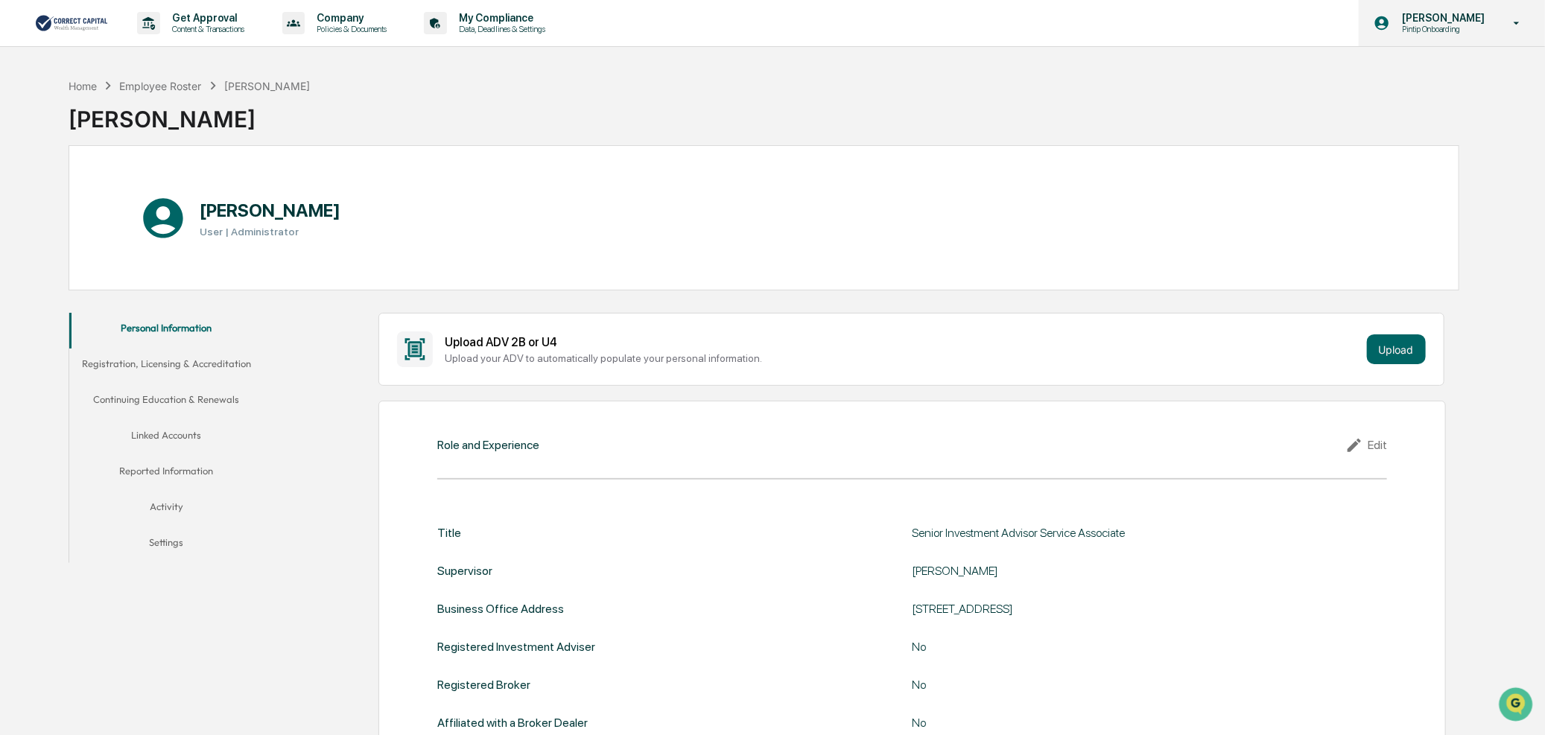
click at [1433, 23] on p "[PERSON_NAME]" at bounding box center [1441, 18] width 102 height 12
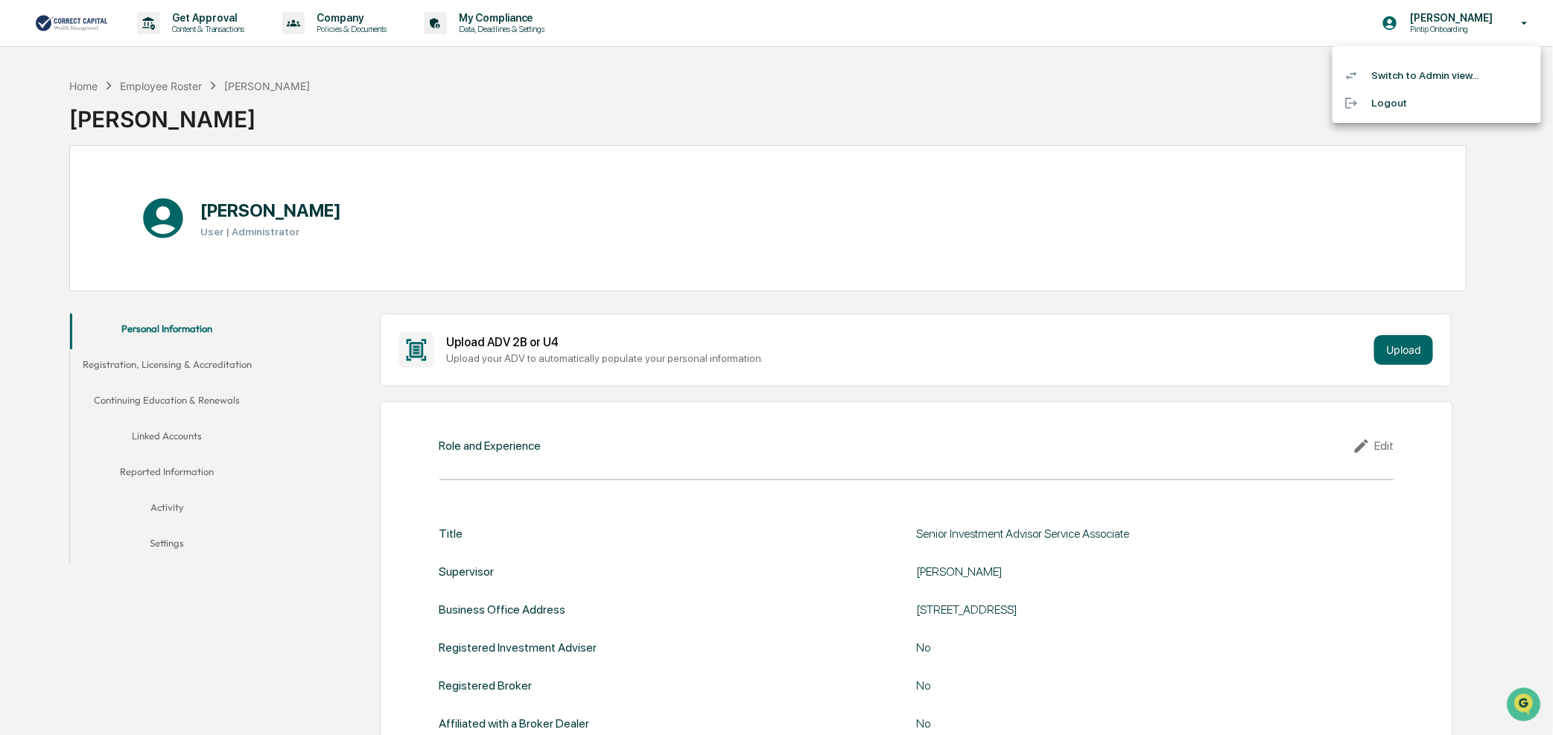
click at [1435, 75] on li "Switch to Admin view..." at bounding box center [1437, 76] width 209 height 28
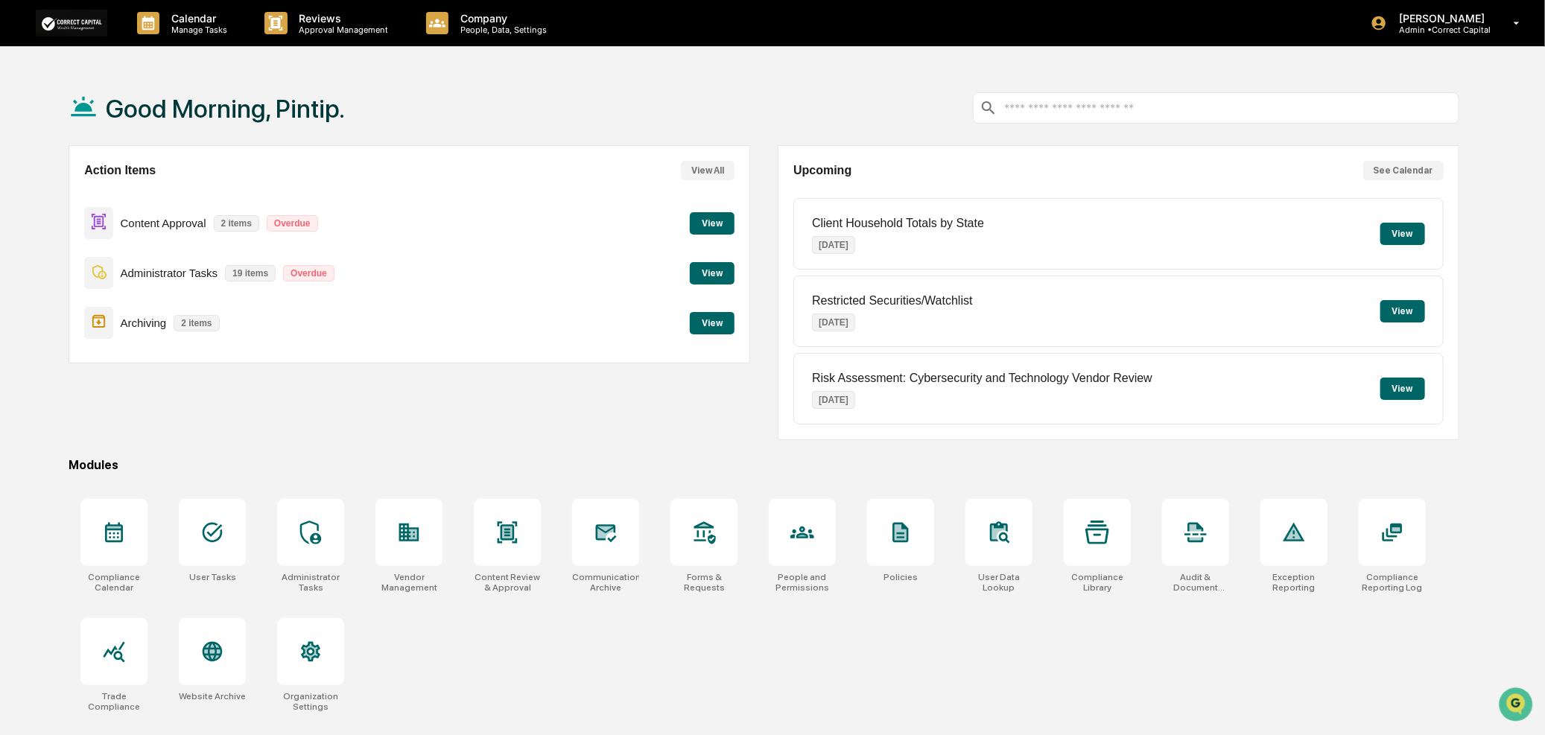
click at [710, 214] on button "View" at bounding box center [712, 223] width 45 height 22
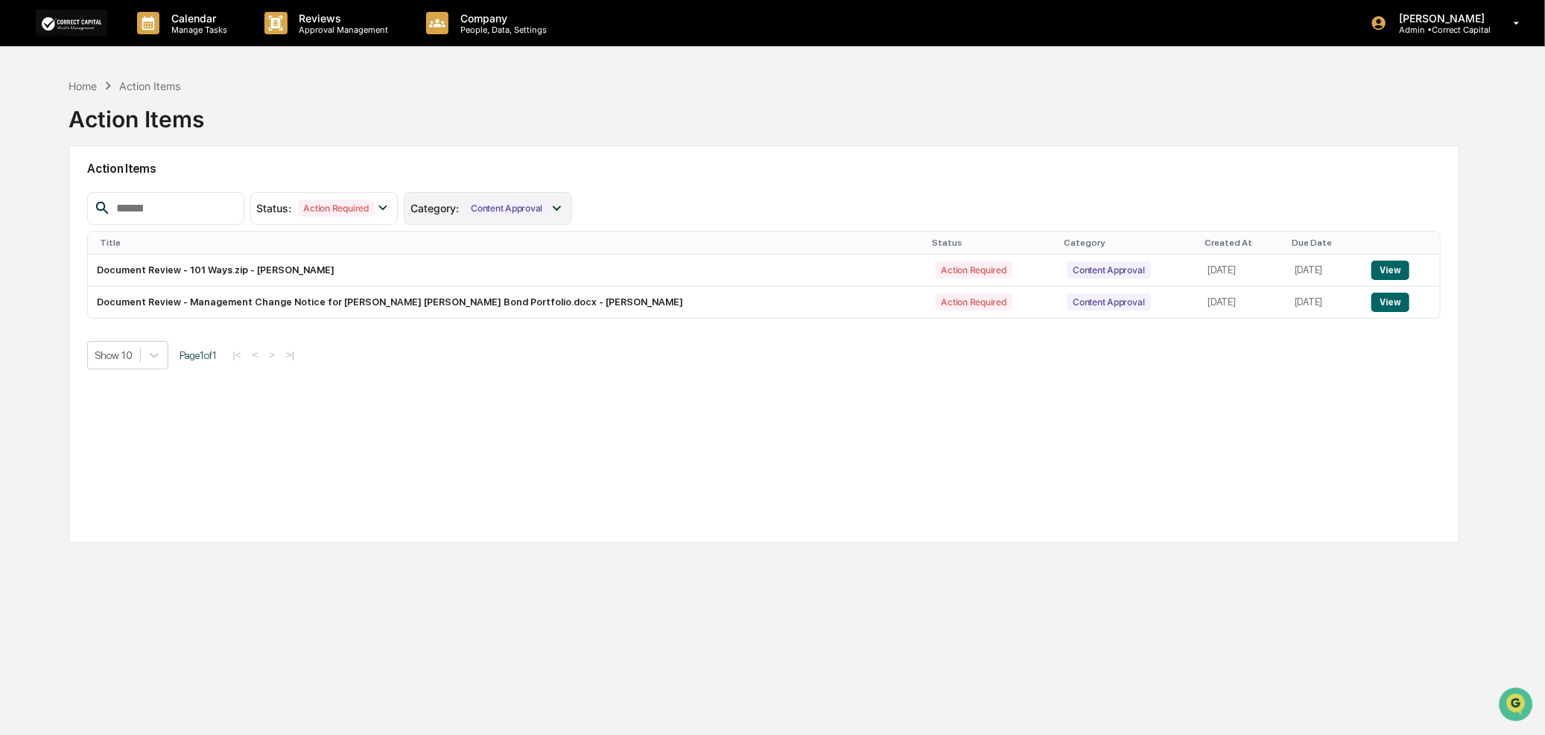
click at [536, 214] on div "Content Approval" at bounding box center [506, 208] width 83 height 17
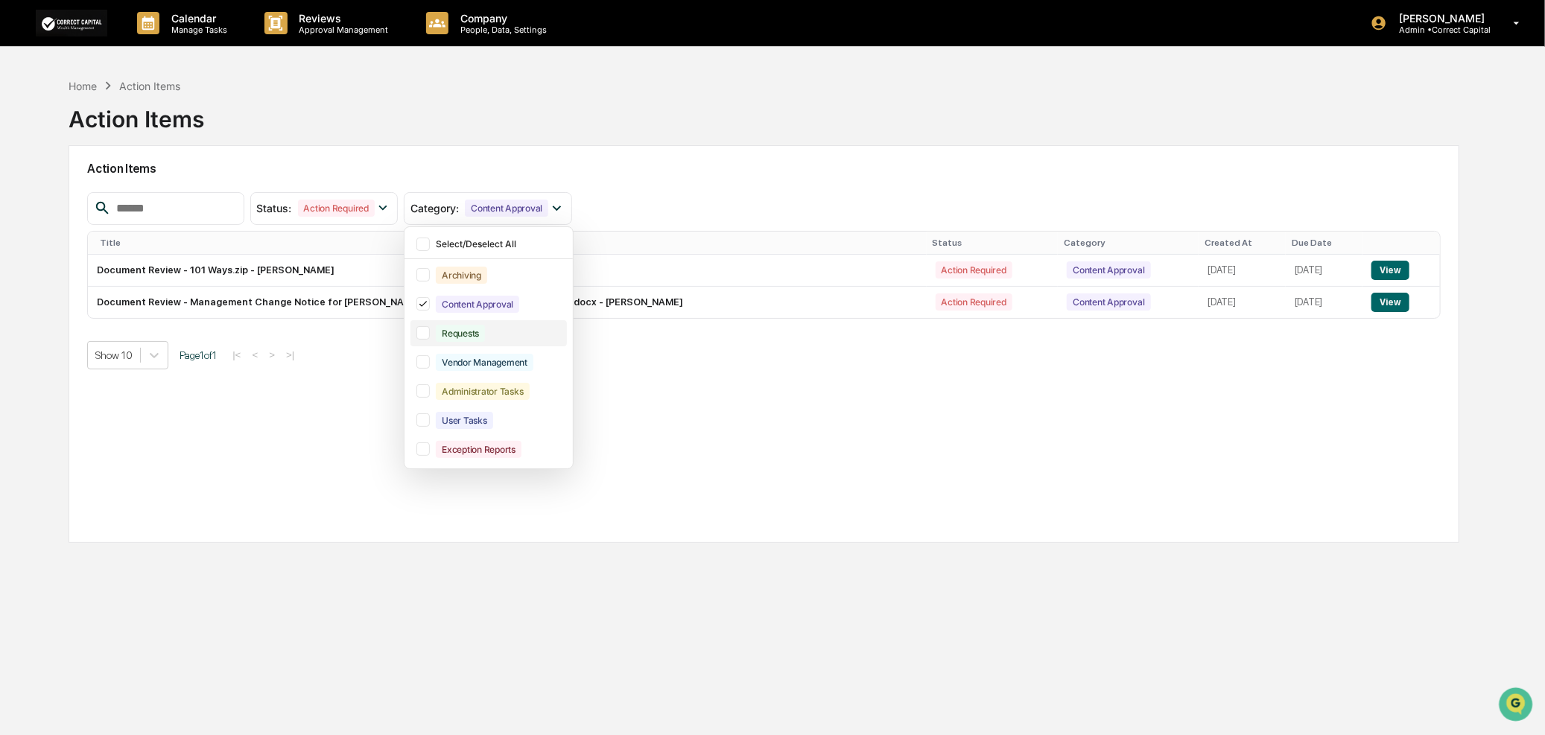
click at [485, 333] on div "Requests" at bounding box center [460, 333] width 49 height 17
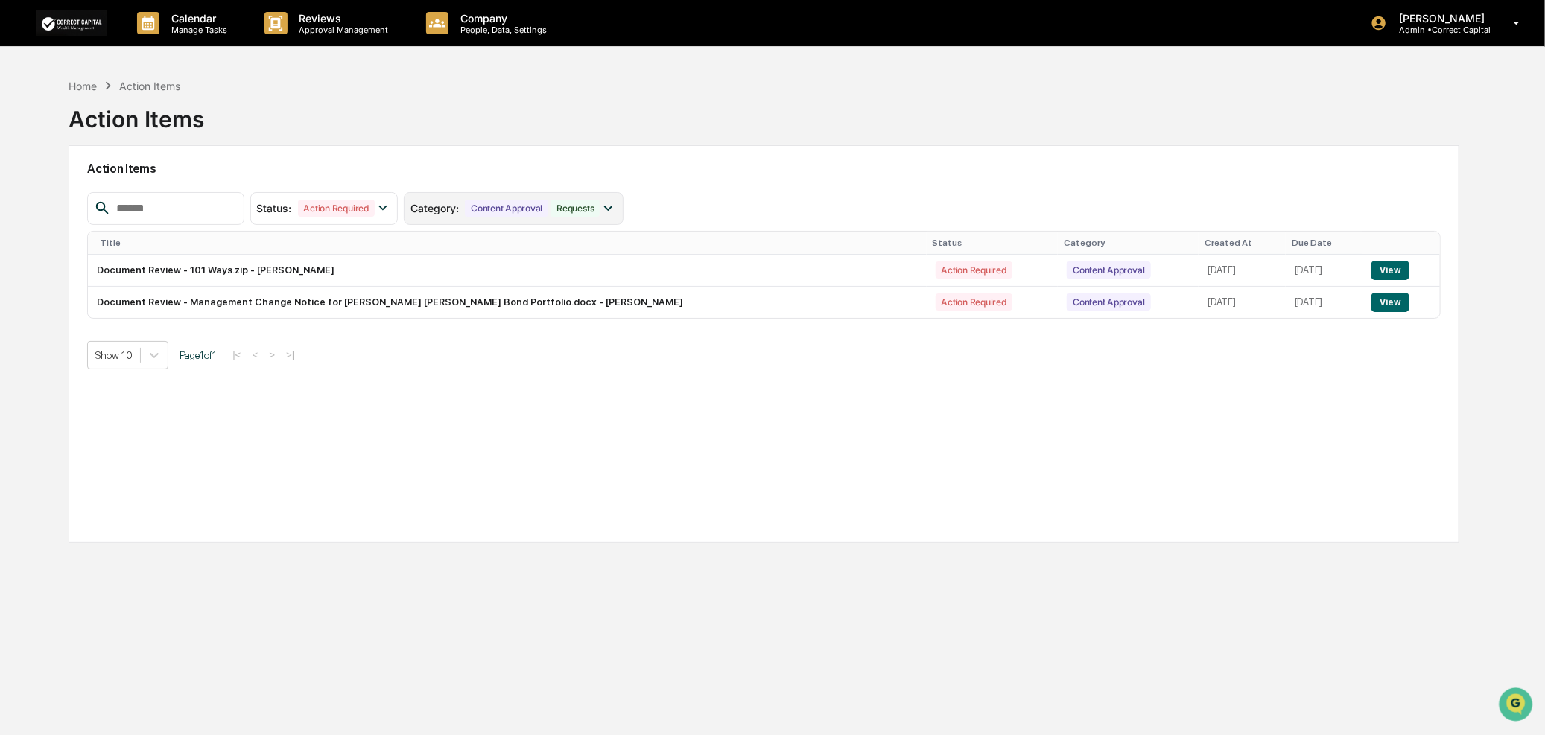
click at [616, 200] on icon at bounding box center [608, 208] width 16 height 16
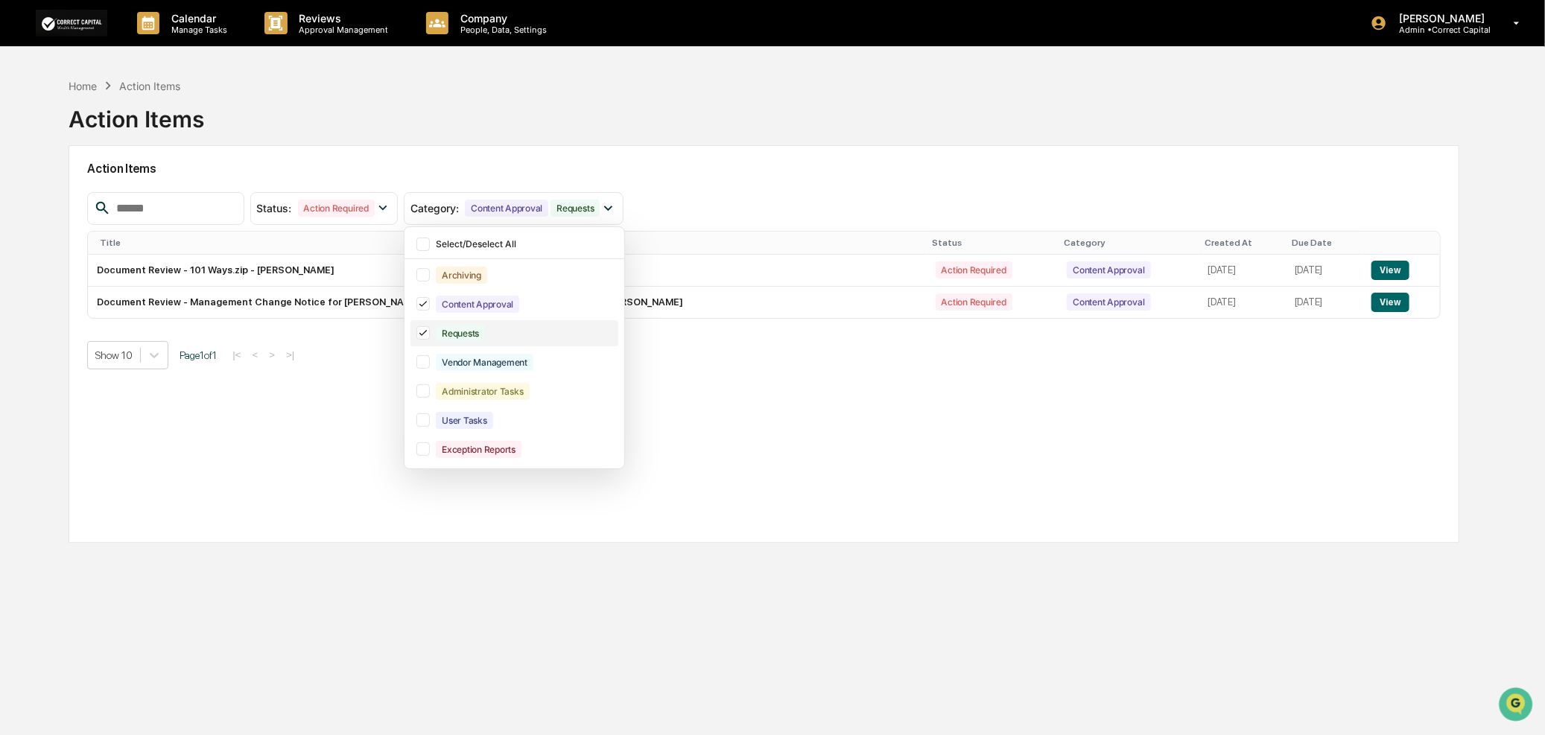
click at [427, 333] on icon at bounding box center [422, 333] width 7 height 6
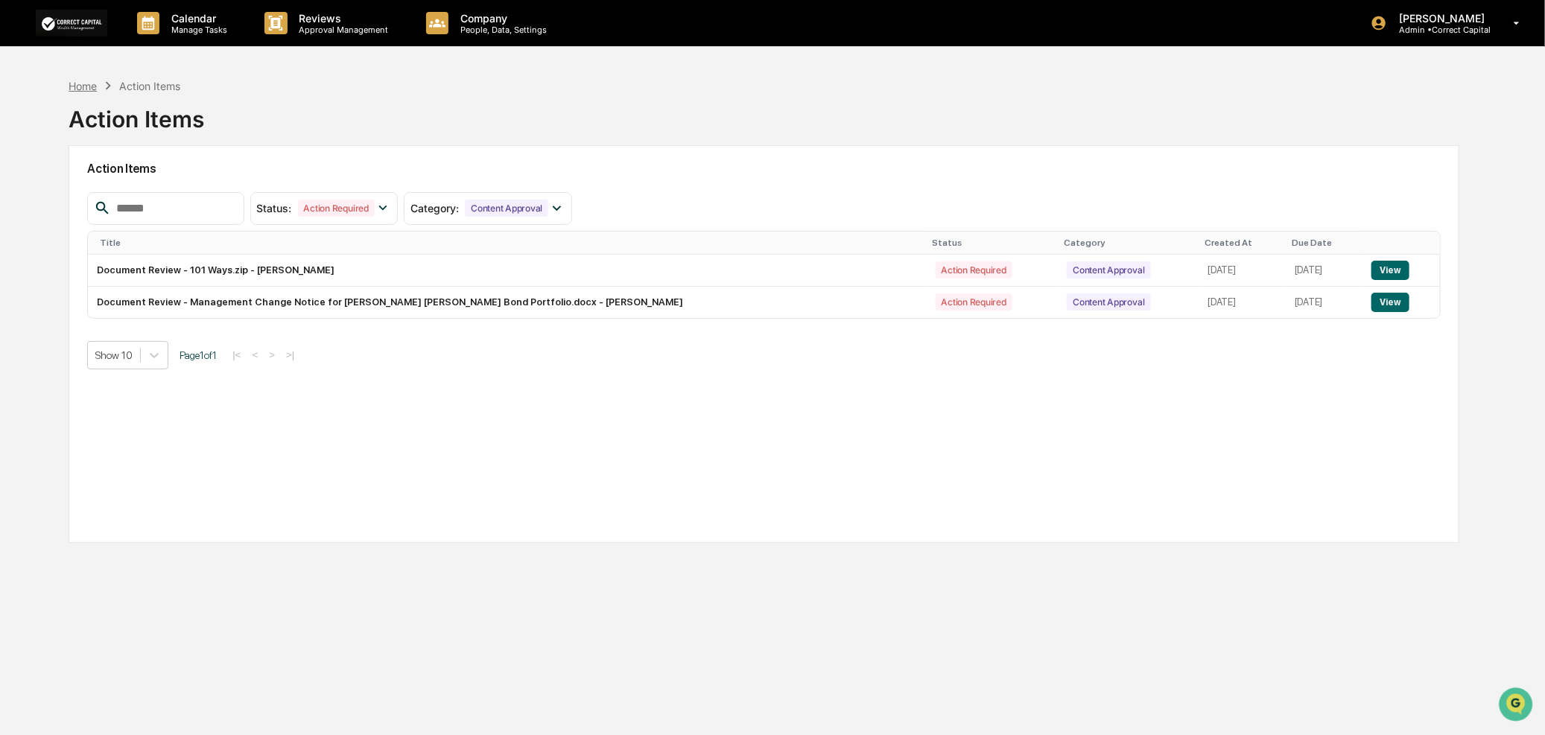
click at [90, 83] on div "Home" at bounding box center [83, 86] width 28 height 13
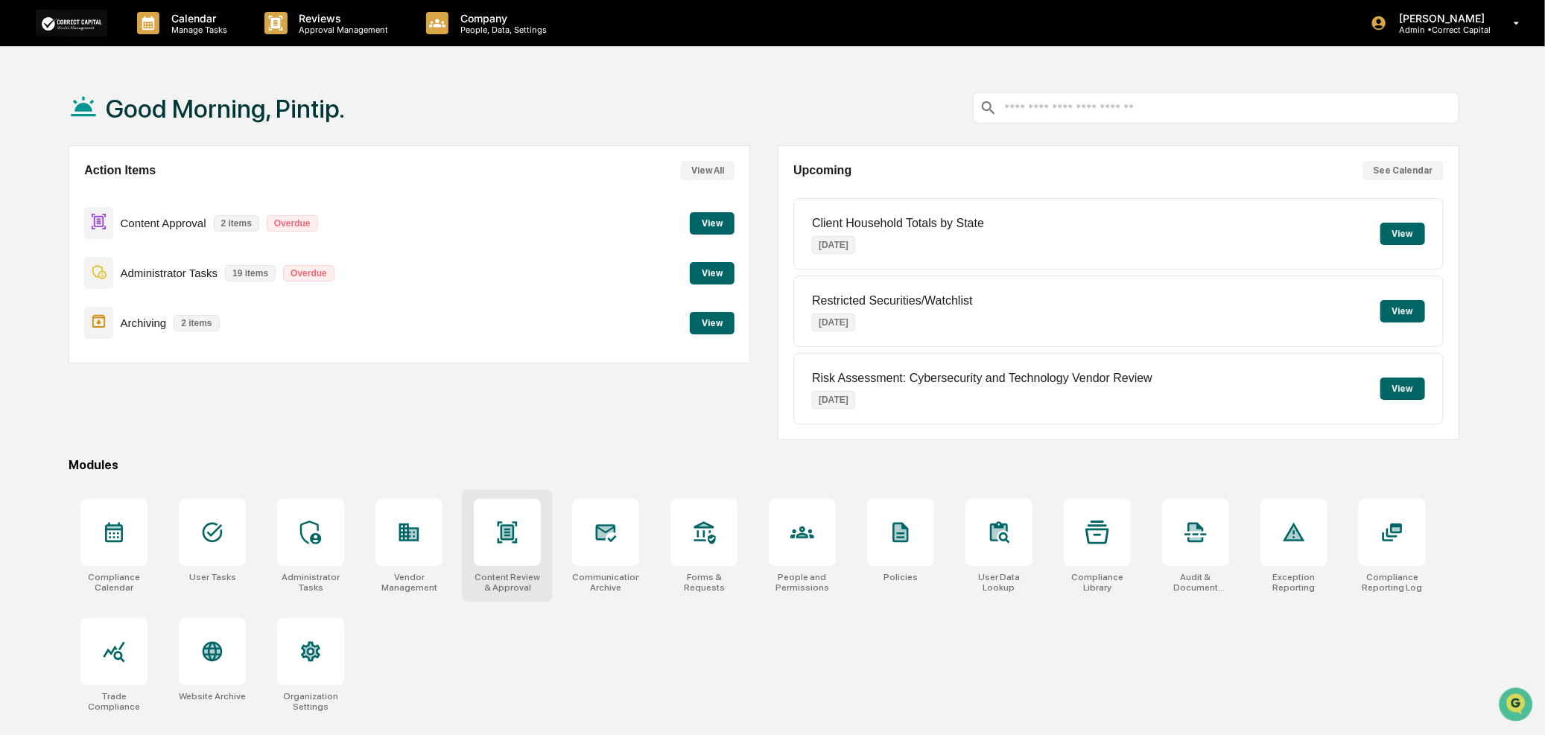
click at [533, 545] on div at bounding box center [507, 532] width 67 height 67
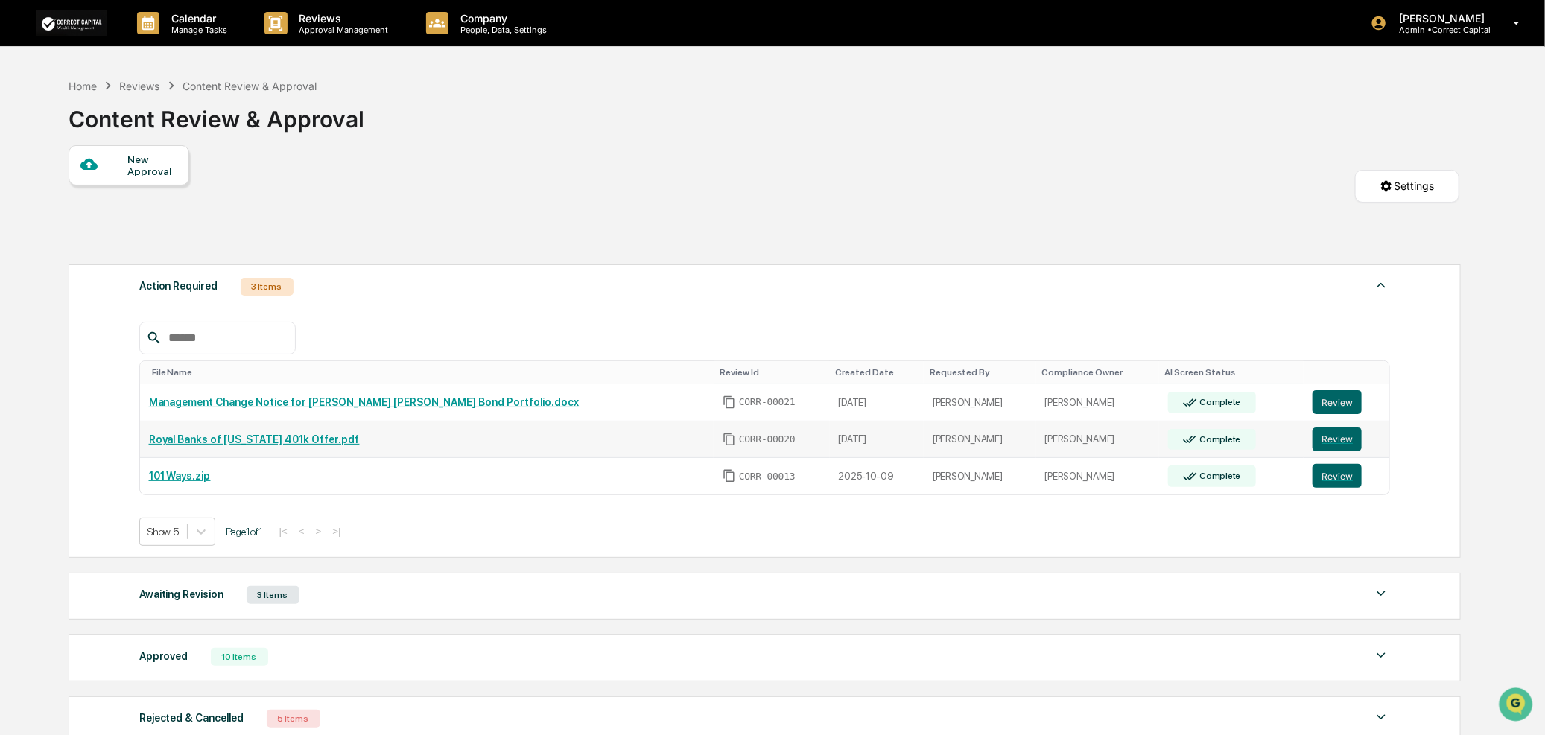
click at [313, 442] on link "Royal Banks of [US_STATE] 401k Offer.pdf" at bounding box center [254, 440] width 211 height 12
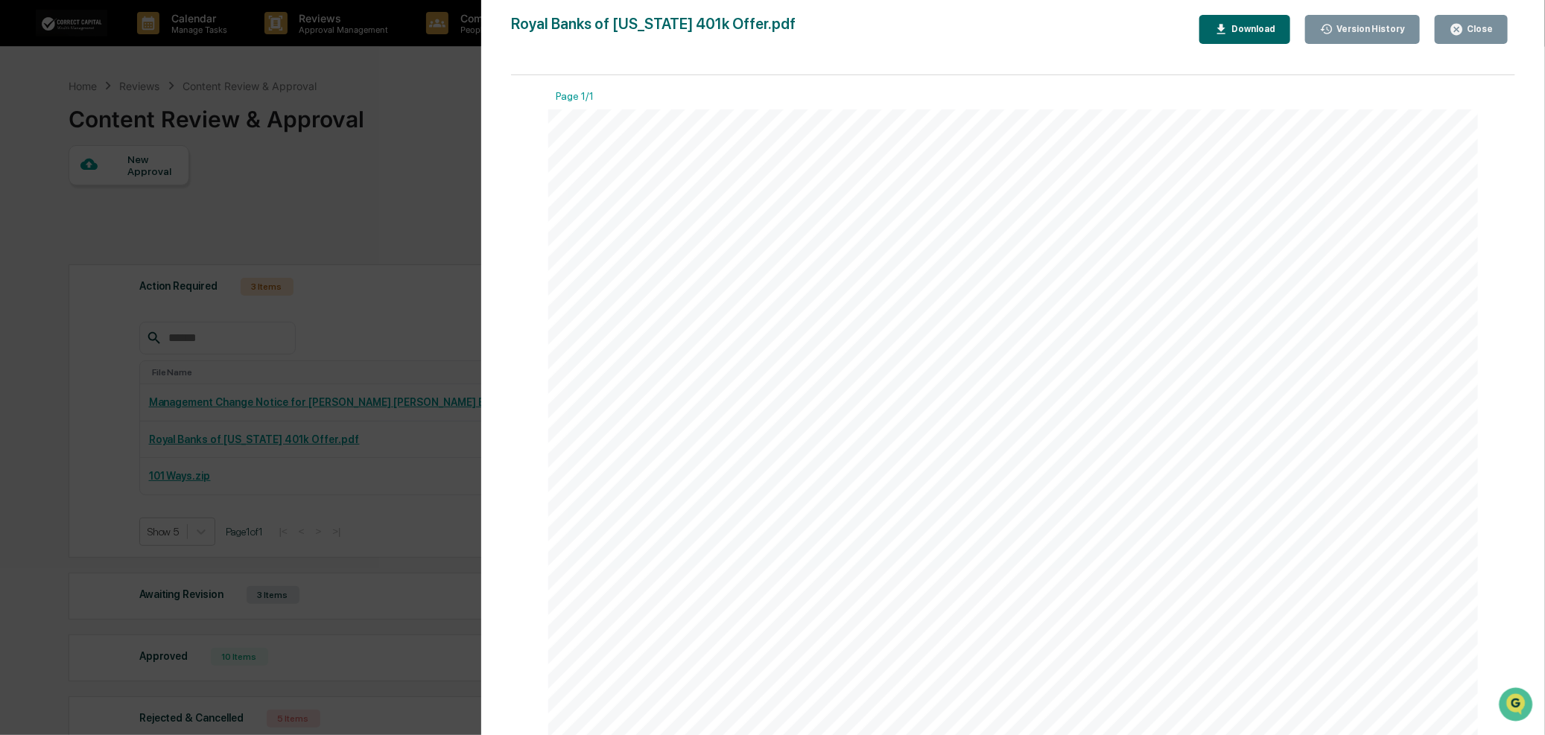
click at [1319, 35] on button "Version History" at bounding box center [1362, 29] width 115 height 29
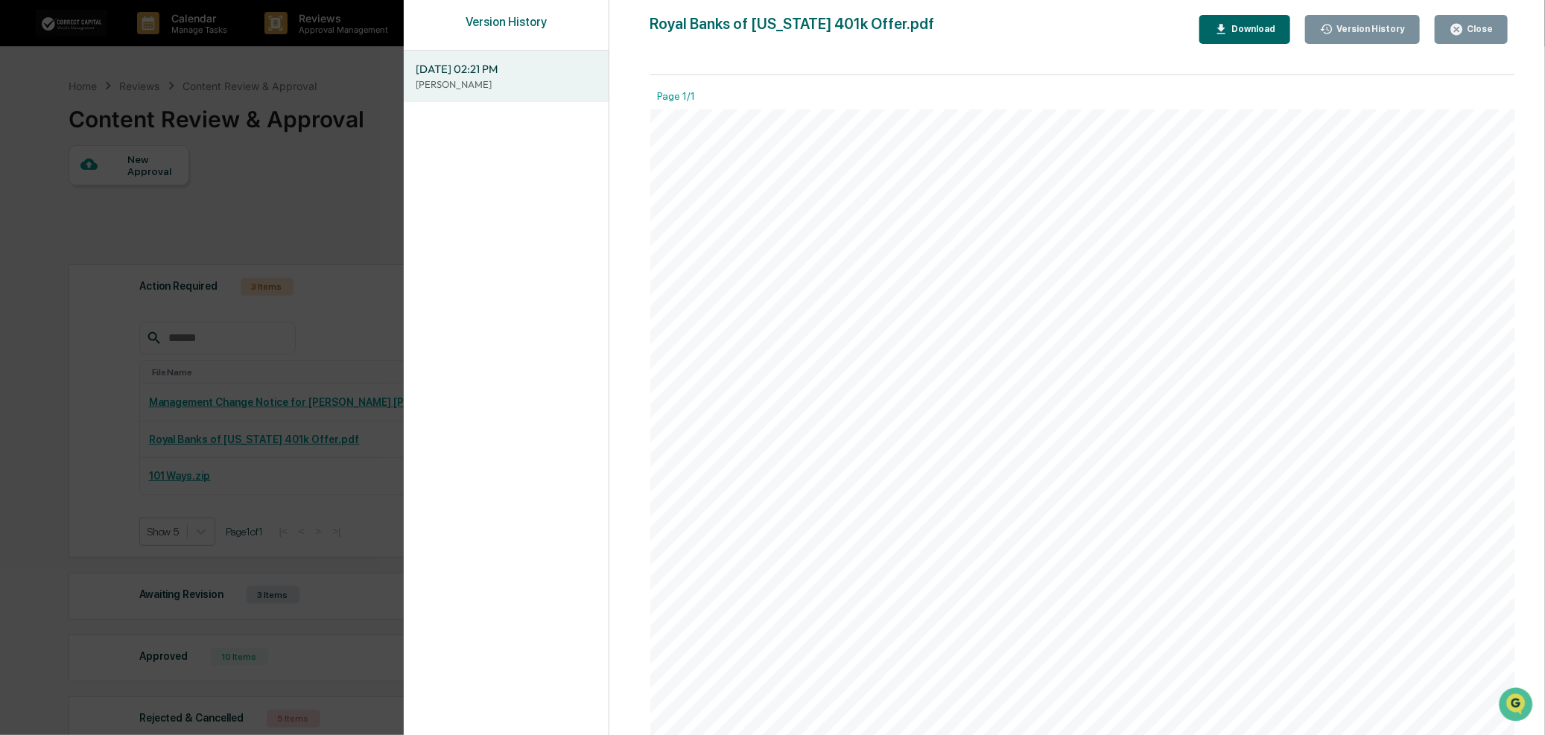
click at [1472, 31] on div "Close" at bounding box center [1478, 29] width 29 height 10
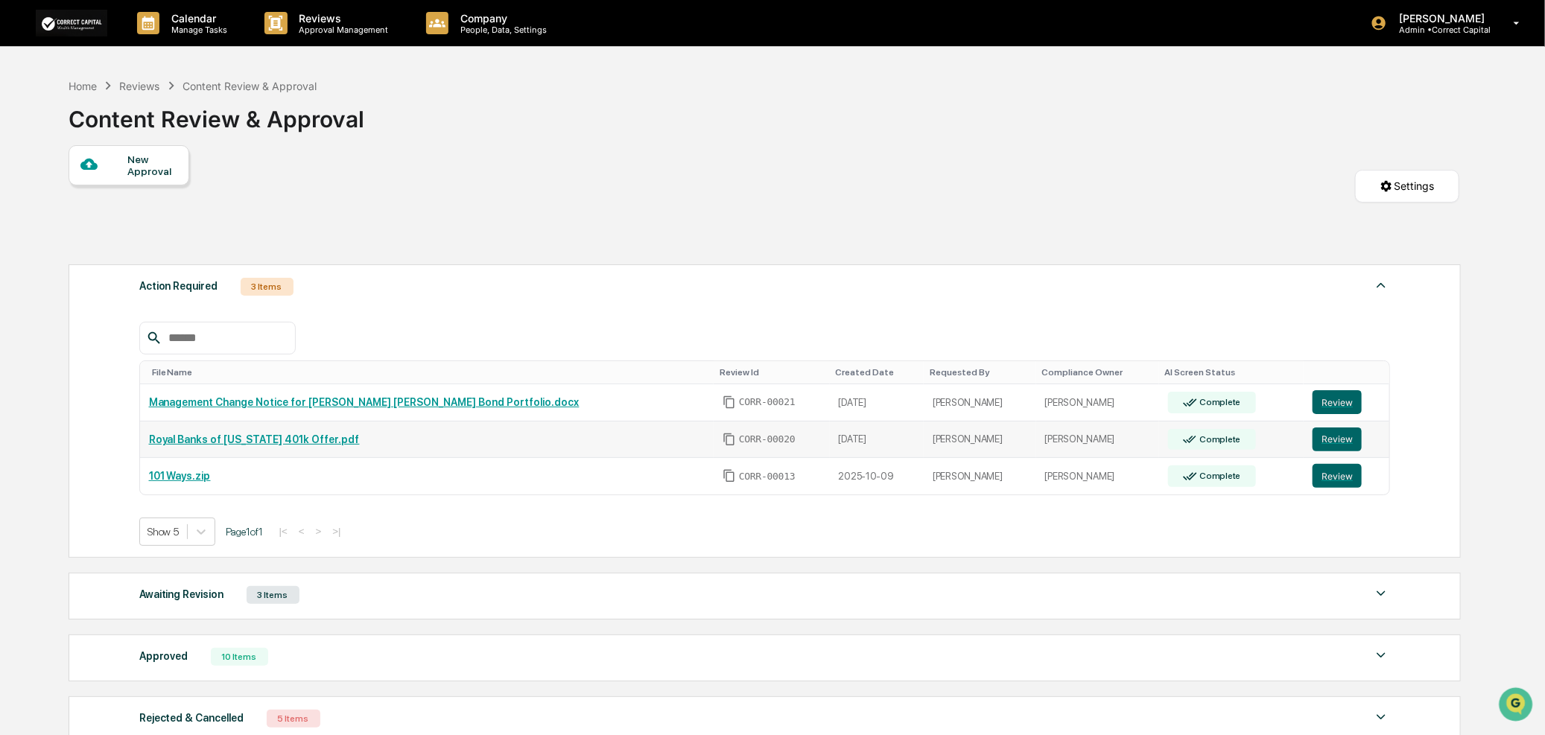
click at [270, 449] on td "Royal Banks of [US_STATE] 401k Offer.pdf" at bounding box center [427, 440] width 574 height 37
click at [272, 443] on link "Royal Banks of [US_STATE] 401k Offer.pdf" at bounding box center [254, 440] width 211 height 12
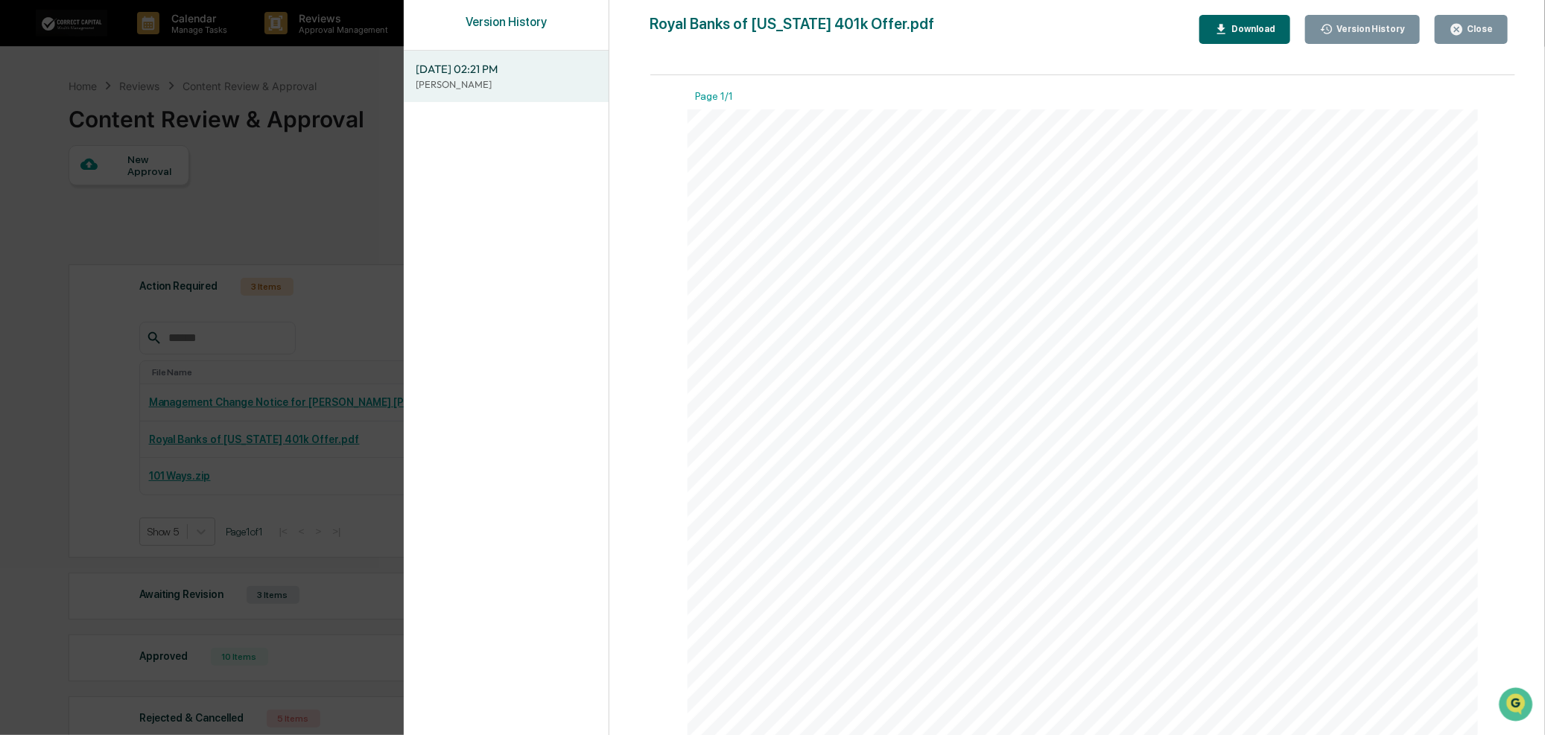
click at [1455, 28] on icon "button" at bounding box center [1456, 29] width 11 height 11
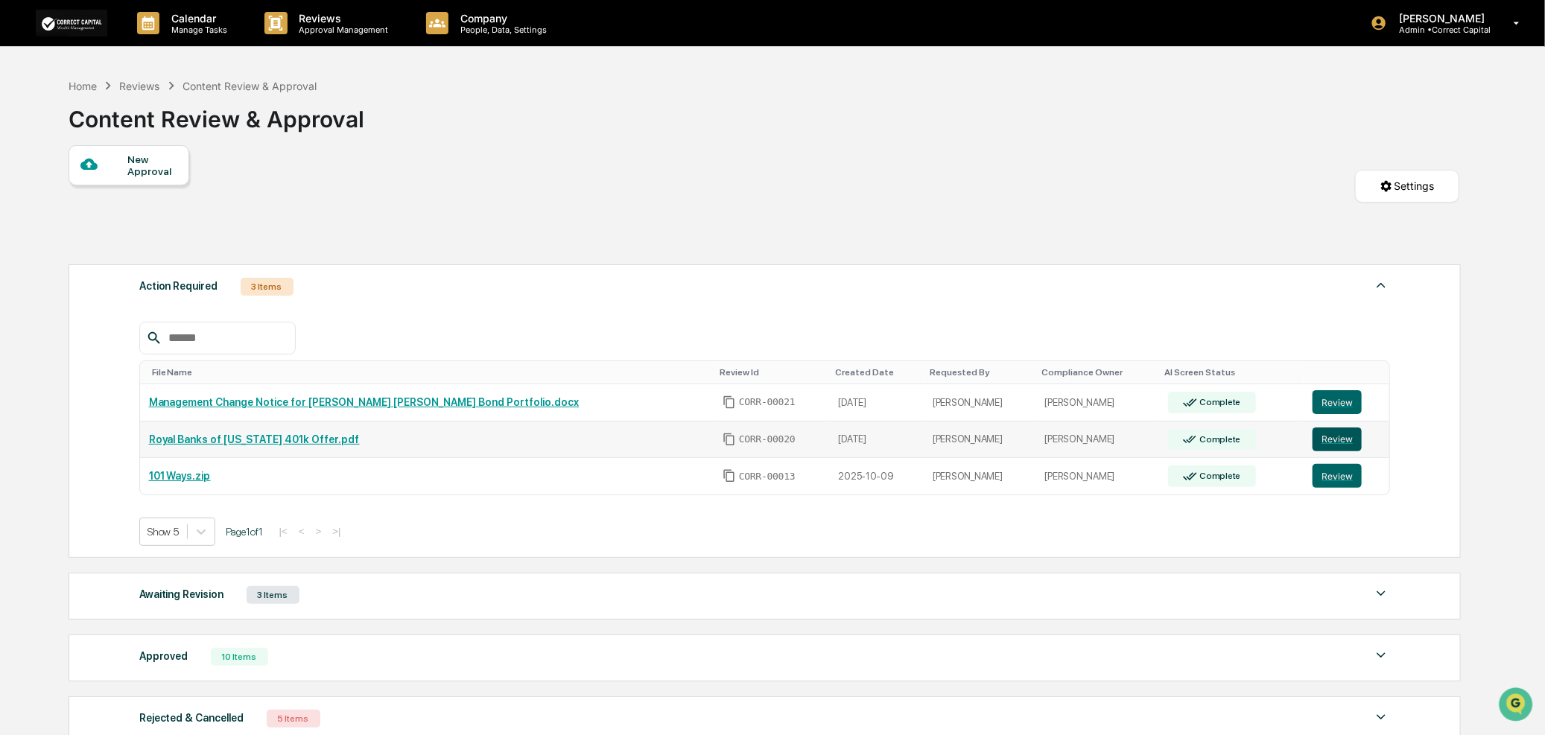
click at [1329, 436] on button "Review" at bounding box center [1337, 440] width 49 height 24
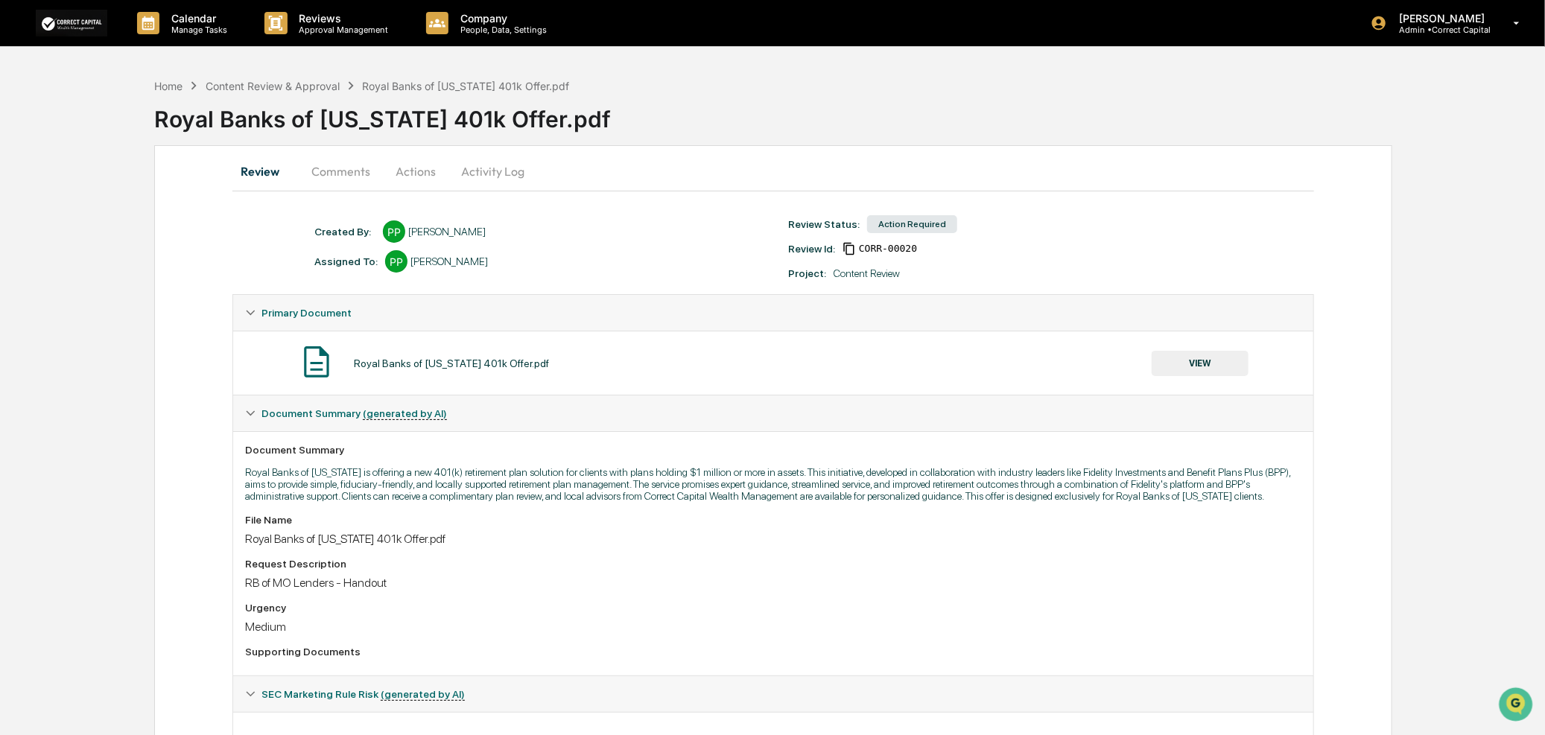
click at [408, 175] on button "Actions" at bounding box center [415, 171] width 67 height 36
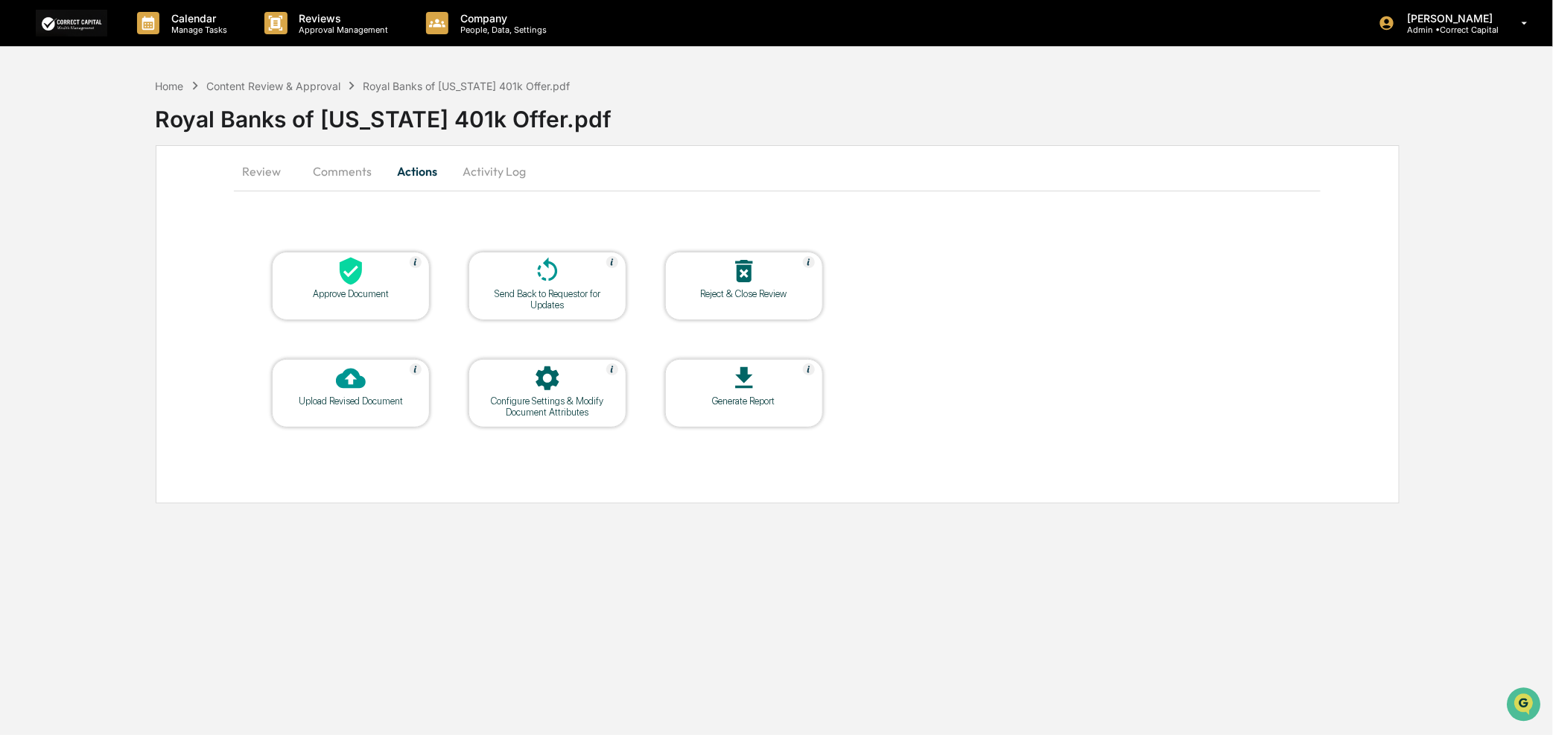
click at [749, 299] on div "Reject & Close Review" at bounding box center [744, 293] width 134 height 11
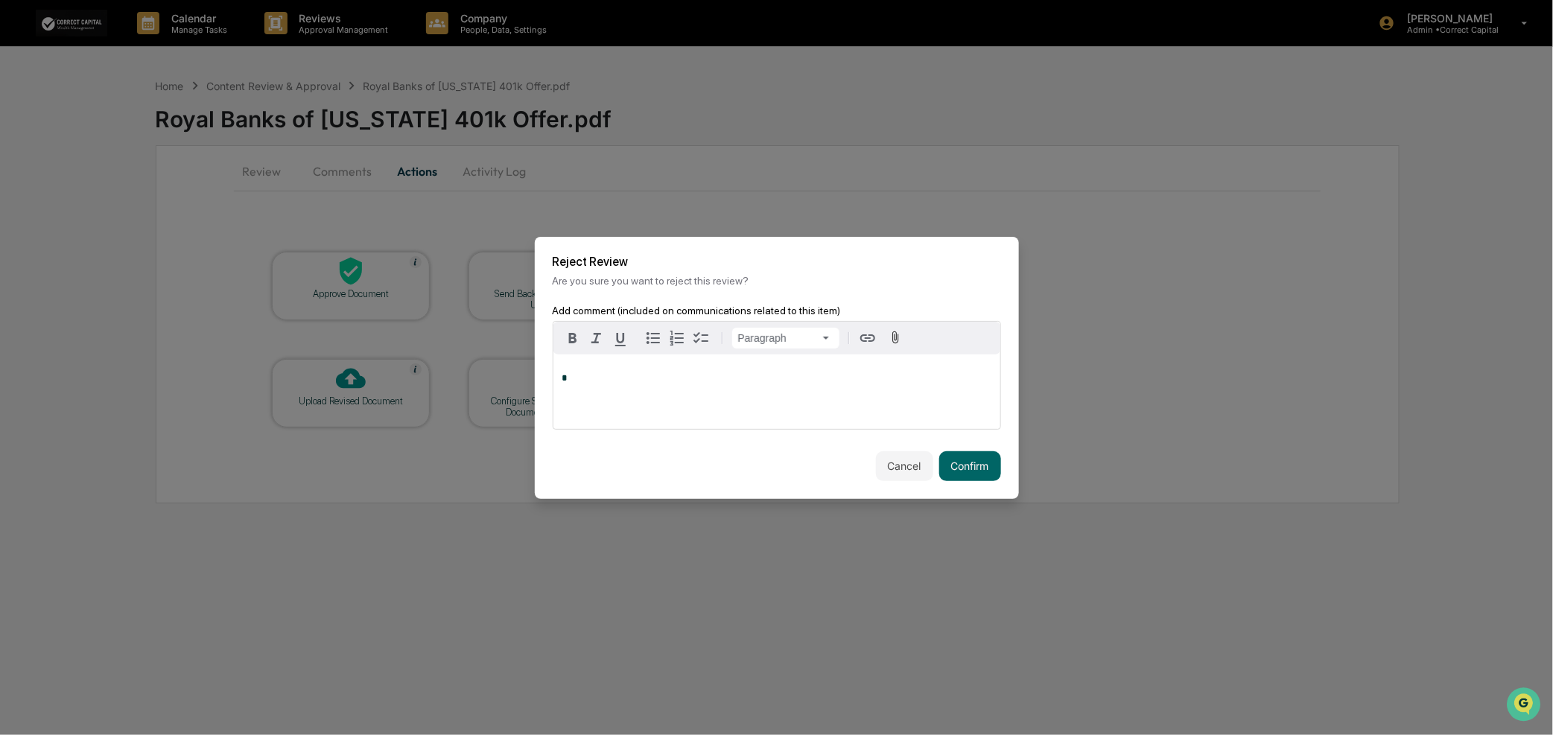
drag, startPoint x: 749, startPoint y: 299, endPoint x: 736, endPoint y: 294, distance: 14.1
click at [742, 285] on div "Reject Review Are you sure you want to reject this review?" at bounding box center [777, 271] width 484 height 68
click at [679, 384] on div "*" at bounding box center [777, 392] width 447 height 75
click at [972, 466] on button "Confirm" at bounding box center [970, 466] width 62 height 30
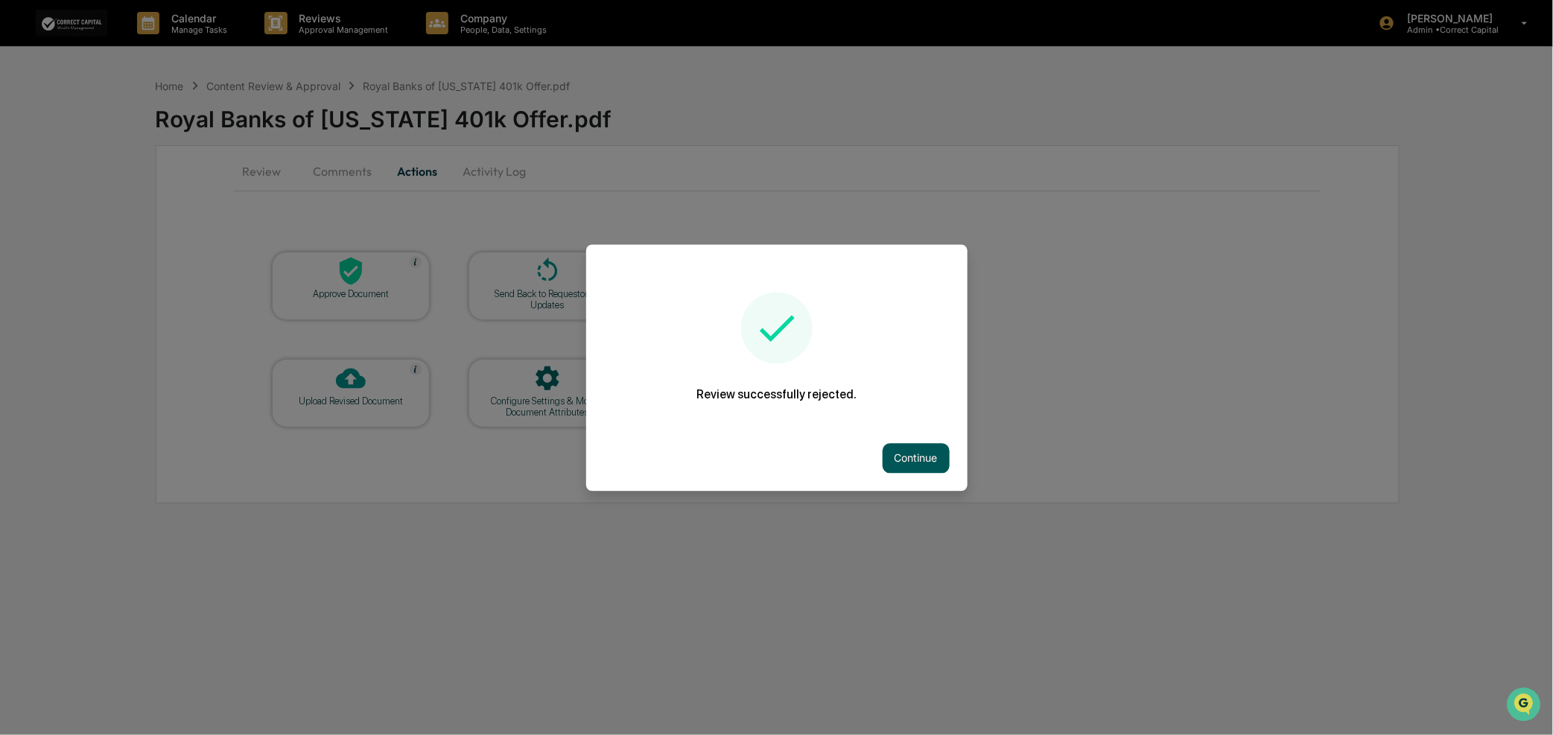
click at [899, 457] on button "Continue" at bounding box center [916, 458] width 67 height 30
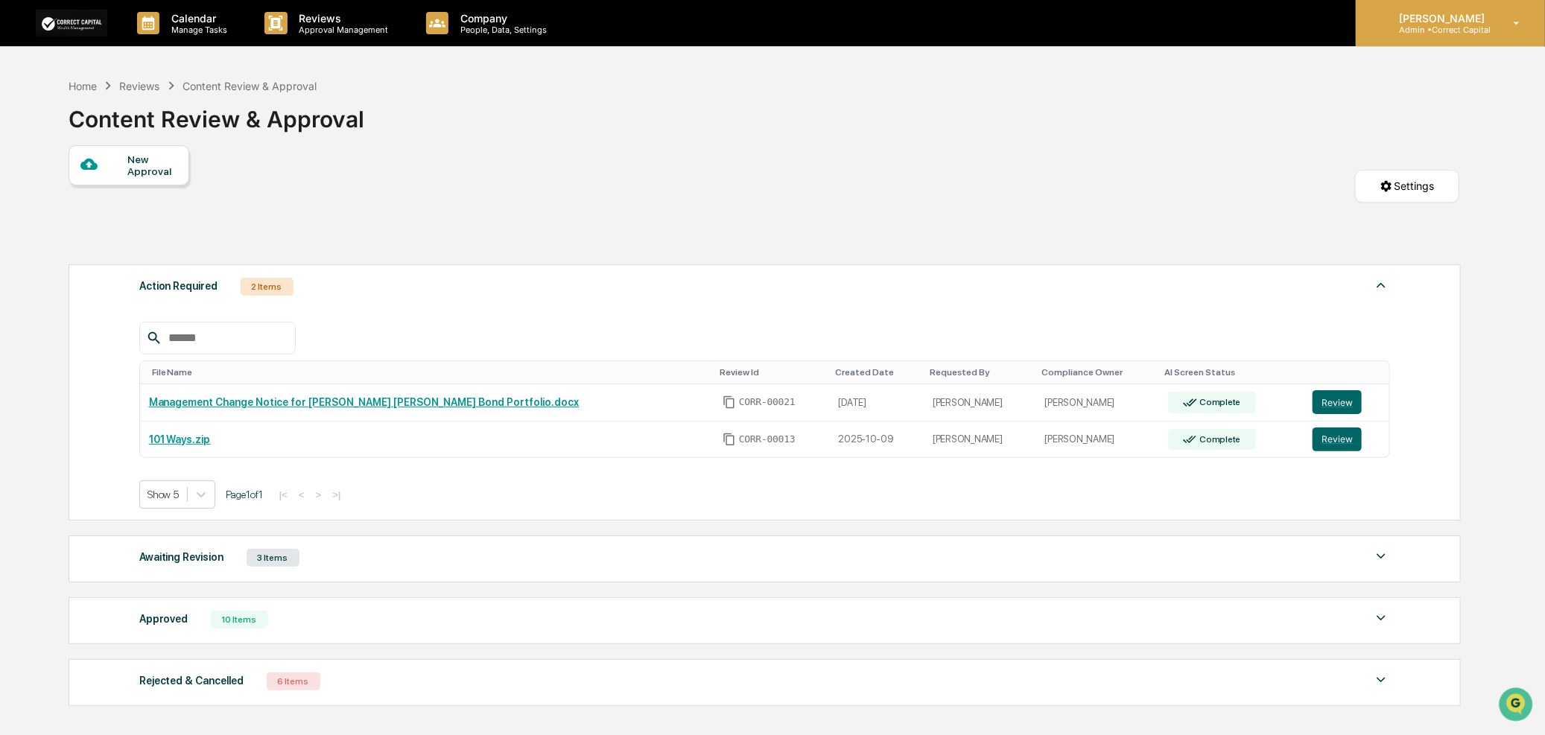
click at [1446, 25] on p "Admin • Correct Capital" at bounding box center [1439, 30] width 105 height 10
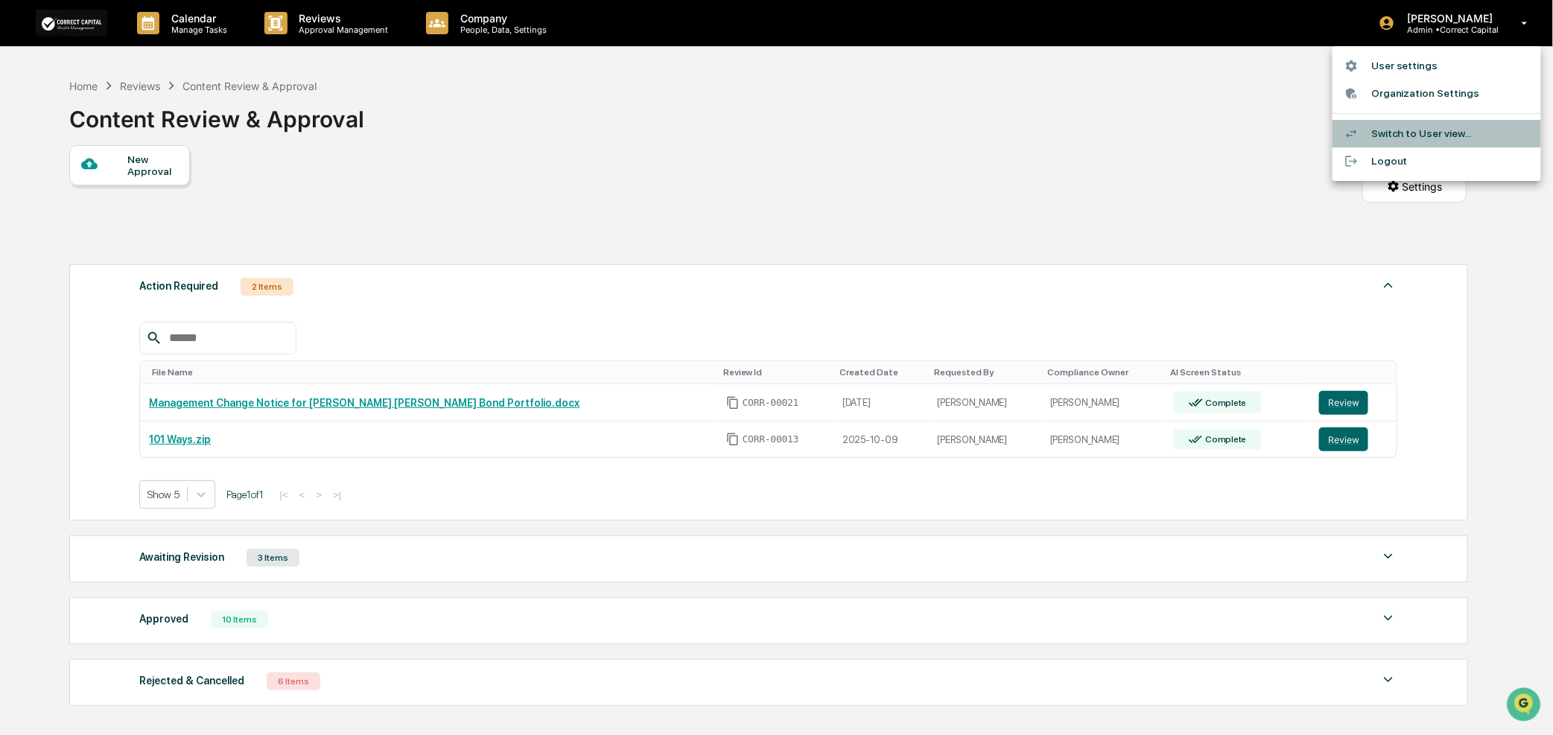
click at [1439, 135] on li "Switch to User view..." at bounding box center [1437, 134] width 209 height 28
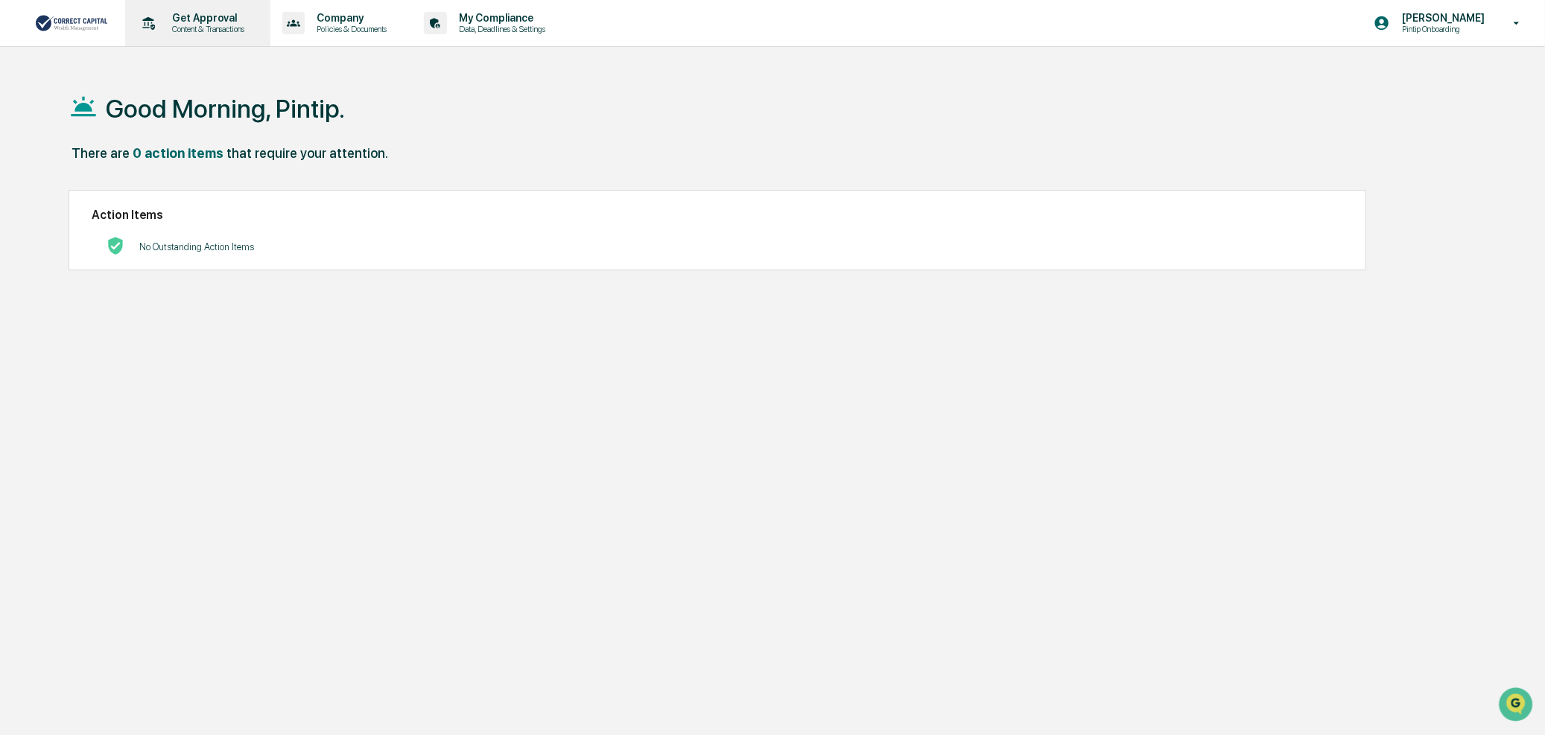
click at [227, 25] on p "Content & Transactions" at bounding box center [206, 29] width 92 height 10
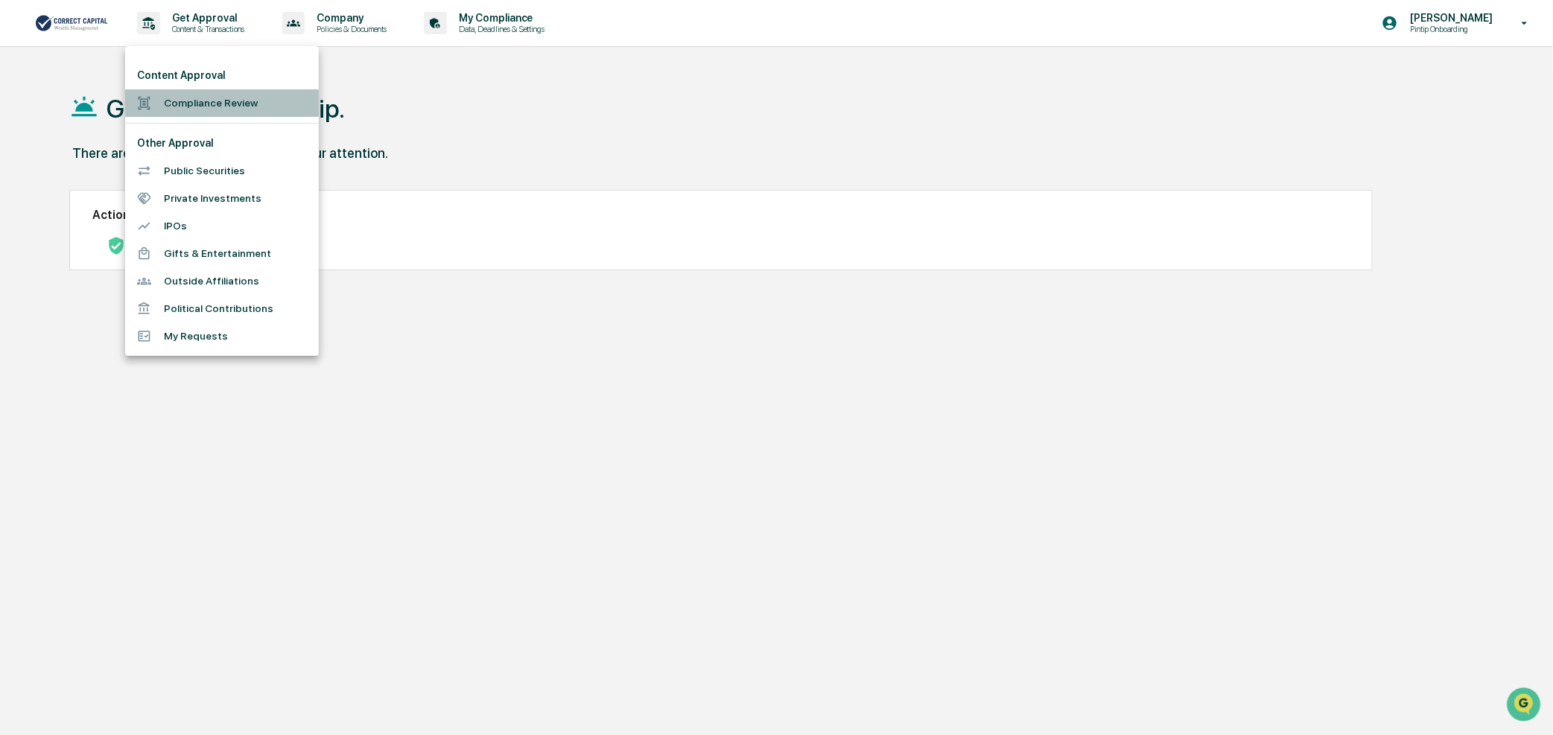
click at [220, 104] on li "Compliance Review" at bounding box center [222, 103] width 194 height 28
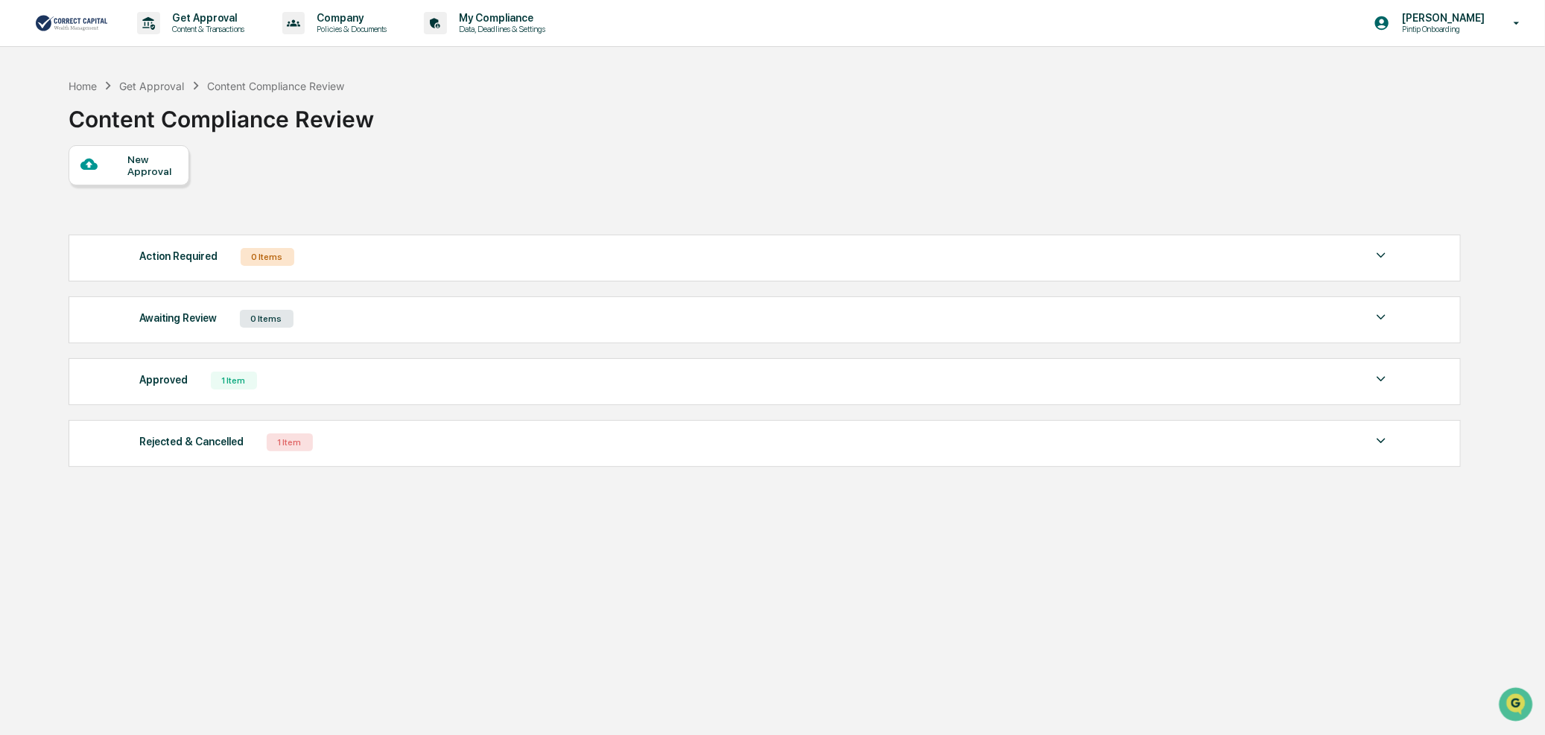
click at [228, 390] on div "1 Item" at bounding box center [234, 381] width 46 height 18
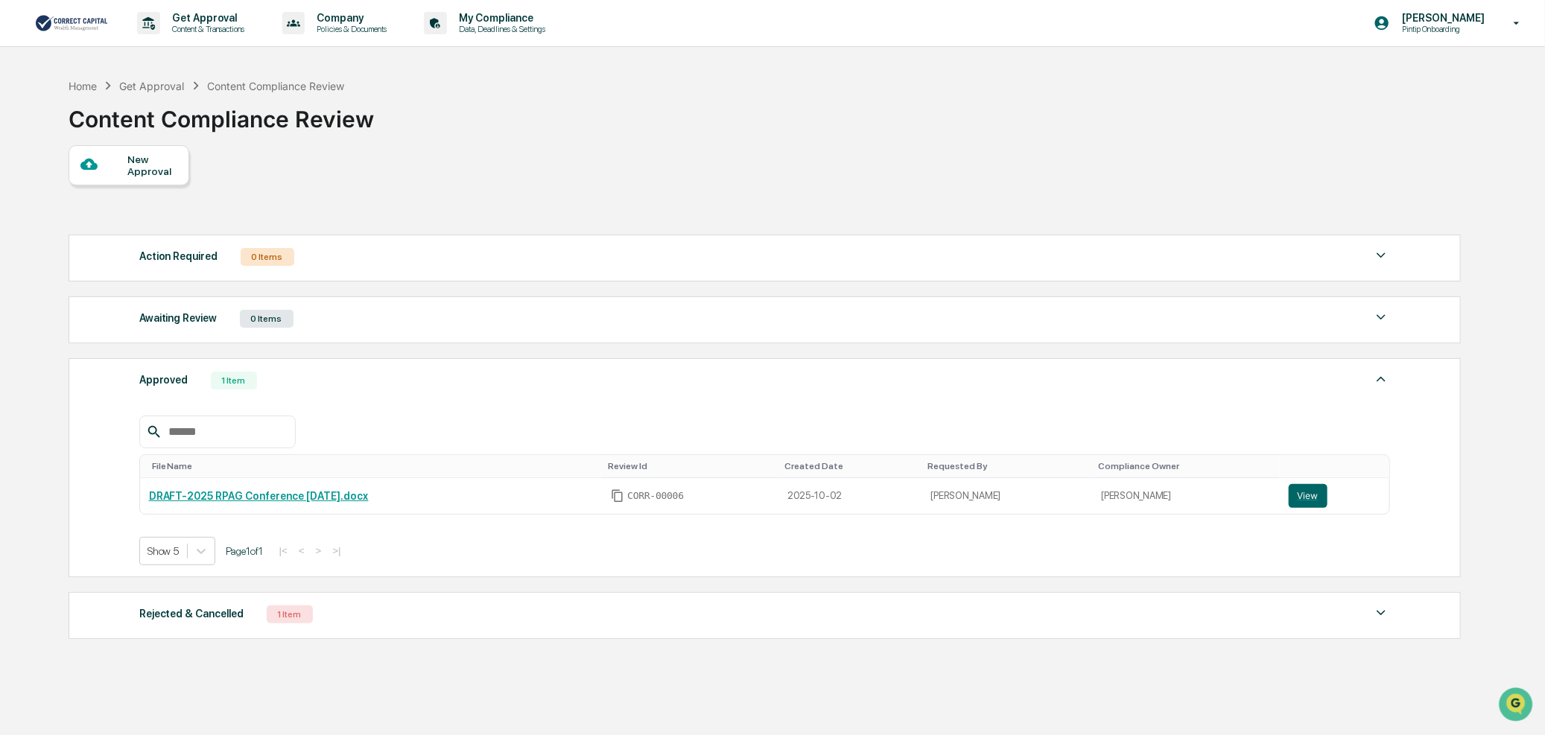
click at [228, 390] on div "1 Item" at bounding box center [234, 381] width 46 height 18
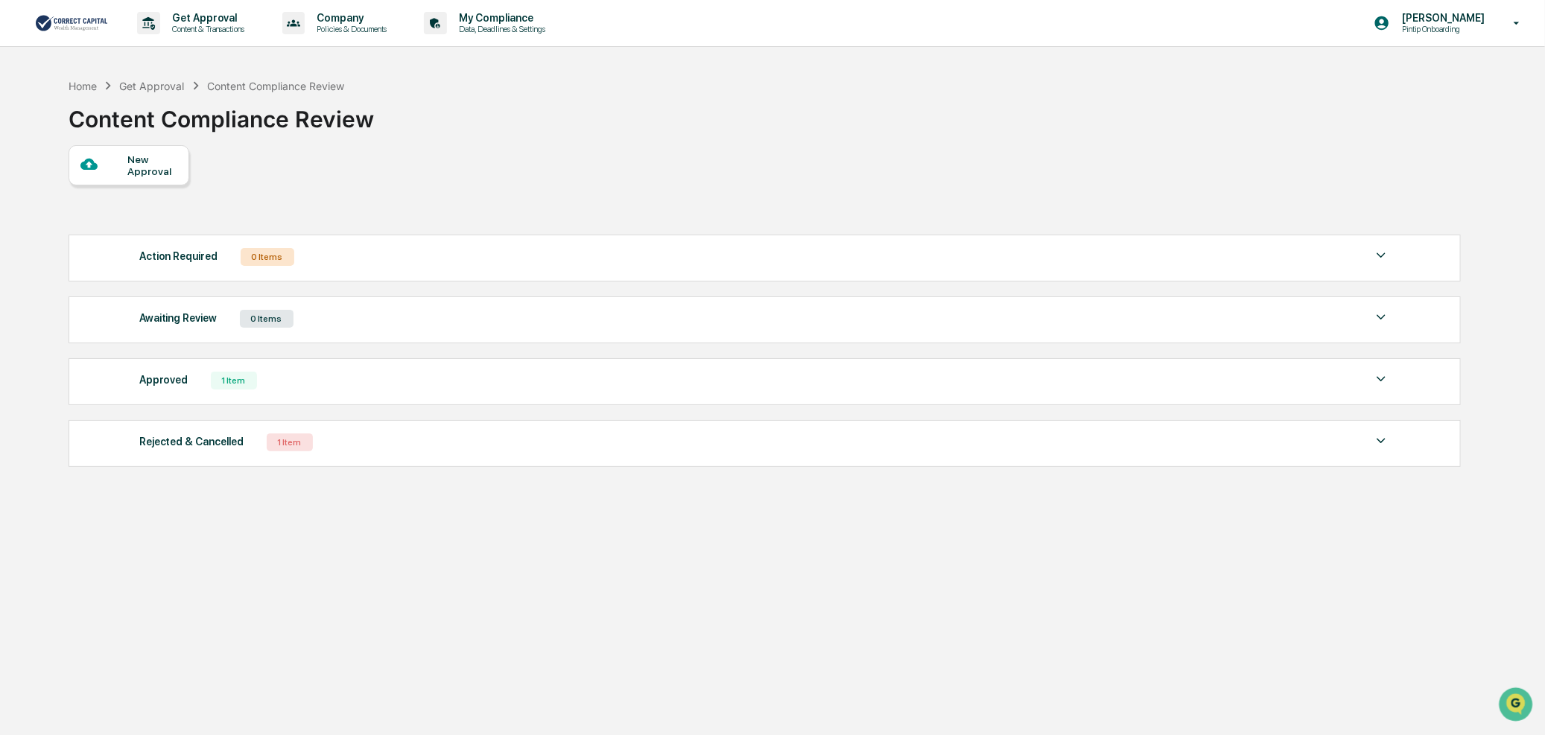
click at [153, 174] on div "New Approval" at bounding box center [152, 165] width 50 height 24
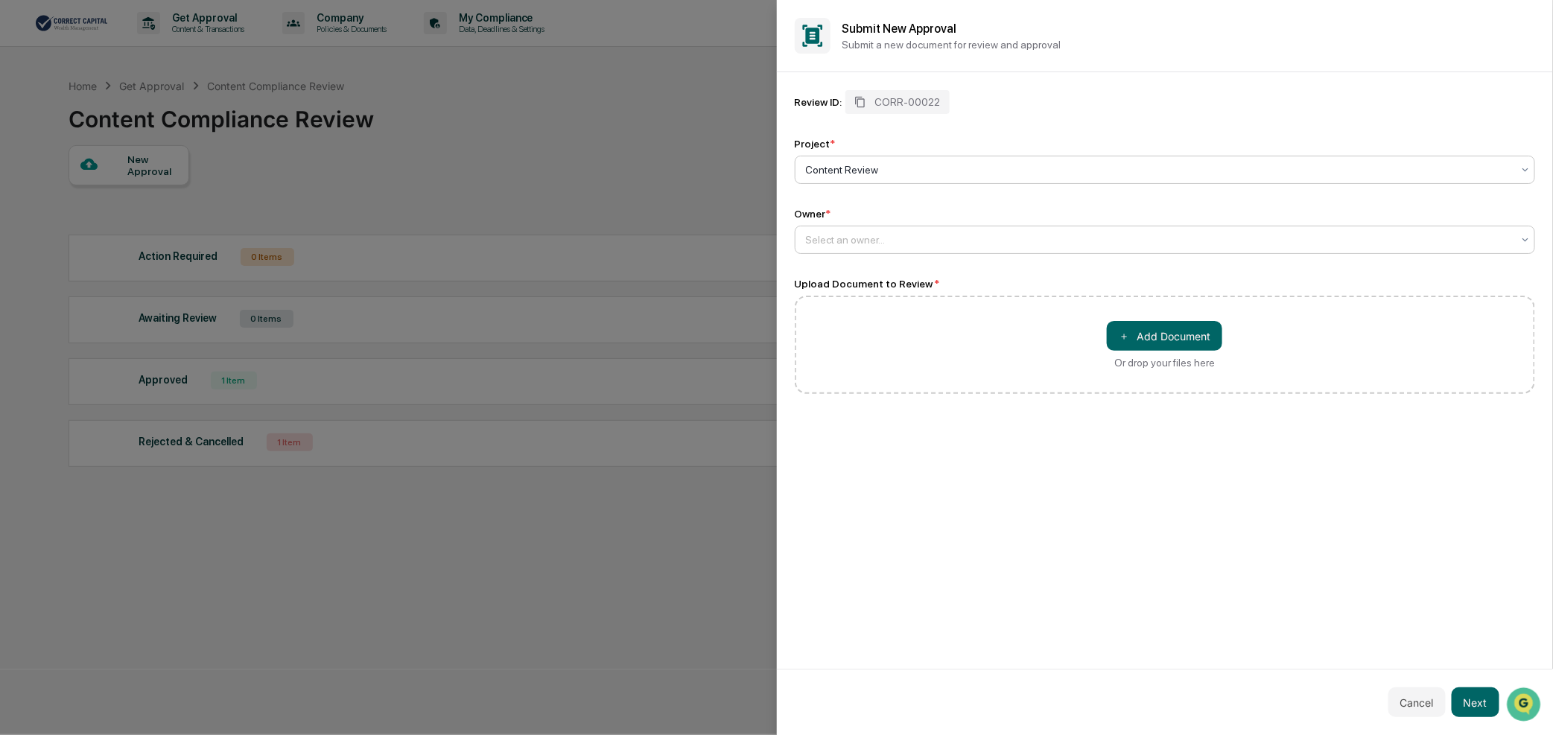
click at [867, 243] on div at bounding box center [1159, 239] width 707 height 15
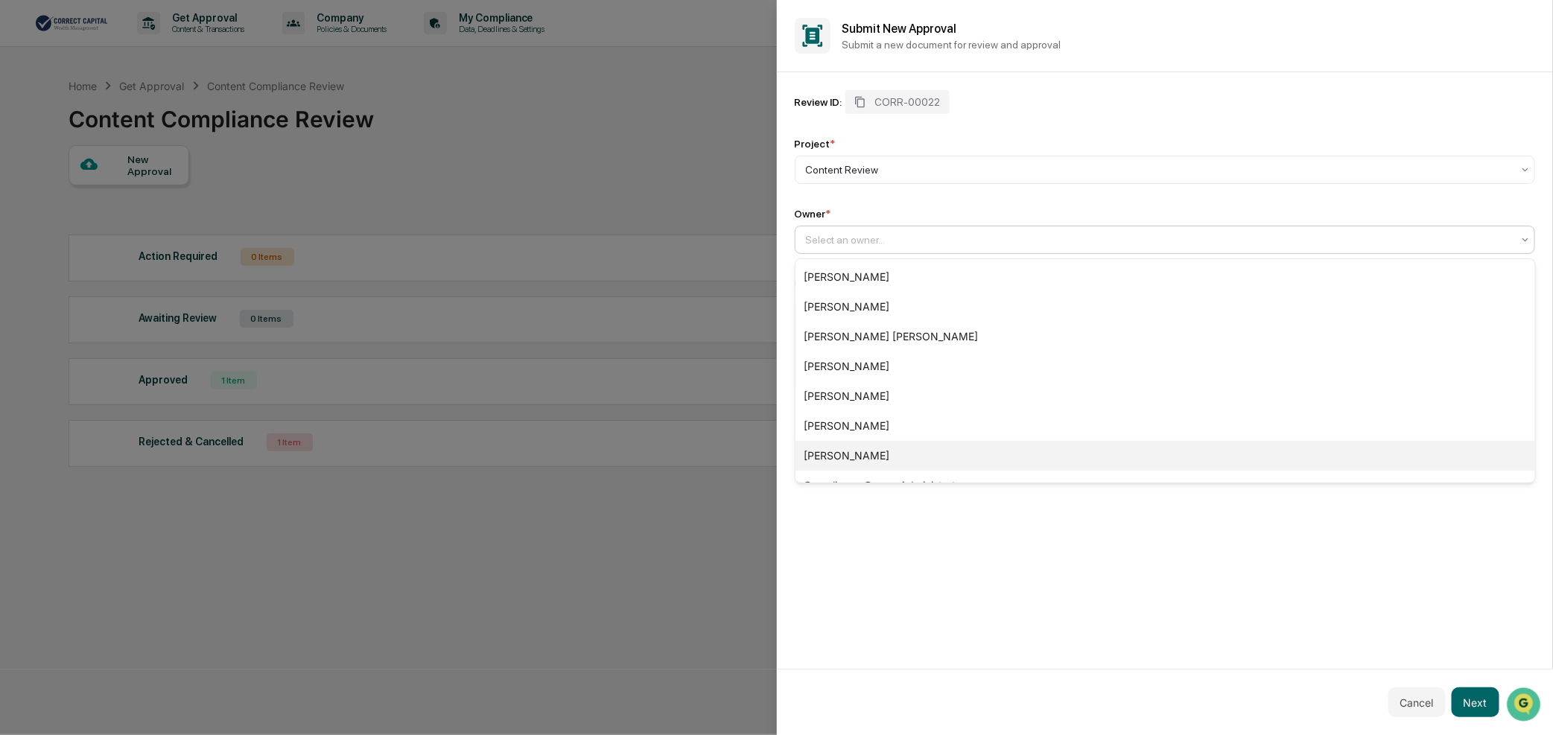
click at [874, 457] on div "[PERSON_NAME]" at bounding box center [1166, 456] width 740 height 30
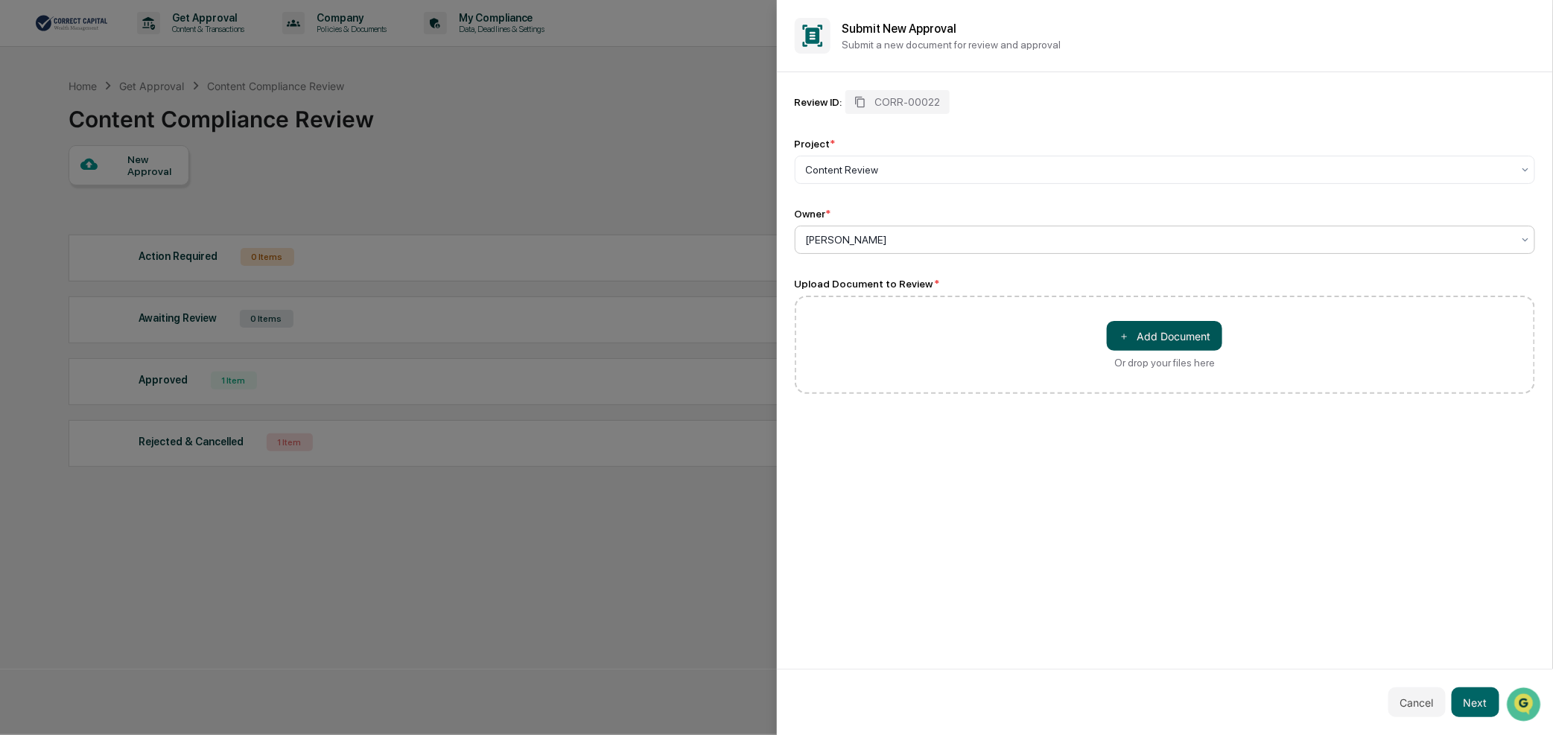
click at [1179, 343] on button "＋ Add Document" at bounding box center [1164, 336] width 115 height 30
click at [1489, 709] on button "Next" at bounding box center [1476, 703] width 48 height 30
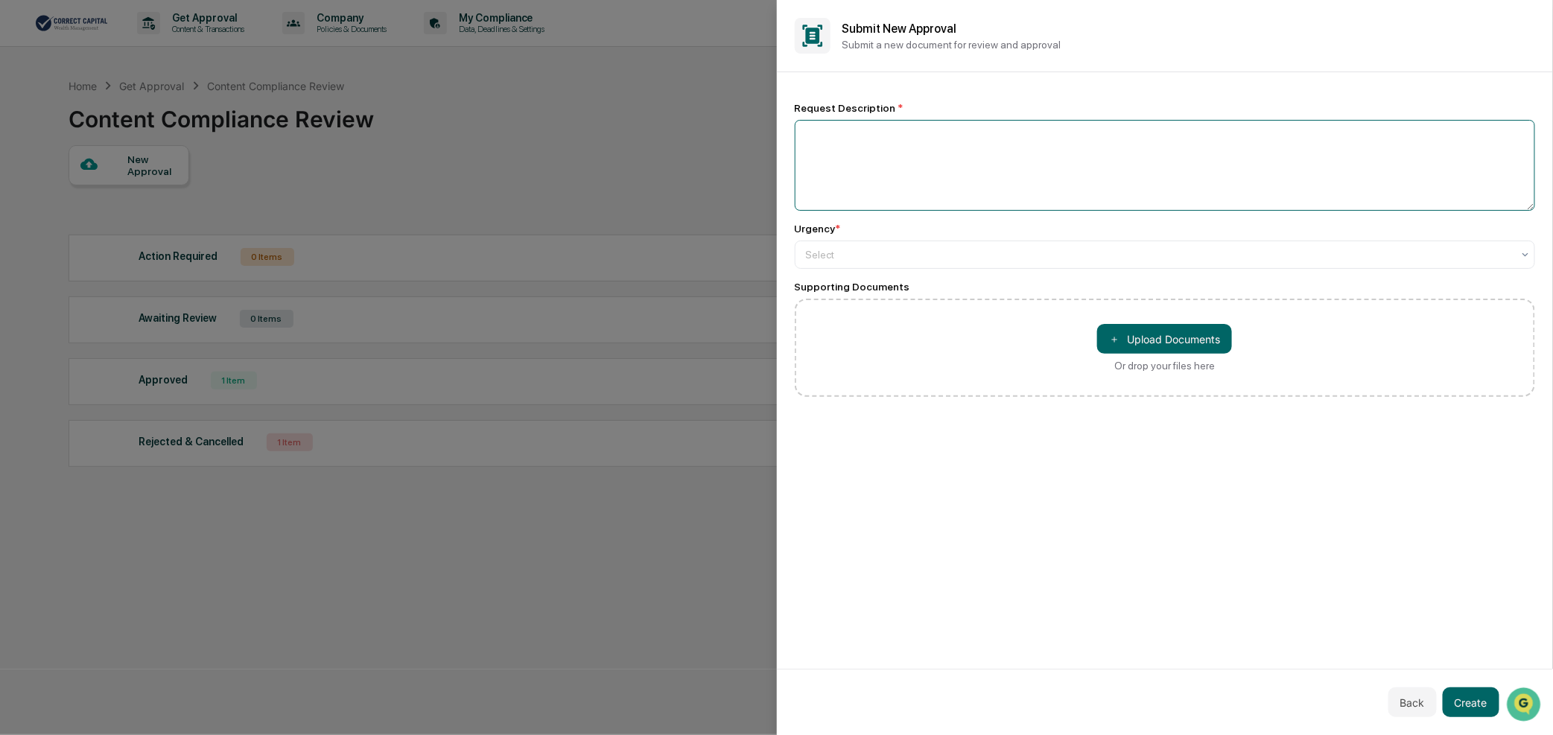
click at [954, 153] on textarea at bounding box center [1165, 165] width 741 height 91
type textarea "**********"
drag, startPoint x: 860, startPoint y: 235, endPoint x: 860, endPoint y: 244, distance: 8.2
click at [860, 238] on div "Urgency * Select" at bounding box center [1165, 246] width 741 height 46
click at [860, 258] on div at bounding box center [1159, 254] width 707 height 15
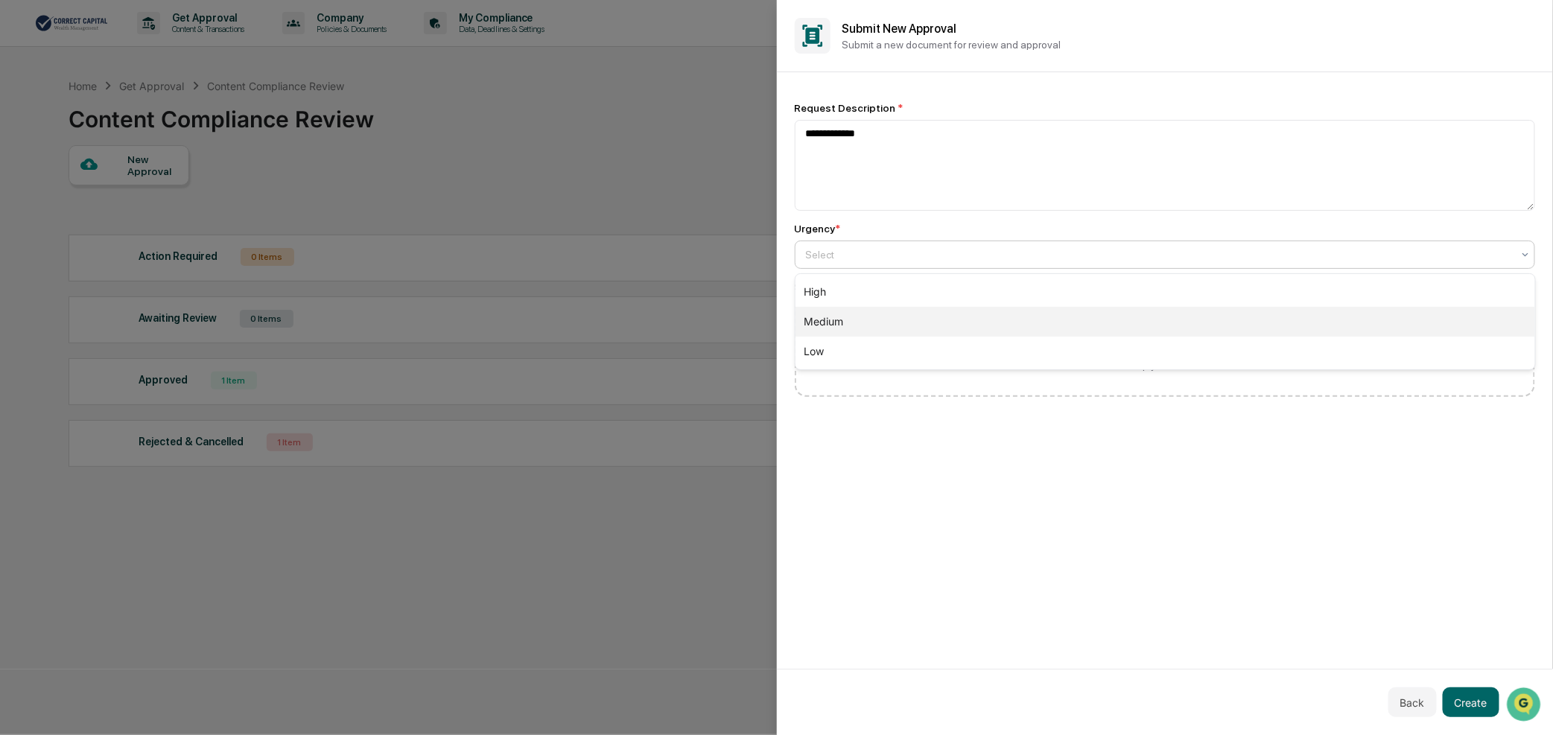
click at [889, 326] on div "Medium" at bounding box center [1166, 322] width 740 height 30
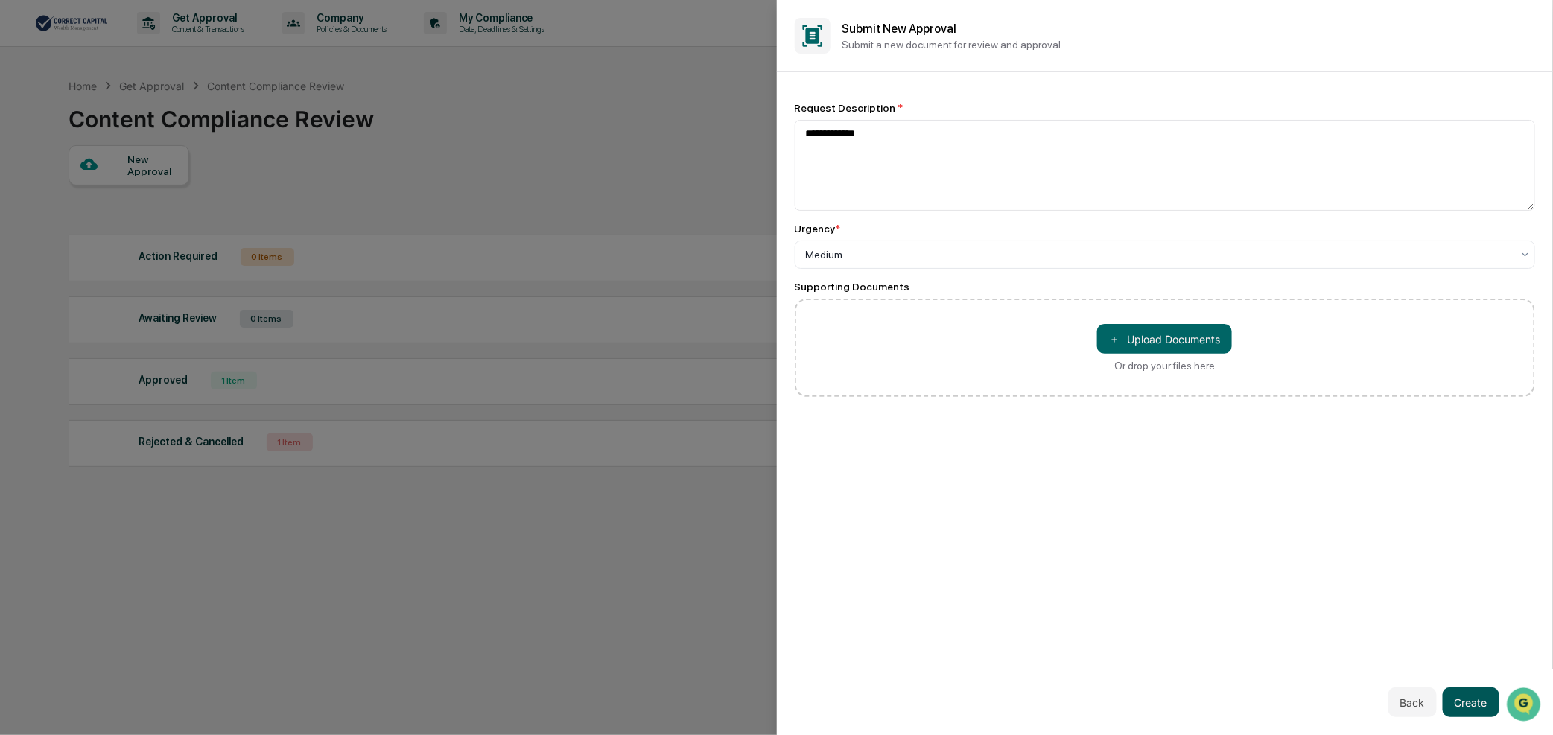
click at [1458, 709] on button "Create" at bounding box center [1471, 703] width 57 height 30
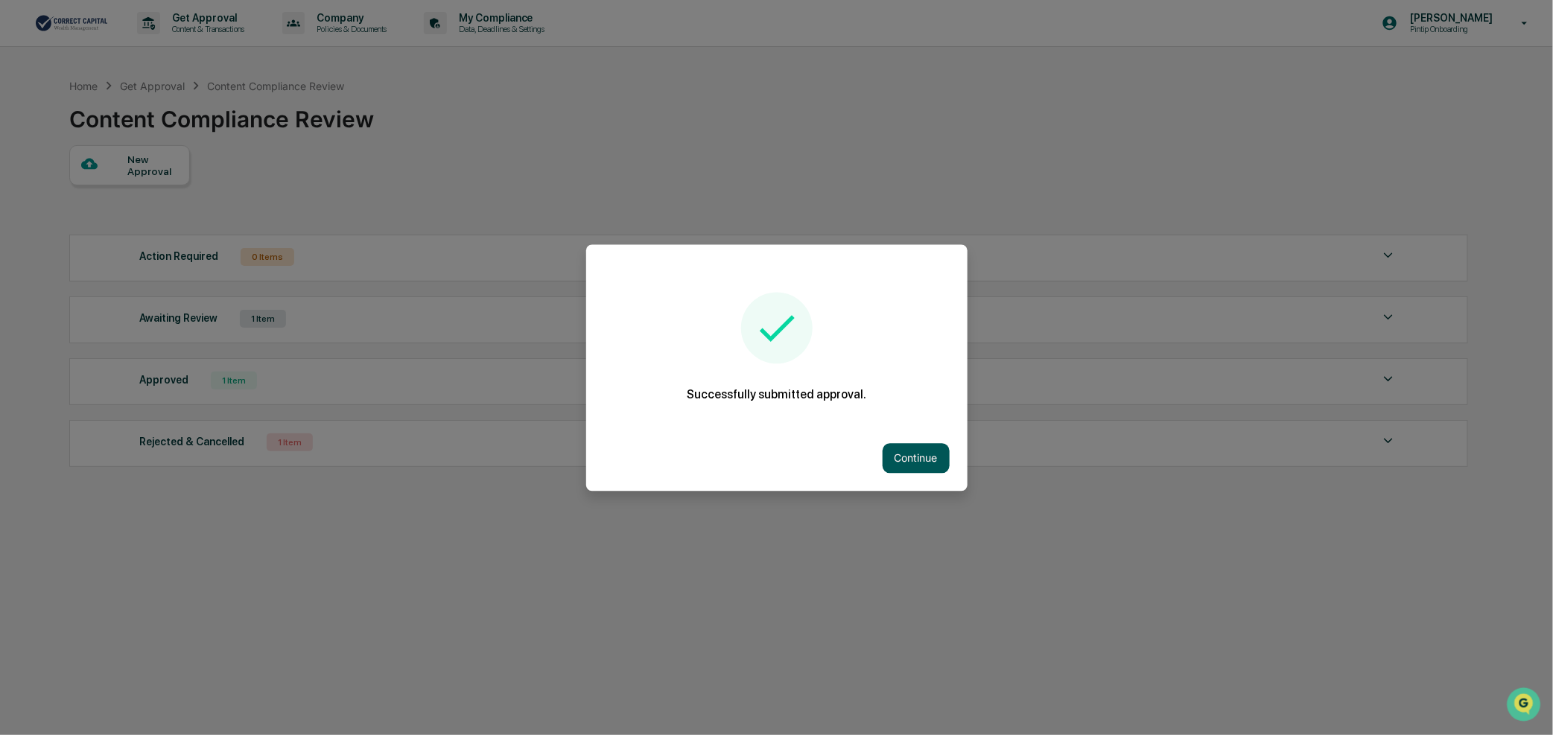
click at [910, 459] on button "Continue" at bounding box center [916, 458] width 67 height 30
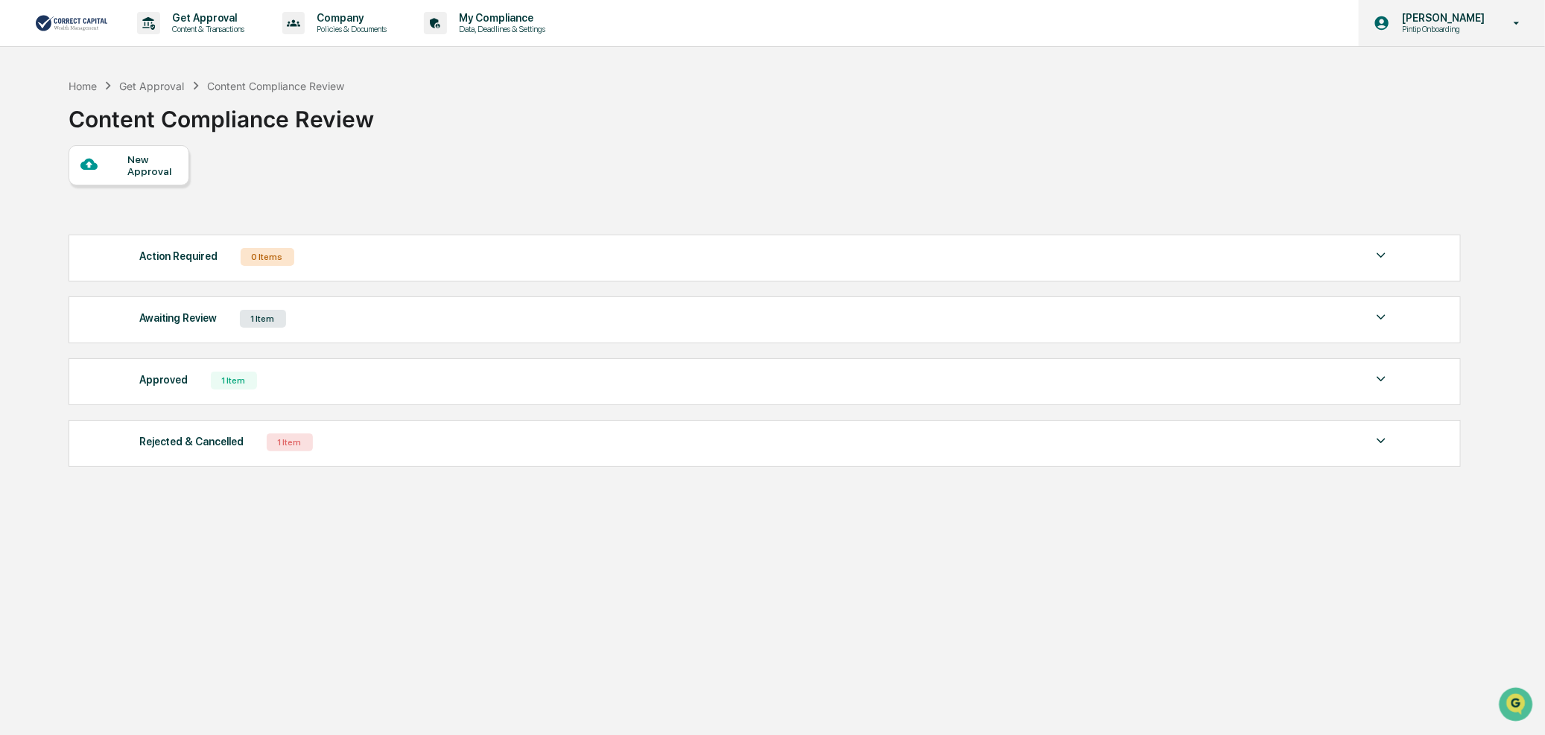
click at [1436, 22] on p "[PERSON_NAME]" at bounding box center [1441, 18] width 102 height 12
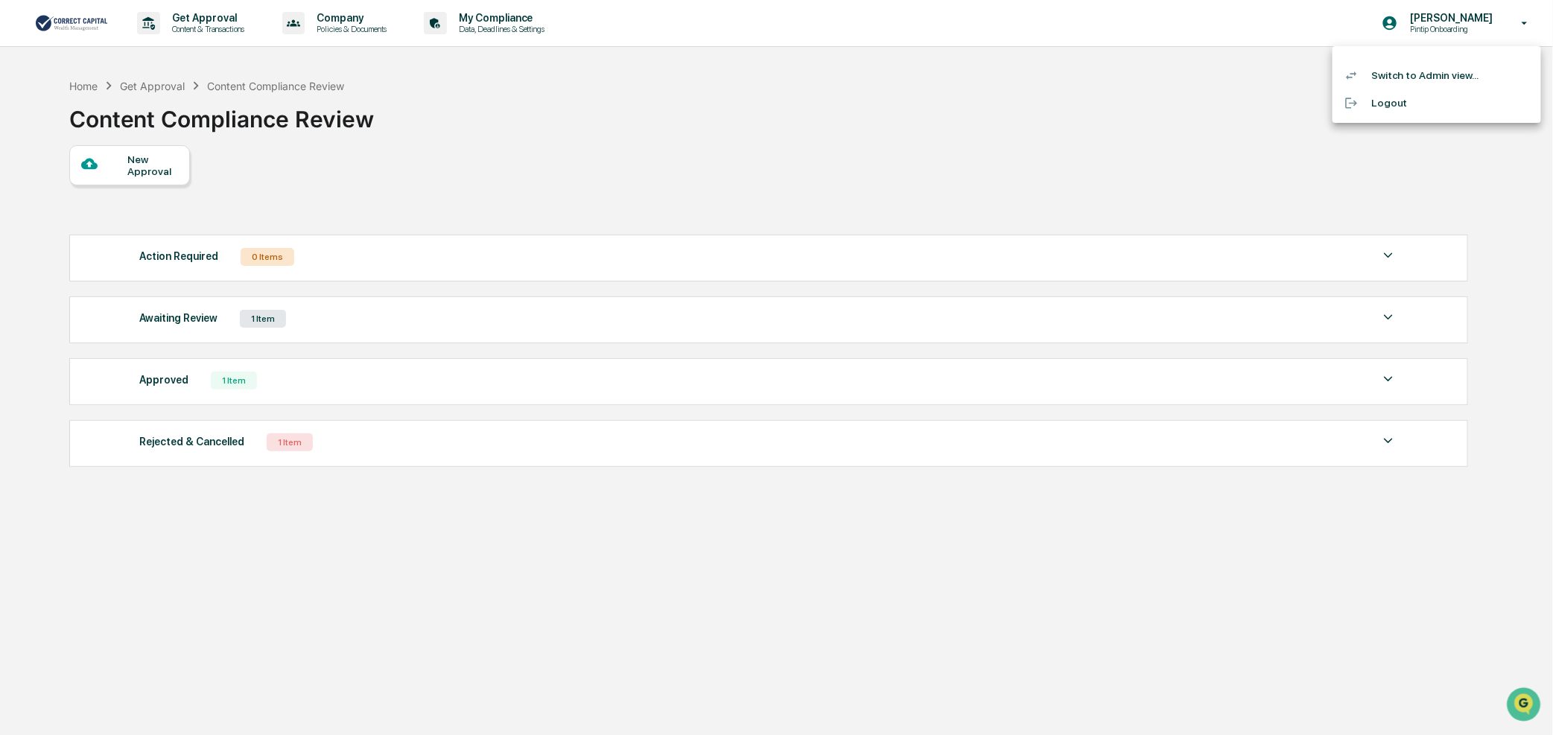
click at [1423, 75] on li "Switch to Admin view..." at bounding box center [1437, 76] width 209 height 28
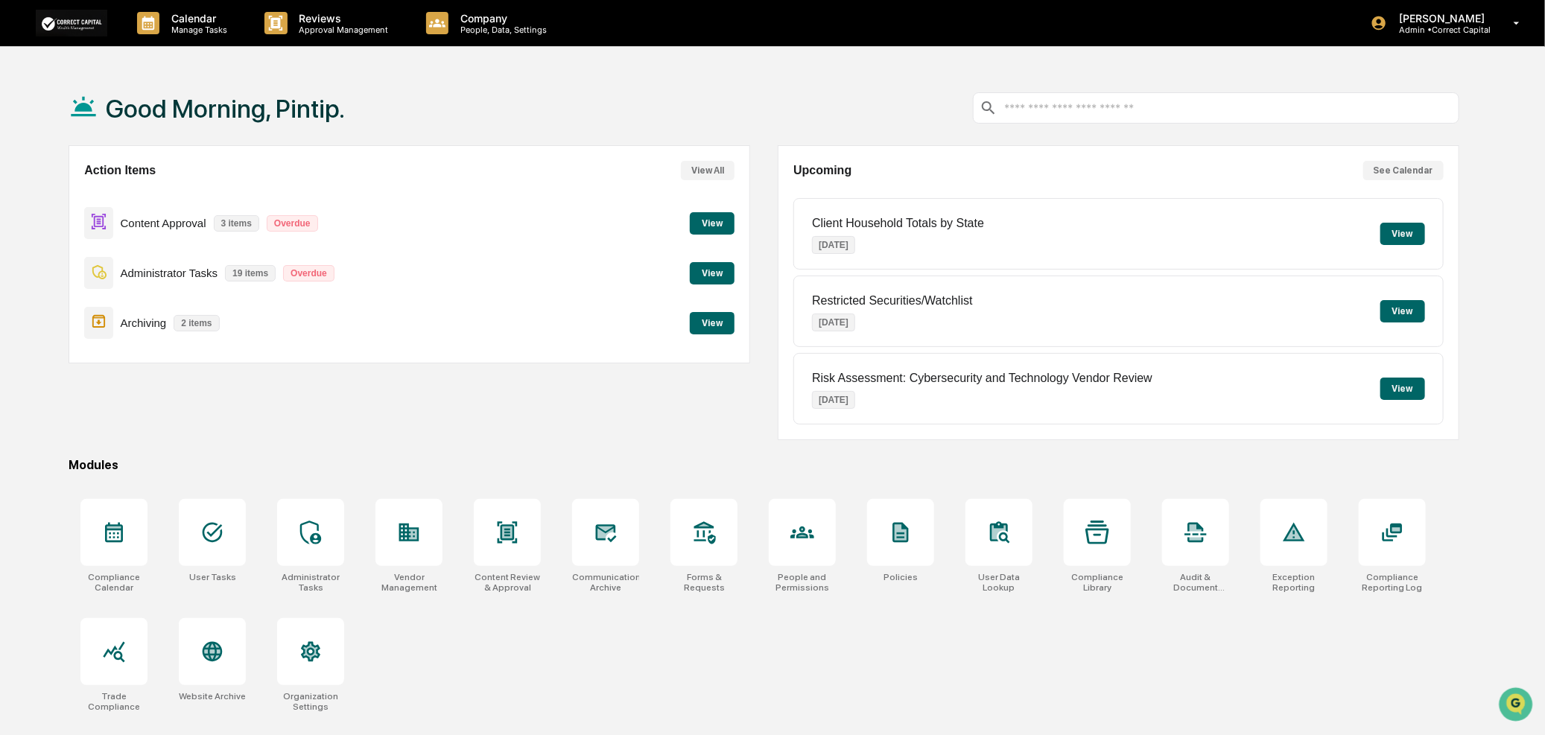
click at [714, 222] on button "View" at bounding box center [712, 223] width 45 height 22
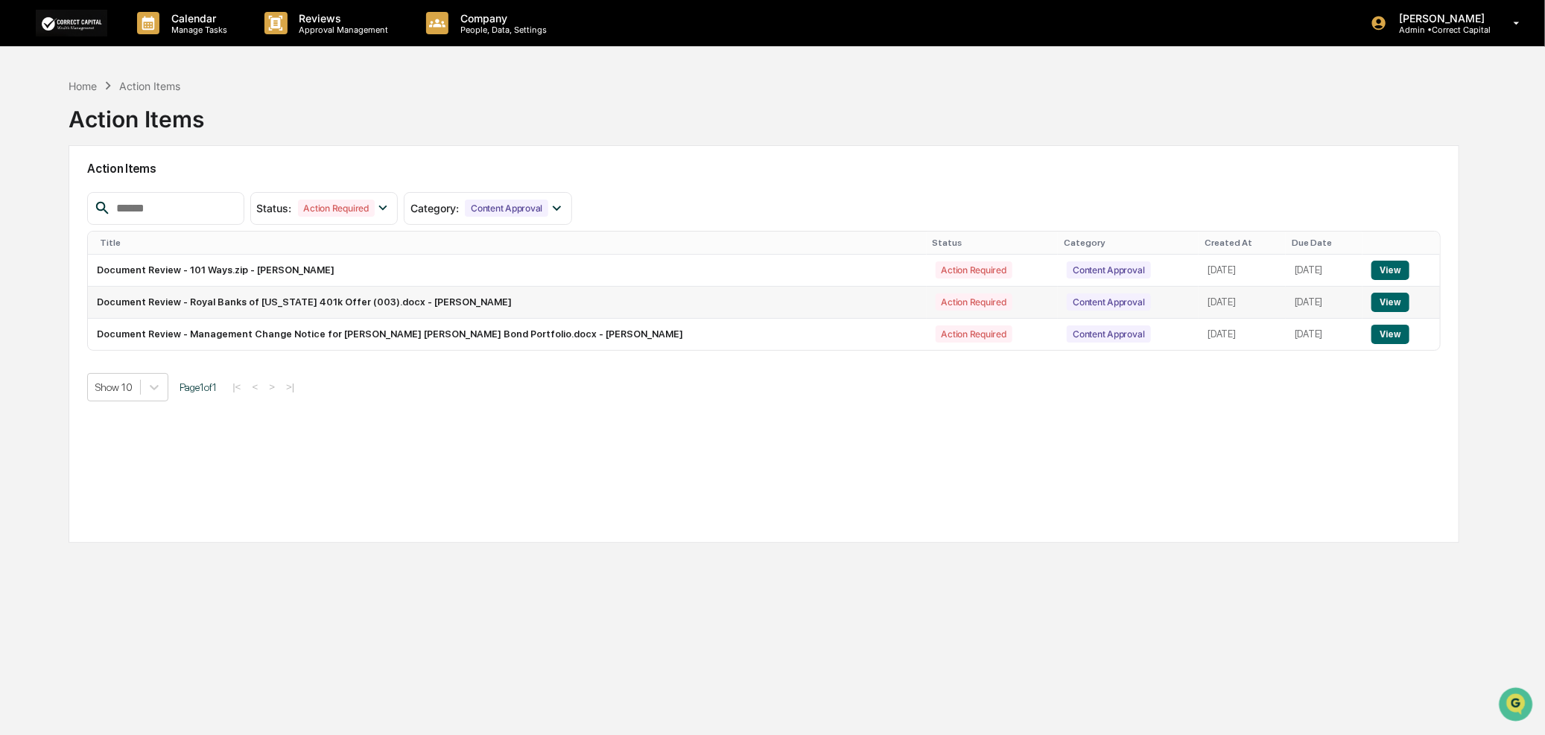
click at [1374, 296] on button "View" at bounding box center [1391, 302] width 38 height 19
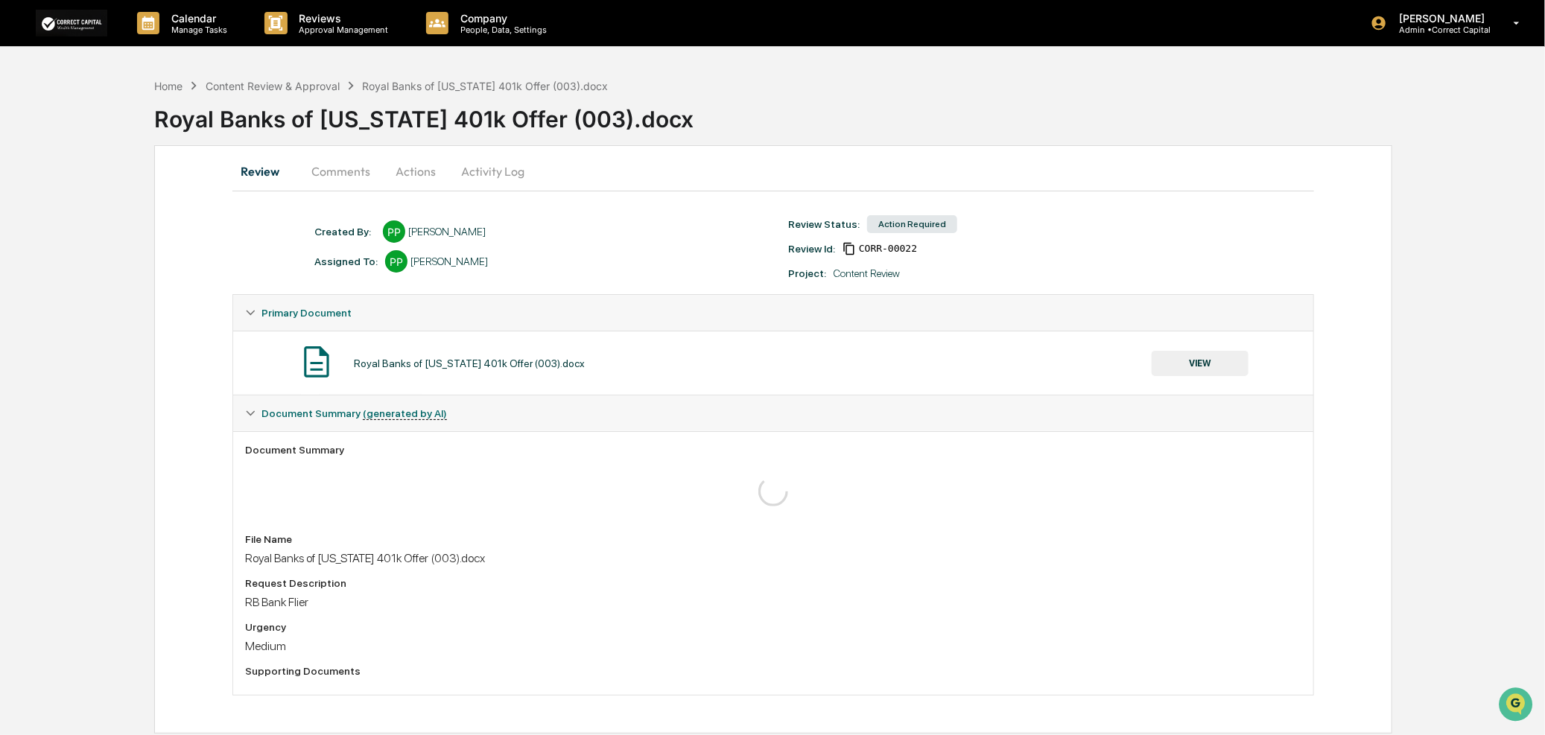
scroll to position [1, 0]
click at [314, 12] on p "Reviews" at bounding box center [342, 18] width 109 height 13
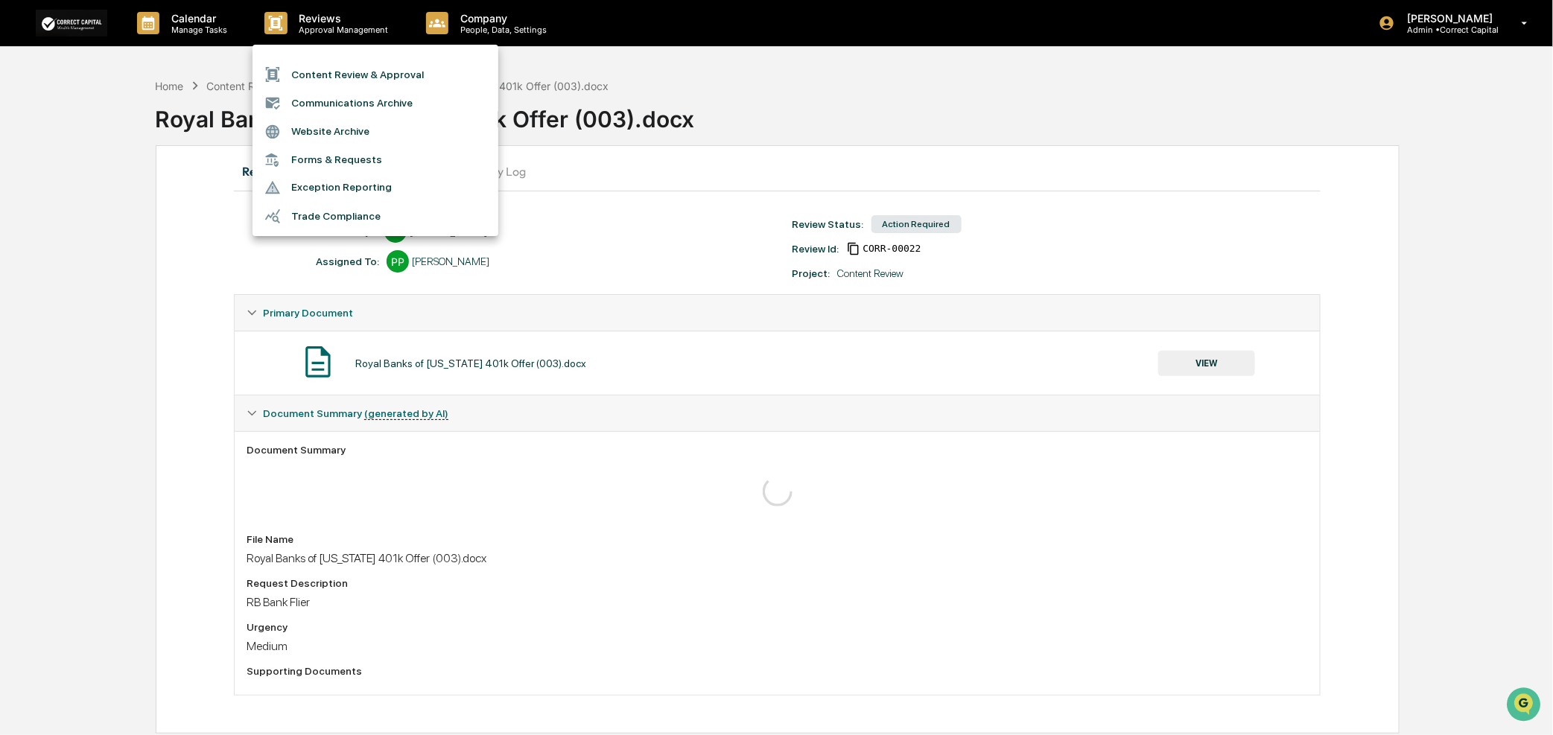
click at [370, 69] on li "Content Review & Approval" at bounding box center [376, 74] width 246 height 28
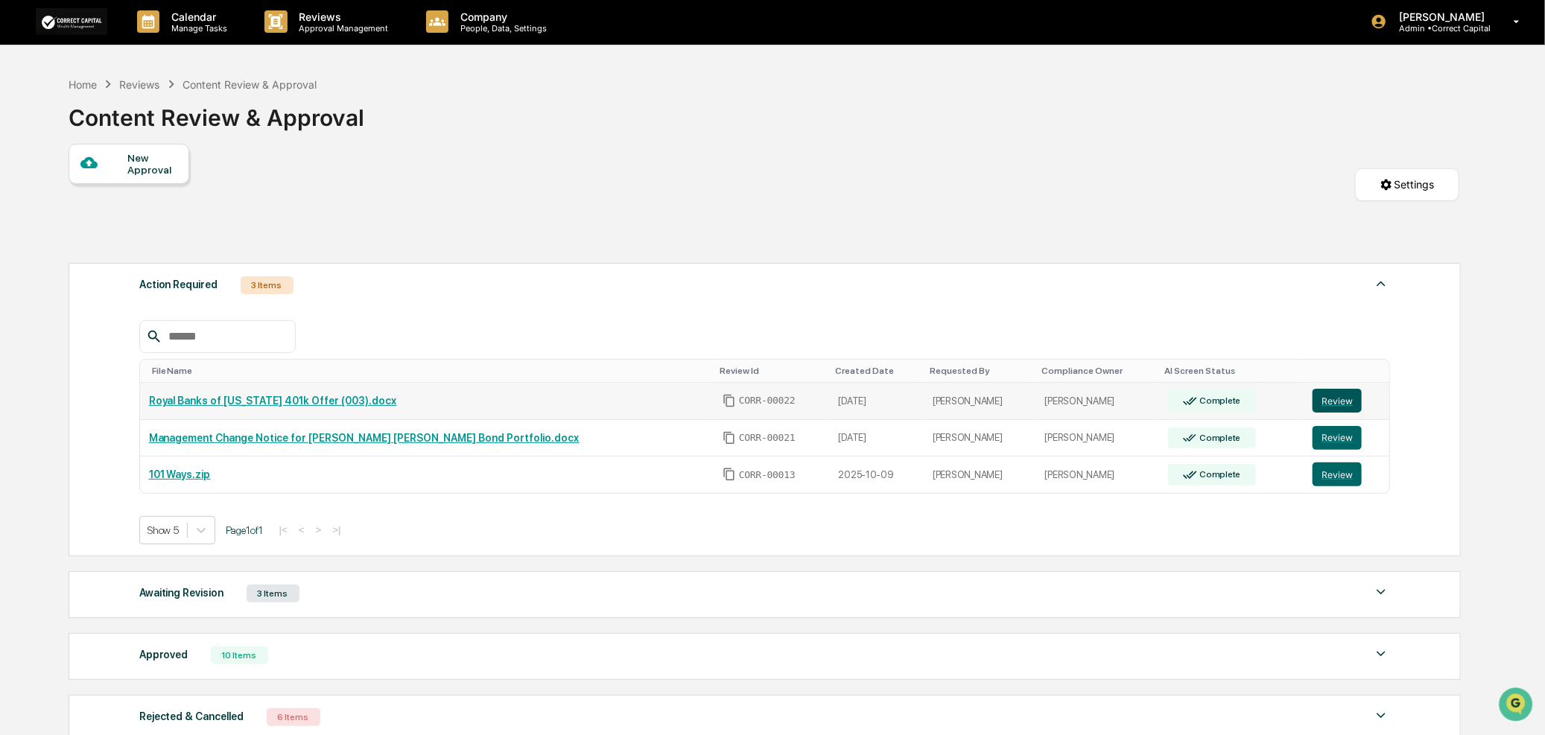
click at [1321, 405] on button "Review" at bounding box center [1337, 401] width 49 height 24
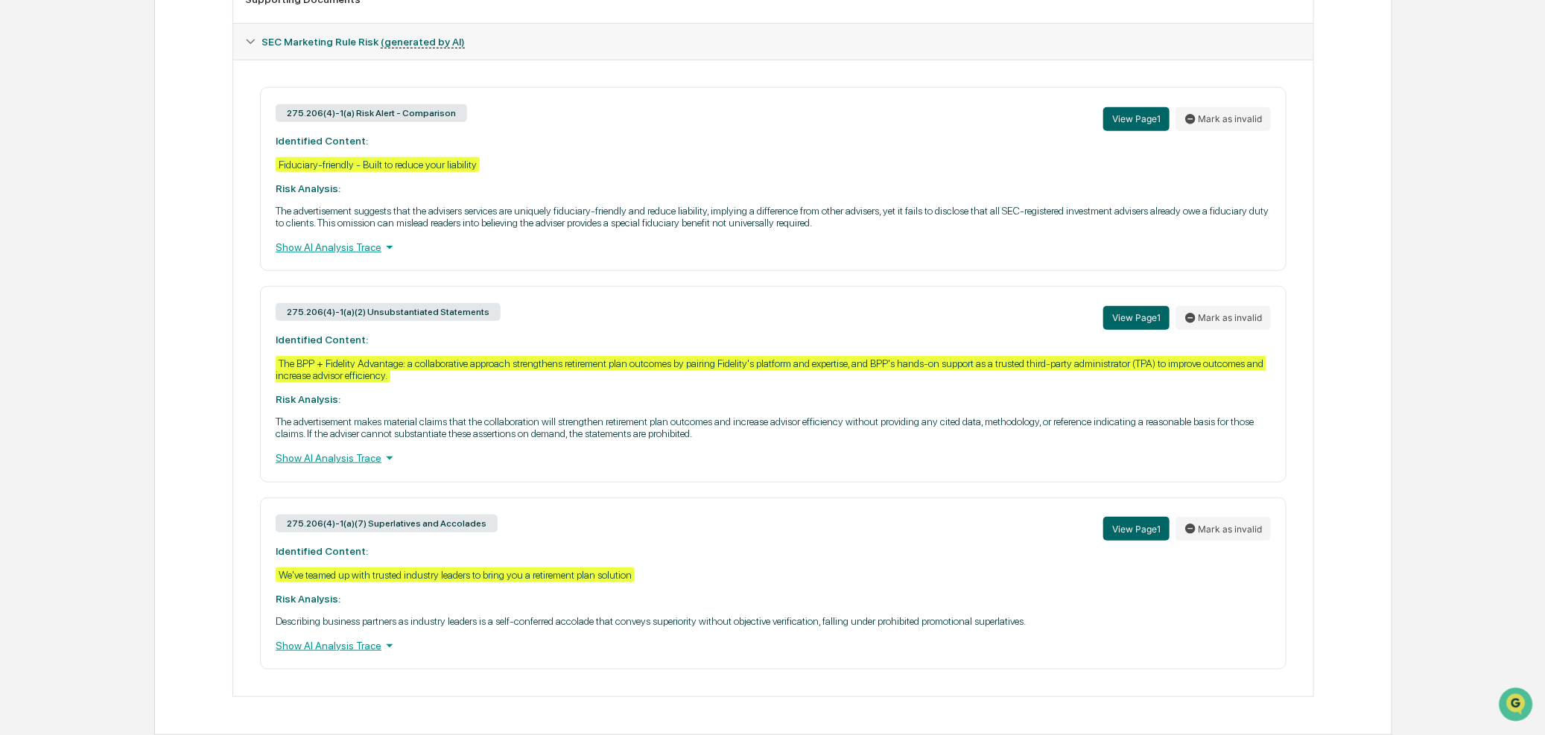
scroll to position [668, 0]
click at [347, 241] on div "Show AI Analysis Trace" at bounding box center [773, 247] width 995 height 16
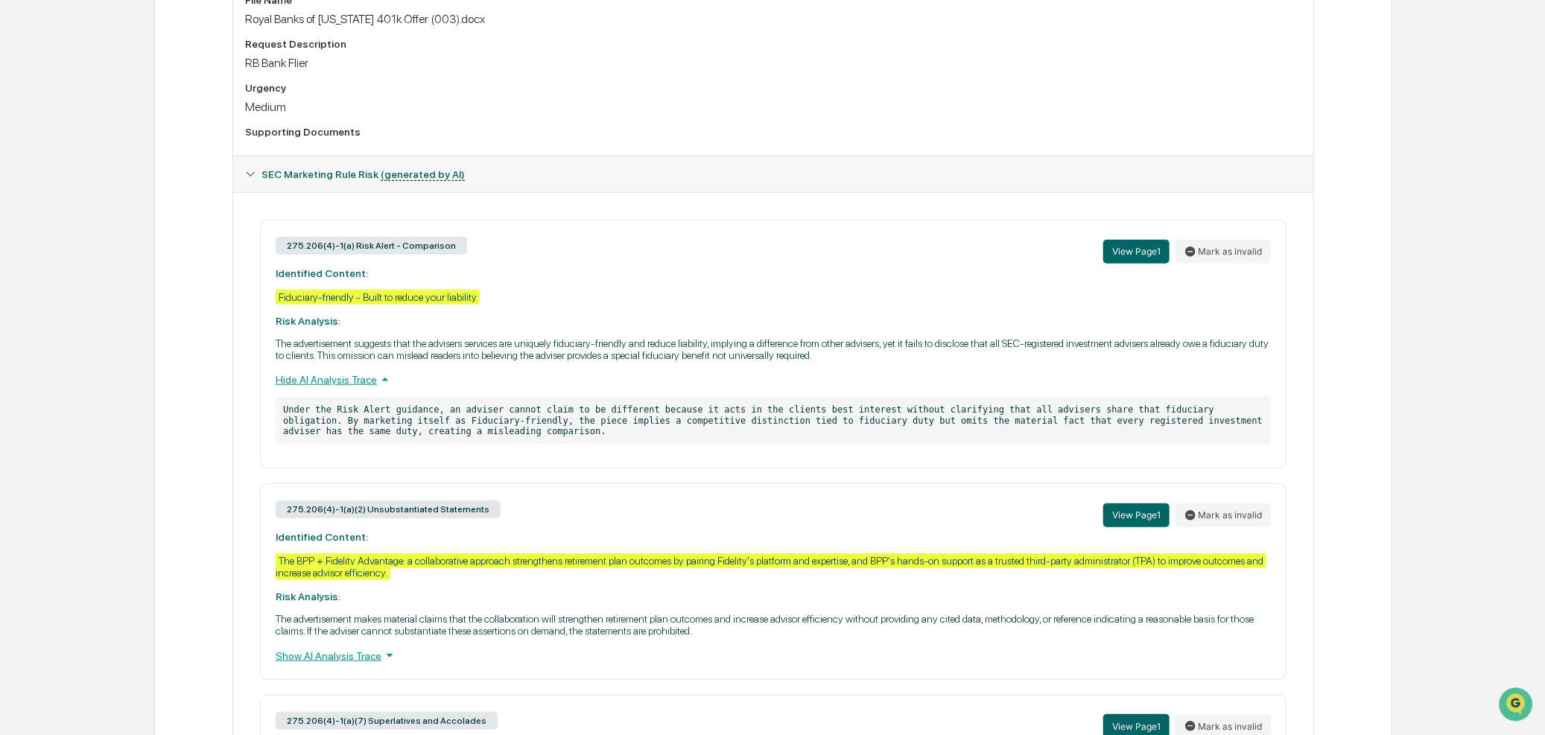
scroll to position [237, 0]
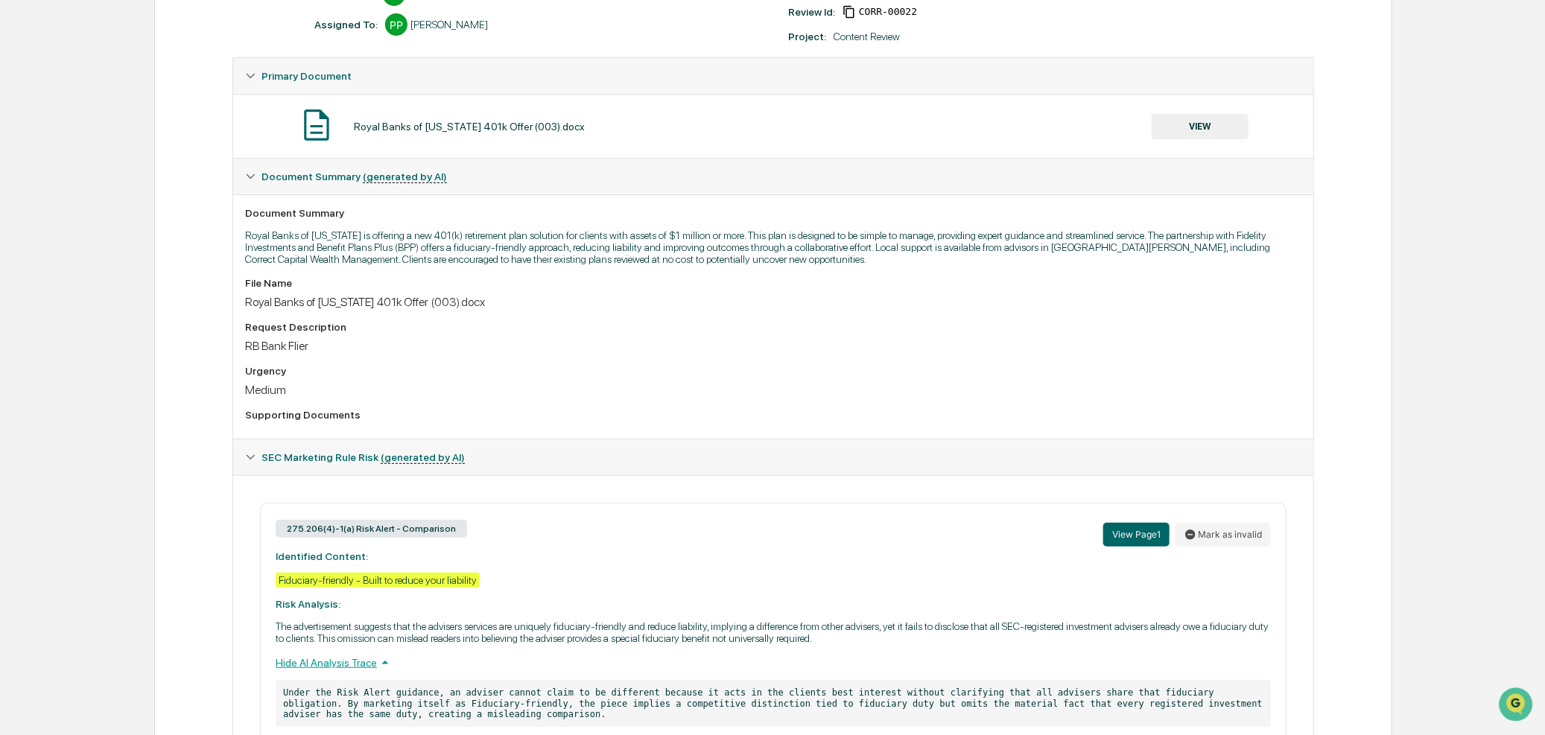
click at [1199, 130] on button "VIEW" at bounding box center [1200, 126] width 97 height 25
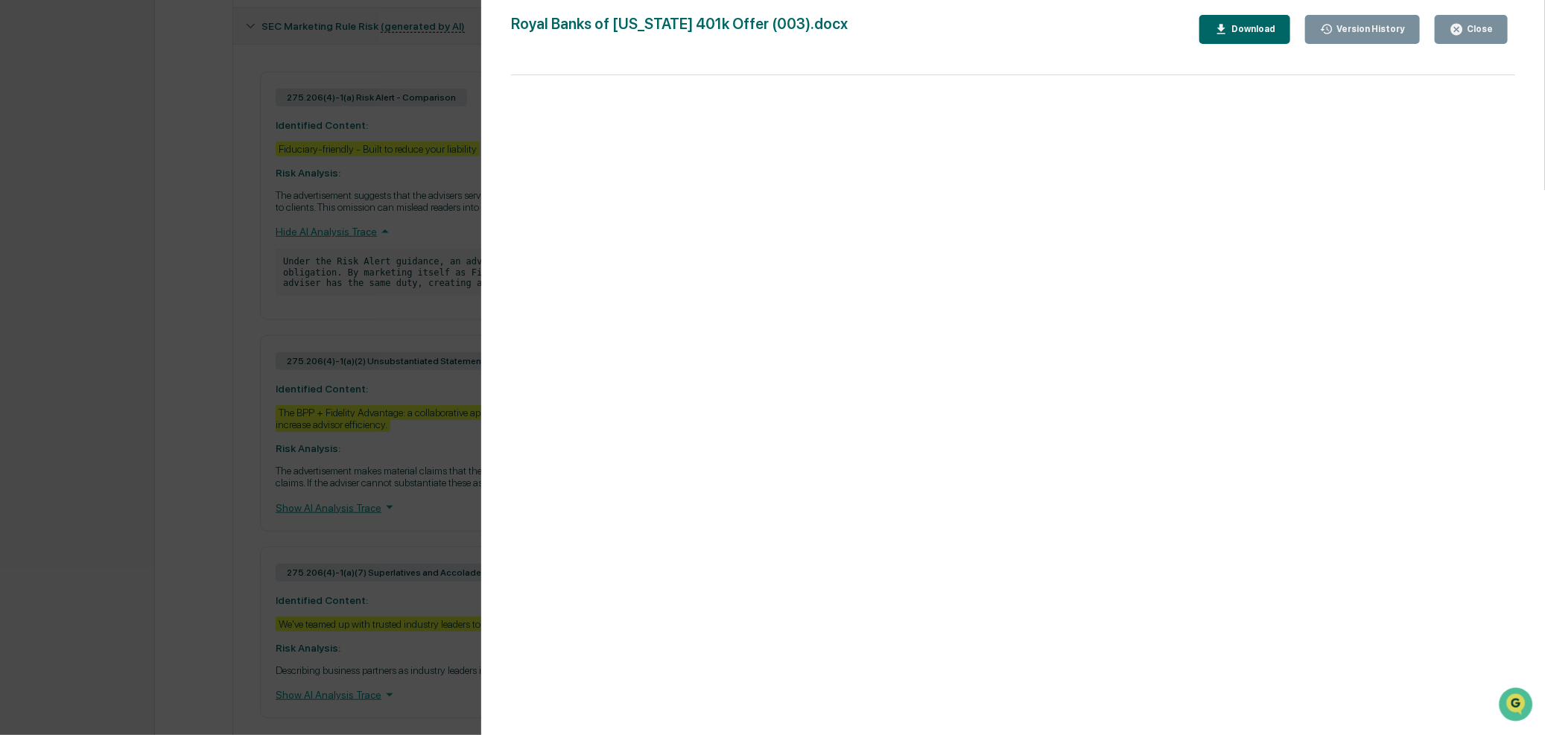
scroll to position [734, 0]
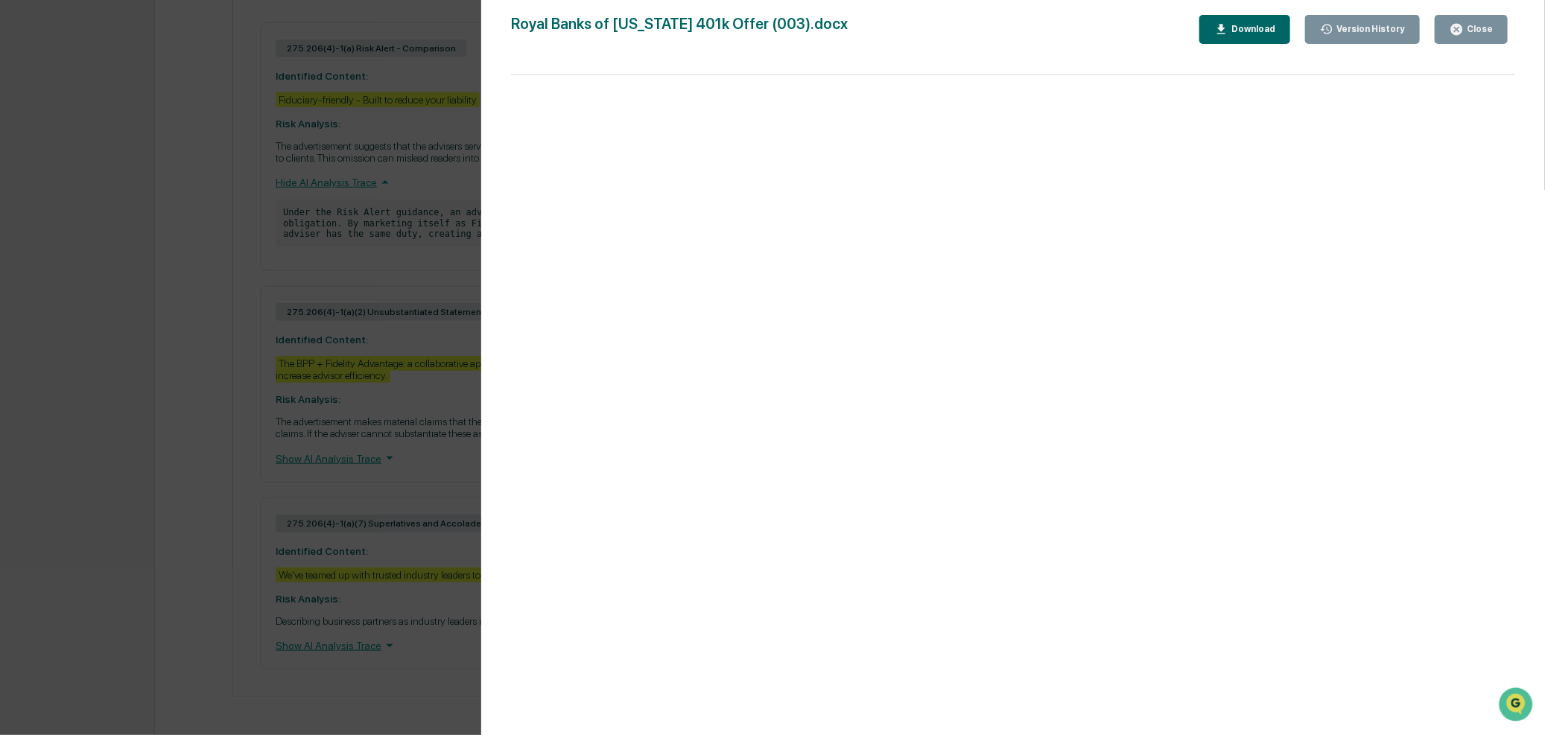
click at [1478, 31] on div "Close" at bounding box center [1478, 29] width 29 height 10
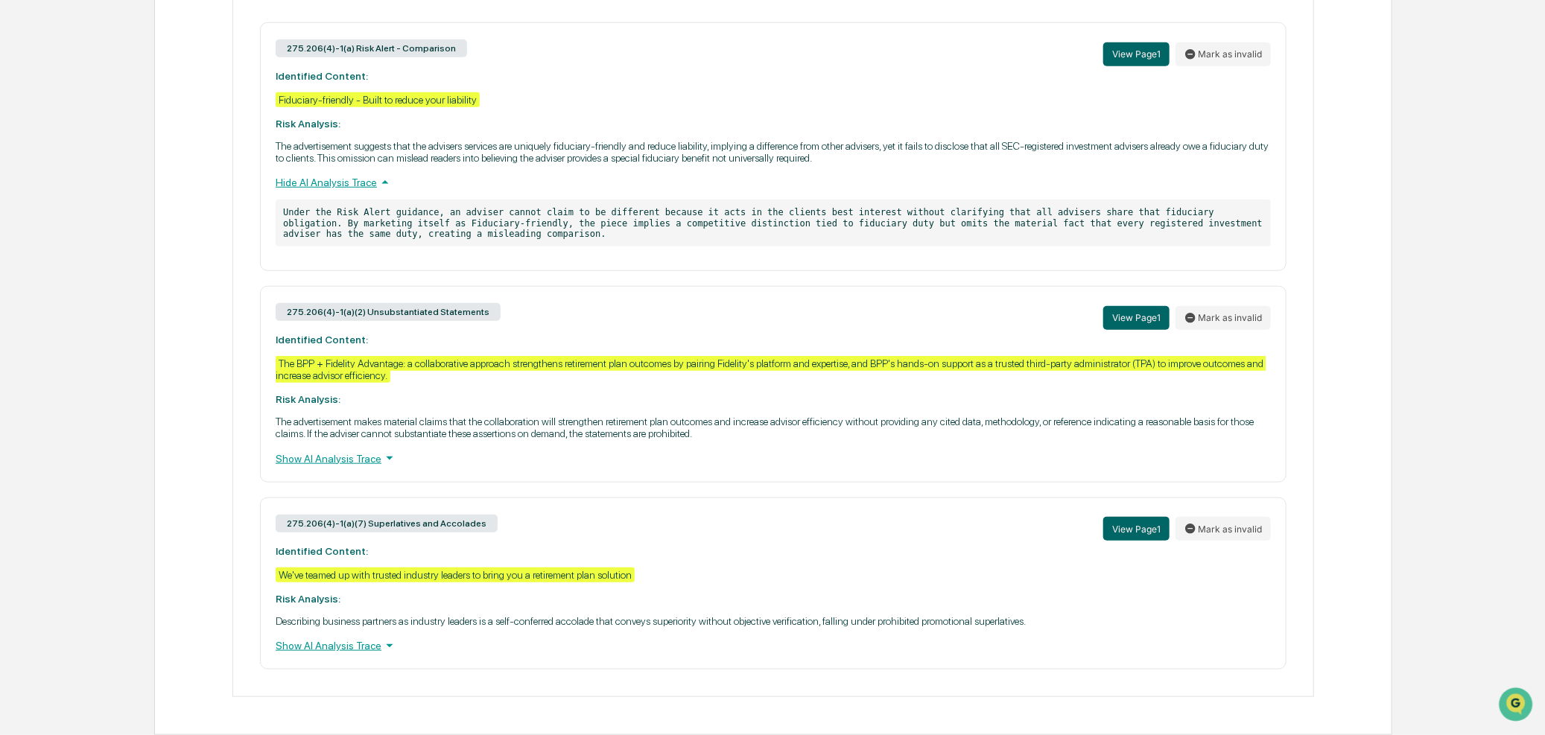
click at [324, 451] on div "Show AI Analysis Trace" at bounding box center [773, 458] width 995 height 16
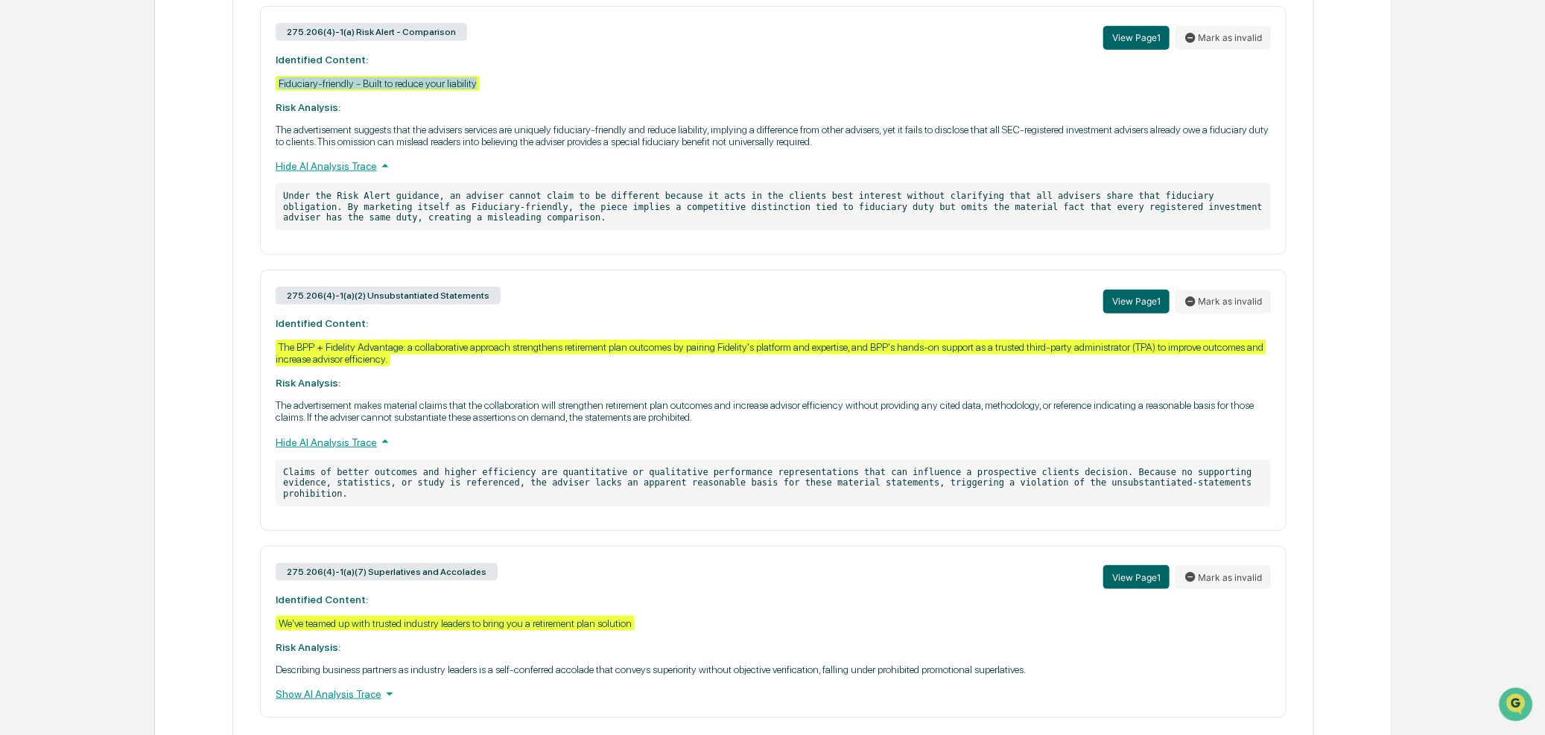
drag, startPoint x: 498, startPoint y: 91, endPoint x: 273, endPoint y: 95, distance: 225.0
click at [273, 95] on div "275.206(4)-1(a) Risk Alert - Comparison View Page 1 Mark as invalid Identified …" at bounding box center [773, 130] width 1027 height 249
copy div "Fiduciary-friendly - Built to reduce your liability"
click at [470, 383] on div "275.206(4)-1(a)(2) Unsubstantiated Statements View Page 1 Mark as invalid Ident…" at bounding box center [773, 400] width 1027 height 261
click at [440, 380] on div "275.206(4)-1(a)(2) Unsubstantiated Statements View Page 1 Mark as invalid Ident…" at bounding box center [773, 400] width 1027 height 261
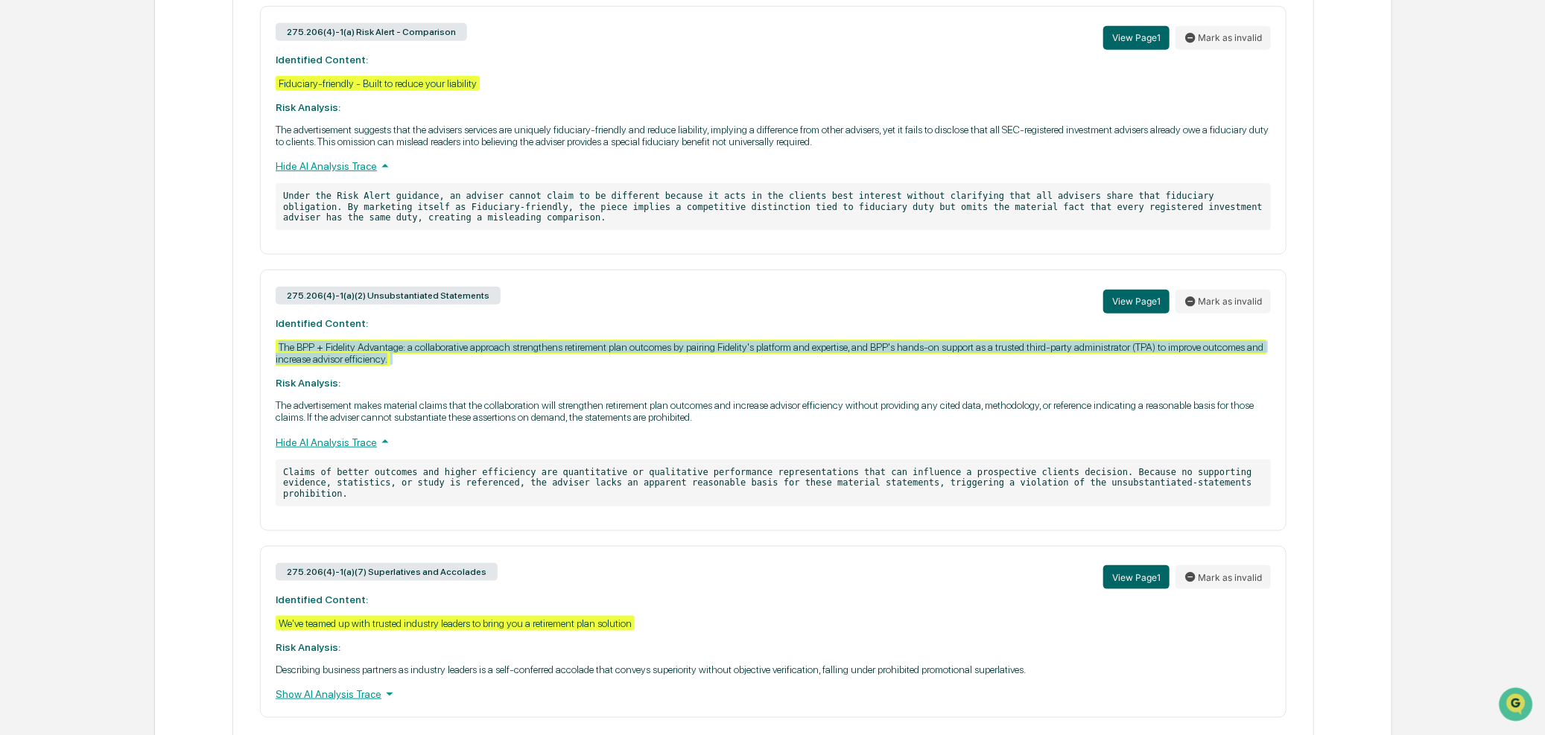
drag, startPoint x: 428, startPoint y: 378, endPoint x: 274, endPoint y: 358, distance: 155.4
click at [274, 358] on div "275.206(4)-1(a)(2) Unsubstantiated Statements View Page 1 Mark as invalid Ident…" at bounding box center [773, 400] width 1027 height 261
copy div "The BPP + Fidelity Advantage: a collaborative approach strengthens retirement p…"
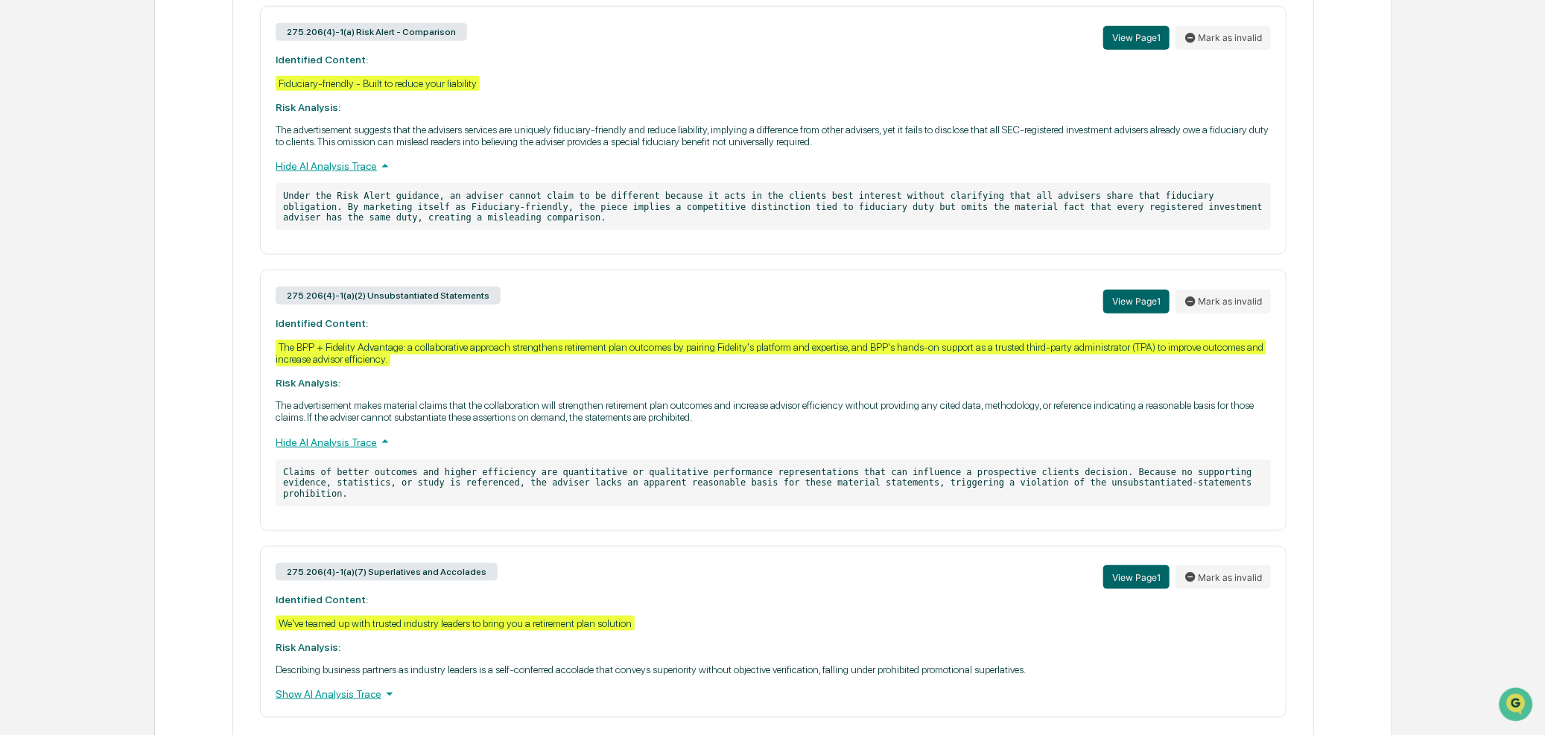
click at [516, 405] on div "275.206(4)-1(a)(2) Unsubstantiated Statements View Page 1 Mark as invalid Ident…" at bounding box center [773, 400] width 1027 height 261
